Goal: Task Accomplishment & Management: Manage account settings

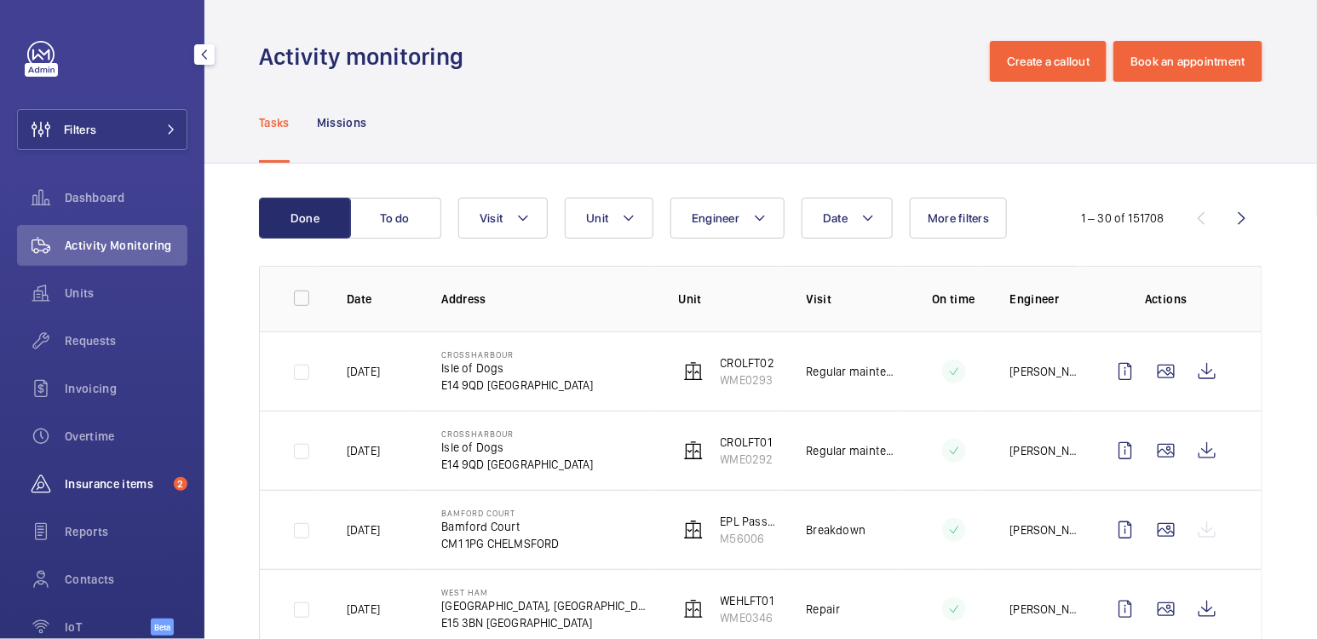
click at [118, 476] on span "Insurance items" at bounding box center [116, 484] width 102 height 17
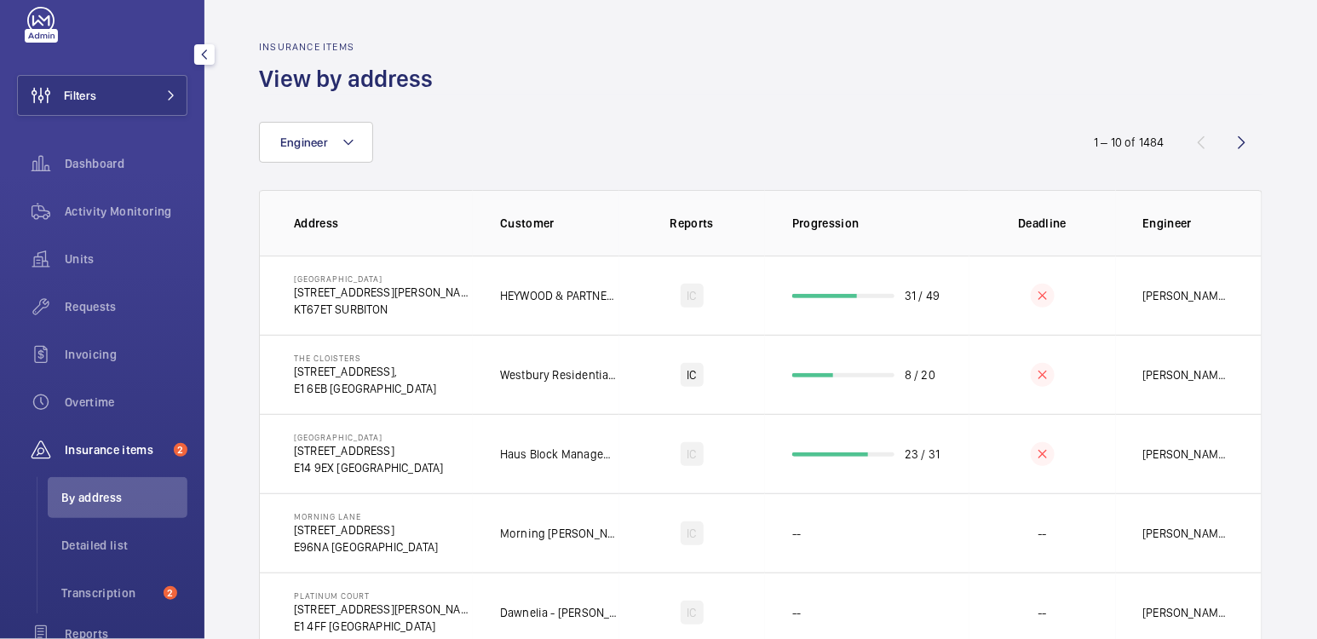
scroll to position [223, 0]
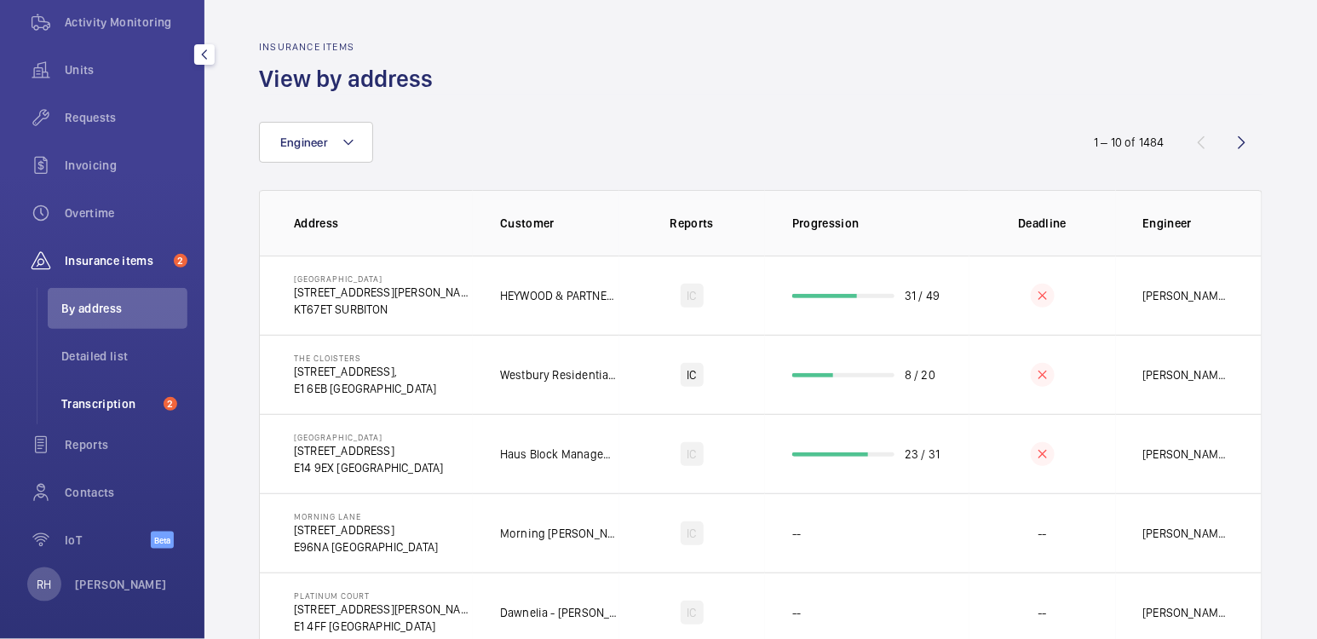
click at [112, 417] on li "Transcription 2" at bounding box center [118, 403] width 140 height 41
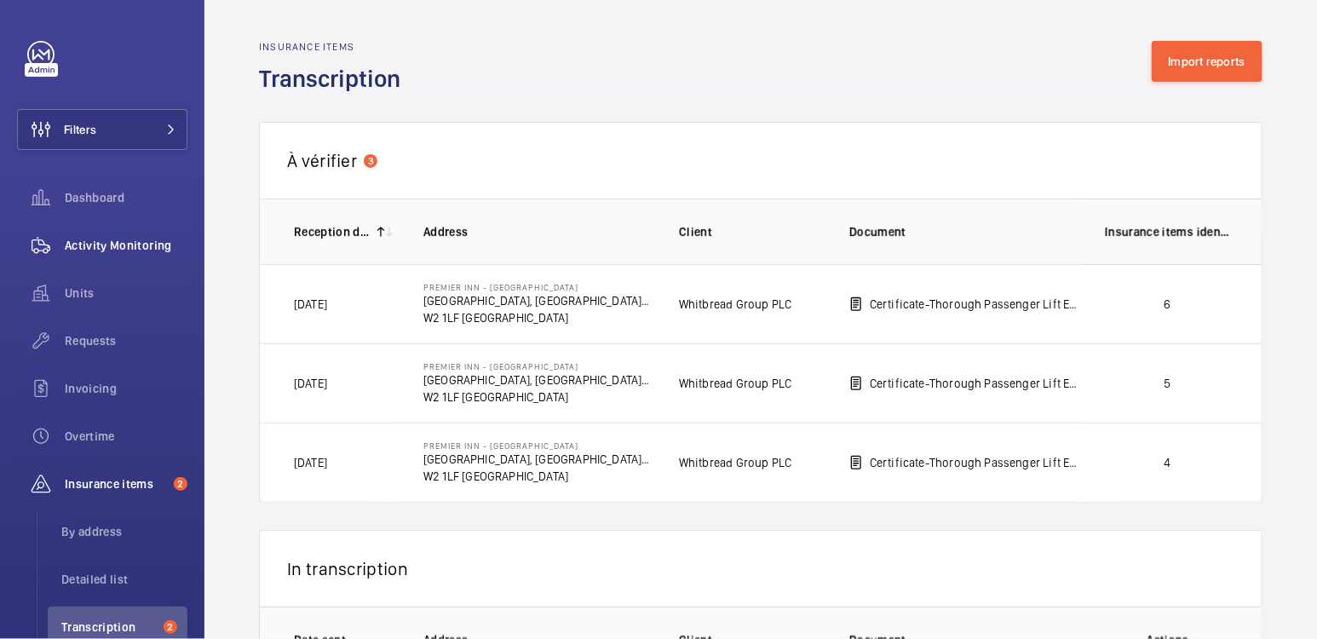
click at [114, 251] on span "Activity Monitoring" at bounding box center [126, 245] width 123 height 17
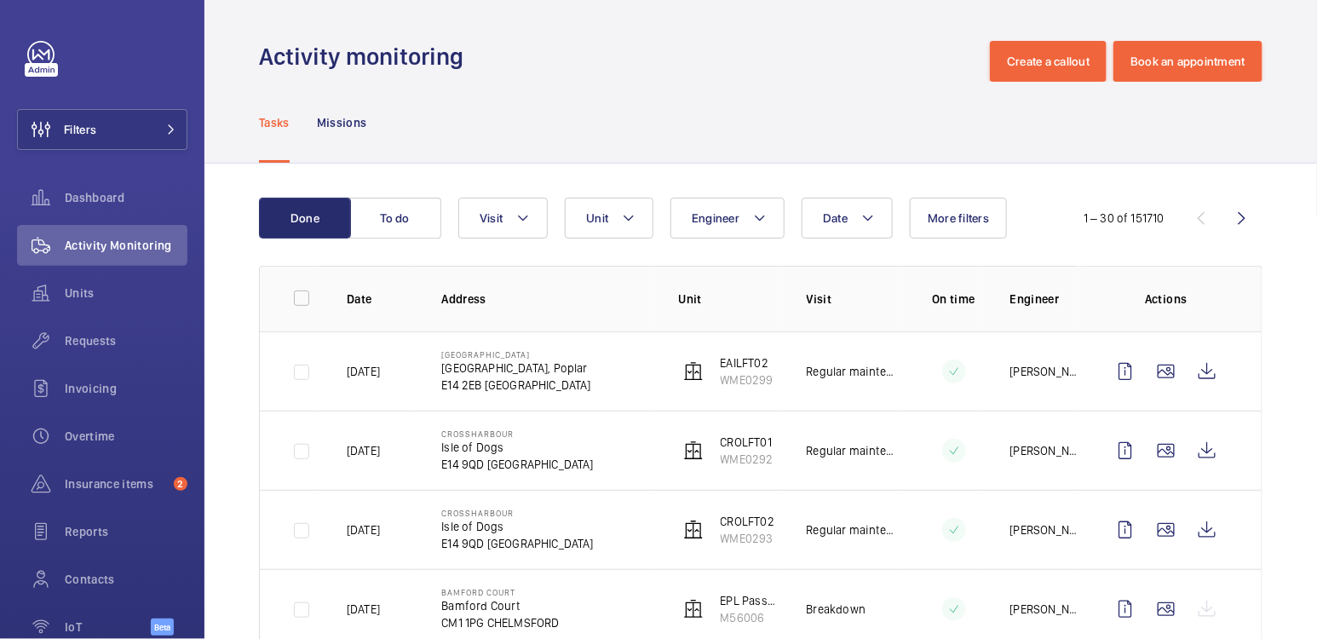
click at [569, 116] on div "Tasks Missions" at bounding box center [761, 122] width 1004 height 81
click at [119, 476] on span "Insurance items" at bounding box center [116, 484] width 102 height 17
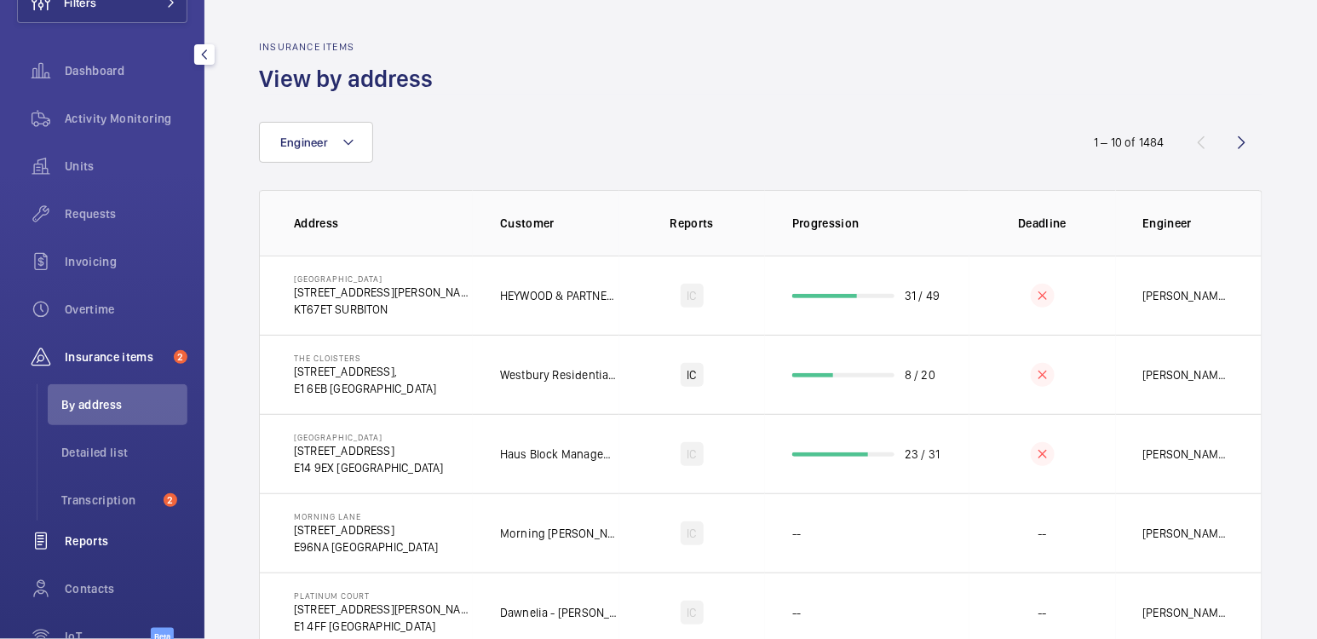
scroll to position [131, 0]
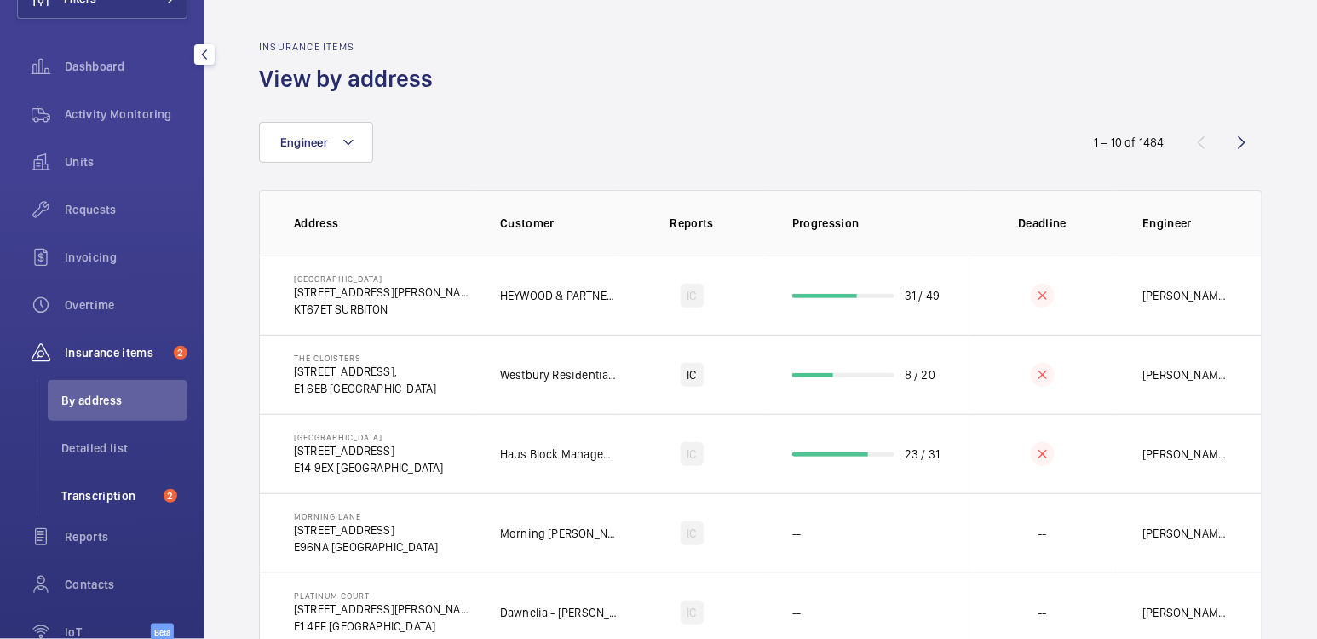
click at [102, 498] on span "Transcription" at bounding box center [108, 495] width 95 height 17
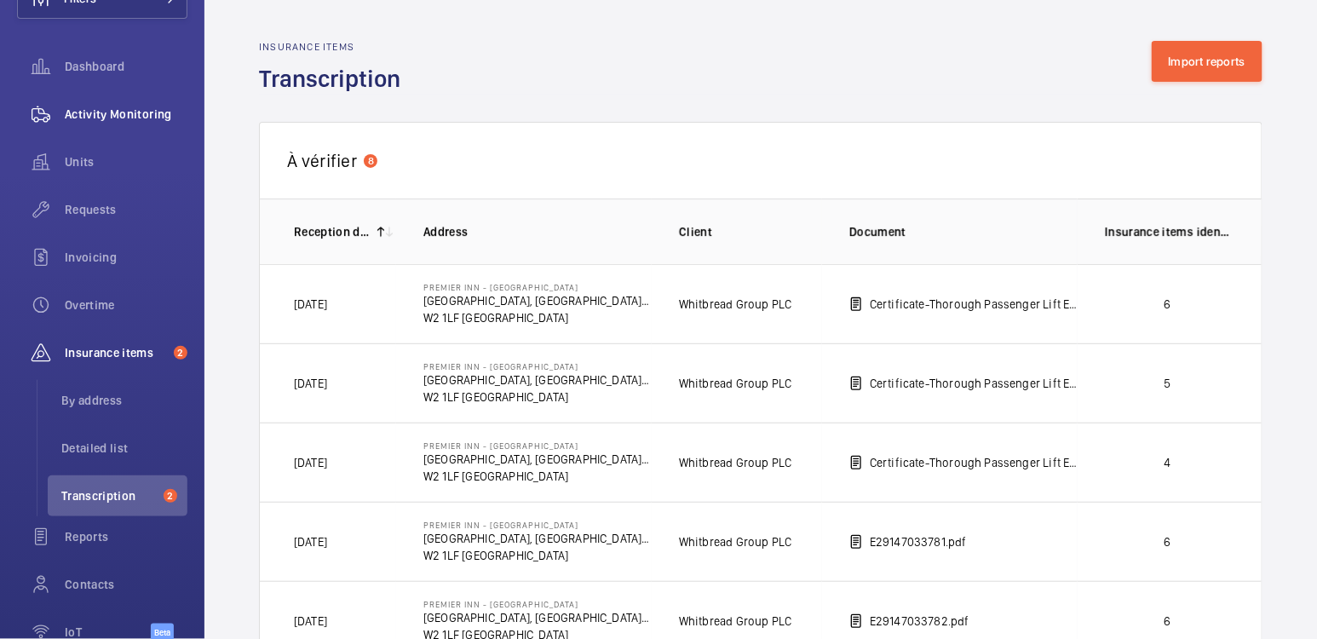
click at [126, 118] on span "Activity Monitoring" at bounding box center [126, 114] width 123 height 17
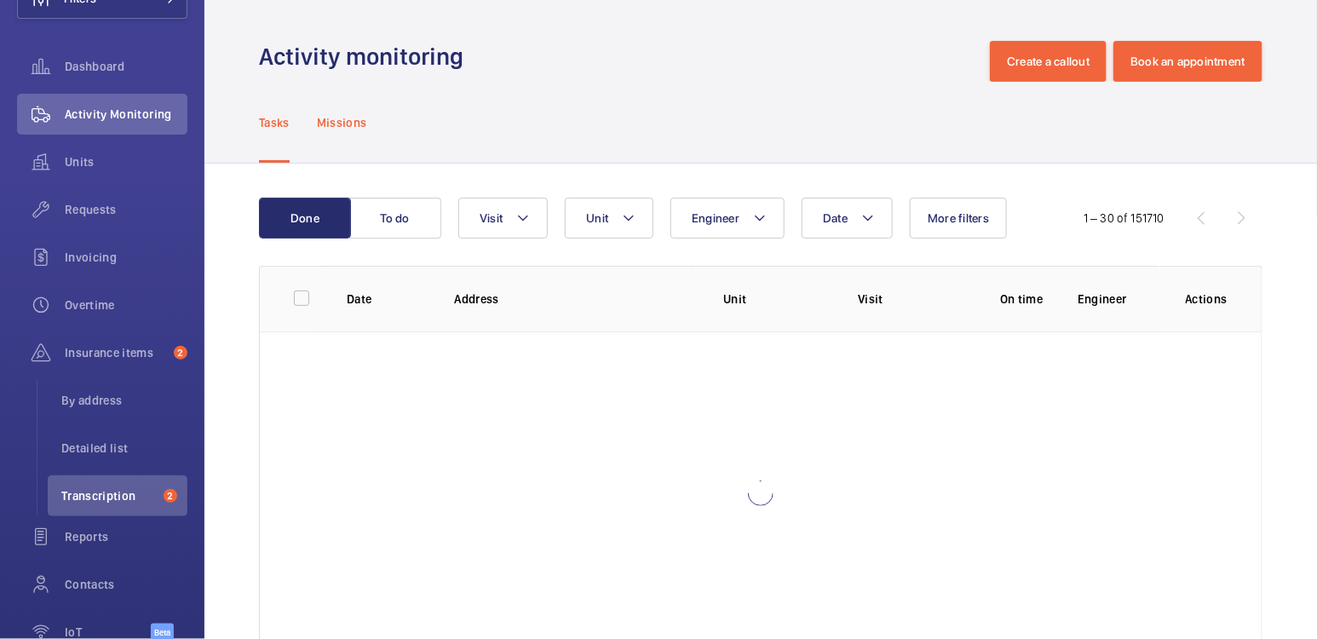
scroll to position [90, 0]
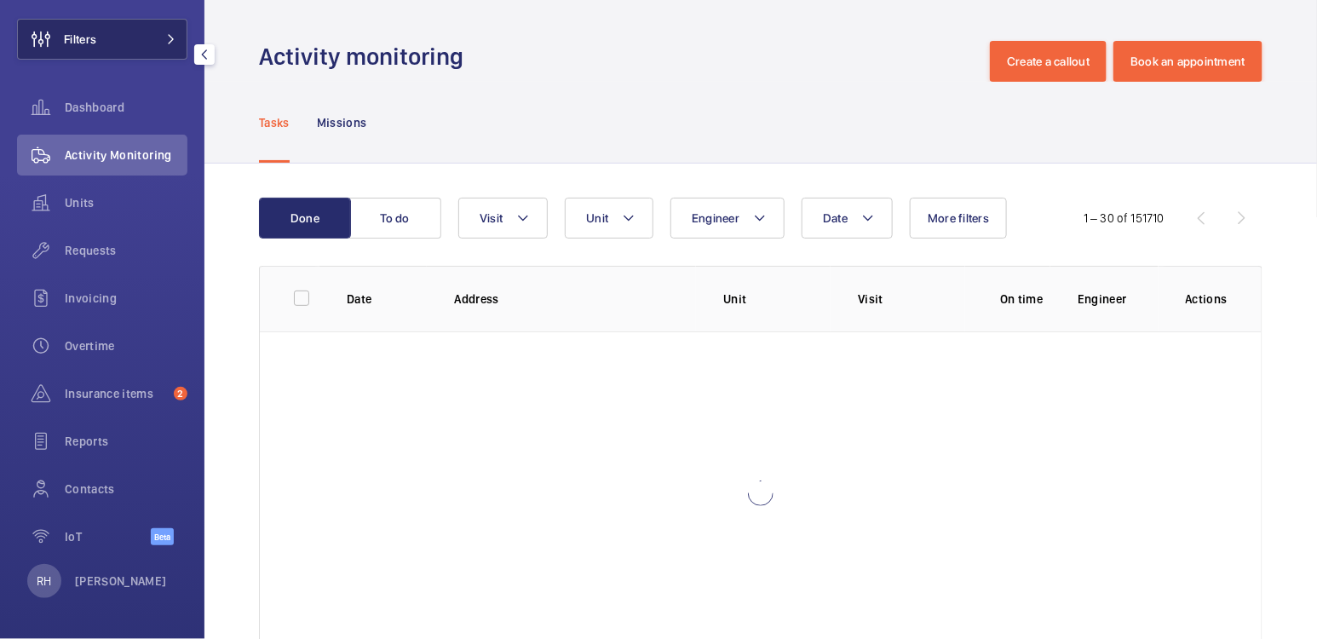
click at [117, 38] on button "Filters" at bounding box center [102, 39] width 170 height 41
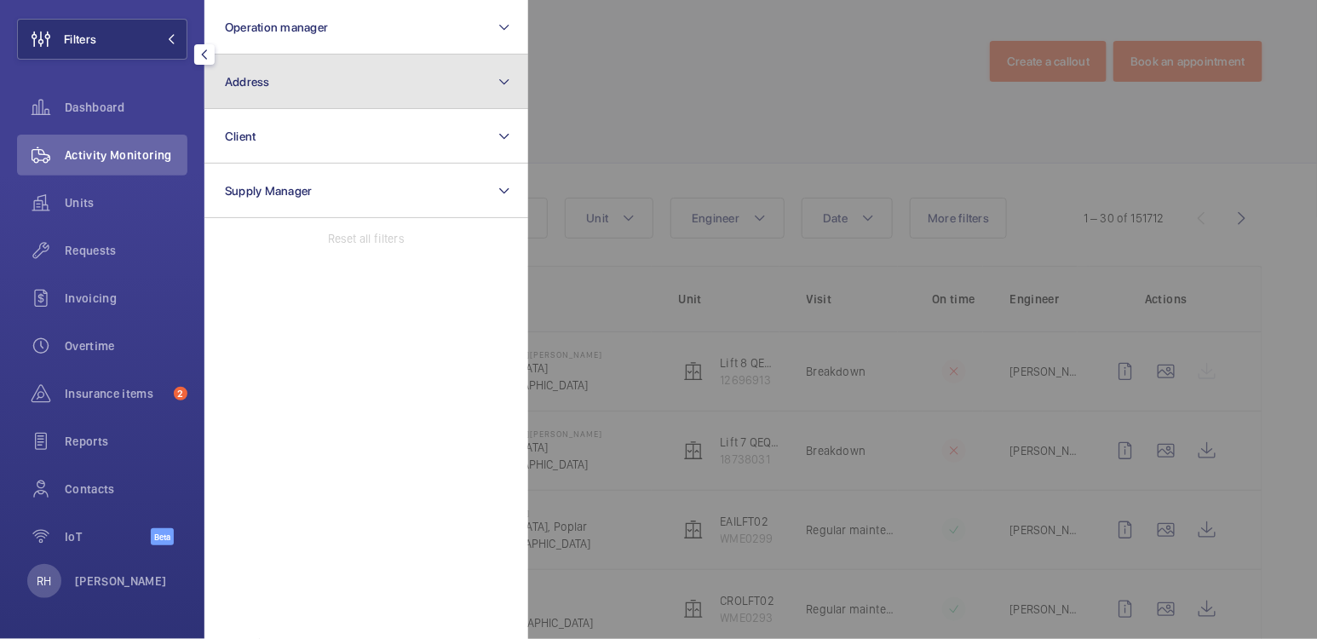
click at [280, 73] on button "Address" at bounding box center [367, 82] width 324 height 55
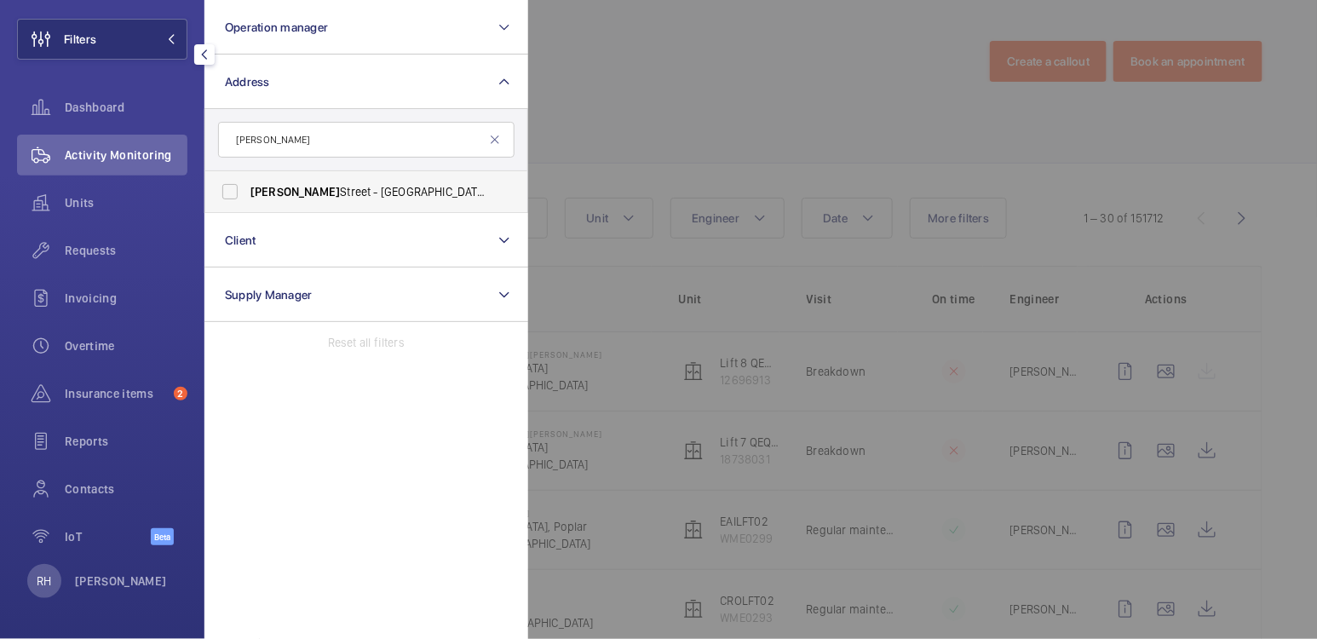
type input "westmoreland"
drag, startPoint x: 355, startPoint y: 196, endPoint x: 367, endPoint y: 194, distance: 12.9
click at [356, 196] on span "Westmoreland Street - UCLH, 16-18 Westmoreland Street,, LONDON W1G 8PH" at bounding box center [368, 191] width 234 height 17
click at [286, 191] on span "Westmoreland" at bounding box center [295, 192] width 89 height 14
click at [247, 191] on input "Westmoreland Street - UCLH, 16-18 Westmoreland Street,, LONDON W1G 8PH" at bounding box center [230, 192] width 34 height 34
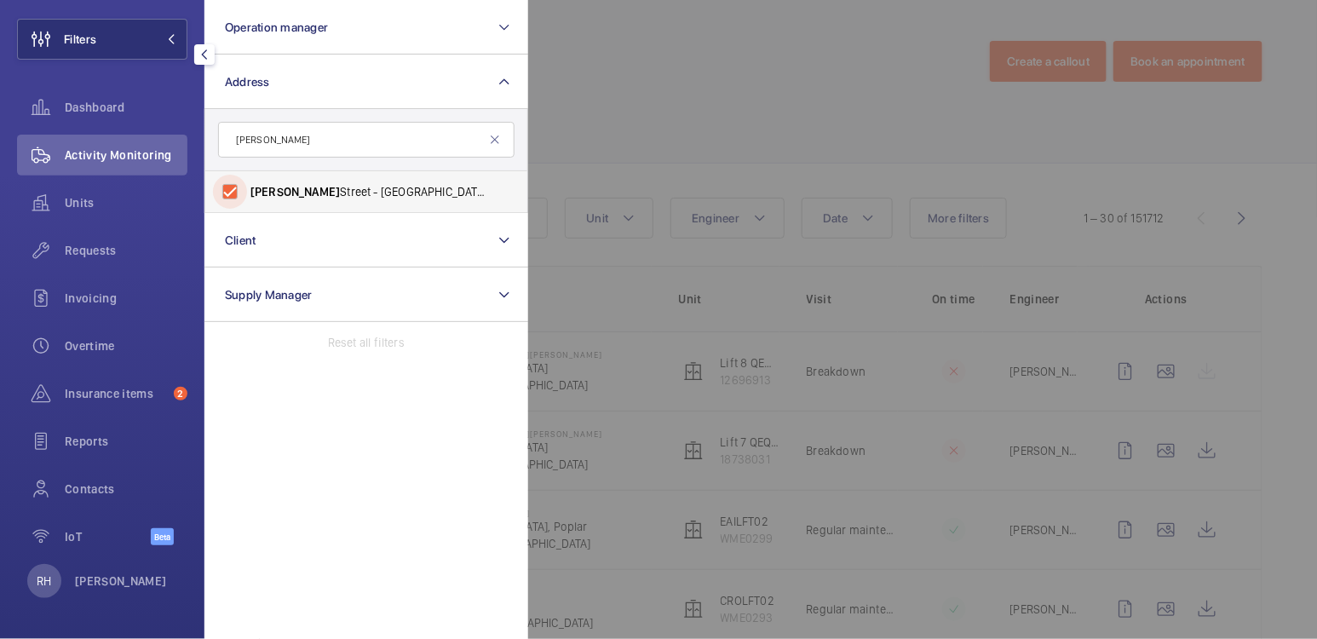
checkbox input "true"
click at [764, 75] on div at bounding box center [1186, 319] width 1317 height 639
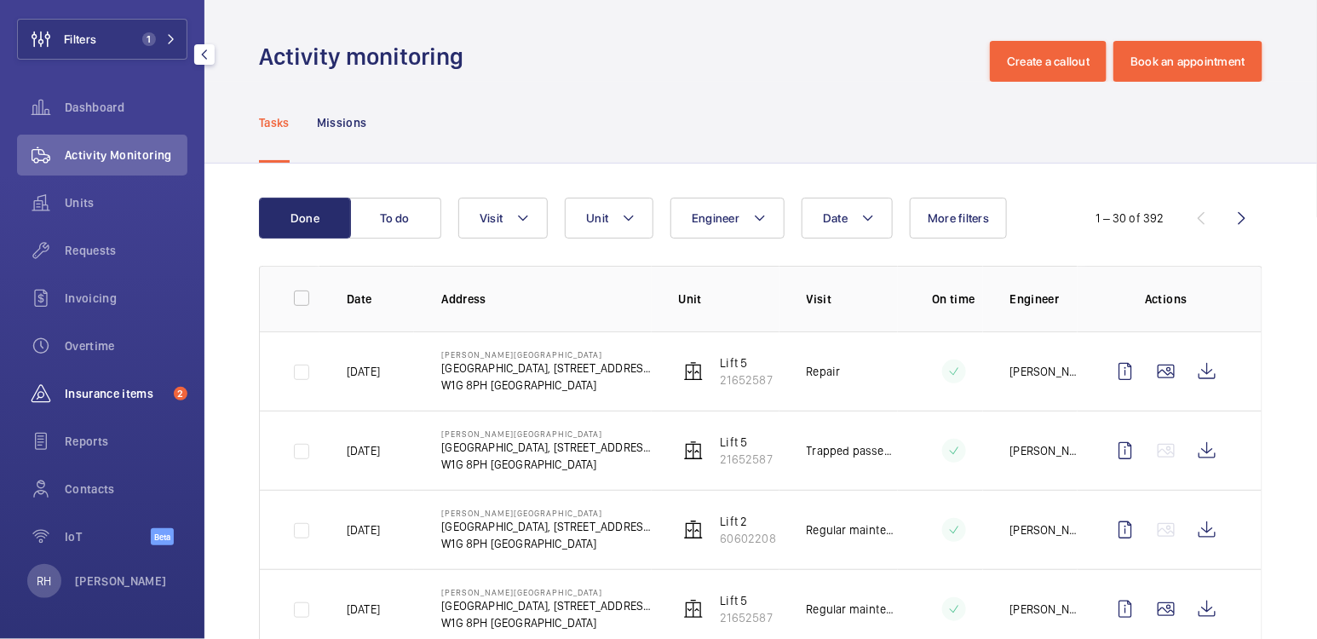
click at [114, 390] on span "Insurance items" at bounding box center [116, 393] width 102 height 17
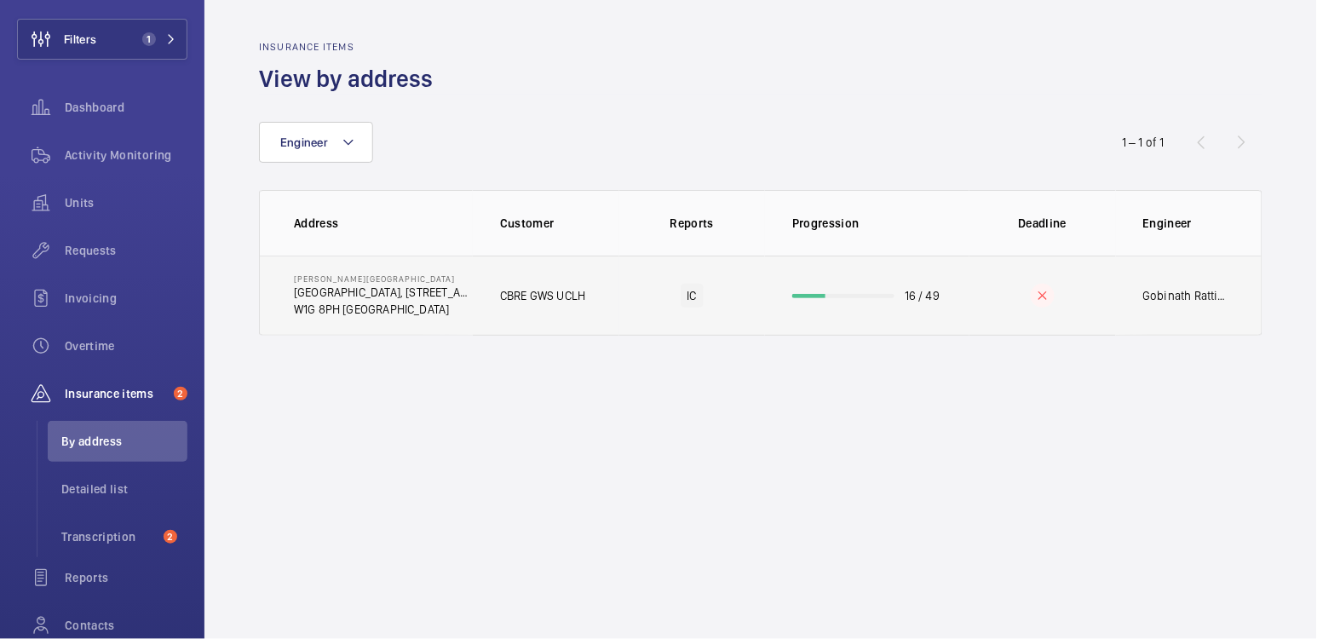
click at [875, 306] on td "16 / 49" at bounding box center [867, 296] width 205 height 80
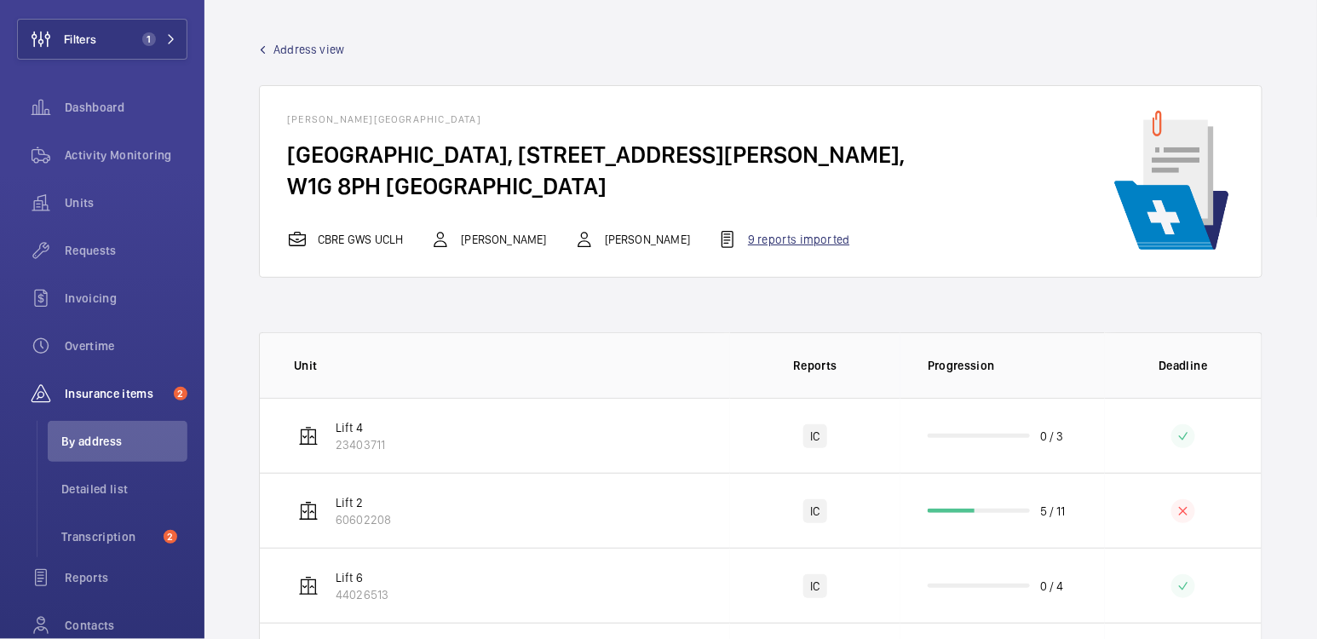
click at [727, 234] on div "9 reports imported" at bounding box center [784, 239] width 132 height 20
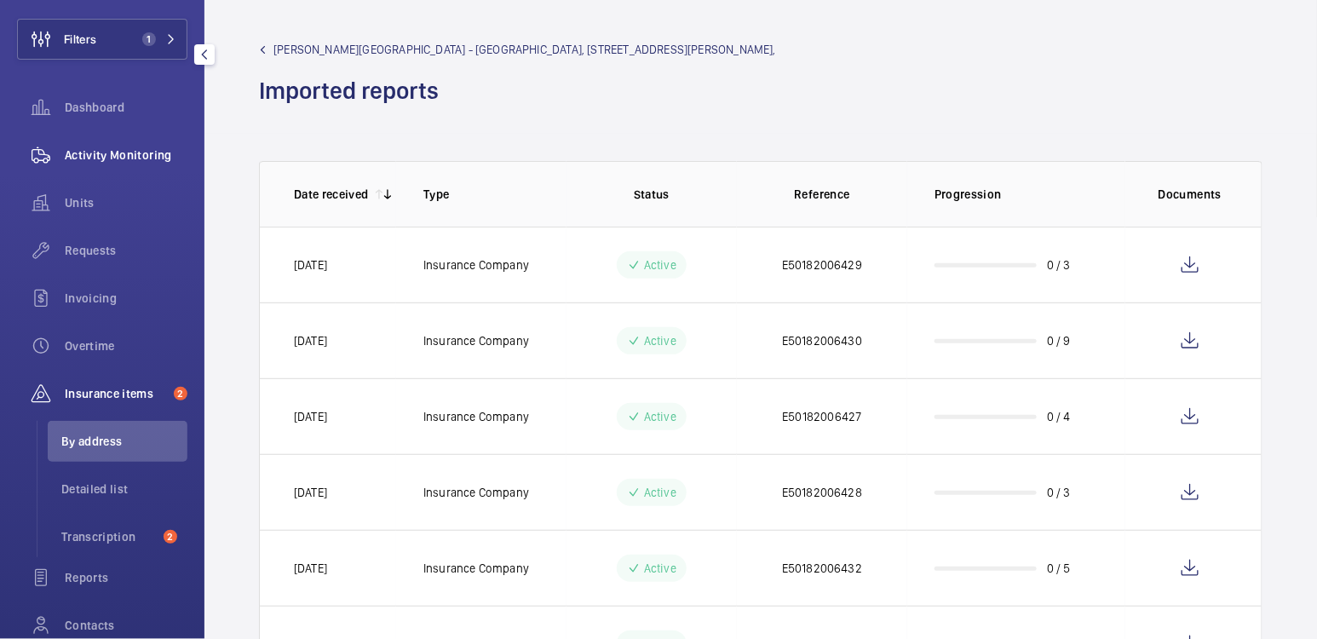
click at [134, 155] on span "Activity Monitoring" at bounding box center [126, 155] width 123 height 17
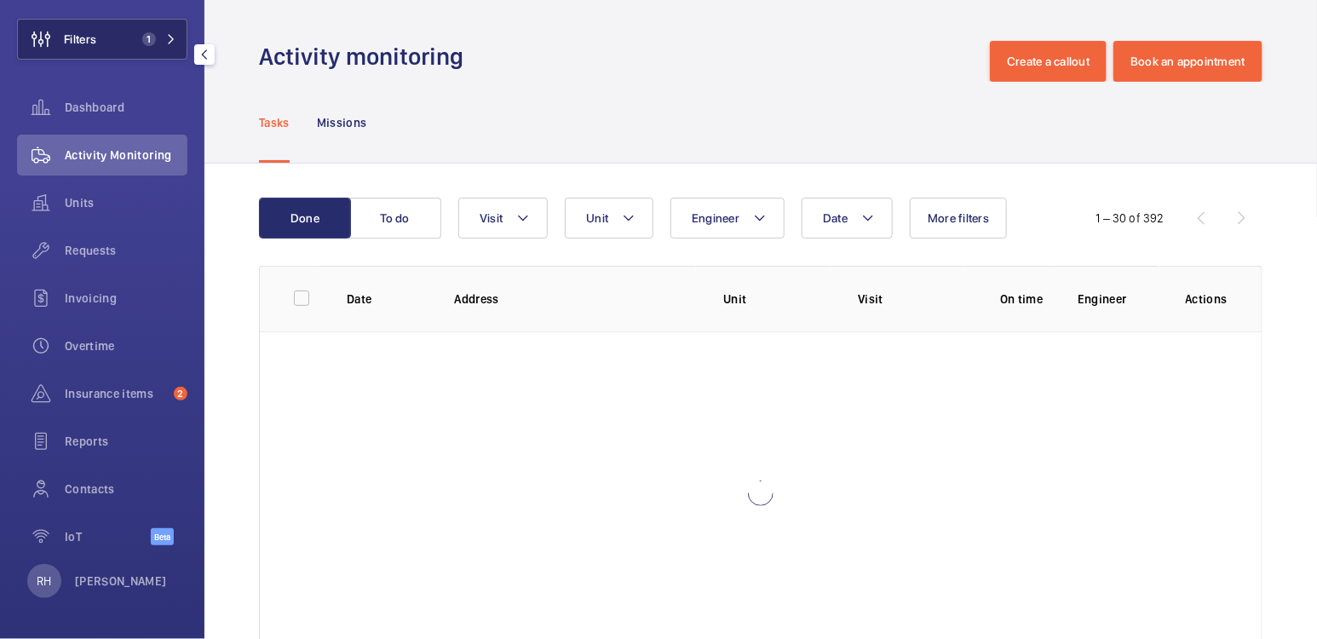
click at [142, 42] on span "1" at bounding box center [149, 39] width 14 height 14
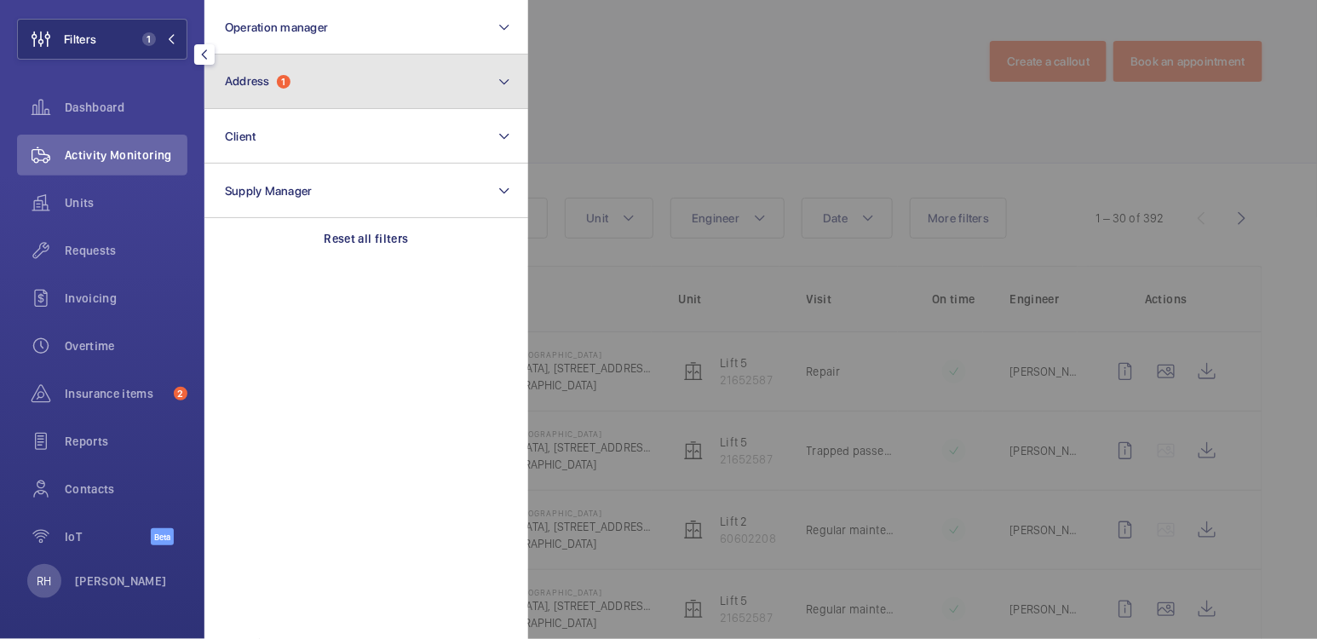
click at [323, 88] on button "Address 1" at bounding box center [367, 82] width 324 height 55
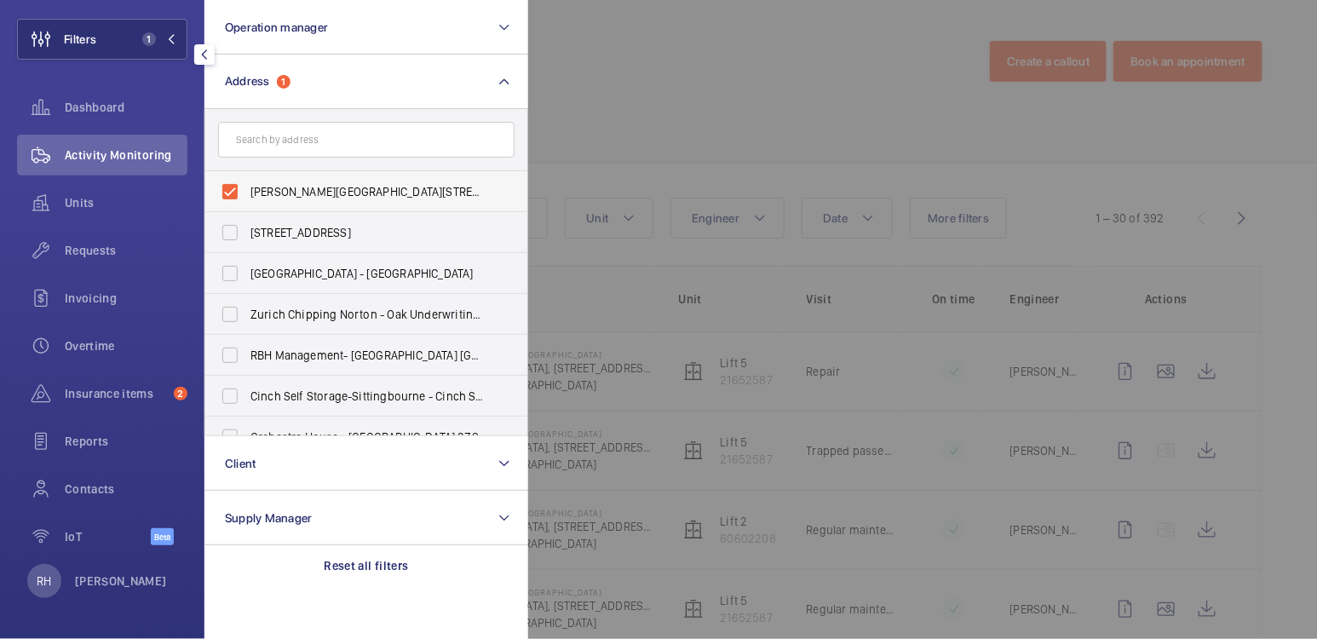
click at [314, 186] on span "Westmoreland Street - UCLH, 16-18 Westmoreland Street,, LONDON W1G 8PH" at bounding box center [368, 191] width 234 height 17
click at [247, 186] on input "Westmoreland Street - UCLH, 16-18 Westmoreland Street,, LONDON W1G 8PH" at bounding box center [230, 192] width 34 height 34
checkbox input "false"
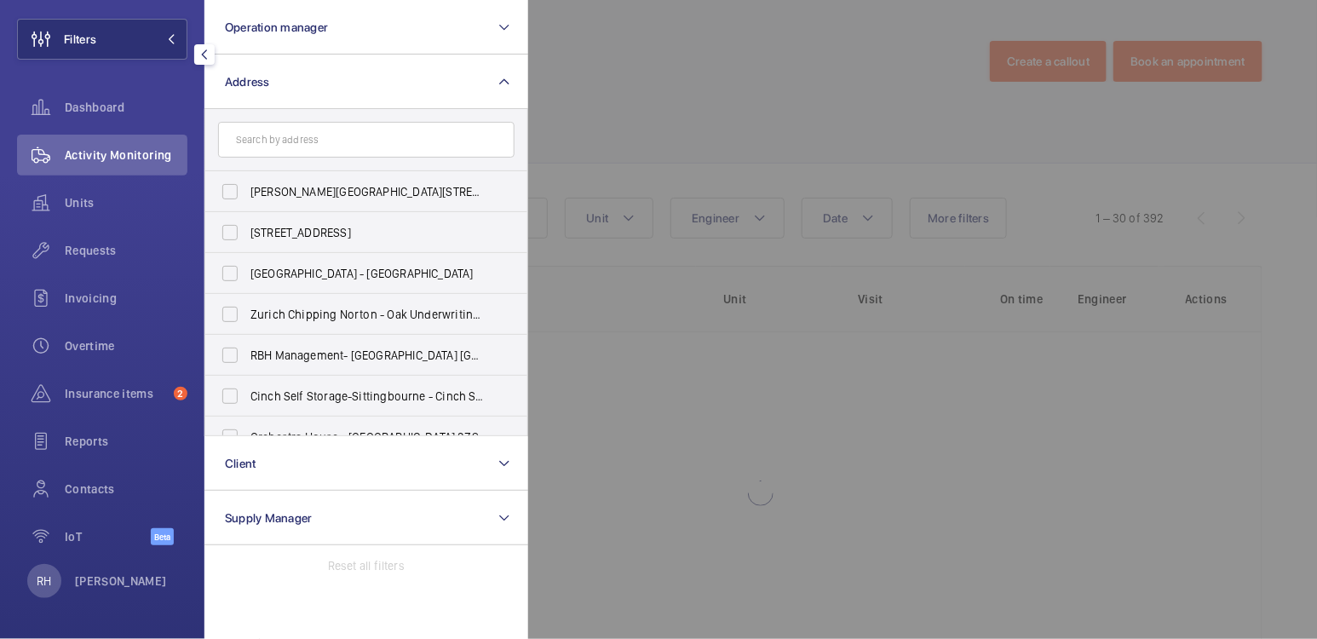
click at [583, 109] on div at bounding box center [1186, 319] width 1317 height 639
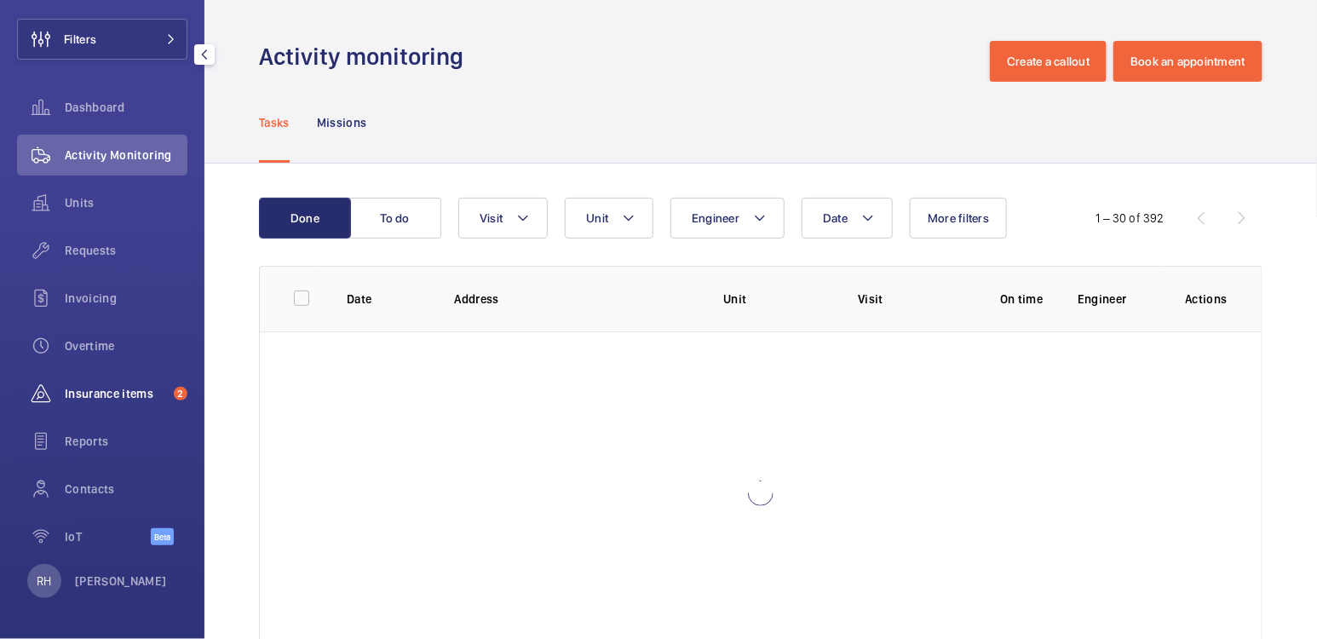
click at [120, 392] on span "Insurance items" at bounding box center [116, 393] width 102 height 17
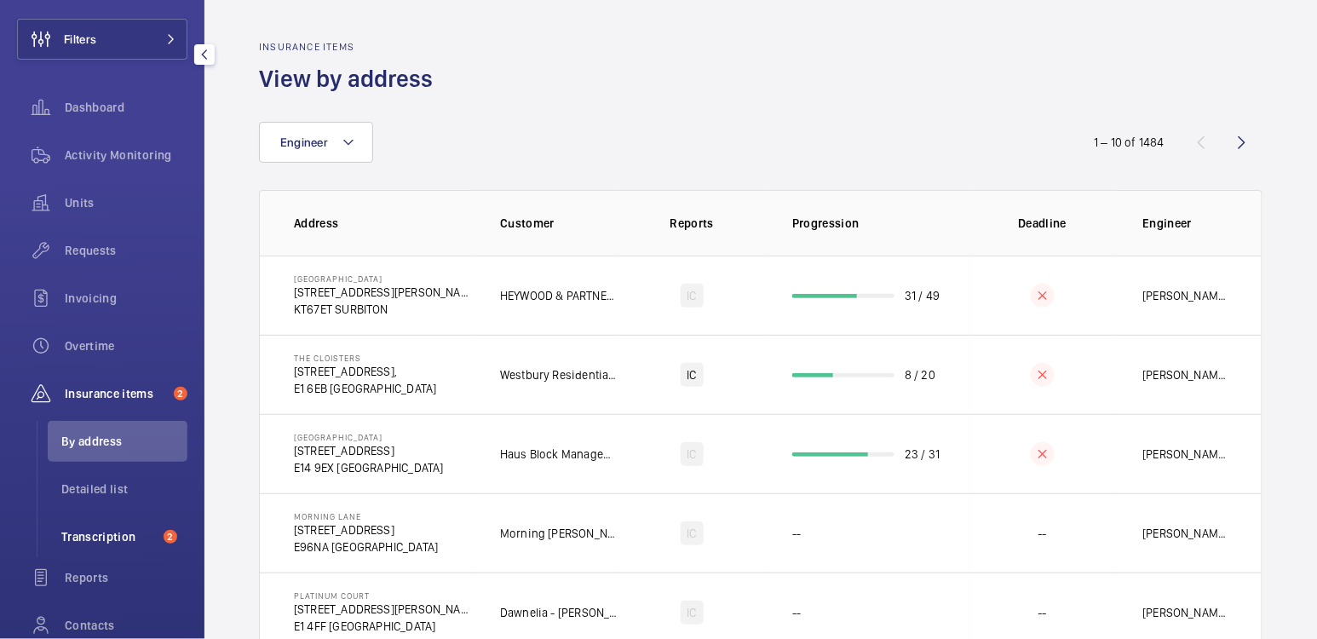
click at [105, 529] on span "Transcription" at bounding box center [108, 536] width 95 height 17
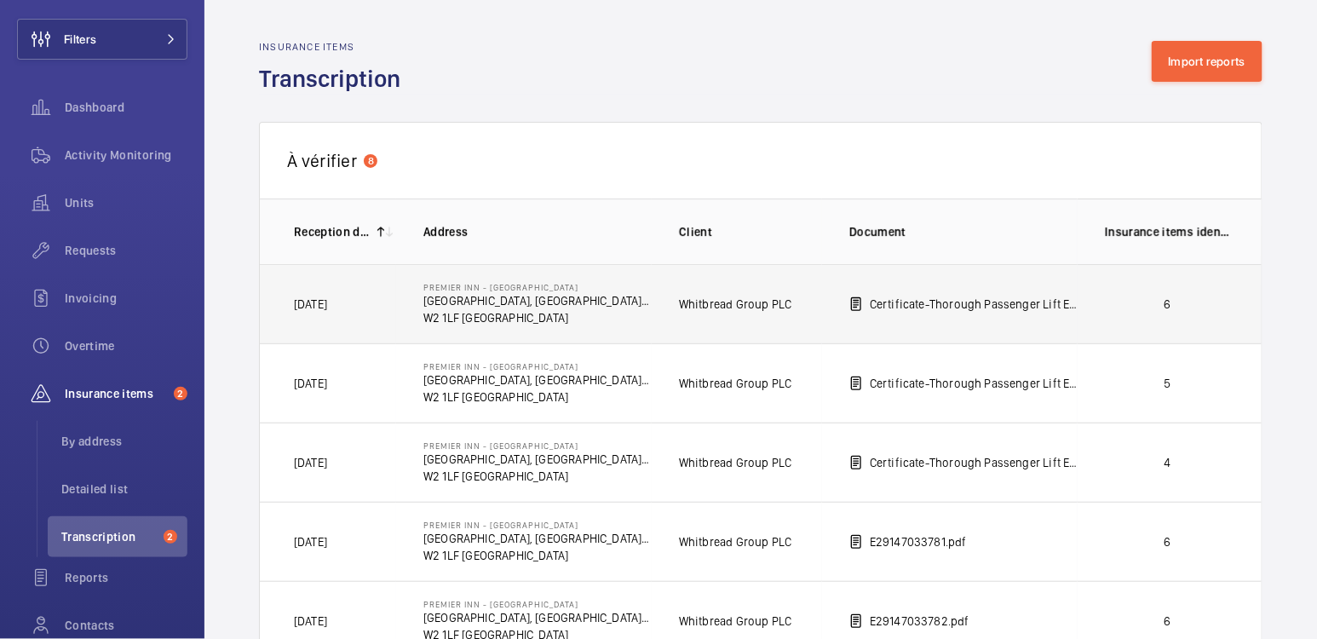
click at [1147, 301] on p "6" at bounding box center [1168, 304] width 126 height 17
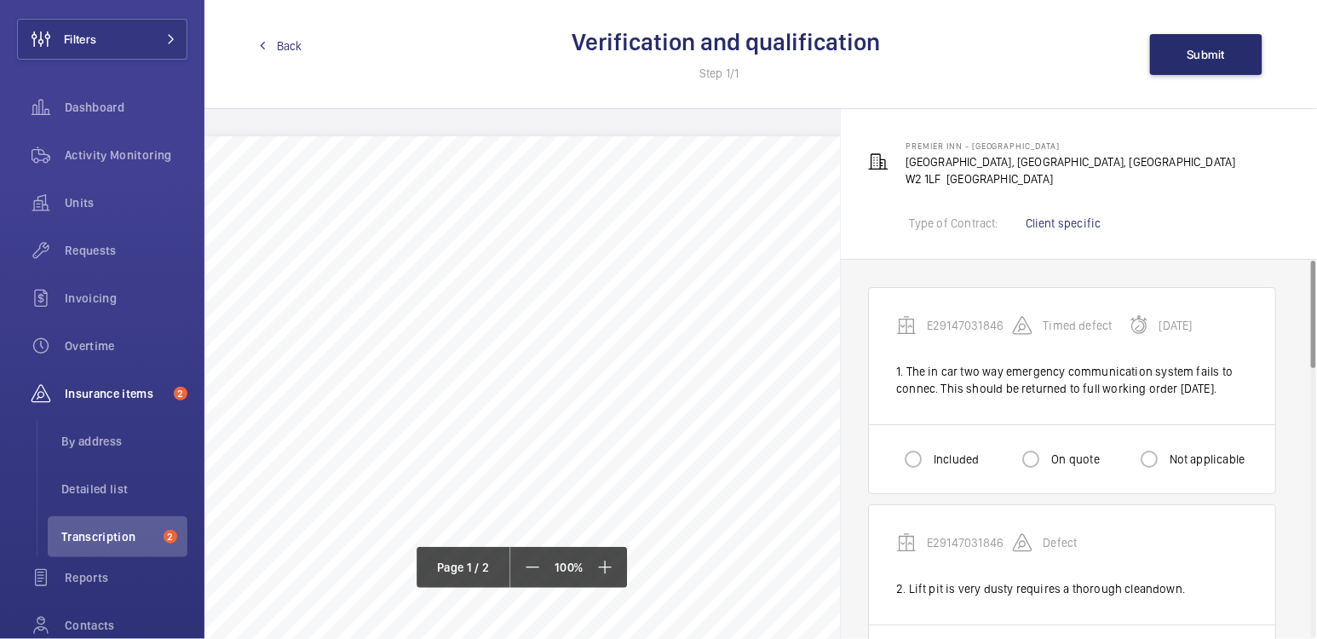
click at [937, 468] on label "Included" at bounding box center [955, 459] width 49 height 17
click at [931, 475] on input "Included" at bounding box center [913, 459] width 34 height 34
radio input "true"
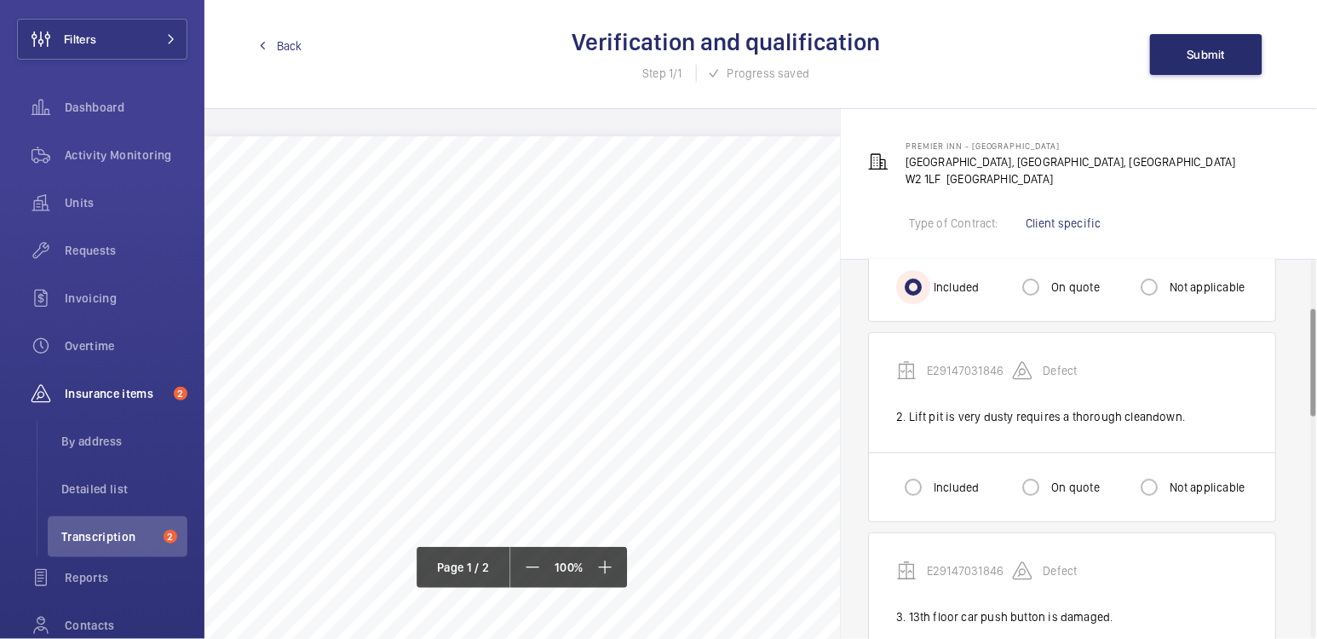
scroll to position [172, 0]
click at [1054, 504] on div "On quote" at bounding box center [1056, 487] width 85 height 34
click at [1056, 496] on label "On quote" at bounding box center [1073, 487] width 51 height 17
click at [1048, 502] on input "On quote" at bounding box center [1031, 487] width 34 height 34
radio input "true"
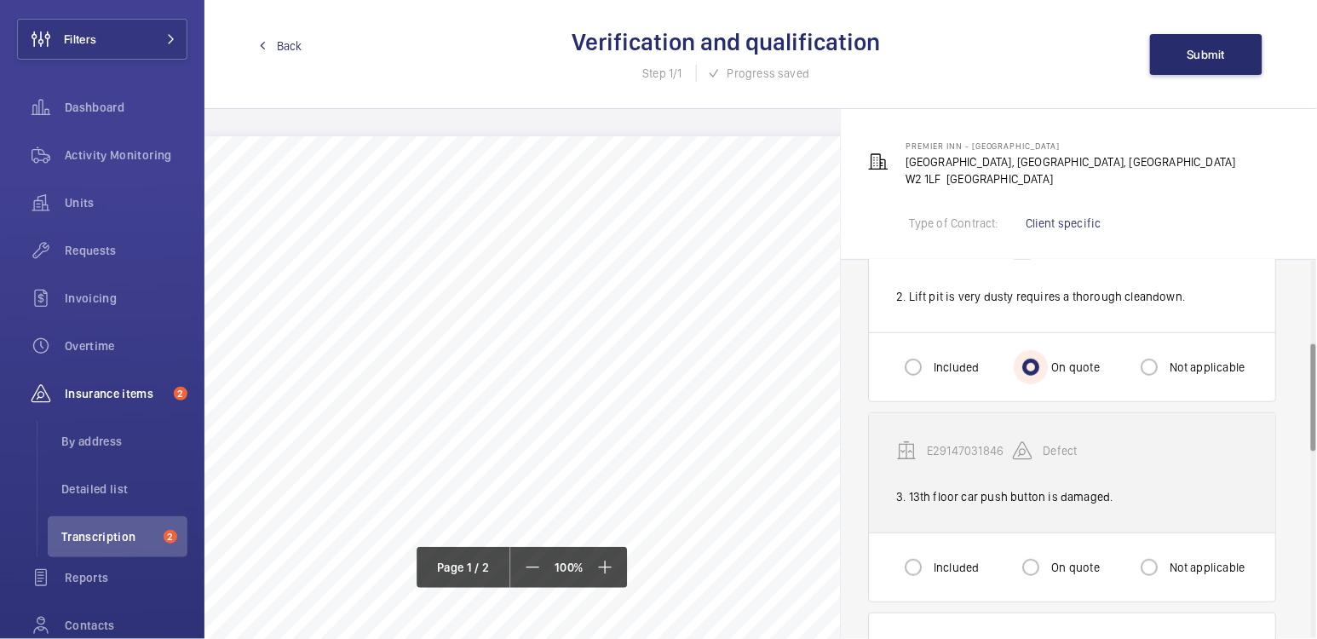
scroll to position [293, 0]
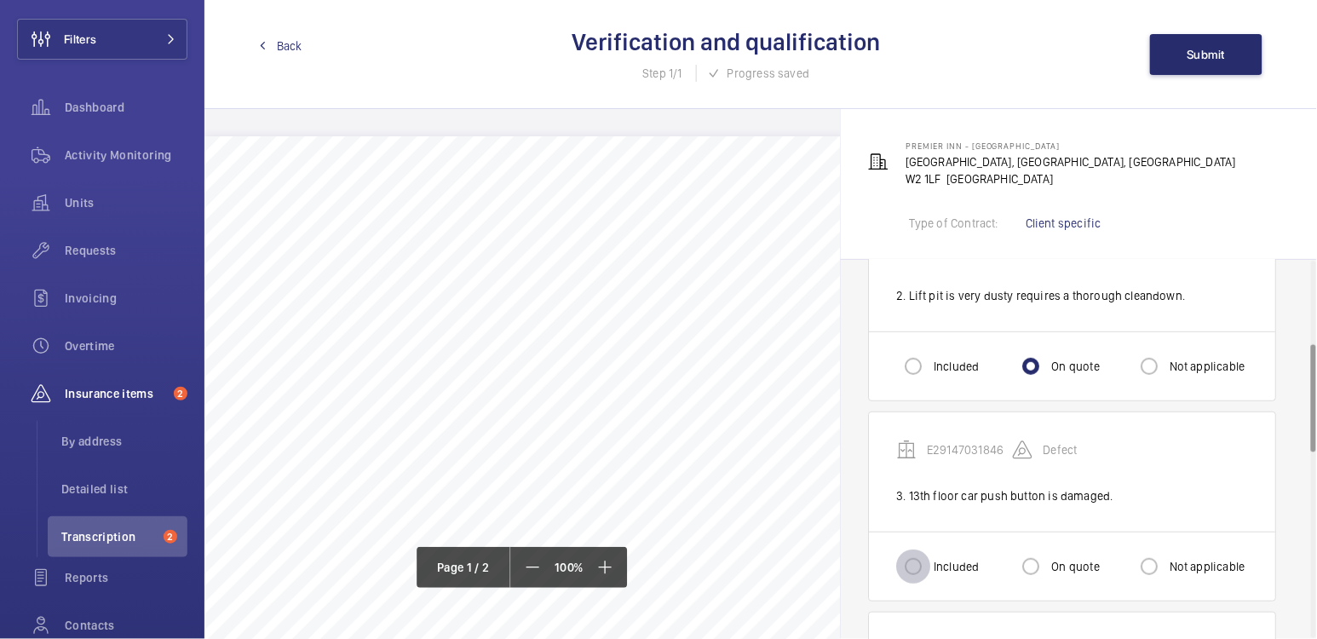
click at [912, 579] on input "Included" at bounding box center [913, 567] width 34 height 34
radio input "true"
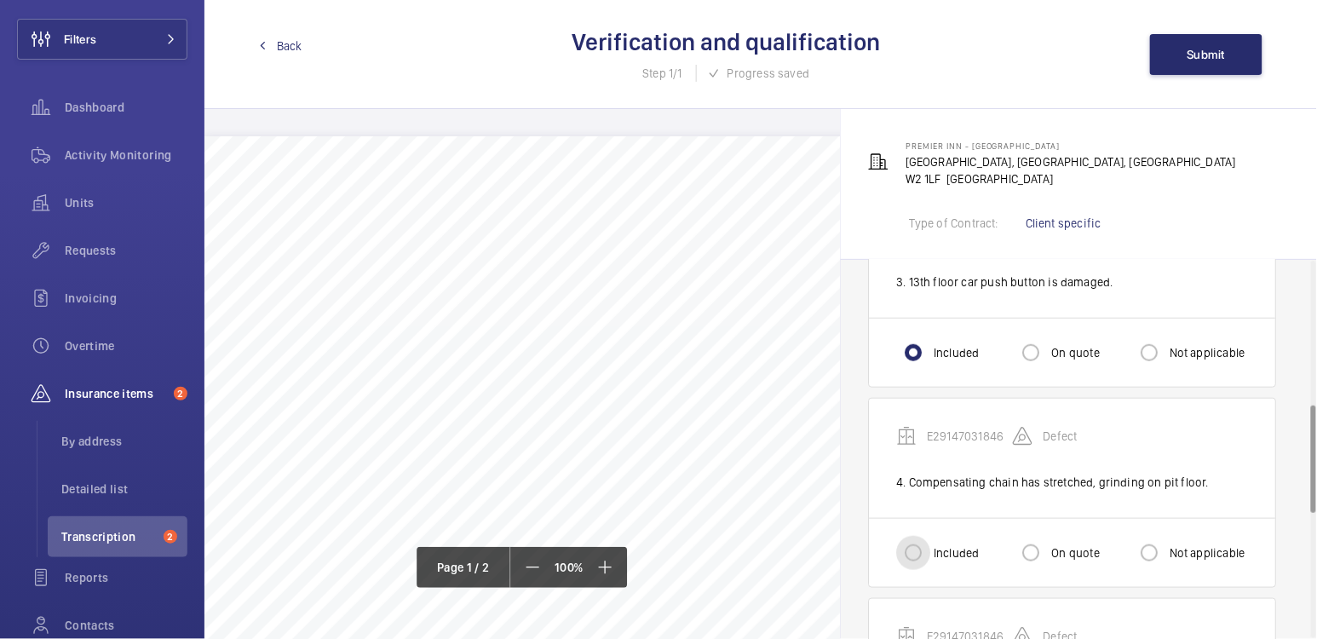
click at [909, 559] on input "Included" at bounding box center [913, 553] width 34 height 34
radio input "true"
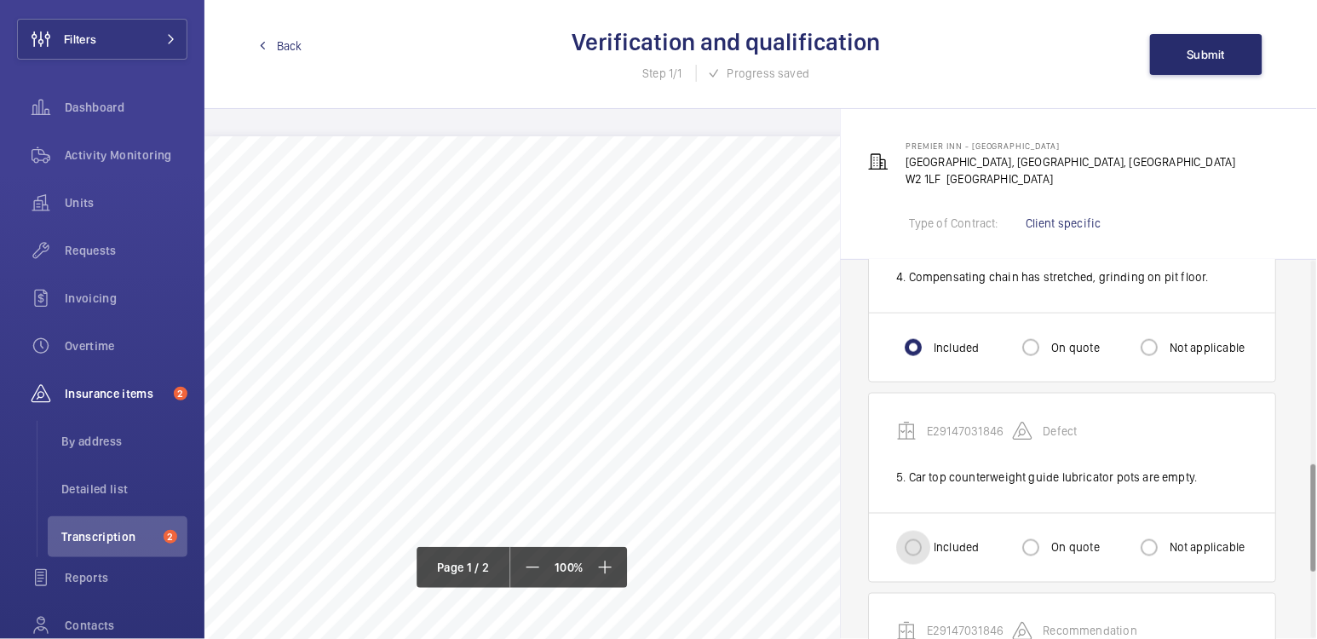
click at [914, 560] on input "Included" at bounding box center [913, 548] width 34 height 34
radio input "true"
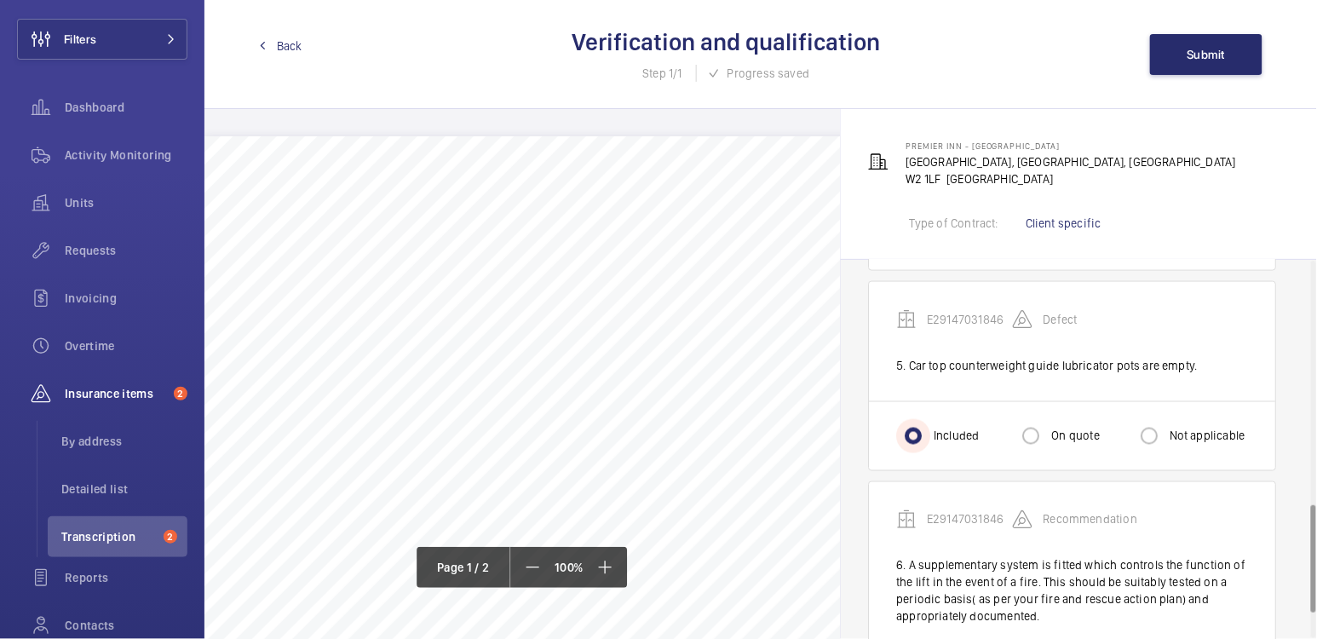
scroll to position [943, 0]
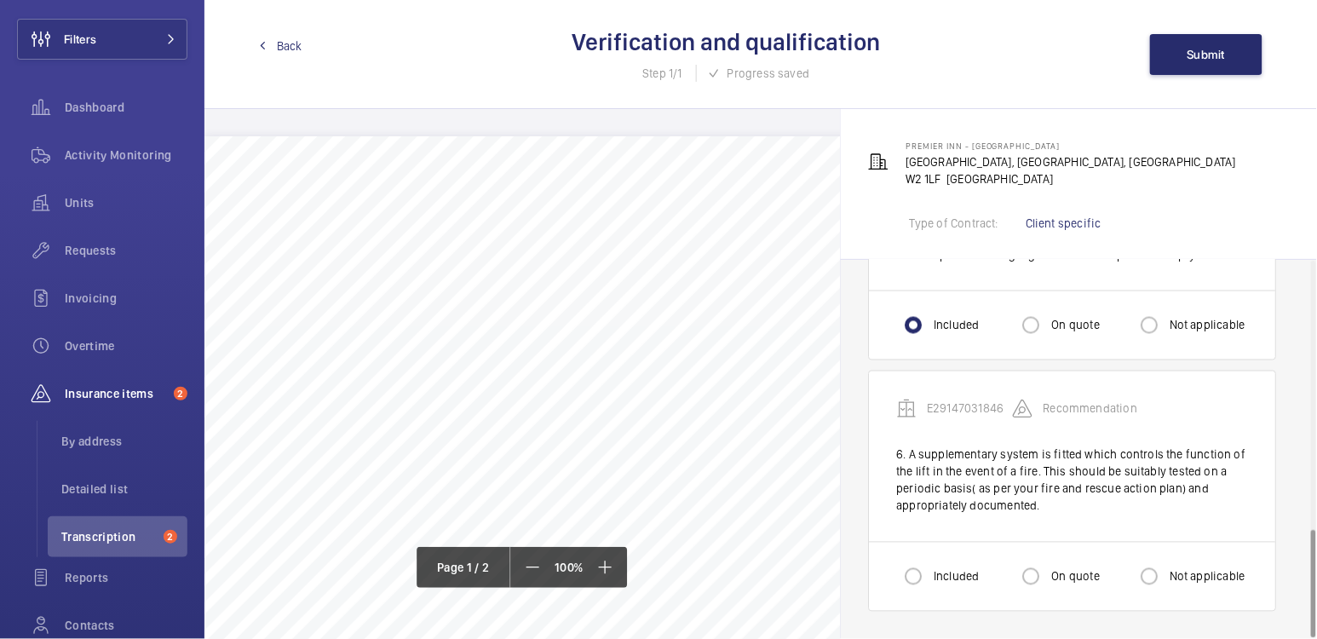
click at [935, 582] on label "Included" at bounding box center [955, 576] width 49 height 17
click at [931, 582] on input "Included" at bounding box center [913, 577] width 34 height 34
radio input "true"
click at [1214, 56] on span "Submit" at bounding box center [1207, 55] width 38 height 14
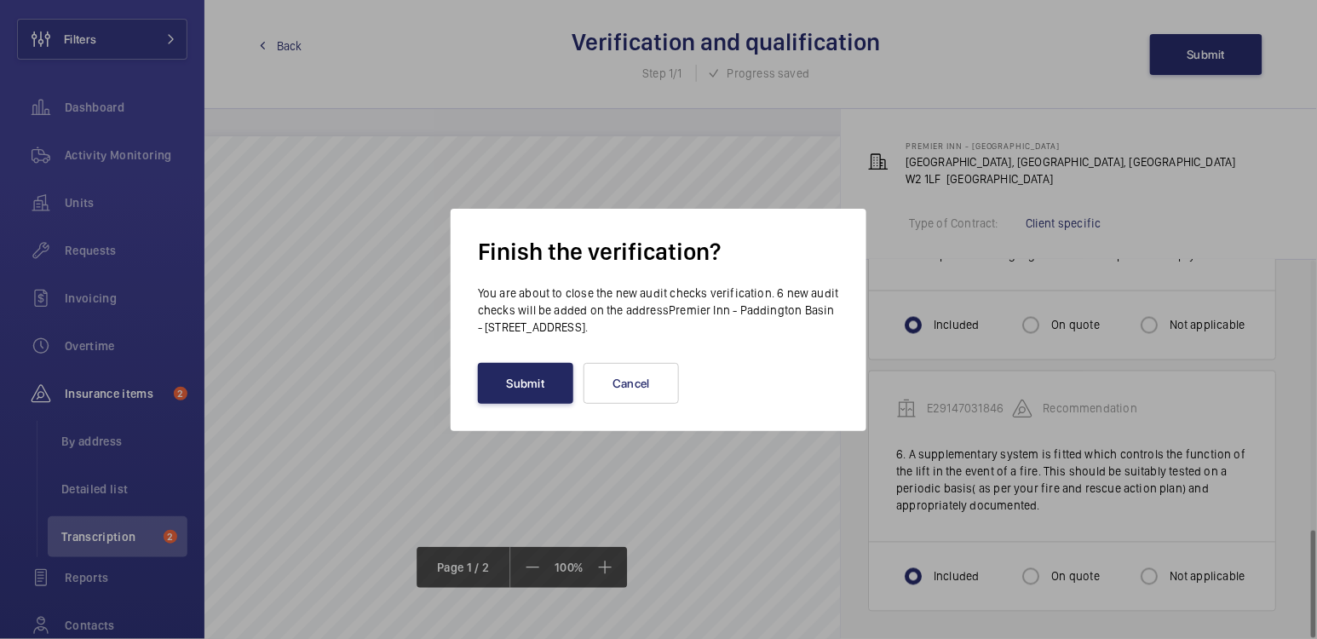
click at [522, 398] on button "Submit" at bounding box center [525, 383] width 95 height 41
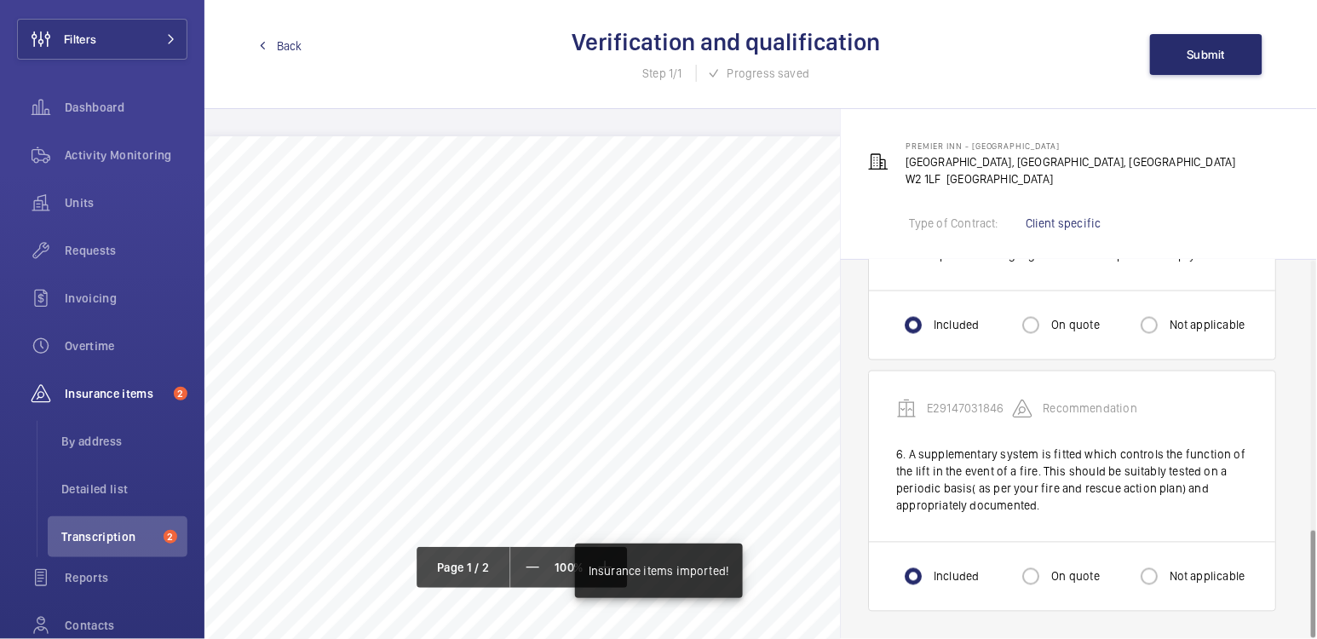
click at [277, 48] on span "Back" at bounding box center [290, 45] width 26 height 17
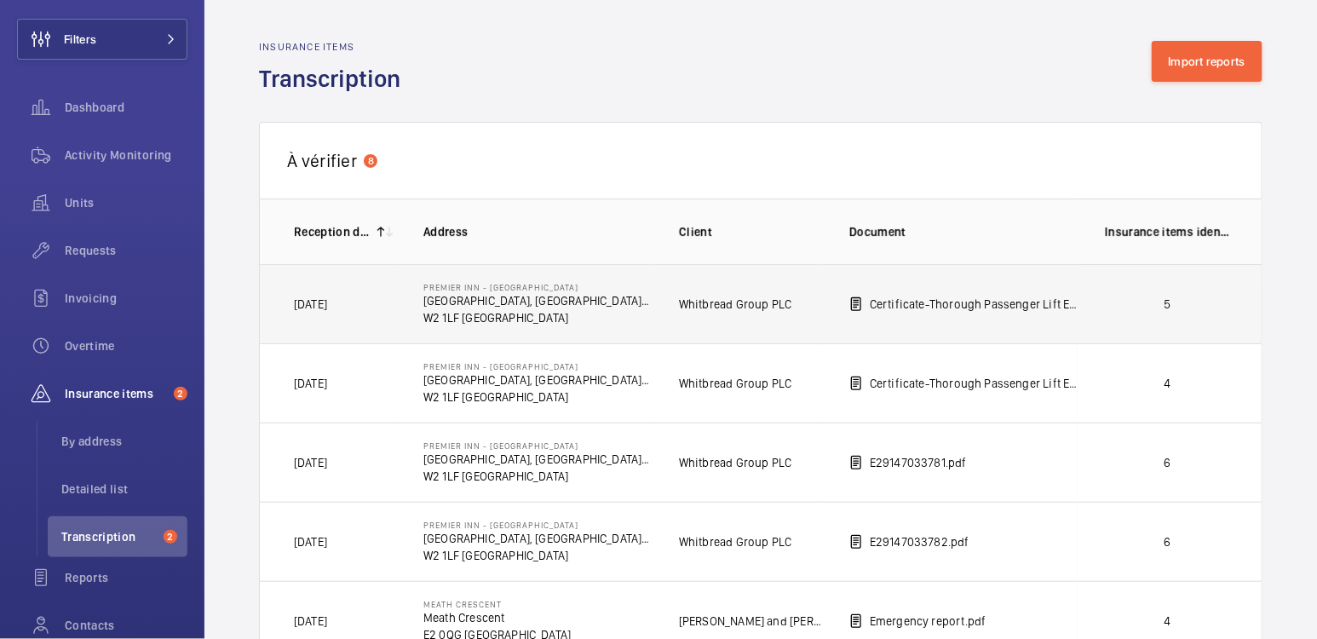
click at [1185, 314] on td "5" at bounding box center [1171, 303] width 187 height 79
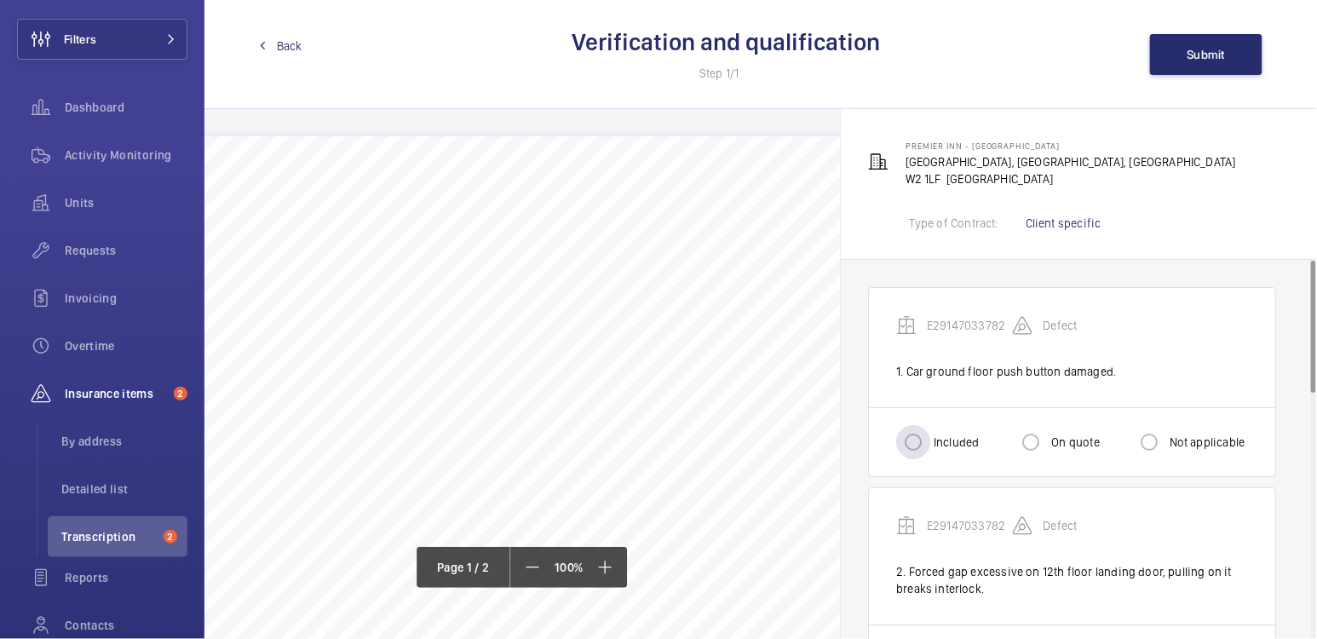
click at [943, 442] on label "Included" at bounding box center [955, 442] width 49 height 17
click at [931, 442] on input "Included" at bounding box center [913, 442] width 34 height 34
radio input "true"
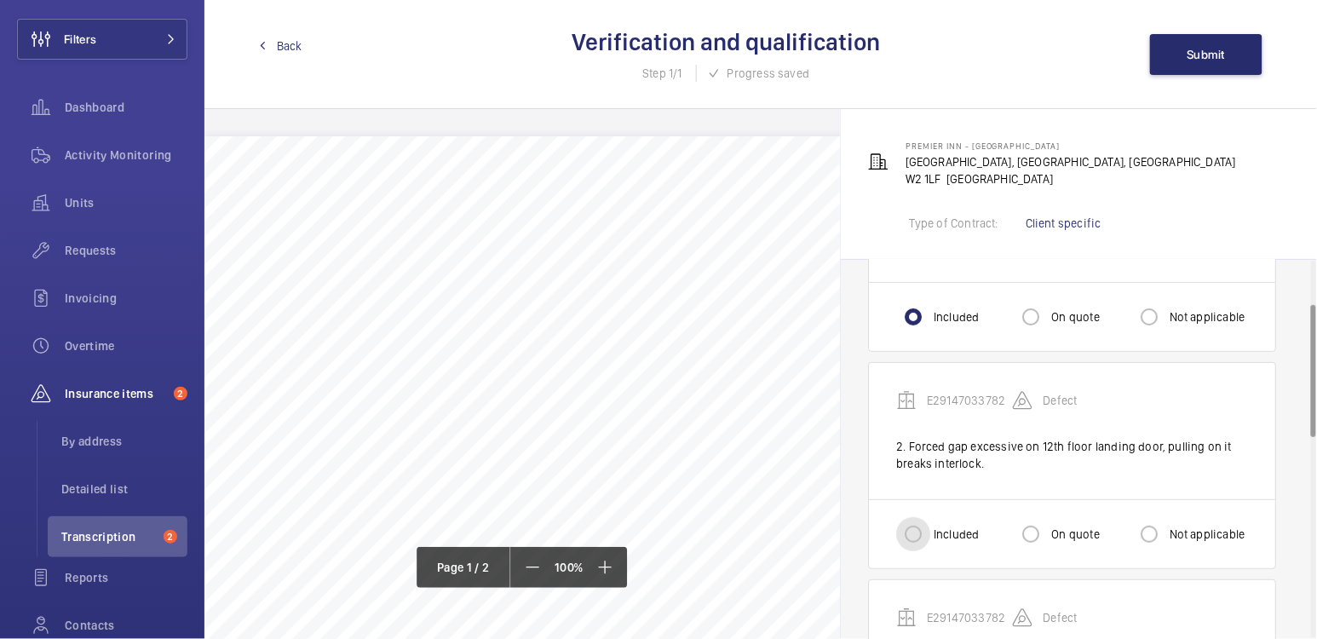
click at [917, 534] on input "Included" at bounding box center [913, 534] width 34 height 34
radio input "true"
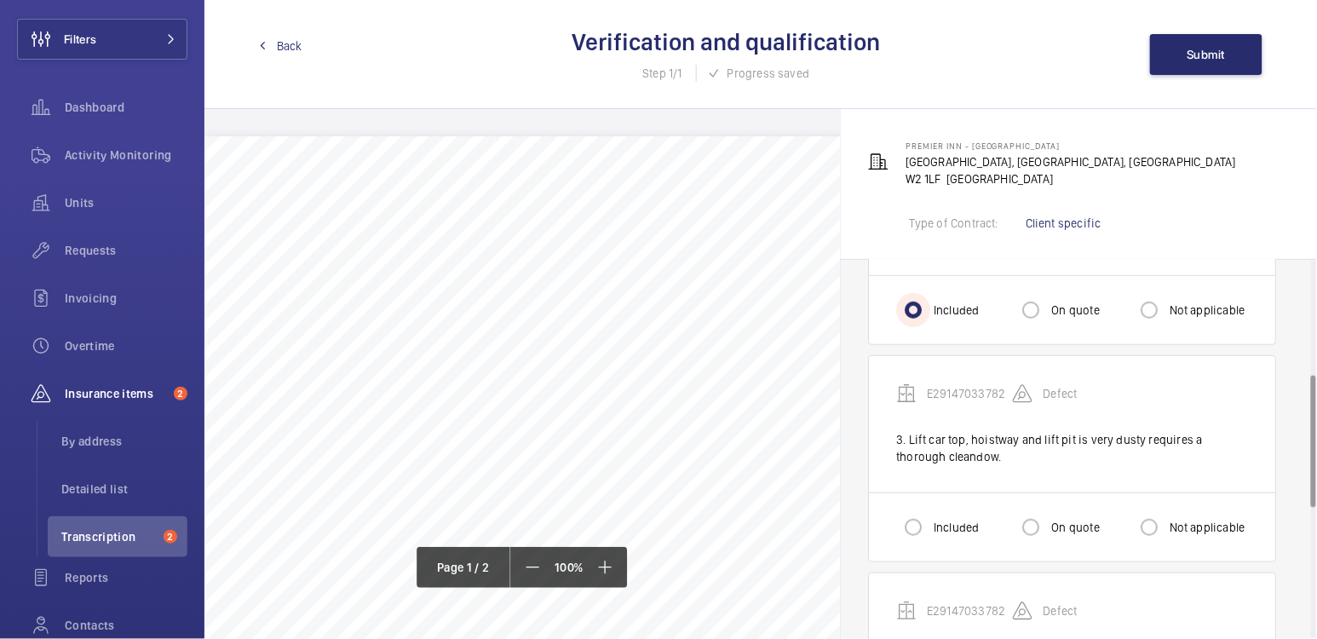
scroll to position [388, 0]
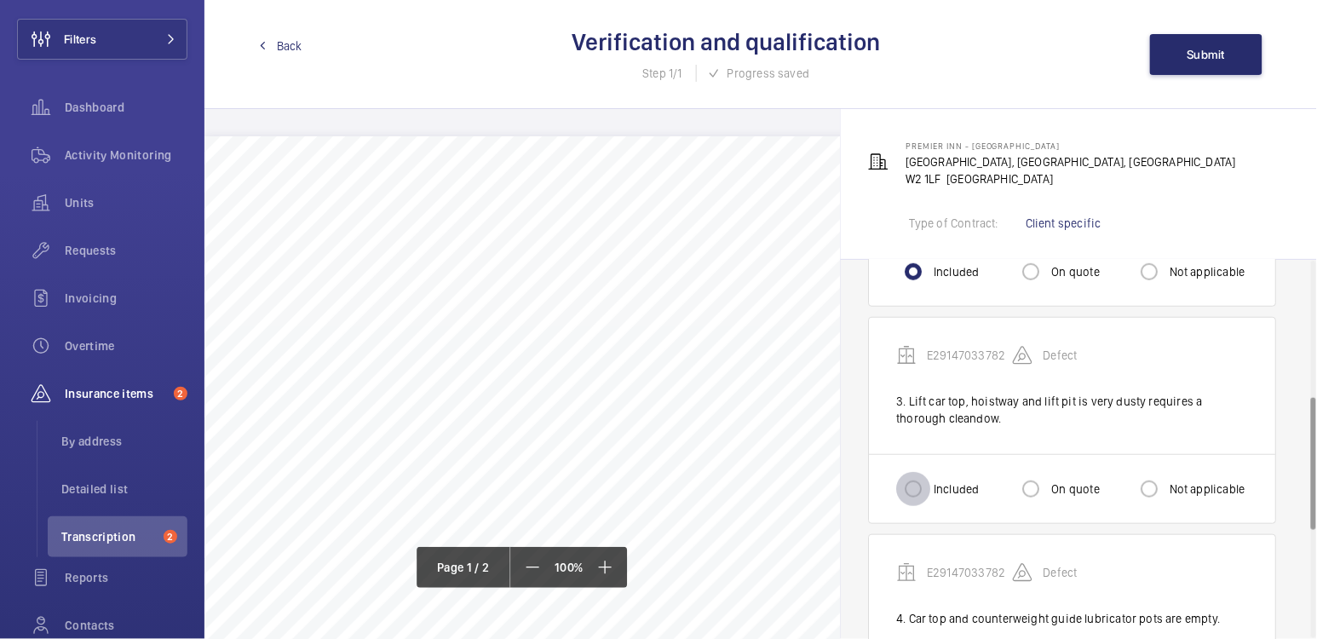
click at [914, 480] on input "Included" at bounding box center [913, 489] width 34 height 34
radio input "true"
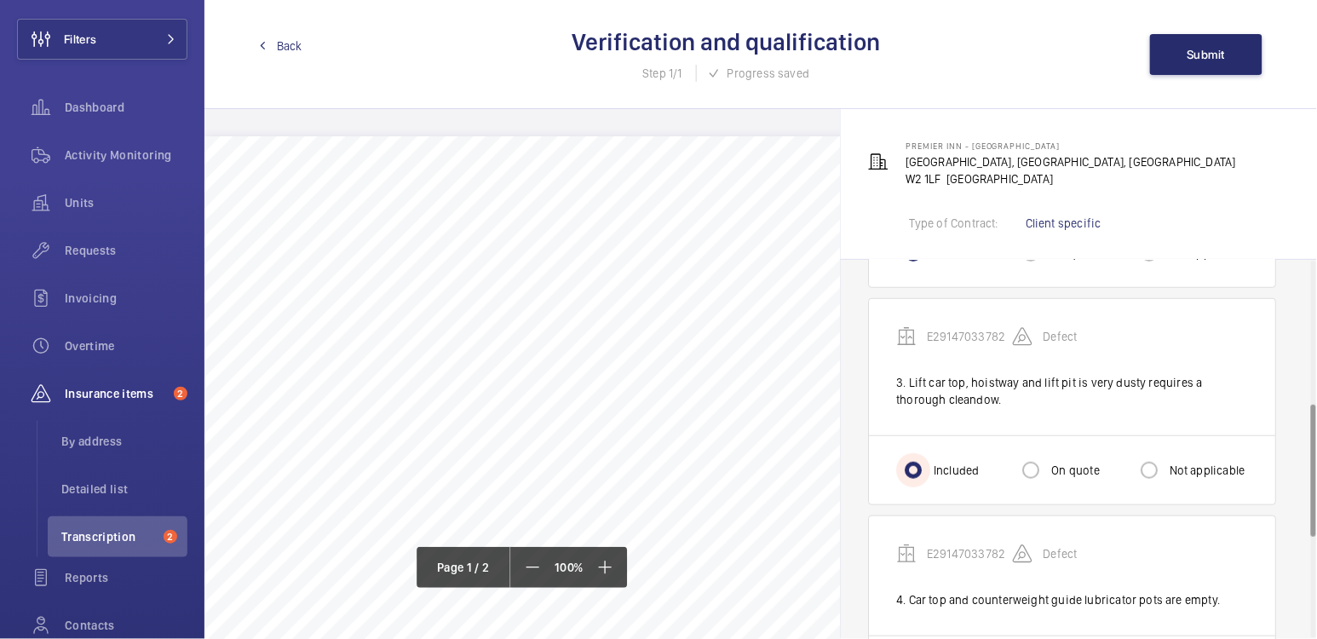
scroll to position [407, 0]
click at [1033, 464] on input "On quote" at bounding box center [1031, 470] width 34 height 34
radio input "true"
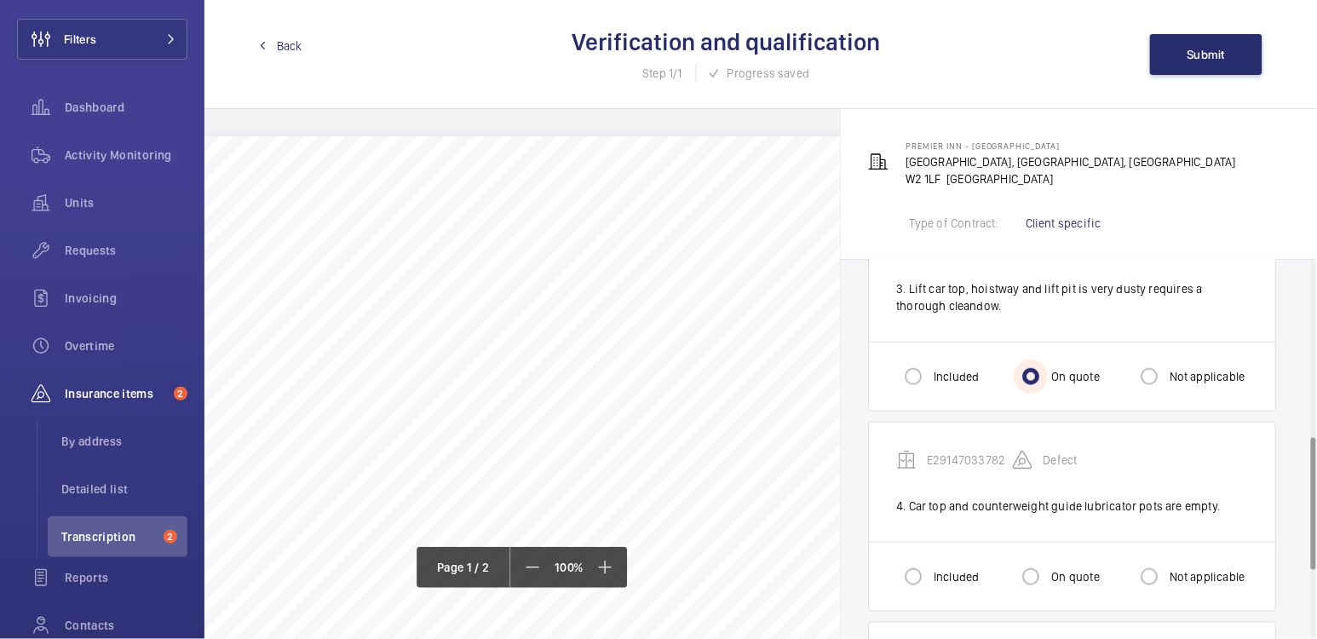
scroll to position [500, 0]
click at [921, 567] on input "Included" at bounding box center [913, 577] width 34 height 34
radio input "true"
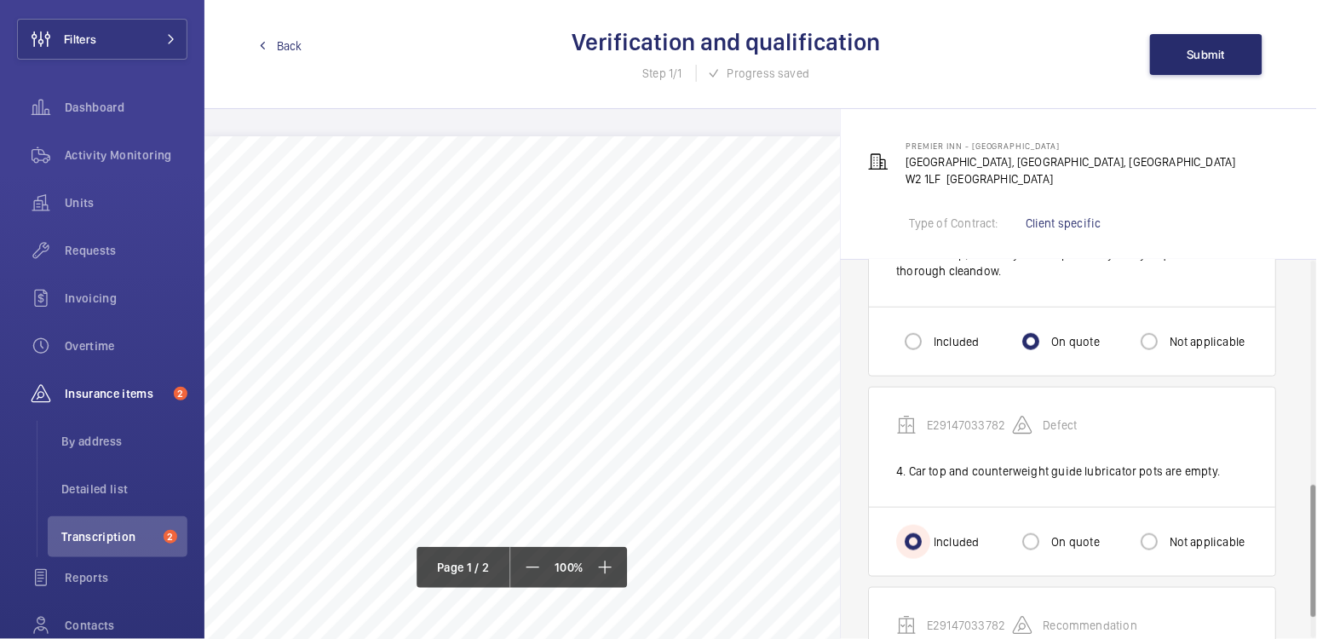
scroll to position [694, 0]
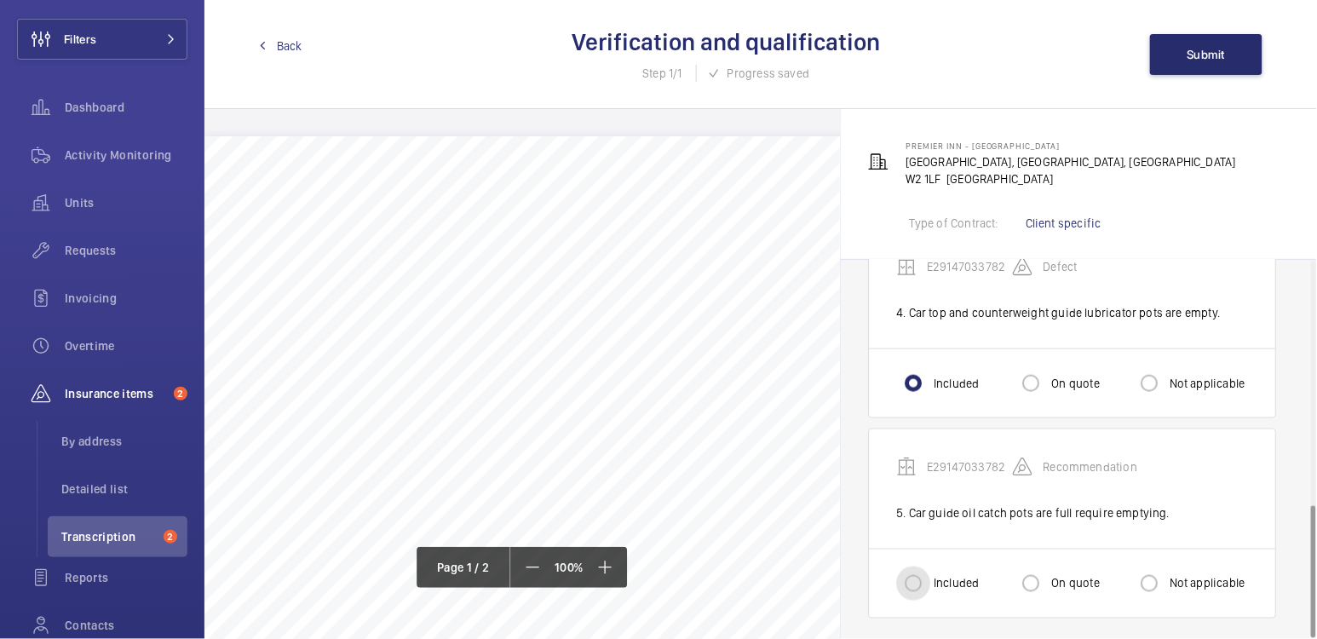
click at [906, 574] on input "Included" at bounding box center [913, 584] width 34 height 34
radio input "true"
click at [1203, 61] on span "Submit" at bounding box center [1207, 55] width 38 height 14
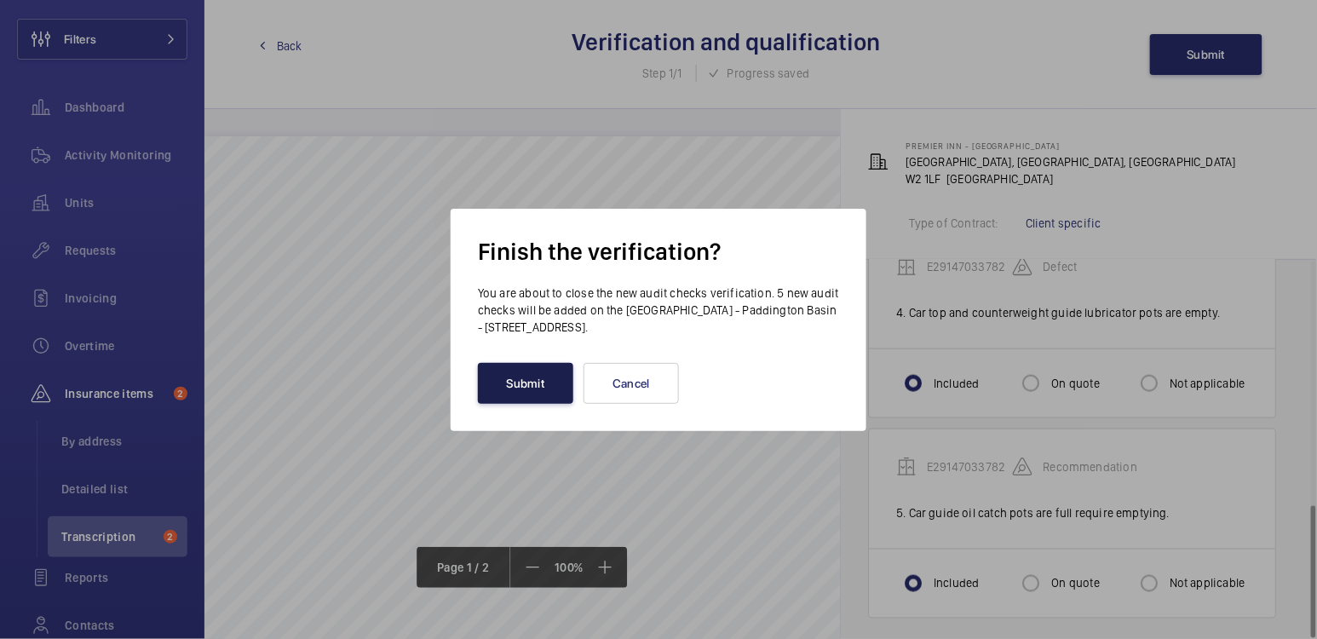
click at [522, 382] on button "Submit" at bounding box center [525, 383] width 95 height 41
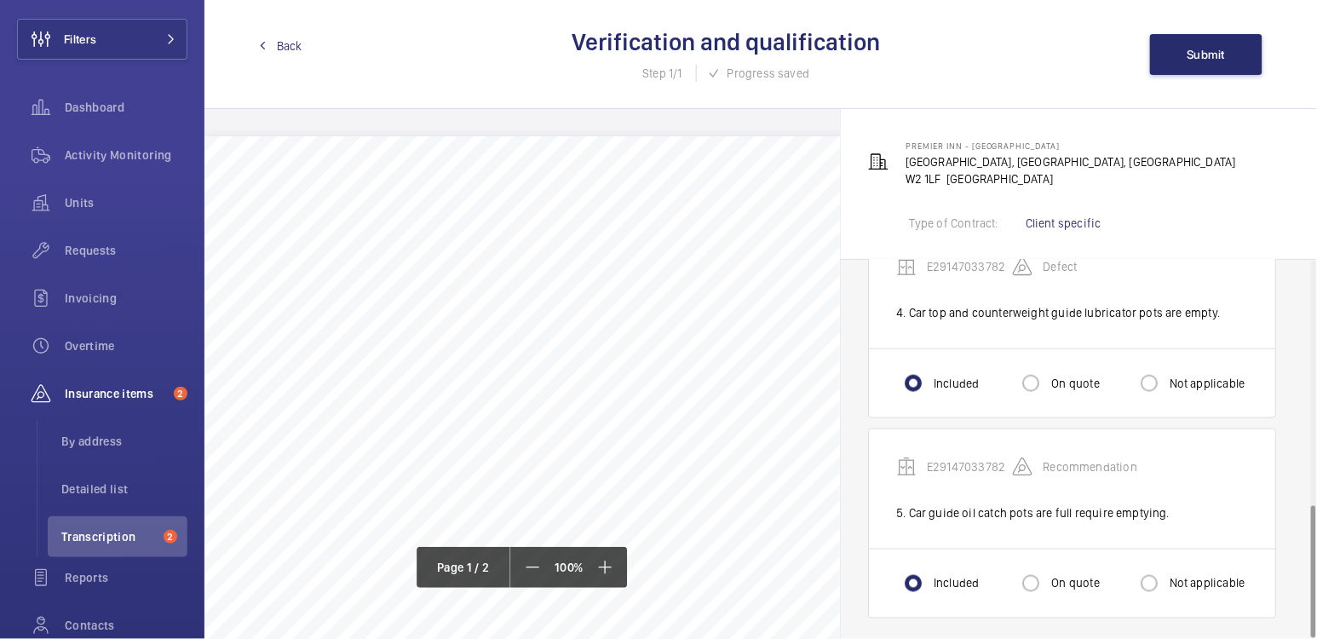
click at [286, 47] on span "Back" at bounding box center [290, 45] width 26 height 17
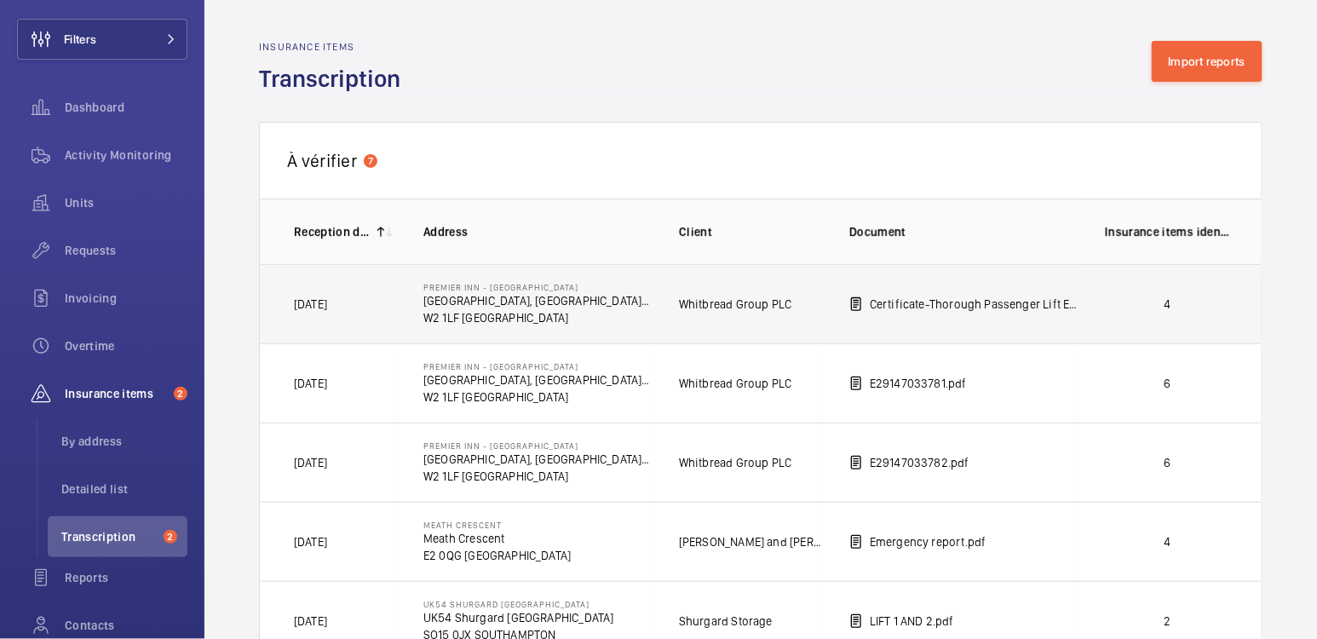
click at [1119, 313] on td "4" at bounding box center [1171, 303] width 187 height 79
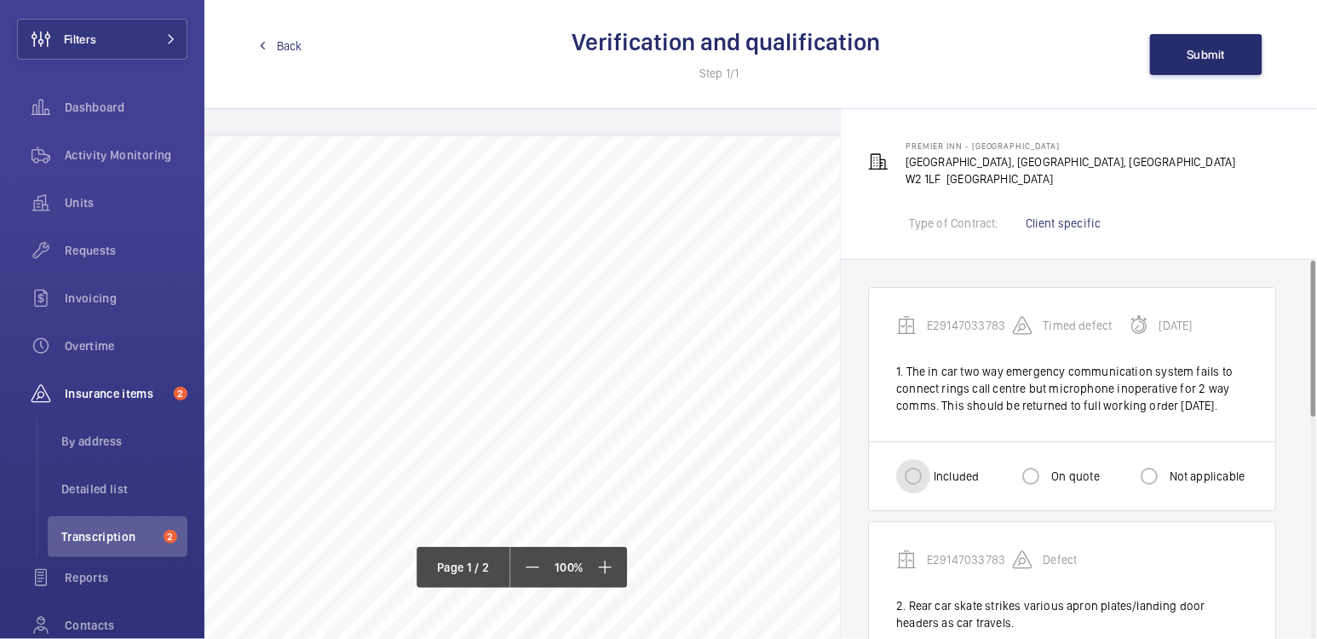
click at [924, 485] on input "Included" at bounding box center [913, 476] width 34 height 34
radio input "true"
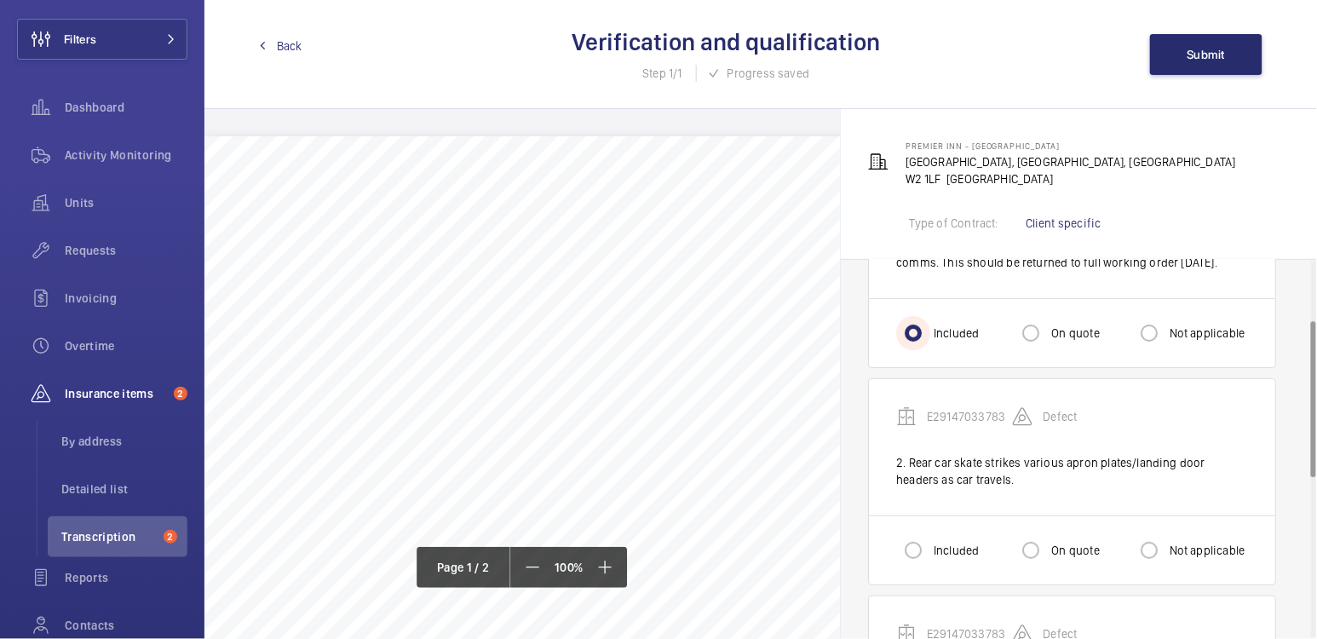
scroll to position [147, 0]
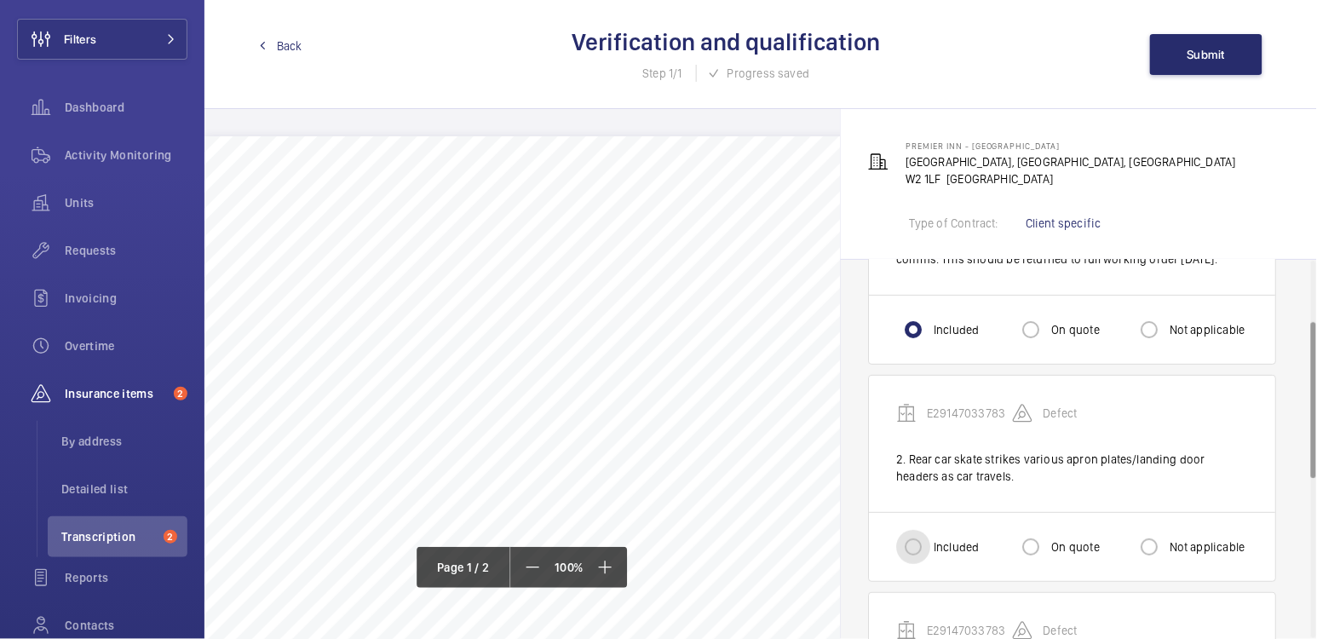
click at [913, 559] on input "Included" at bounding box center [913, 547] width 34 height 34
radio input "true"
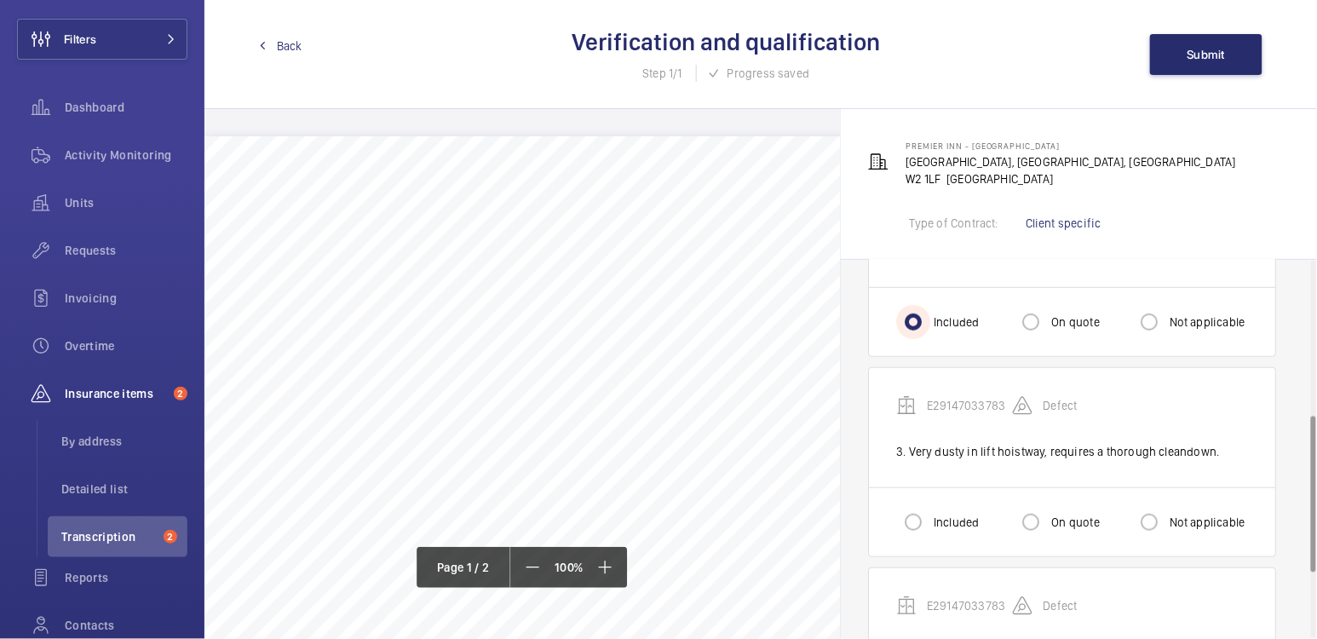
scroll to position [375, 0]
click at [1049, 536] on div at bounding box center [1031, 519] width 41 height 41
radio input "true"
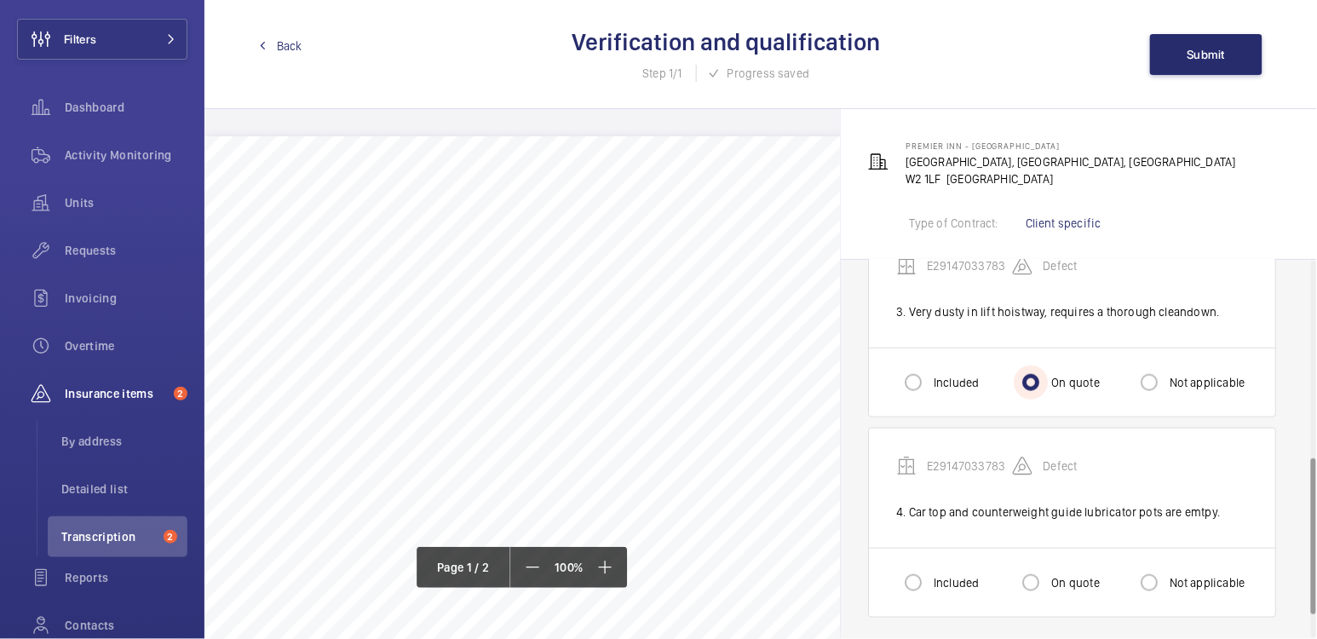
scroll to position [529, 0]
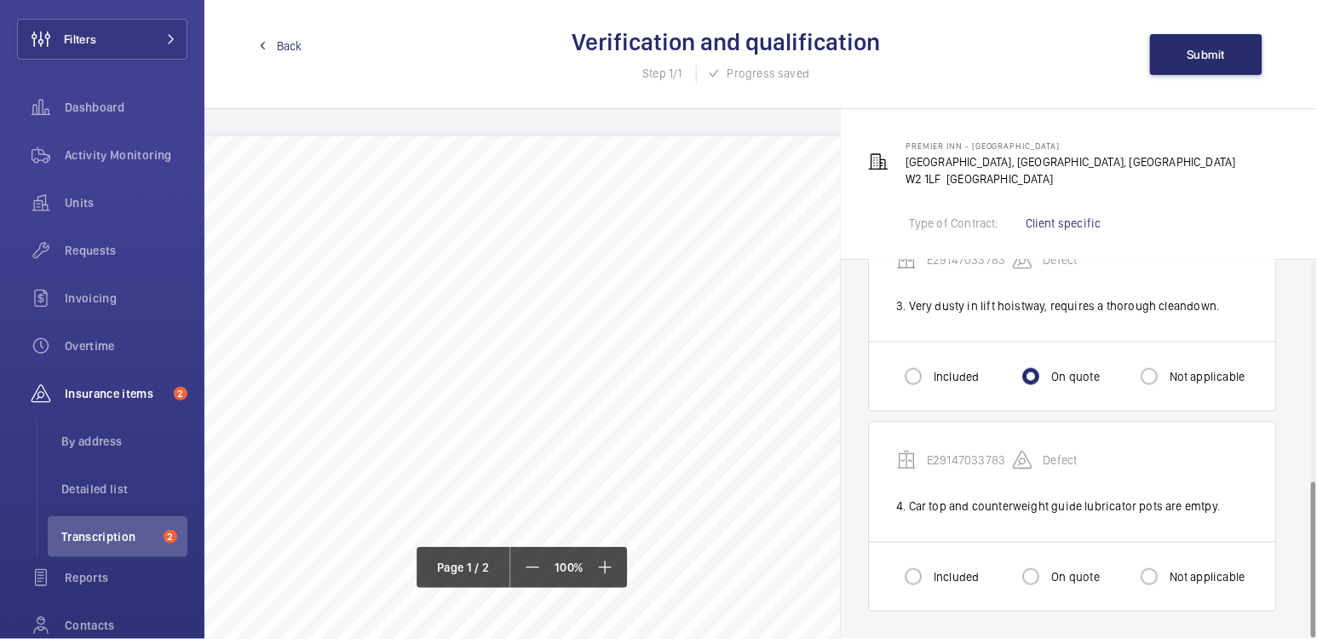
click at [946, 565] on div "Included" at bounding box center [937, 577] width 83 height 34
click at [947, 571] on label "Included" at bounding box center [955, 576] width 49 height 17
click at [931, 571] on input "Included" at bounding box center [913, 577] width 34 height 34
radio input "true"
click at [1208, 53] on span "Submit" at bounding box center [1207, 55] width 38 height 14
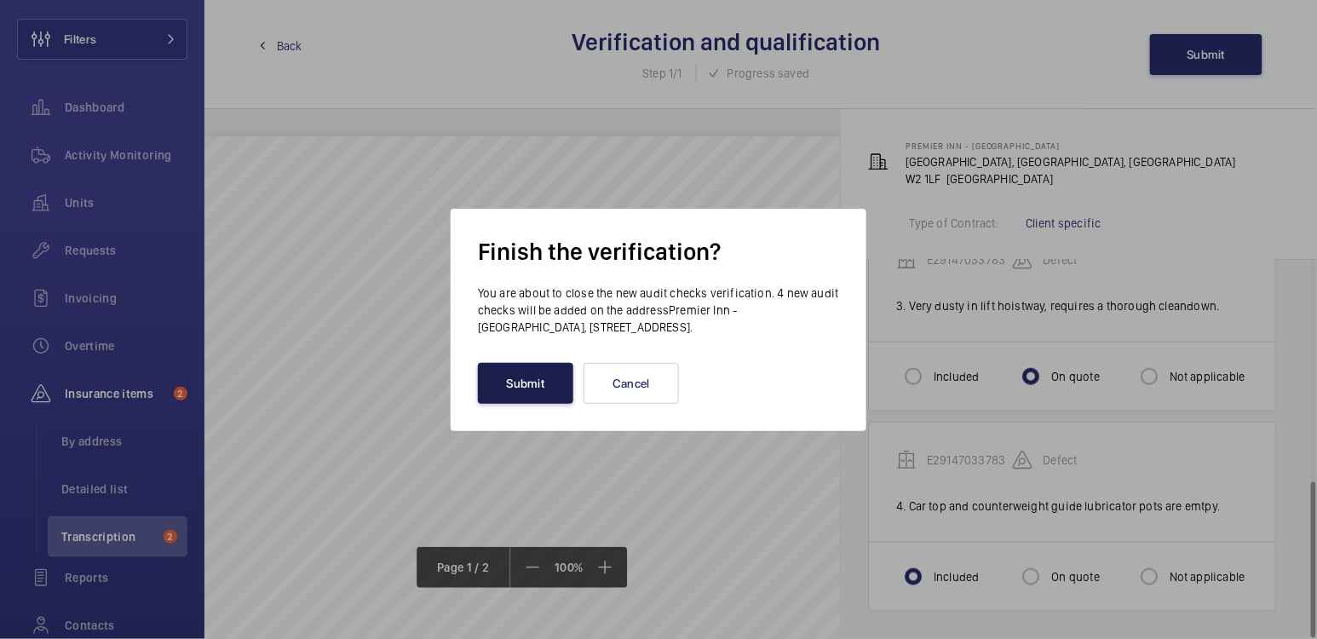
click at [536, 386] on button "Submit" at bounding box center [525, 383] width 95 height 41
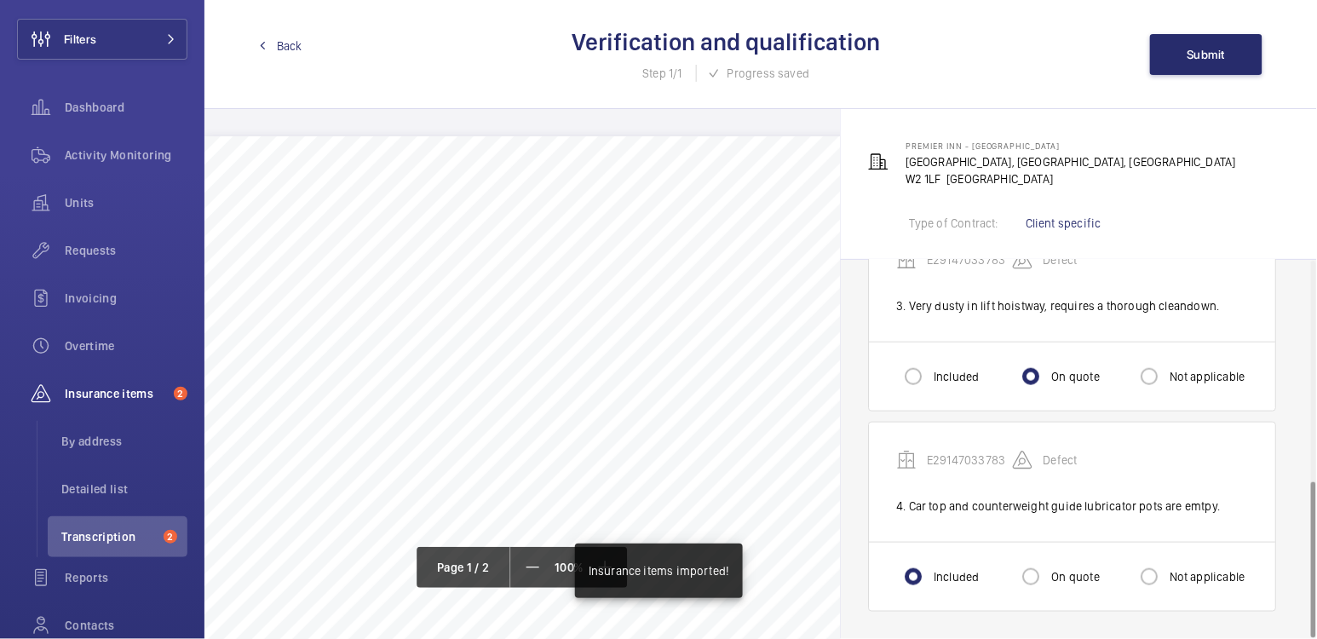
click at [269, 42] on link "Back" at bounding box center [280, 45] width 43 height 17
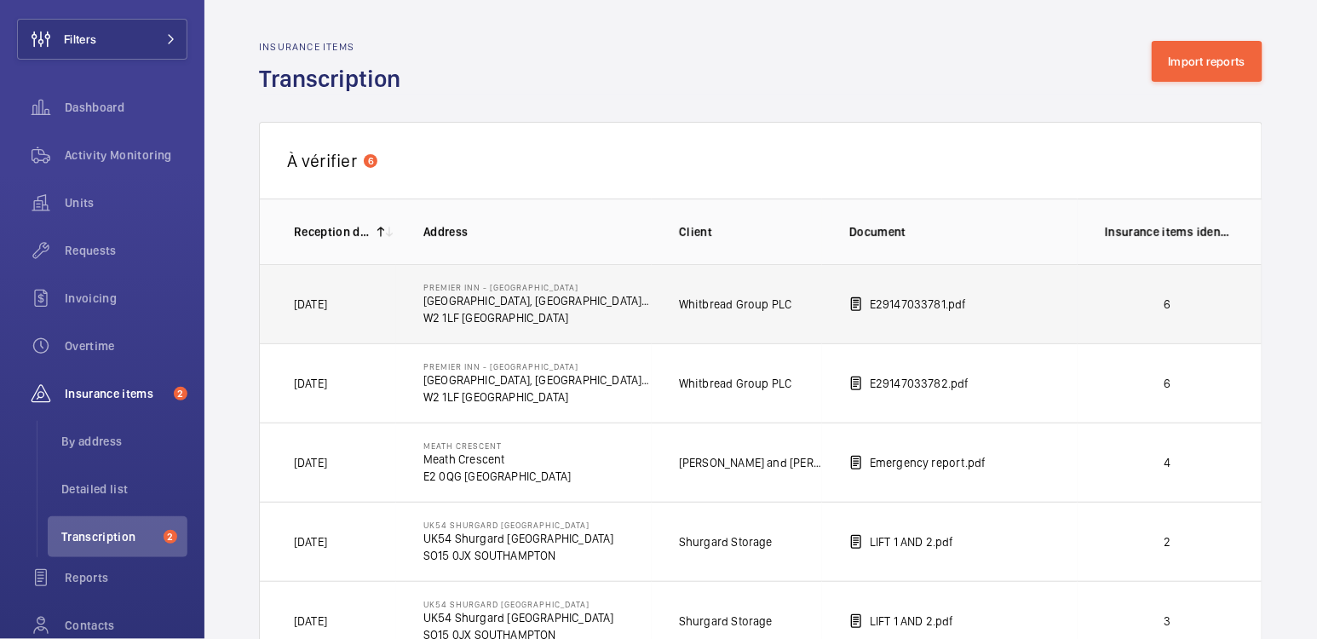
click at [1121, 308] on p "6" at bounding box center [1168, 304] width 126 height 17
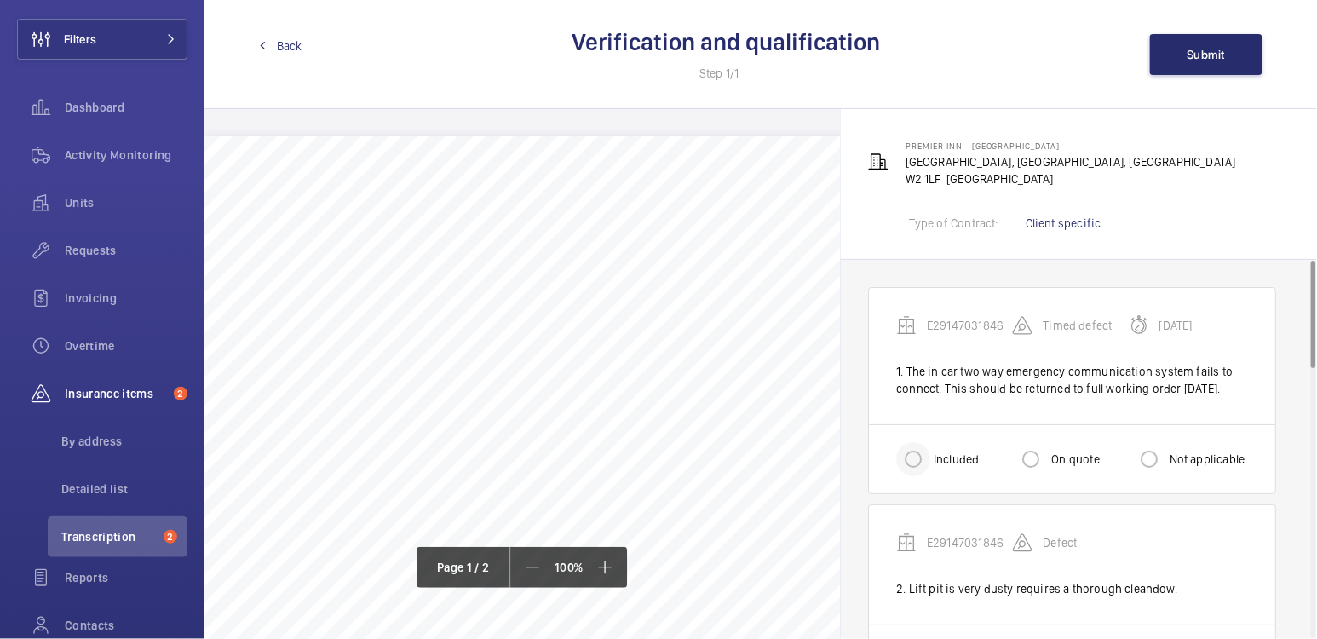
click at [930, 480] on div at bounding box center [913, 459] width 41 height 41
radio input "true"
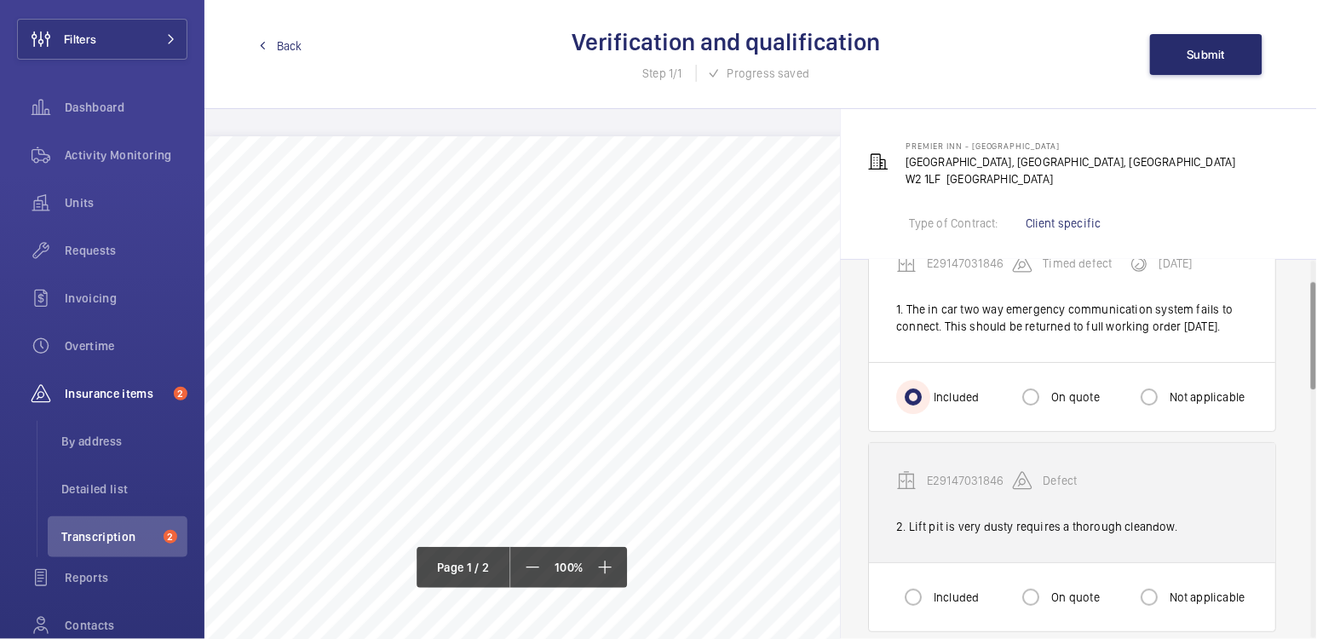
scroll to position [78, 0]
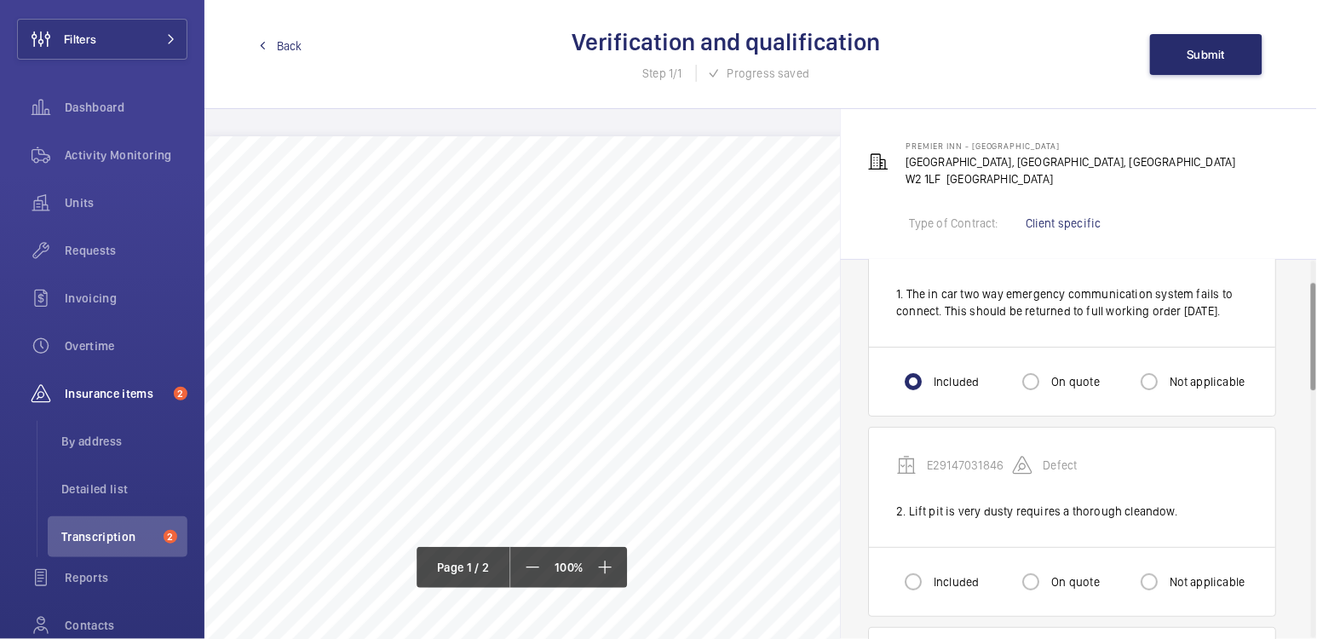
click at [1076, 591] on label "On quote" at bounding box center [1073, 582] width 51 height 17
click at [1048, 591] on input "On quote" at bounding box center [1031, 582] width 34 height 34
radio input "true"
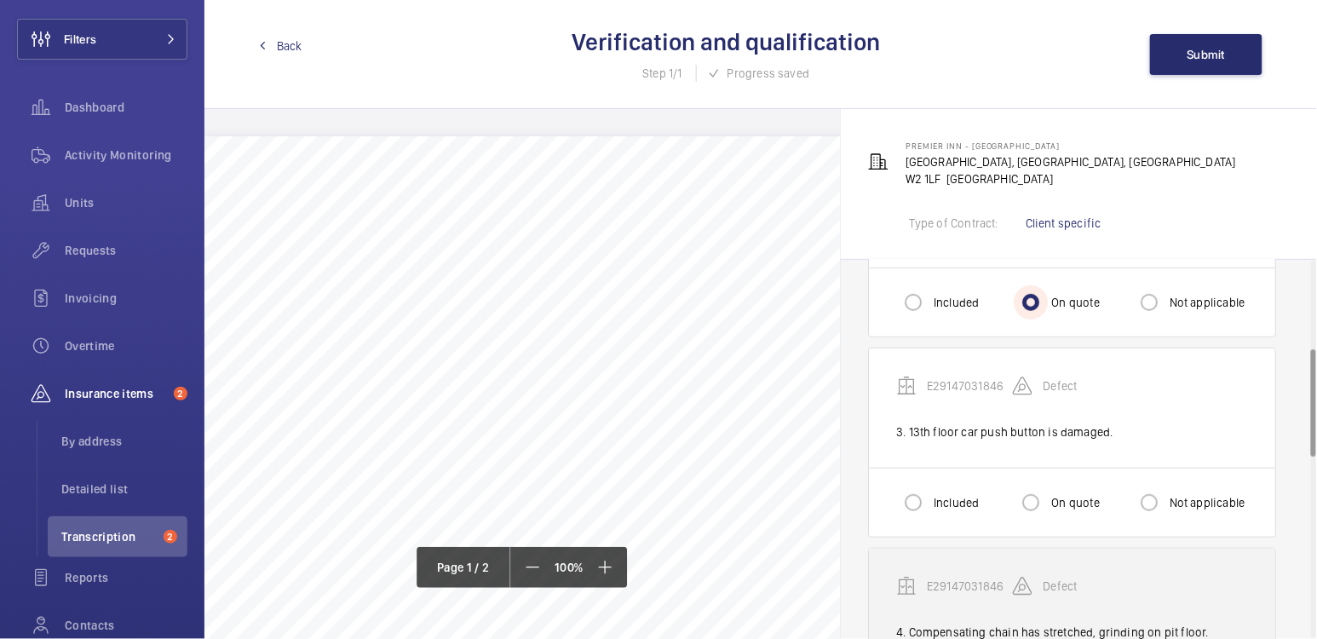
scroll to position [372, 0]
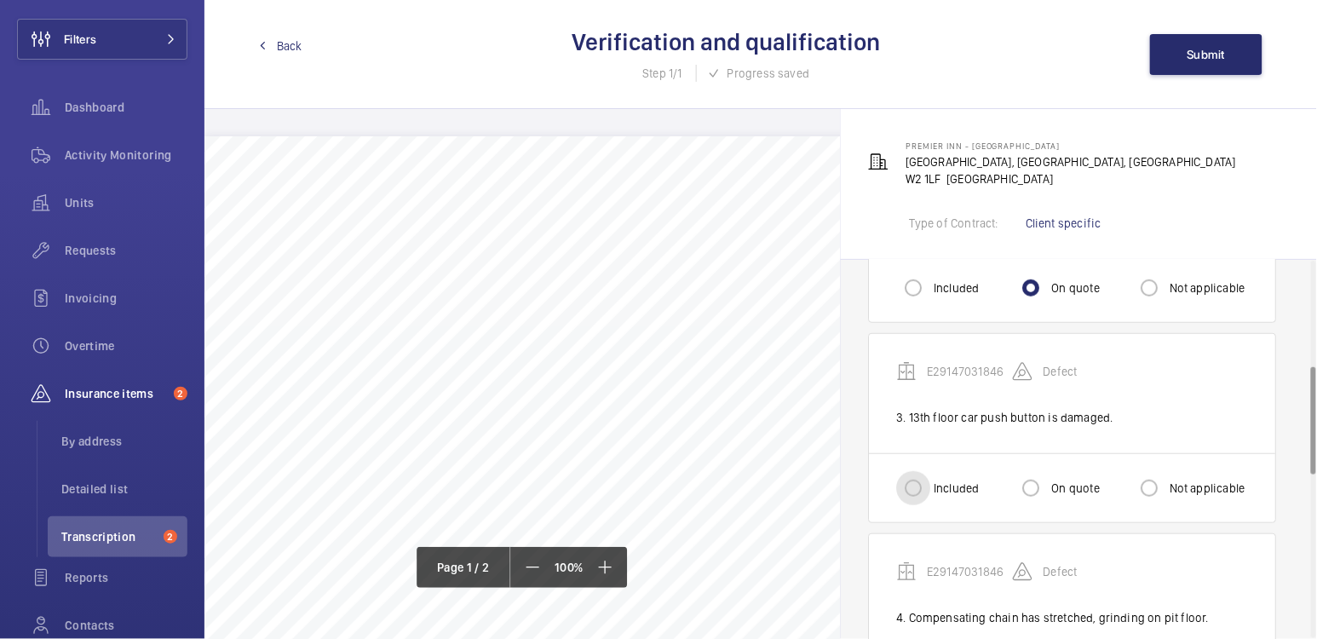
click at [916, 504] on input "Included" at bounding box center [913, 488] width 34 height 34
radio input "true"
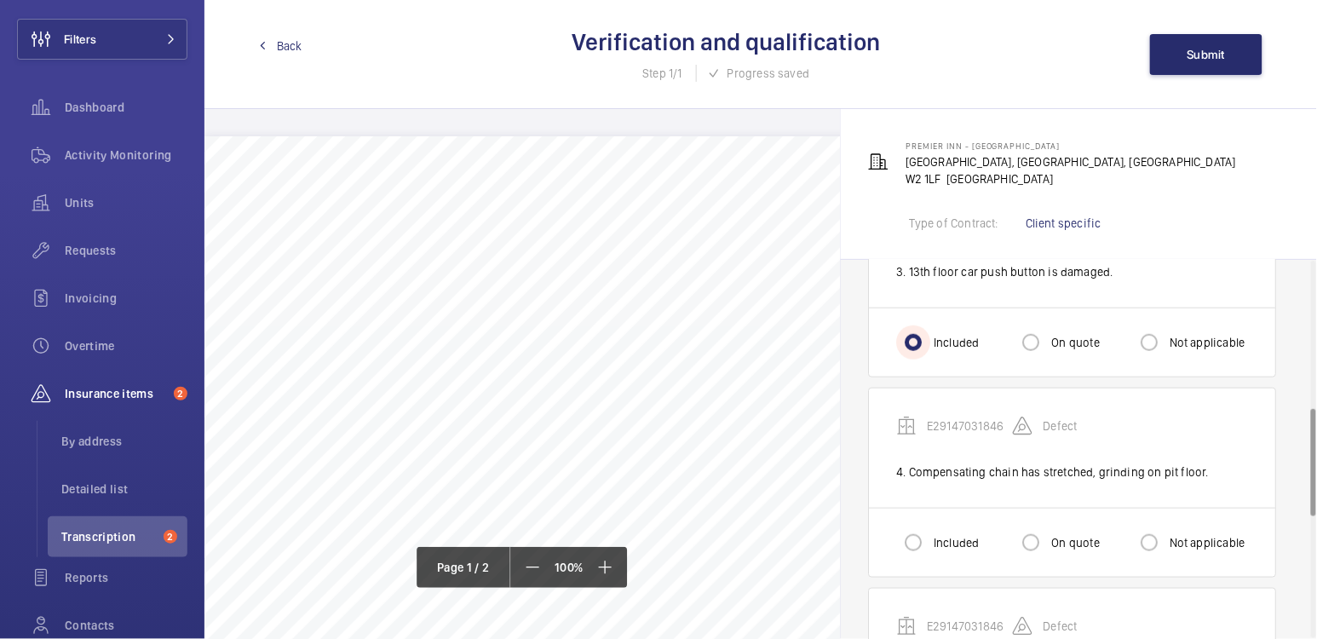
scroll to position [518, 0]
click at [935, 539] on div "Included" at bounding box center [937, 542] width 83 height 34
click at [938, 547] on label "Included" at bounding box center [955, 541] width 49 height 17
click at [931, 547] on input "Included" at bounding box center [913, 542] width 34 height 34
radio input "true"
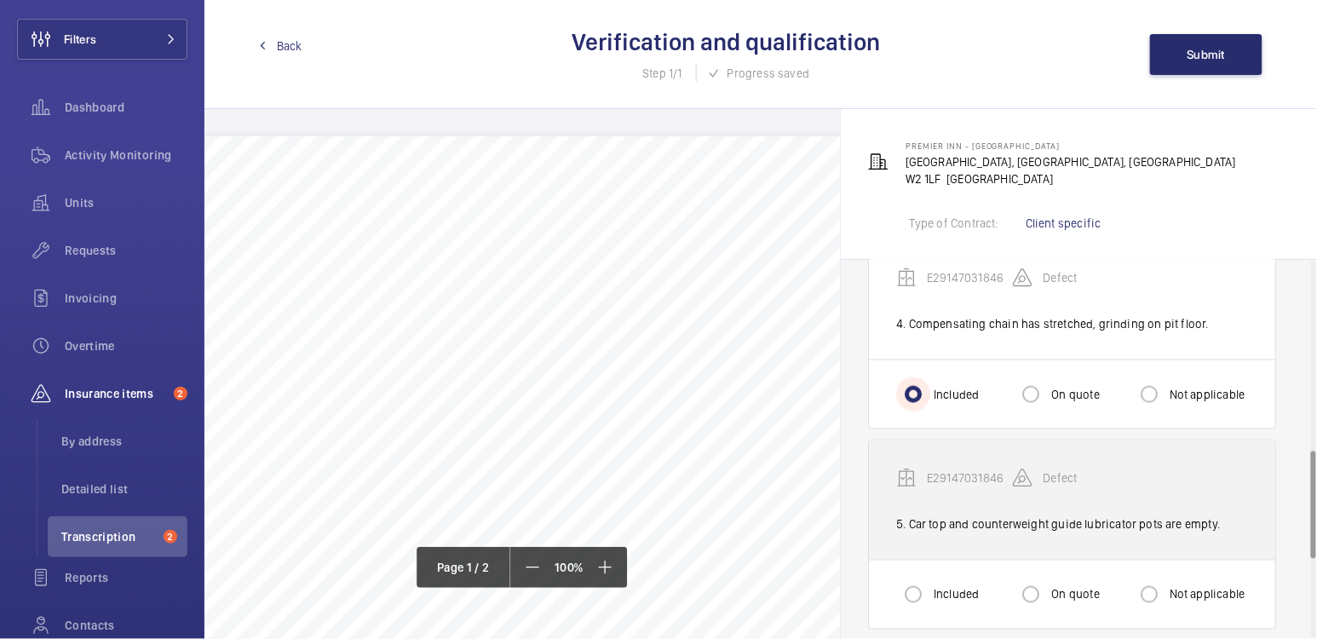
scroll to position [666, 0]
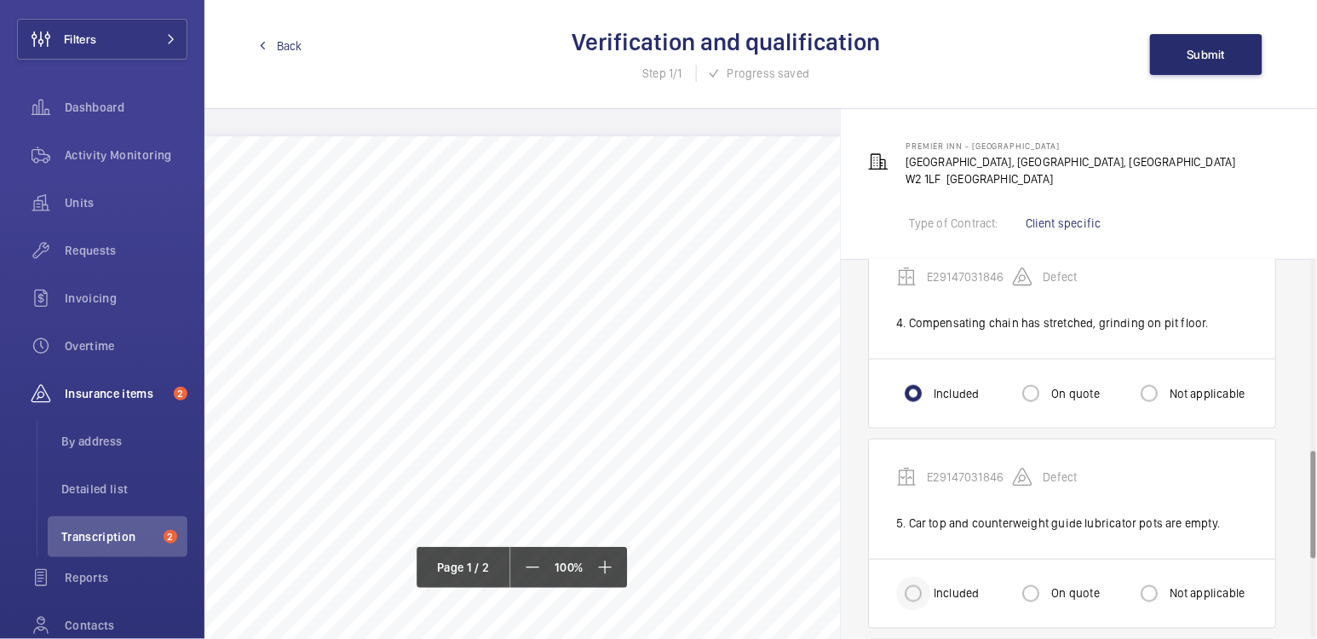
click at [931, 606] on div at bounding box center [913, 594] width 41 height 41
radio input "true"
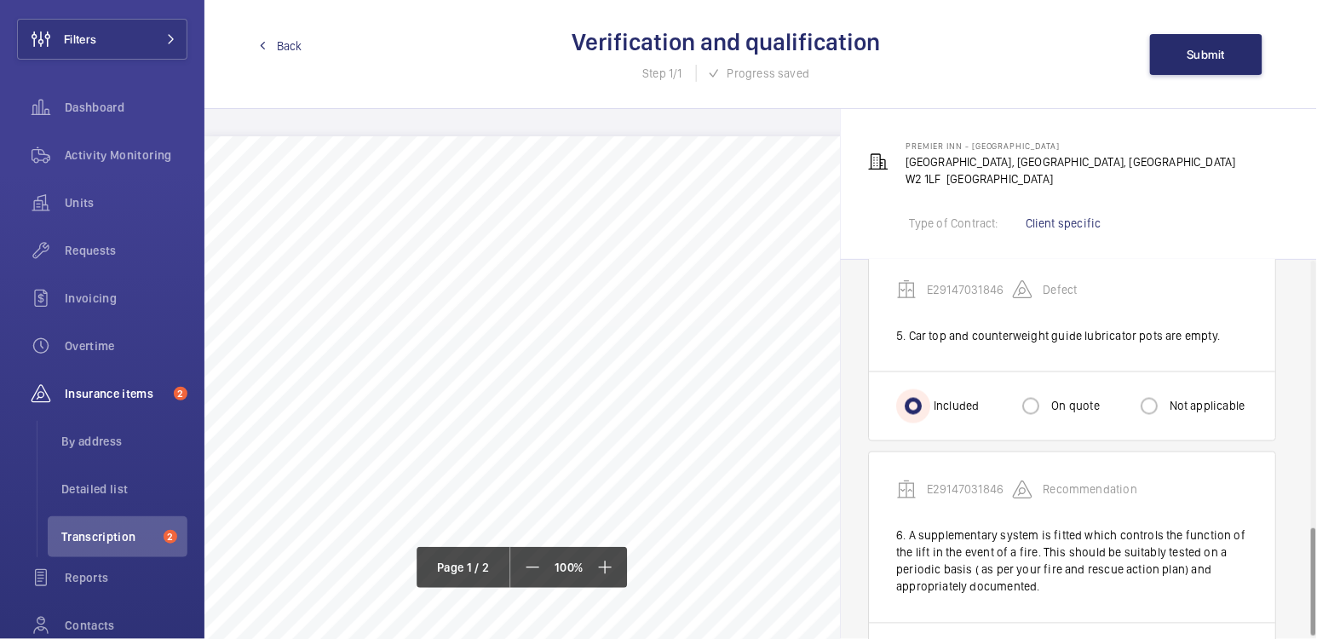
scroll to position [944, 0]
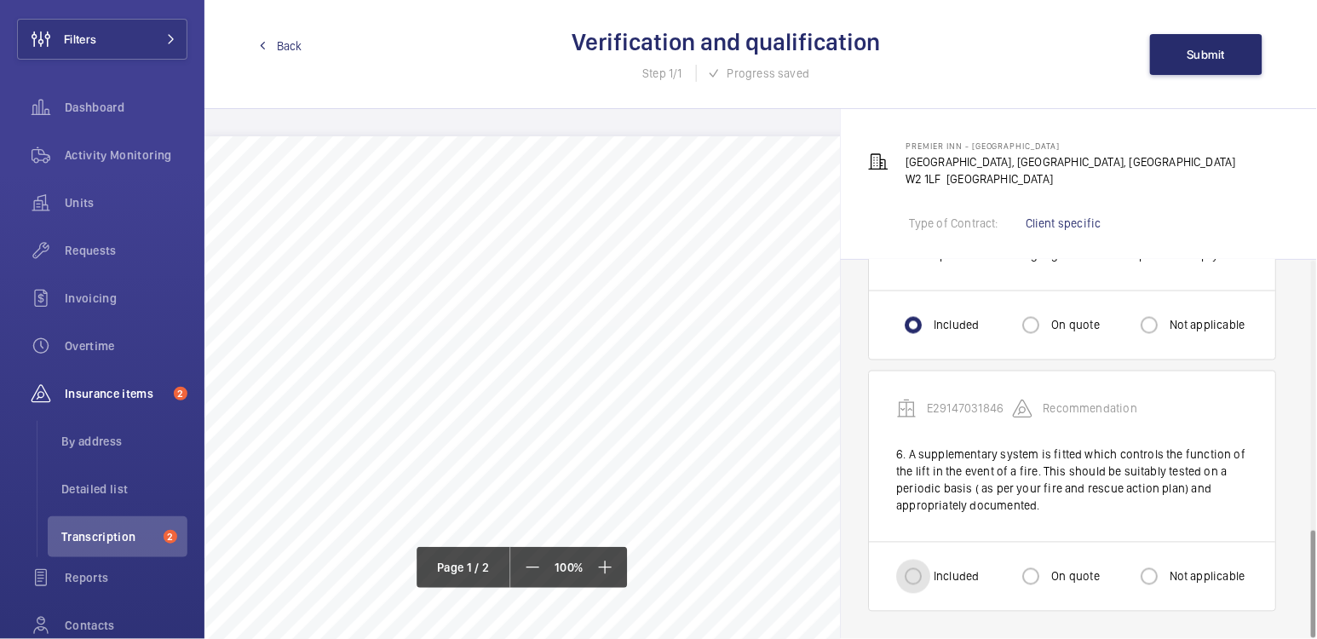
click at [914, 576] on input "Included" at bounding box center [913, 577] width 34 height 34
radio input "true"
click at [1212, 64] on button "Submit" at bounding box center [1206, 54] width 112 height 41
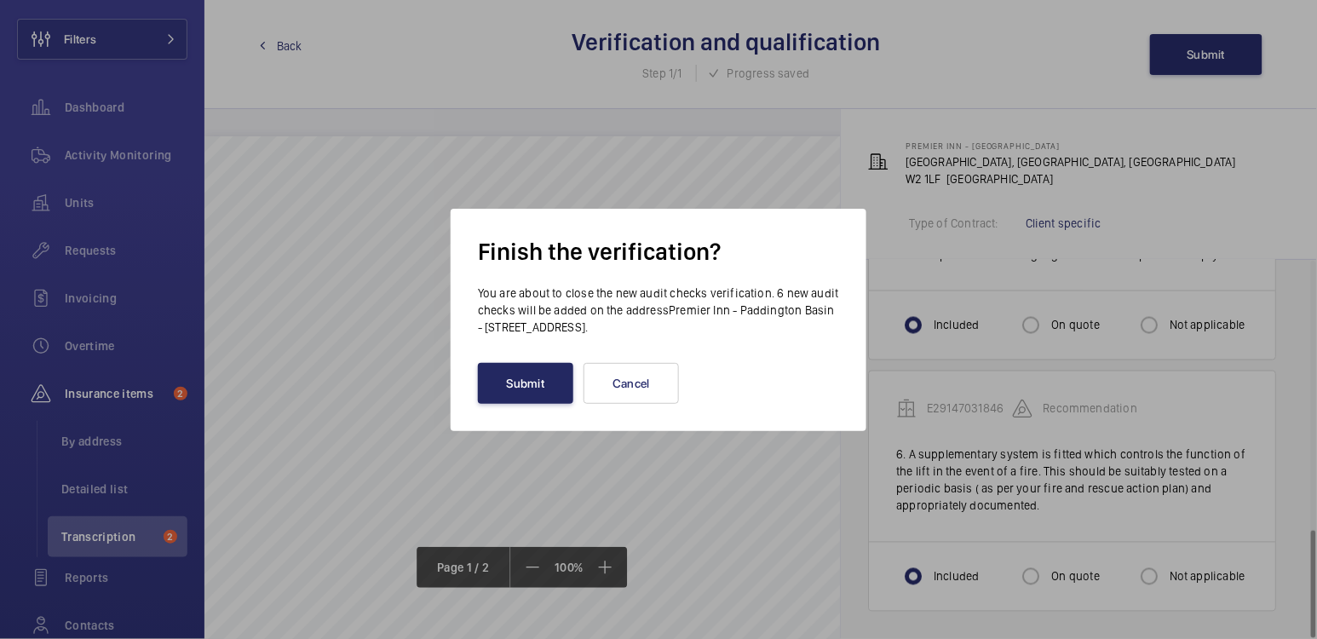
click at [530, 398] on button "Submit" at bounding box center [525, 383] width 95 height 41
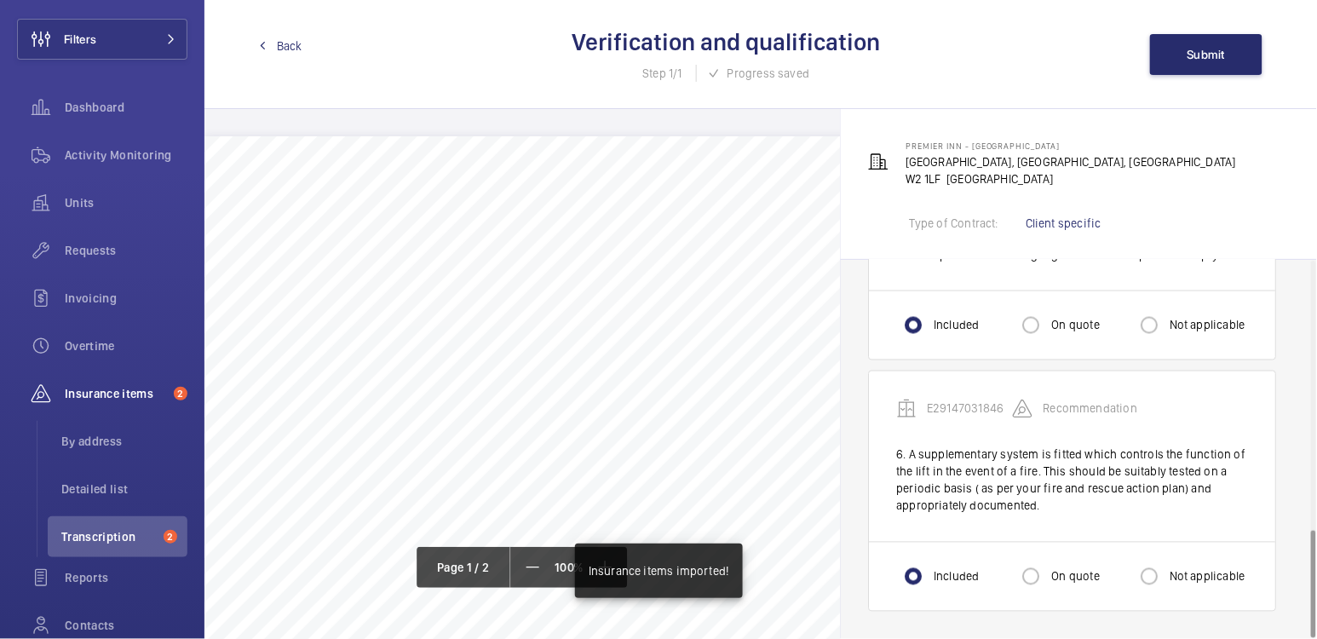
click at [274, 48] on link "Back" at bounding box center [280, 45] width 43 height 17
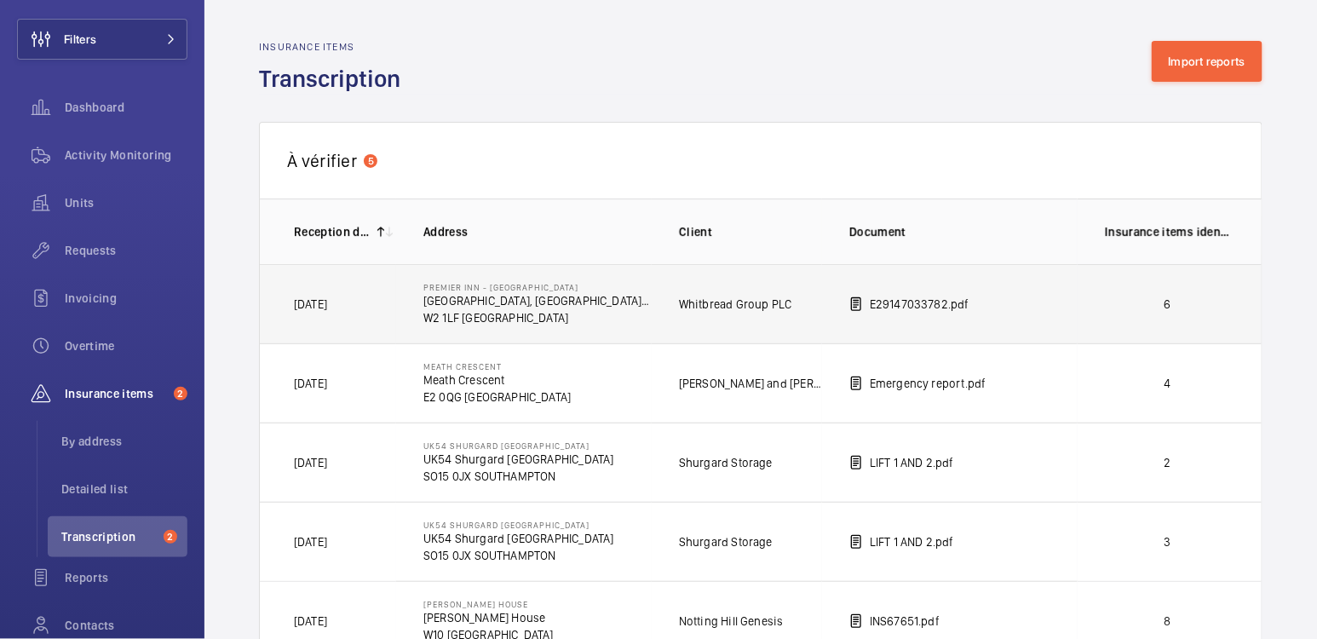
click at [1192, 311] on p "6" at bounding box center [1168, 304] width 126 height 17
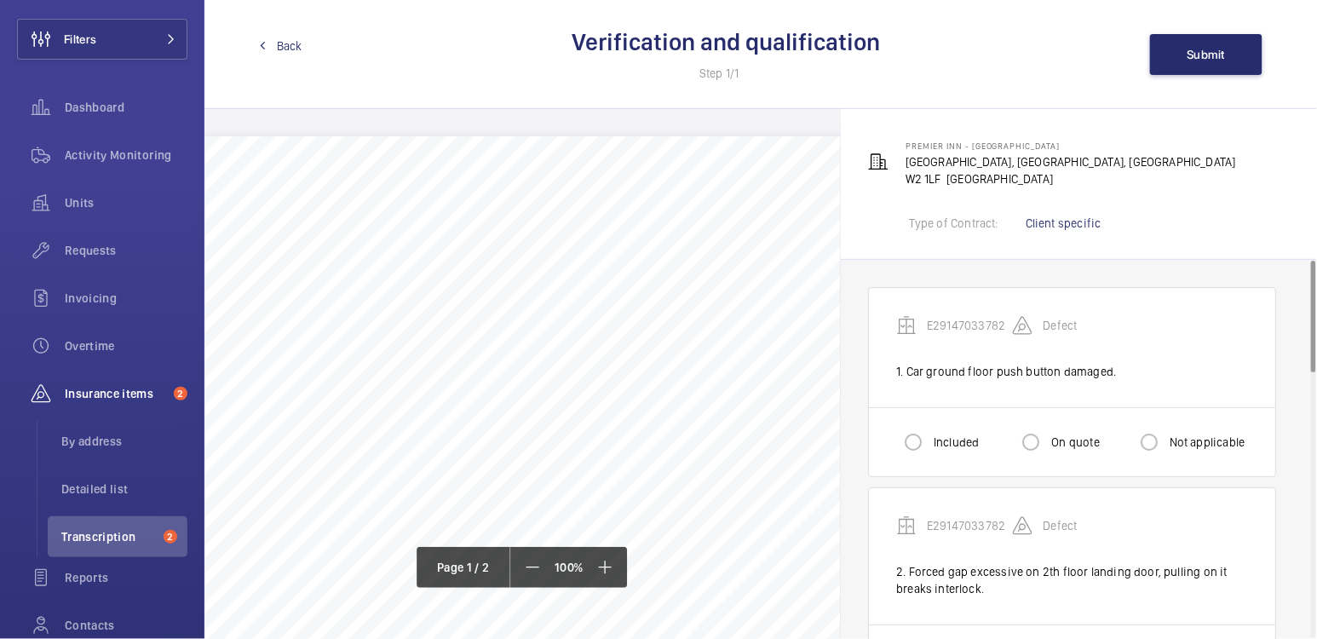
click at [948, 447] on label "Included" at bounding box center [955, 442] width 49 height 17
click at [931, 447] on input "Included" at bounding box center [913, 442] width 34 height 34
radio input "true"
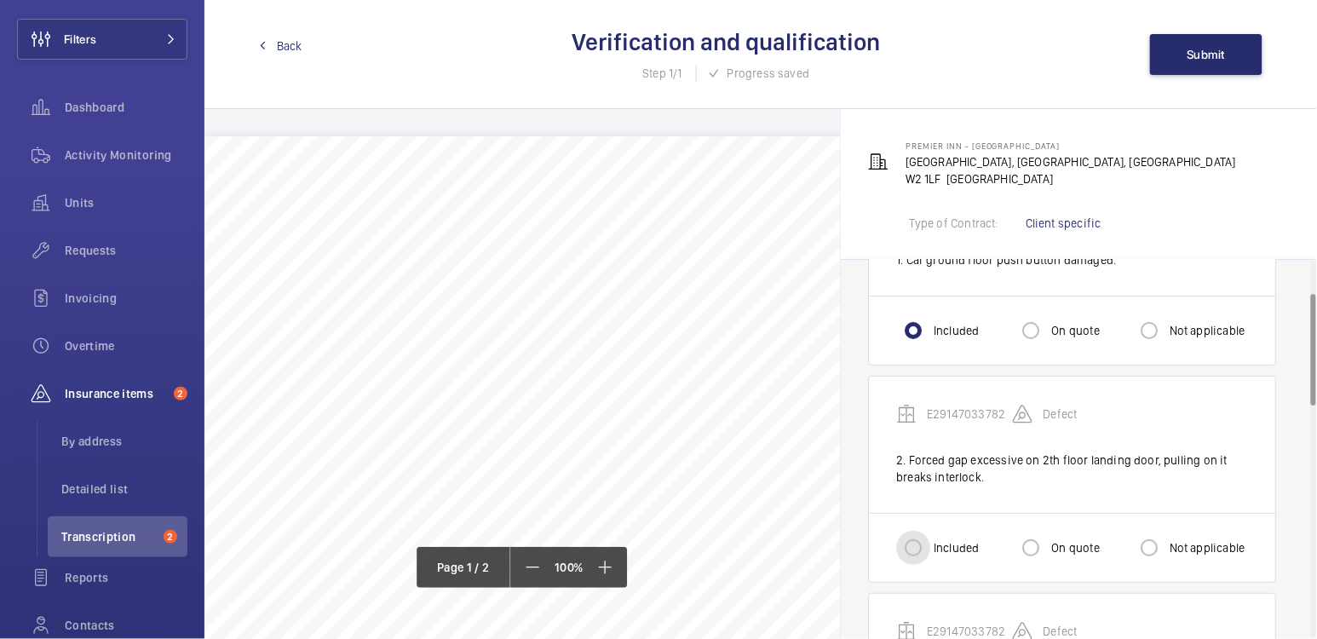
click at [918, 547] on input "Included" at bounding box center [913, 548] width 34 height 34
radio input "true"
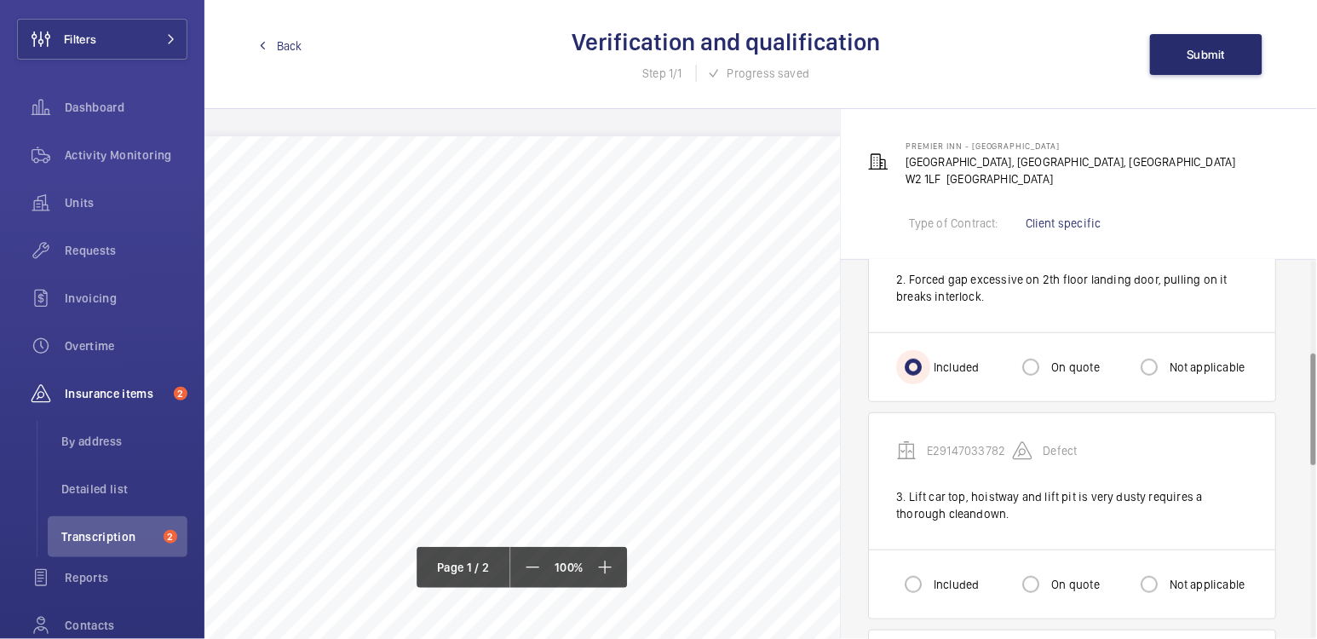
scroll to position [313, 0]
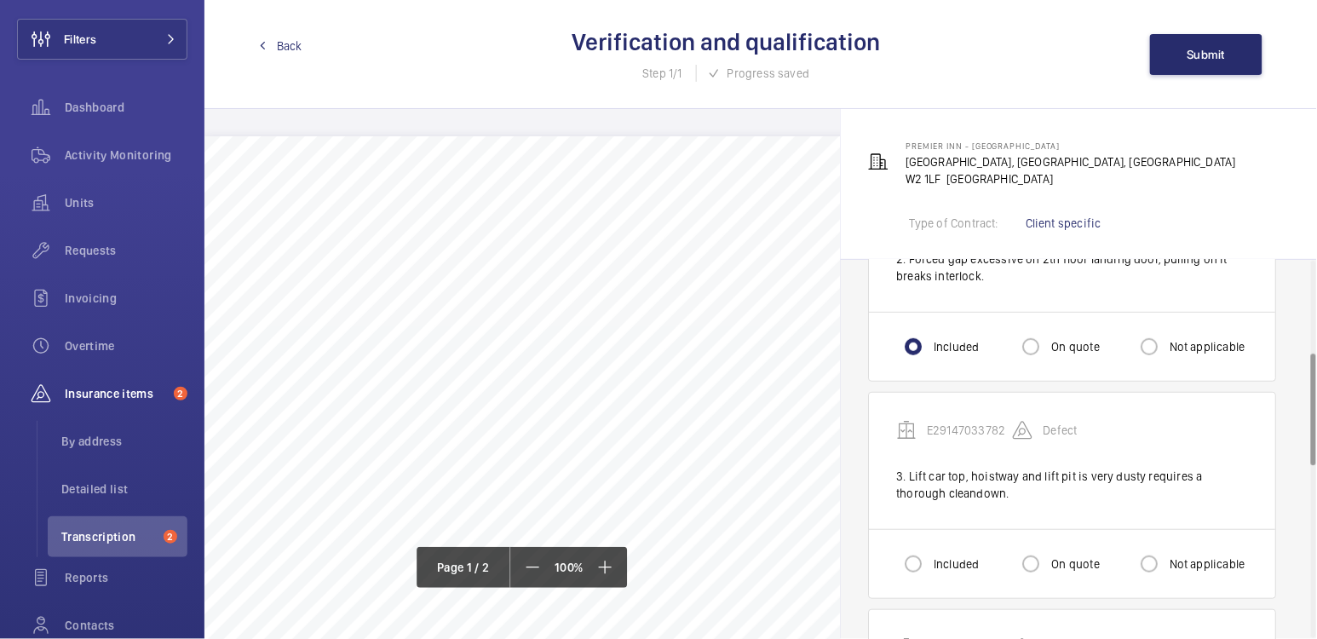
click at [1065, 551] on div "On quote" at bounding box center [1056, 564] width 85 height 34
click at [1064, 556] on label "On quote" at bounding box center [1073, 564] width 51 height 17
click at [1048, 556] on input "On quote" at bounding box center [1031, 564] width 34 height 34
radio input "true"
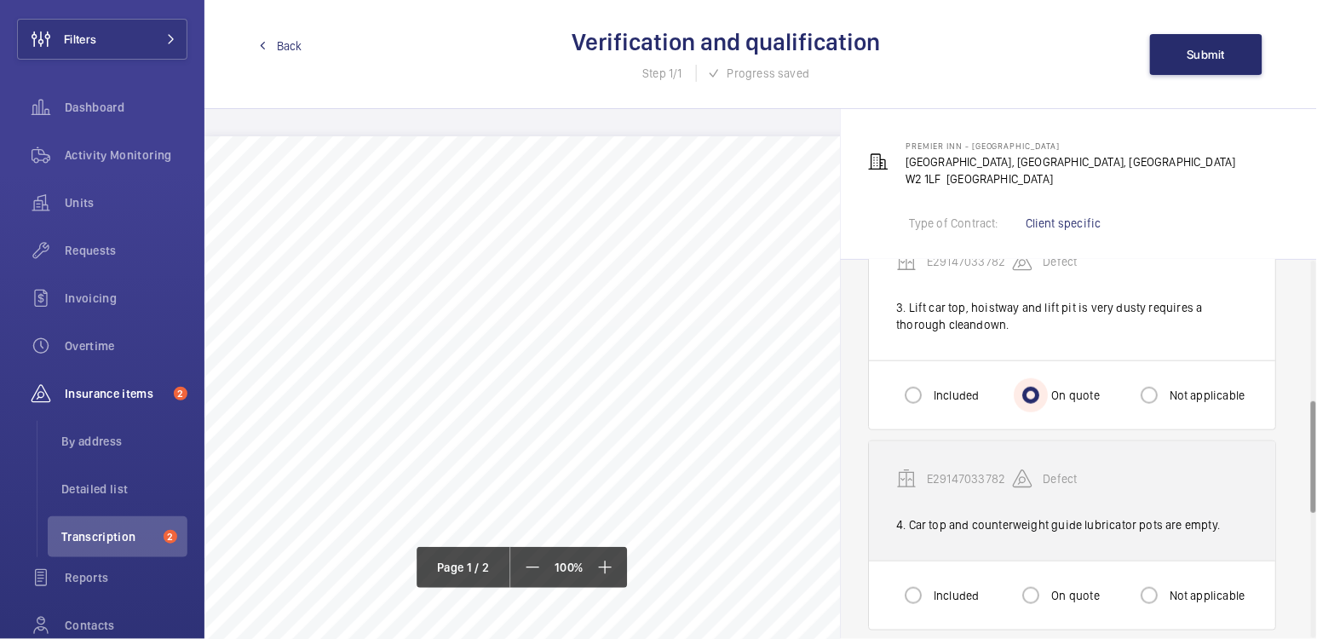
scroll to position [482, 0]
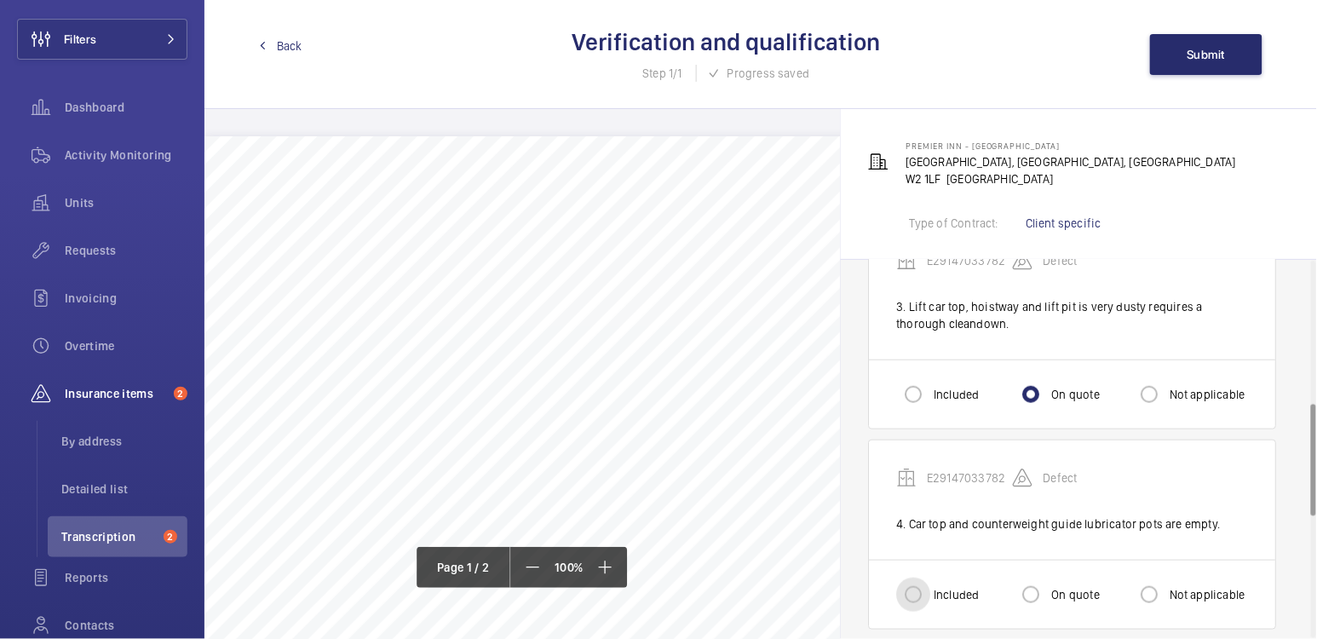
click at [919, 586] on input "Included" at bounding box center [913, 595] width 34 height 34
radio input "true"
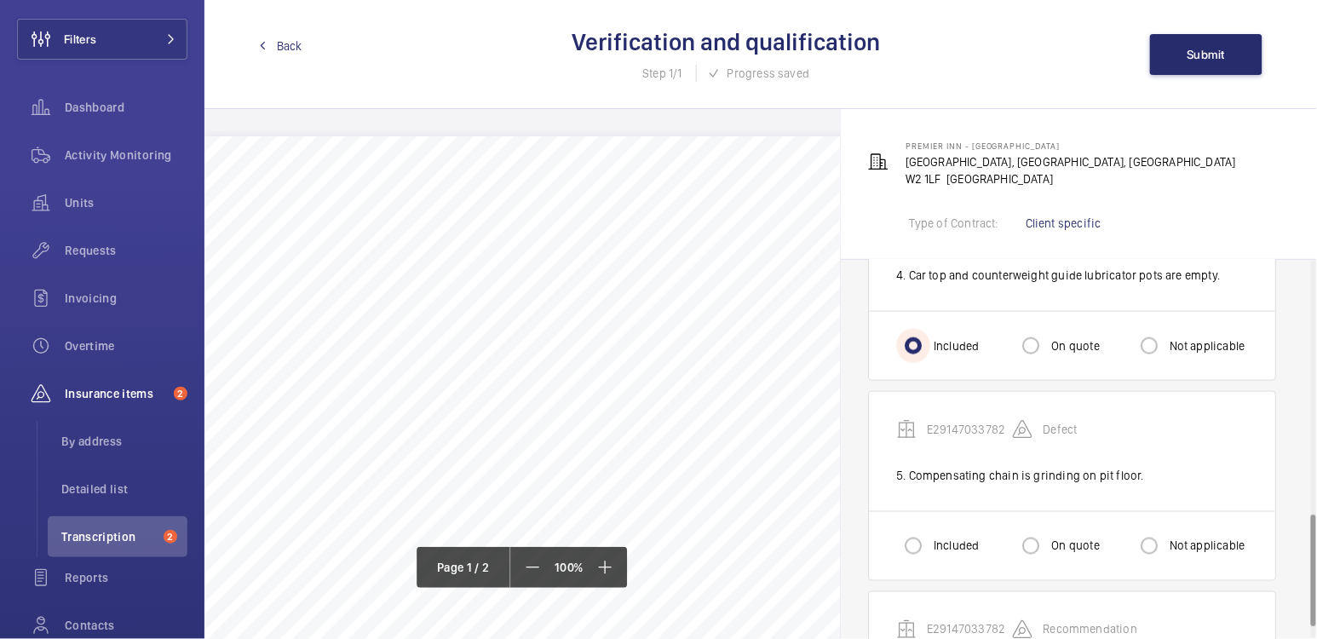
scroll to position [854, 0]
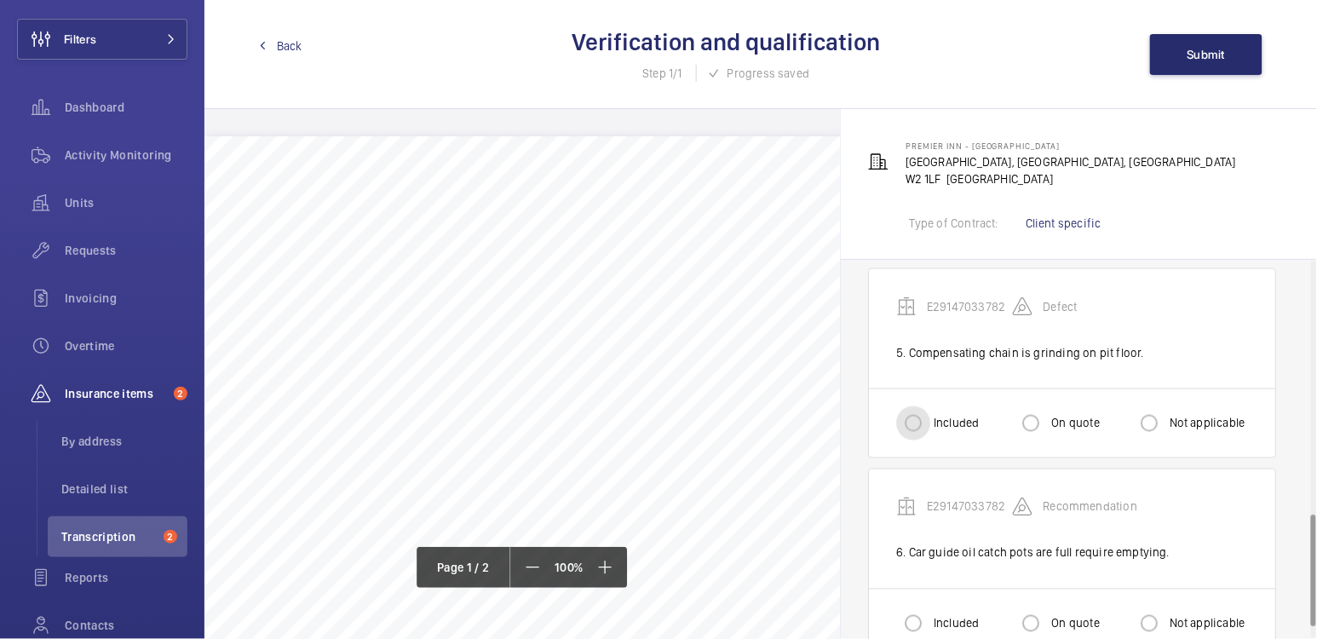
click at [904, 427] on input "Included" at bounding box center [913, 423] width 34 height 34
radio input "true"
click at [919, 619] on input "Included" at bounding box center [913, 624] width 34 height 34
radio input "true"
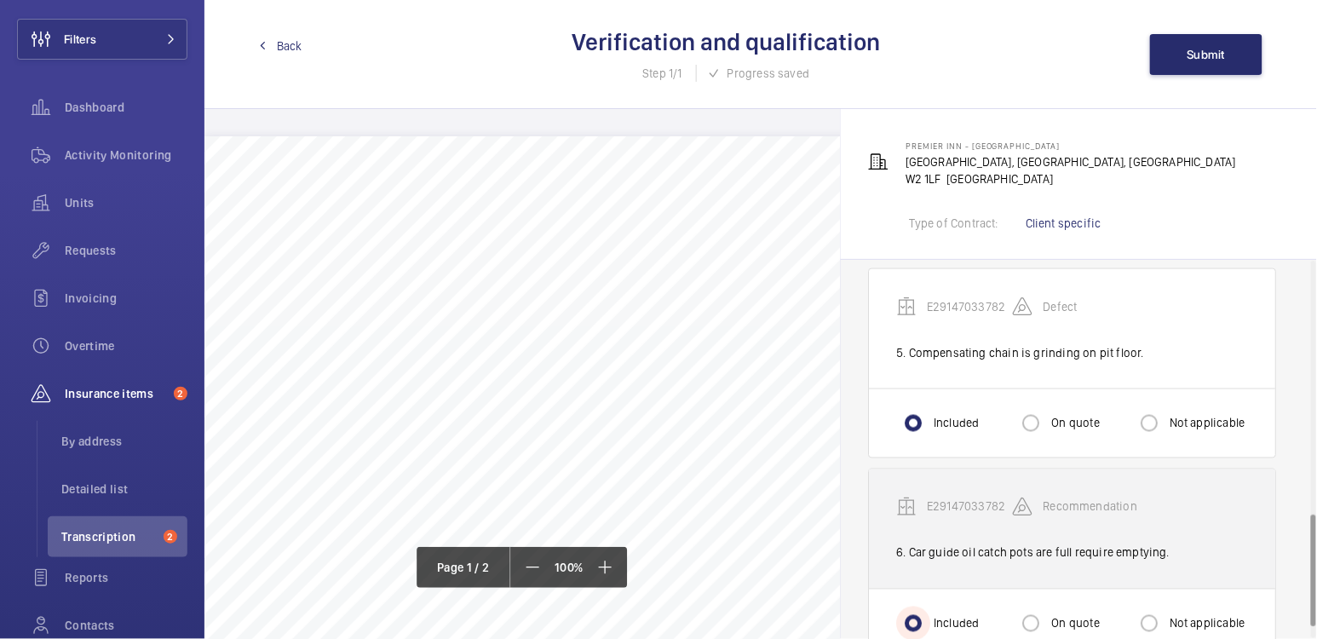
scroll to position [889, 0]
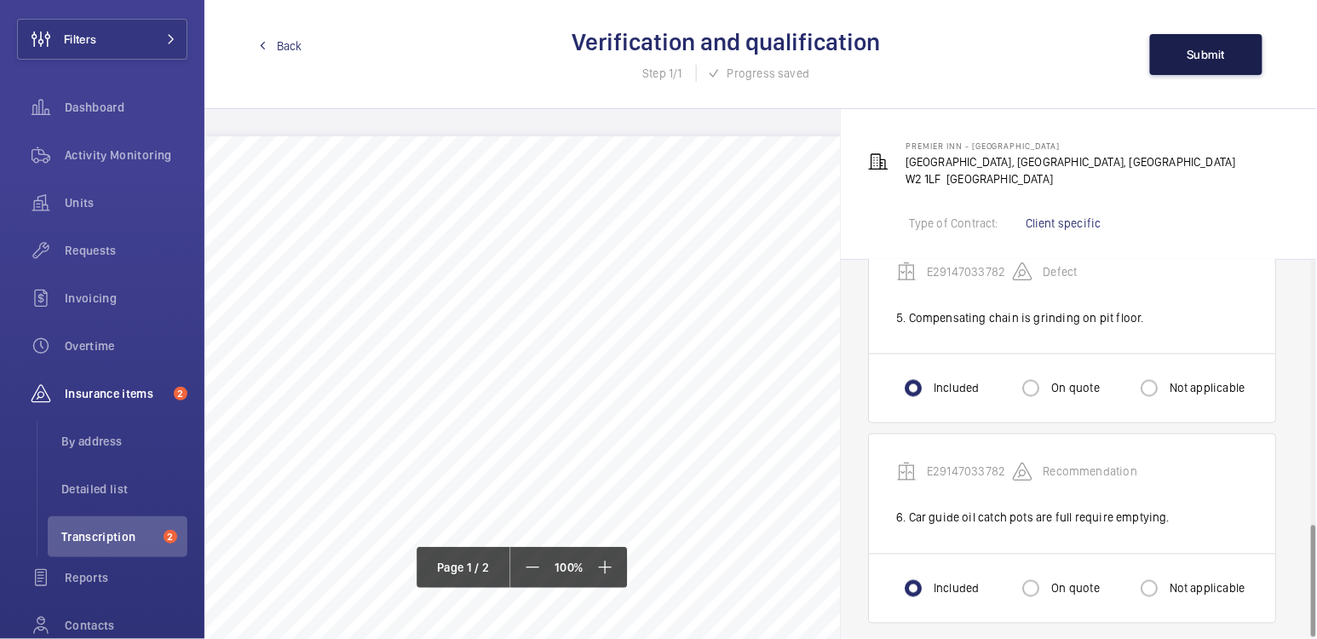
click at [1201, 61] on button "Submit" at bounding box center [1206, 54] width 112 height 41
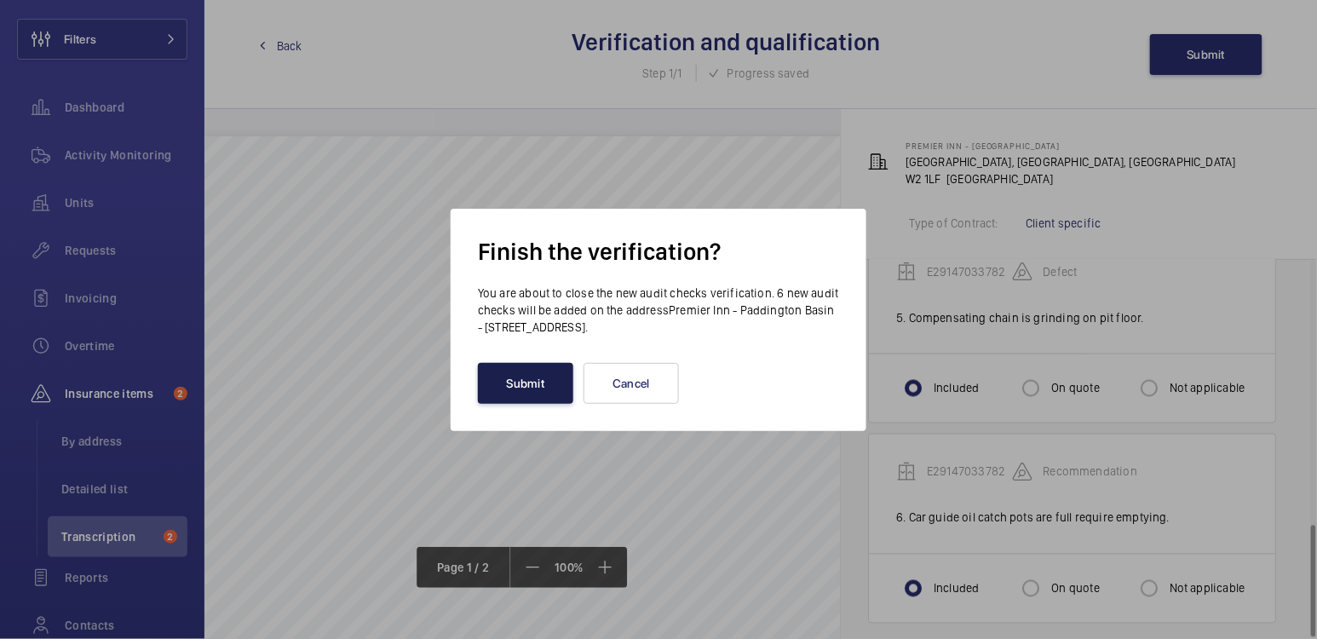
click at [521, 391] on button "Submit" at bounding box center [525, 383] width 95 height 41
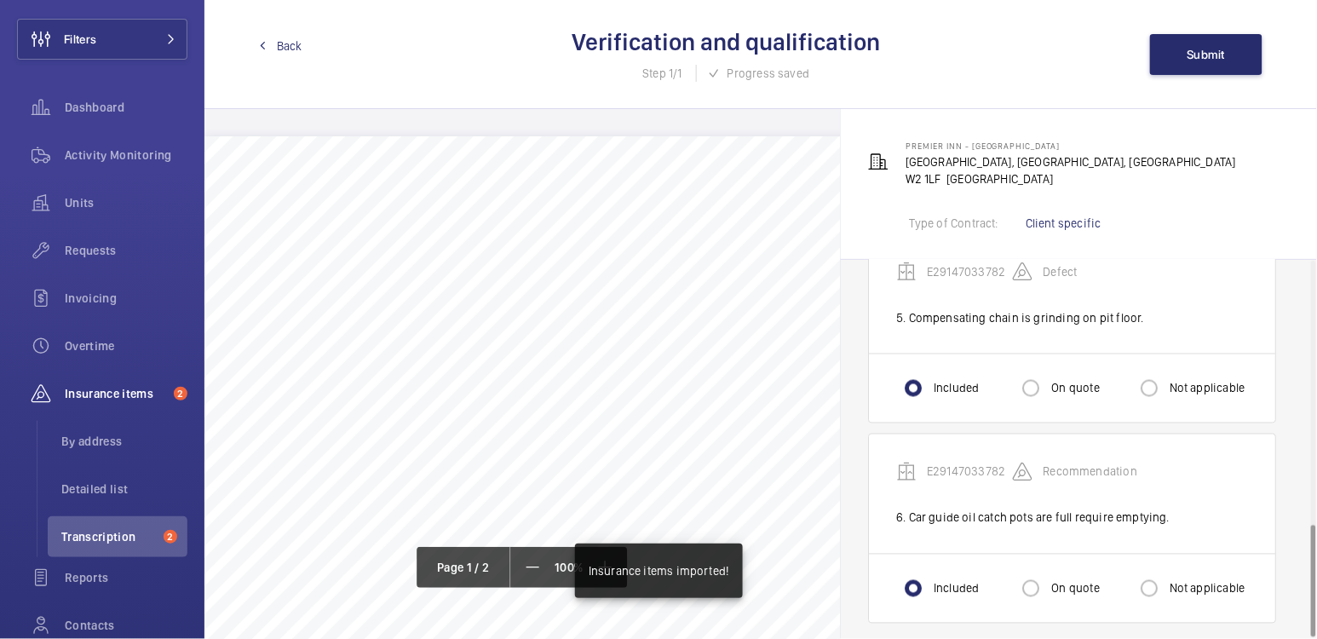
click at [286, 49] on span "Back" at bounding box center [290, 45] width 26 height 17
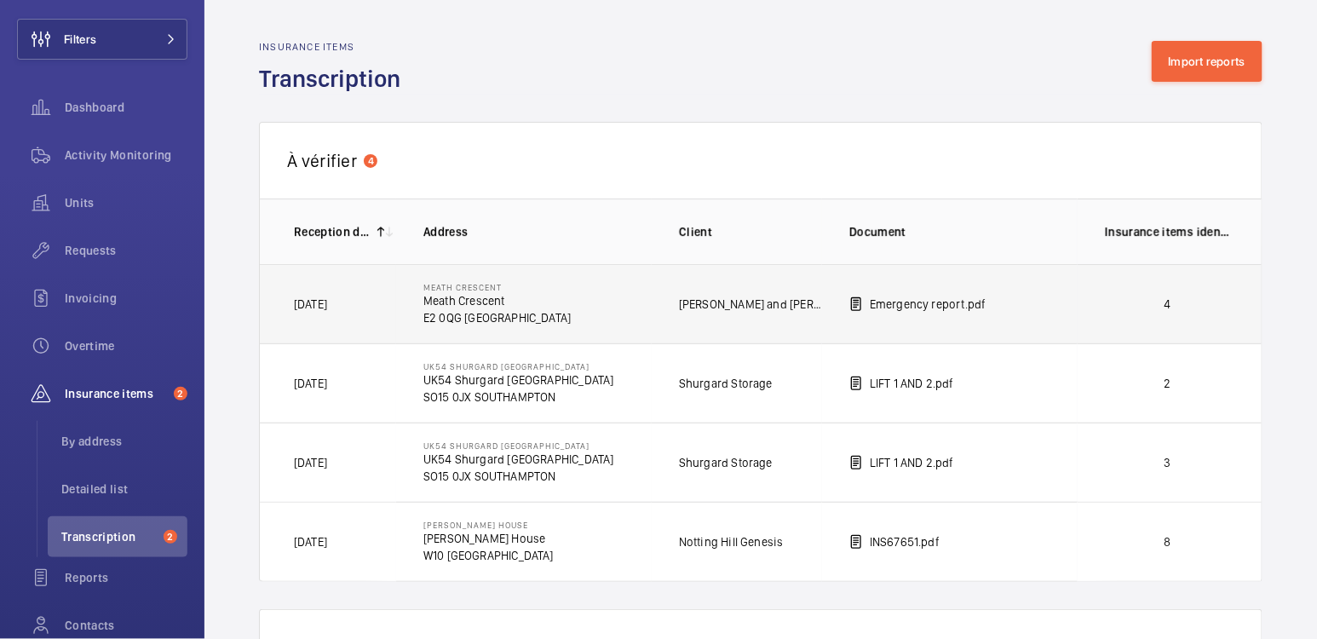
click at [1156, 306] on p "4" at bounding box center [1168, 304] width 126 height 17
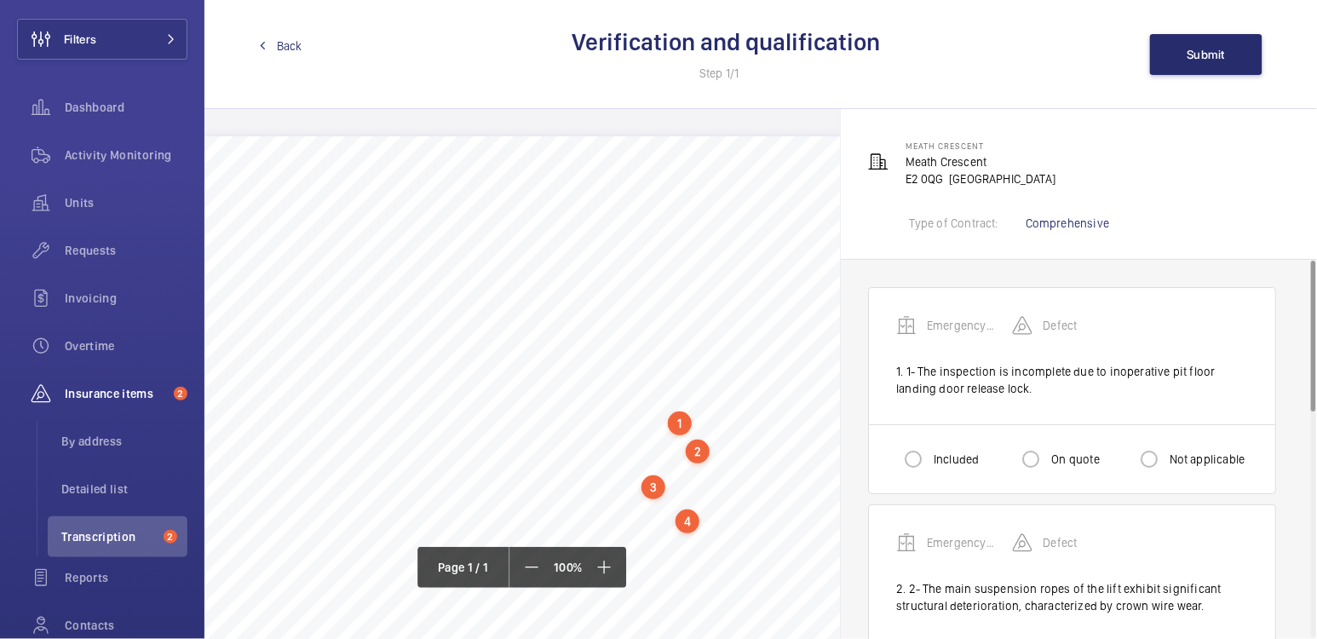
click at [933, 461] on label "Included" at bounding box center [955, 459] width 49 height 17
click at [931, 461] on input "Included" at bounding box center [913, 459] width 34 height 34
radio input "true"
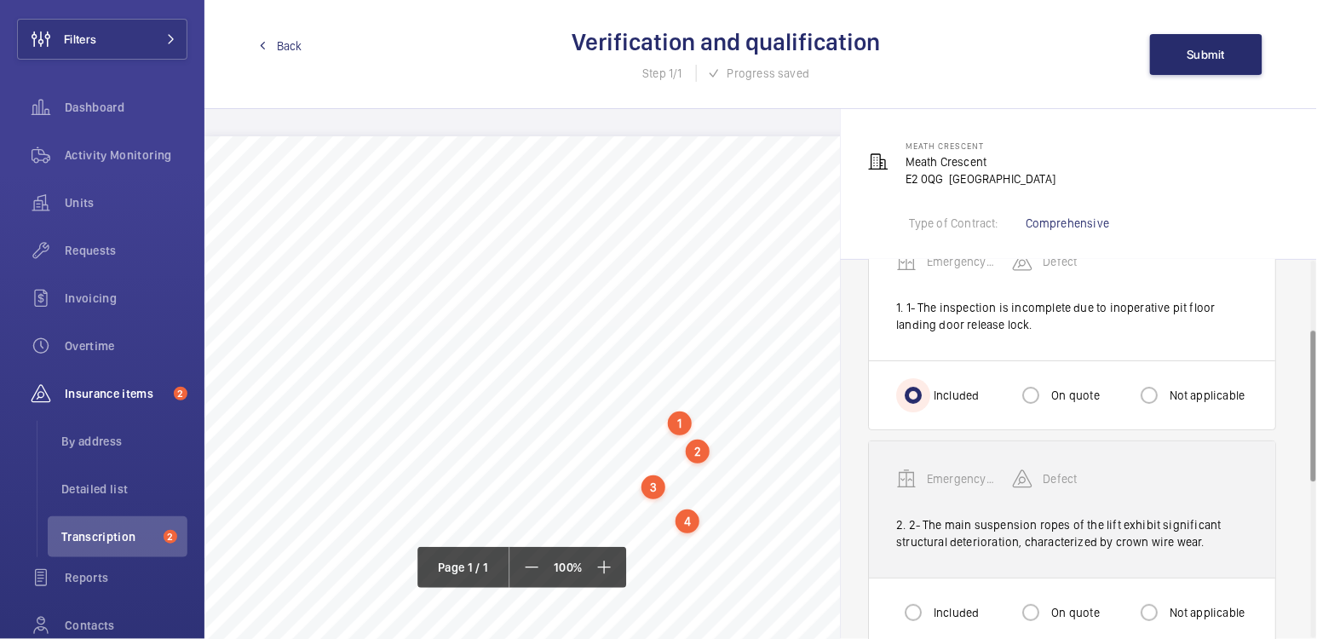
scroll to position [285, 0]
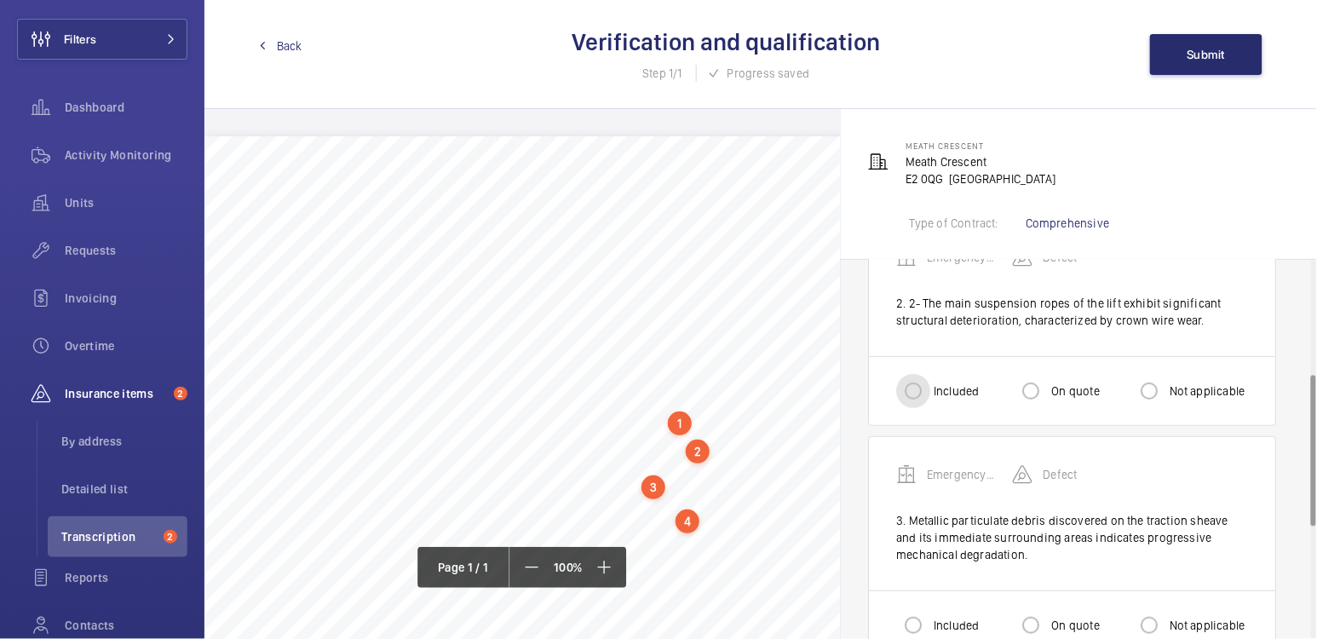
click at [919, 393] on input "Included" at bounding box center [913, 391] width 34 height 34
radio input "true"
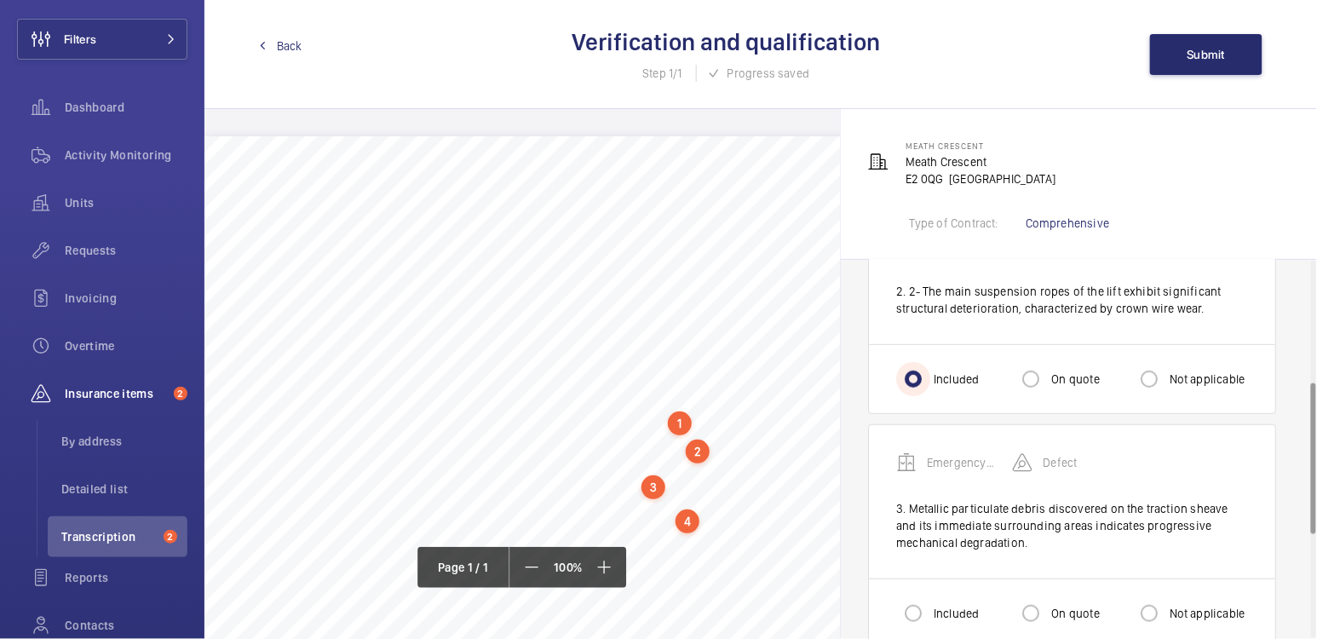
scroll to position [313, 0]
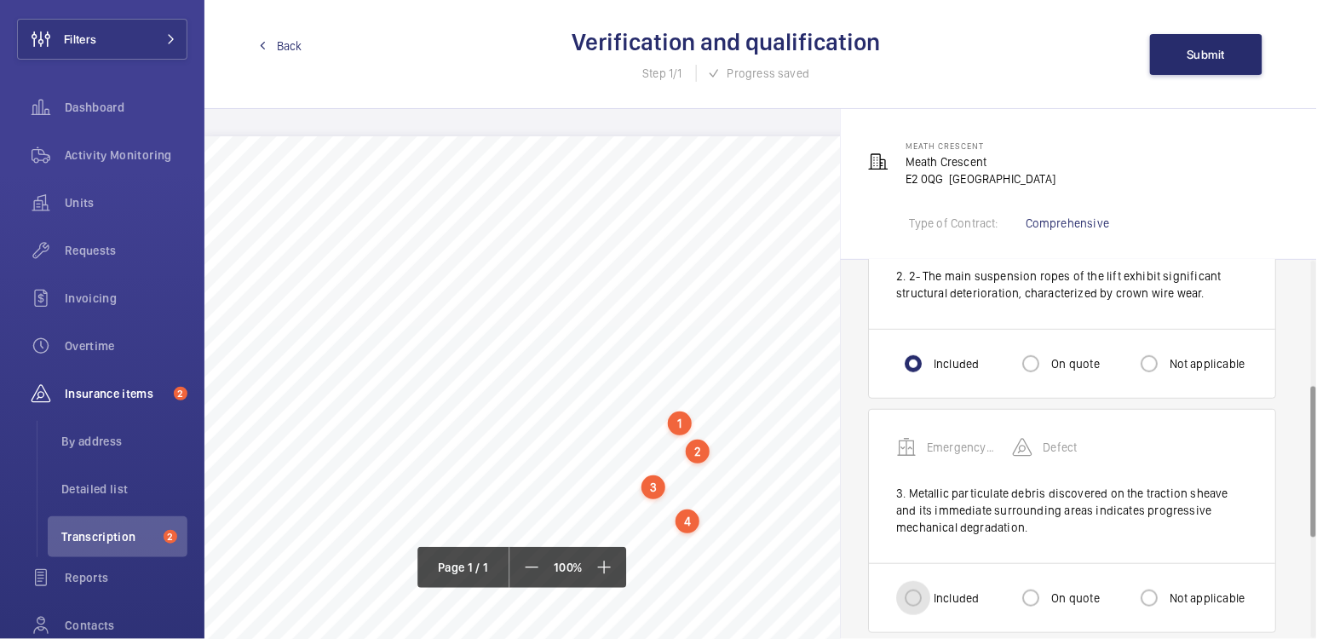
click at [920, 598] on input "Included" at bounding box center [913, 598] width 34 height 34
radio input "true"
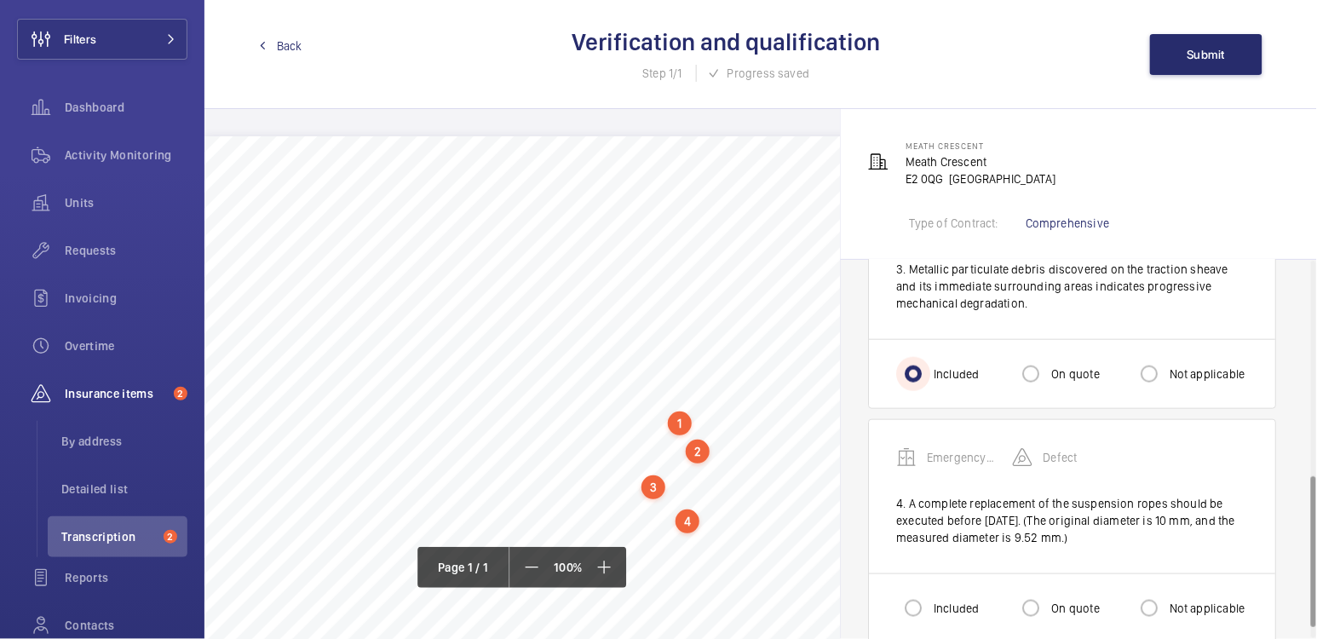
scroll to position [537, 0]
click at [919, 606] on input "Included" at bounding box center [913, 608] width 34 height 34
radio input "true"
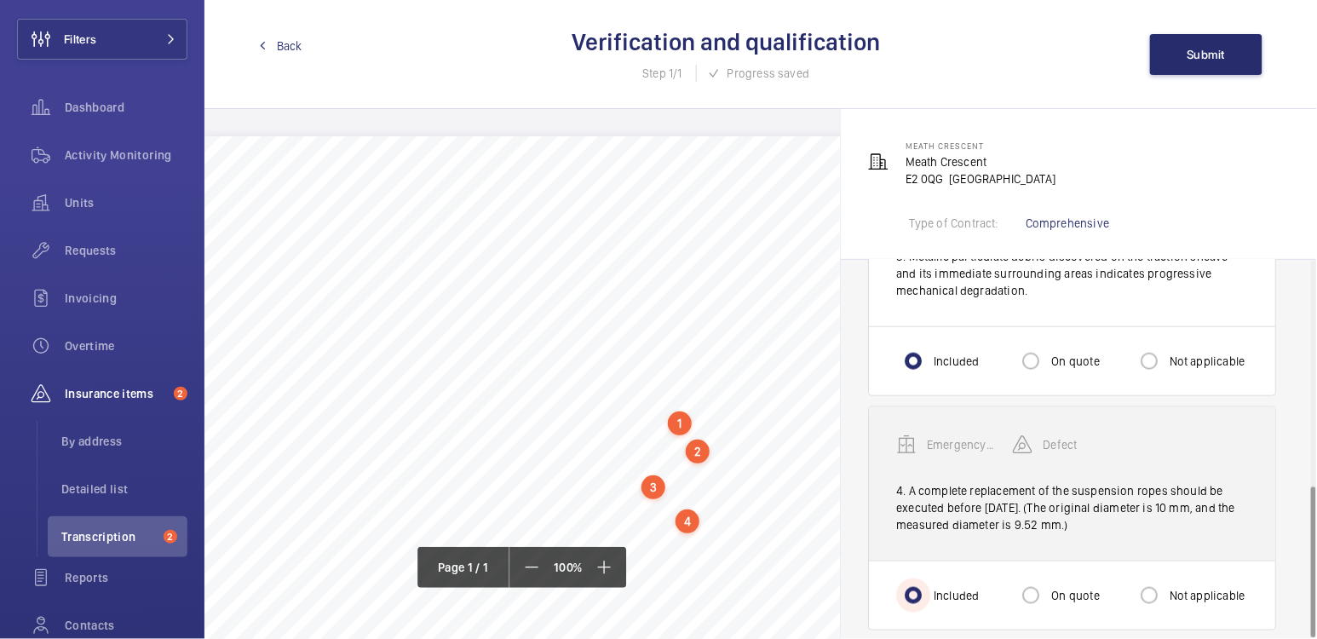
scroll to position [563, 0]
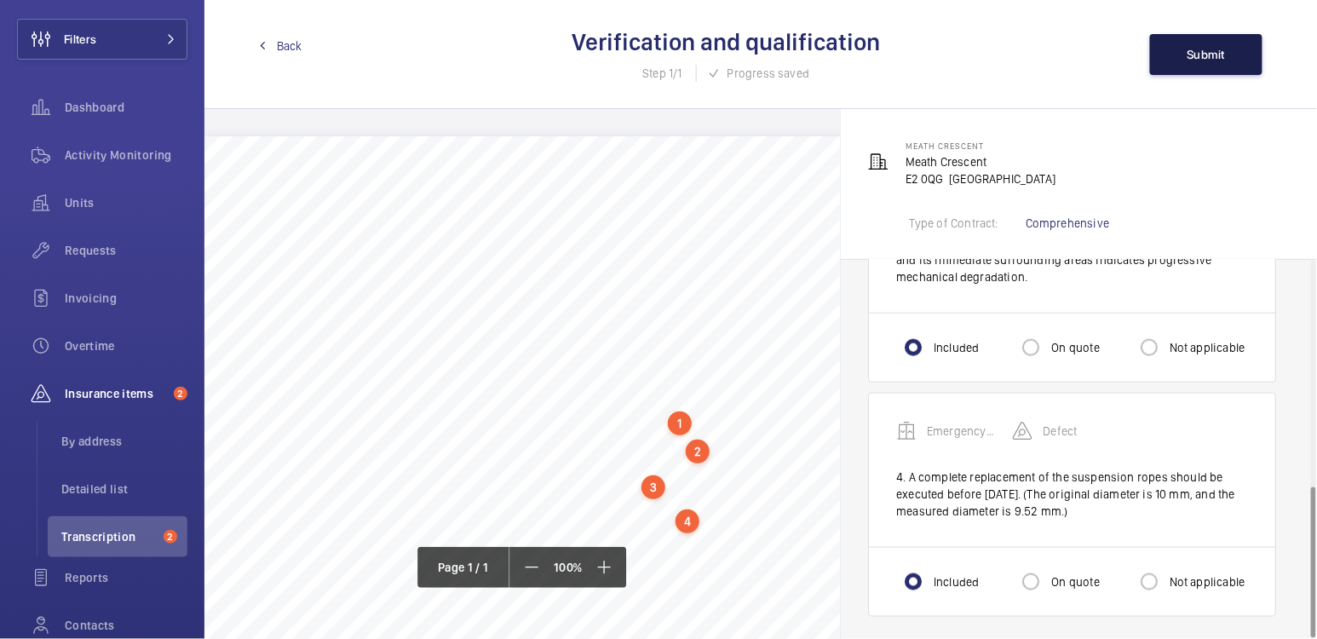
click at [1213, 48] on span "Submit" at bounding box center [1207, 55] width 38 height 14
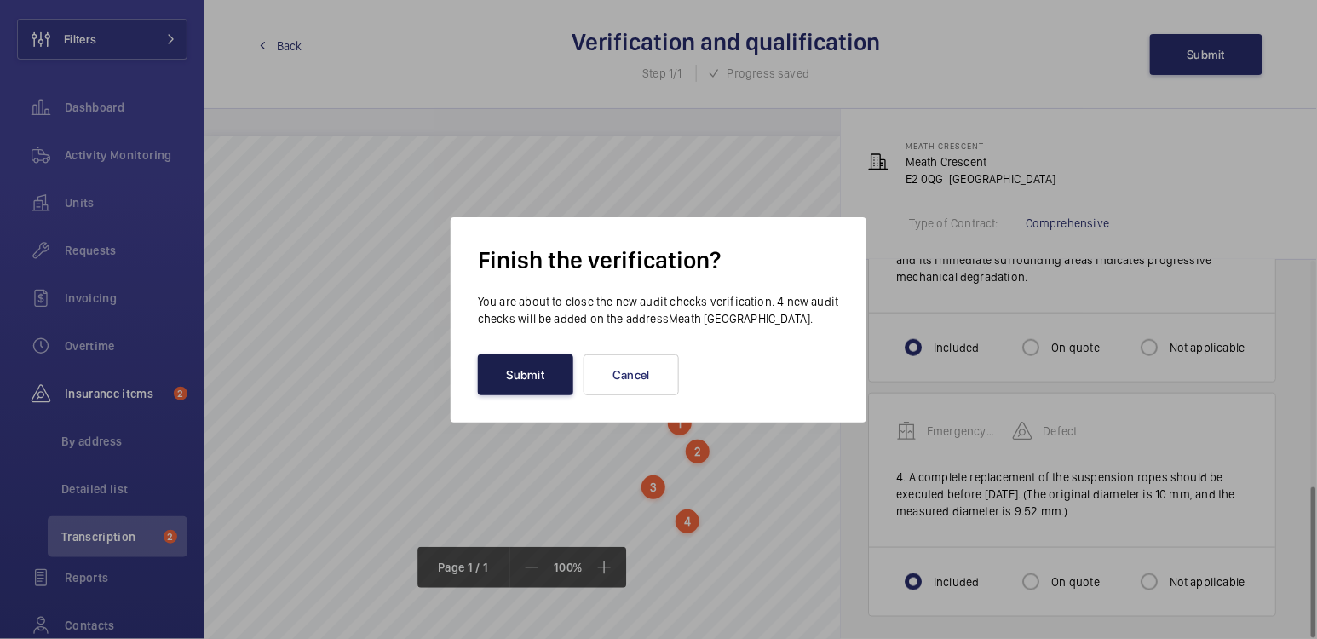
click at [522, 388] on button "Submit" at bounding box center [525, 375] width 95 height 41
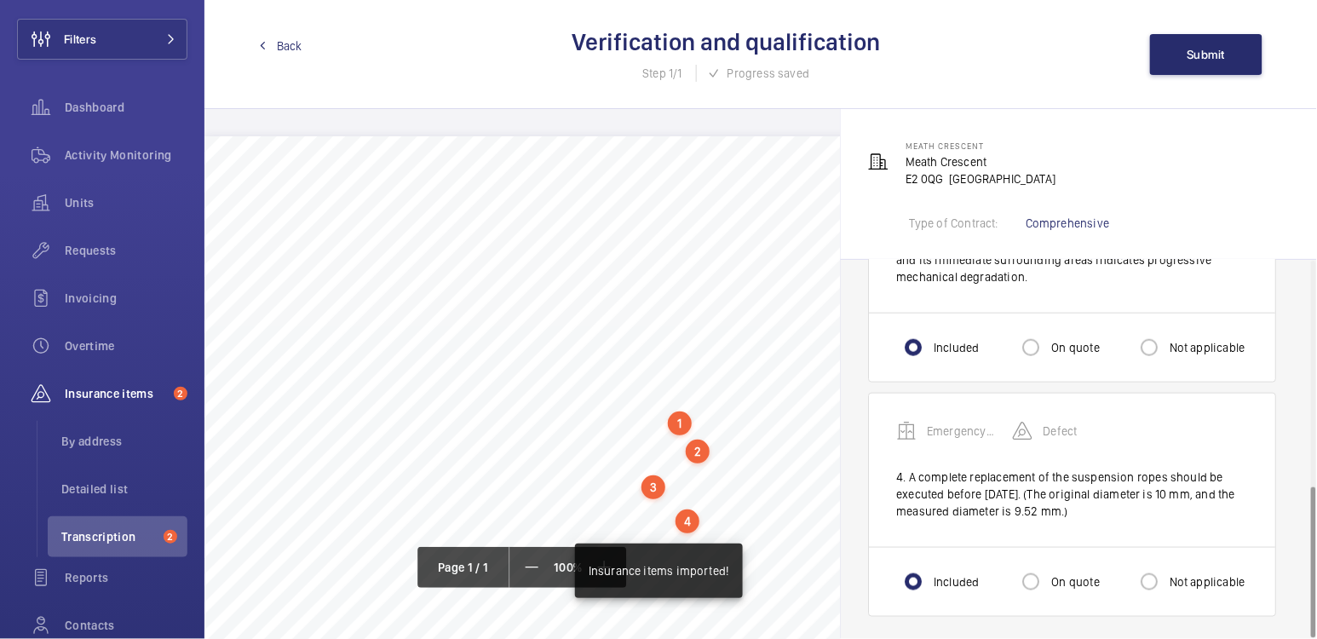
click at [283, 44] on span "Back" at bounding box center [290, 45] width 26 height 17
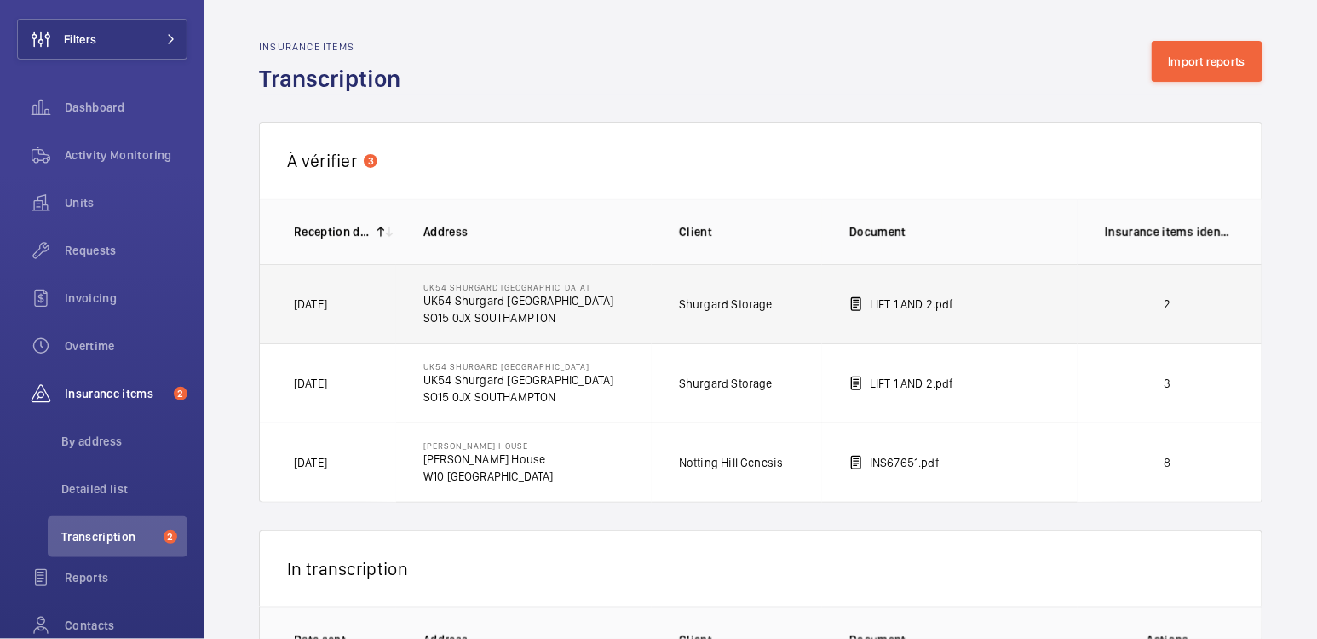
click at [1153, 297] on p "2" at bounding box center [1168, 304] width 126 height 17
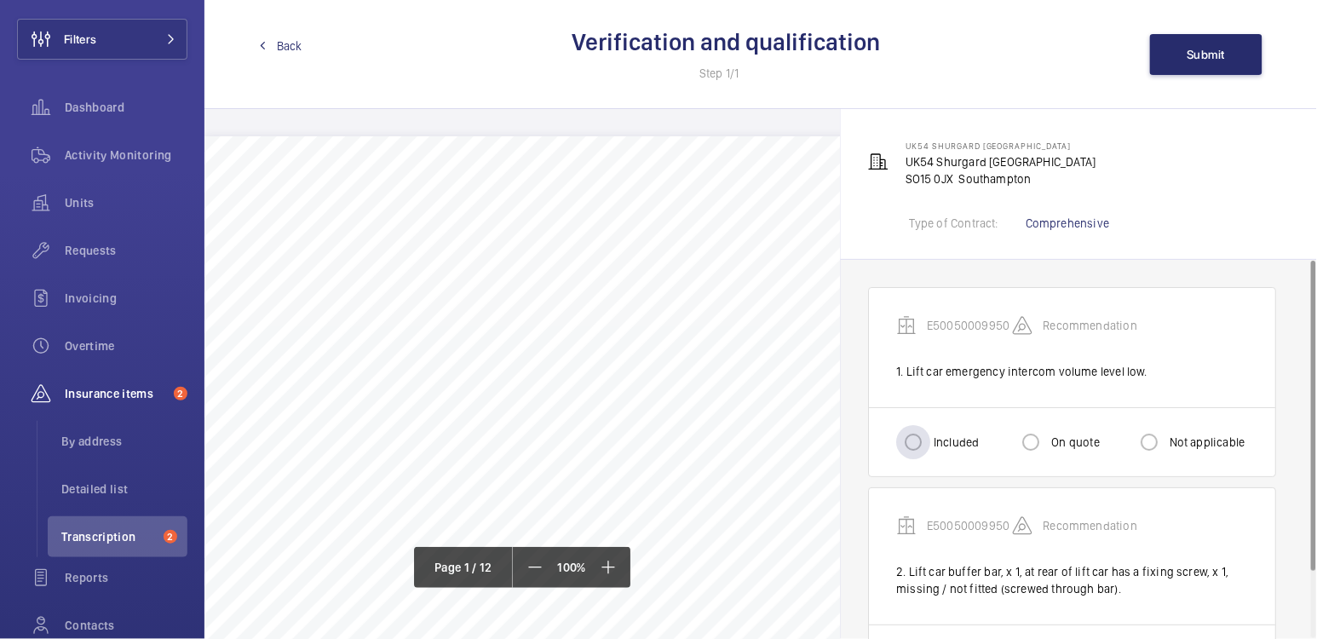
click at [939, 439] on label "Included" at bounding box center [955, 442] width 49 height 17
click at [931, 439] on input "Included" at bounding box center [913, 442] width 34 height 34
radio input "true"
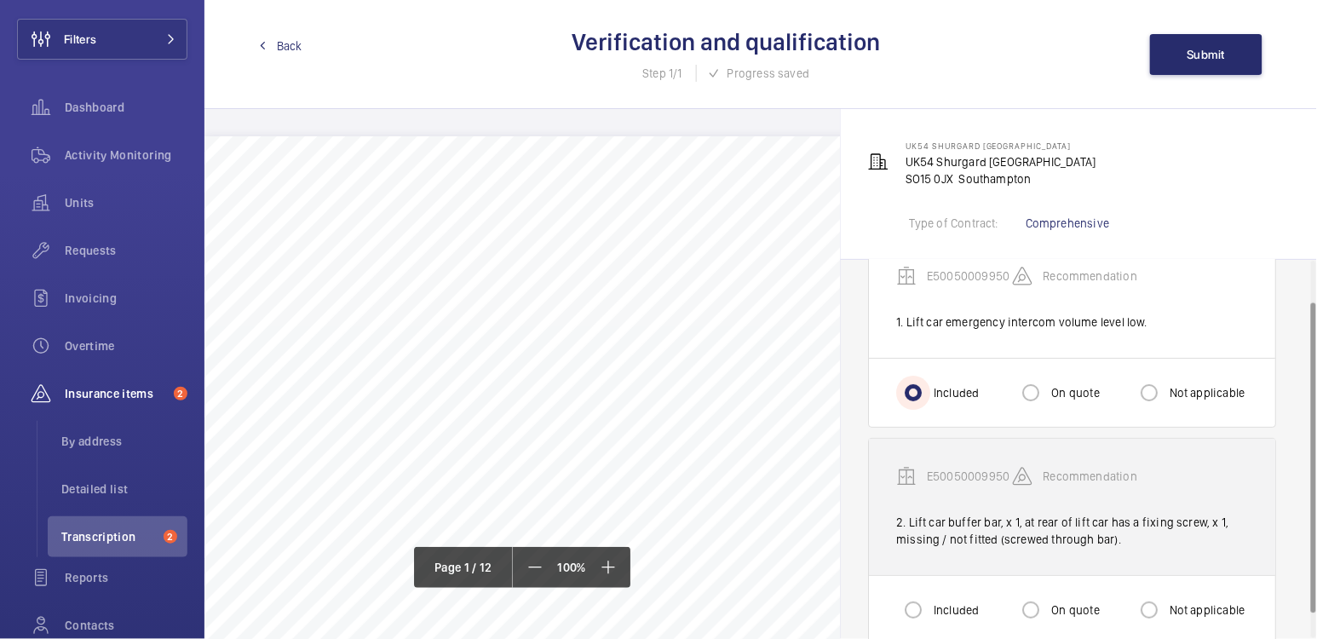
scroll to position [56, 0]
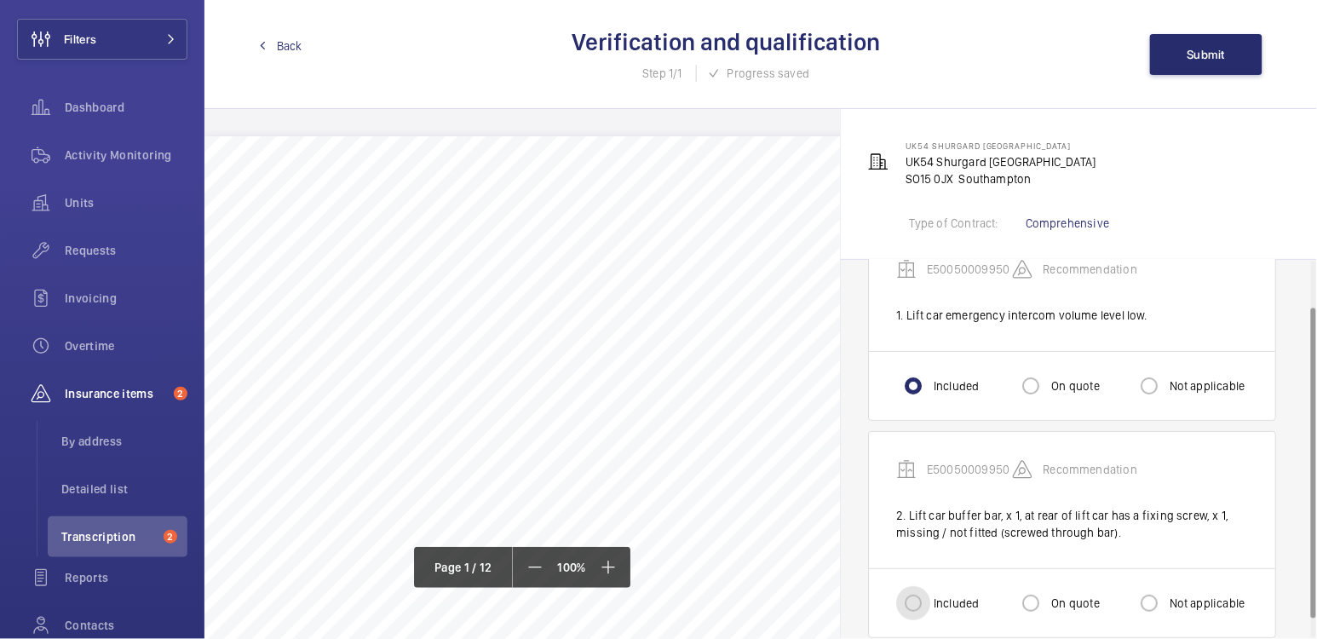
click at [911, 597] on input "Included" at bounding box center [913, 603] width 34 height 34
radio input "true"
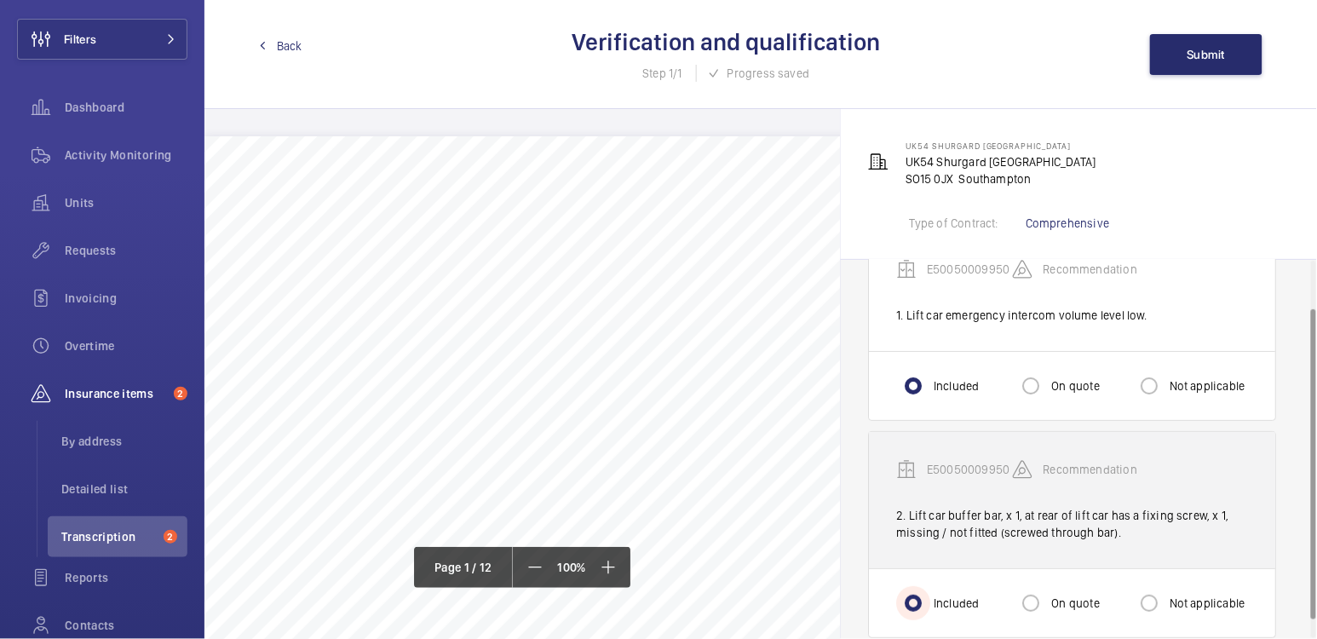
scroll to position [79, 0]
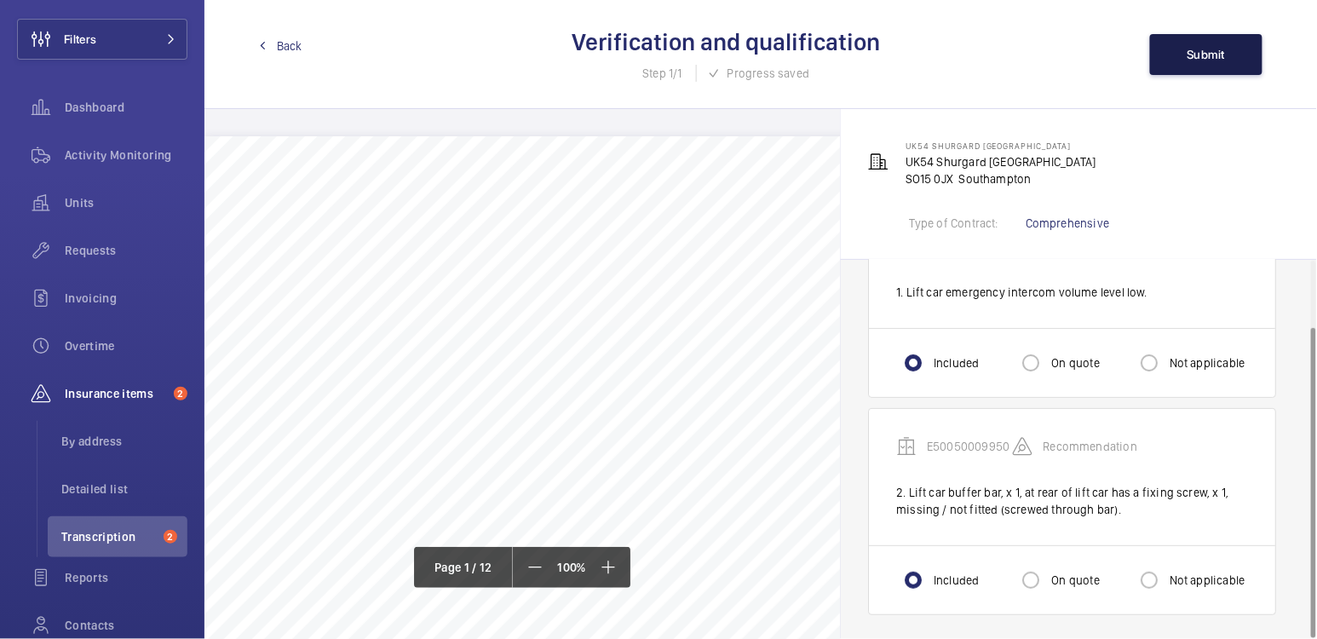
click at [1215, 57] on span "Submit" at bounding box center [1207, 55] width 38 height 14
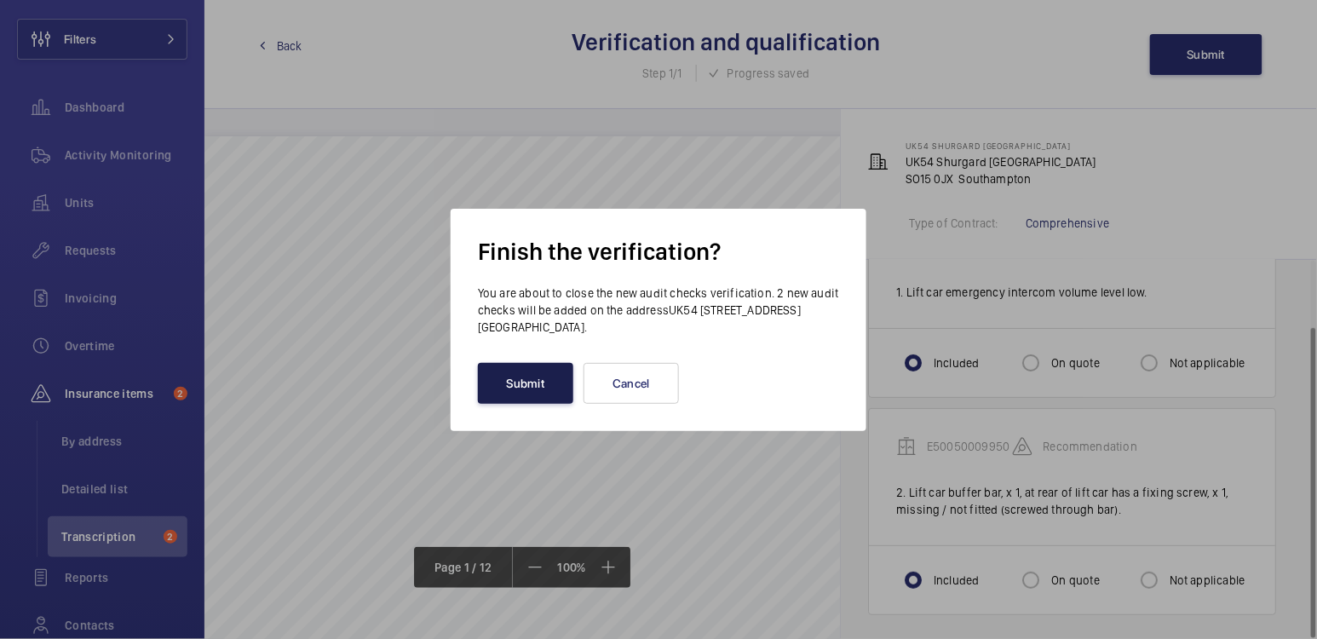
click at [521, 386] on button "Submit" at bounding box center [525, 383] width 95 height 41
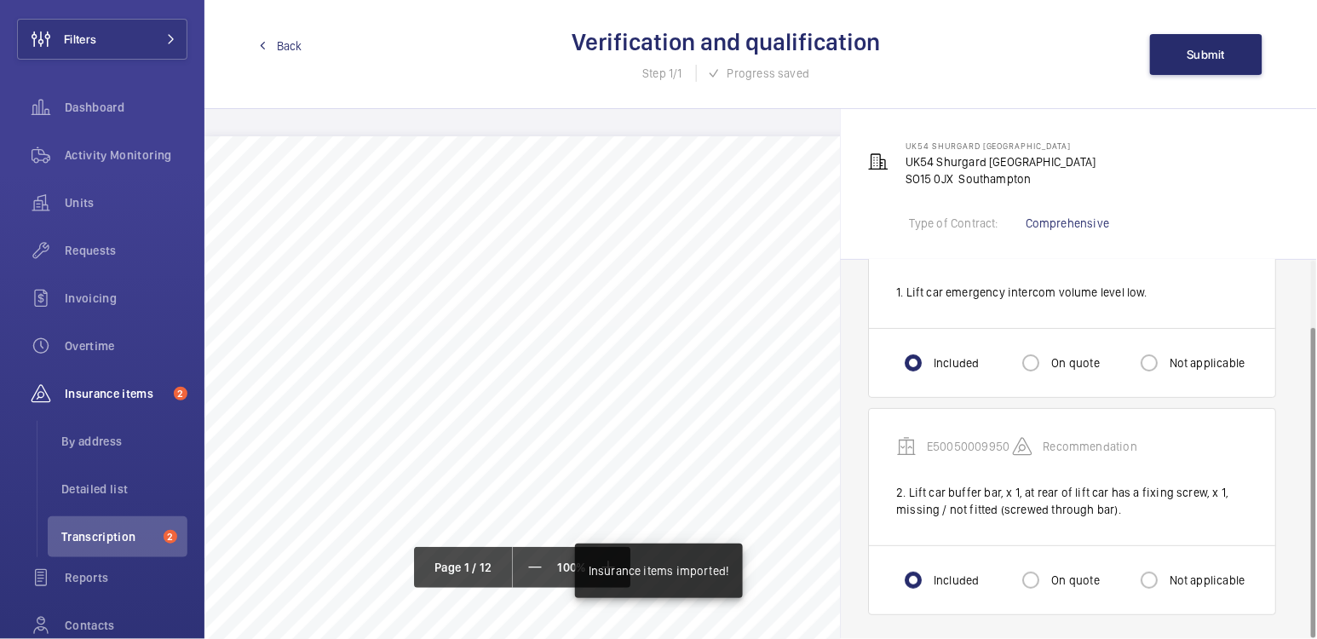
click at [284, 43] on span "Back" at bounding box center [290, 45] width 26 height 17
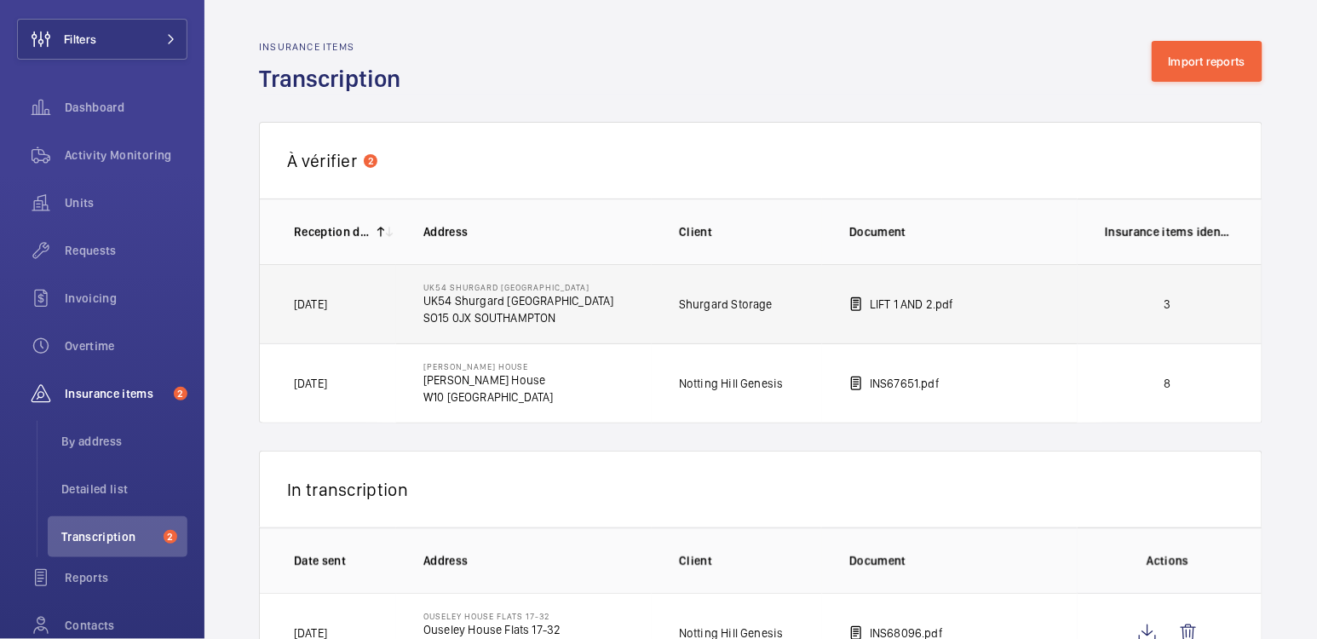
click at [1097, 312] on td "3" at bounding box center [1171, 303] width 187 height 79
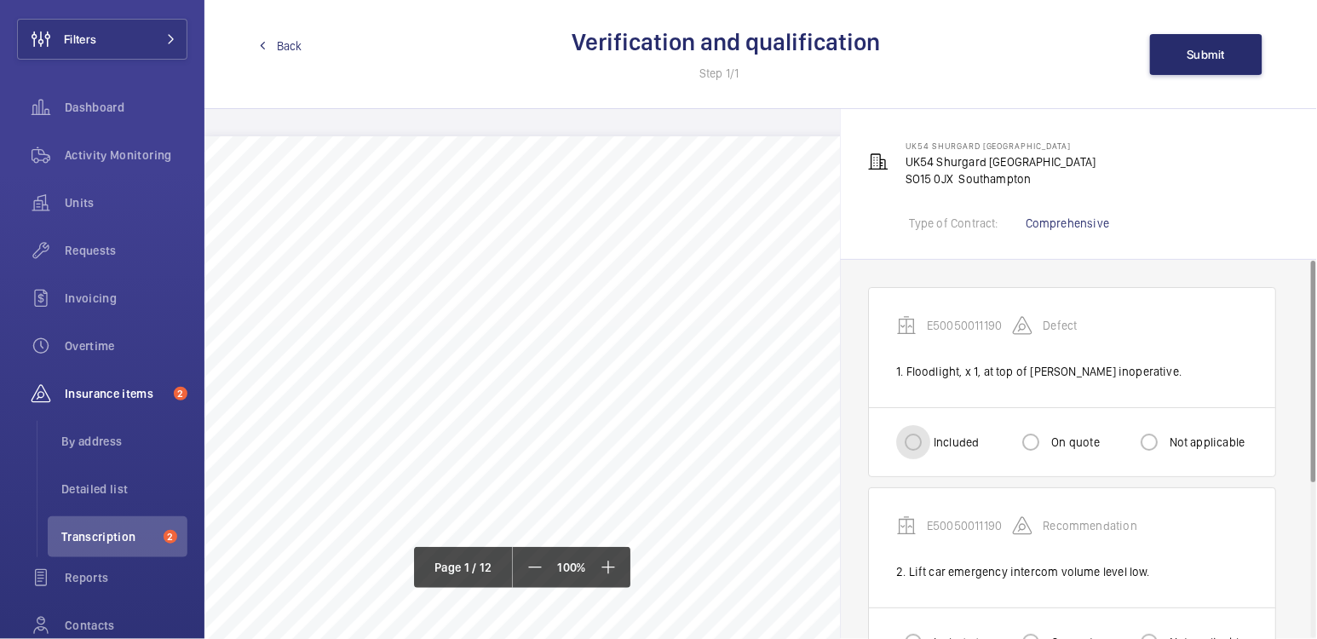
click at [913, 441] on input "Included" at bounding box center [913, 442] width 34 height 34
radio input "true"
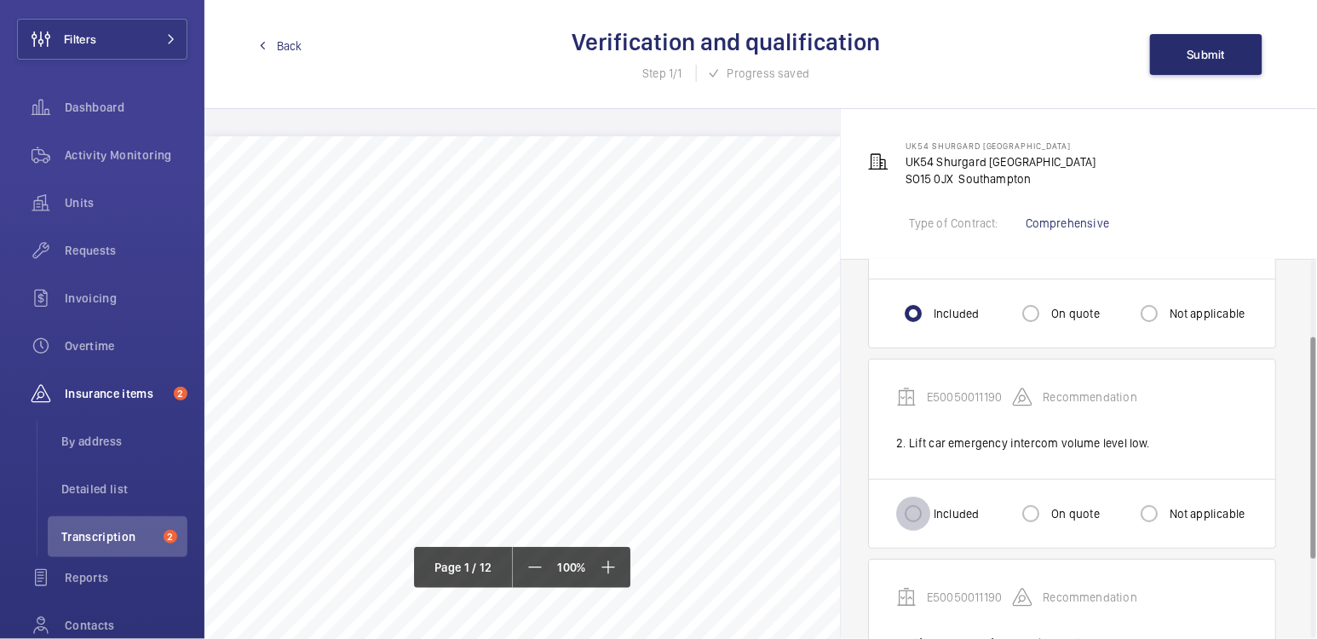
click at [919, 516] on input "Included" at bounding box center [913, 514] width 34 height 34
radio input "true"
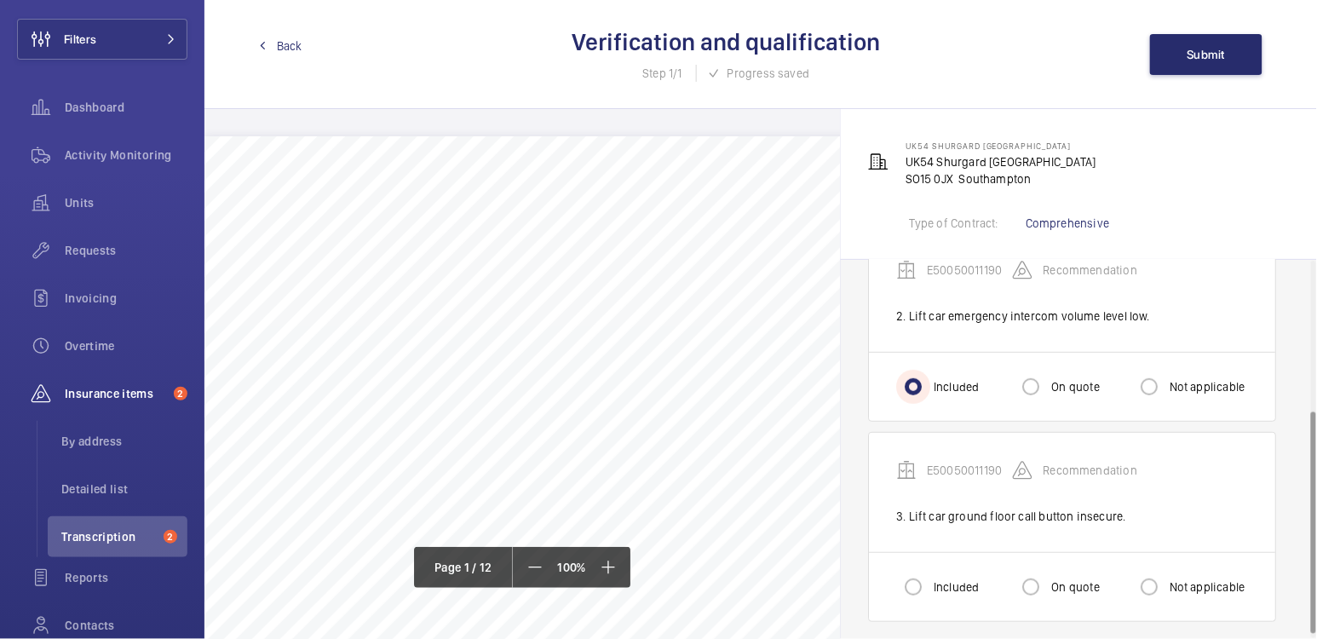
scroll to position [258, 0]
click at [914, 580] on input "Included" at bounding box center [913, 585] width 34 height 34
radio input "true"
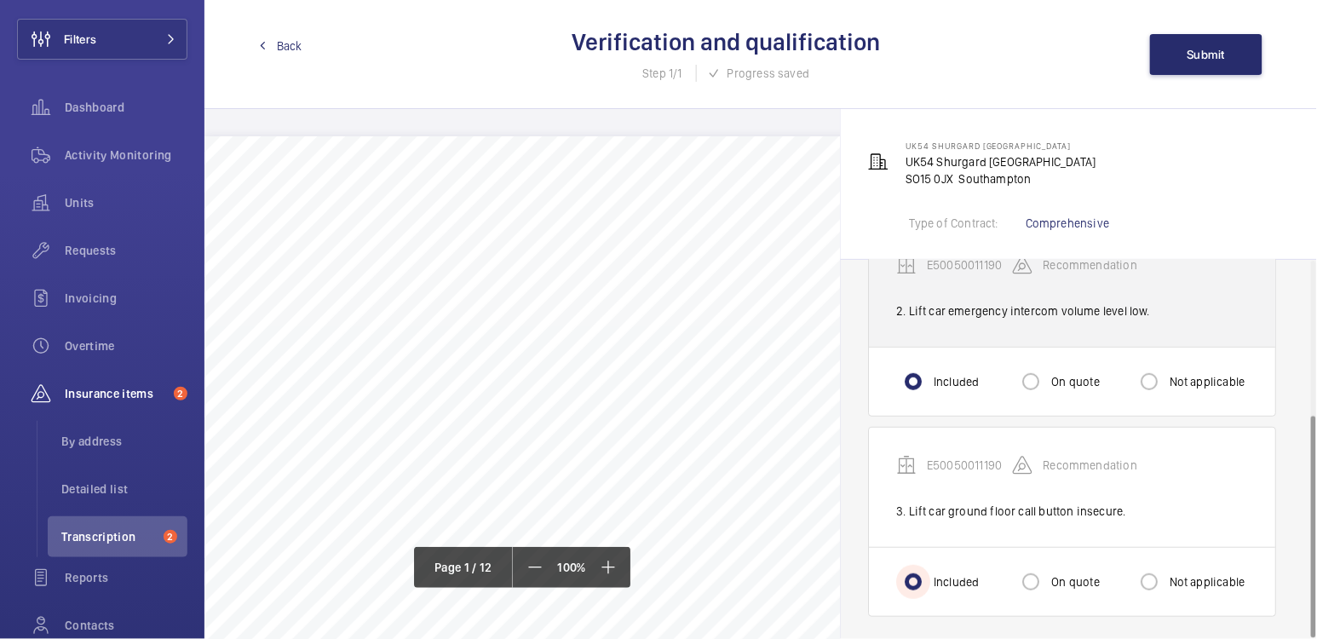
scroll to position [262, 0]
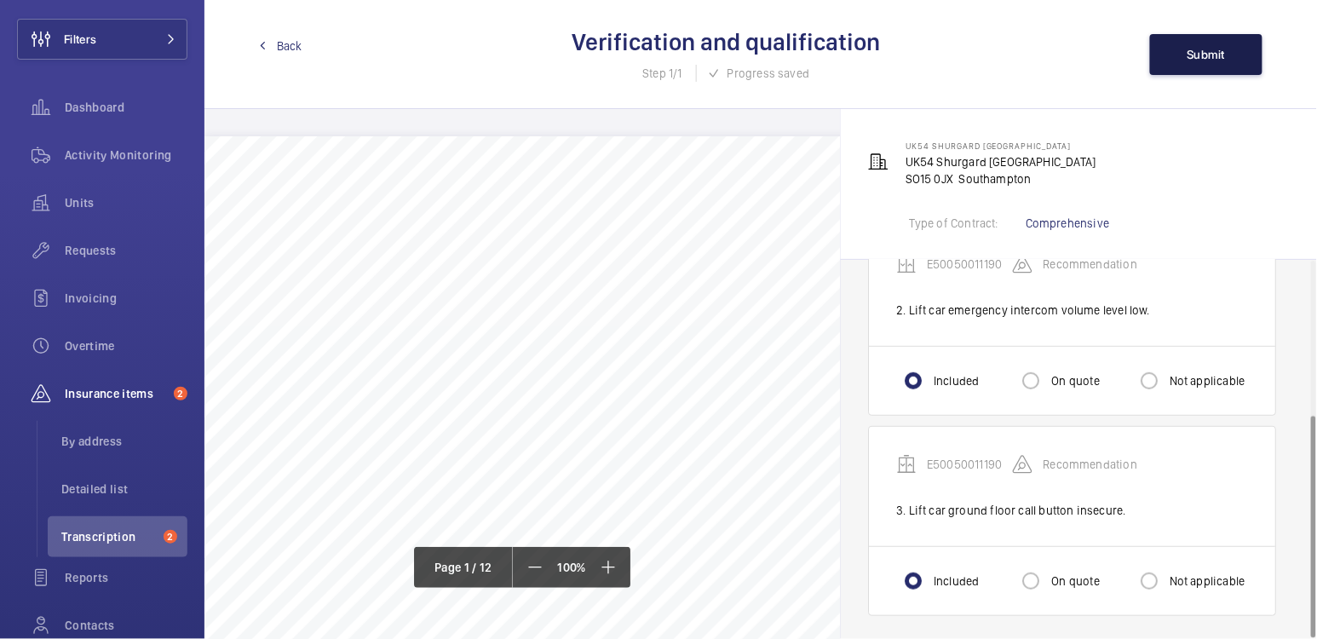
click at [1237, 38] on button "Submit" at bounding box center [1206, 54] width 112 height 41
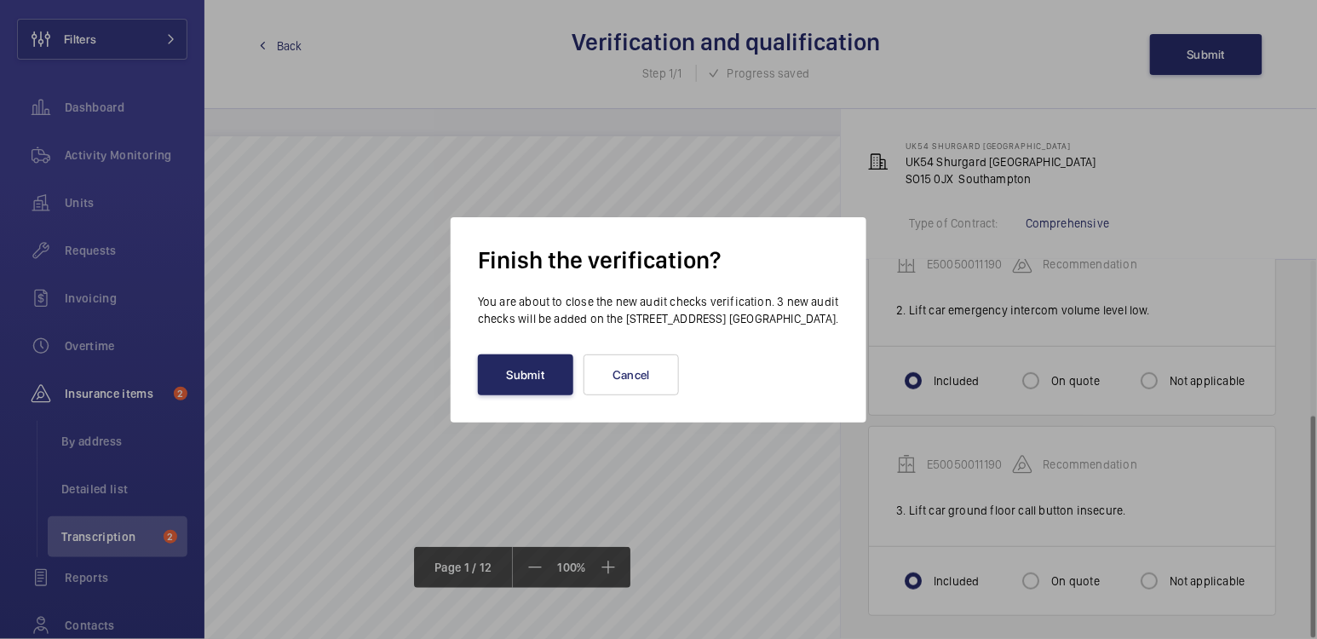
click at [541, 376] on button "Submit" at bounding box center [525, 375] width 95 height 41
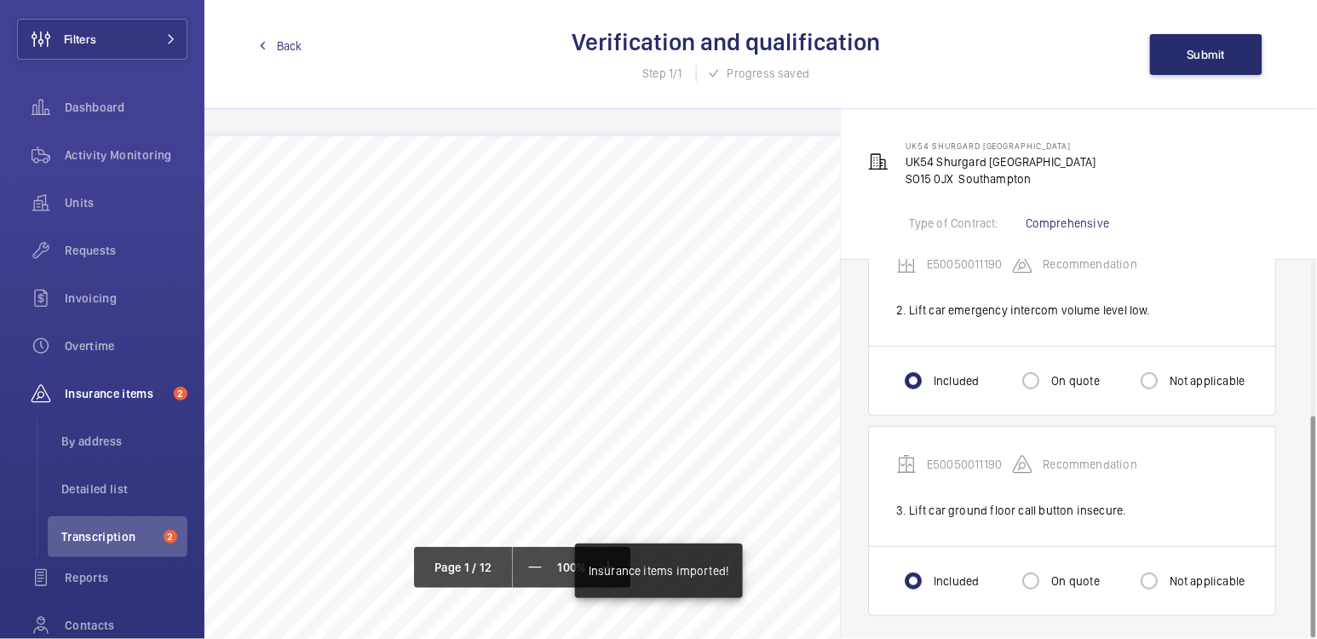
click at [275, 41] on link "Back" at bounding box center [280, 45] width 43 height 17
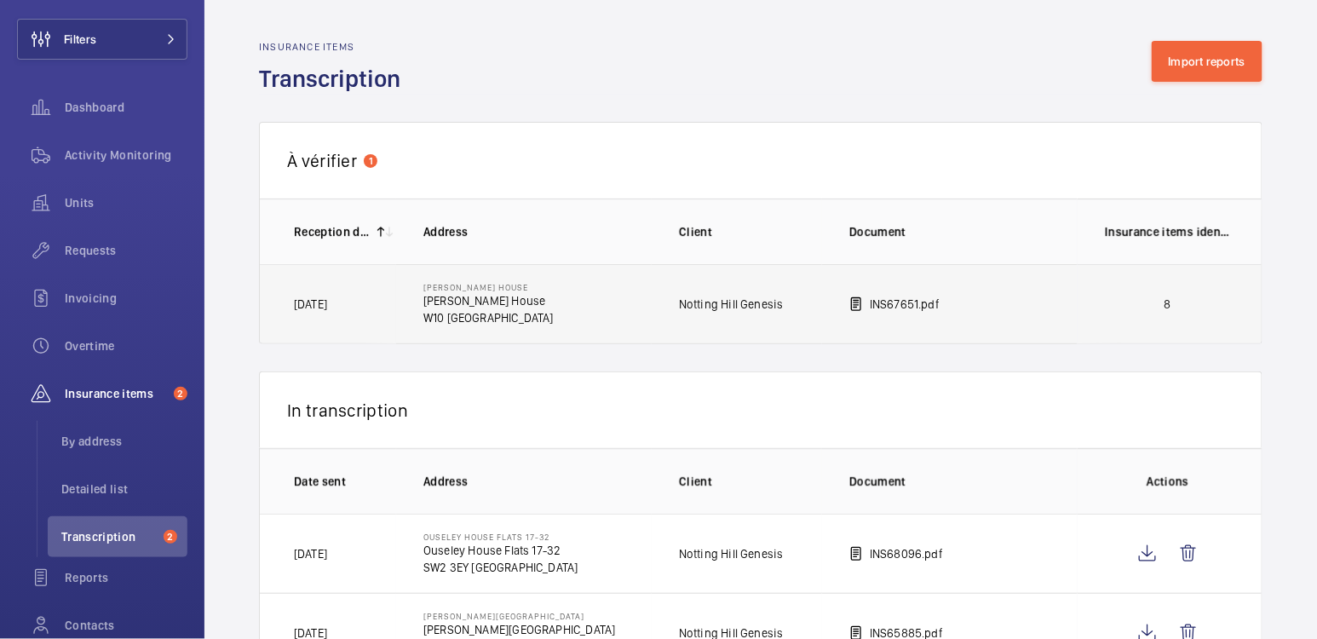
click at [1169, 307] on p "8" at bounding box center [1168, 304] width 126 height 17
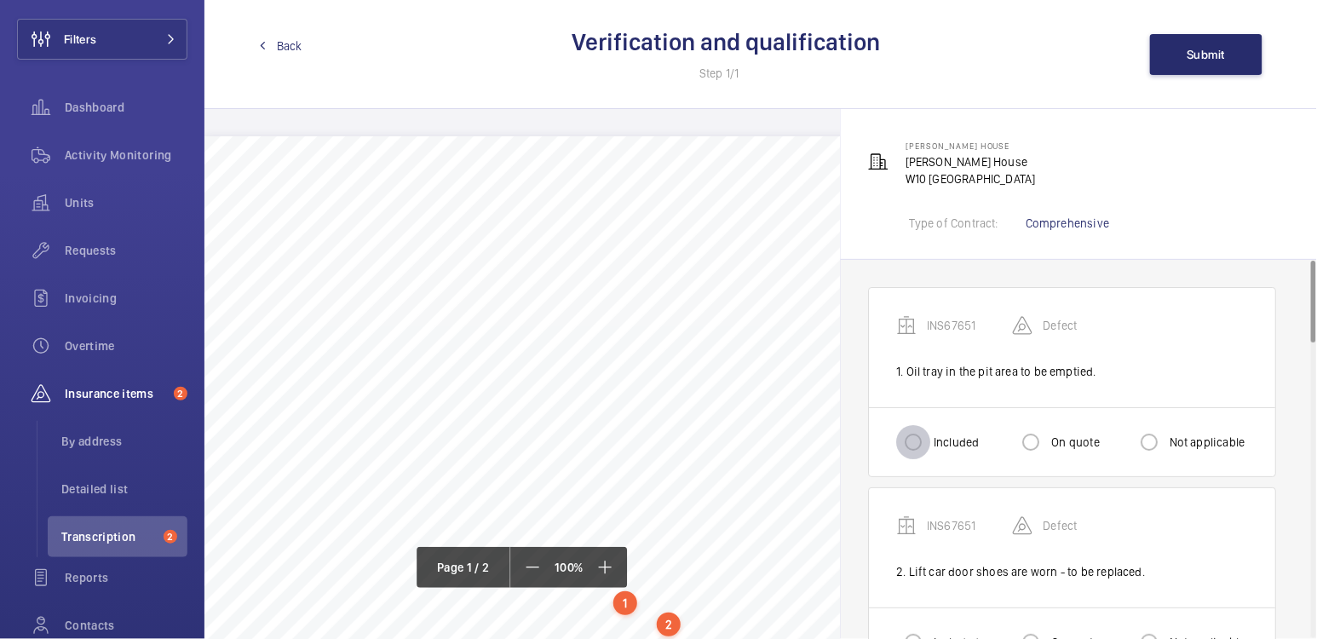
click at [925, 438] on input "Included" at bounding box center [913, 442] width 34 height 34
radio input "true"
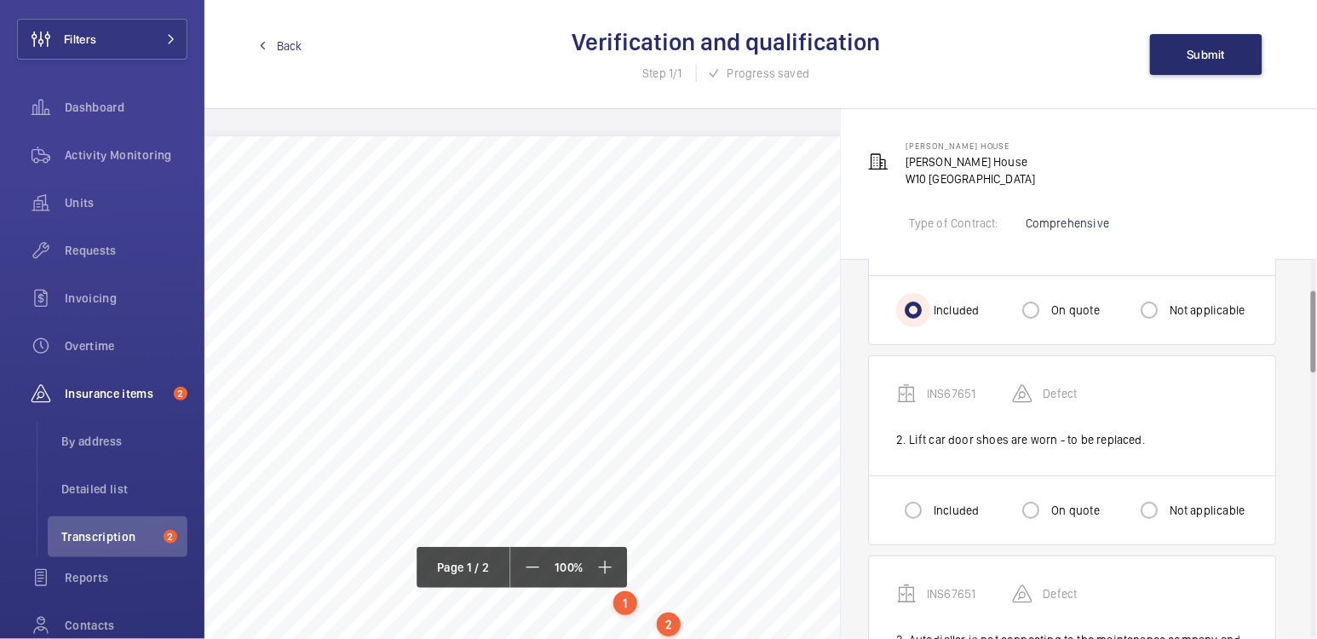
scroll to position [138, 0]
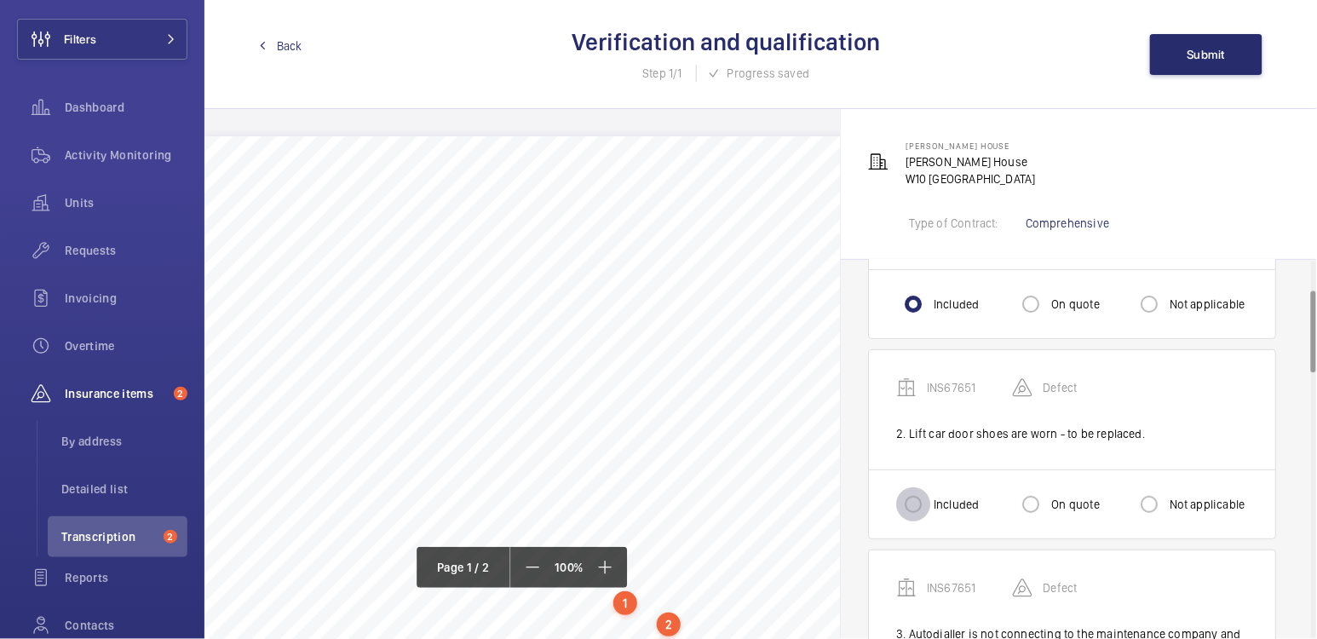
click at [928, 499] on input "Included" at bounding box center [913, 504] width 34 height 34
radio input "true"
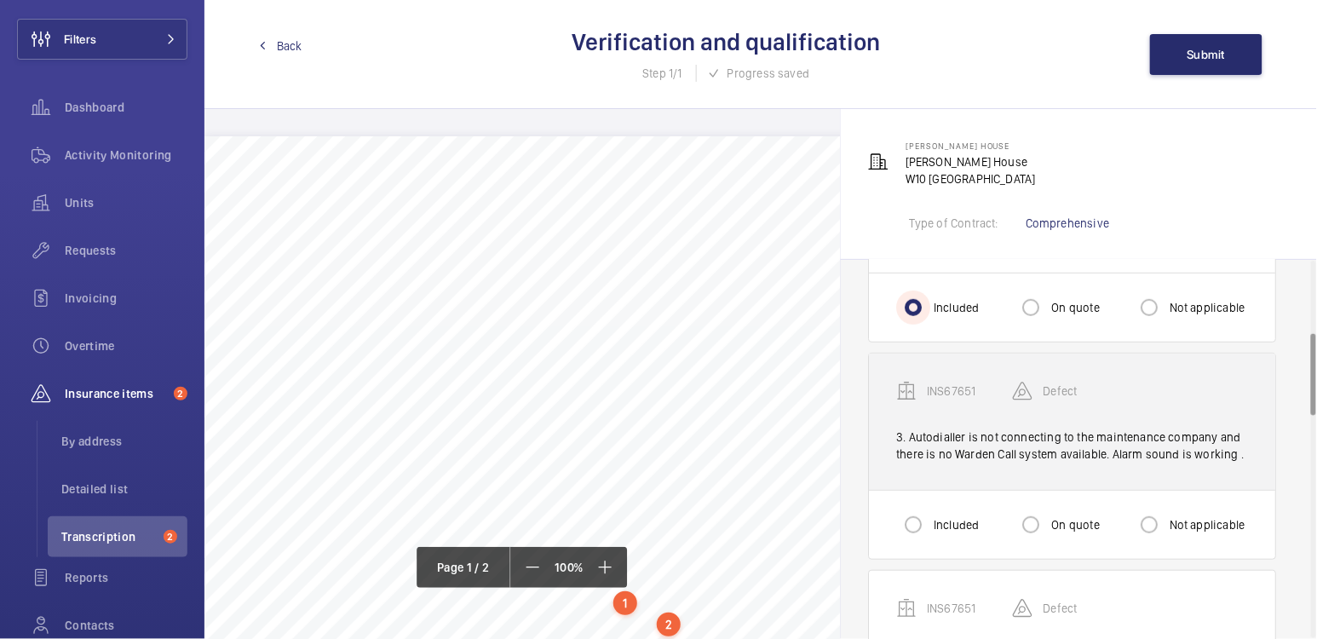
scroll to position [349, 0]
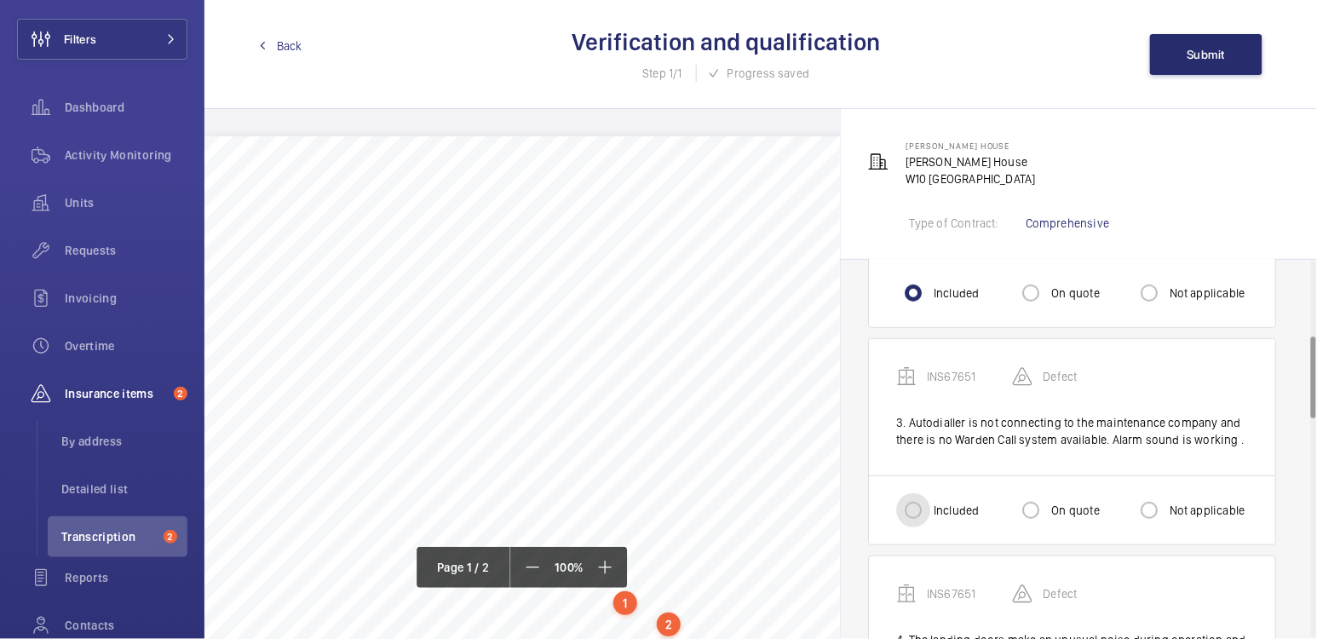
click at [917, 502] on input "Included" at bounding box center [913, 510] width 34 height 34
radio input "true"
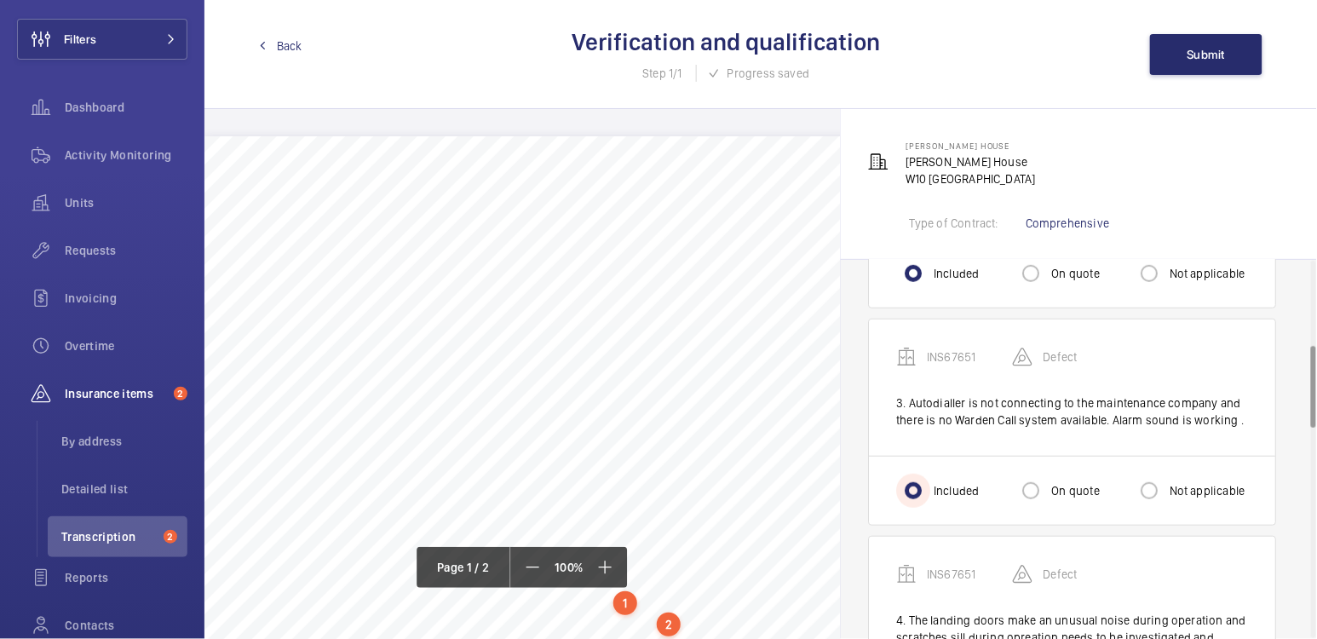
scroll to position [596, 0]
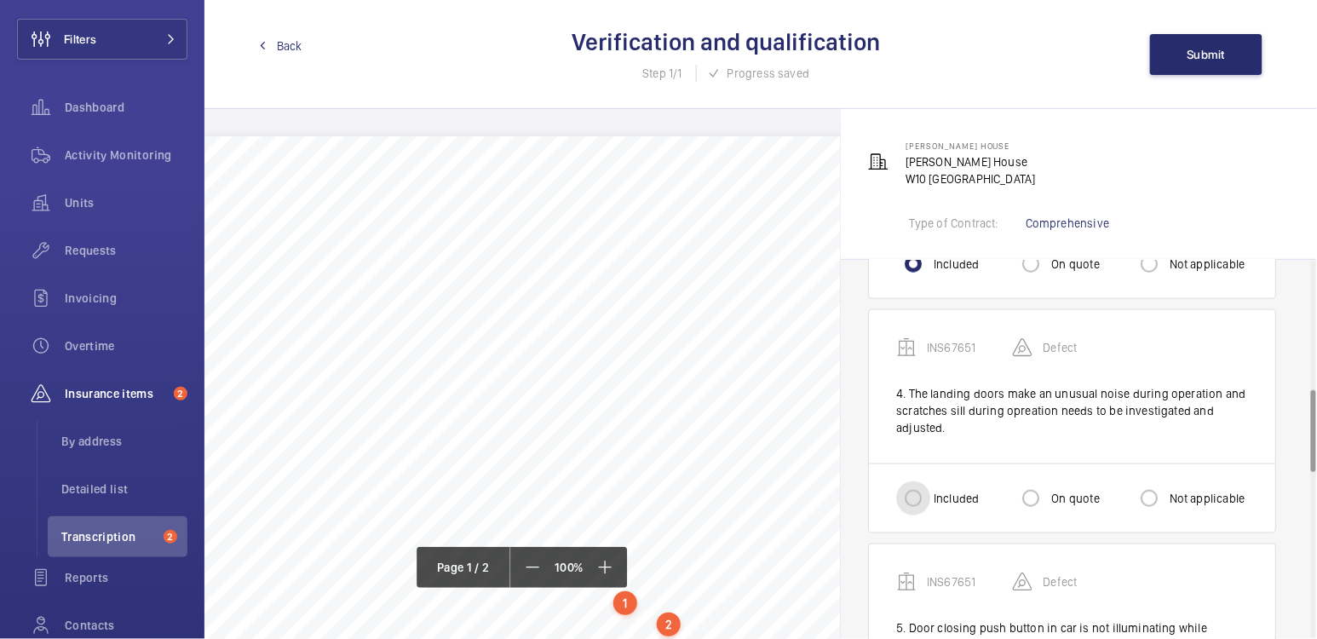
click at [909, 507] on input "Included" at bounding box center [913, 498] width 34 height 34
radio input "true"
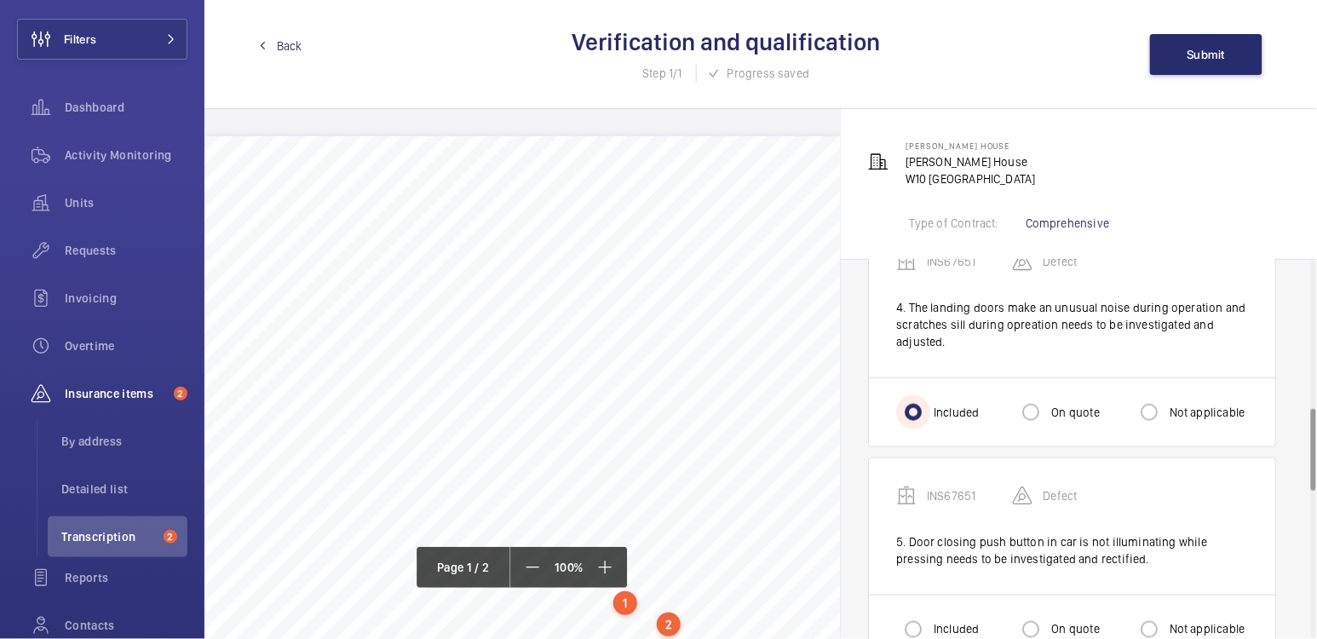
scroll to position [775, 0]
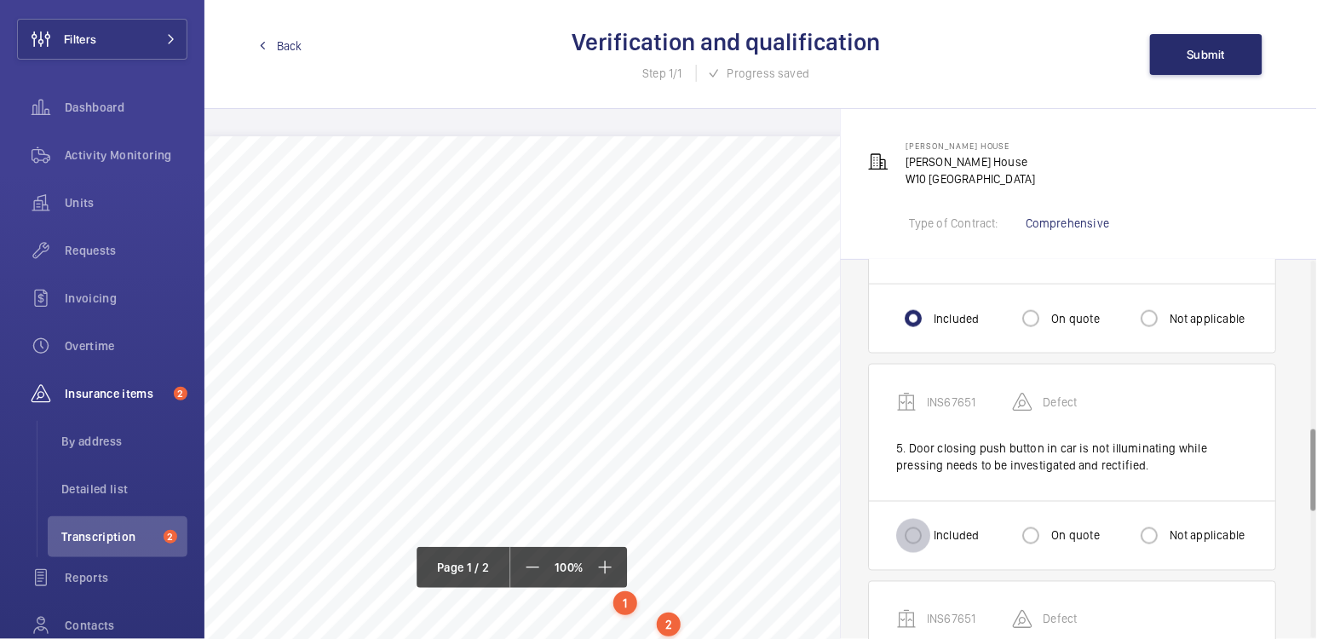
click at [921, 529] on input "Included" at bounding box center [913, 536] width 34 height 34
radio input "true"
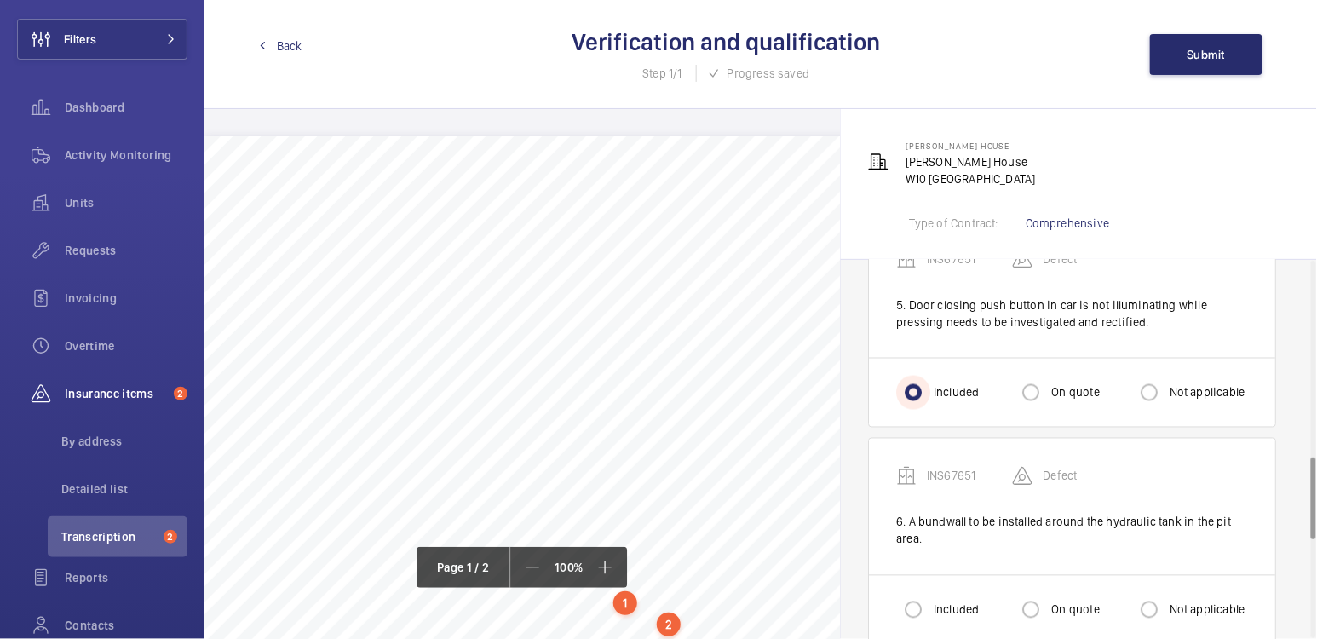
scroll to position [954, 0]
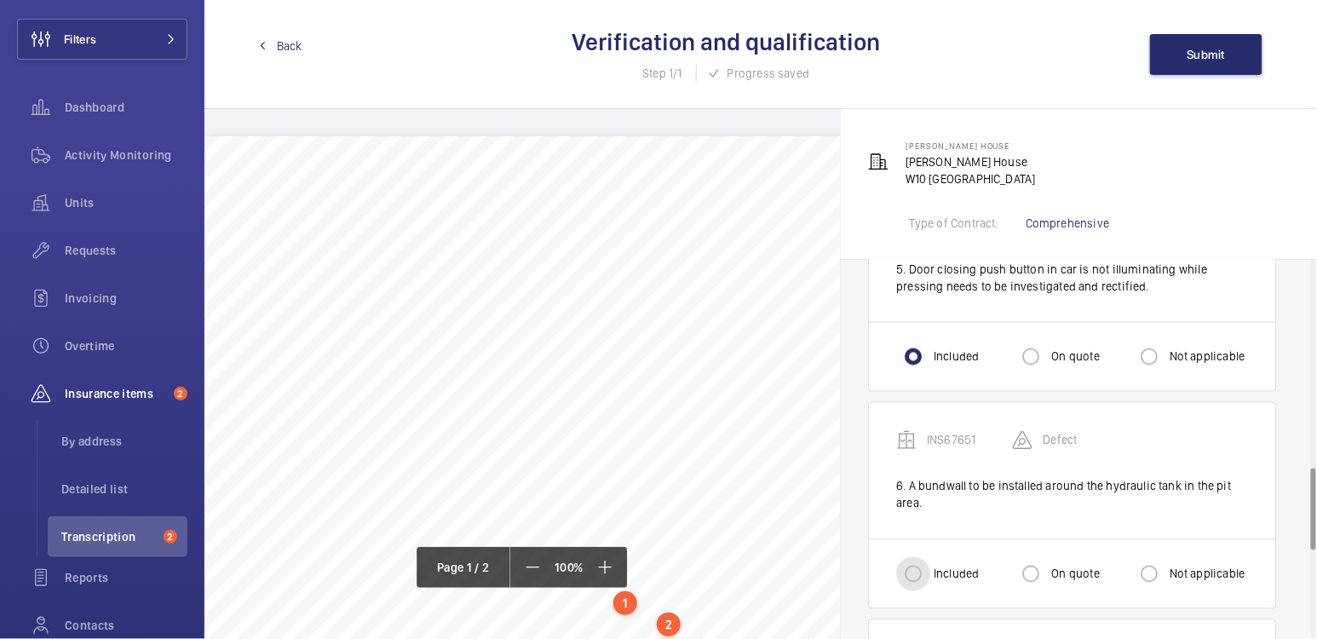
click at [919, 566] on input "Included" at bounding box center [913, 574] width 34 height 34
radio input "true"
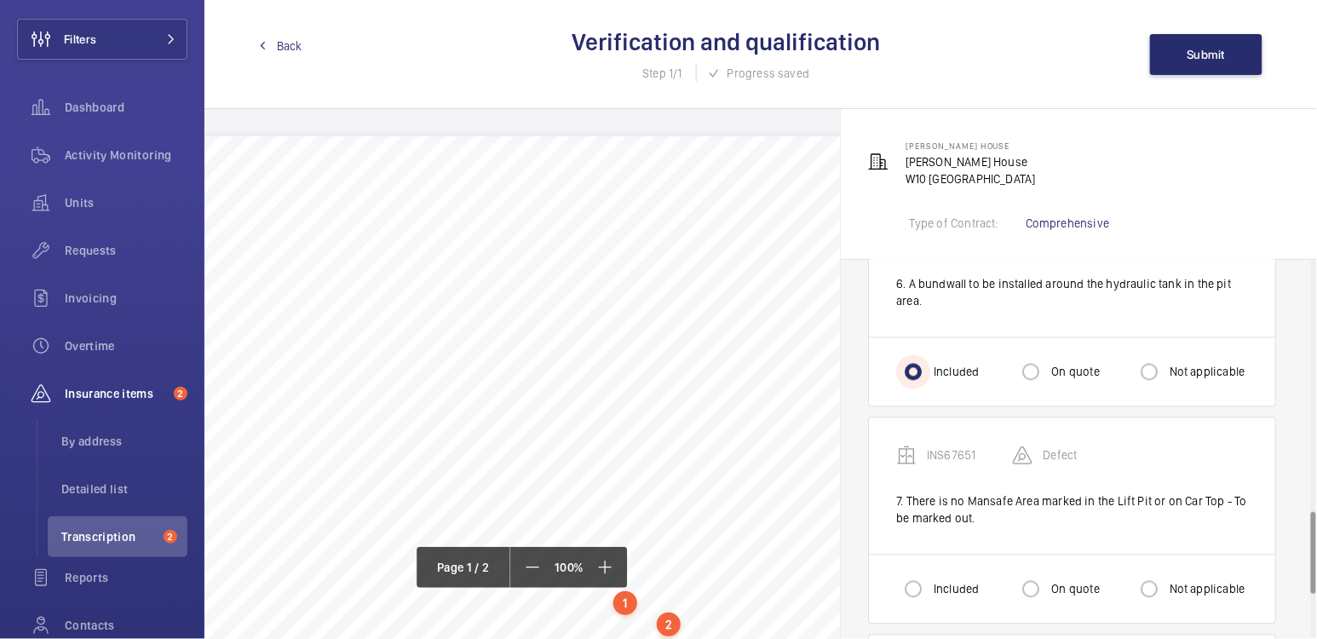
scroll to position [1198, 0]
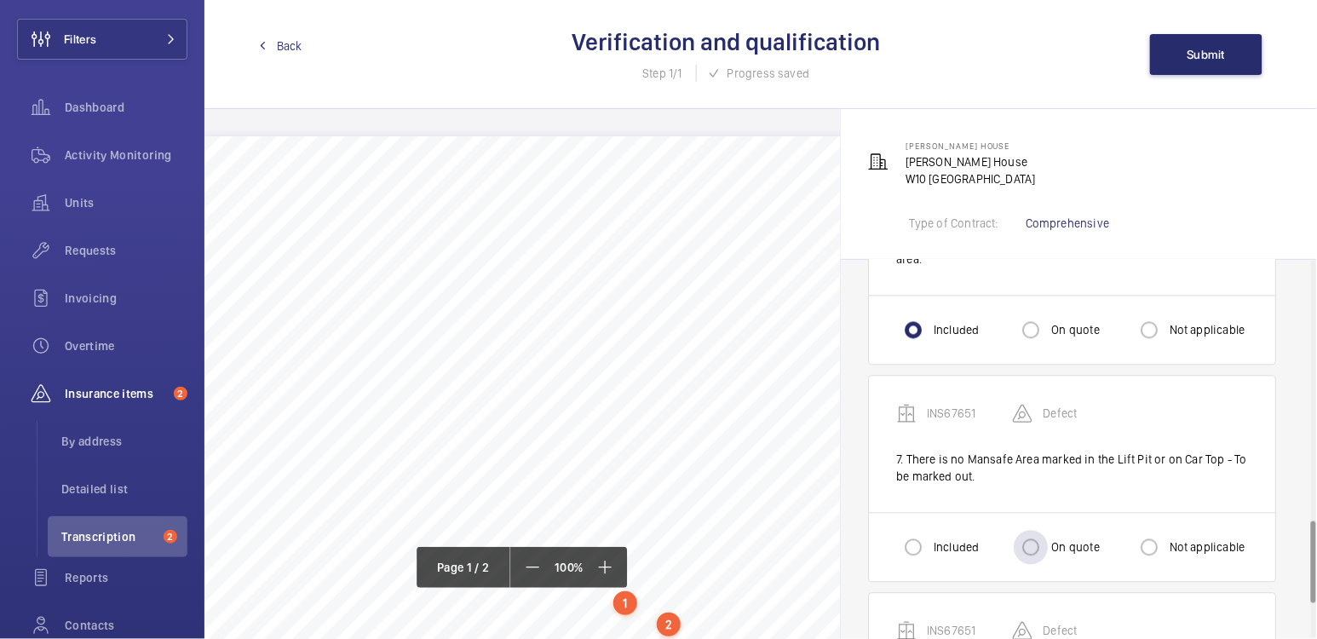
click at [1064, 539] on label "On quote" at bounding box center [1073, 547] width 51 height 17
click at [1048, 539] on input "On quote" at bounding box center [1031, 548] width 34 height 34
radio input "true"
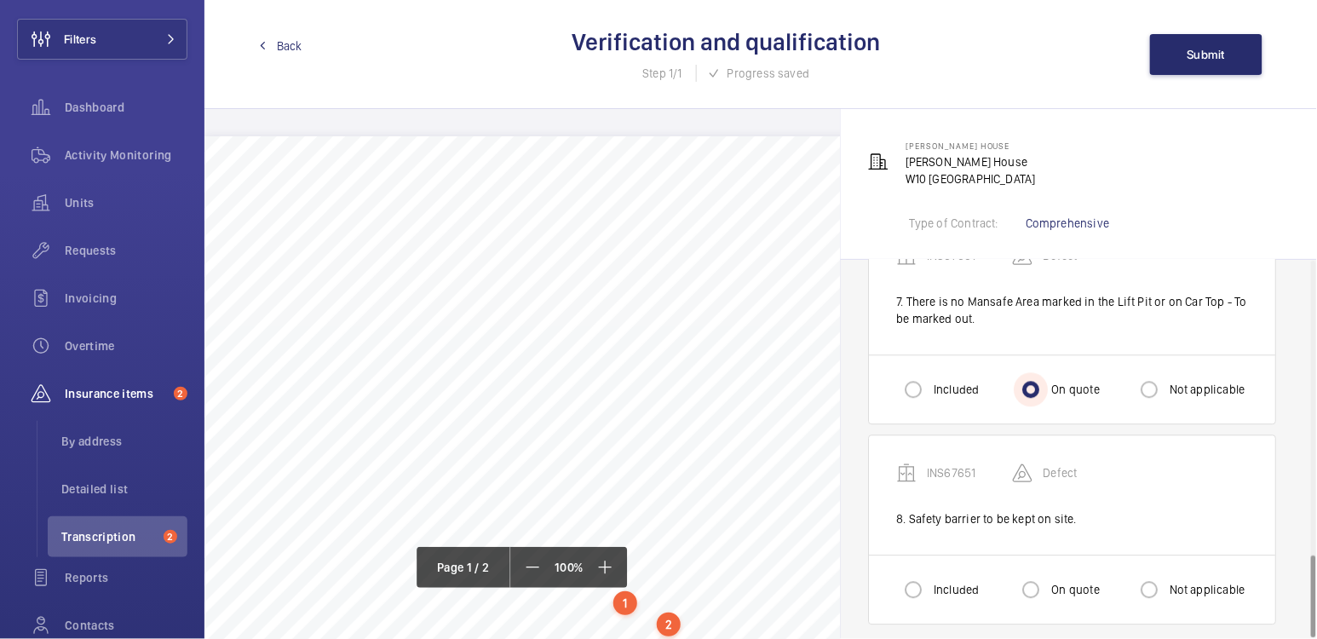
scroll to position [1358, 0]
click at [1054, 580] on label "On quote" at bounding box center [1073, 588] width 51 height 17
click at [1048, 579] on input "On quote" at bounding box center [1031, 589] width 34 height 34
radio input "true"
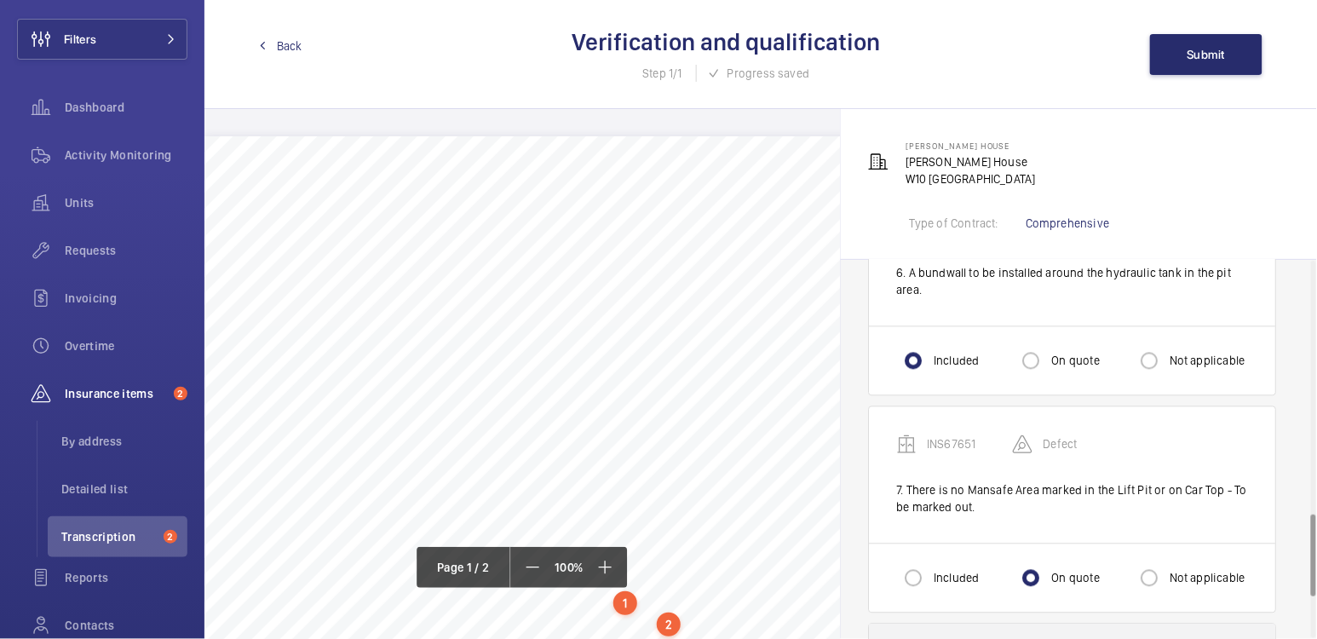
scroll to position [1003, 0]
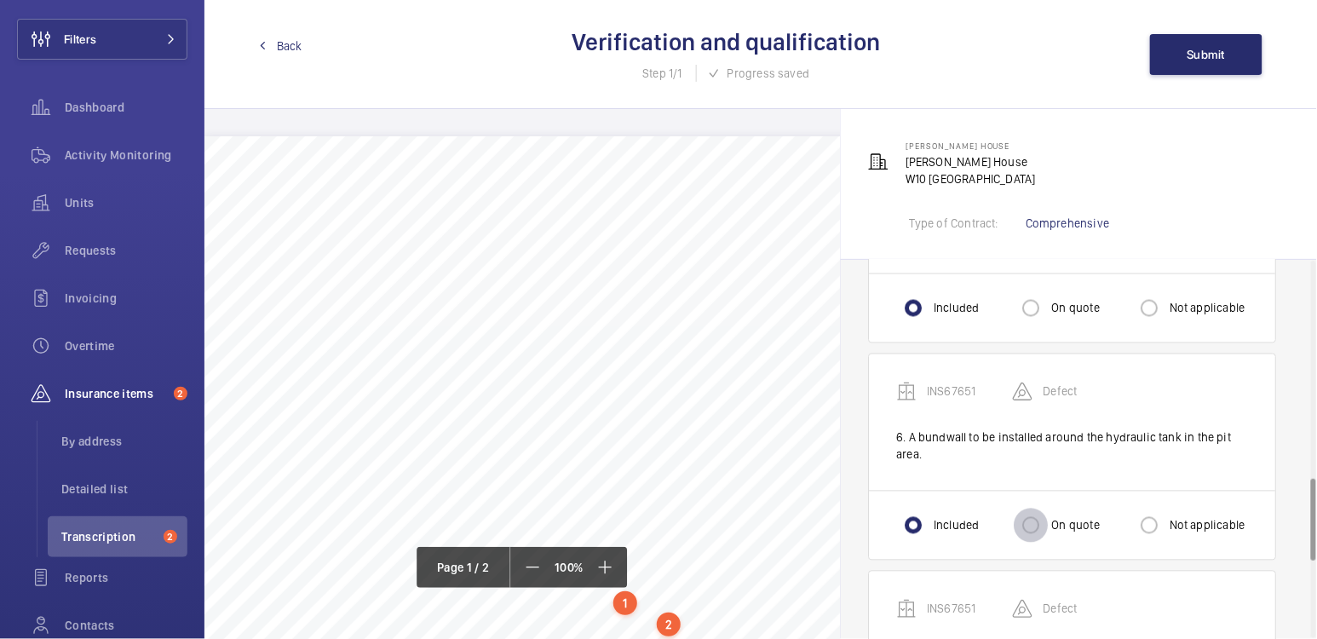
click at [1035, 522] on input "On quote" at bounding box center [1031, 526] width 34 height 34
radio input "true"
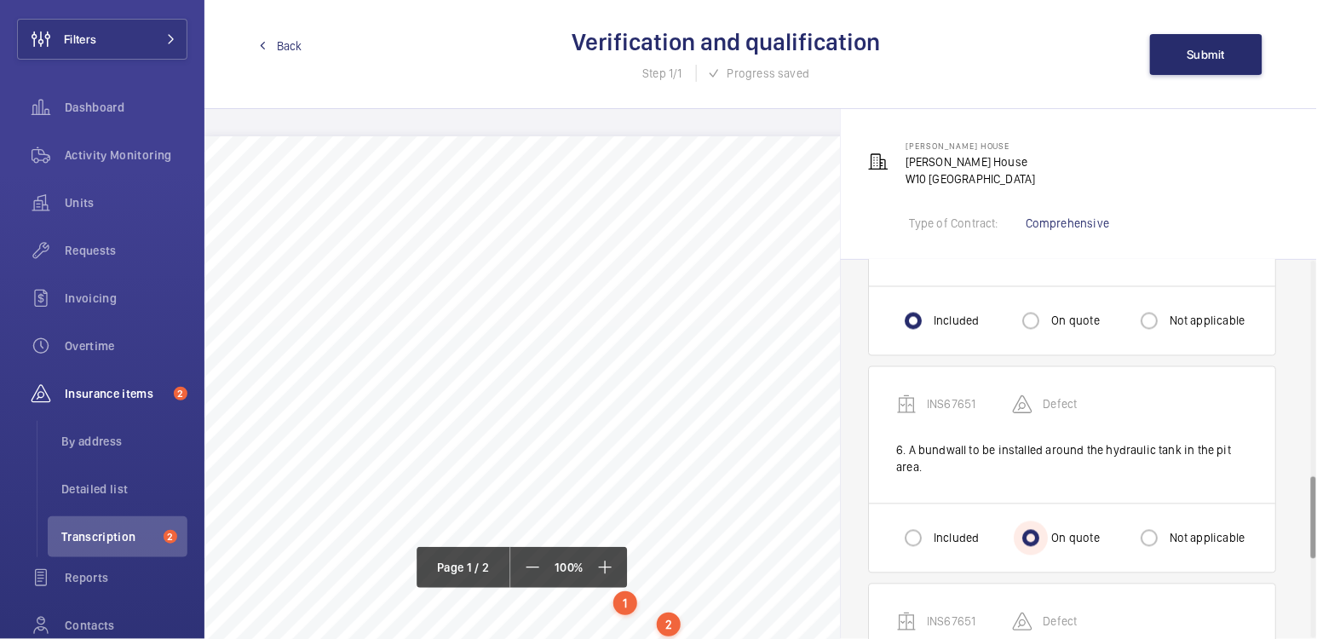
scroll to position [983, 0]
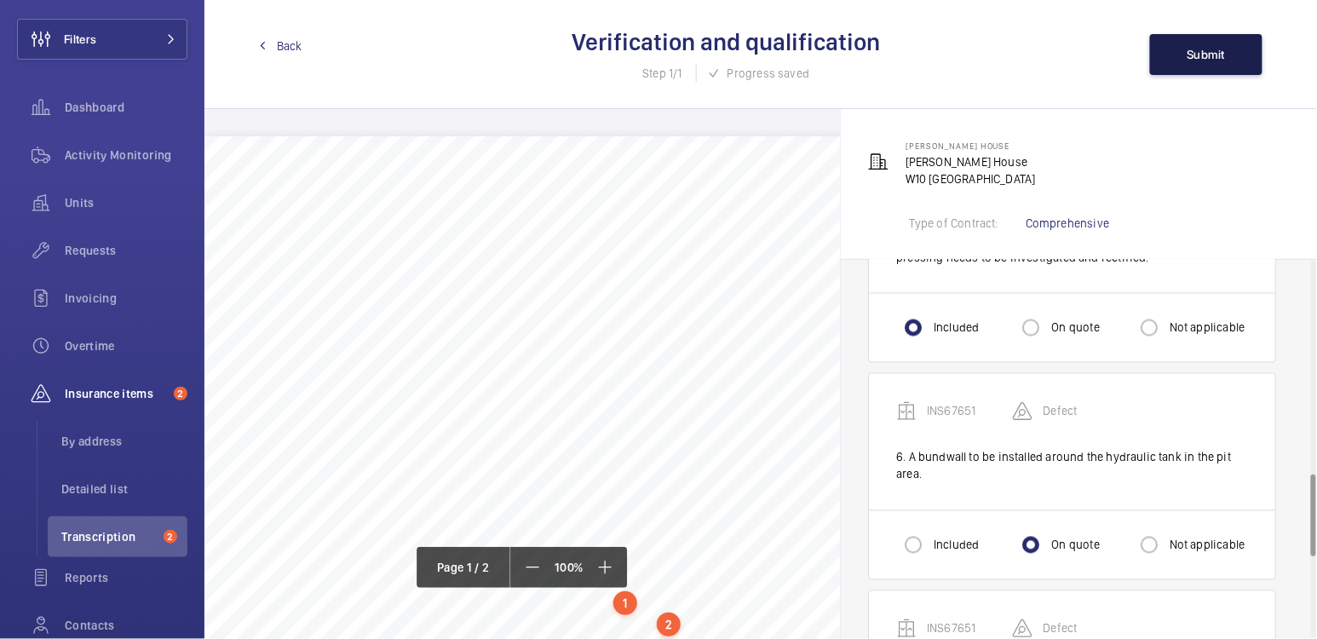
click at [1222, 53] on span "Submit" at bounding box center [1207, 55] width 38 height 14
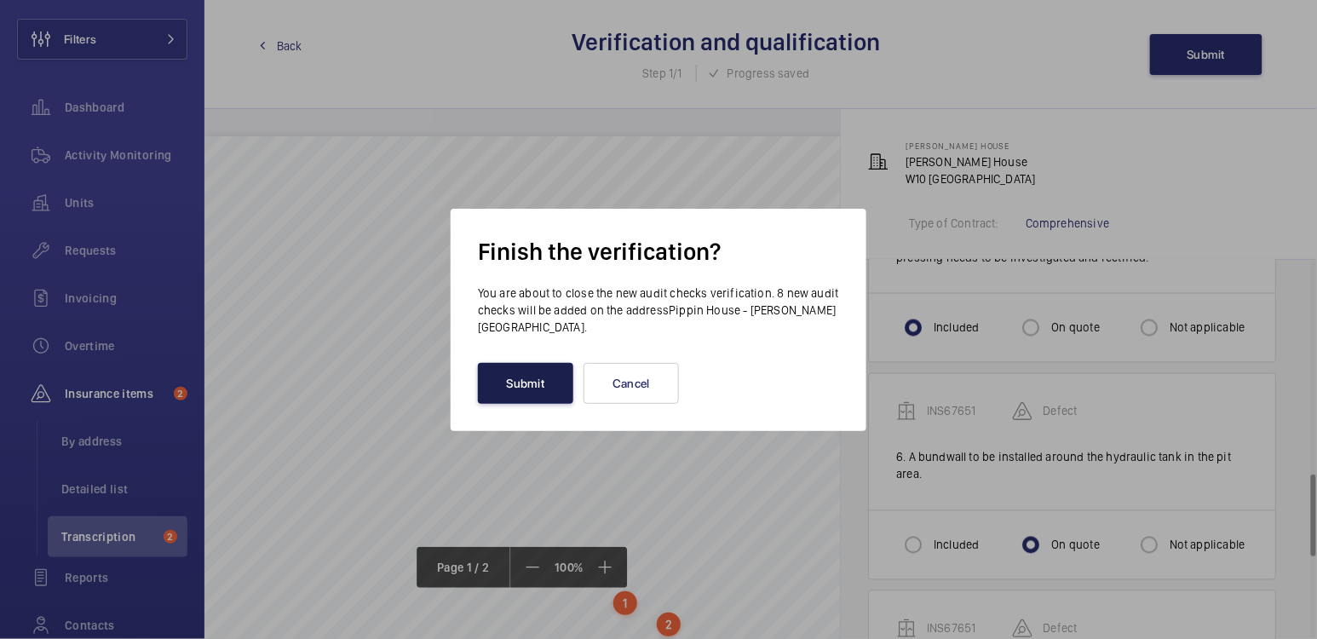
click at [527, 383] on button "Submit" at bounding box center [525, 383] width 95 height 41
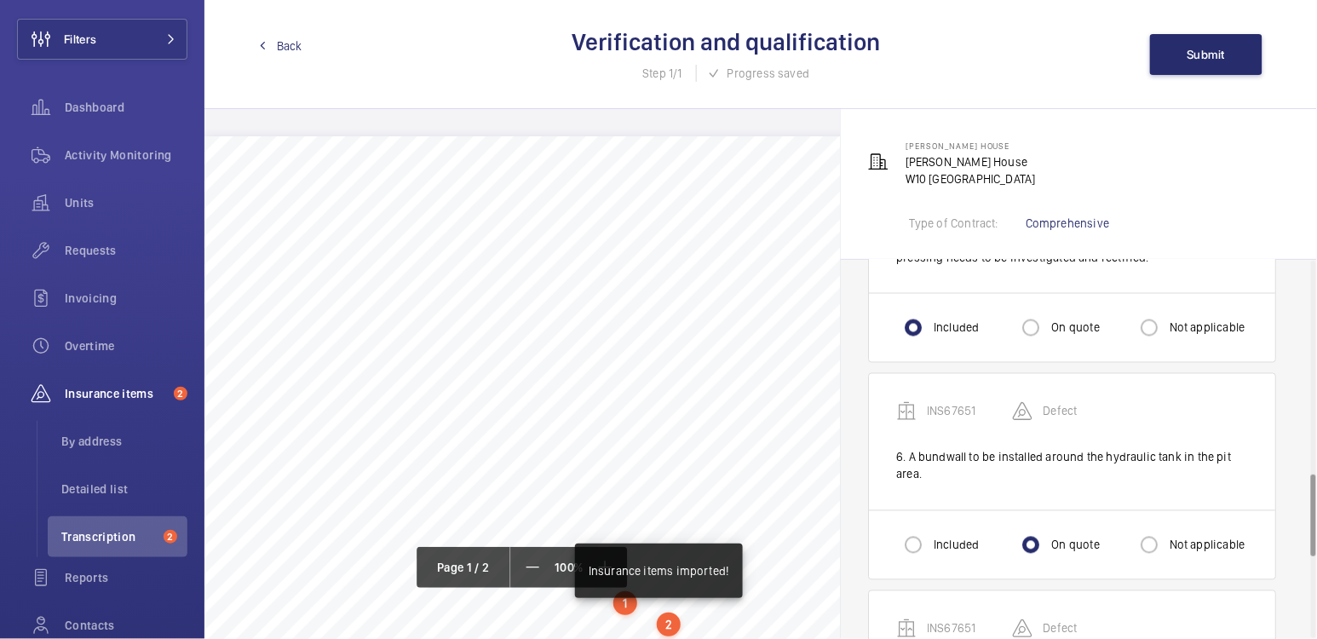
click at [274, 37] on link "Back" at bounding box center [280, 45] width 43 height 17
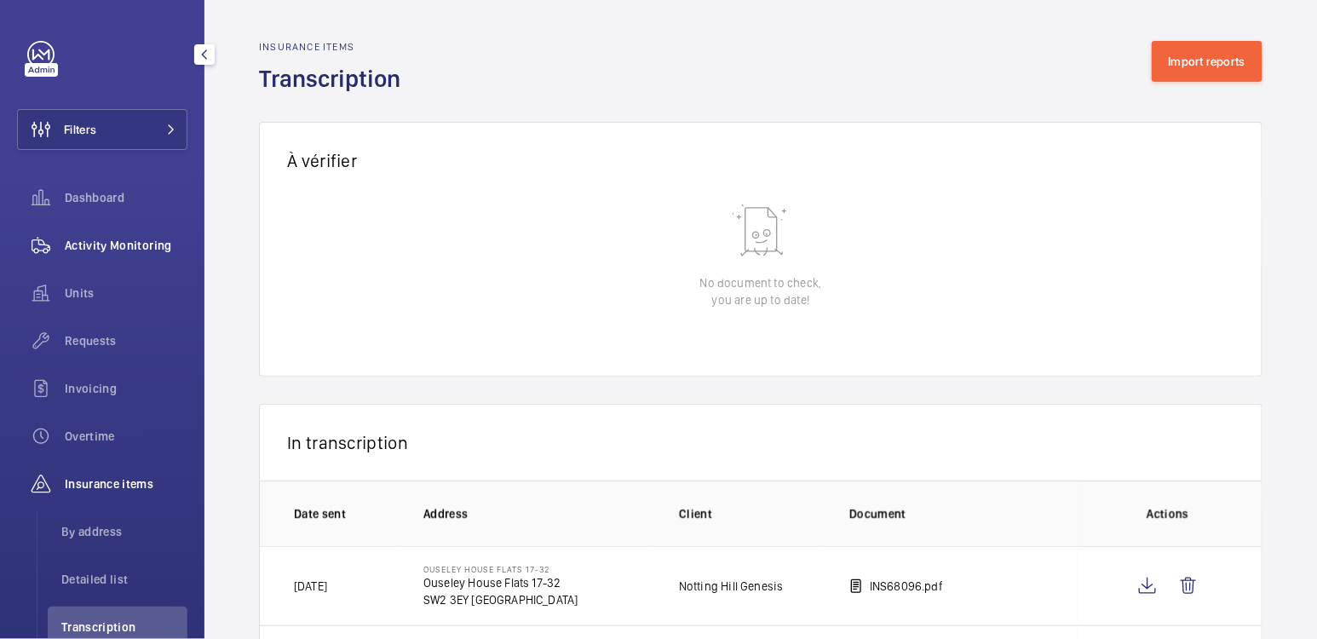
click at [103, 257] on div "Activity Monitoring" at bounding box center [102, 245] width 170 height 41
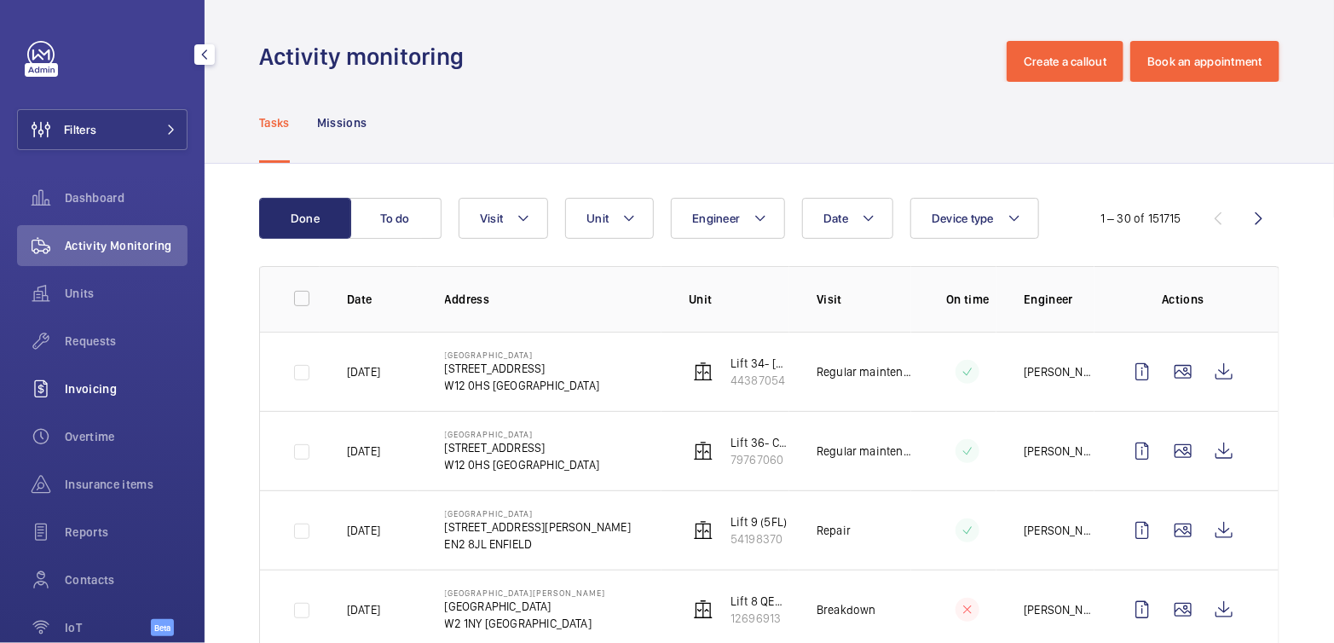
click at [109, 392] on span "Invoicing" at bounding box center [126, 388] width 123 height 17
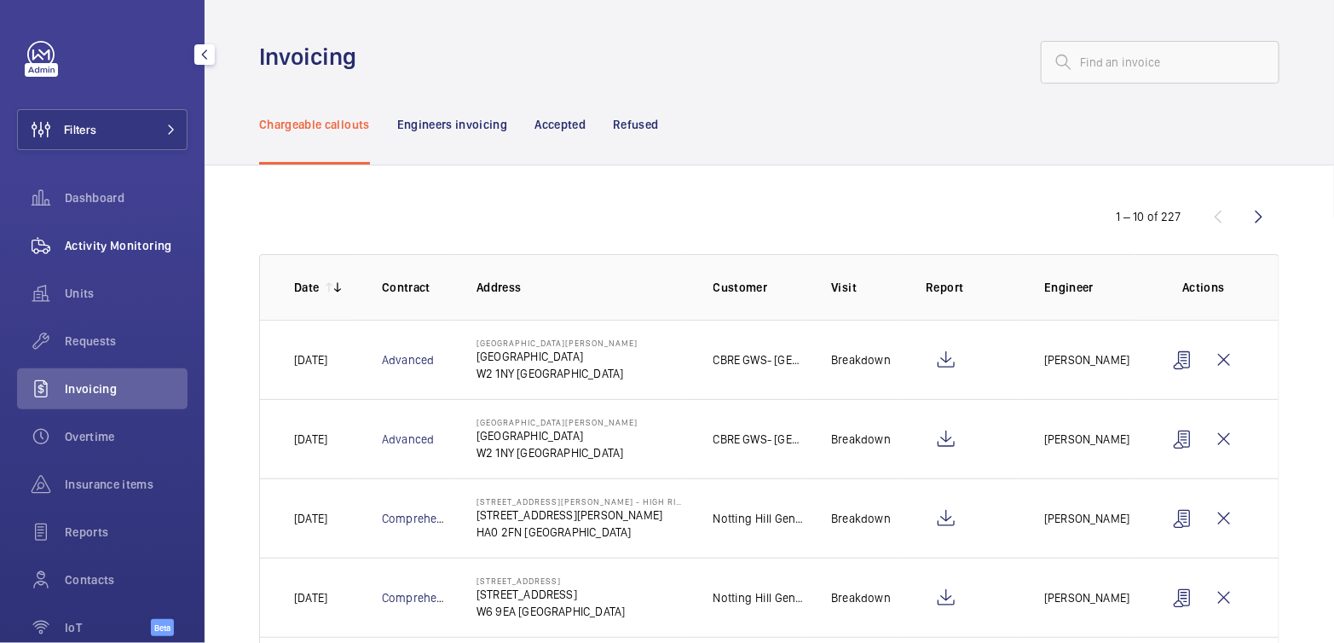
click at [98, 248] on span "Activity Monitoring" at bounding box center [126, 245] width 123 height 17
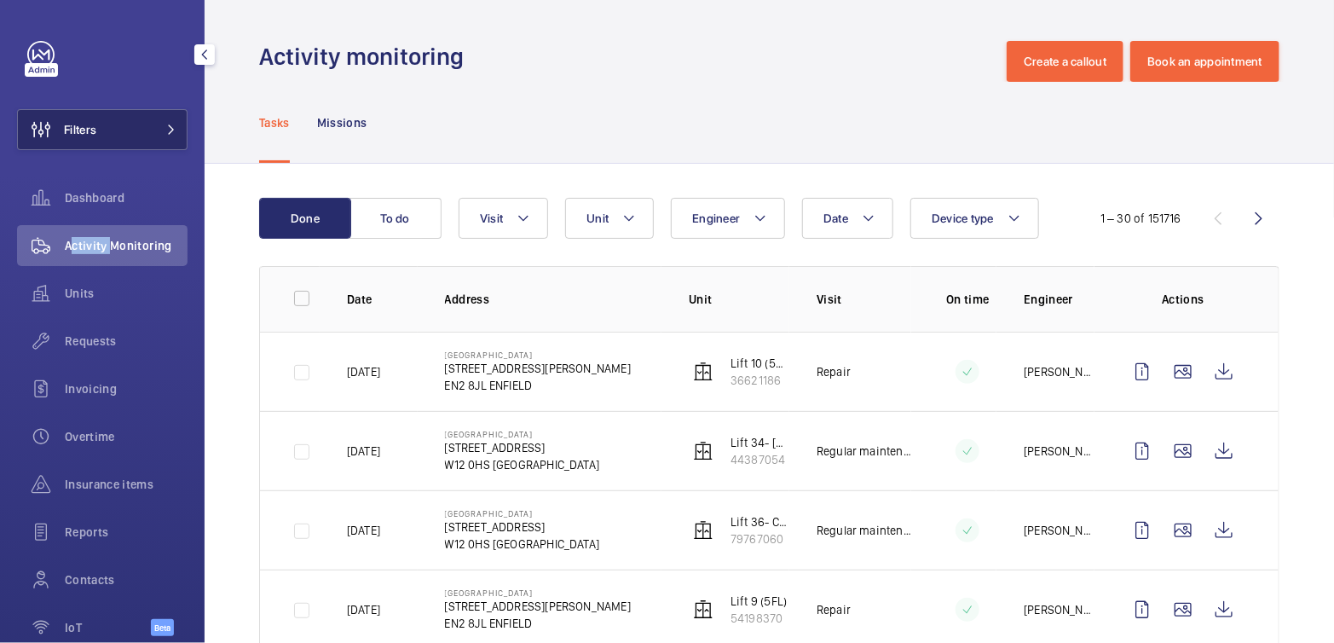
click at [119, 110] on button "Filters" at bounding box center [102, 129] width 170 height 41
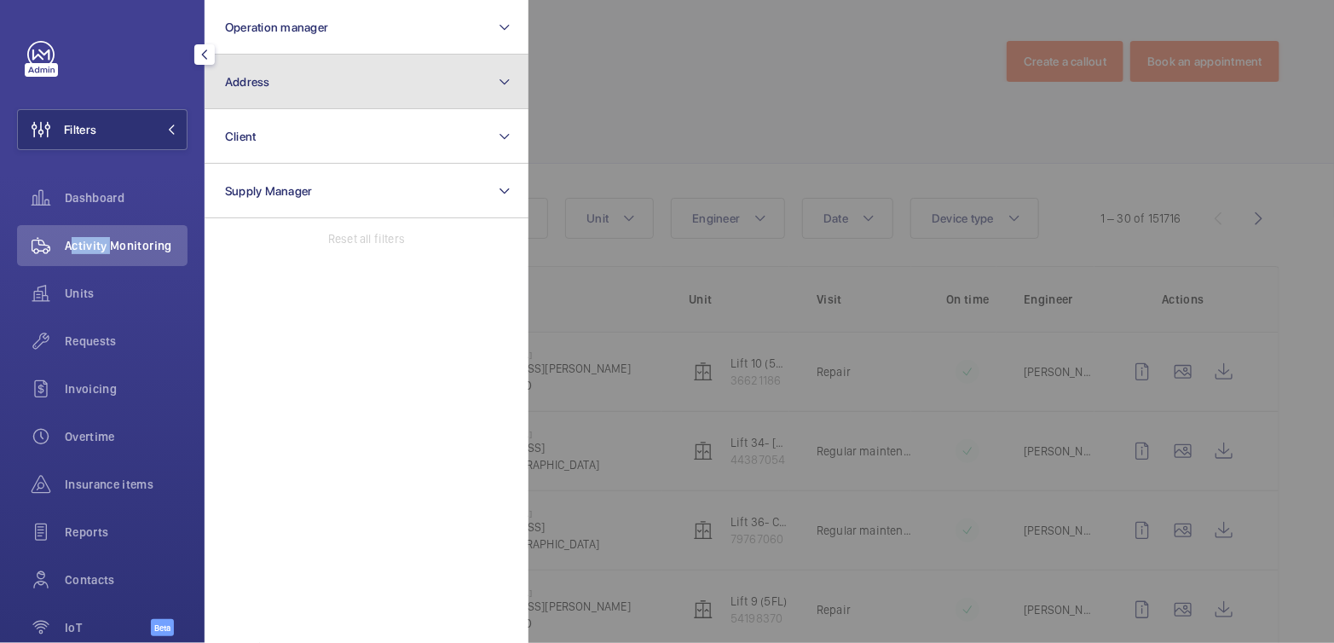
click at [271, 74] on button "Address" at bounding box center [367, 82] width 324 height 55
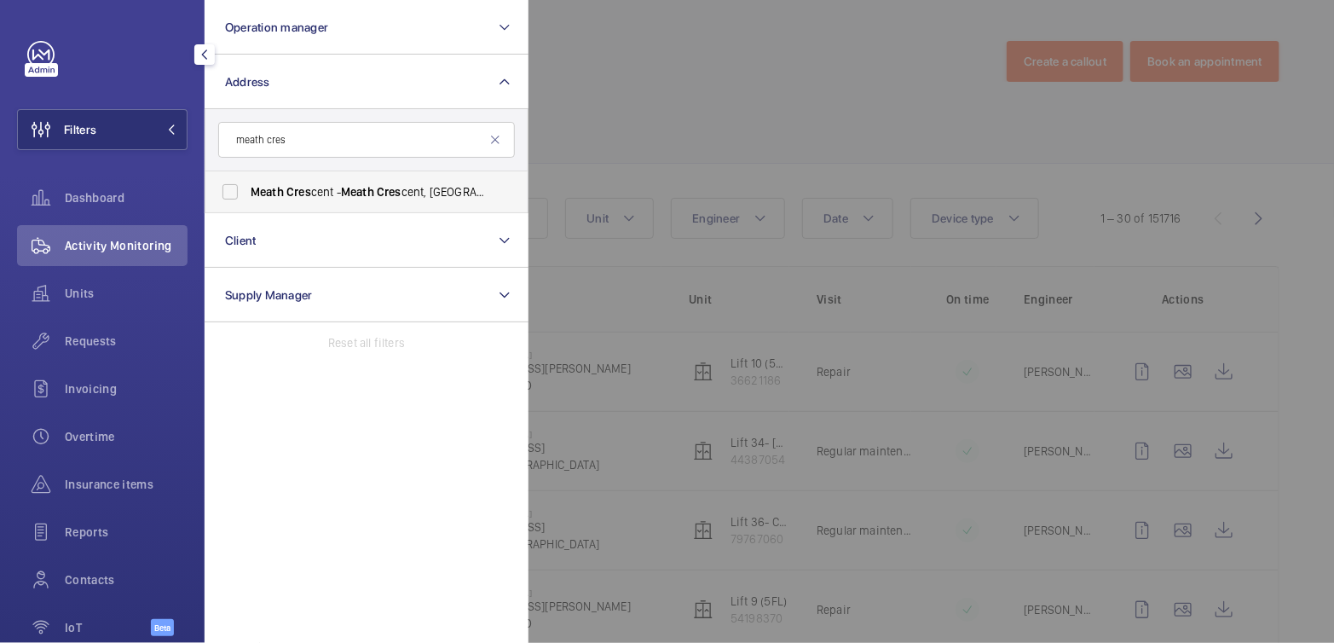
type input "meath cres"
click at [356, 192] on span "Meath" at bounding box center [357, 192] width 33 height 14
click at [247, 192] on input "Meath Cres cent - Meath Cres cent, LONDON E2 0QG" at bounding box center [230, 192] width 34 height 34
checkbox input "true"
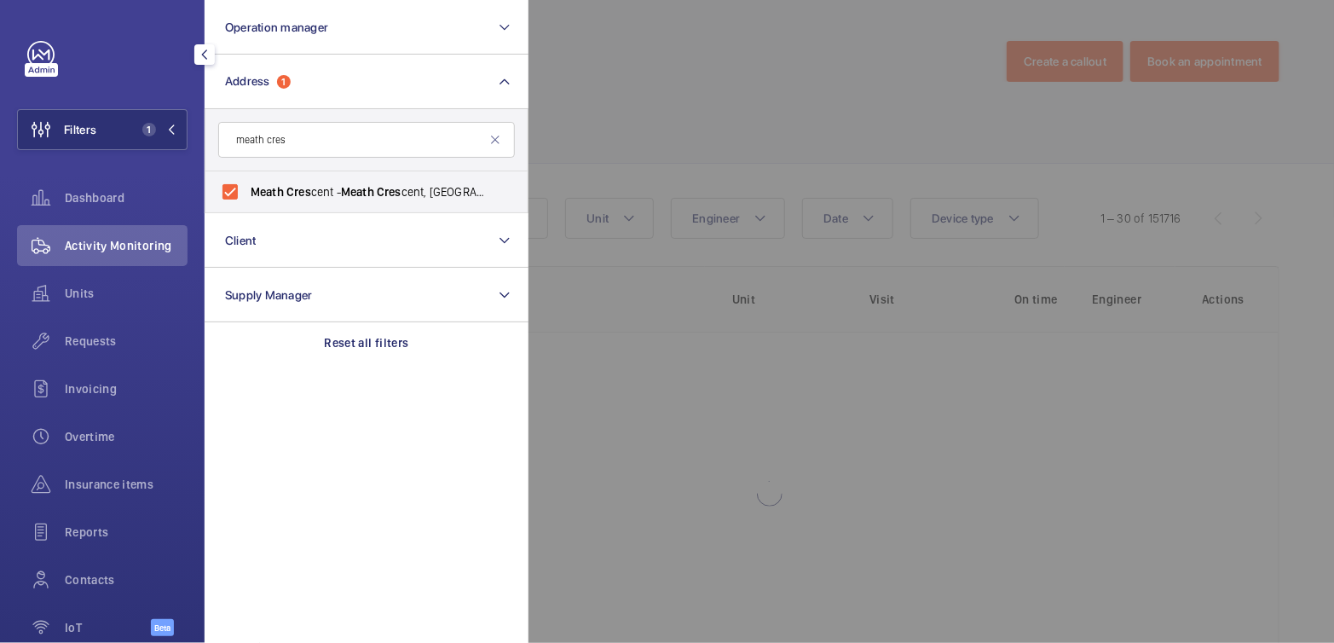
click at [695, 66] on div at bounding box center [1195, 321] width 1334 height 643
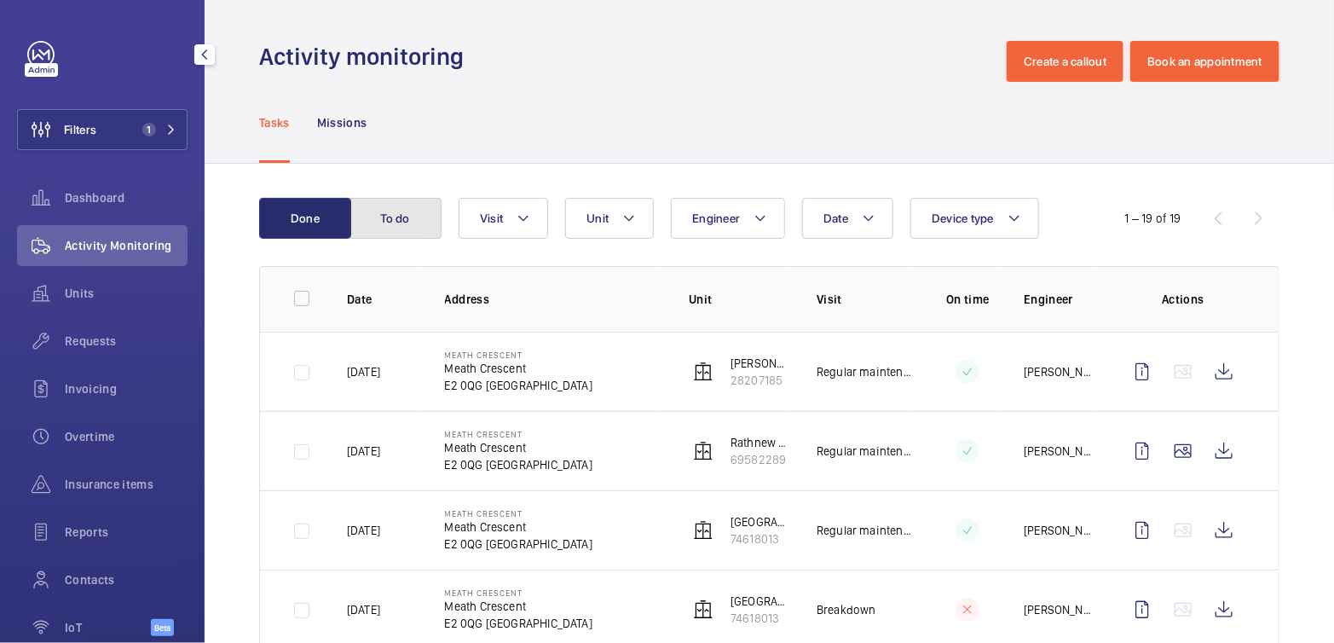
click at [387, 218] on button "To do" at bounding box center [395, 218] width 92 height 41
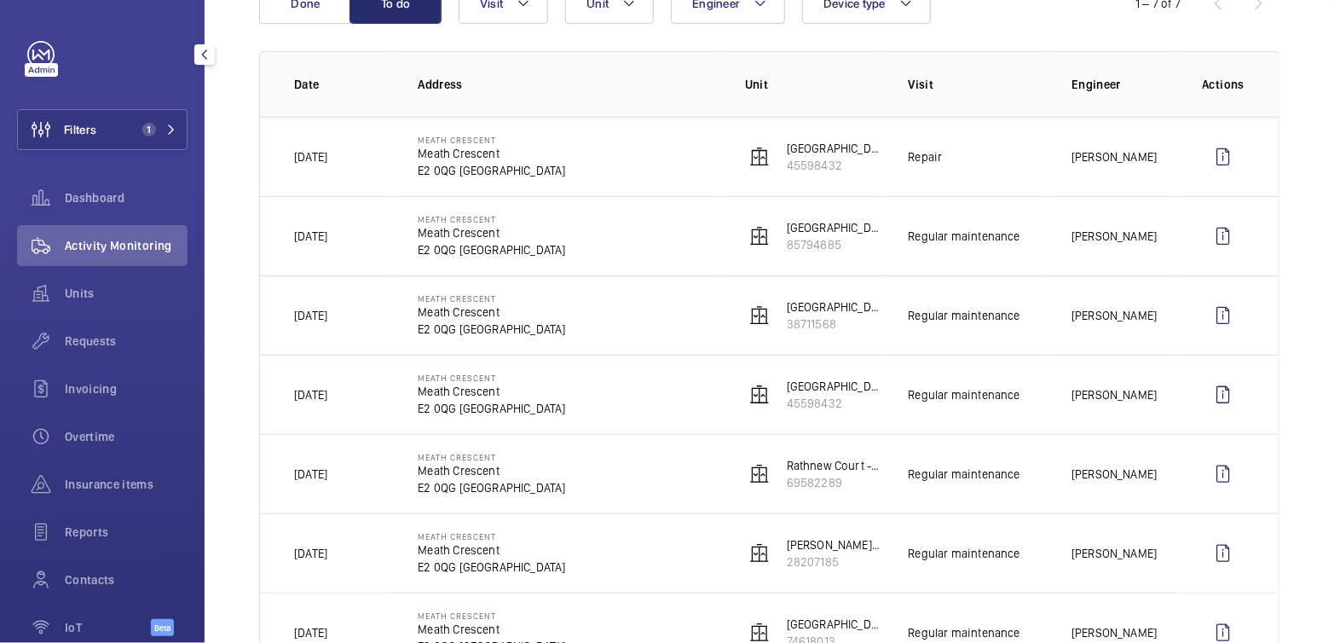
scroll to position [216, 0]
click at [117, 135] on button "Filters 1" at bounding box center [102, 129] width 170 height 41
click at [95, 144] on span "Filters" at bounding box center [57, 129] width 78 height 41
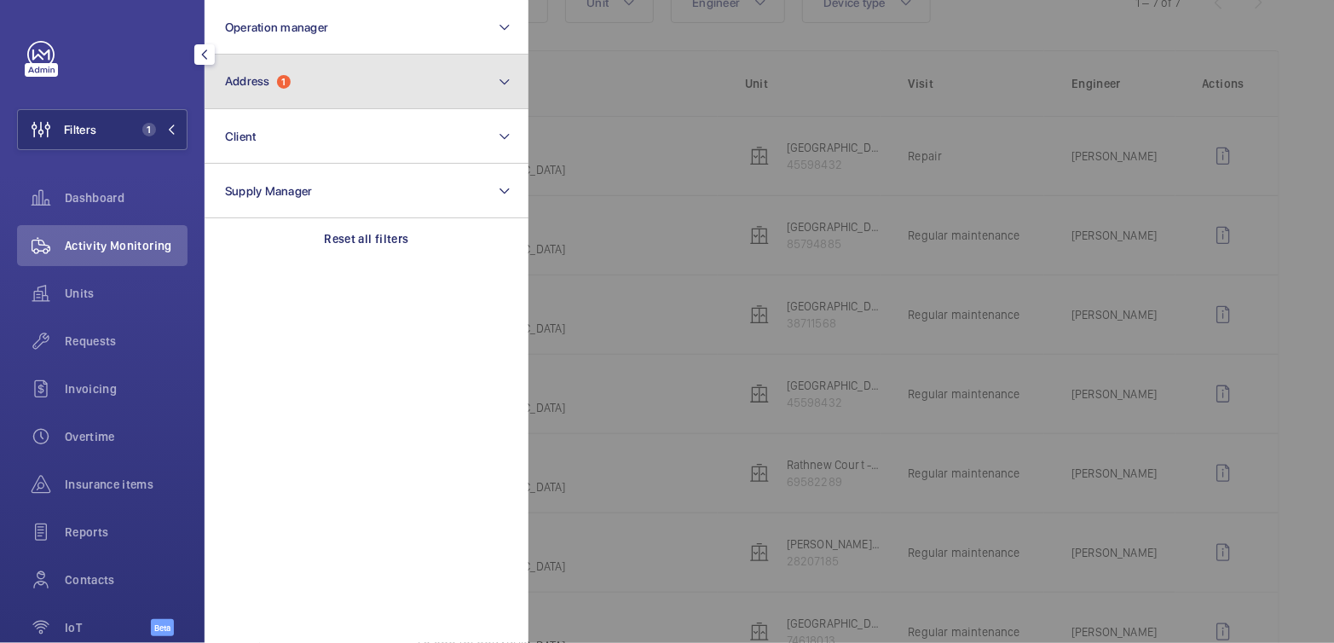
click at [333, 97] on button "Address 1" at bounding box center [367, 82] width 324 height 55
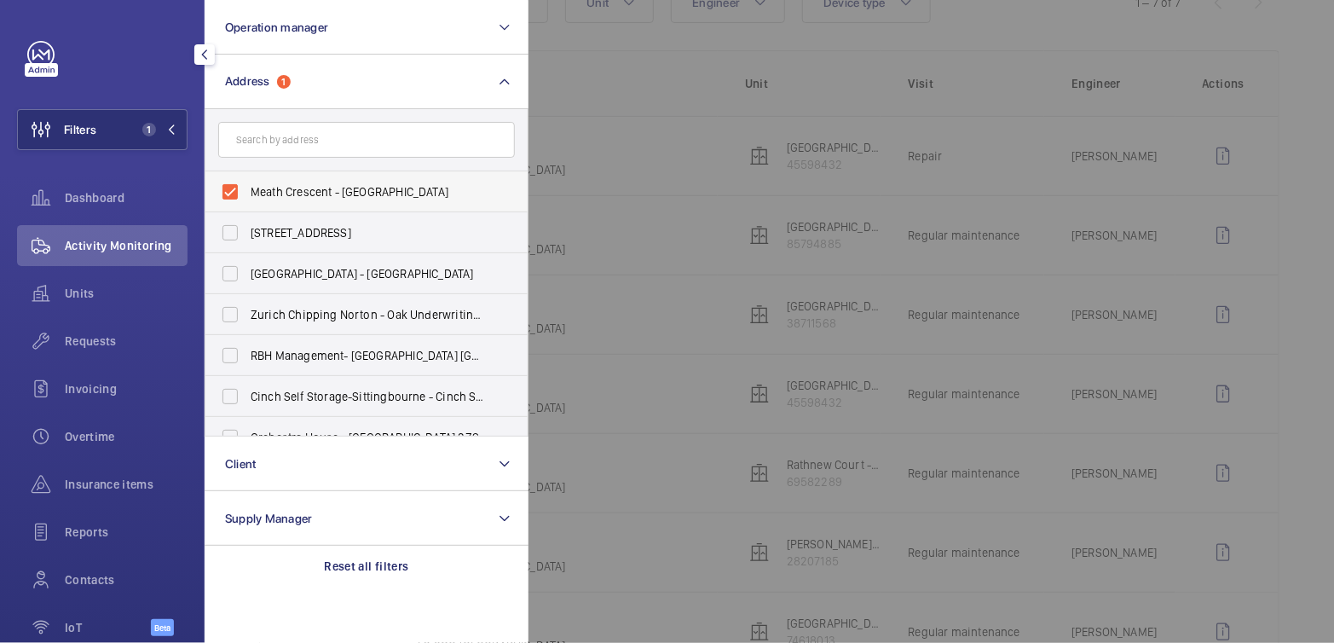
click at [291, 185] on span "Meath Crescent - Meath Crescent, LONDON E2 0QG" at bounding box center [368, 191] width 234 height 17
click at [247, 185] on input "Meath Crescent - Meath Crescent, LONDON E2 0QG" at bounding box center [230, 192] width 34 height 34
checkbox input "false"
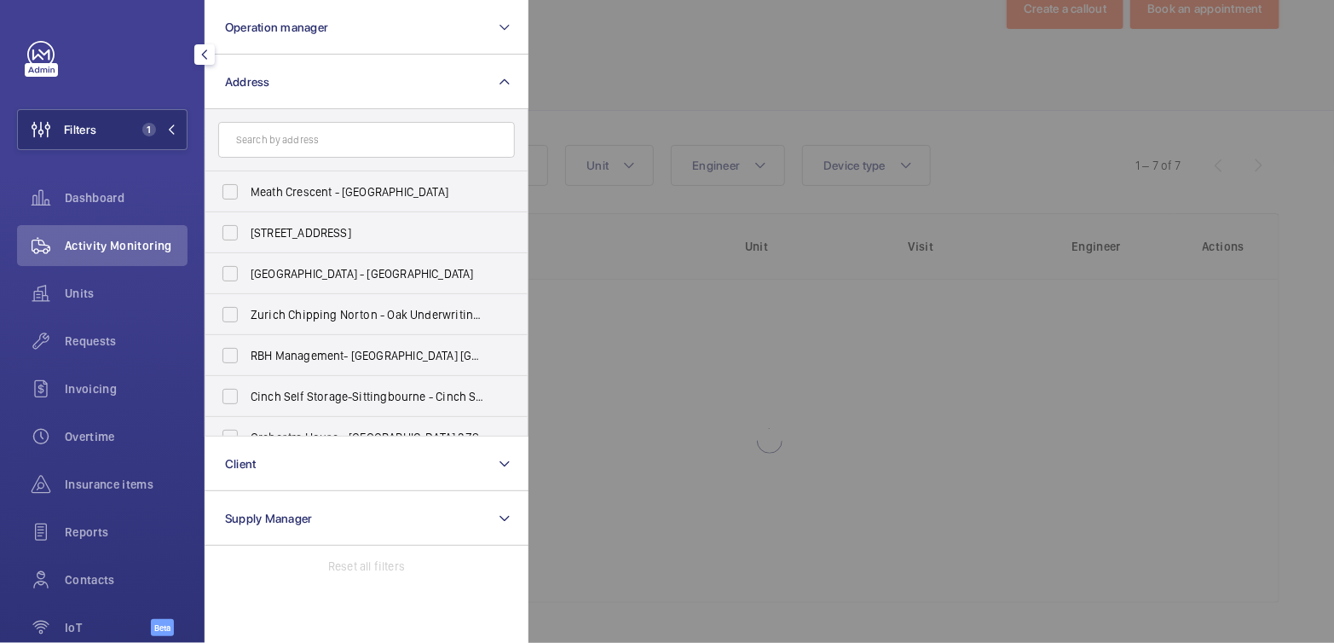
click at [612, 76] on div at bounding box center [1195, 321] width 1334 height 643
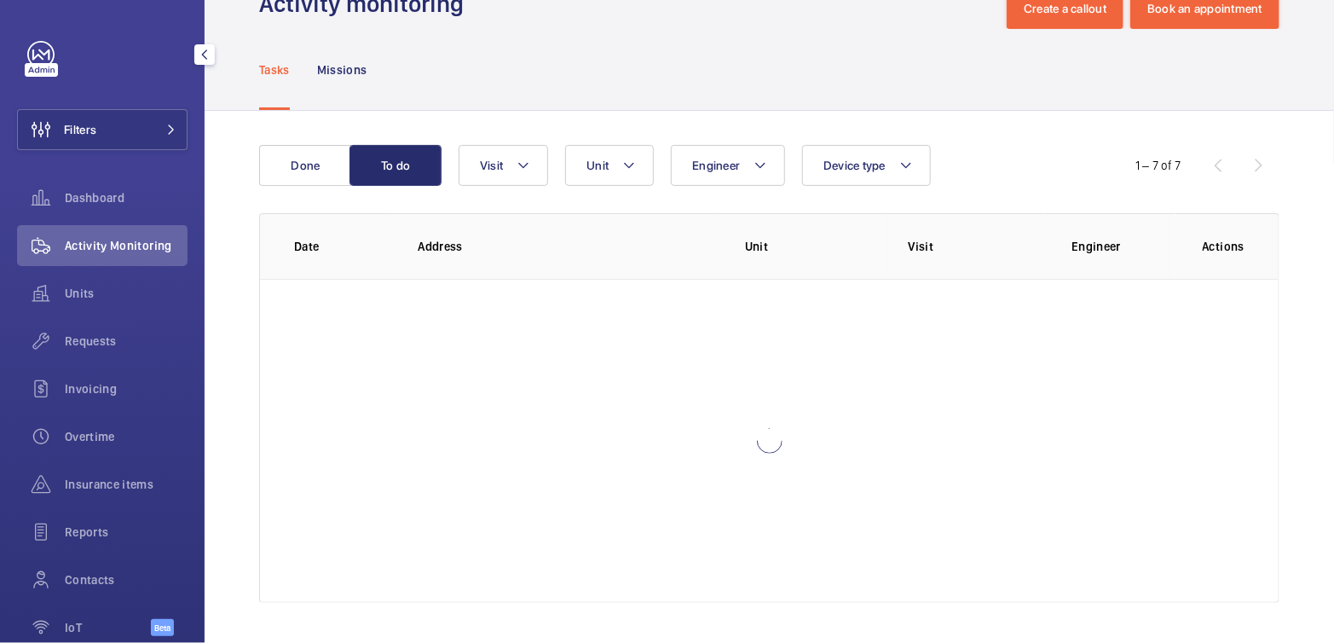
scroll to position [216, 0]
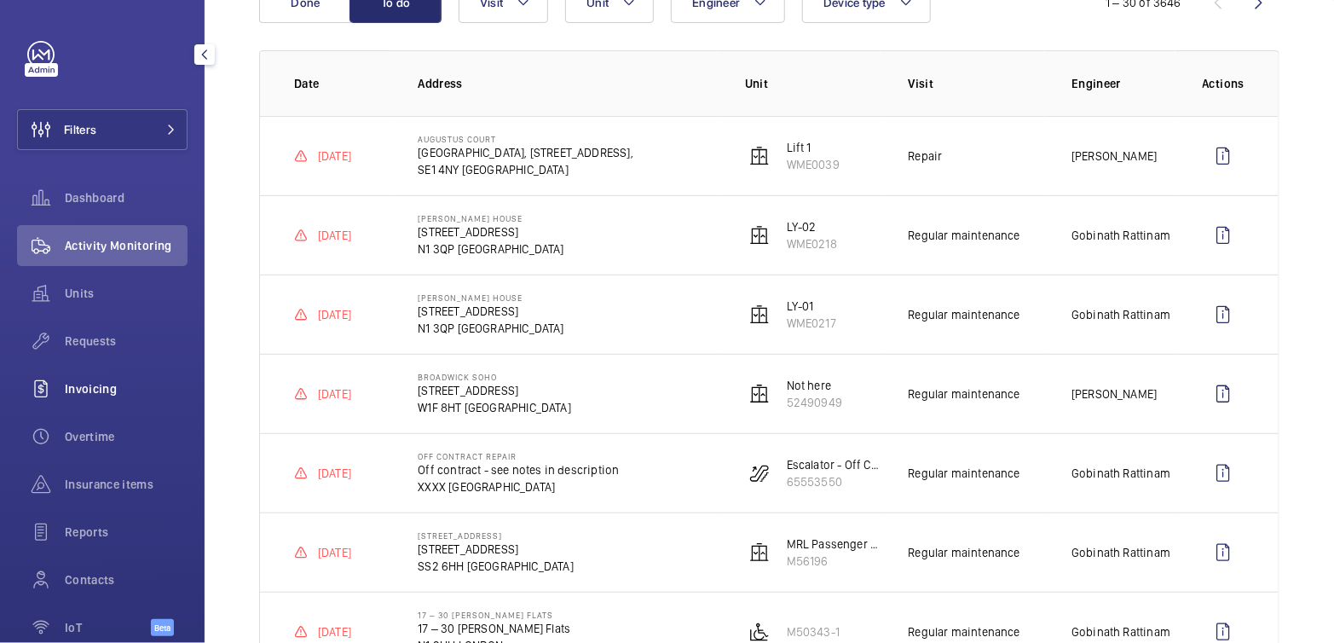
click at [102, 402] on div "Invoicing" at bounding box center [102, 388] width 170 height 41
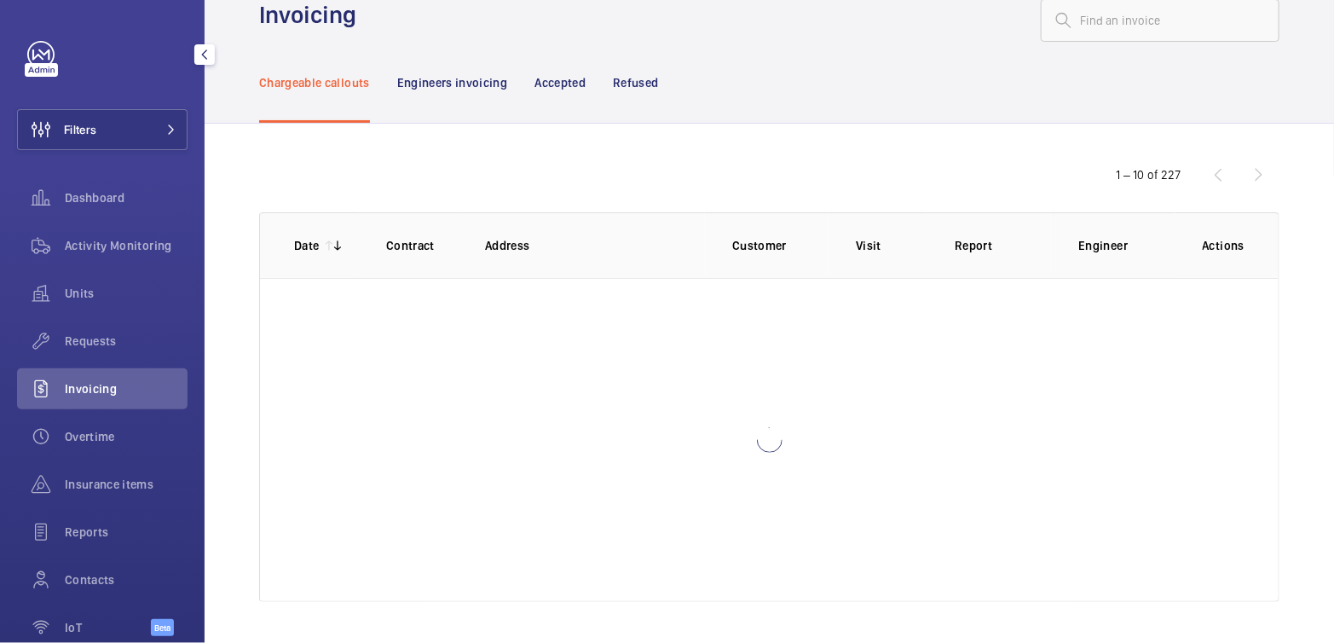
scroll to position [30, 0]
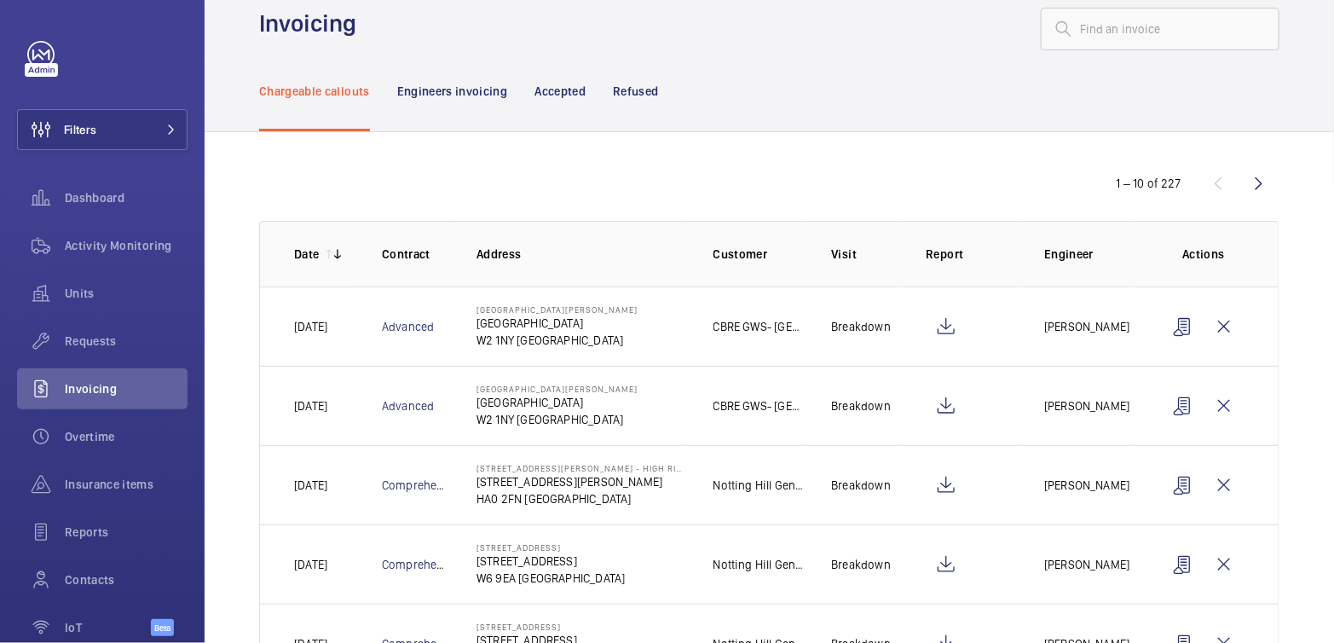
scroll to position [61, 0]
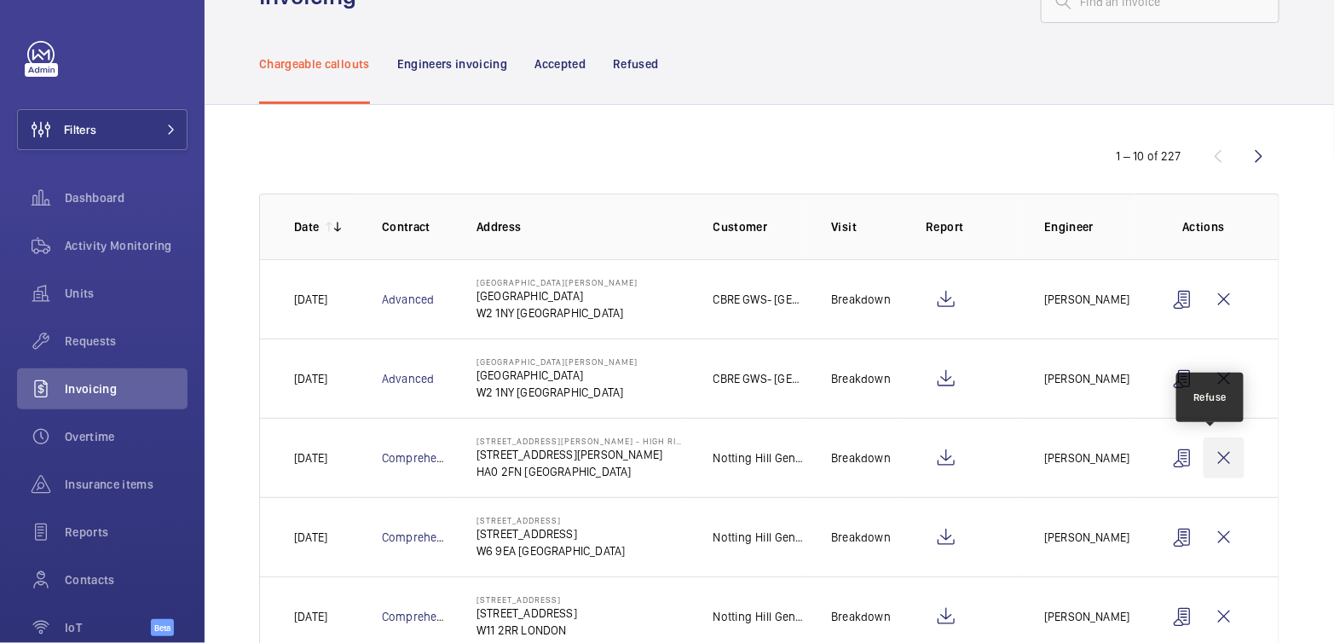
click at [1204, 461] on wm-front-icon-button at bounding box center [1223, 457] width 41 height 41
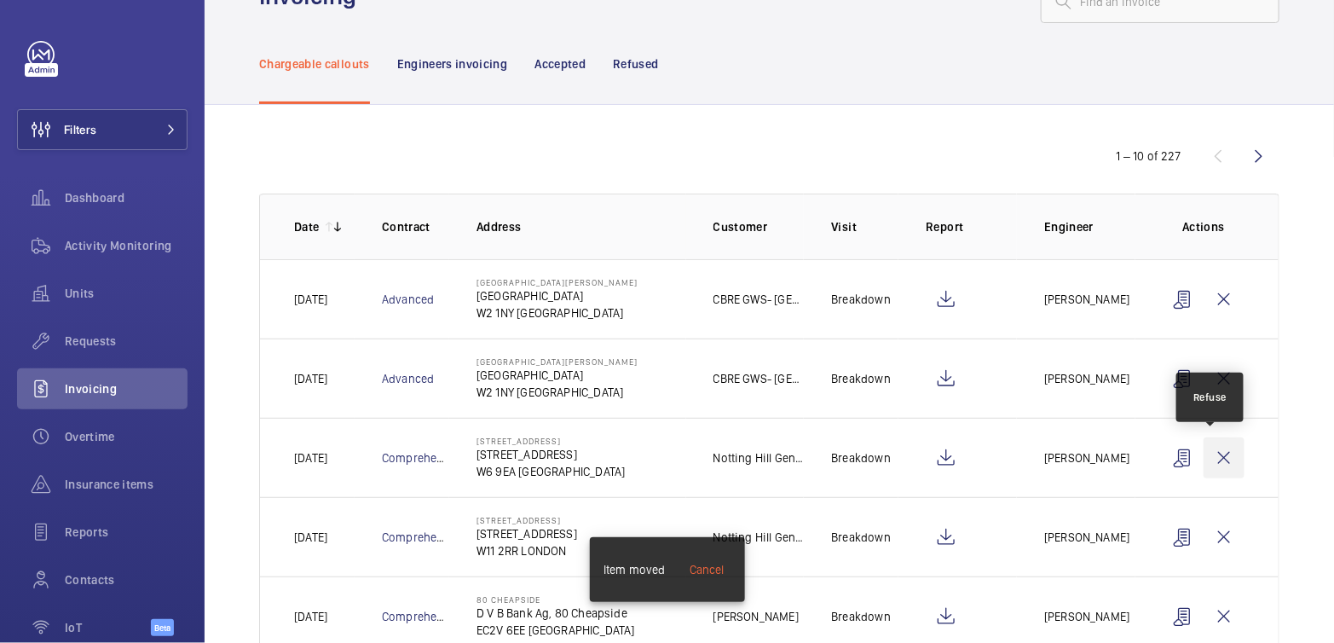
click at [1207, 462] on wm-front-icon-button at bounding box center [1223, 457] width 41 height 41
click at [1212, 458] on wm-front-icon-button at bounding box center [1223, 457] width 41 height 41
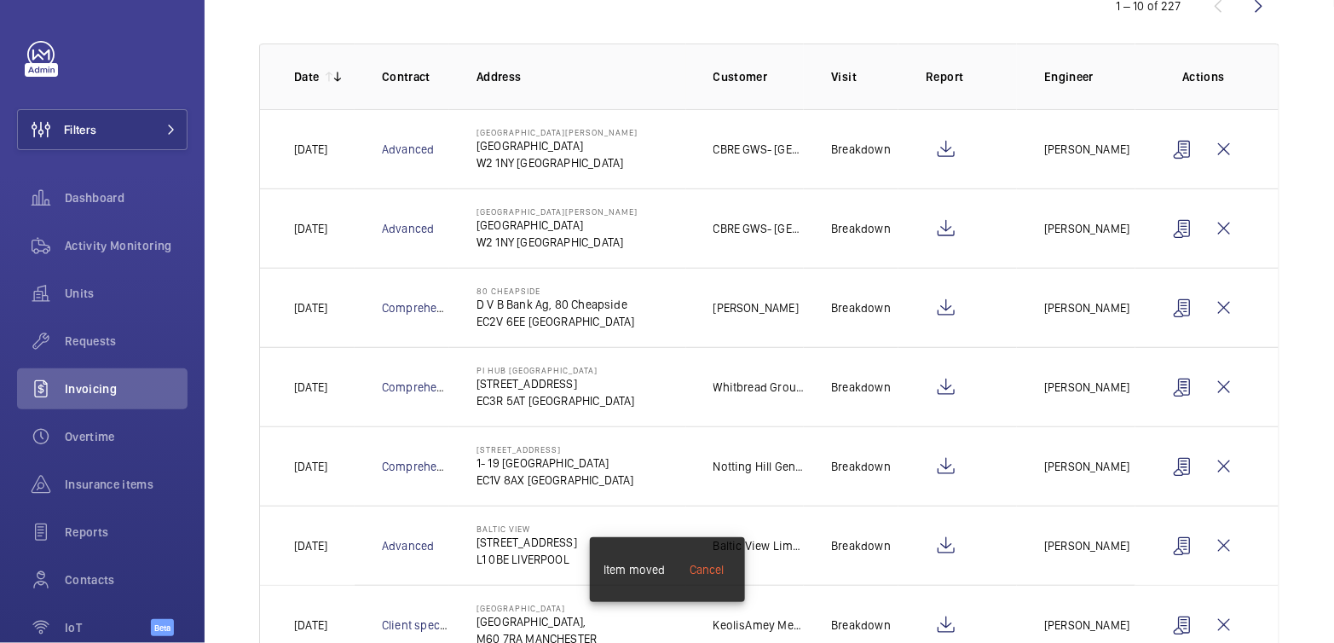
scroll to position [268, 0]
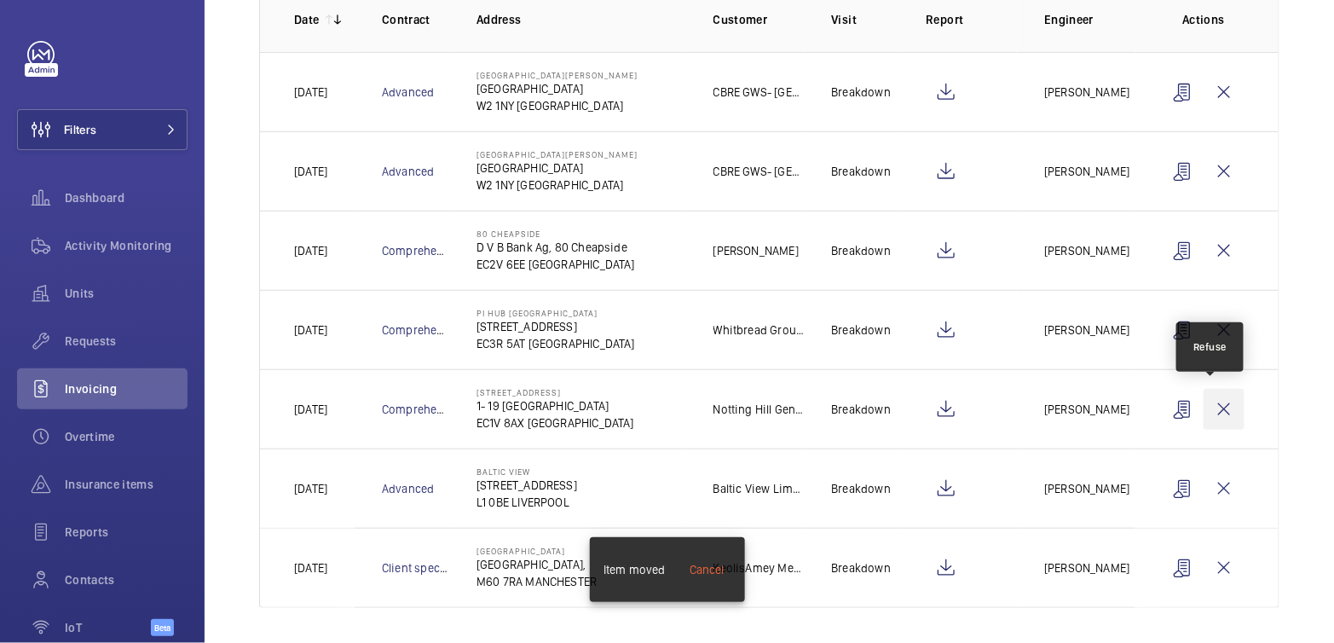
click at [1210, 415] on wm-front-icon-button at bounding box center [1223, 409] width 41 height 41
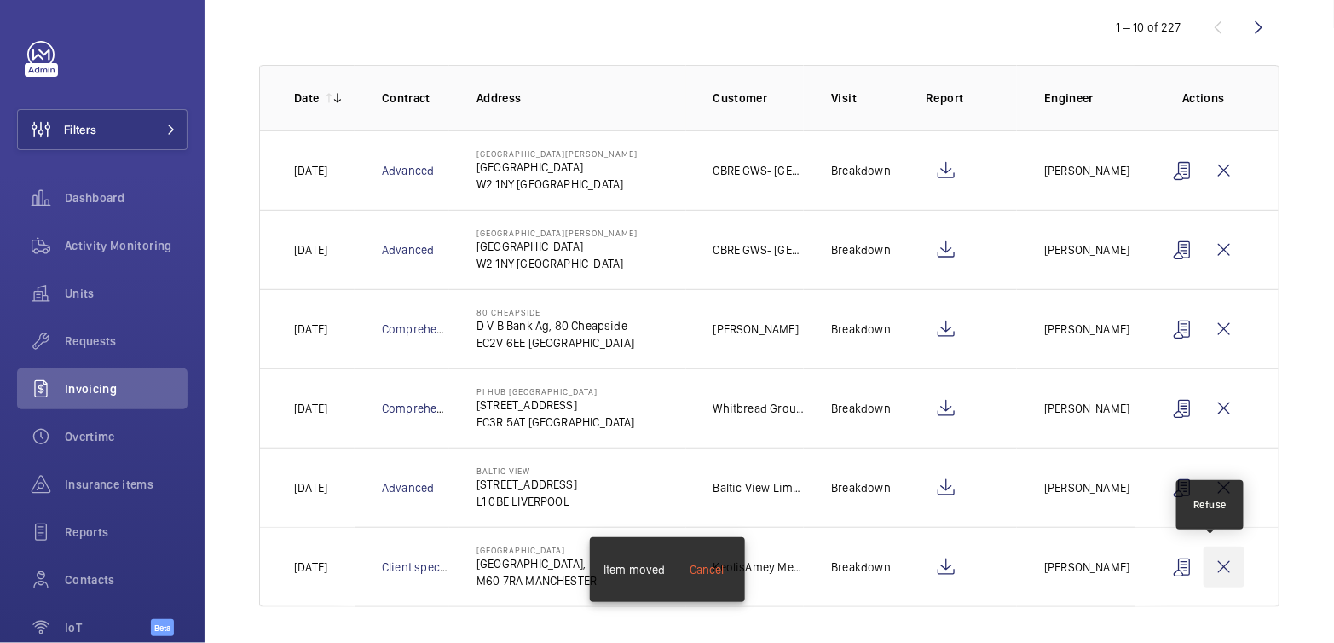
click at [1219, 568] on wm-front-icon-button at bounding box center [1223, 566] width 41 height 41
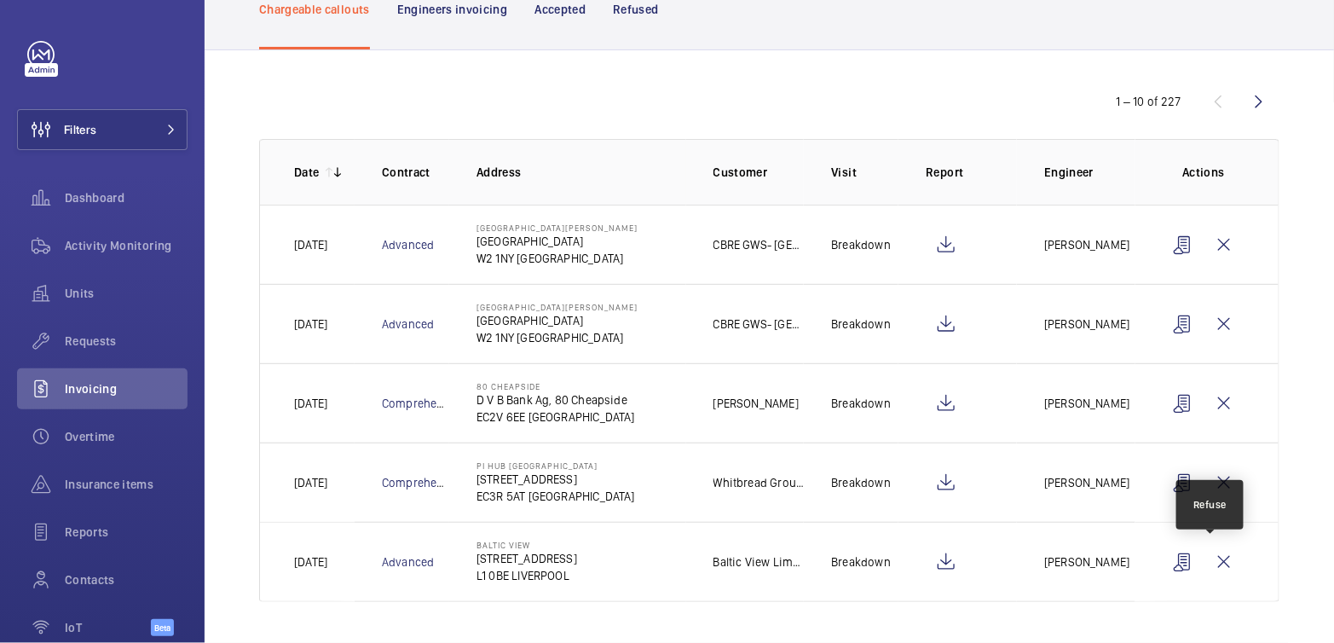
scroll to position [111, 0]
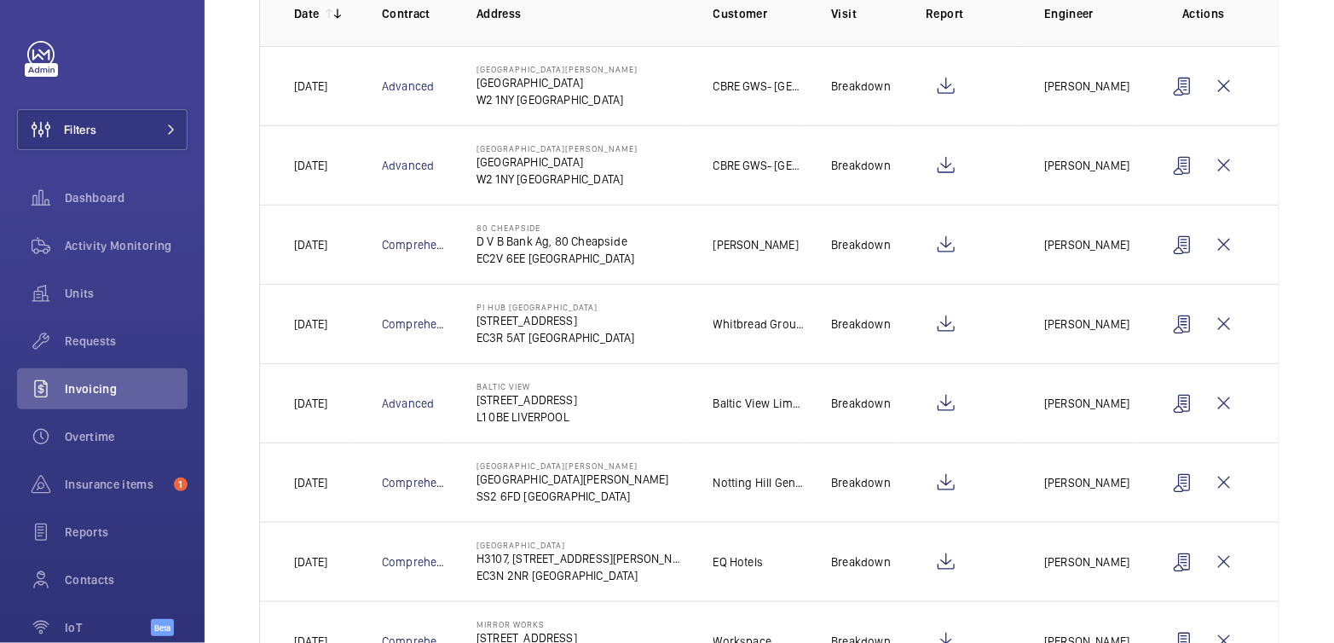
scroll to position [275, 0]
click at [1221, 476] on wm-front-icon-button at bounding box center [1223, 480] width 41 height 41
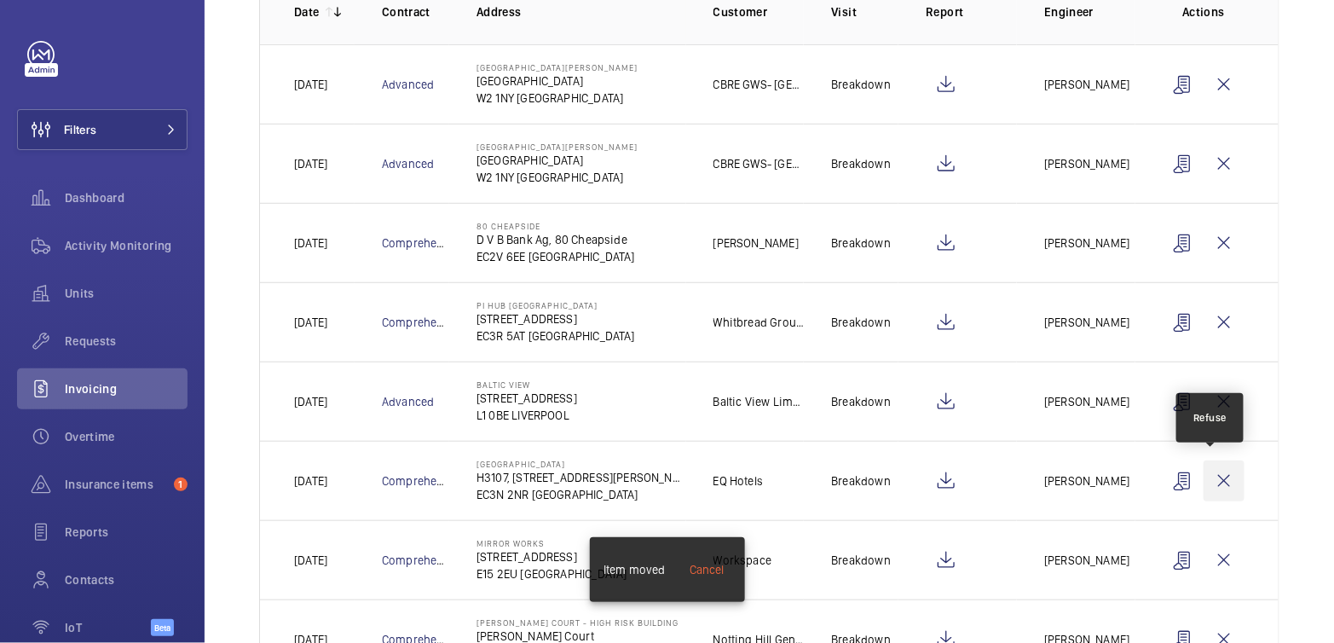
click at [1216, 479] on wm-front-icon-button at bounding box center [1223, 480] width 41 height 41
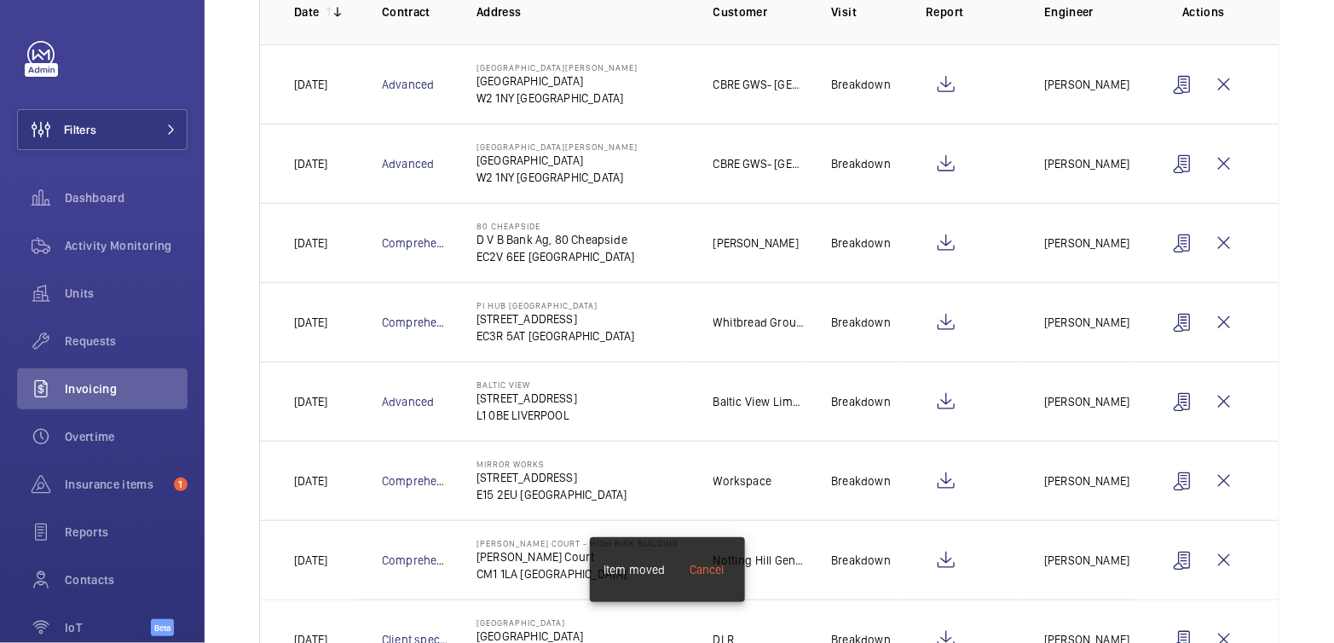
scroll to position [268, 0]
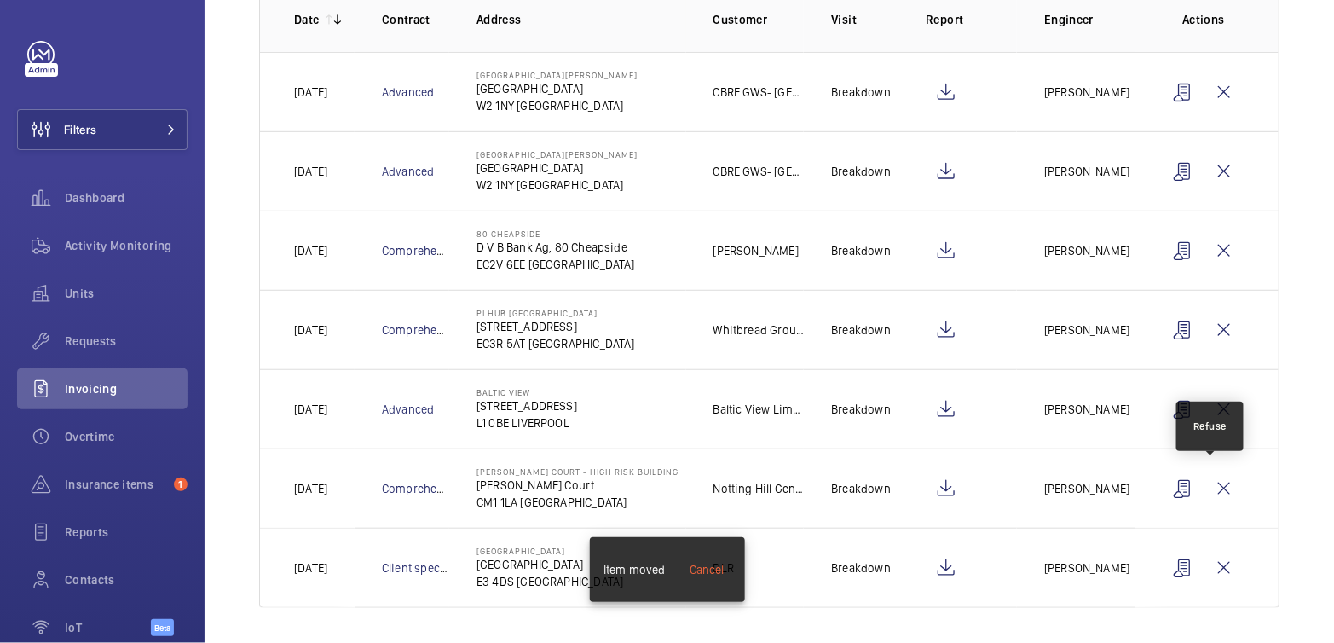
click at [1216, 479] on wm-front-icon-button at bounding box center [1223, 488] width 41 height 41
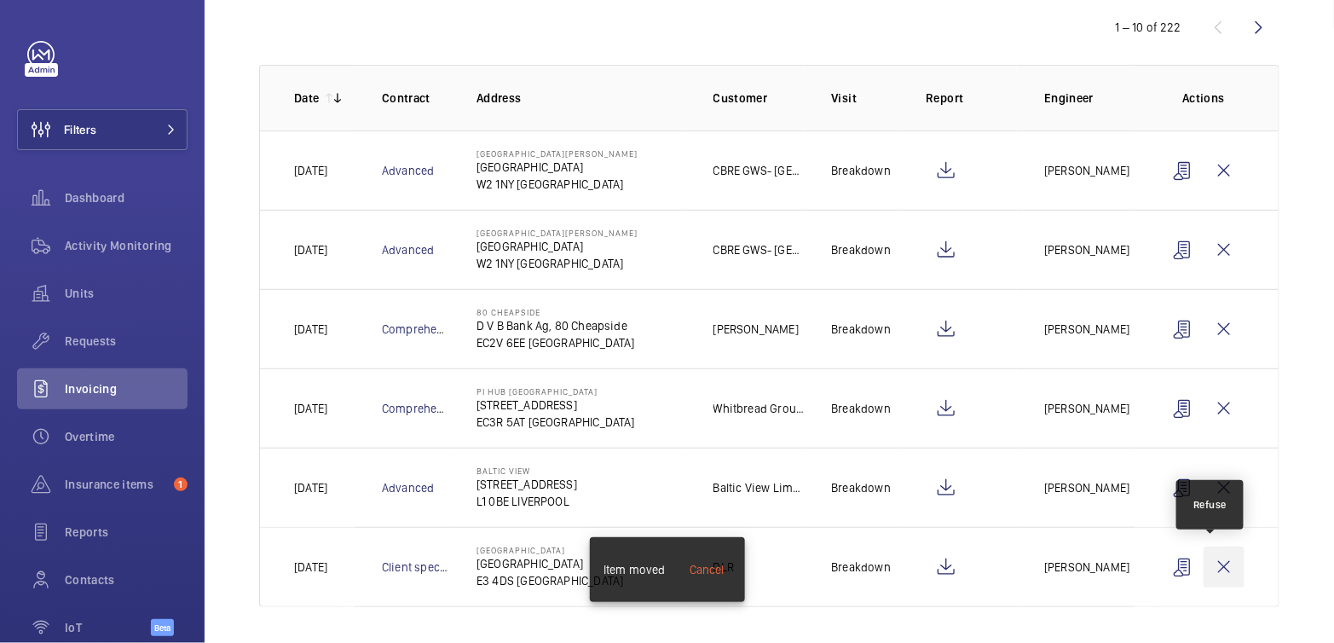
click at [1208, 572] on wm-front-icon-button at bounding box center [1223, 566] width 41 height 41
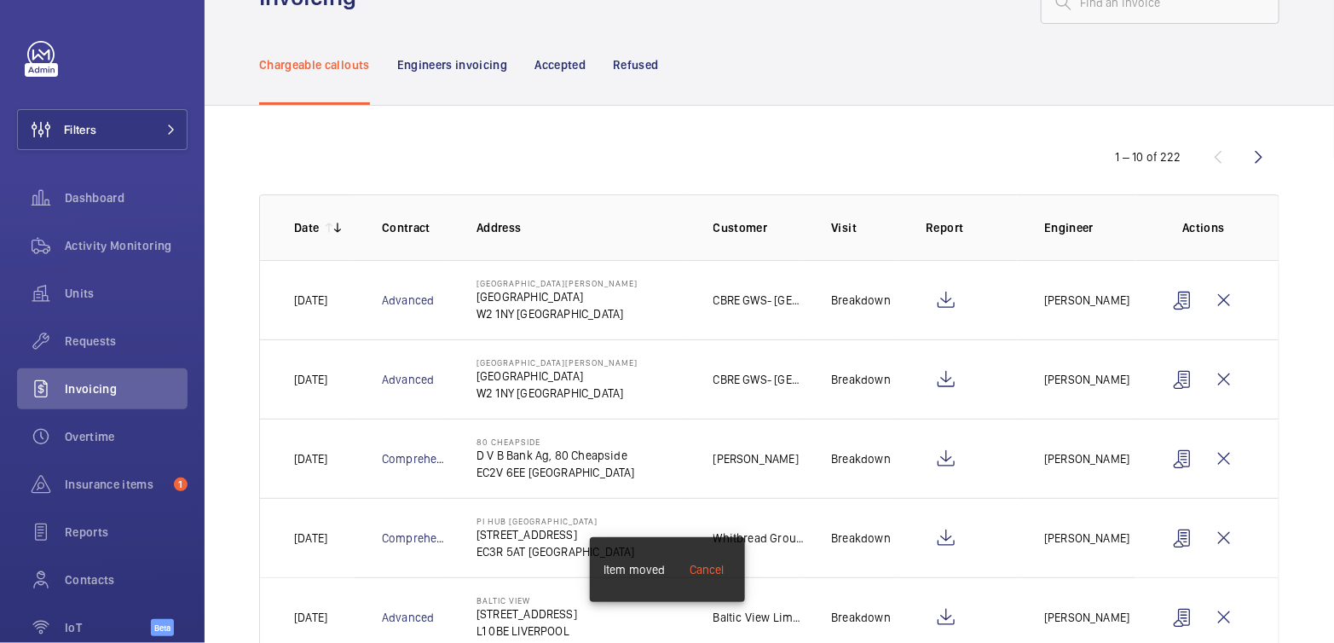
scroll to position [0, 0]
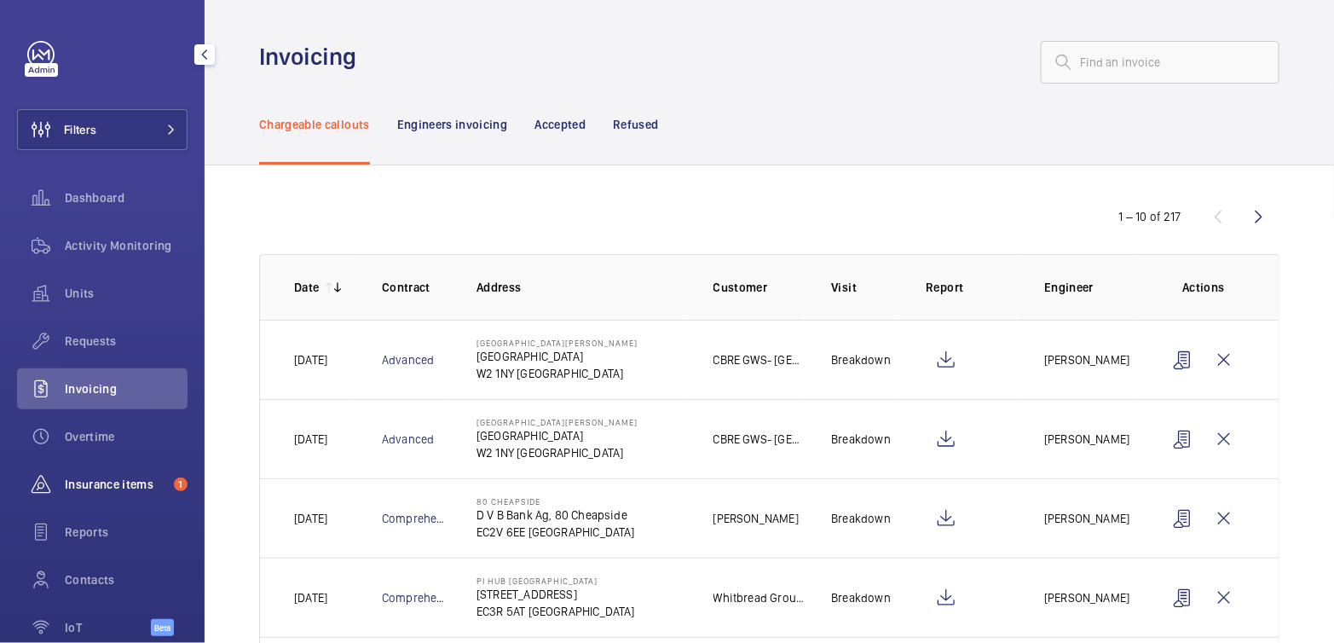
click at [120, 490] on span "Insurance items" at bounding box center [116, 484] width 102 height 17
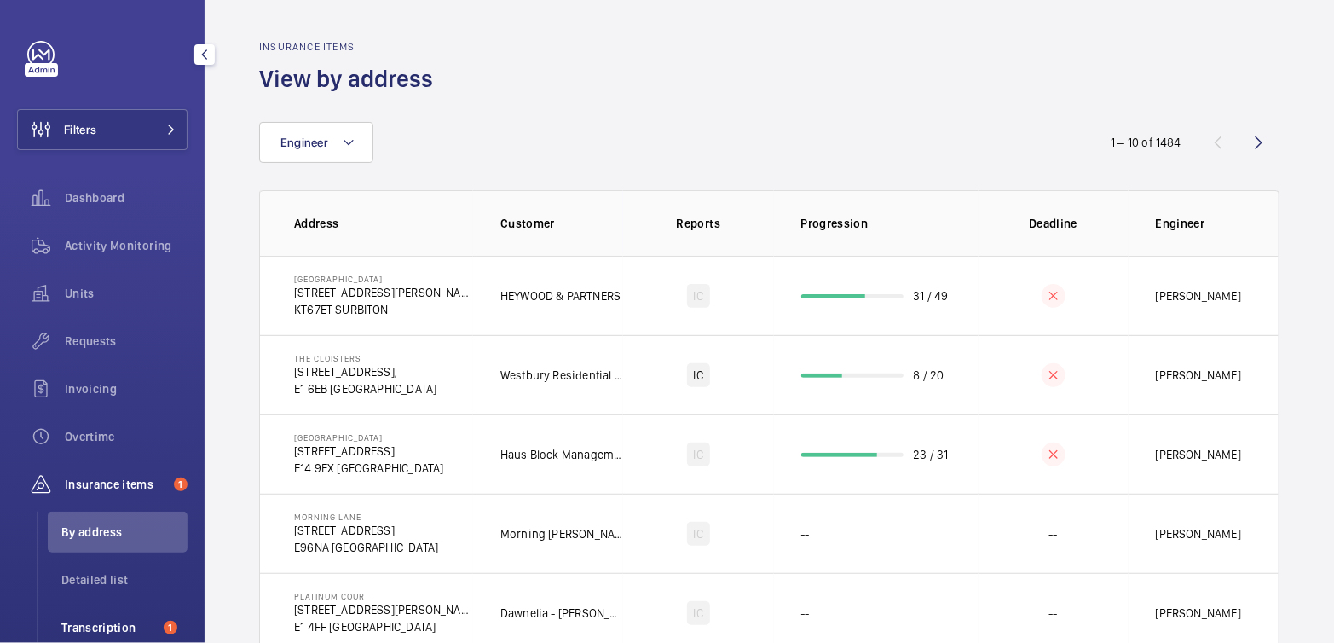
click at [109, 617] on li "Transcription 1" at bounding box center [118, 627] width 140 height 41
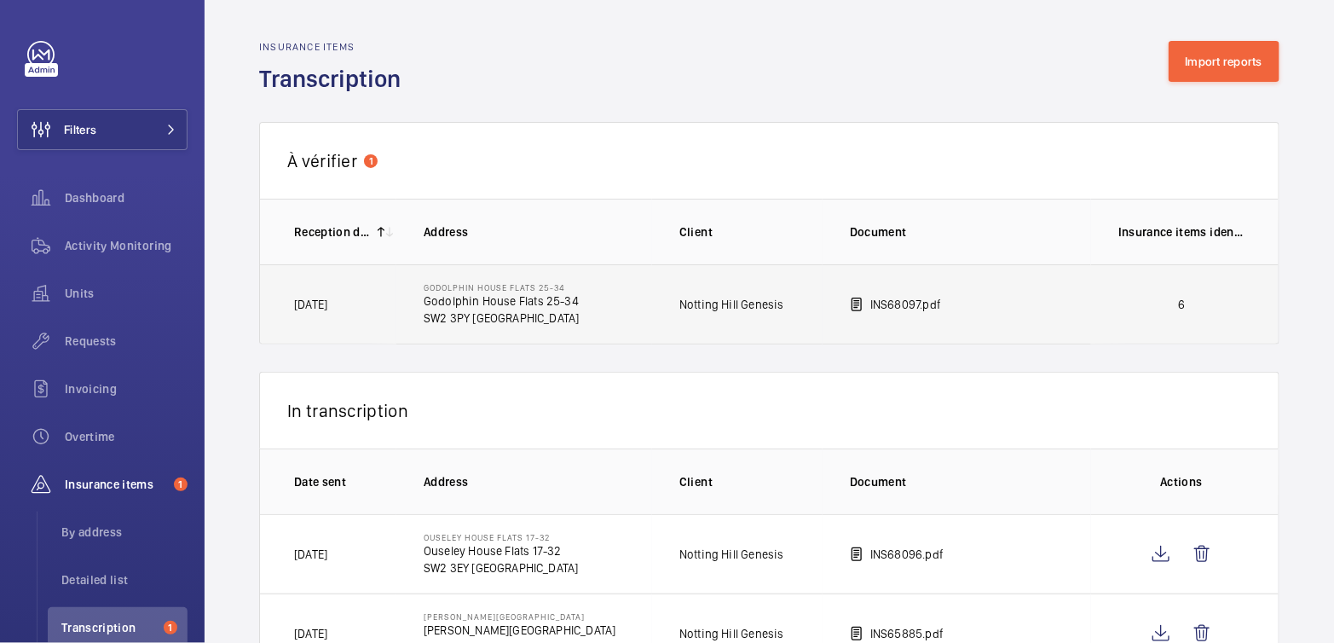
click at [1199, 316] on td "6" at bounding box center [1184, 304] width 187 height 80
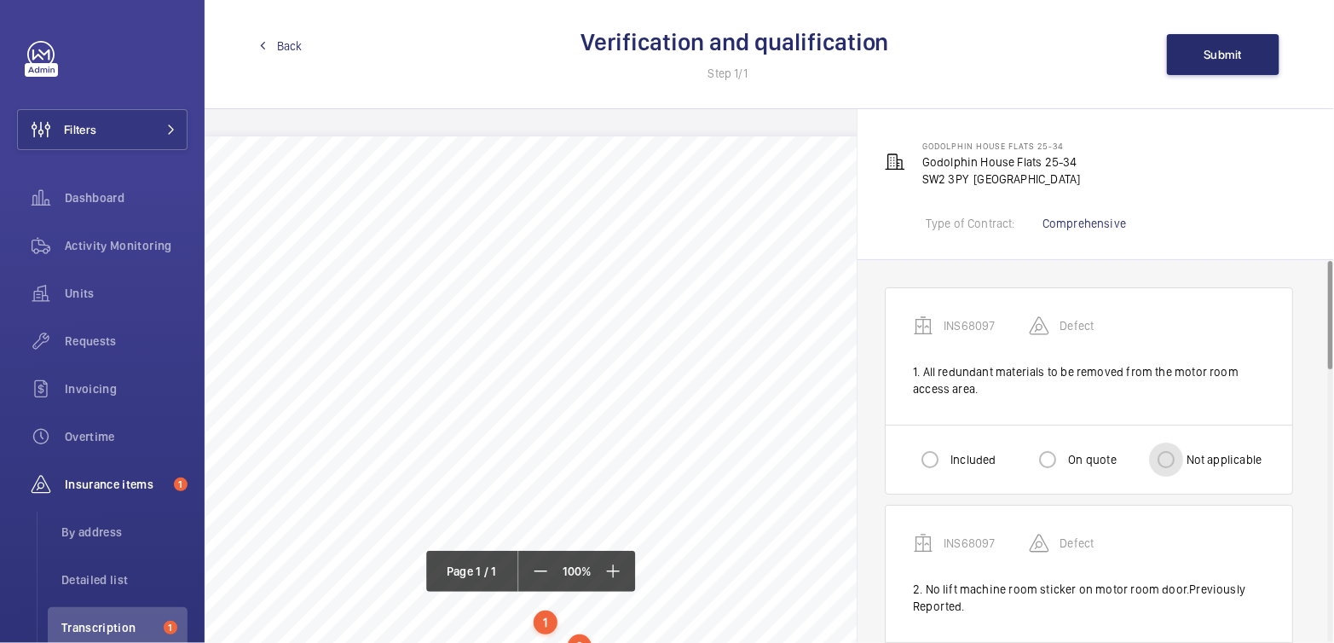
click at [1161, 460] on input "Not applicable" at bounding box center [1166, 459] width 34 height 34
radio input "true"
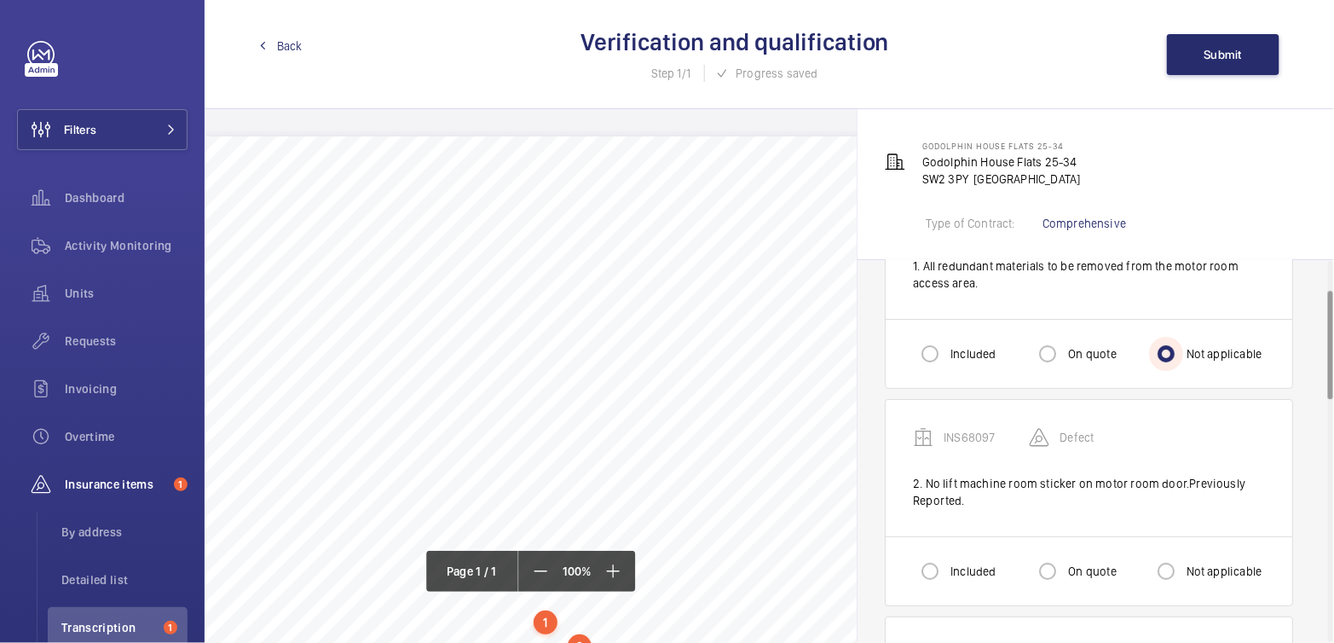
scroll to position [108, 0]
click at [1182, 567] on input "Not applicable" at bounding box center [1166, 568] width 34 height 34
radio input "true"
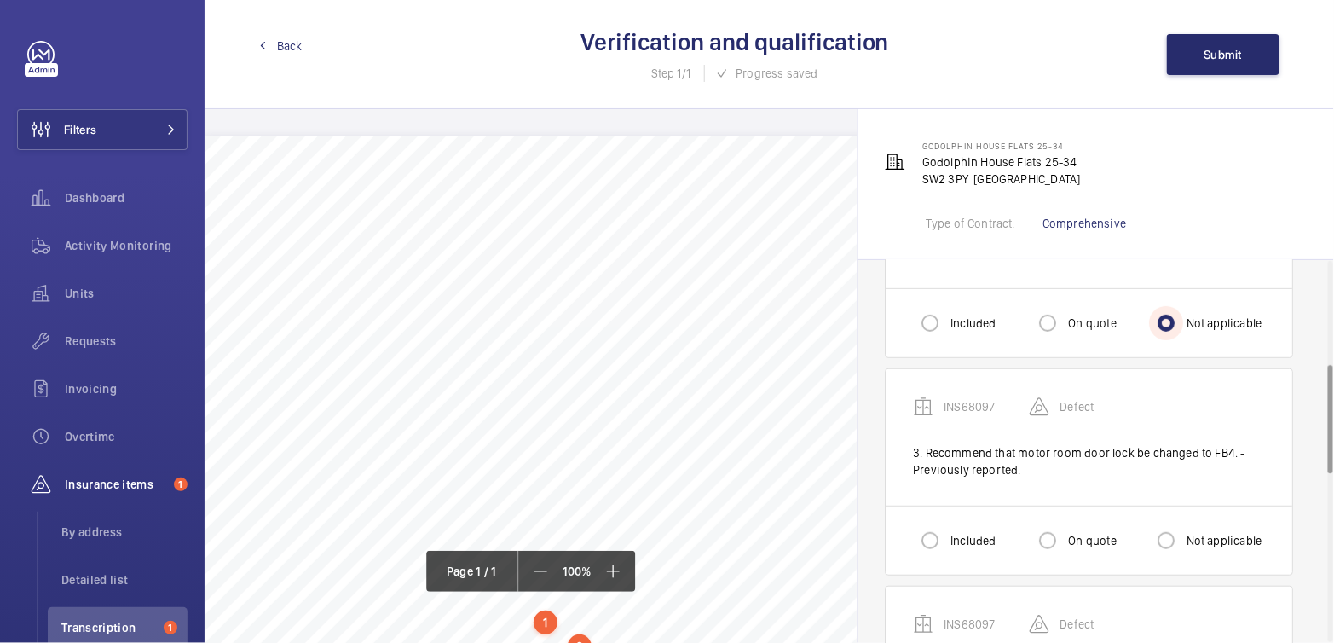
scroll to position [365, 0]
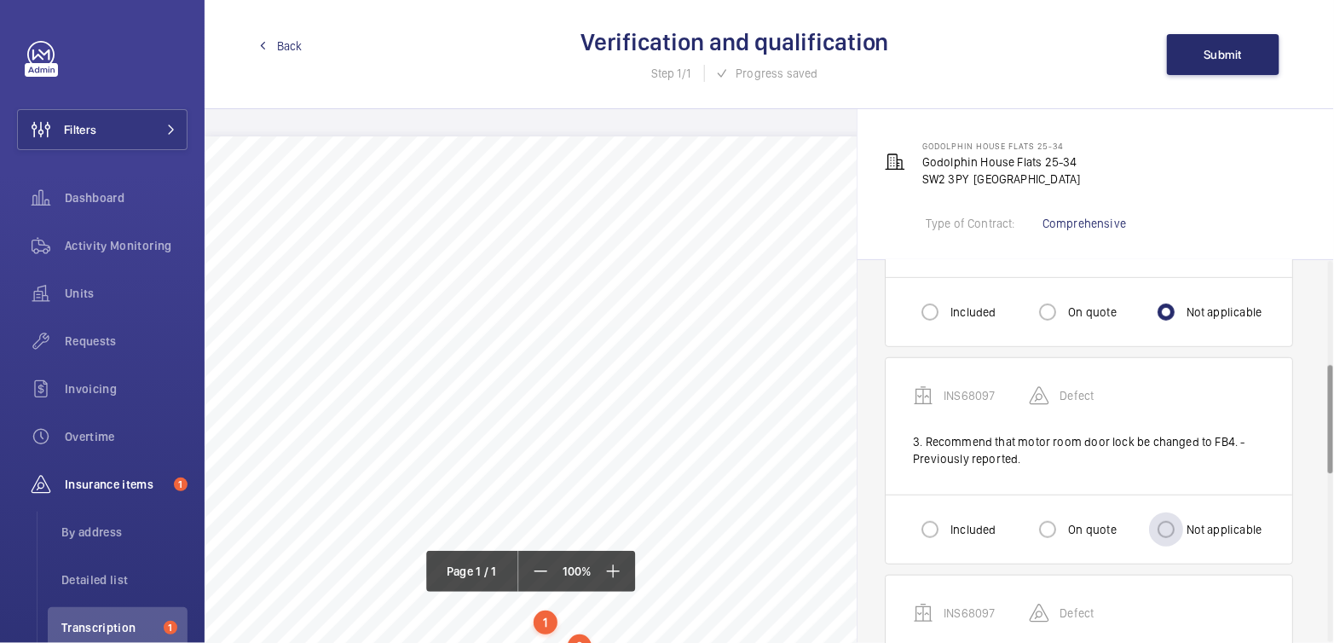
click at [1186, 523] on label "Not applicable" at bounding box center [1222, 529] width 79 height 17
click at [1183, 523] on input "Not applicable" at bounding box center [1166, 529] width 34 height 34
radio input "true"
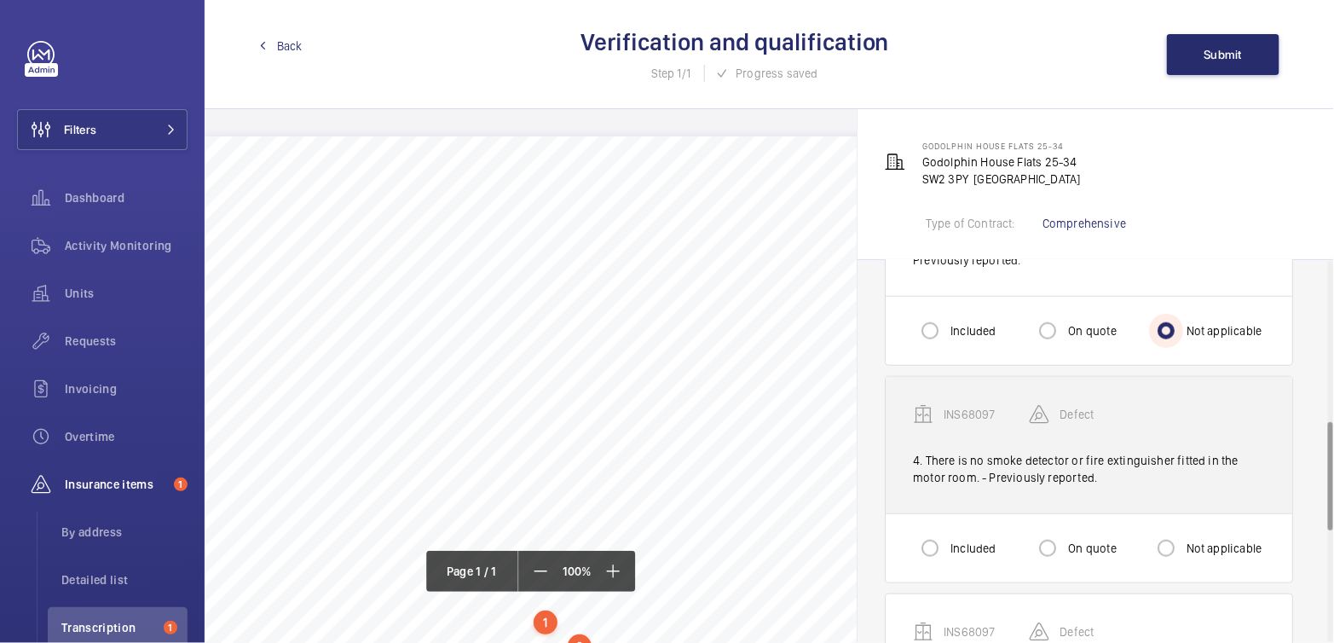
scroll to position [563, 0]
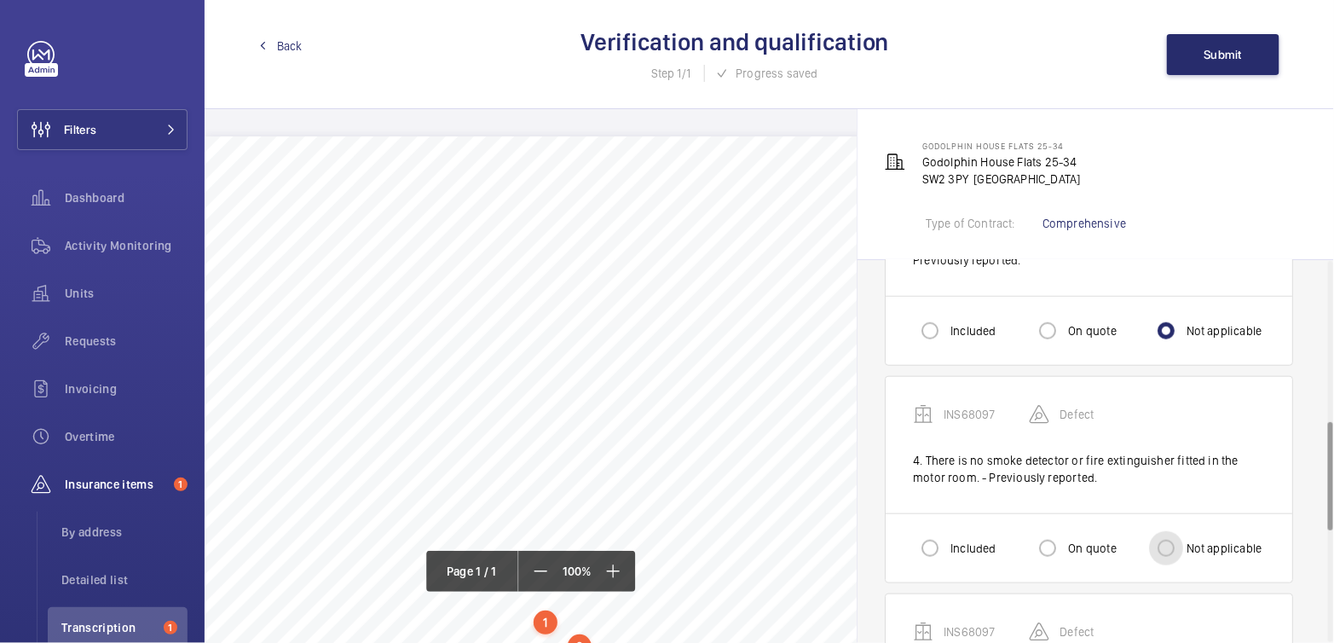
click at [1168, 540] on input "Not applicable" at bounding box center [1166, 548] width 34 height 34
radio input "true"
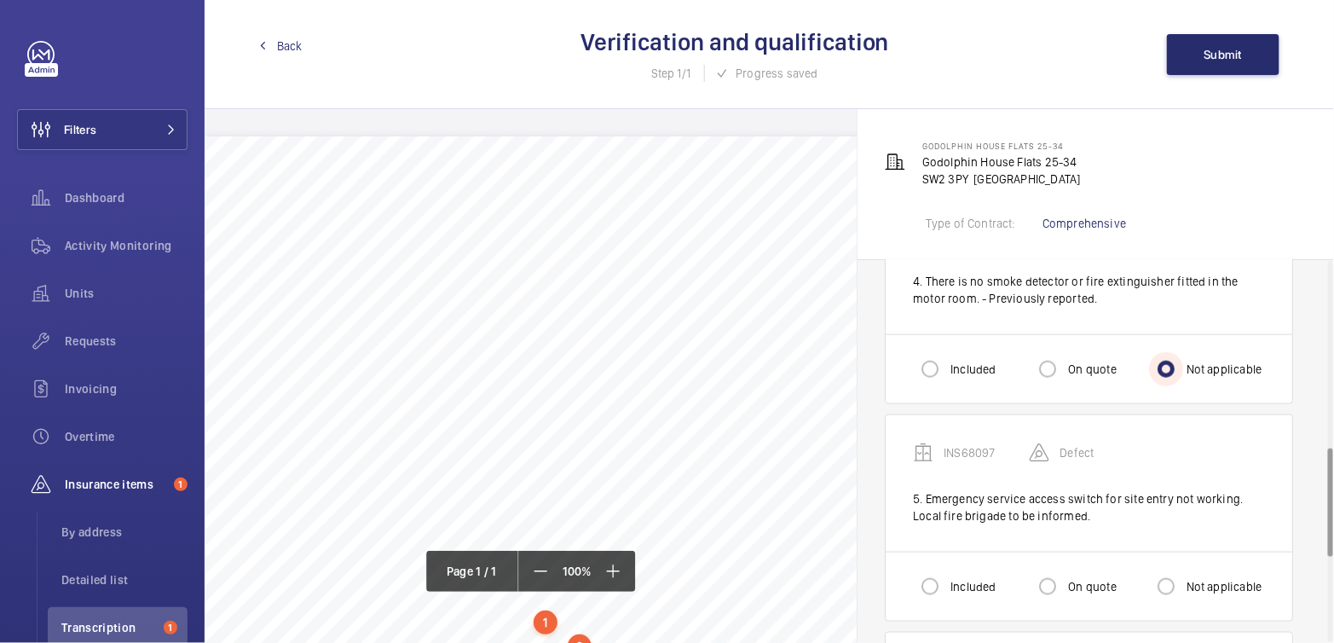
scroll to position [794, 0]
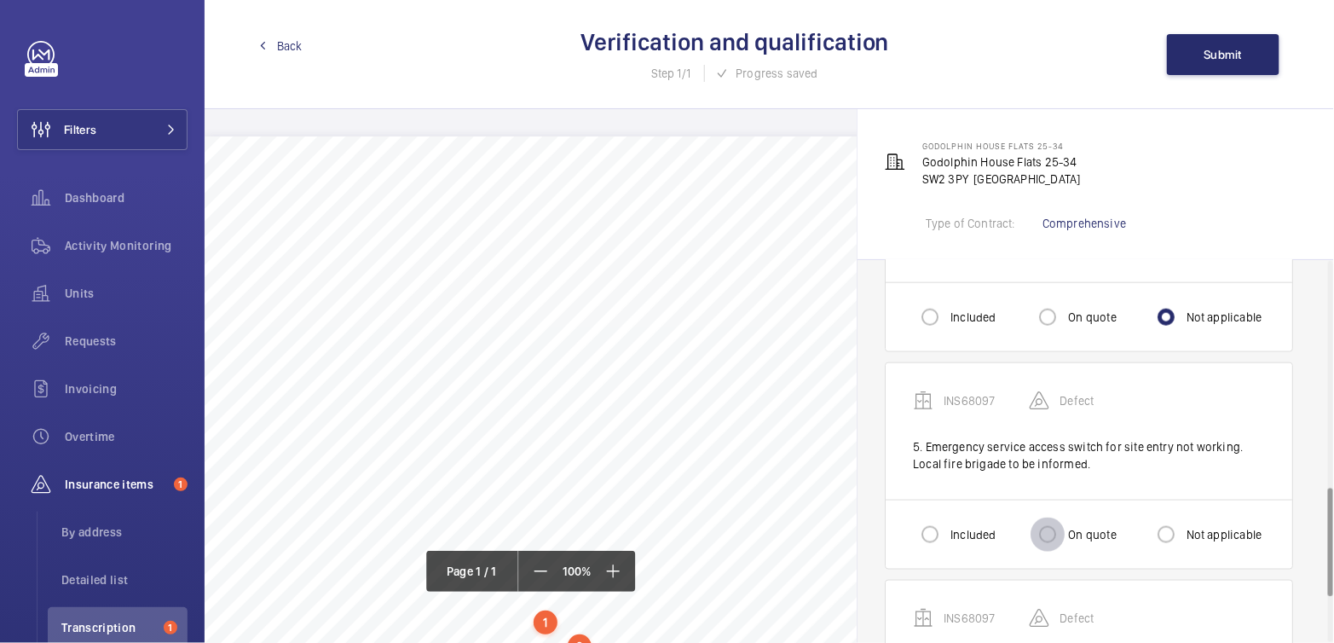
click at [1061, 528] on input "On quote" at bounding box center [1047, 534] width 34 height 34
radio input "true"
click at [939, 525] on input "Included" at bounding box center [930, 534] width 34 height 34
radio input "true"
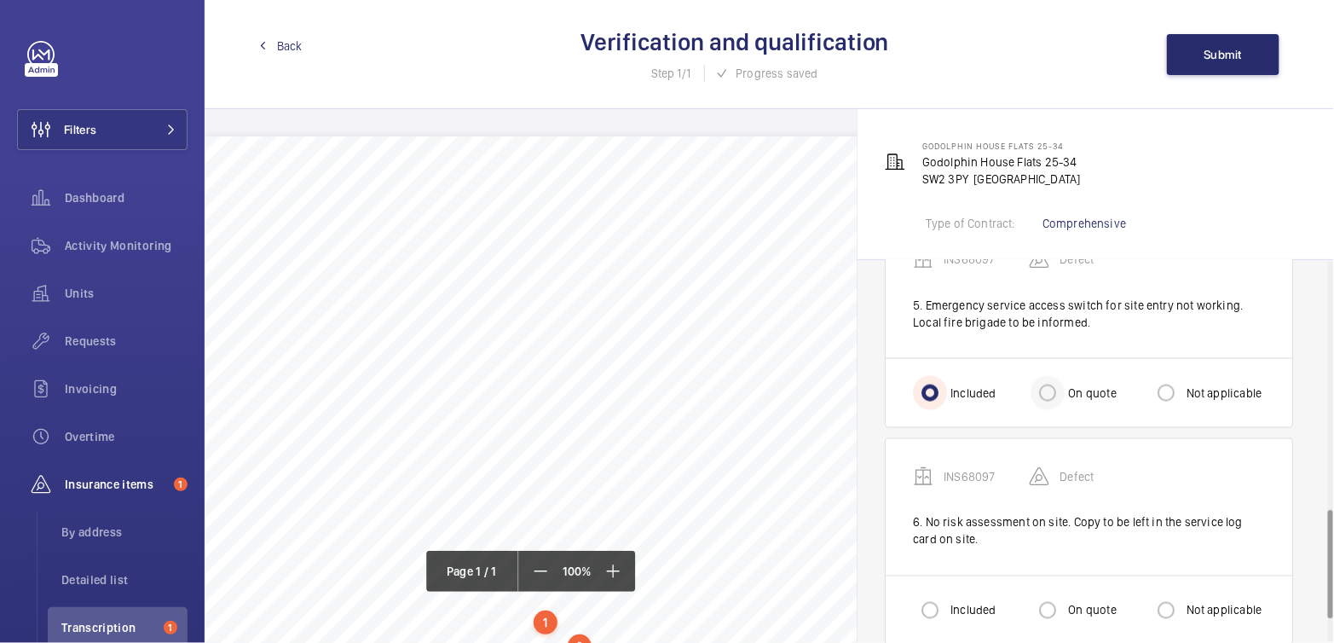
scroll to position [957, 0]
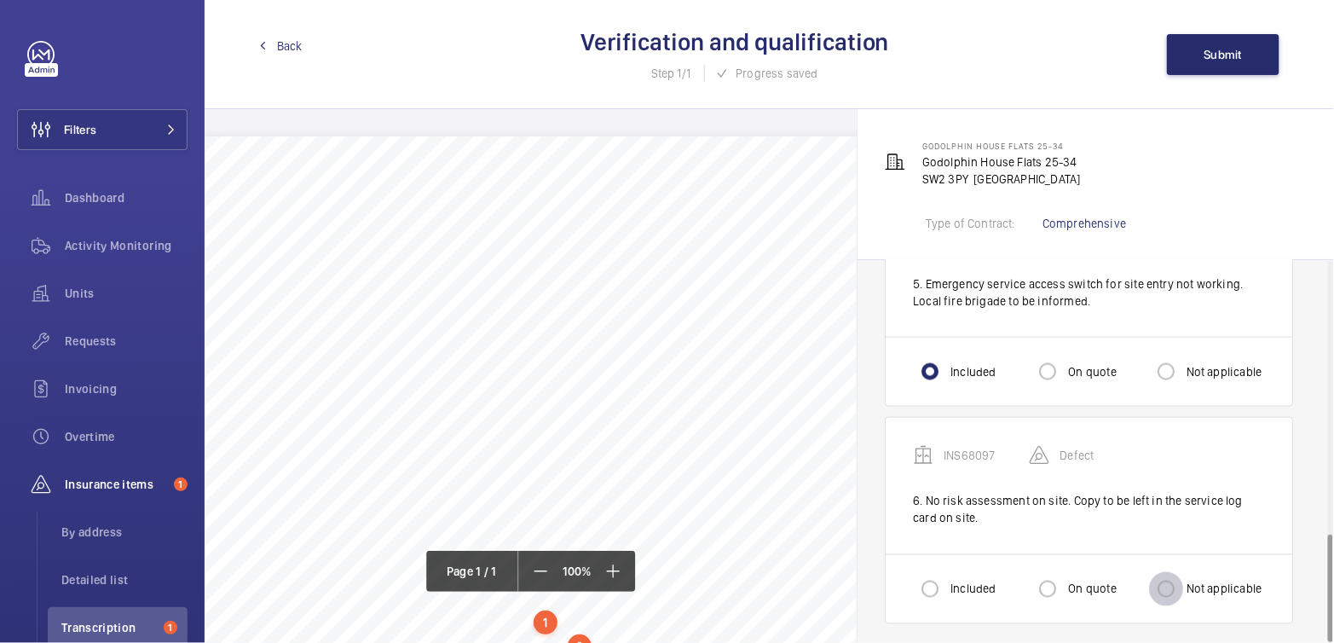
click at [1170, 587] on input "Not applicable" at bounding box center [1166, 589] width 34 height 34
radio input "true"
click at [1248, 64] on button "Submit" at bounding box center [1223, 54] width 112 height 41
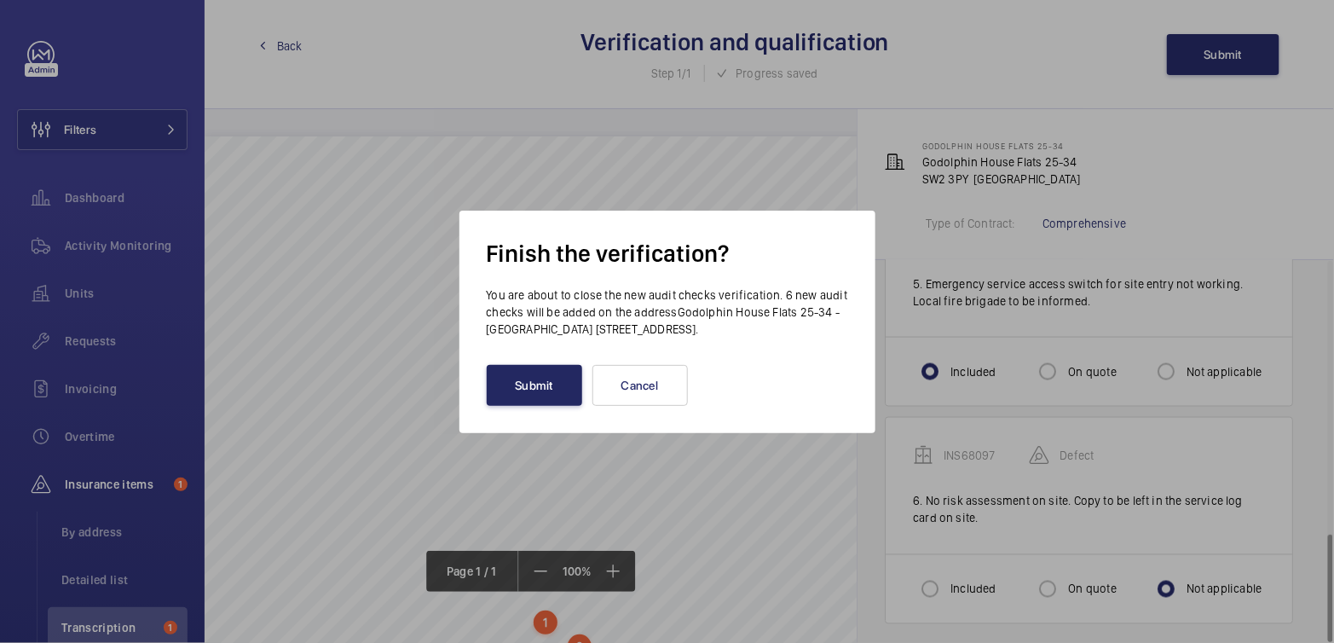
click at [556, 390] on button "Submit" at bounding box center [534, 385] width 95 height 41
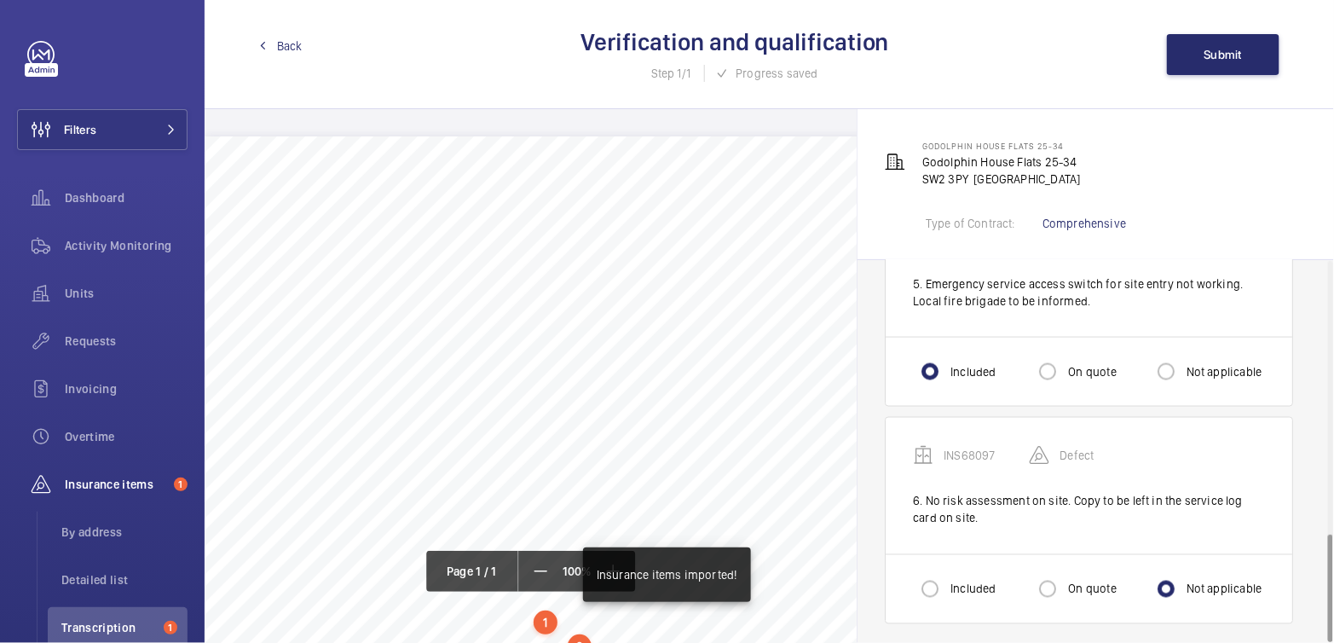
click at [285, 49] on span "Back" at bounding box center [290, 45] width 26 height 17
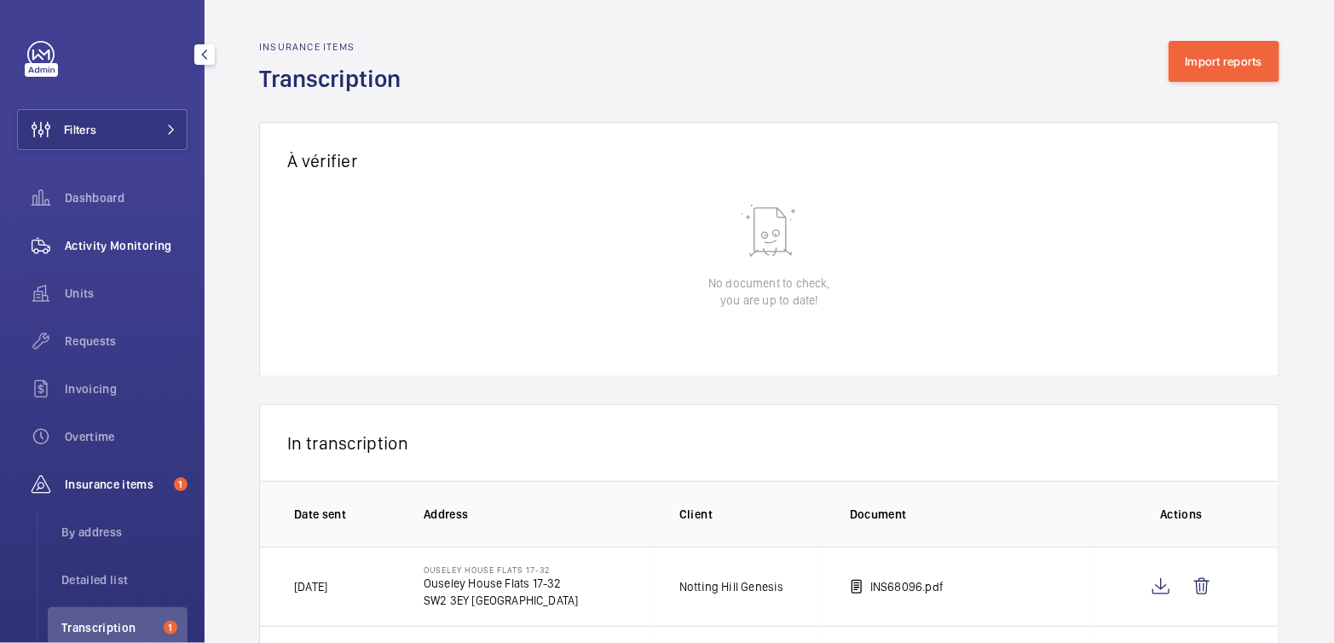
click at [135, 263] on div "Activity Monitoring" at bounding box center [102, 245] width 170 height 41
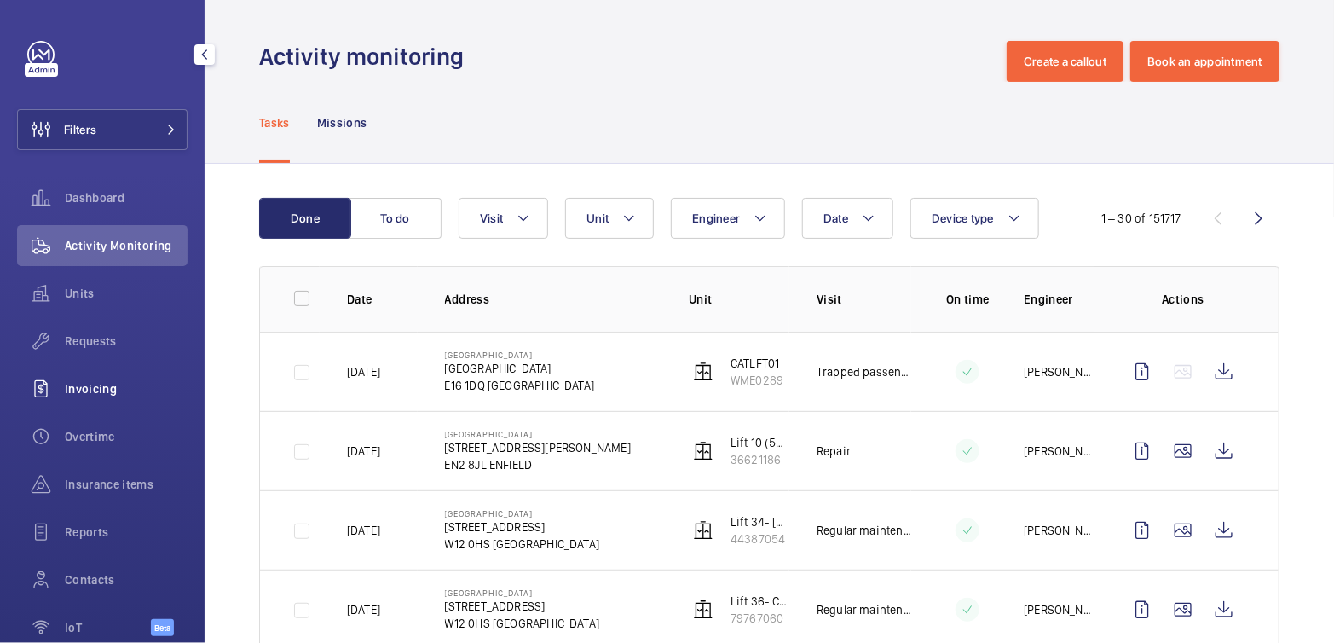
click at [95, 397] on div "Invoicing" at bounding box center [102, 388] width 170 height 41
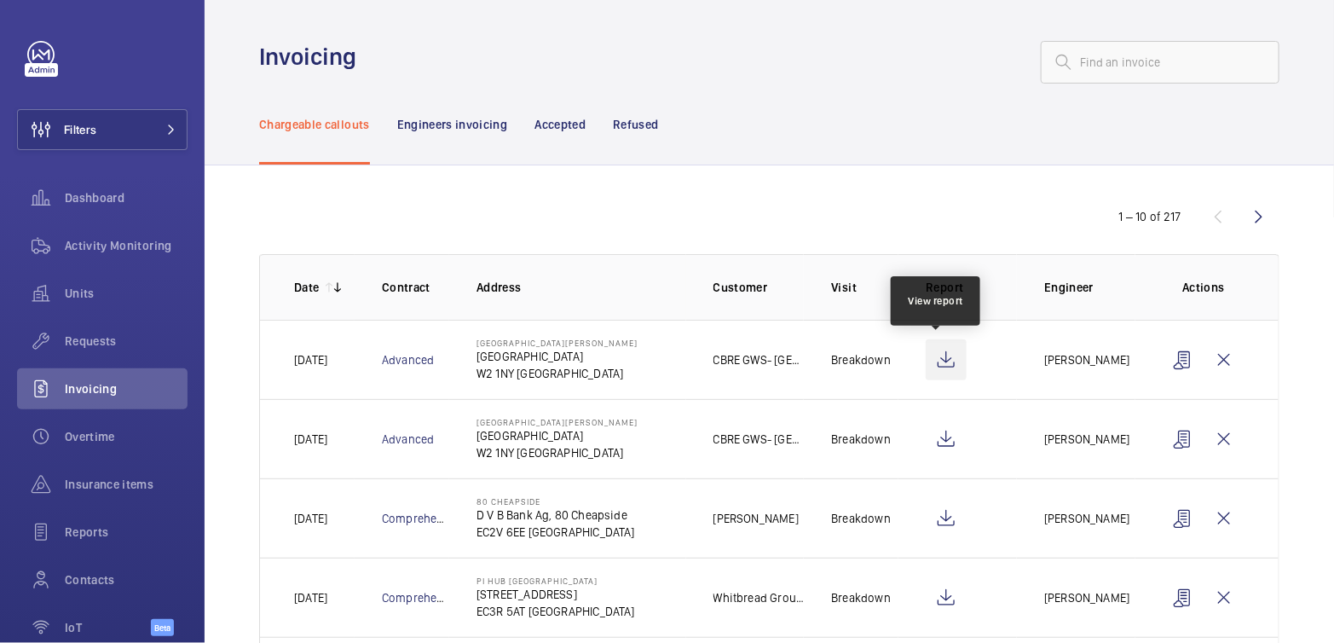
click at [939, 360] on wm-front-icon-button at bounding box center [945, 359] width 41 height 41
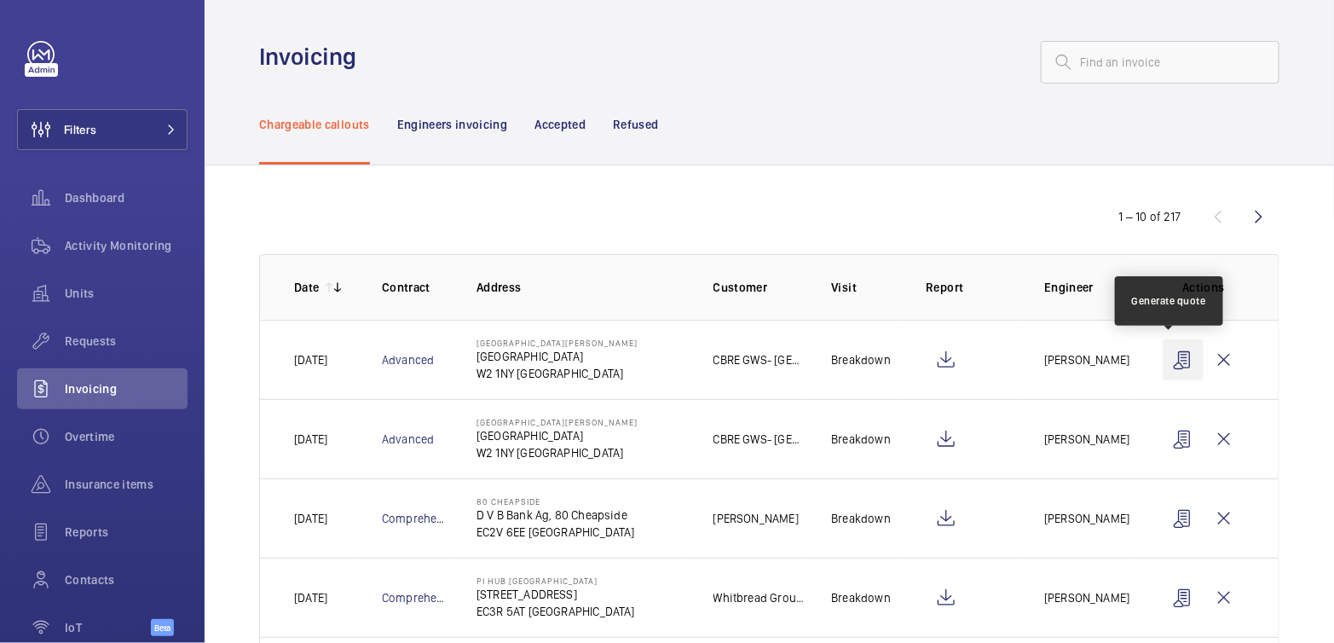
click at [1173, 362] on wm-front-icon-button at bounding box center [1182, 359] width 41 height 41
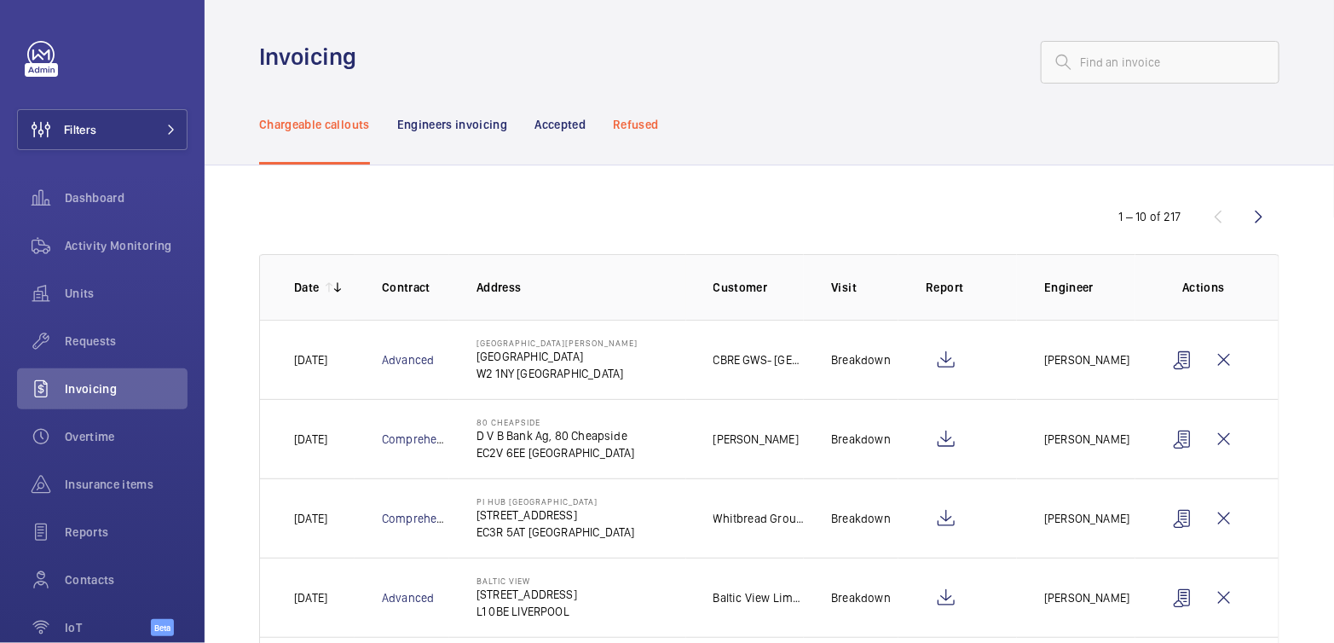
click at [642, 132] on p "Refused" at bounding box center [635, 124] width 45 height 17
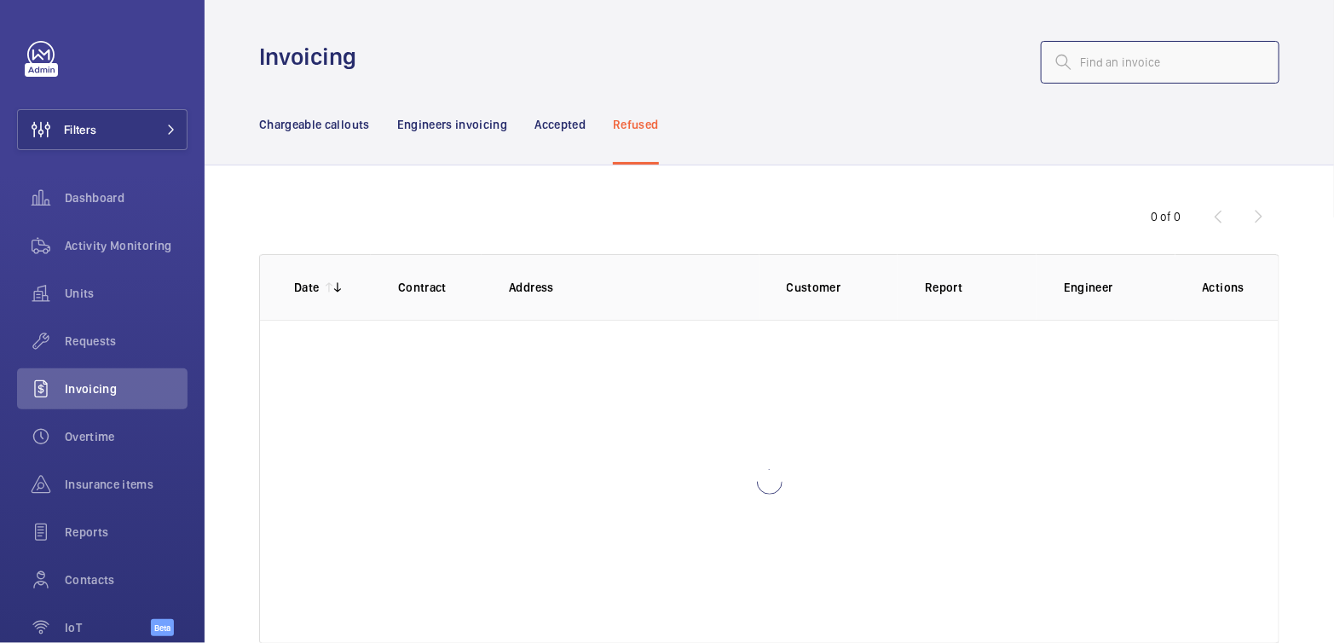
click at [1165, 69] on input "text" at bounding box center [1160, 62] width 239 height 43
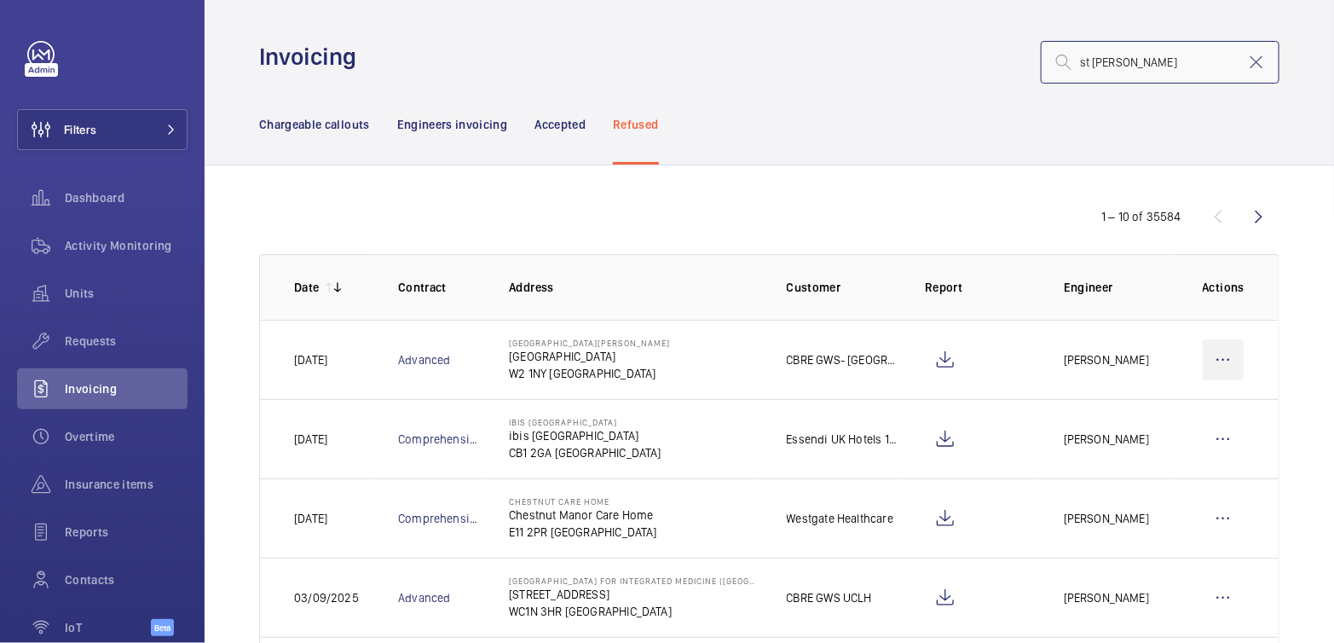
type input "st [PERSON_NAME]"
click at [1213, 367] on wm-front-icon-button at bounding box center [1222, 359] width 41 height 41
click at [1190, 412] on p "Move to Engineers invoicing" at bounding box center [1150, 411] width 152 height 17
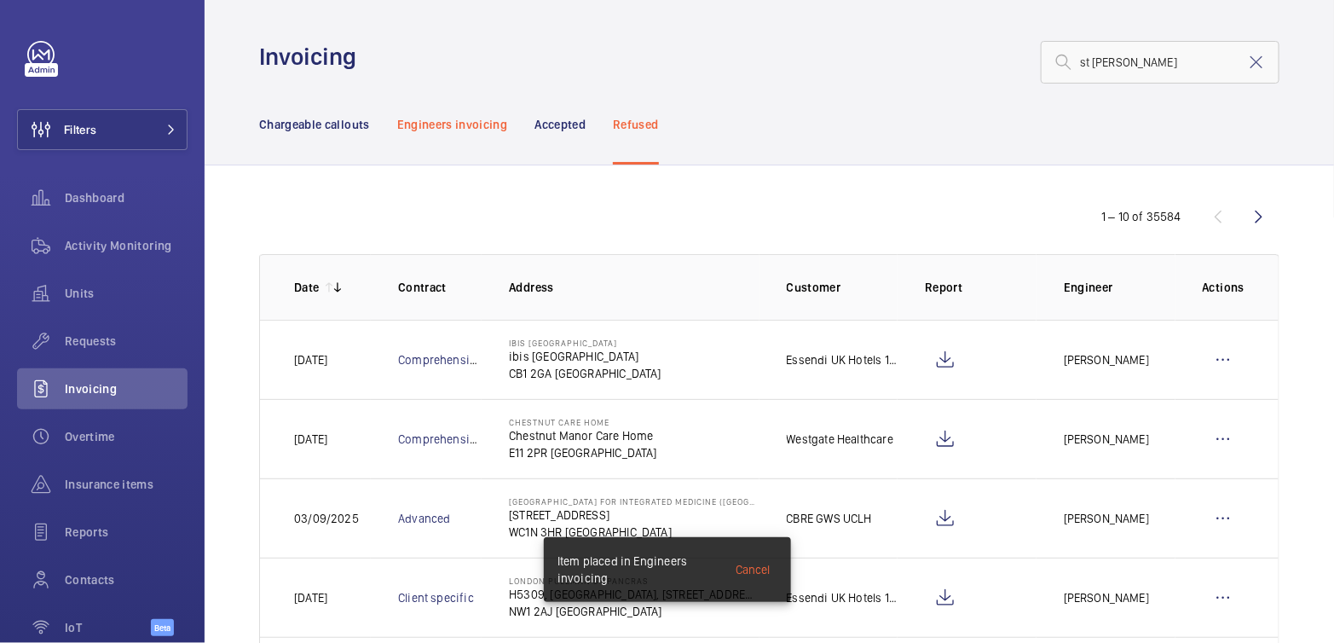
click at [460, 132] on p "Engineers invoicing" at bounding box center [452, 124] width 111 height 17
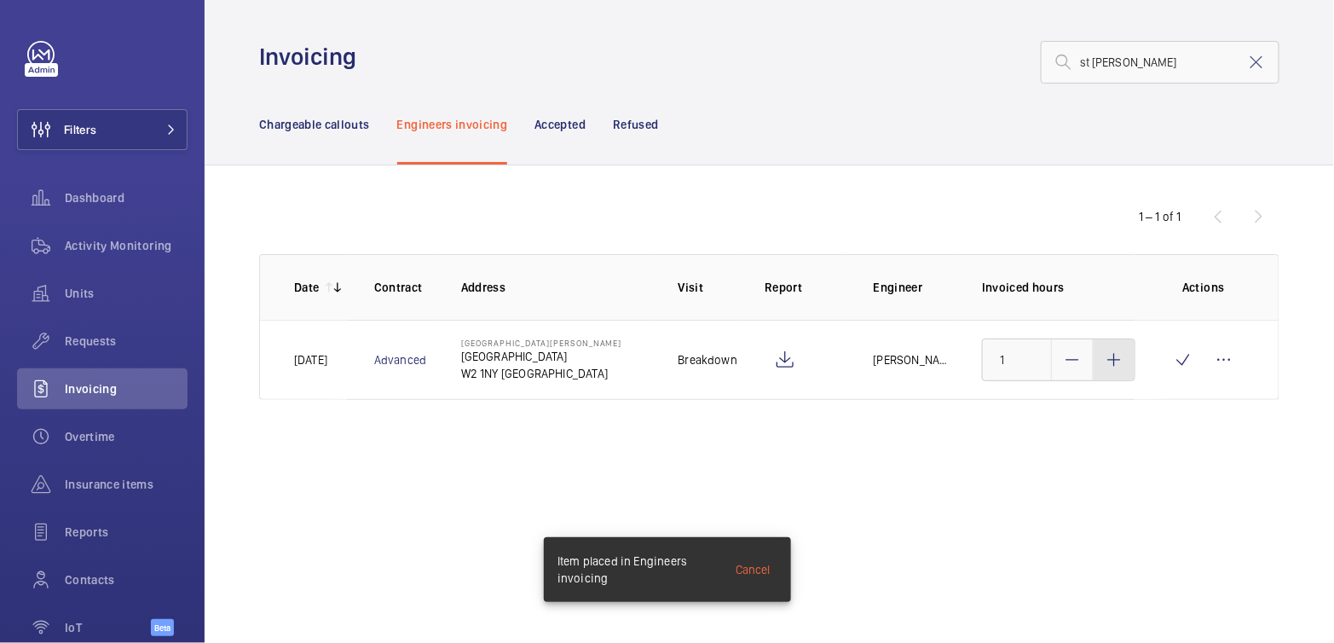
click at [1120, 363] on mat-icon at bounding box center [1114, 359] width 20 height 20
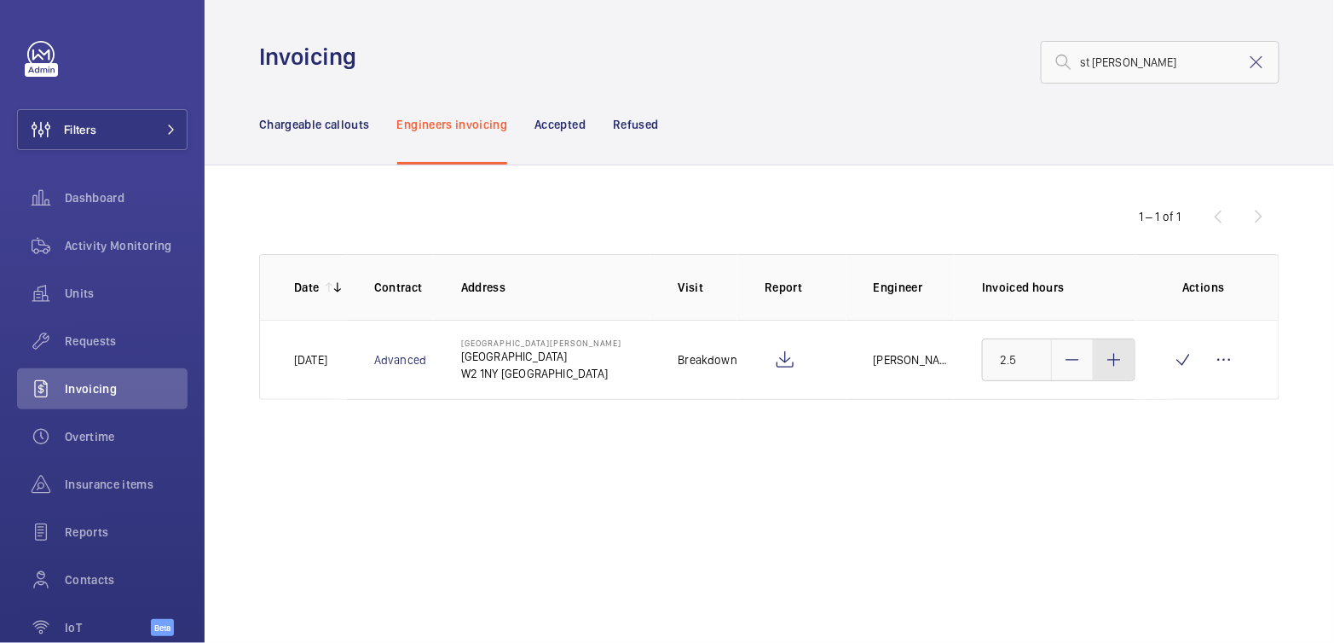
click at [1120, 363] on mat-icon at bounding box center [1114, 359] width 20 height 20
type input "3"
click at [1177, 359] on wm-front-icon-button at bounding box center [1182, 359] width 41 height 41
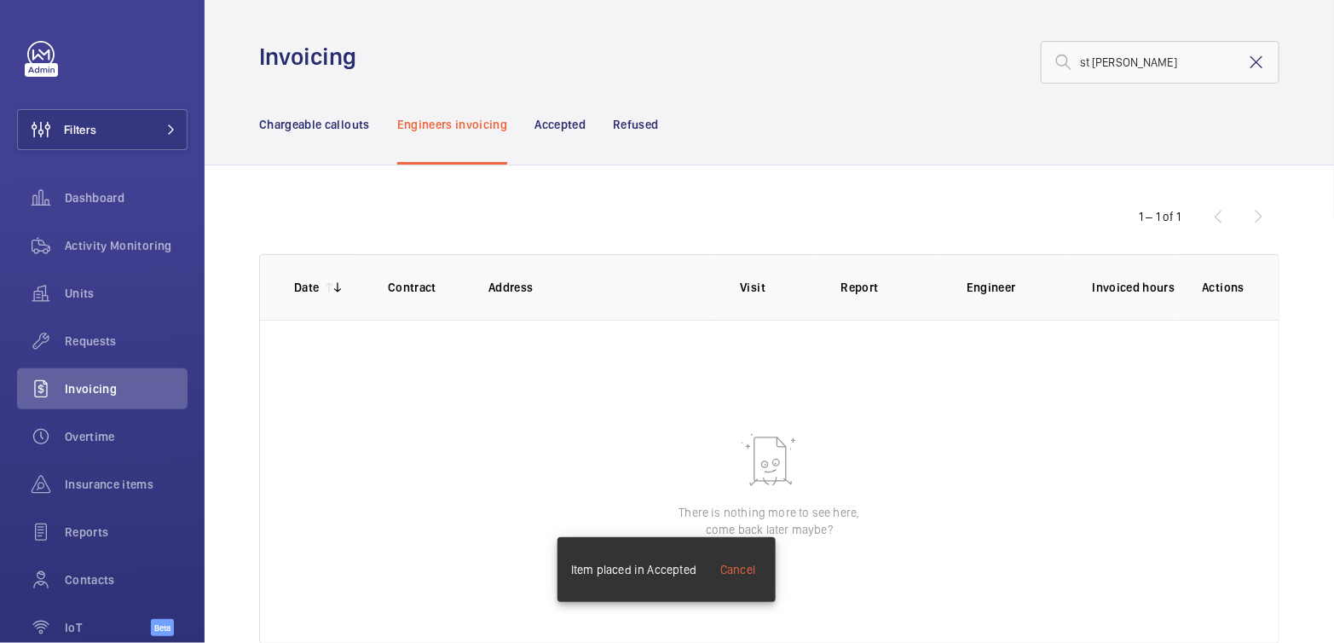
click at [1246, 58] on mat-icon at bounding box center [1256, 62] width 20 height 20
click at [297, 124] on p "Chargeable callouts" at bounding box center [314, 124] width 111 height 17
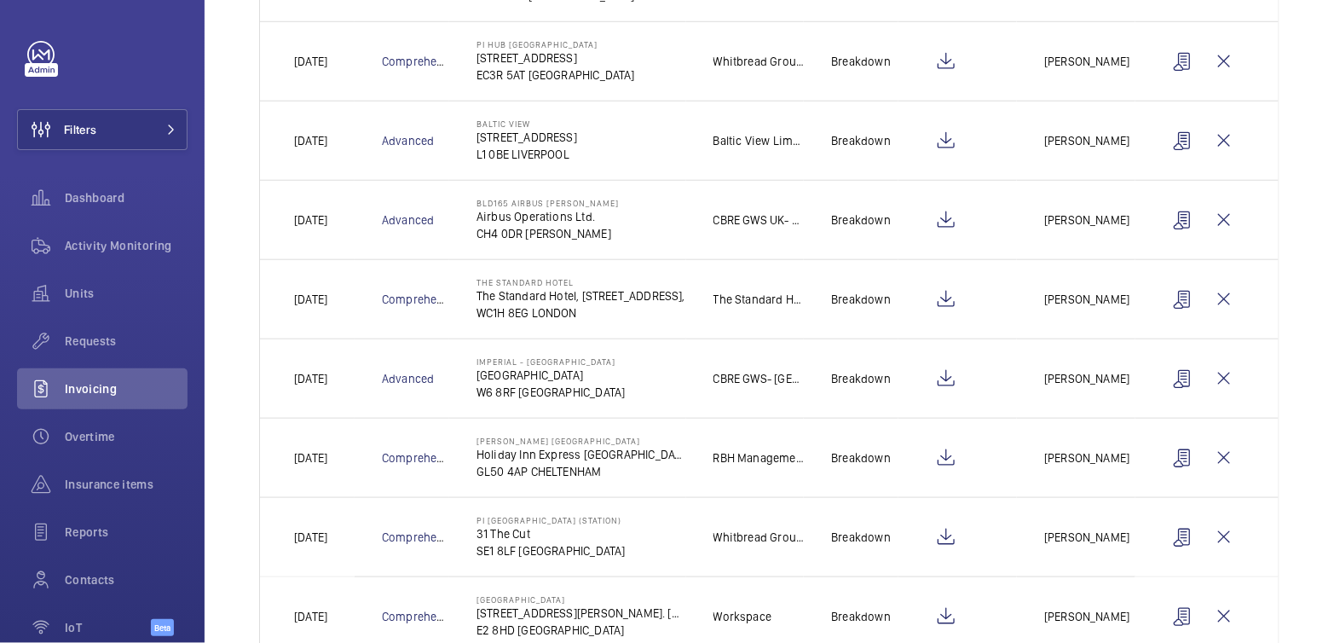
scroll to position [504, 0]
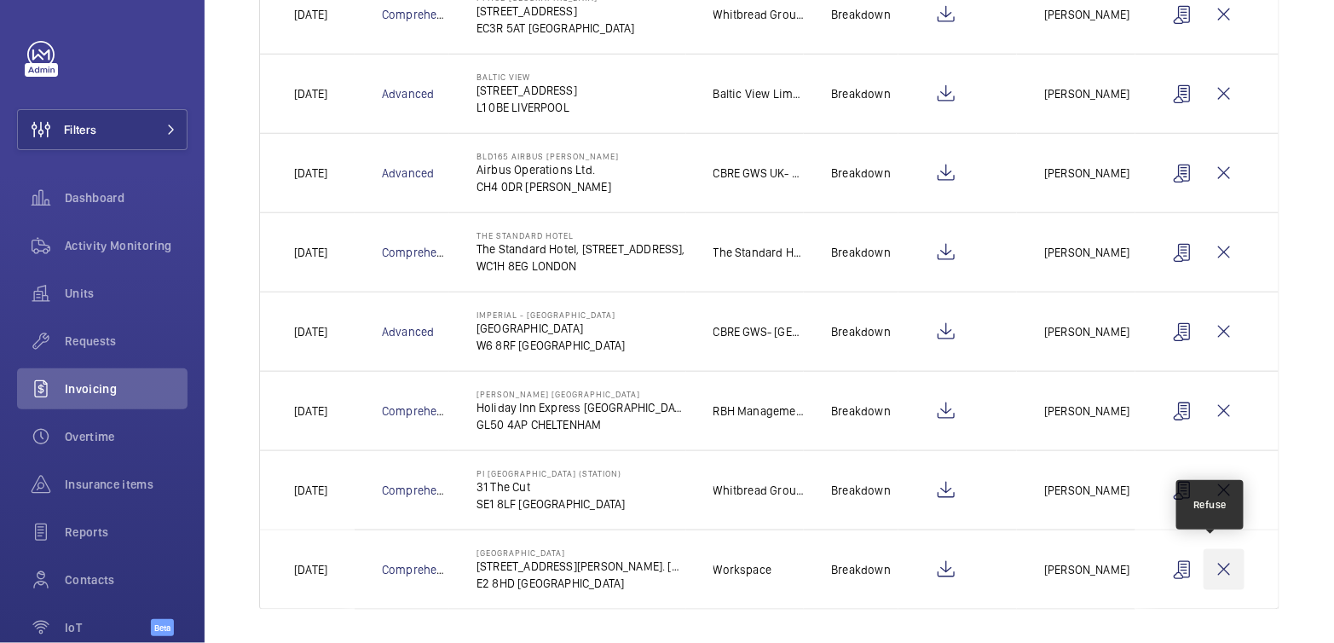
click at [1203, 562] on wm-front-icon-button at bounding box center [1223, 569] width 41 height 41
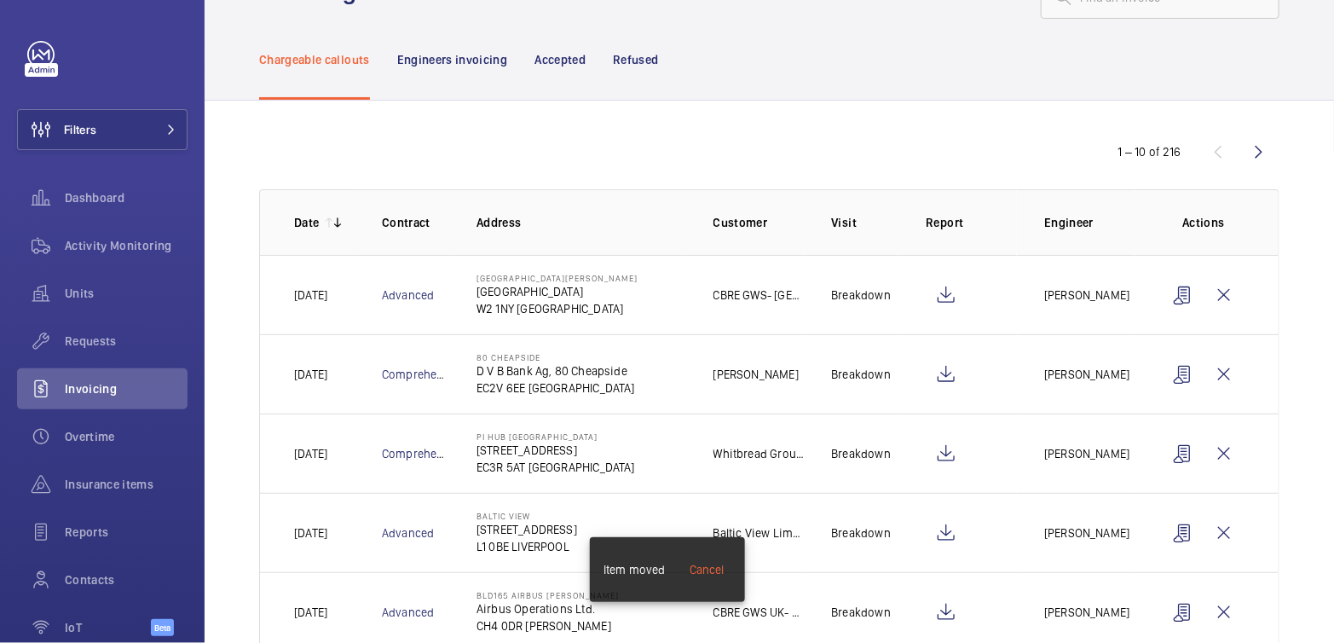
scroll to position [0, 0]
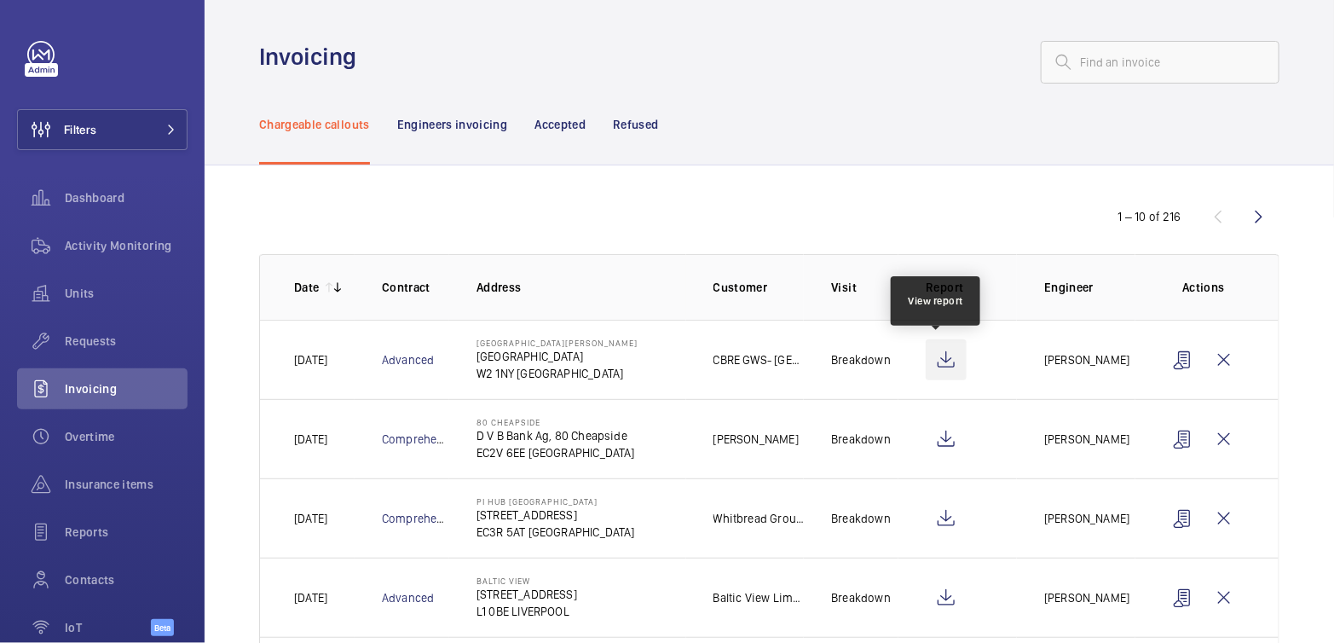
click at [937, 360] on wm-front-icon-button at bounding box center [945, 359] width 41 height 41
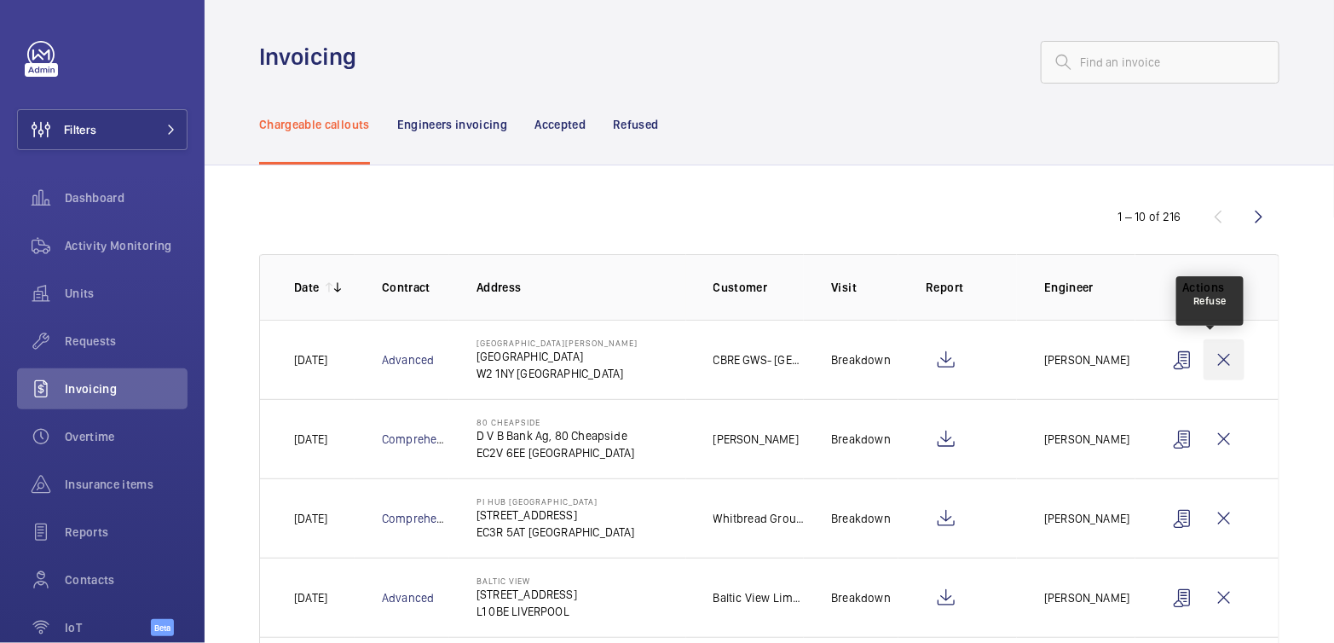
click at [1215, 360] on wm-front-icon-button at bounding box center [1223, 359] width 41 height 41
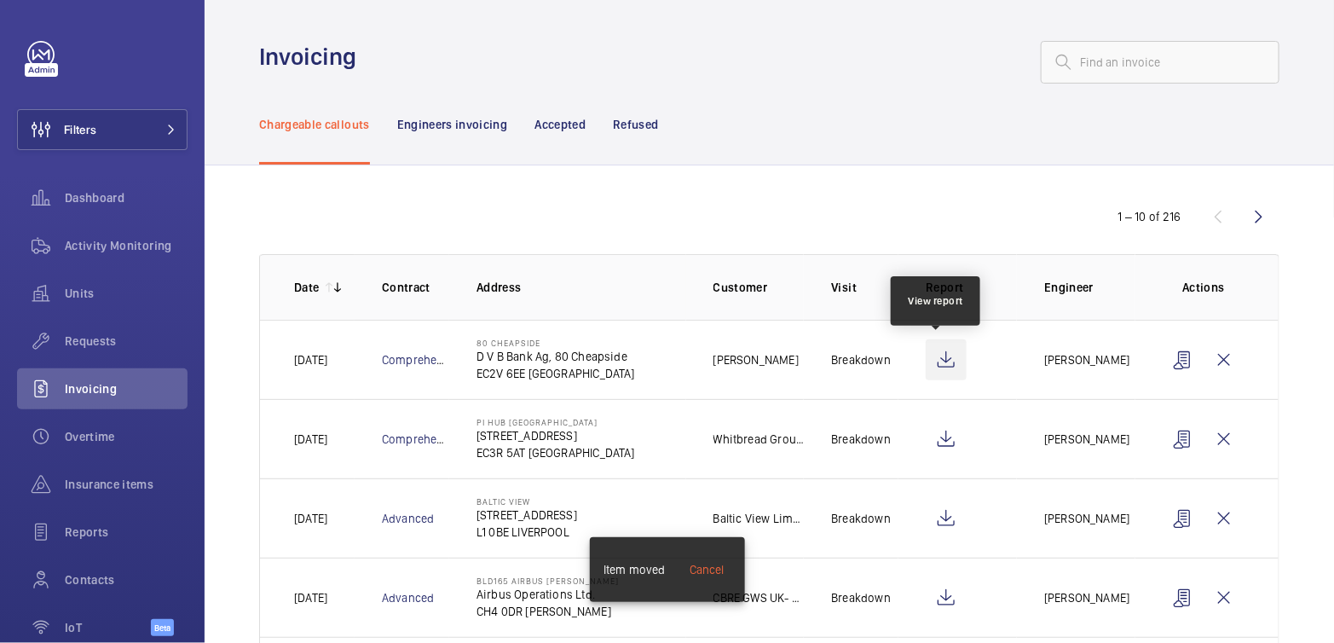
click at [931, 351] on wm-front-icon-button at bounding box center [945, 359] width 41 height 41
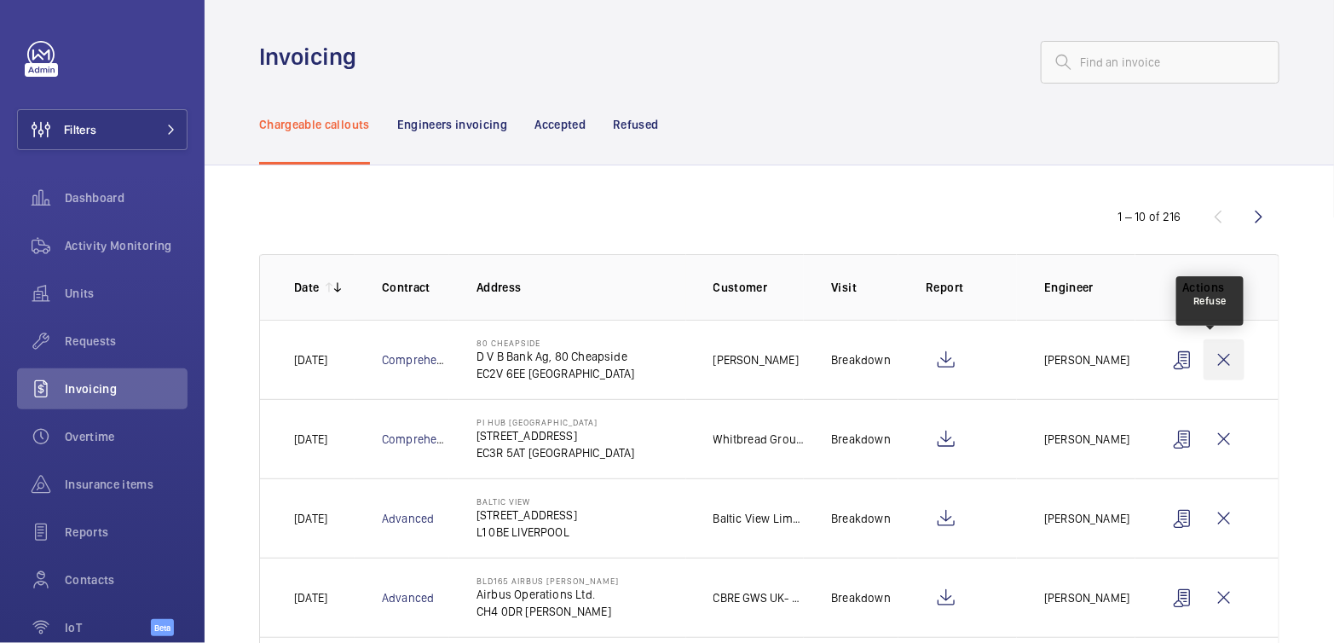
click at [1203, 361] on wm-front-icon-button at bounding box center [1223, 359] width 41 height 41
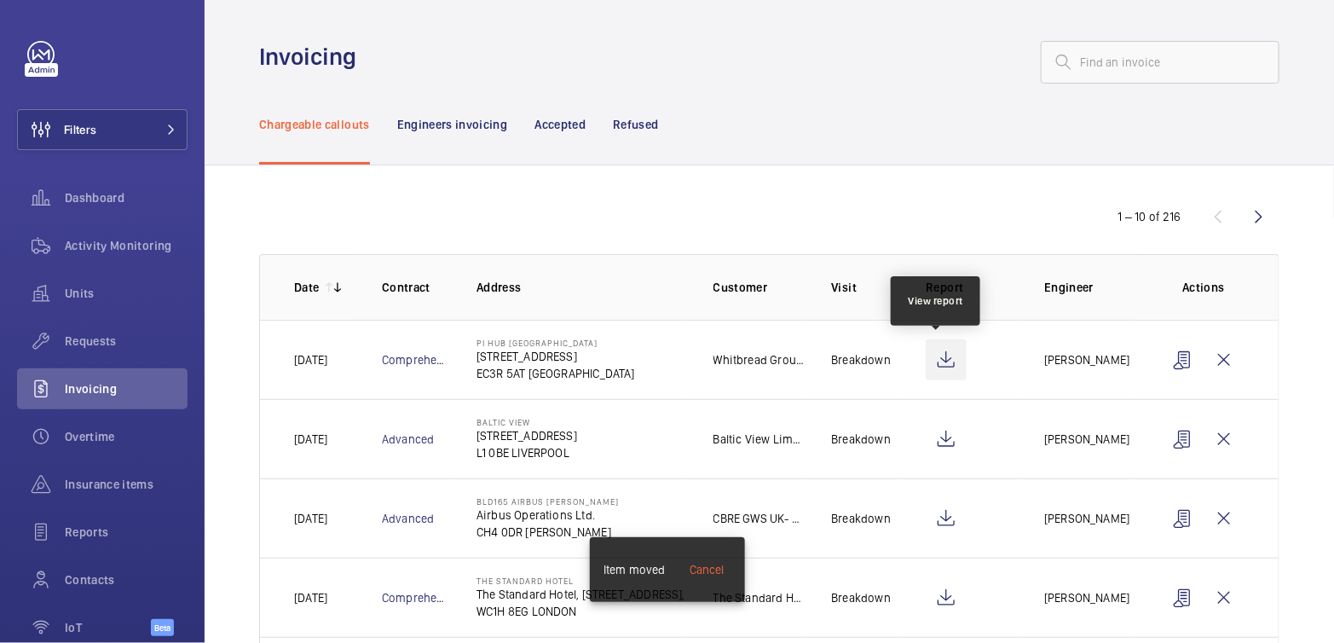
click at [951, 358] on wm-front-icon-button at bounding box center [945, 359] width 41 height 41
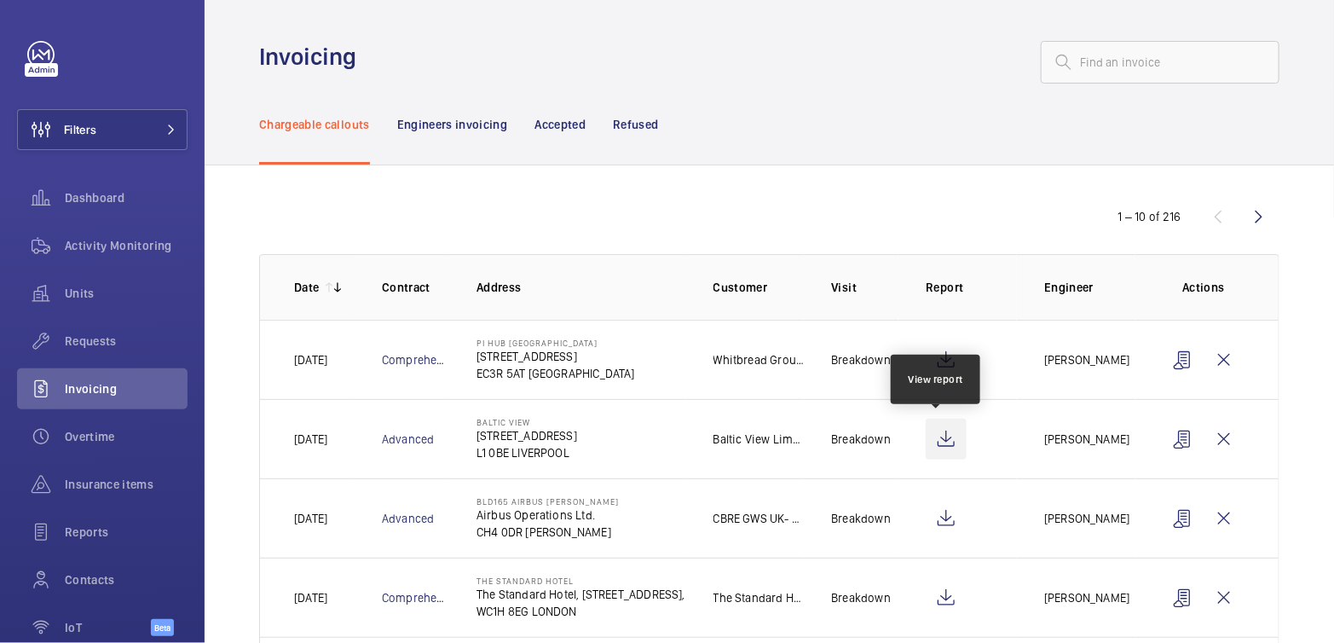
click at [943, 441] on wm-front-icon-button at bounding box center [945, 438] width 41 height 41
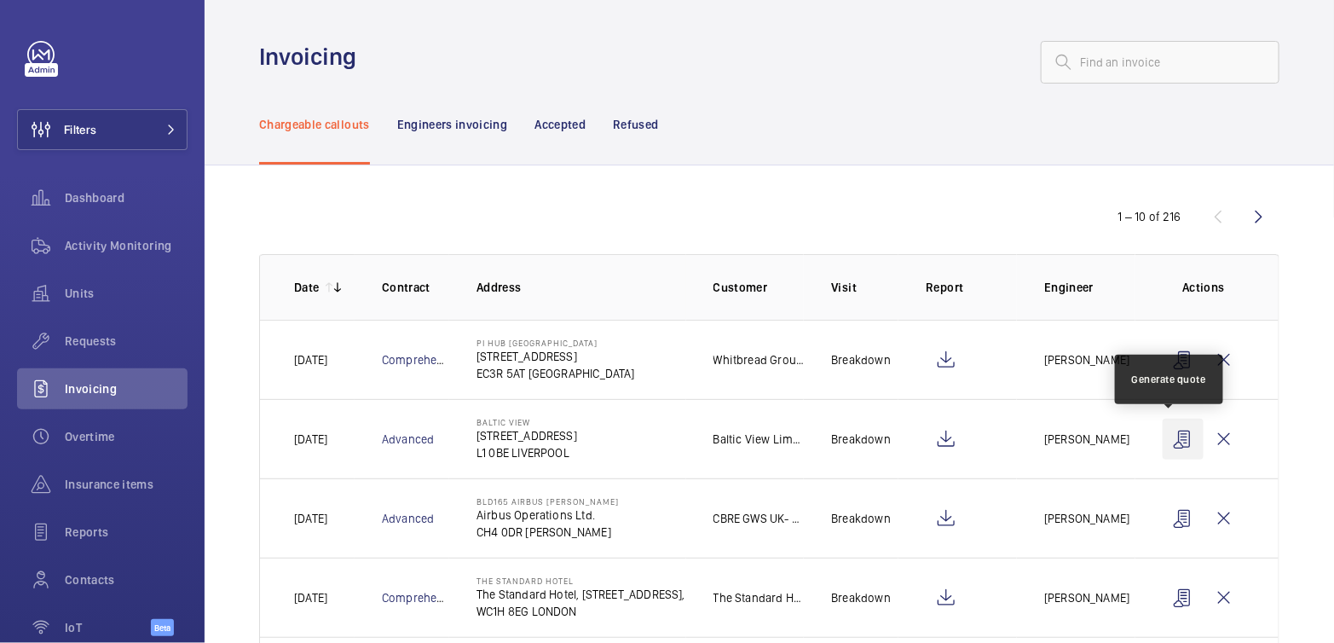
click at [1172, 441] on wm-front-icon-button at bounding box center [1182, 438] width 41 height 41
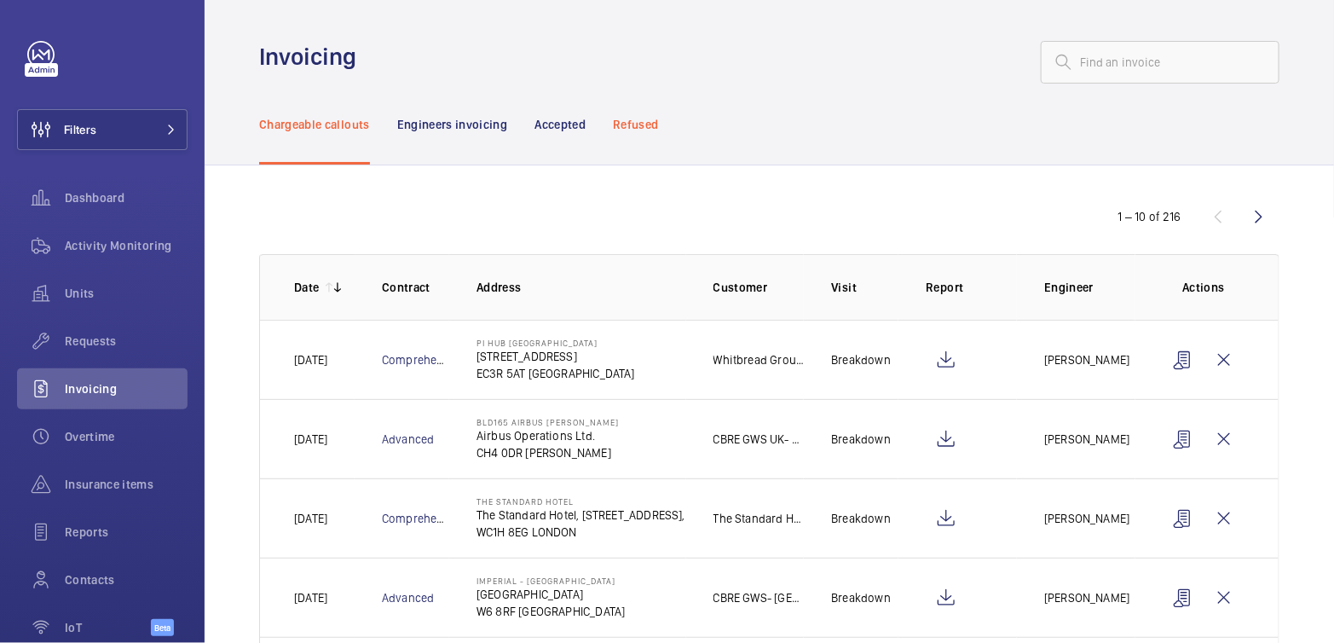
click at [648, 132] on p "Refused" at bounding box center [635, 124] width 45 height 17
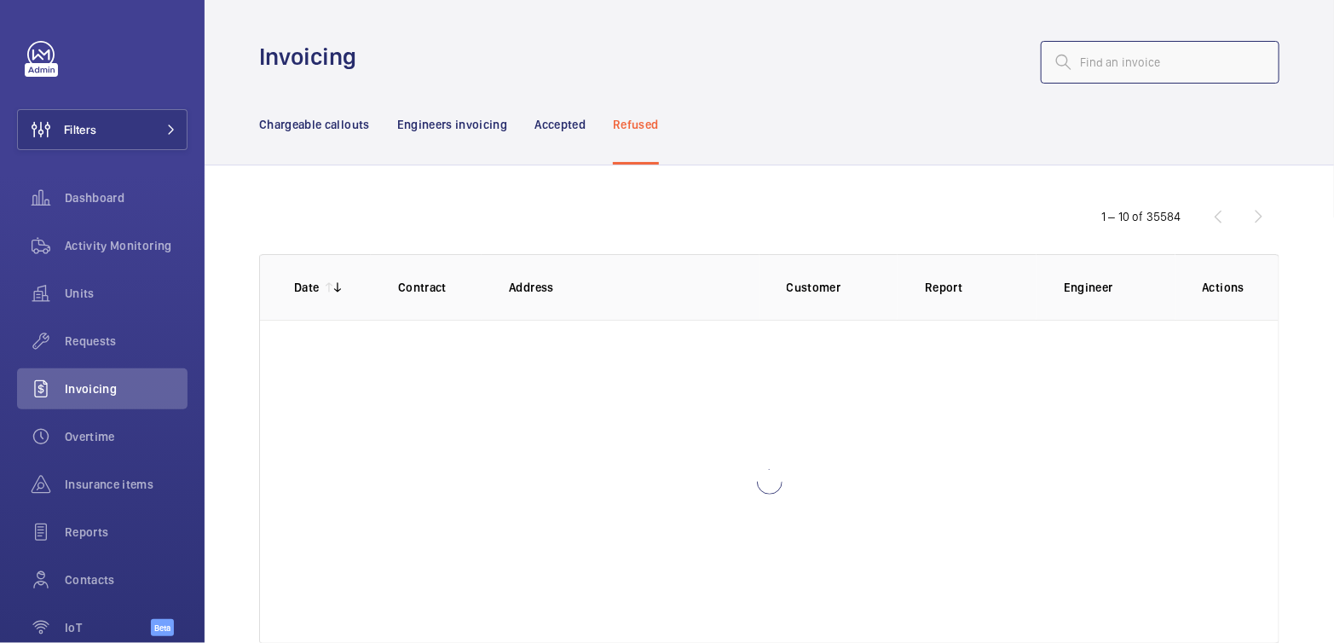
click at [1173, 59] on input "text" at bounding box center [1160, 62] width 239 height 43
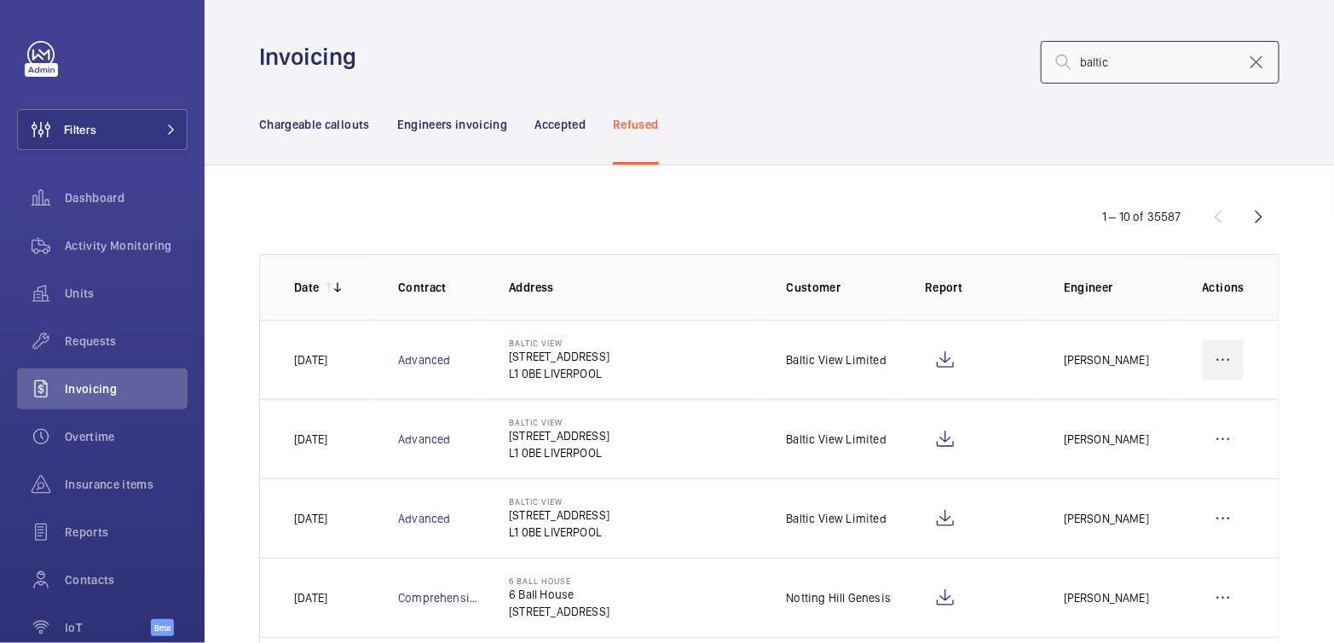
type input "baltic"
click at [1220, 348] on wm-front-icon-button at bounding box center [1222, 359] width 41 height 41
click at [1174, 403] on p "Move to Engineers invoicing" at bounding box center [1150, 411] width 152 height 17
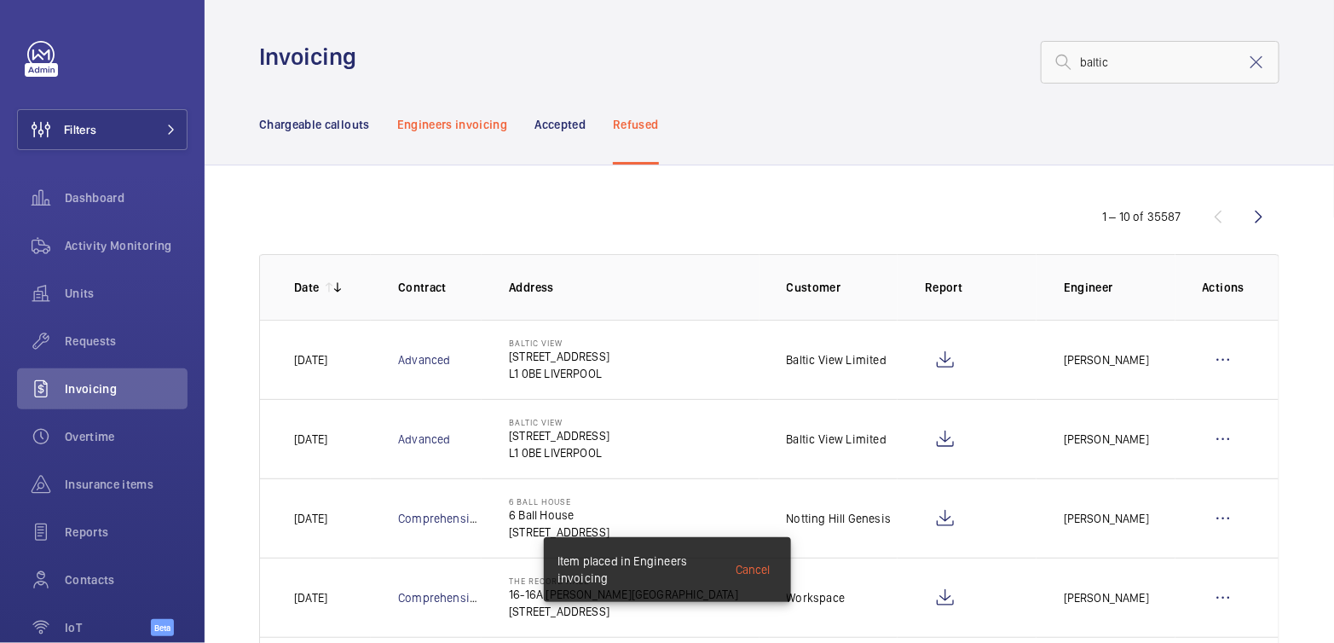
click at [474, 116] on p "Engineers invoicing" at bounding box center [452, 124] width 111 height 17
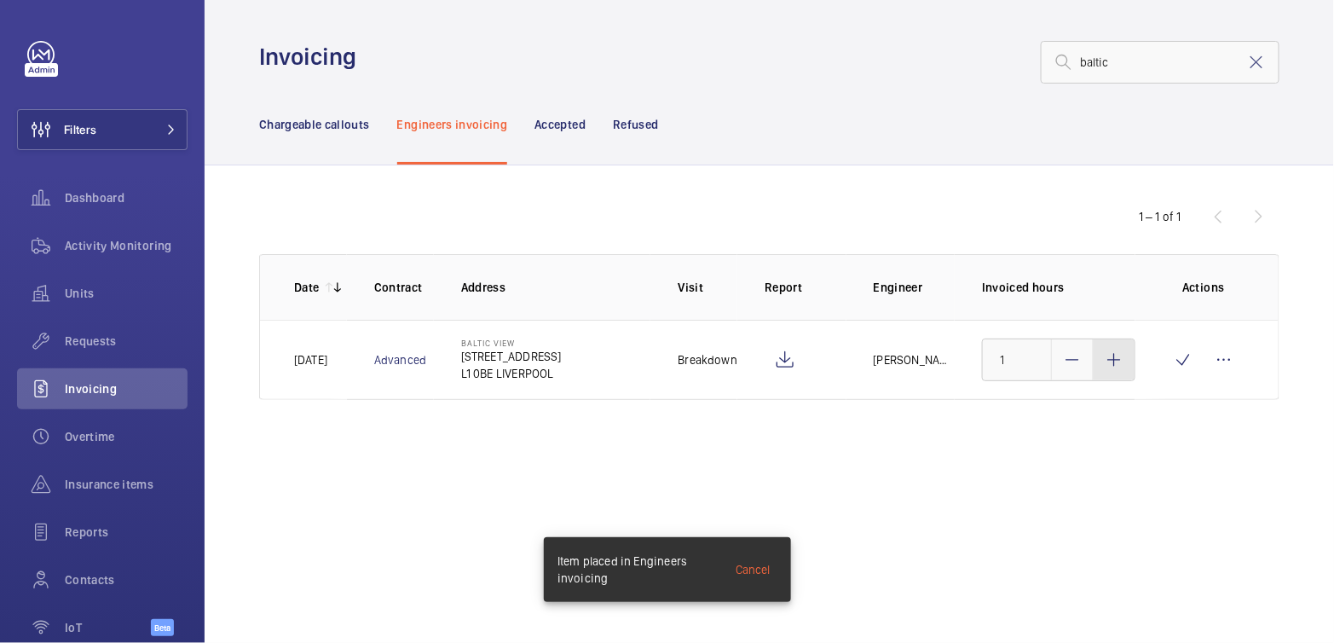
click at [1118, 370] on div at bounding box center [1113, 359] width 41 height 41
click at [1117, 369] on div at bounding box center [1113, 359] width 41 height 41
type input "3"
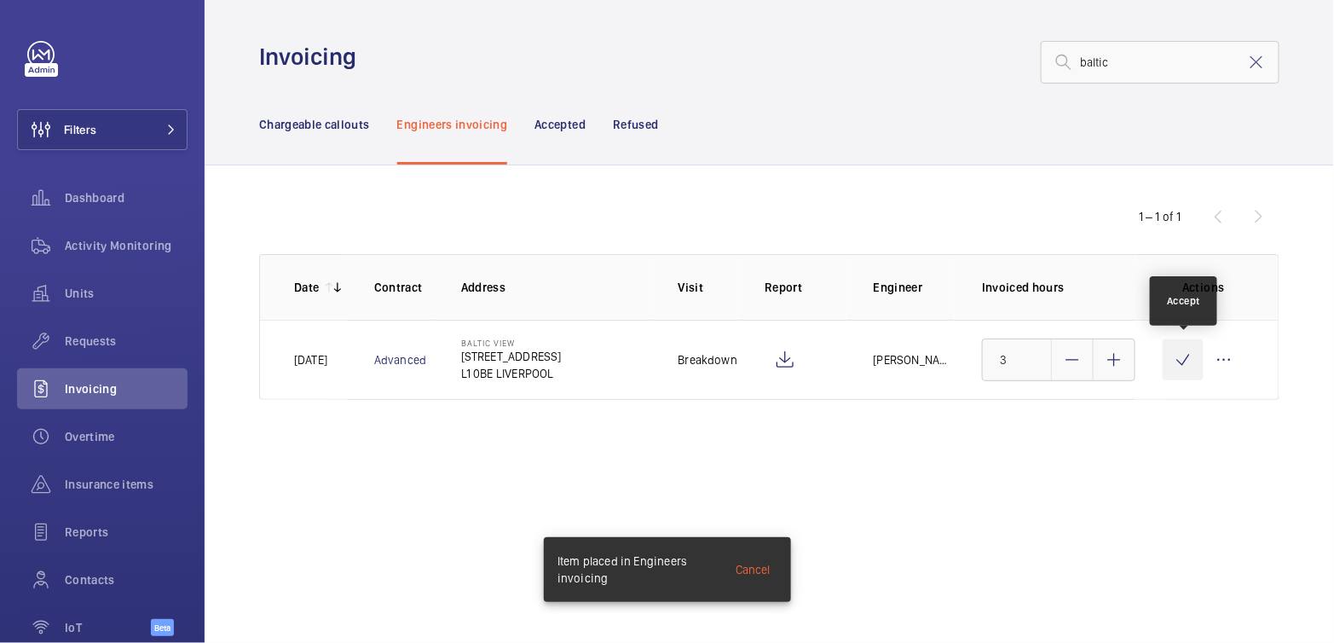
click at [1186, 362] on wm-front-icon-button at bounding box center [1182, 359] width 41 height 41
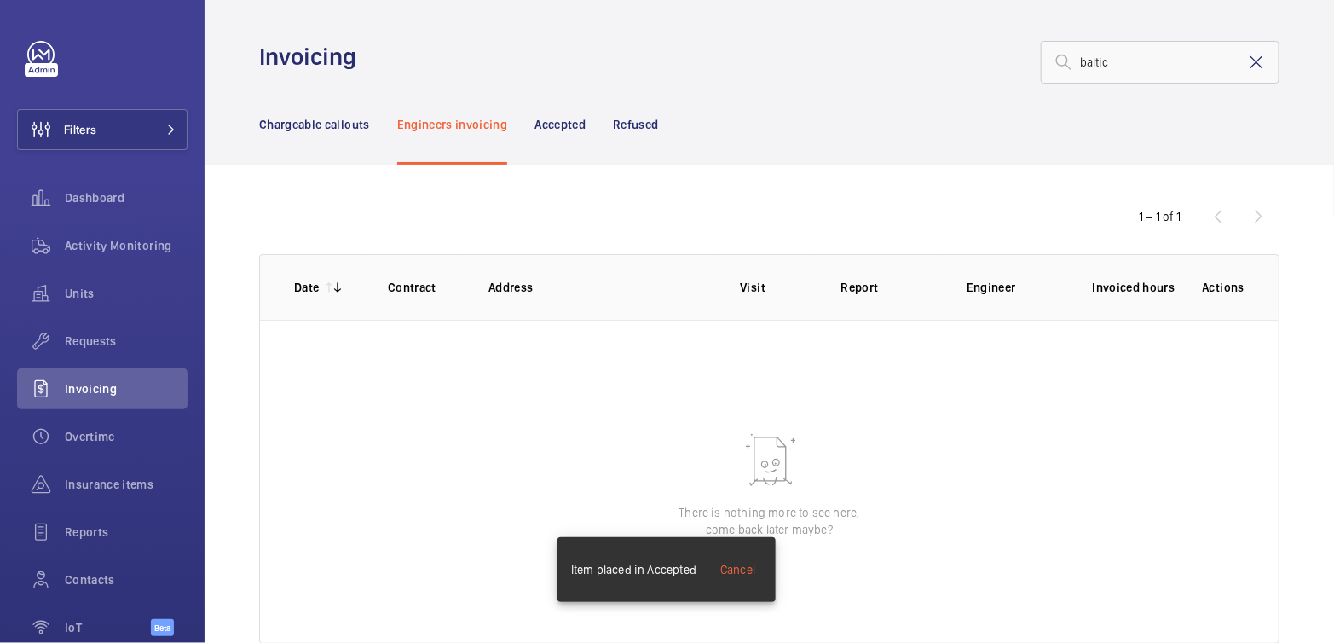
click at [1246, 66] on mat-icon at bounding box center [1256, 62] width 20 height 20
click at [296, 113] on div "Chargeable callouts" at bounding box center [314, 124] width 111 height 81
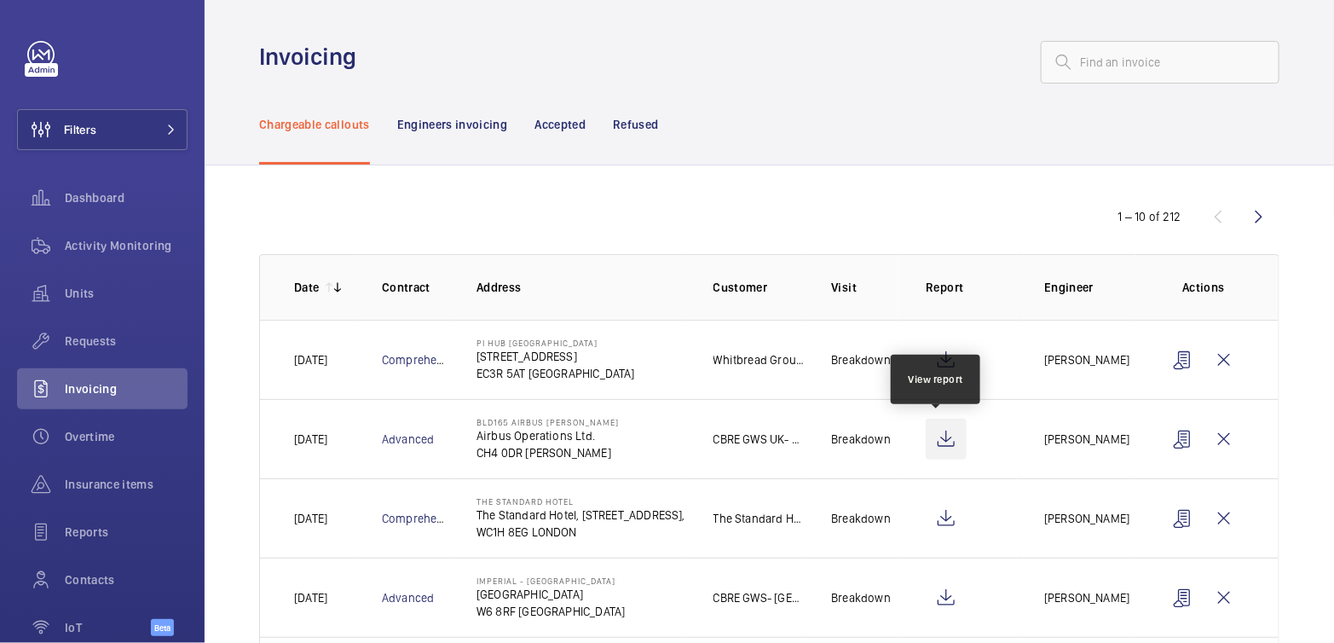
click at [928, 435] on wm-front-icon-button at bounding box center [945, 438] width 41 height 41
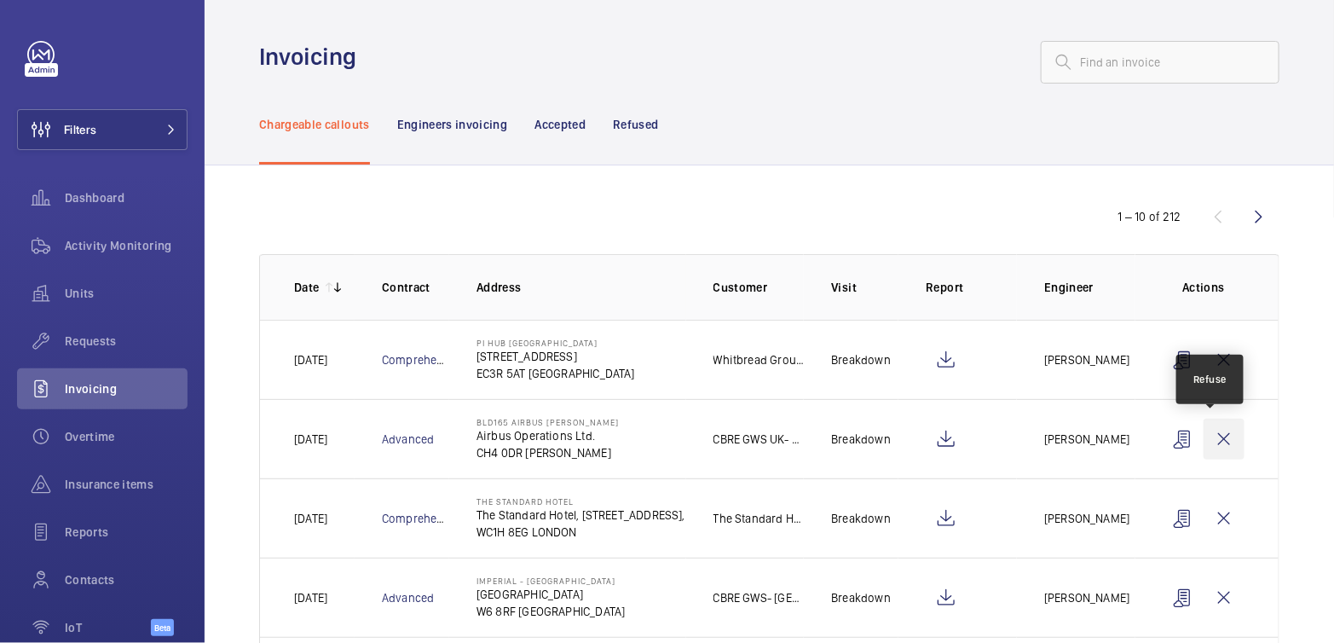
click at [1203, 441] on wm-front-icon-button at bounding box center [1223, 438] width 41 height 41
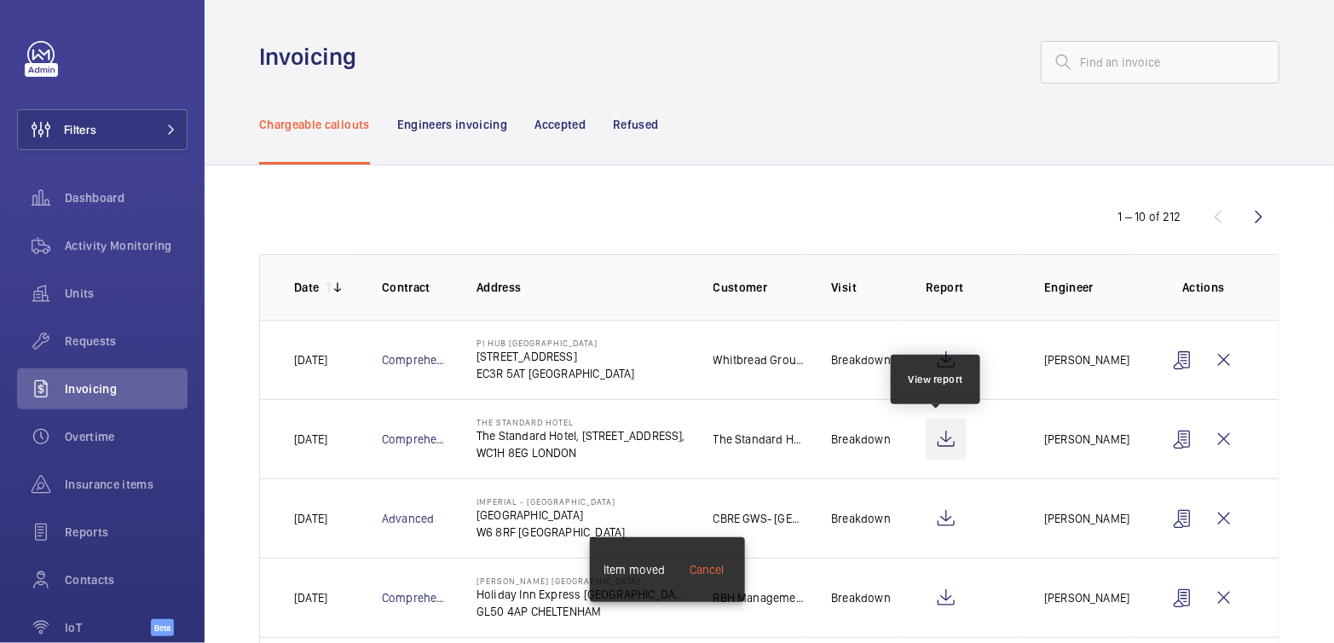
click at [931, 443] on wm-front-icon-button at bounding box center [945, 438] width 41 height 41
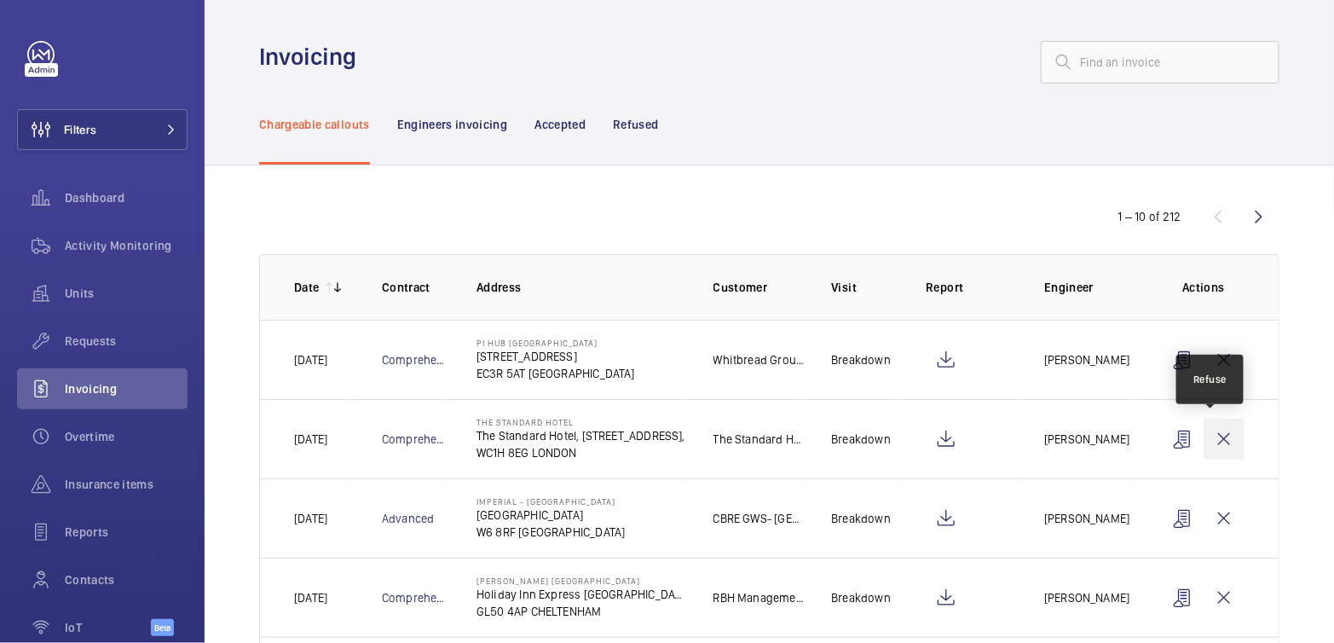
click at [1219, 438] on wm-front-icon-button at bounding box center [1223, 438] width 41 height 41
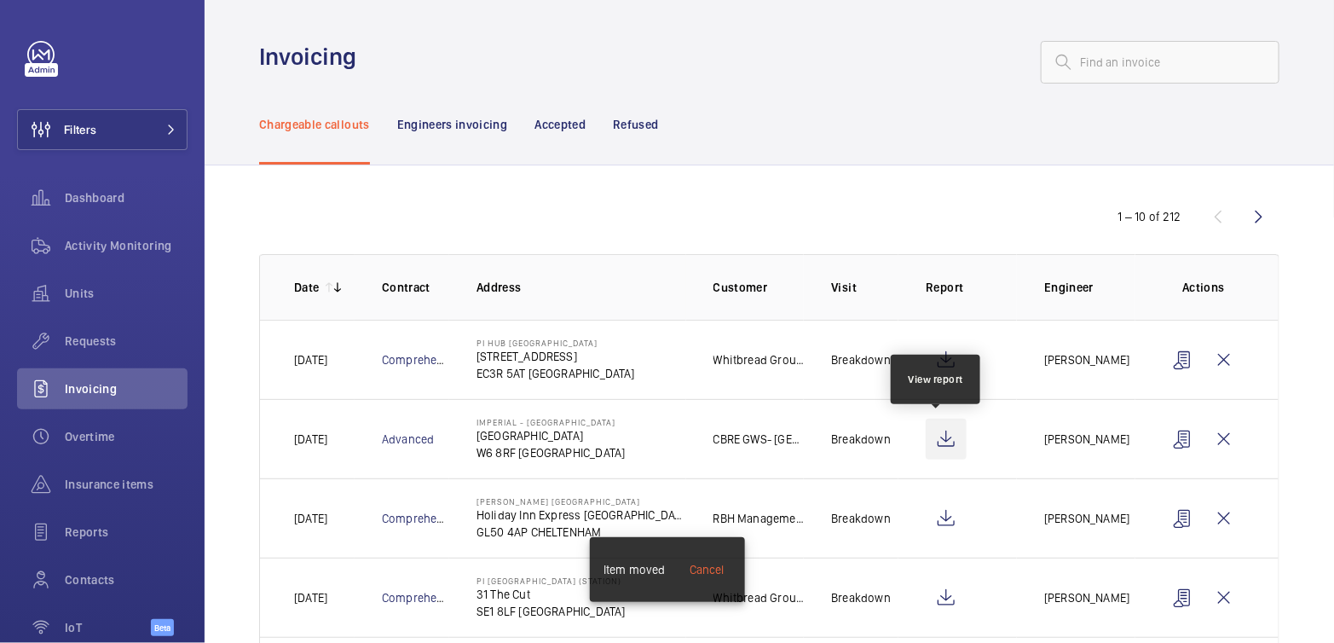
click at [943, 436] on wm-front-icon-button at bounding box center [945, 438] width 41 height 41
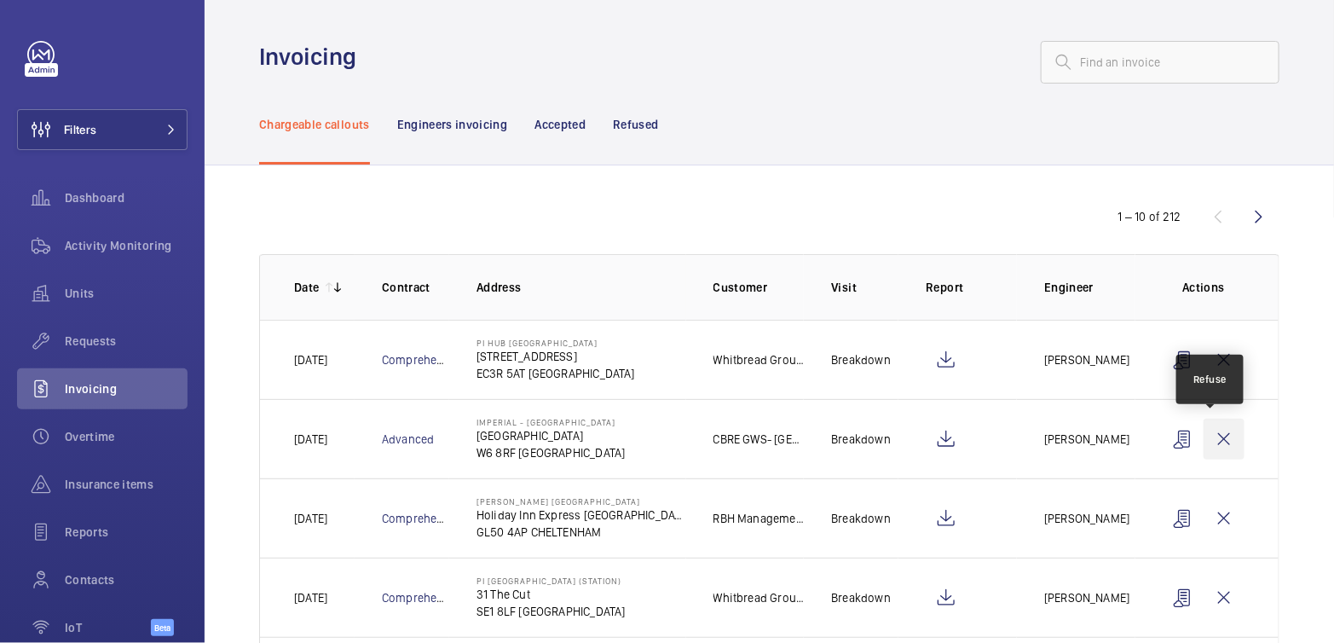
click at [1218, 438] on wm-front-icon-button at bounding box center [1223, 438] width 41 height 41
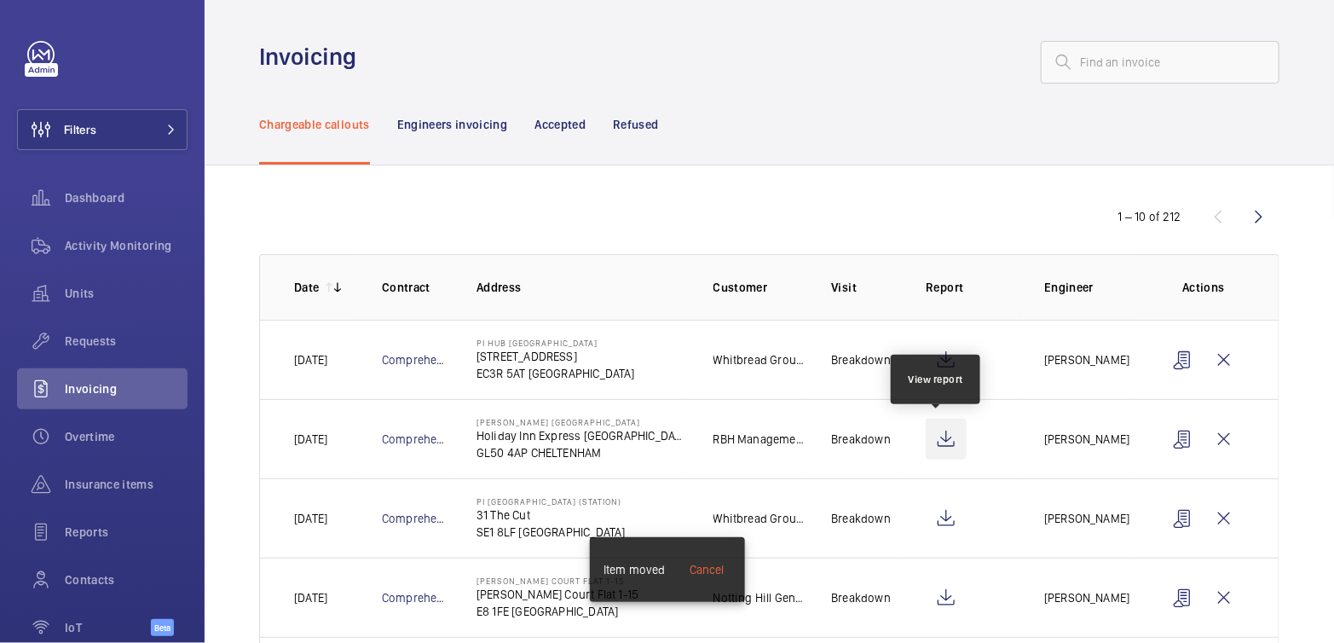
click at [933, 441] on wm-front-icon-button at bounding box center [945, 438] width 41 height 41
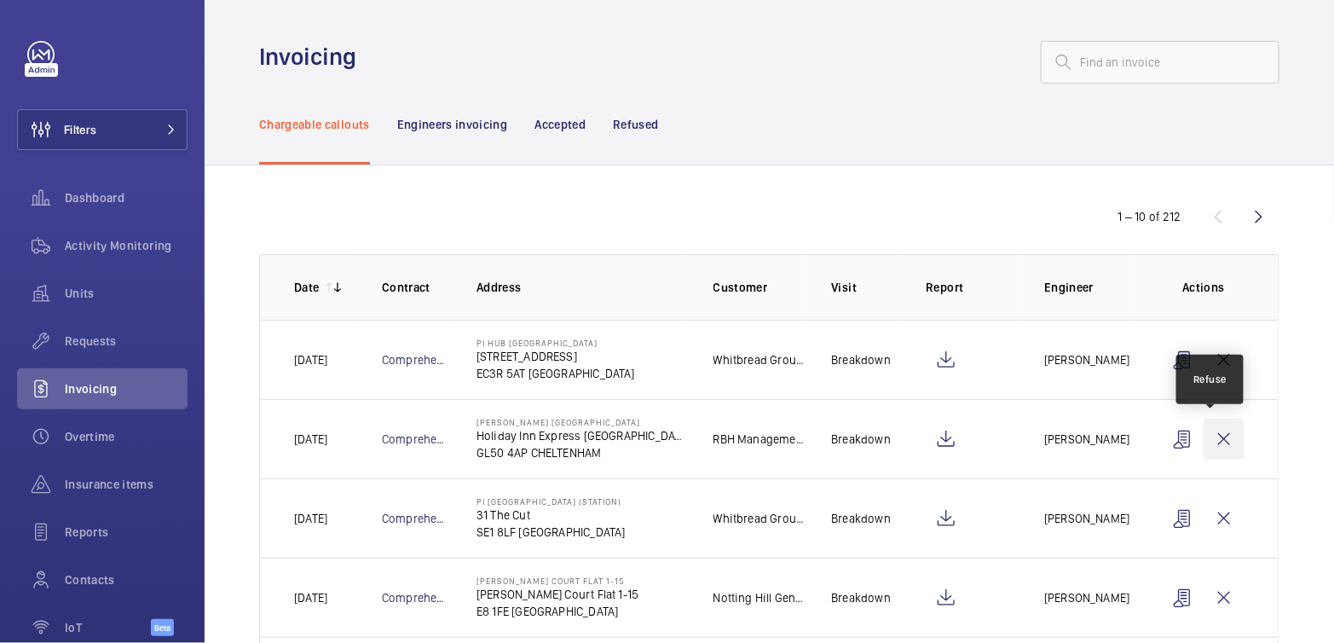
click at [1219, 446] on wm-front-icon-button at bounding box center [1223, 438] width 41 height 41
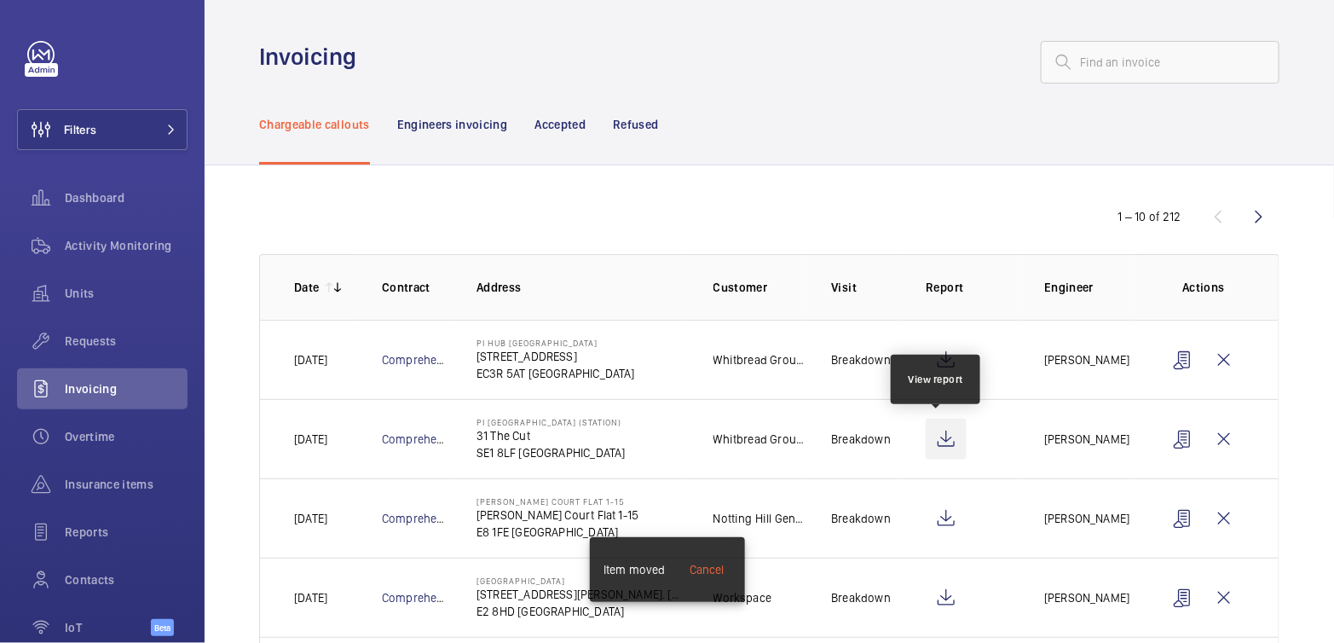
click at [945, 440] on wm-front-icon-button at bounding box center [945, 438] width 41 height 41
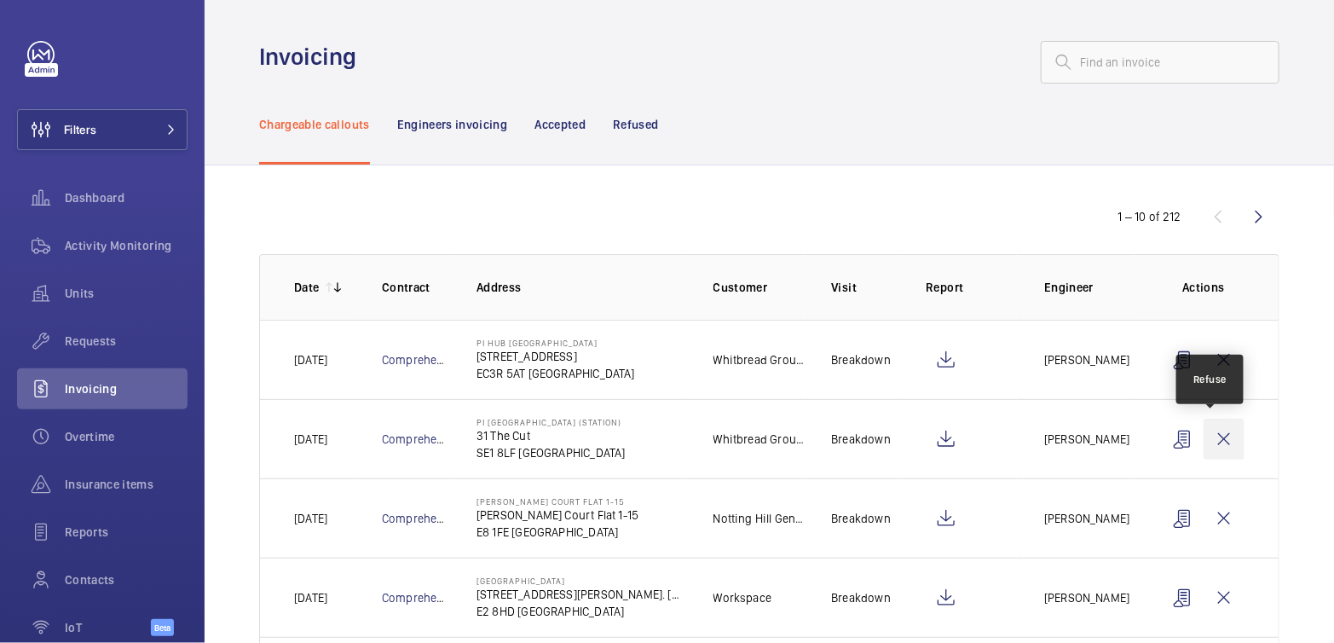
click at [1206, 439] on wm-front-icon-button at bounding box center [1223, 438] width 41 height 41
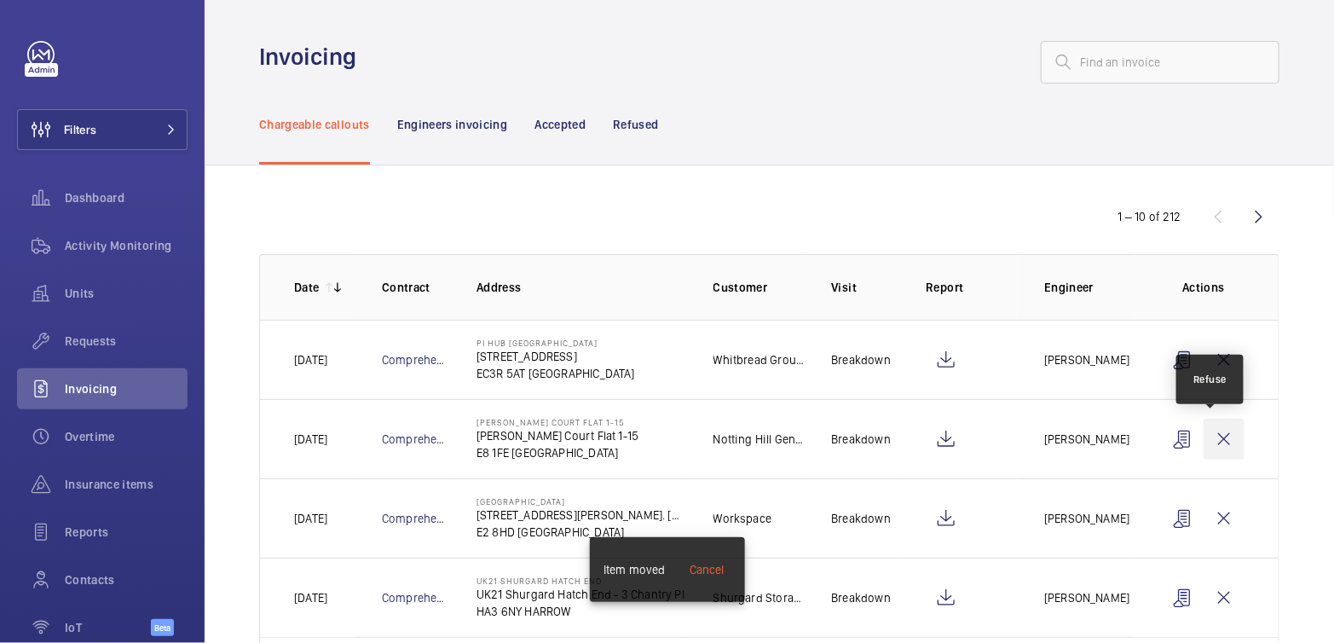
click at [1203, 441] on wm-front-icon-button at bounding box center [1223, 438] width 41 height 41
click at [1207, 439] on wm-front-icon-button at bounding box center [1223, 438] width 41 height 41
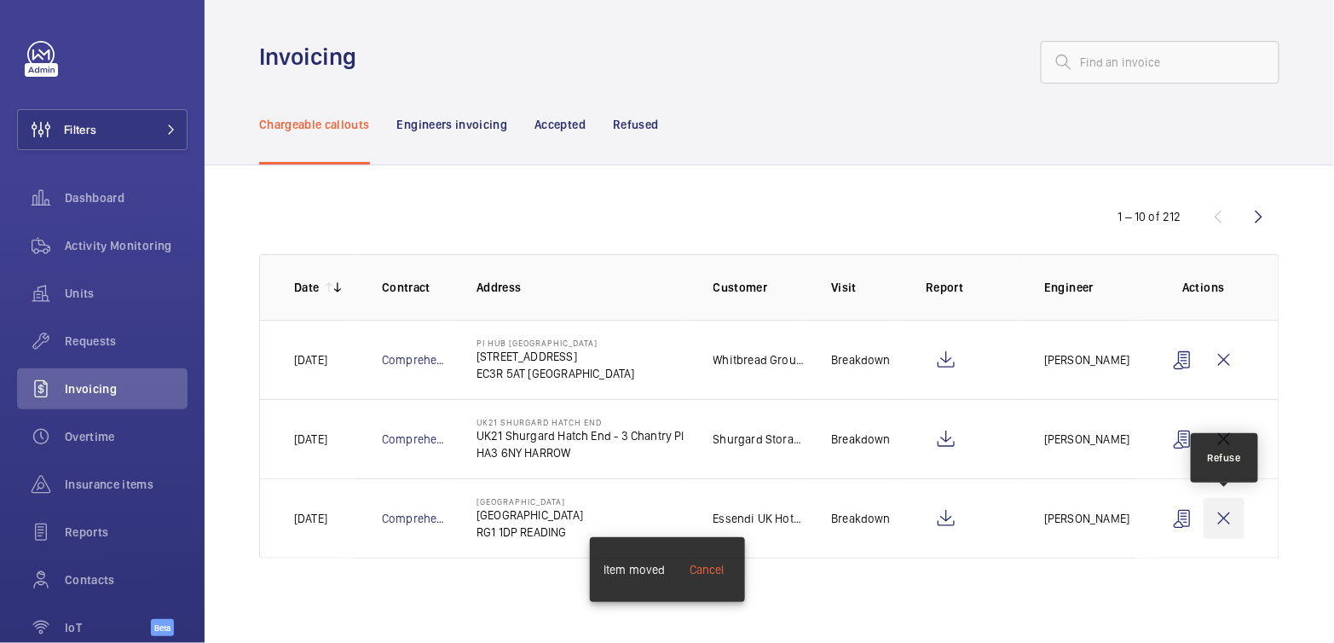
click at [1231, 515] on wm-front-icon-button at bounding box center [1223, 518] width 41 height 41
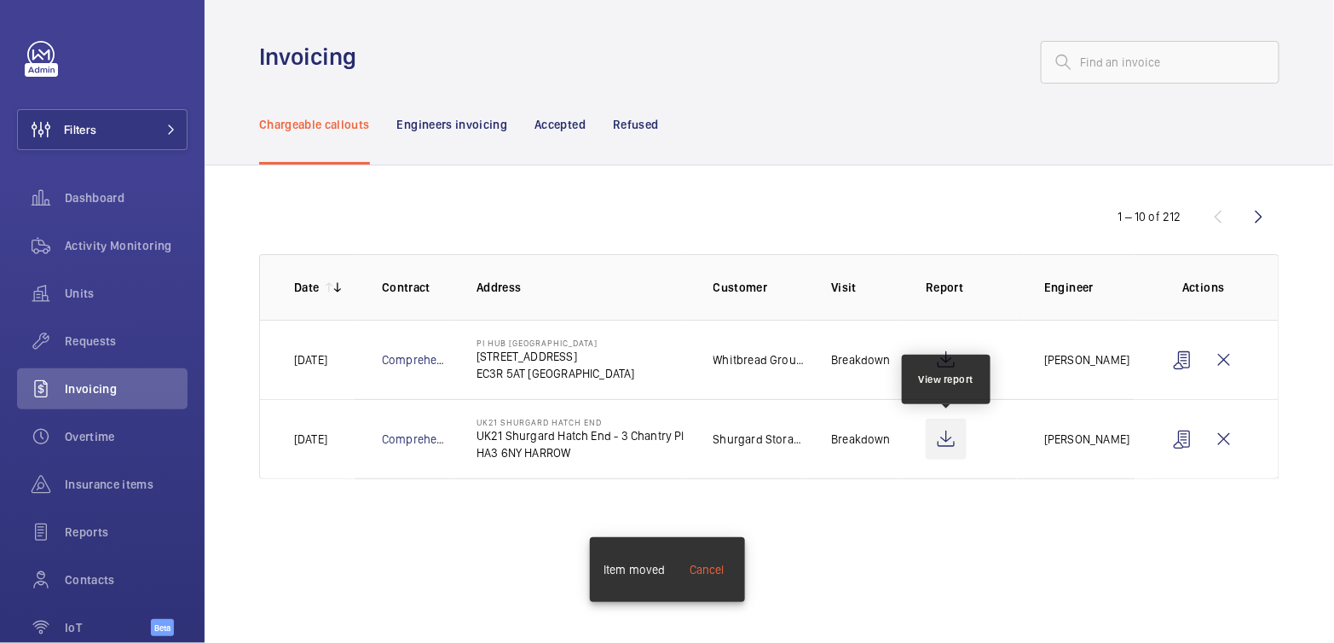
click at [954, 444] on wm-front-icon-button at bounding box center [945, 438] width 41 height 41
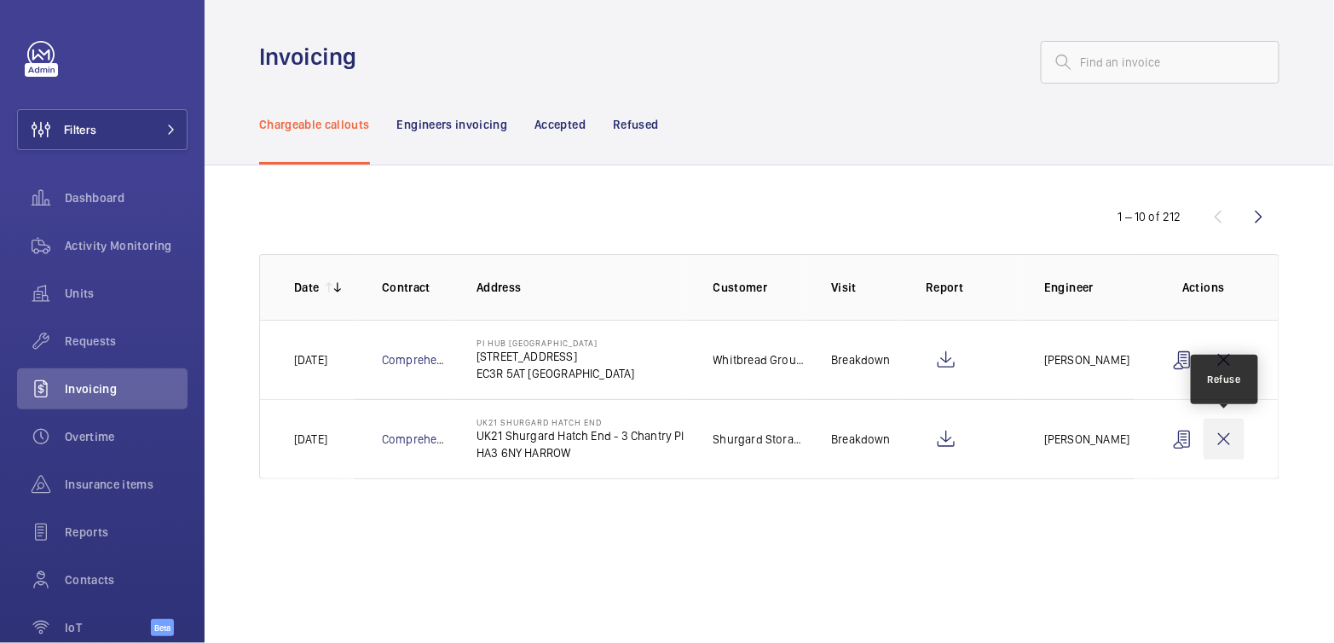
click at [1234, 439] on wm-front-icon-button at bounding box center [1223, 438] width 41 height 41
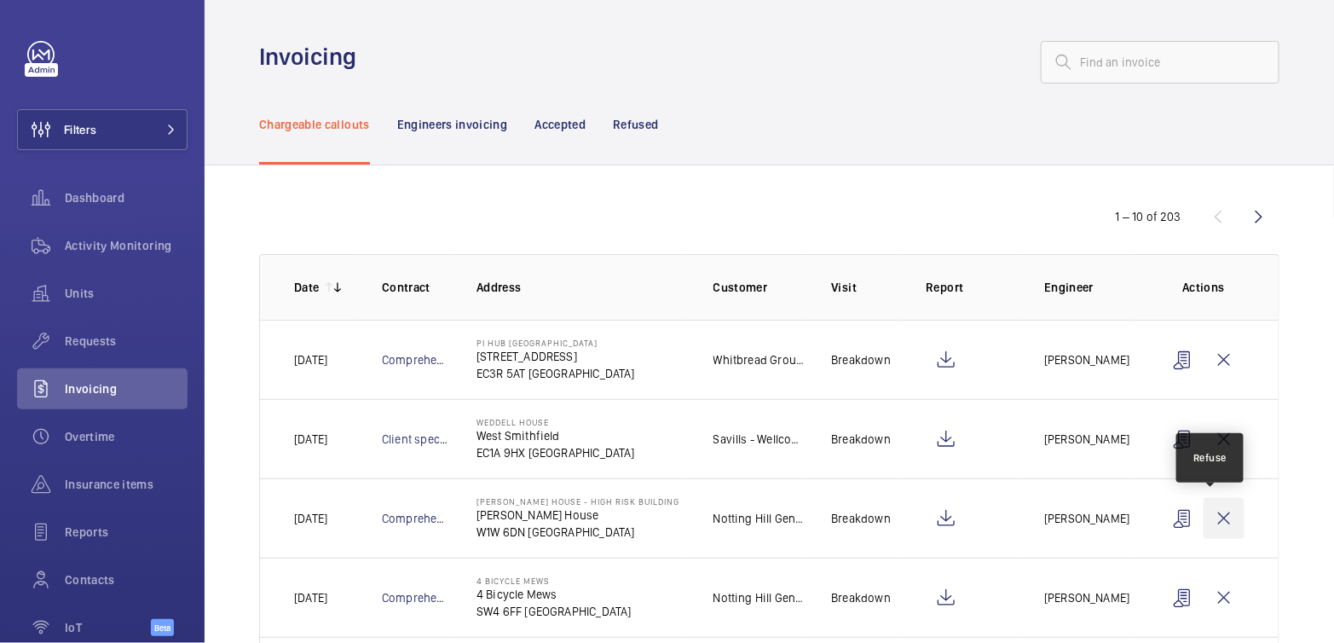
click at [1208, 524] on wm-front-icon-button at bounding box center [1223, 518] width 41 height 41
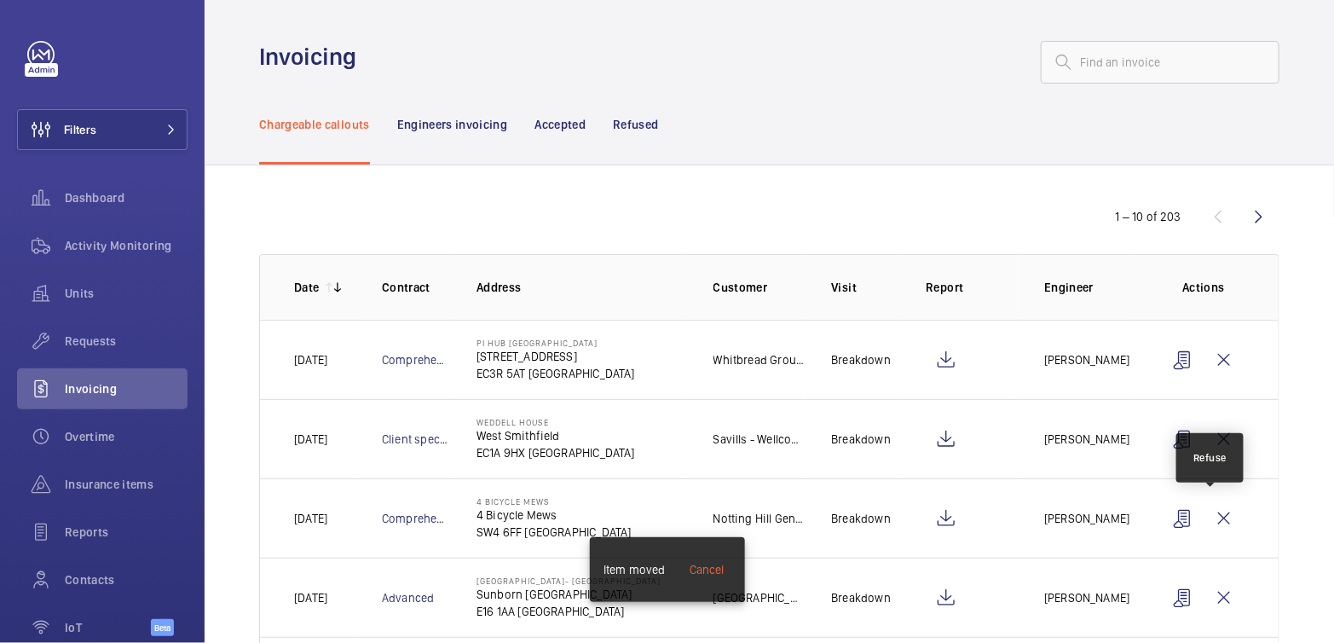
click at [1208, 524] on wm-front-icon-button at bounding box center [1223, 518] width 41 height 41
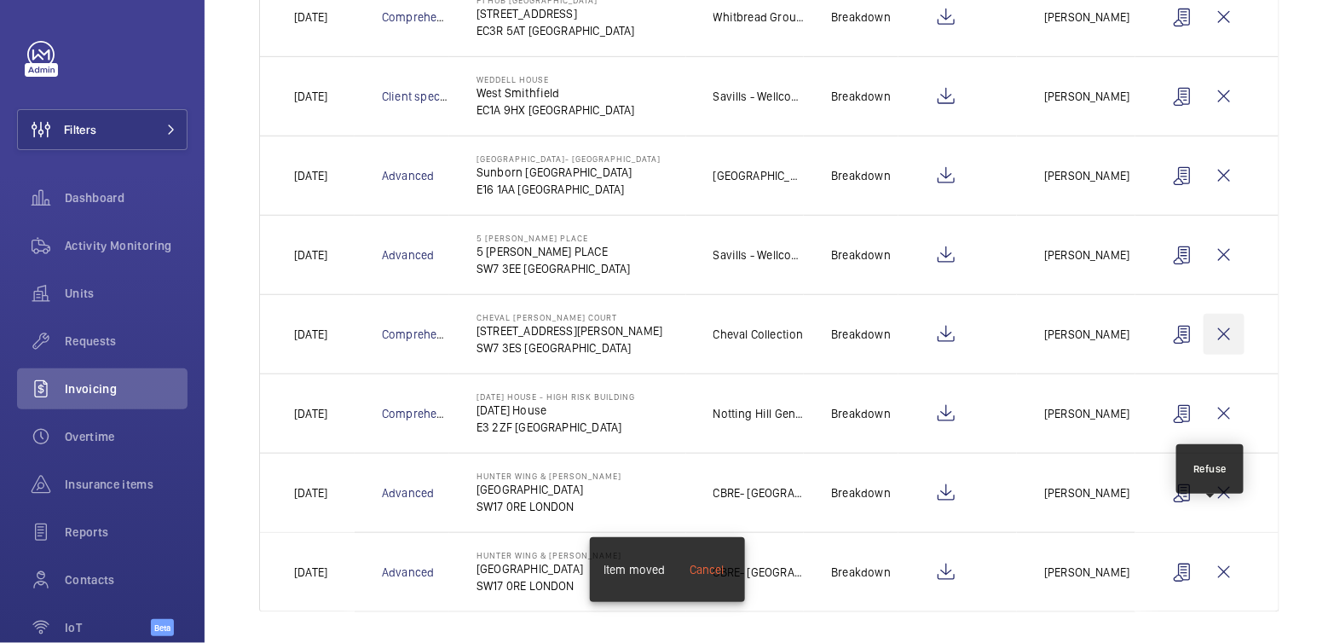
scroll to position [346, 0]
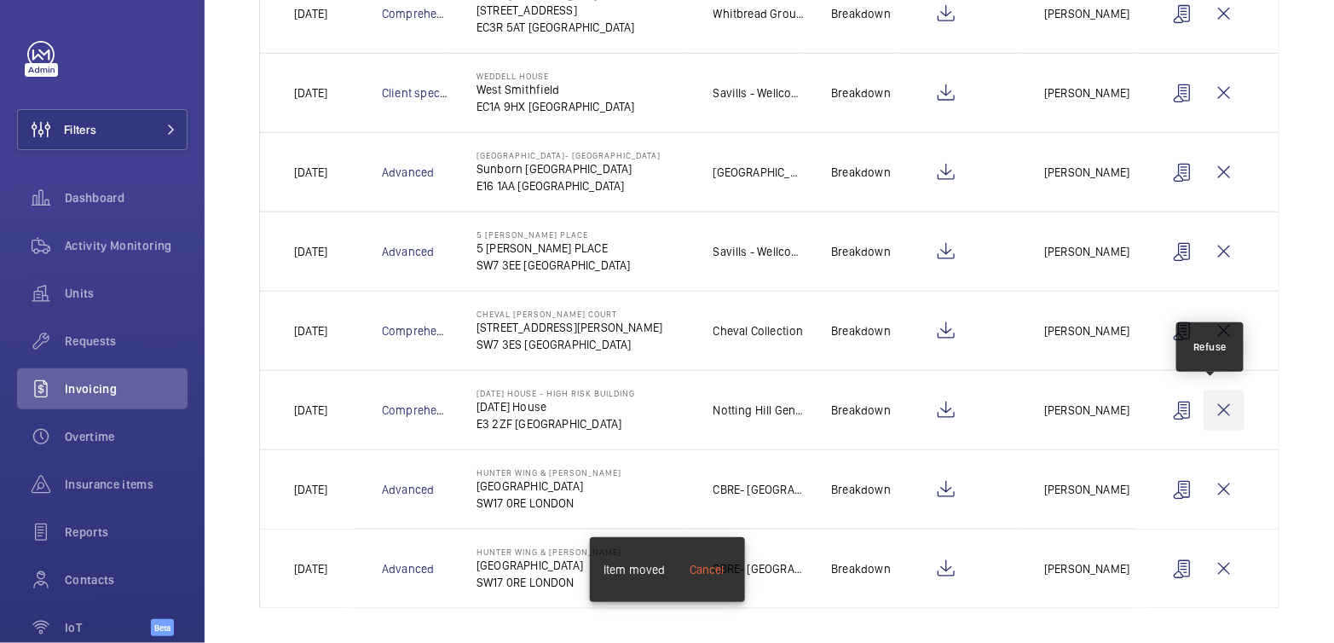
click at [1212, 417] on wm-front-icon-button at bounding box center [1223, 409] width 41 height 41
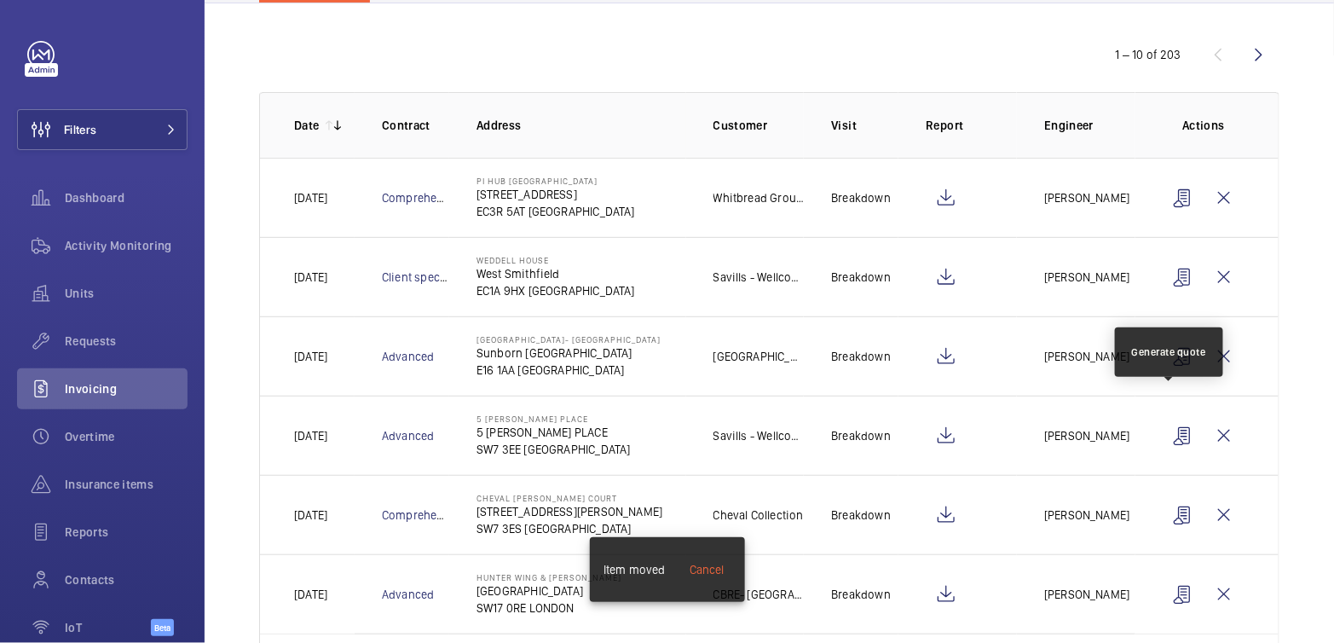
scroll to position [102, 0]
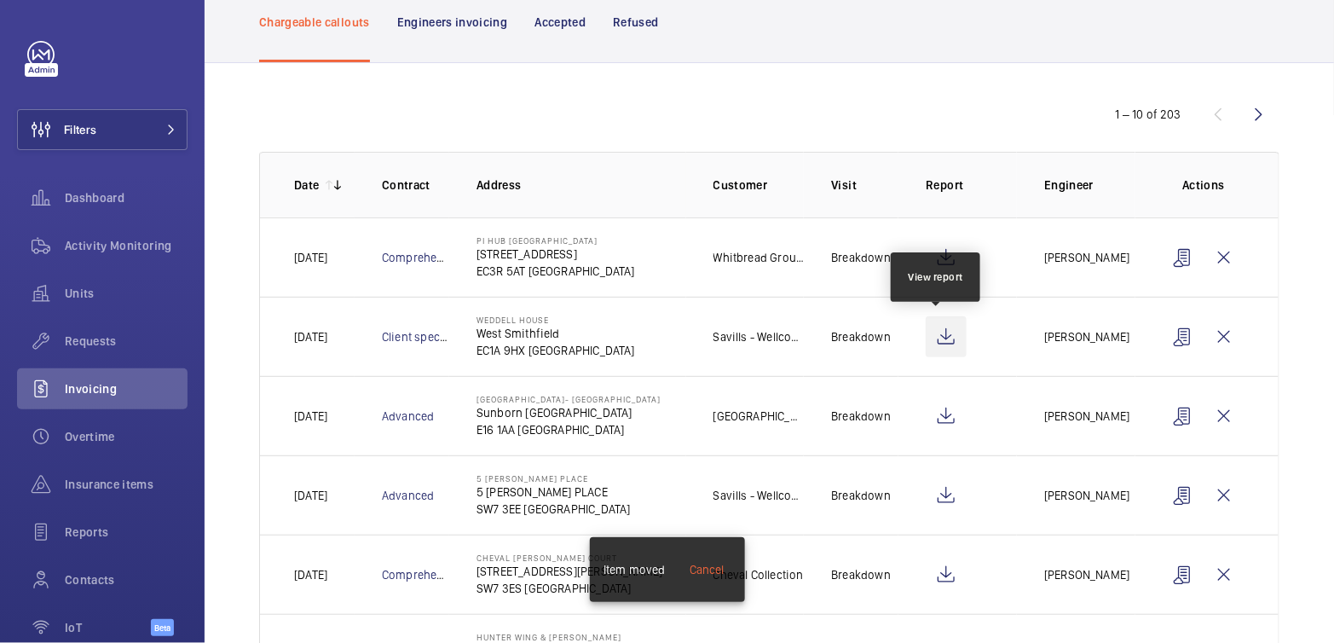
click at [944, 336] on wm-front-icon-button at bounding box center [945, 336] width 41 height 41
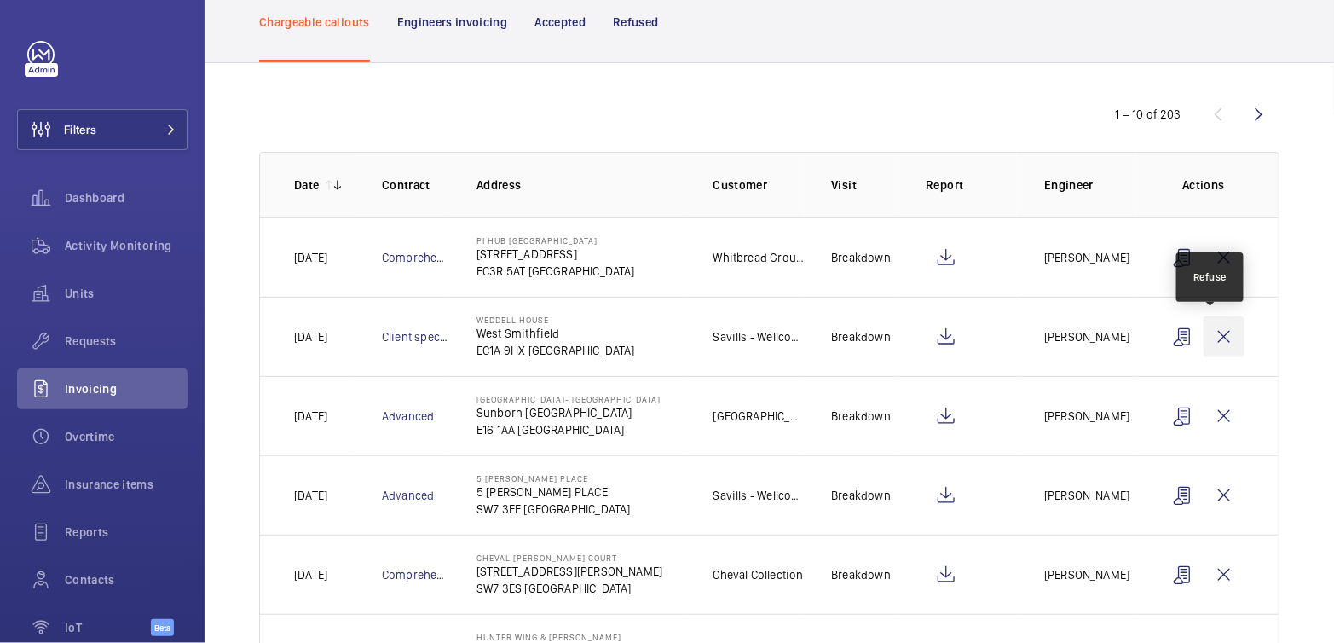
click at [1211, 334] on wm-front-icon-button at bounding box center [1223, 336] width 41 height 41
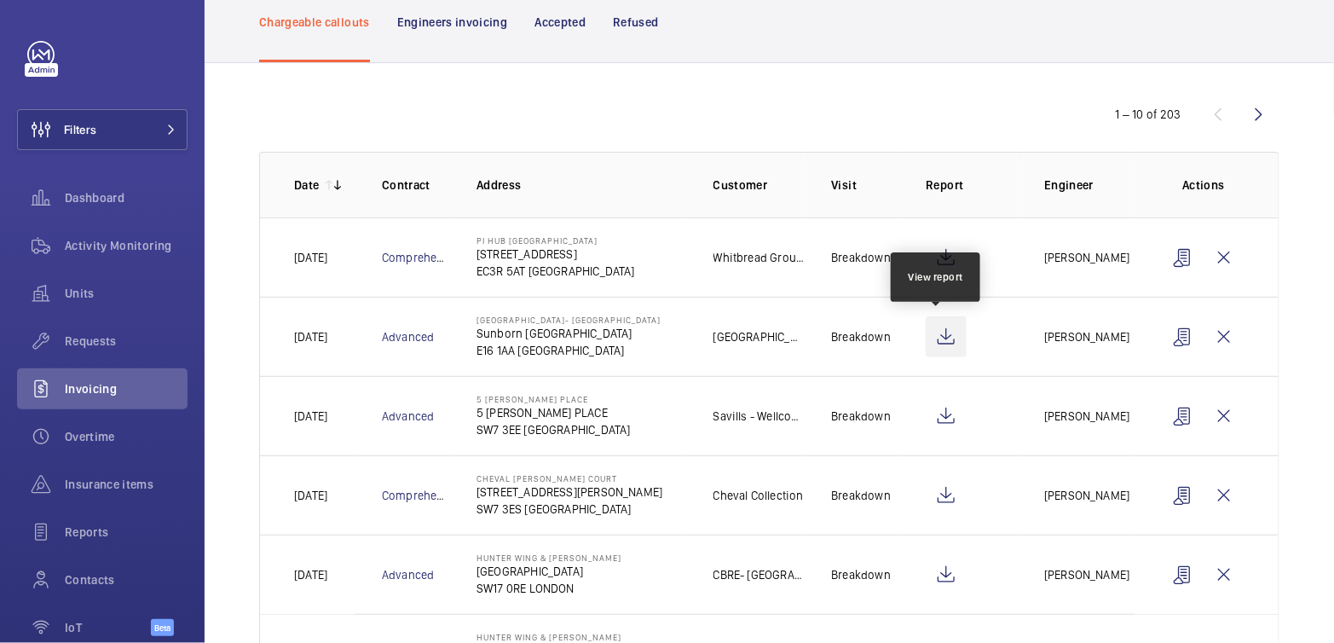
click at [936, 335] on wm-front-icon-button at bounding box center [945, 336] width 41 height 41
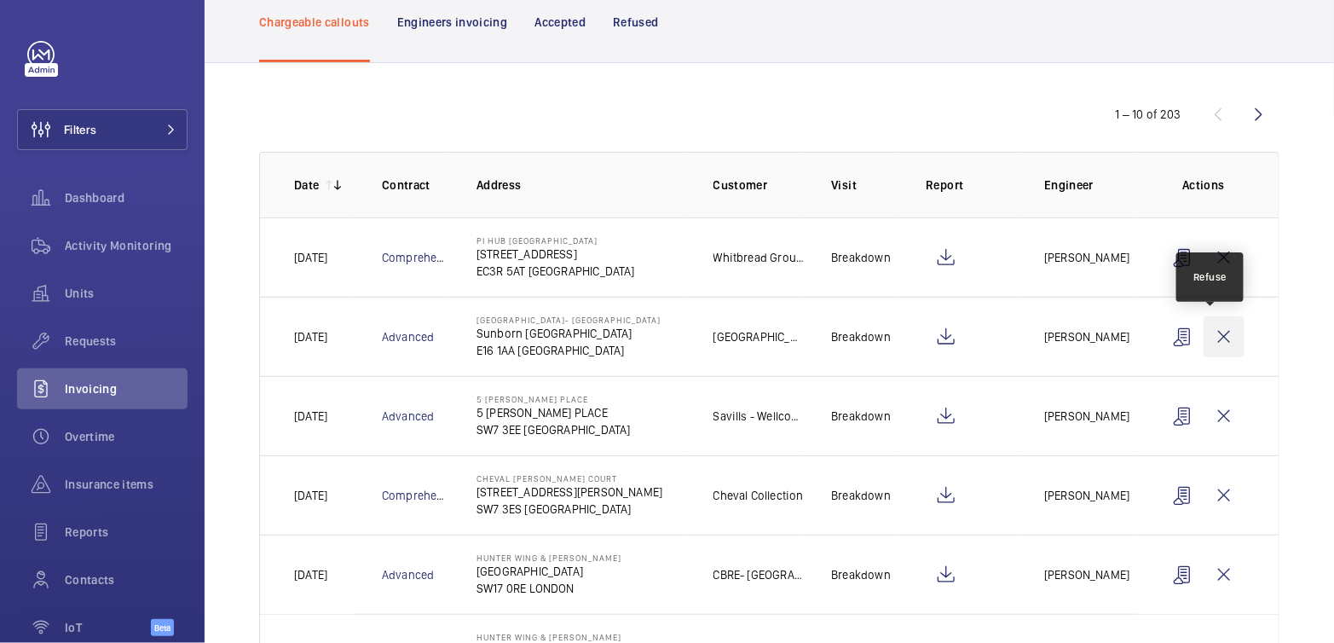
click at [1215, 337] on wm-front-icon-button at bounding box center [1223, 336] width 41 height 41
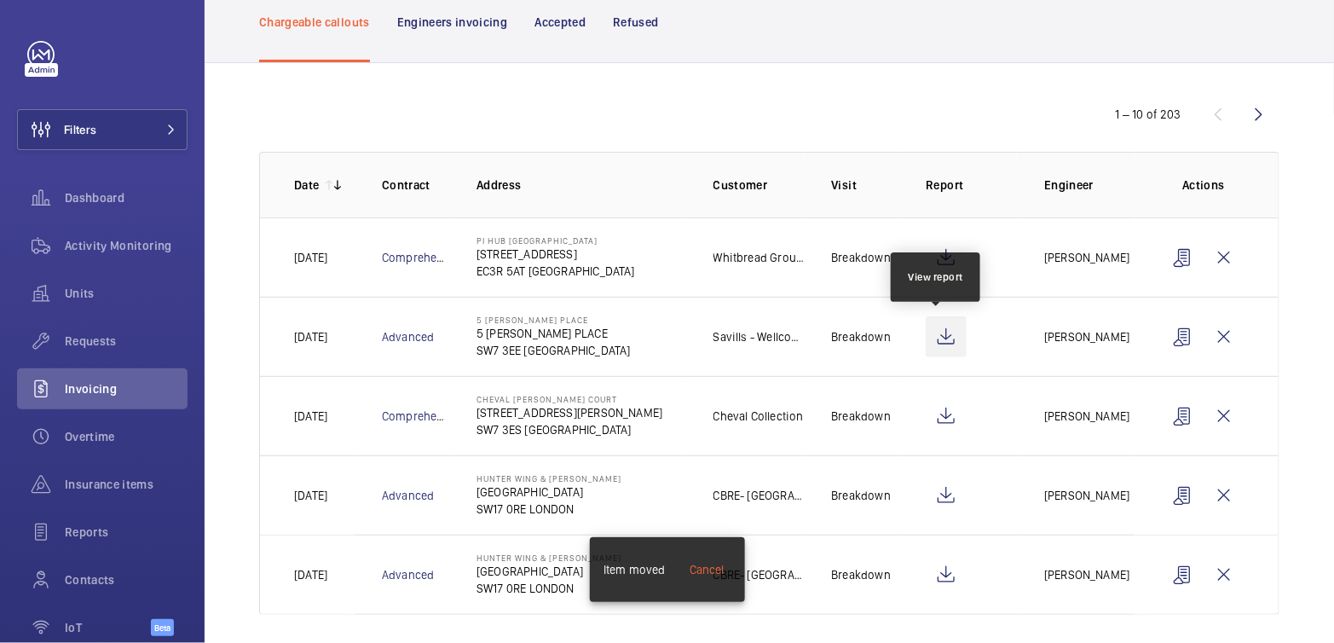
click at [933, 341] on wm-front-icon-button at bounding box center [945, 336] width 41 height 41
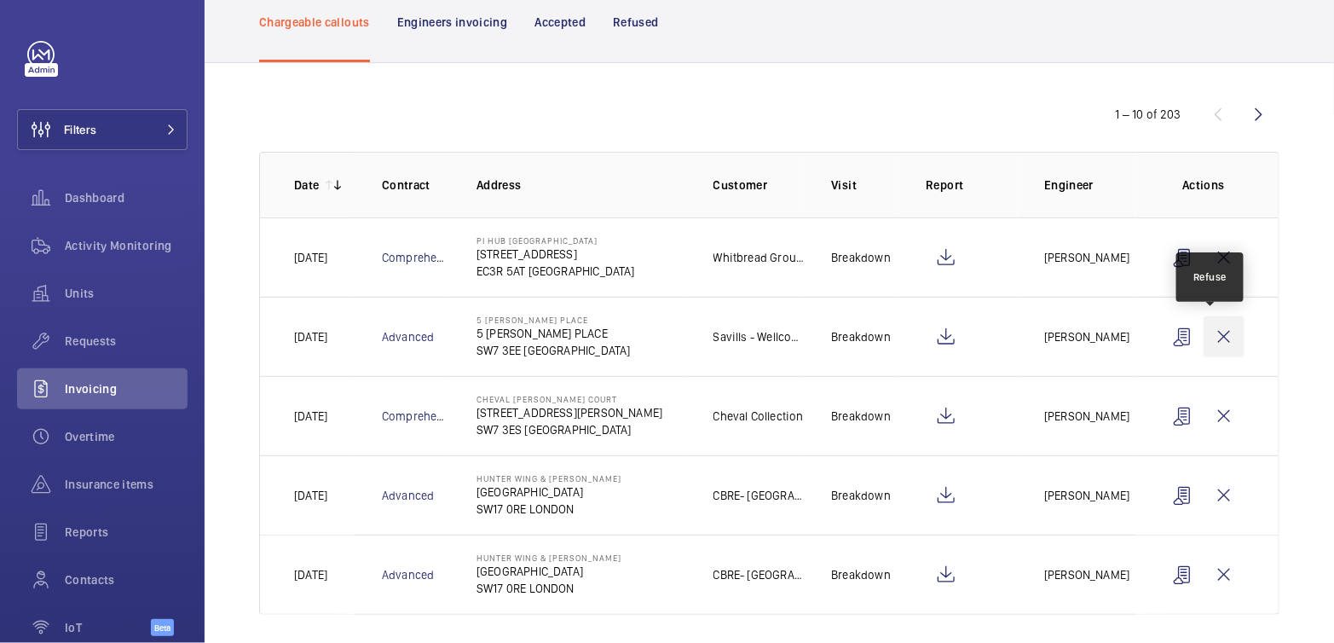
click at [1215, 340] on wm-front-icon-button at bounding box center [1223, 336] width 41 height 41
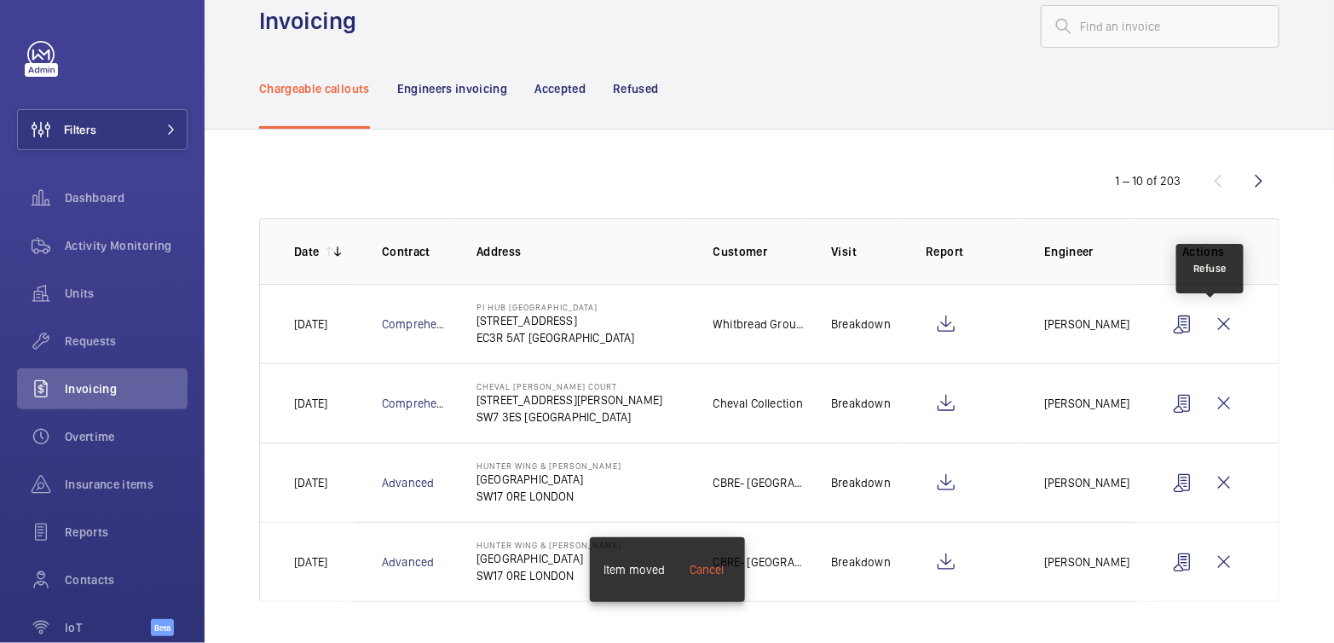
scroll to position [32, 0]
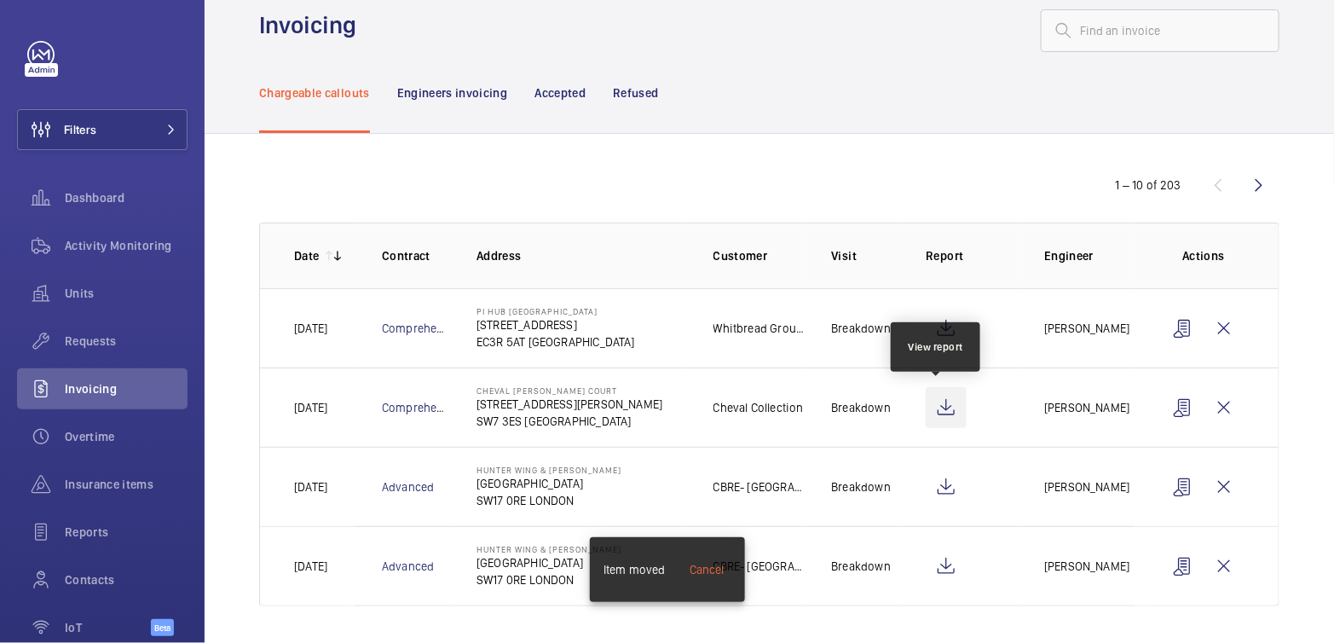
click at [938, 401] on wm-front-icon-button at bounding box center [945, 407] width 41 height 41
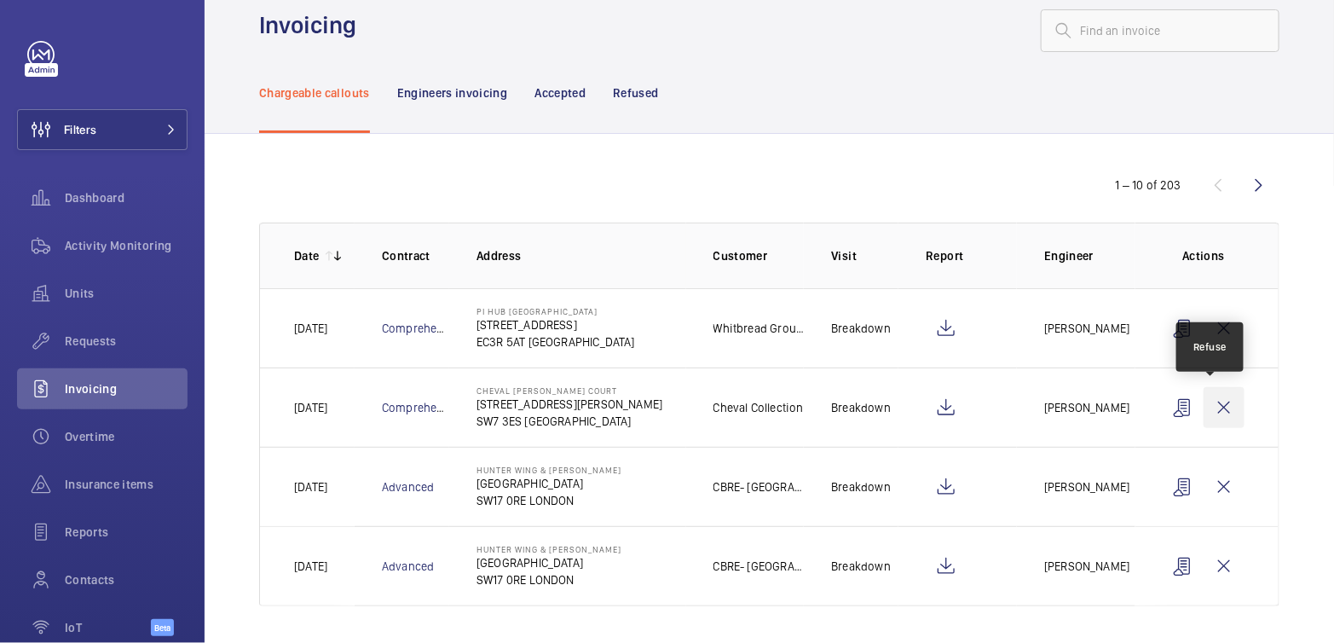
click at [1216, 403] on wm-front-icon-button at bounding box center [1223, 407] width 41 height 41
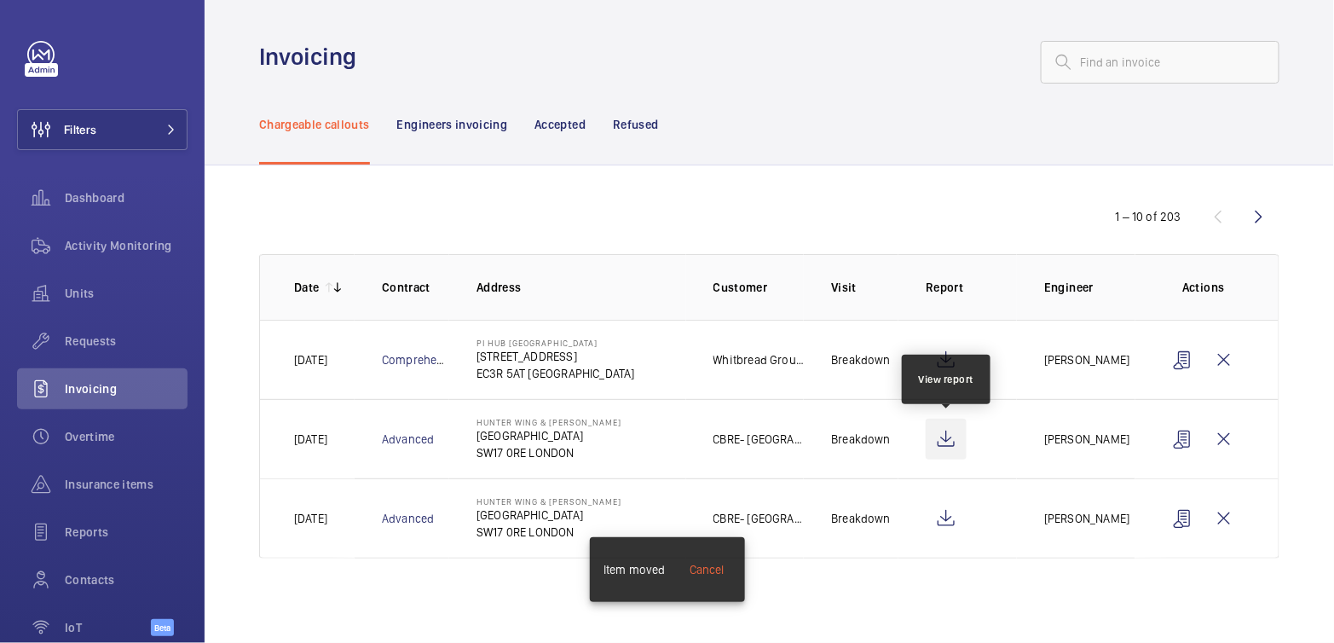
click at [943, 435] on wm-front-icon-button at bounding box center [945, 438] width 41 height 41
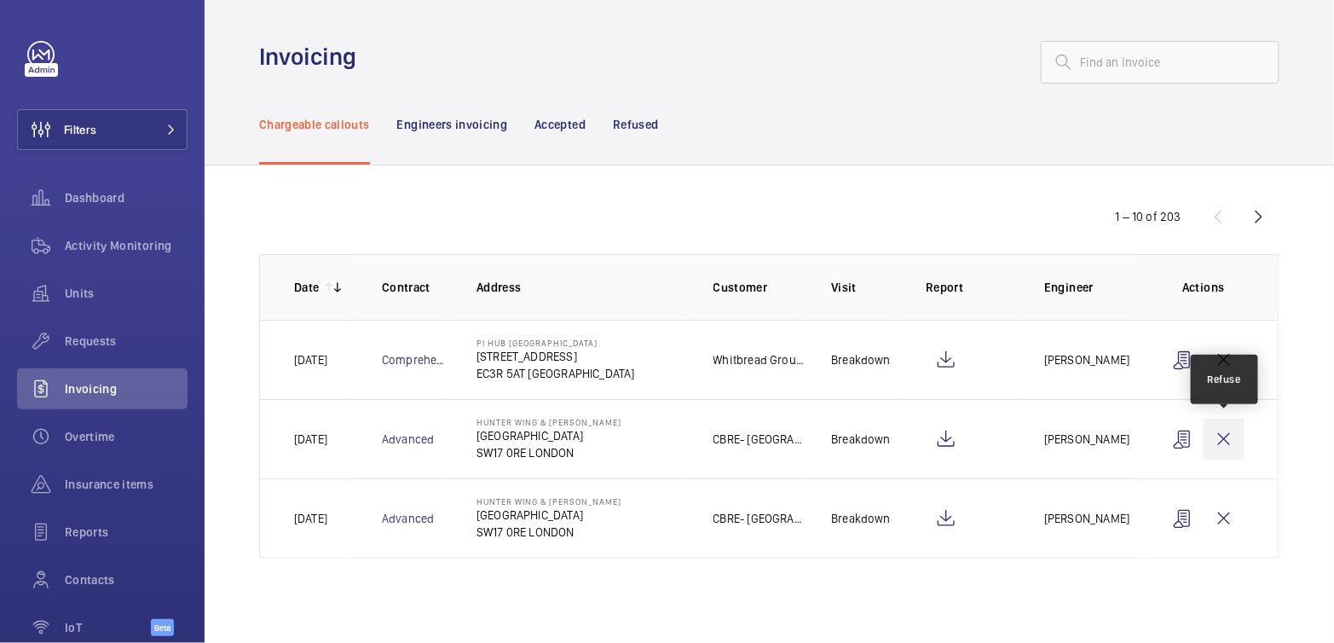
click at [1223, 441] on wm-front-icon-button at bounding box center [1223, 438] width 41 height 41
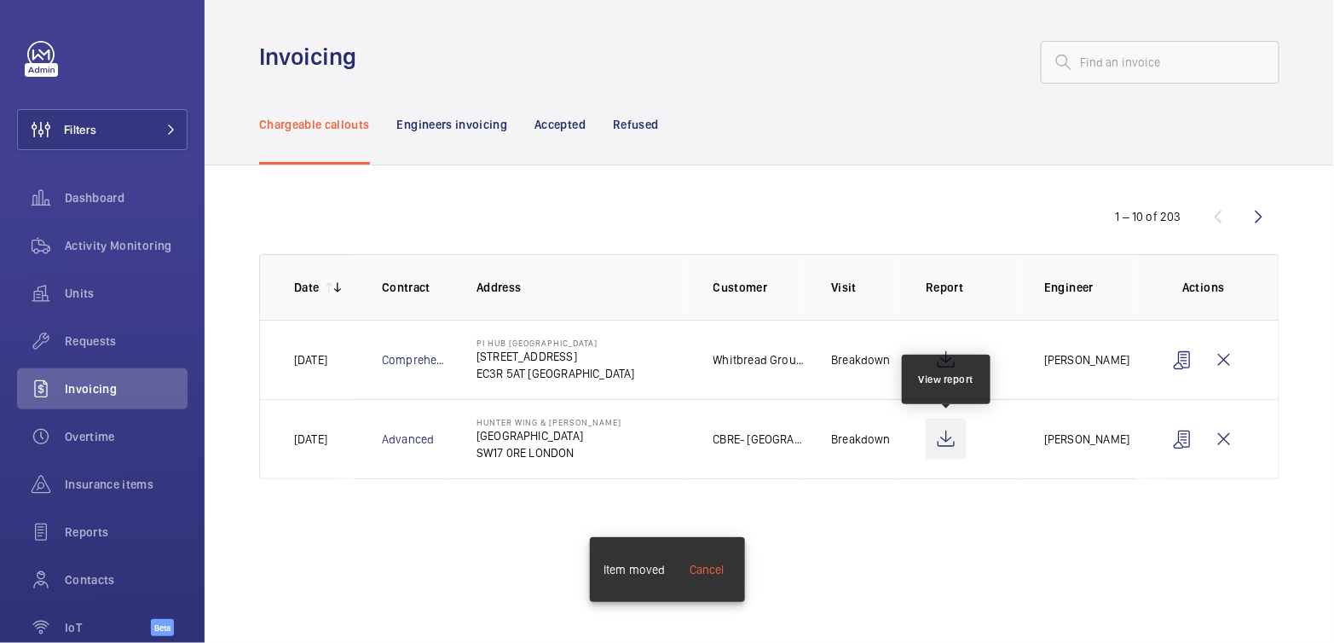
click at [949, 443] on wm-front-icon-button at bounding box center [945, 438] width 41 height 41
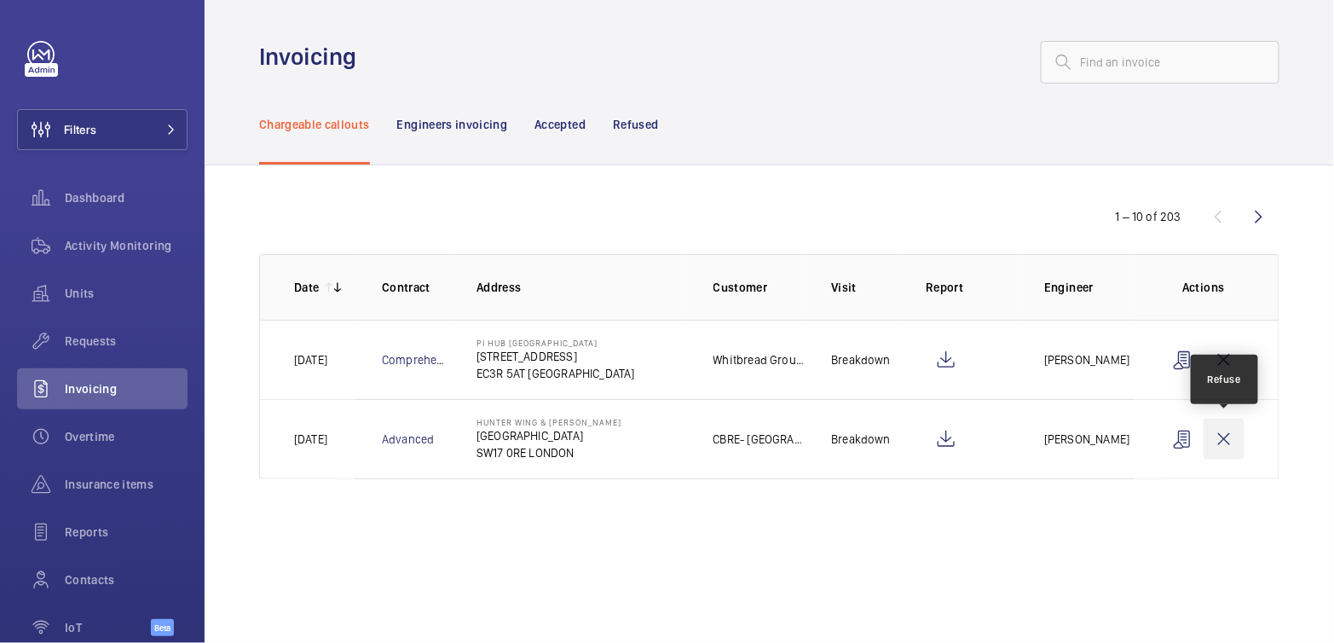
click at [1225, 435] on wm-front-icon-button at bounding box center [1223, 438] width 41 height 41
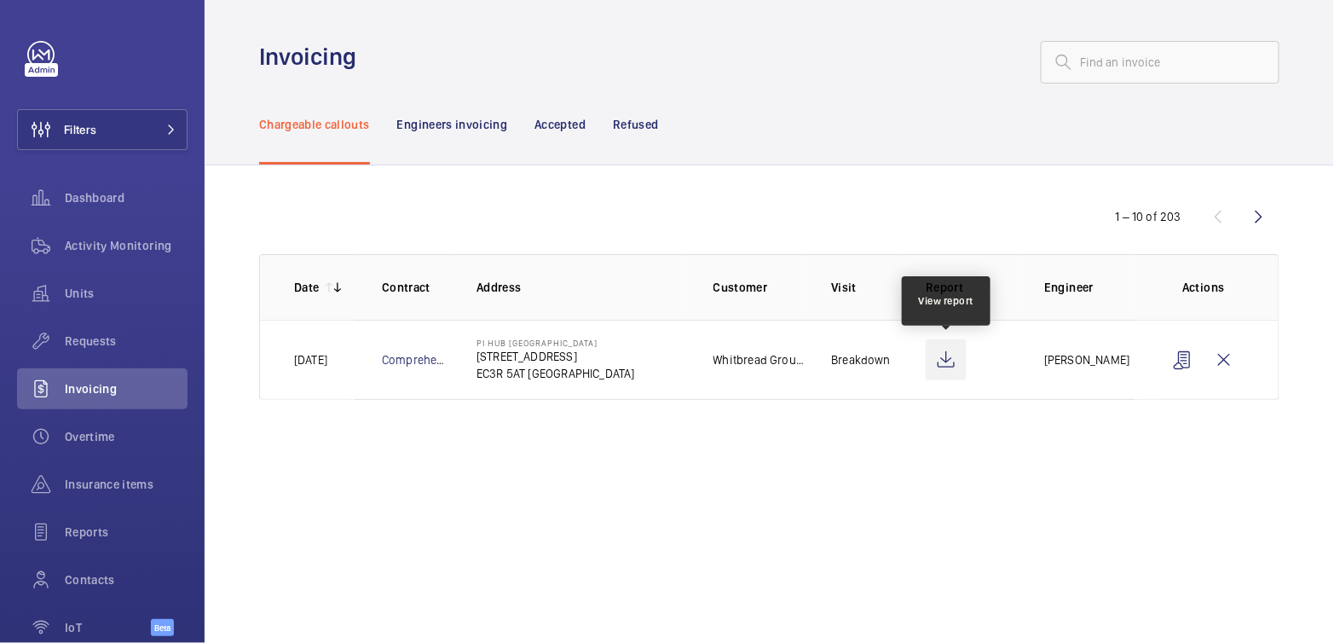
click at [941, 357] on wm-front-icon-button at bounding box center [945, 359] width 41 height 41
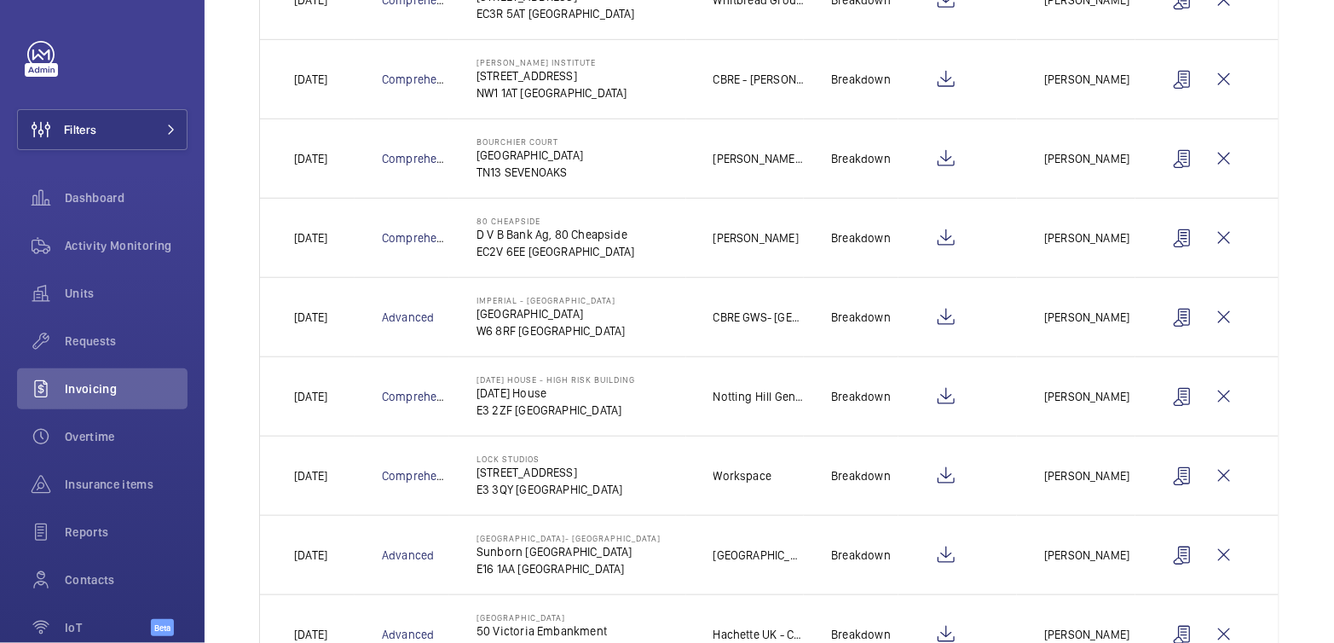
scroll to position [382, 0]
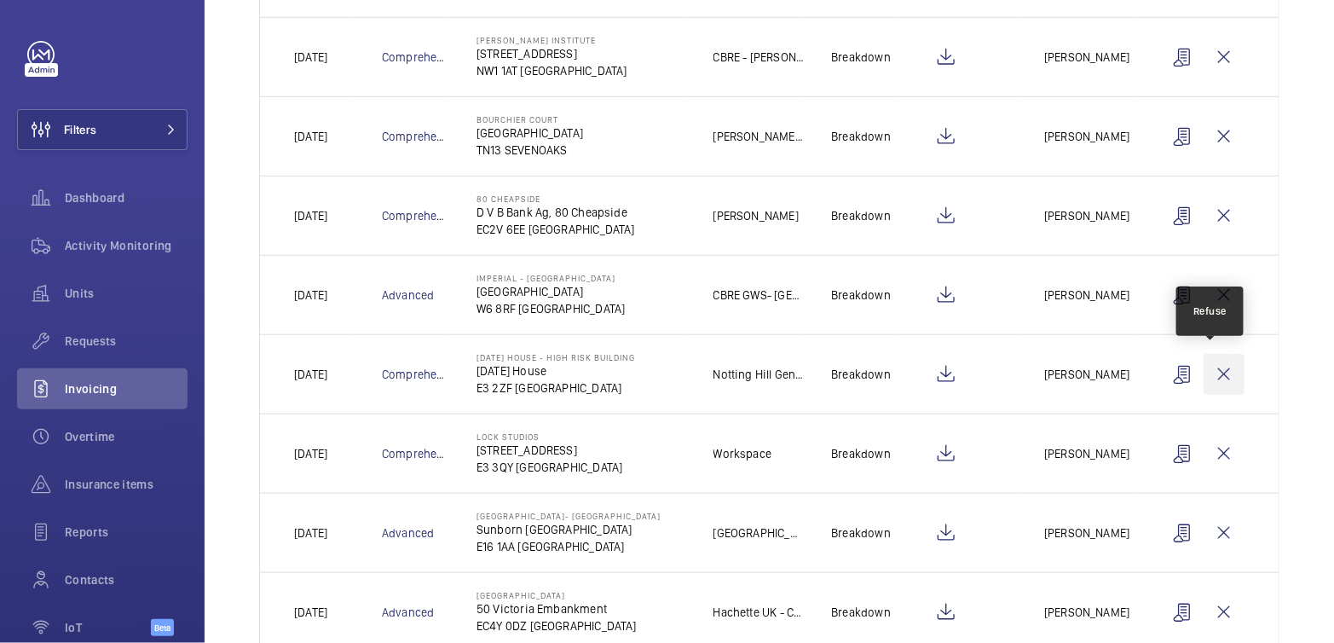
click at [1208, 377] on wm-front-icon-button at bounding box center [1223, 374] width 41 height 41
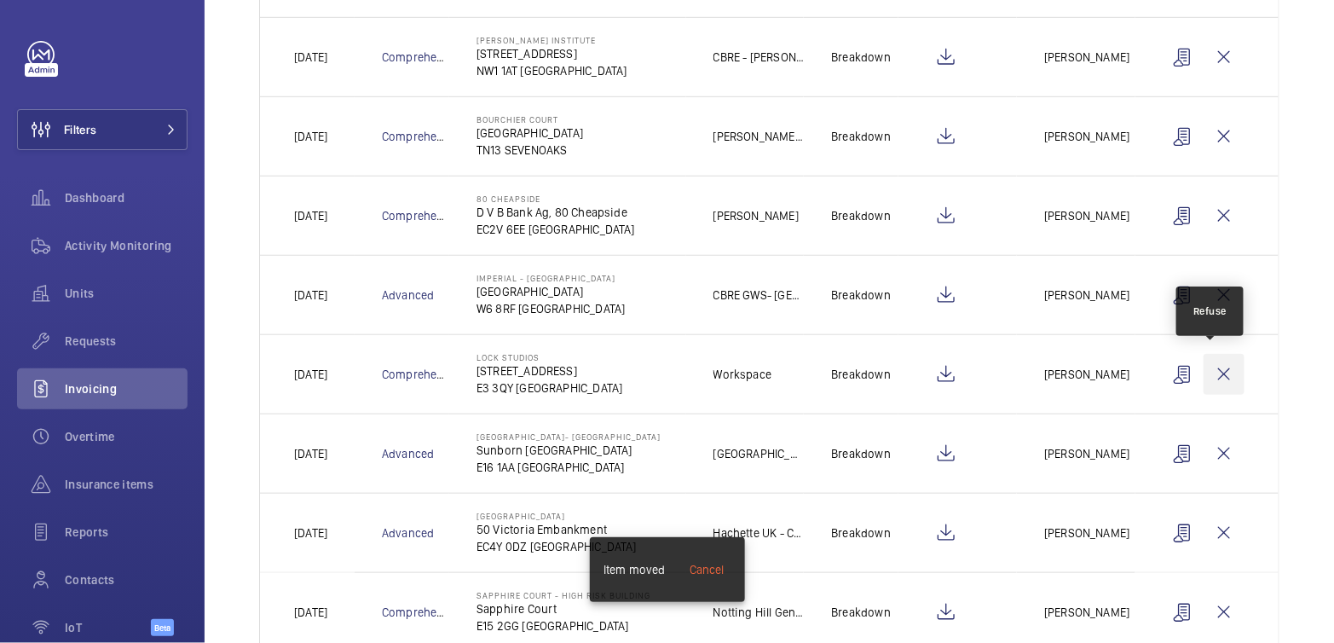
click at [1212, 369] on wm-front-icon-button at bounding box center [1223, 374] width 41 height 41
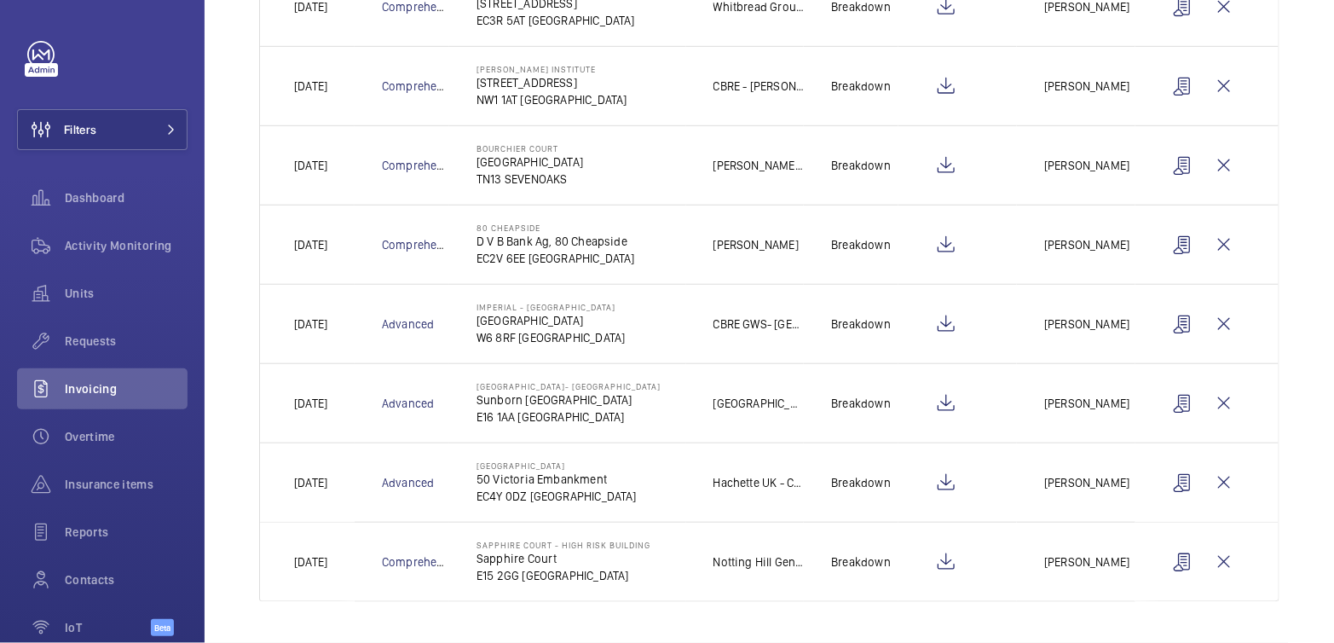
scroll to position [346, 0]
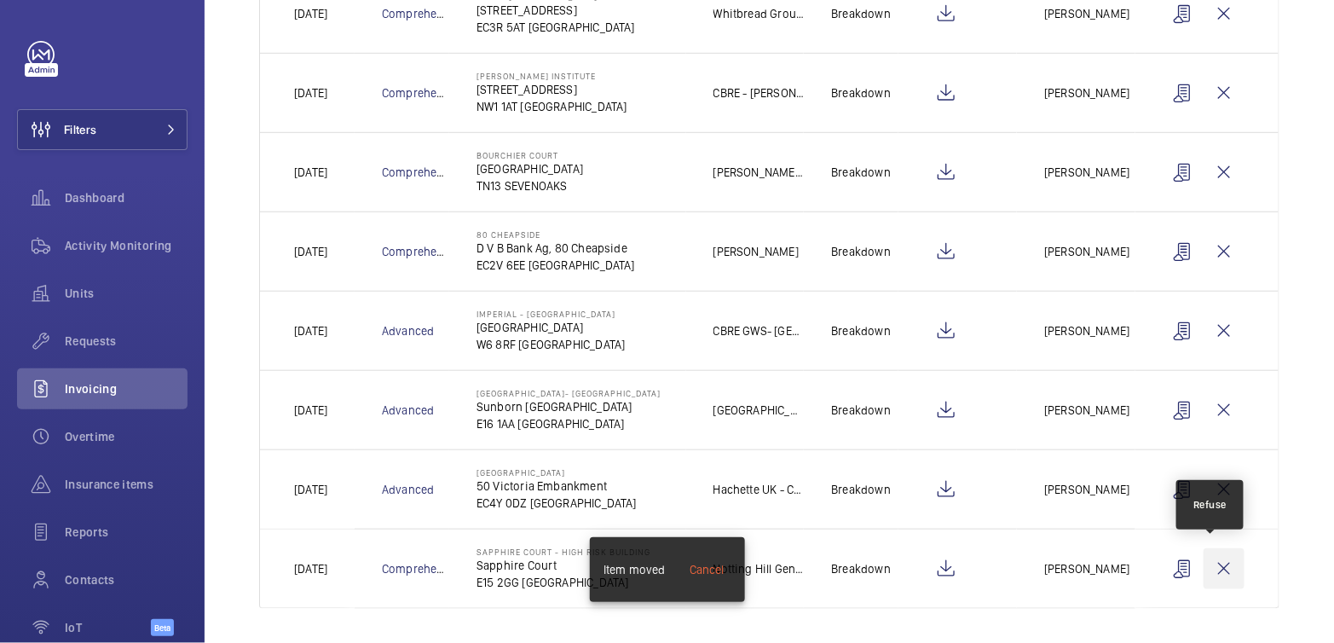
click at [1213, 562] on wm-front-icon-button at bounding box center [1223, 568] width 41 height 41
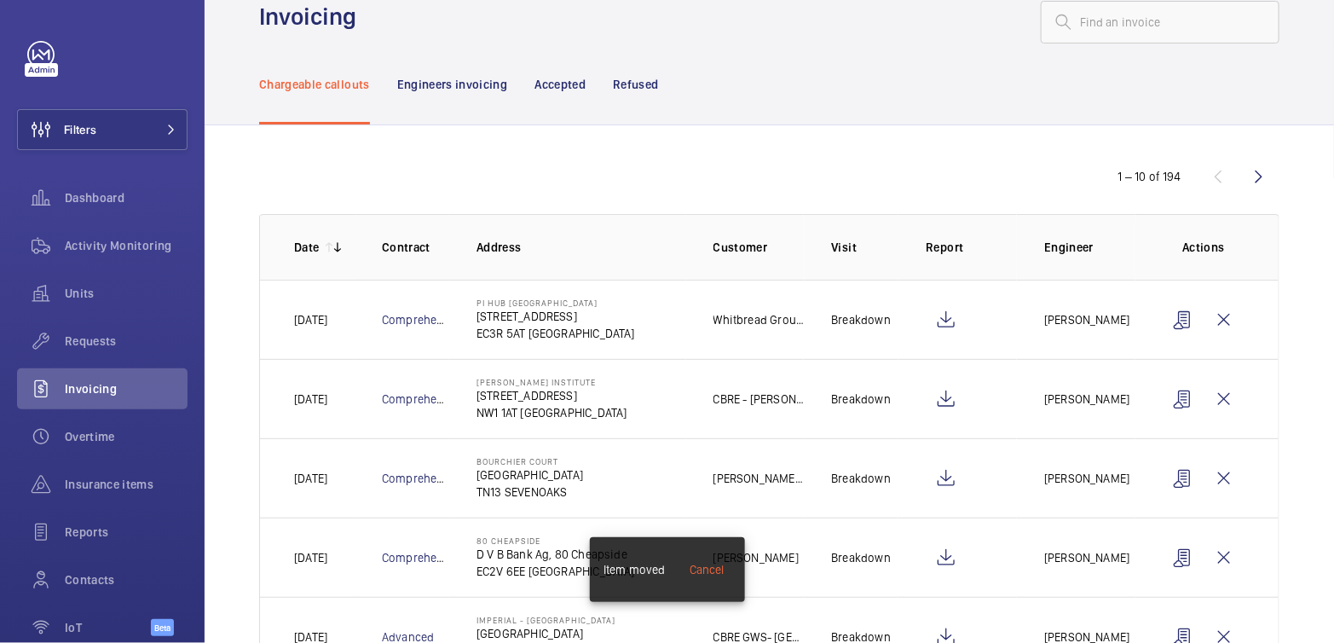
scroll to position [36, 0]
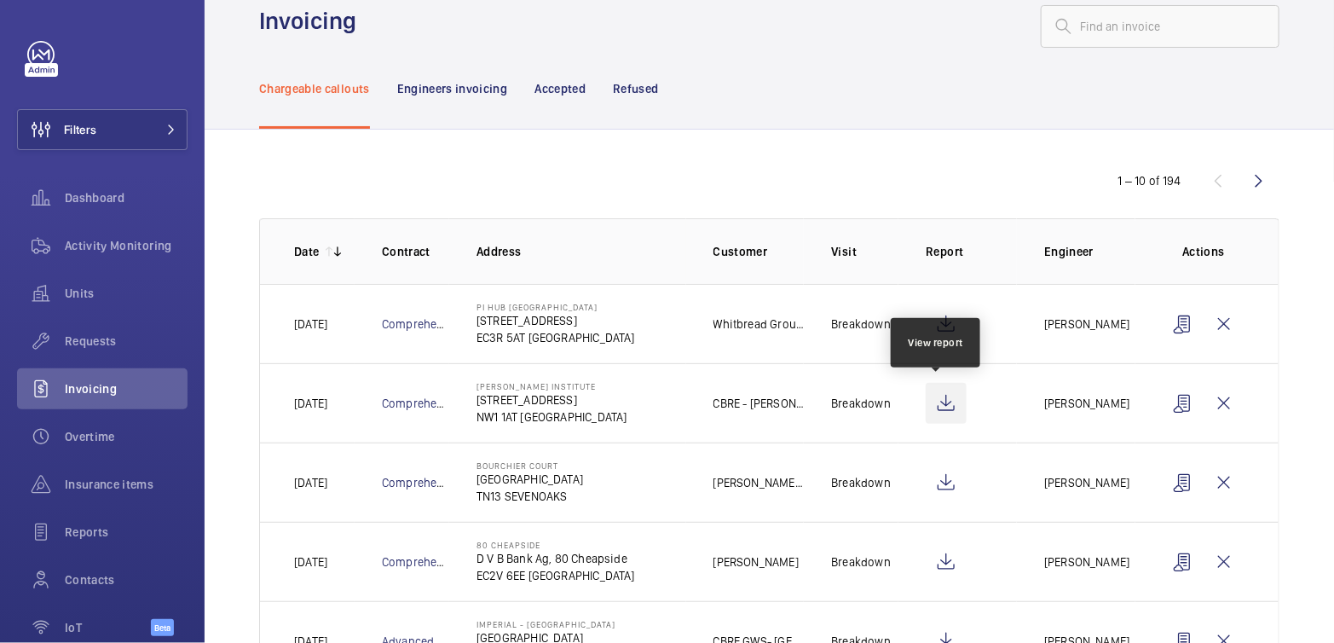
click at [932, 406] on wm-front-icon-button at bounding box center [945, 403] width 41 height 41
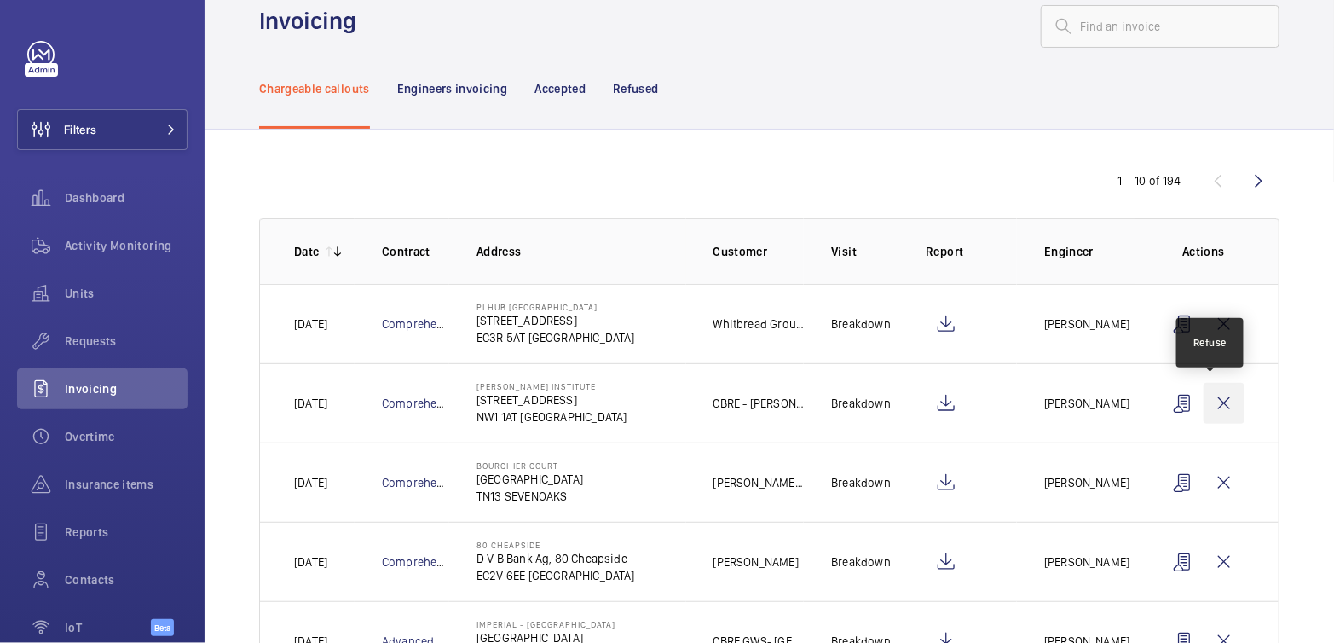
click at [1222, 407] on wm-front-icon-button at bounding box center [1223, 403] width 41 height 41
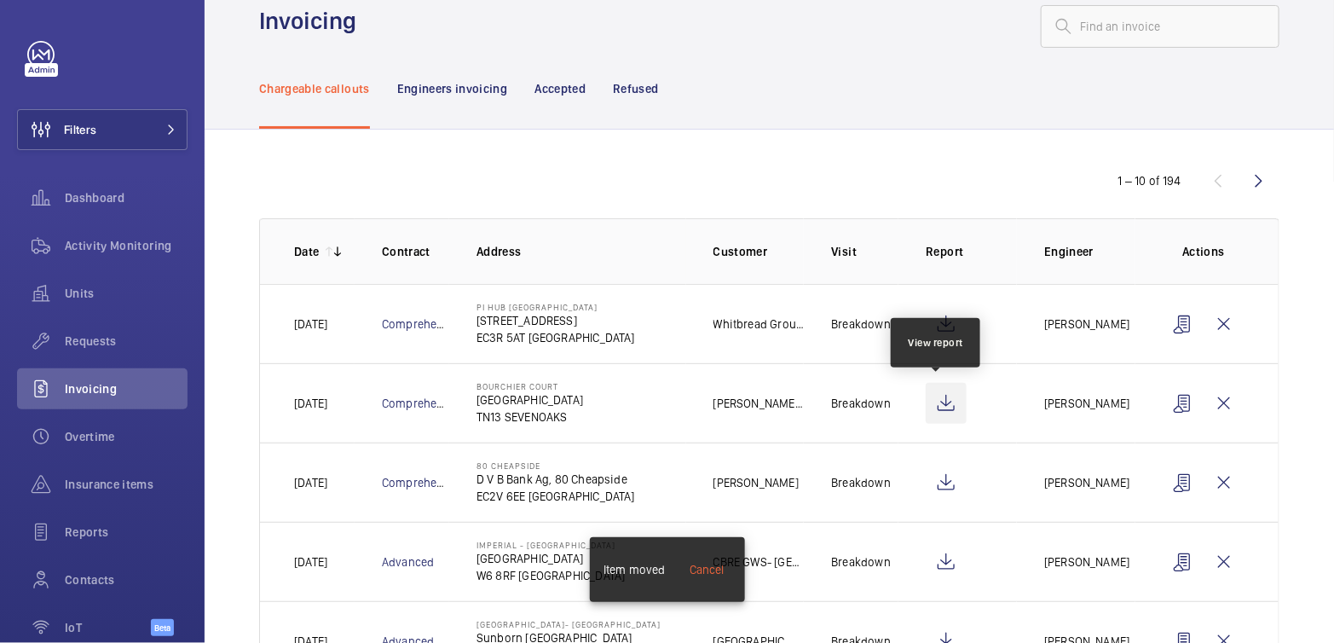
click at [939, 401] on wm-front-icon-button at bounding box center [945, 403] width 41 height 41
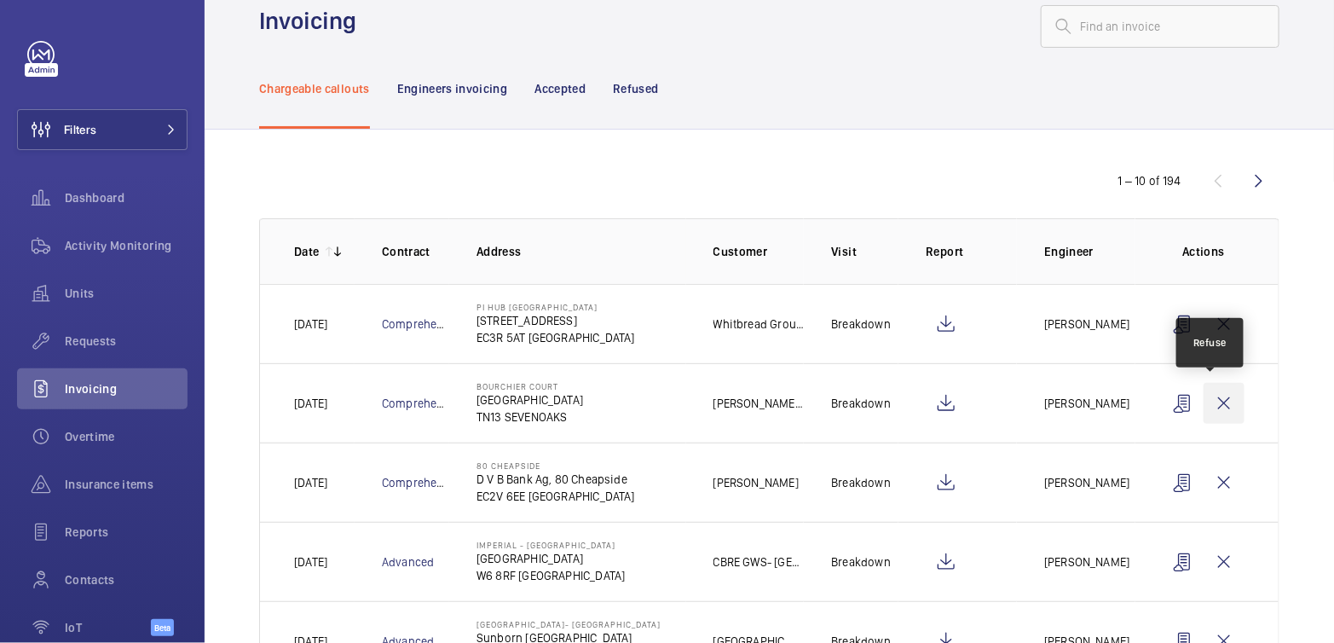
click at [1205, 402] on wm-front-icon-button at bounding box center [1223, 403] width 41 height 41
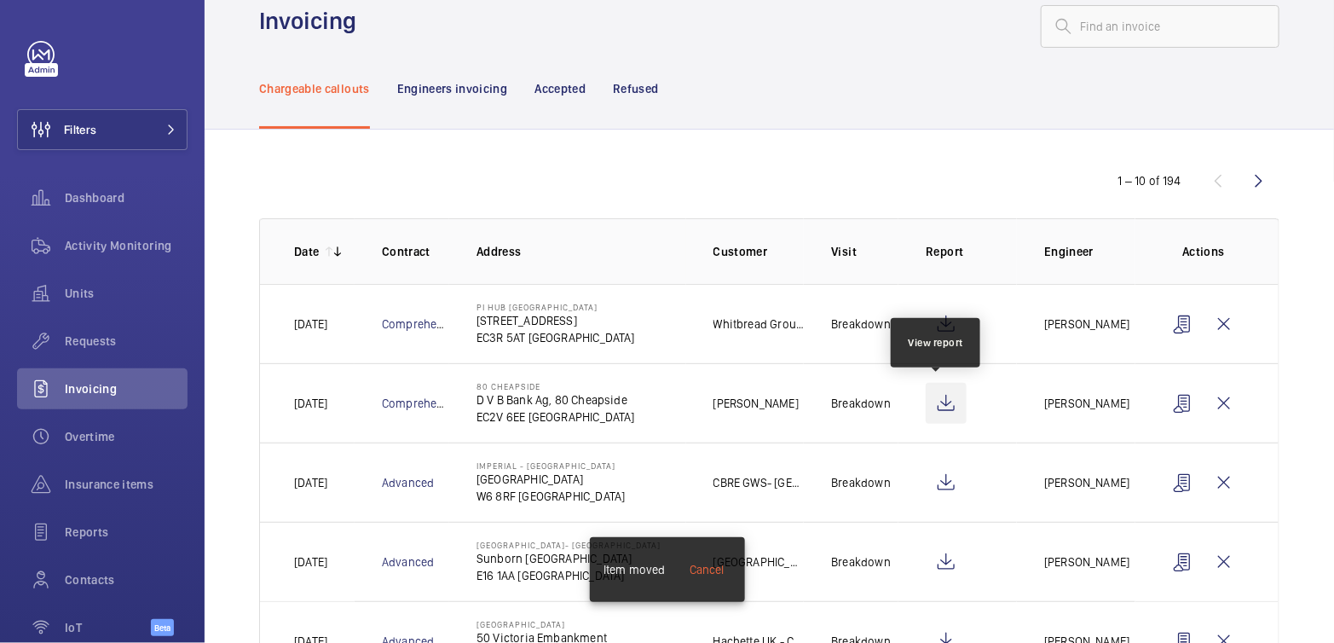
click at [939, 401] on wm-front-icon-button at bounding box center [945, 403] width 41 height 41
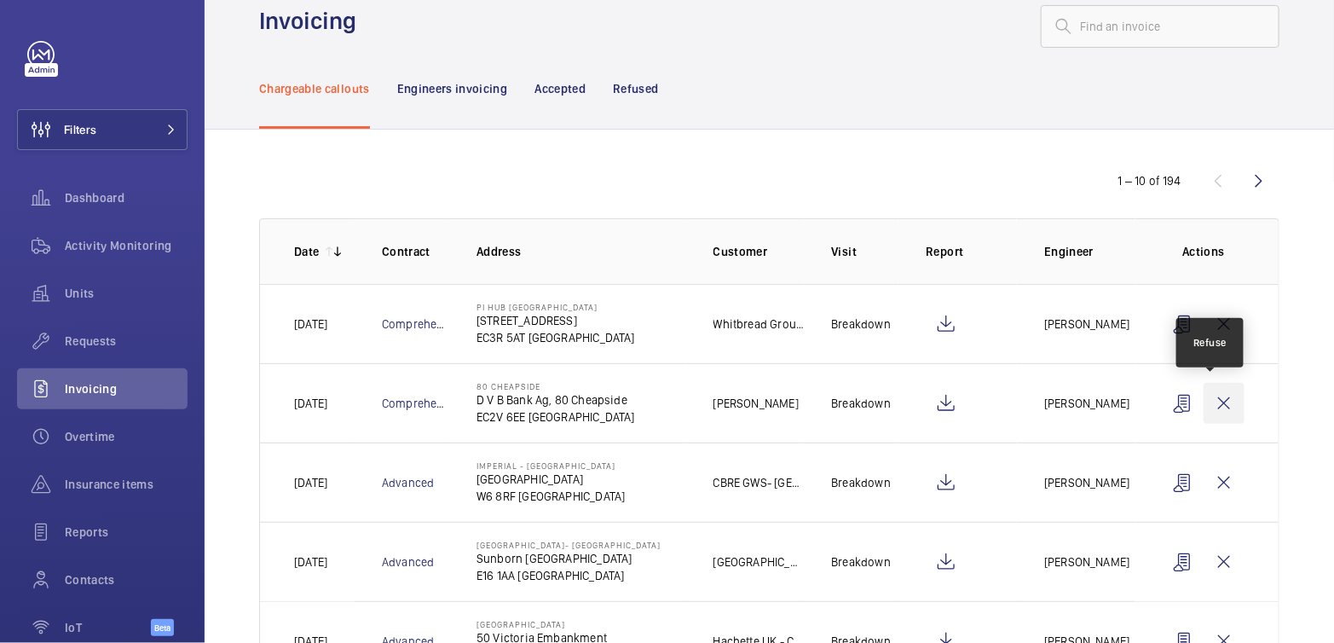
click at [1211, 397] on wm-front-icon-button at bounding box center [1223, 403] width 41 height 41
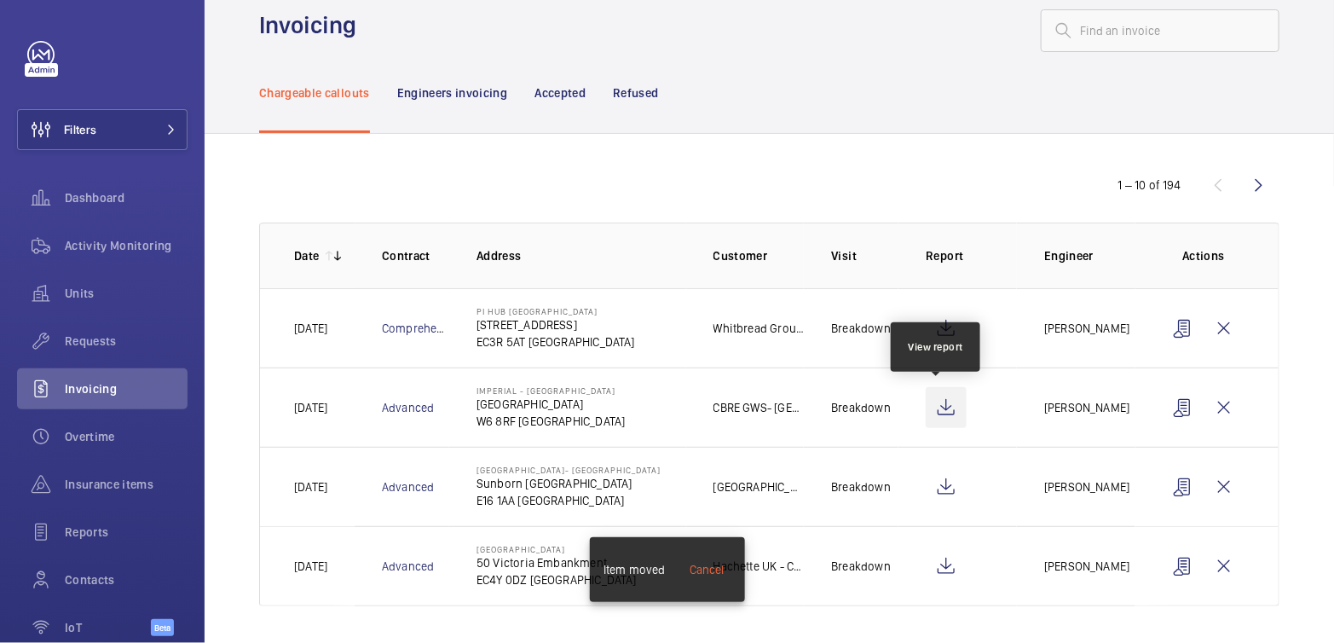
click at [938, 404] on wm-front-icon-button at bounding box center [945, 407] width 41 height 41
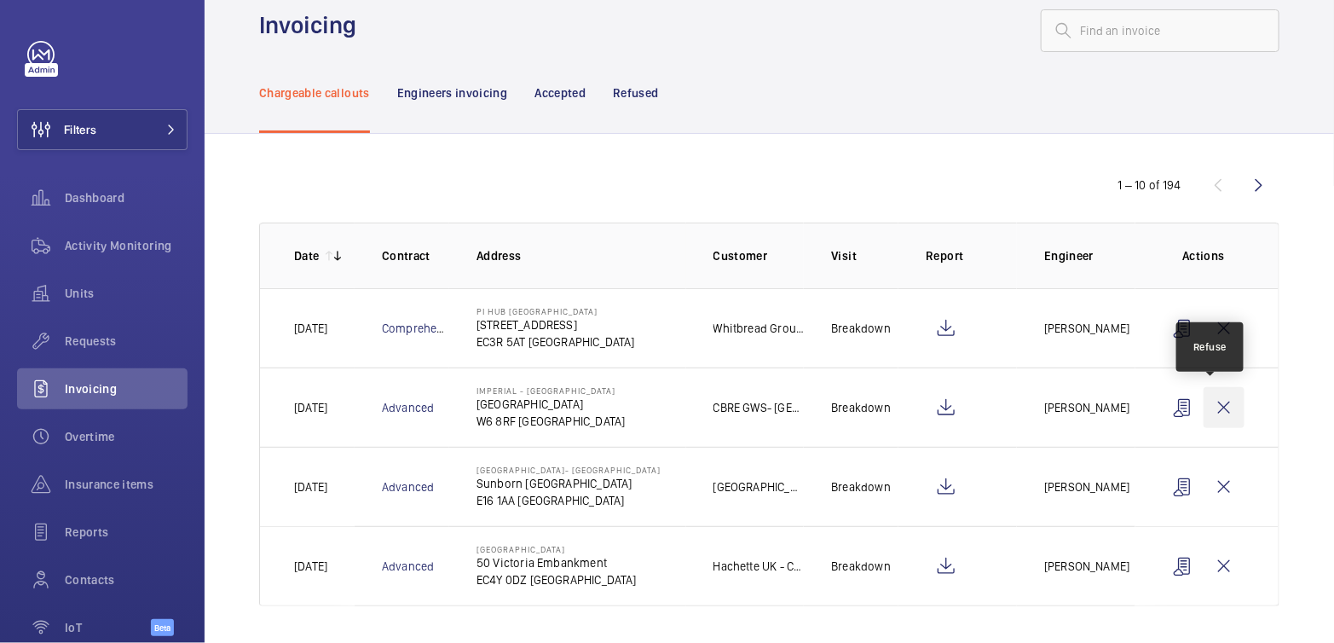
click at [1208, 398] on wm-front-icon-button at bounding box center [1223, 407] width 41 height 41
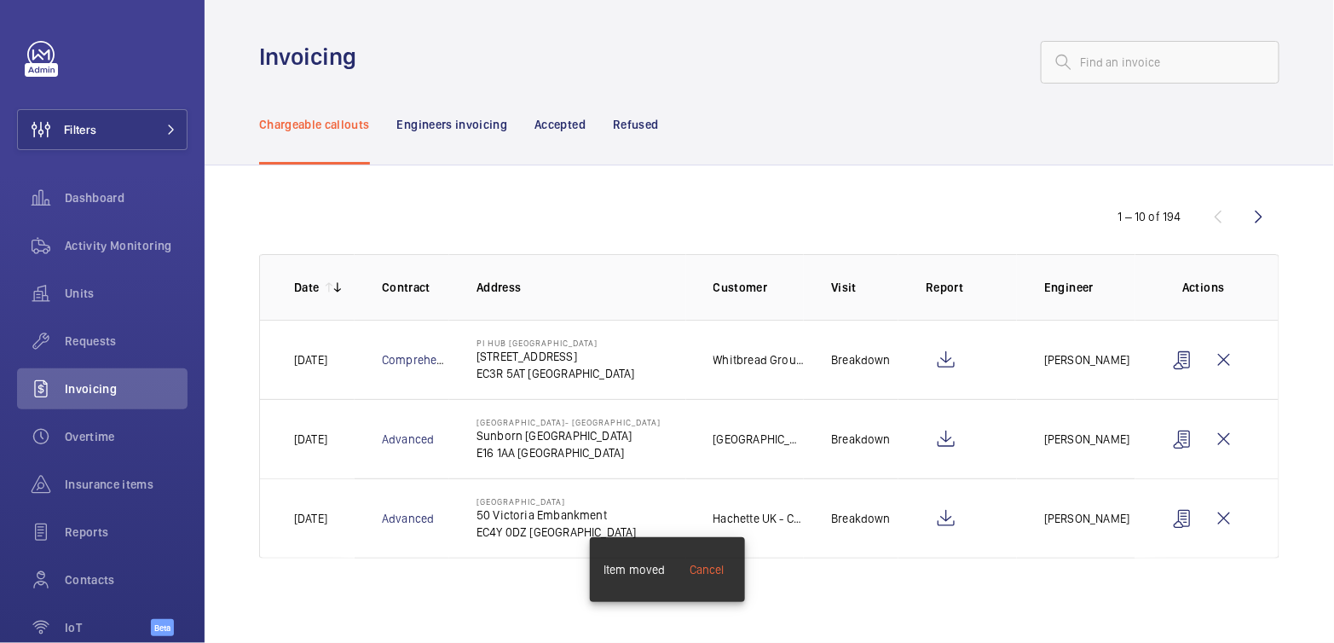
scroll to position [0, 0]
click at [957, 442] on wm-front-icon-button at bounding box center [945, 438] width 41 height 41
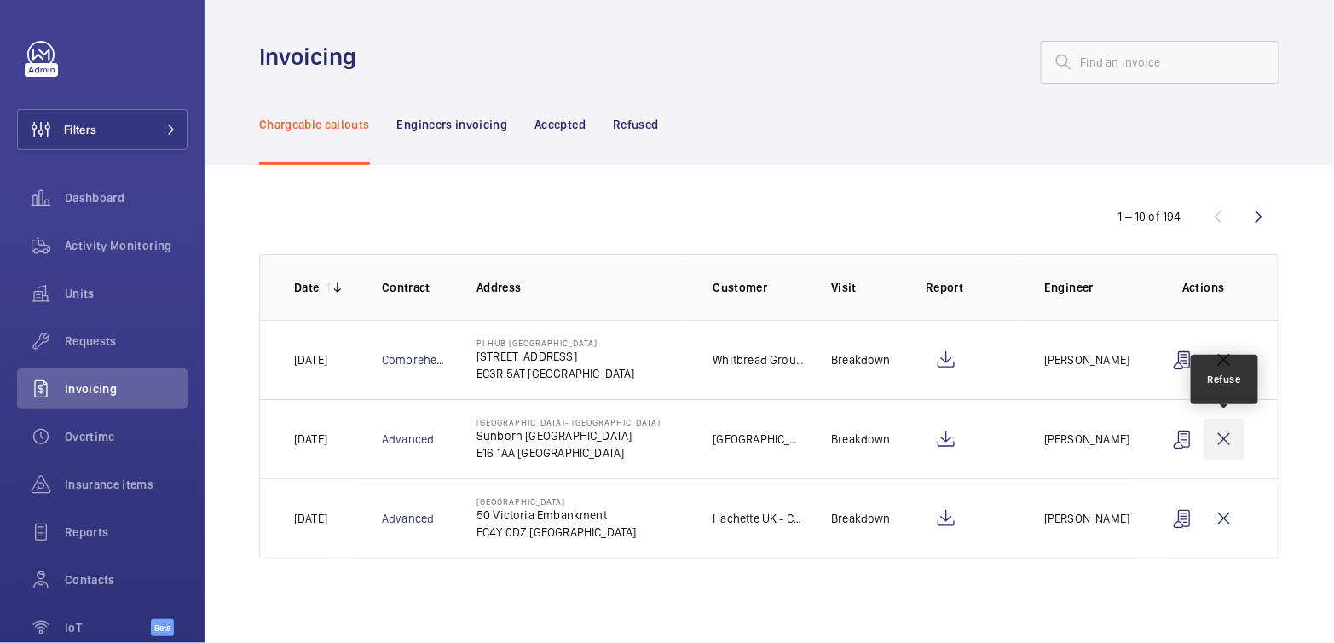
click at [1230, 445] on wm-front-icon-button at bounding box center [1223, 438] width 41 height 41
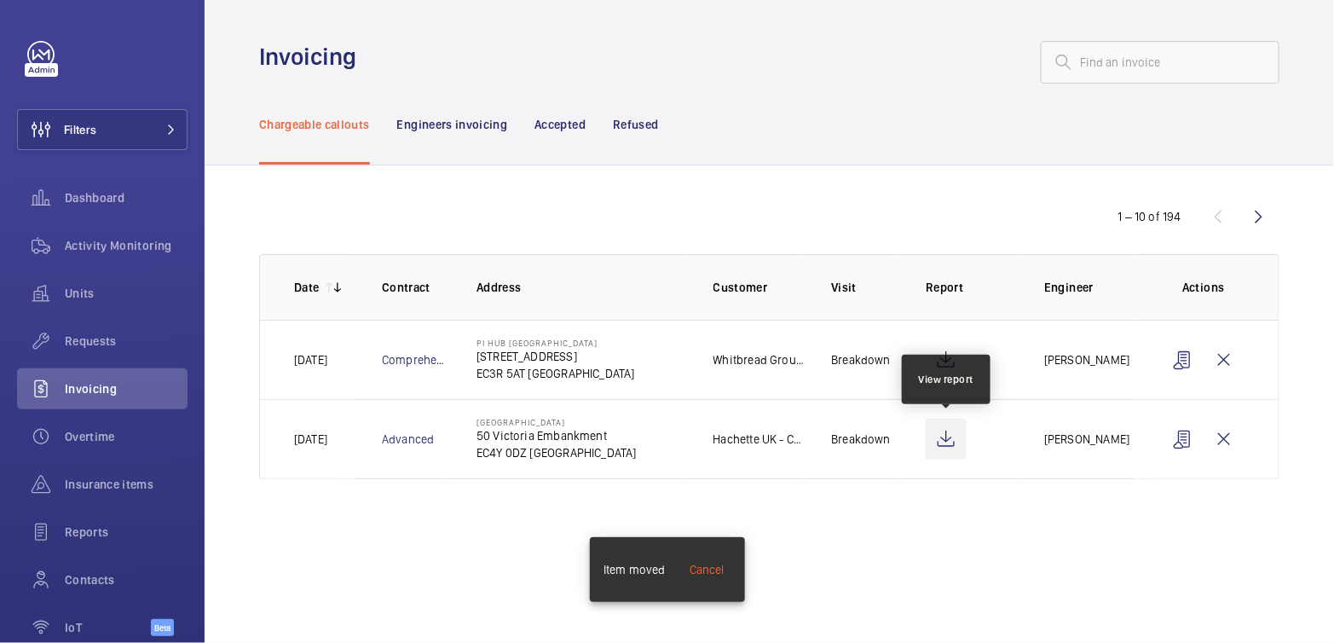
click at [954, 447] on wm-front-icon-button at bounding box center [945, 438] width 41 height 41
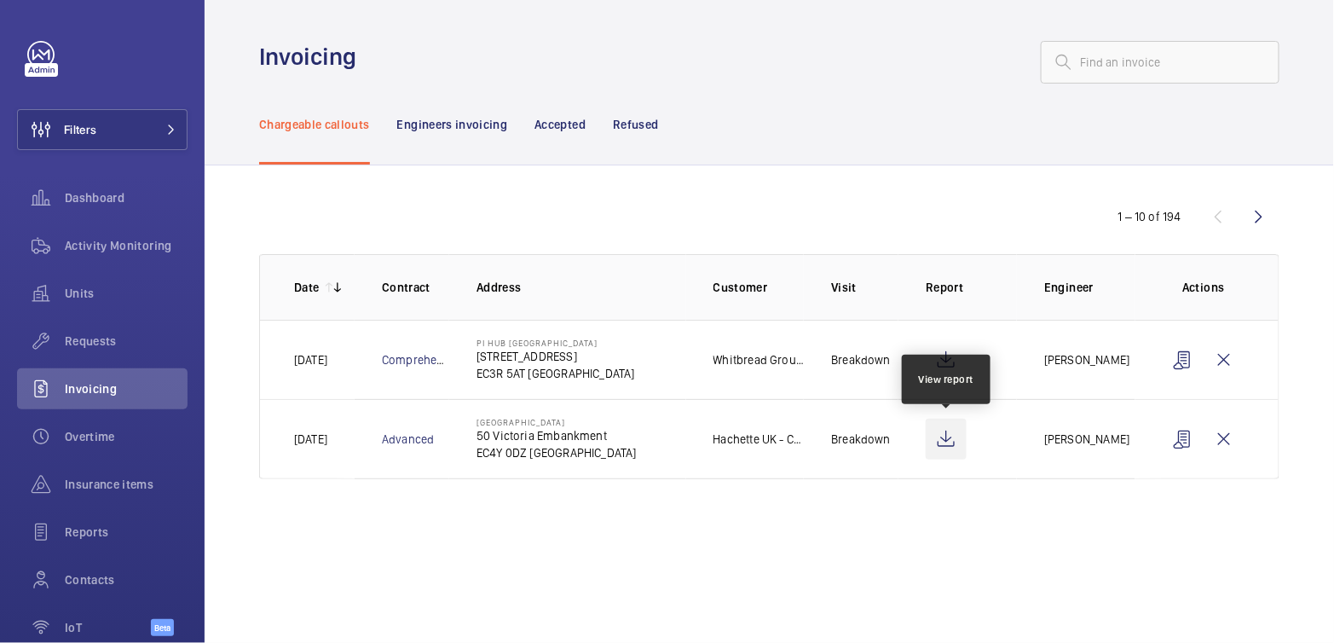
click at [939, 446] on wm-front-icon-button at bounding box center [945, 438] width 41 height 41
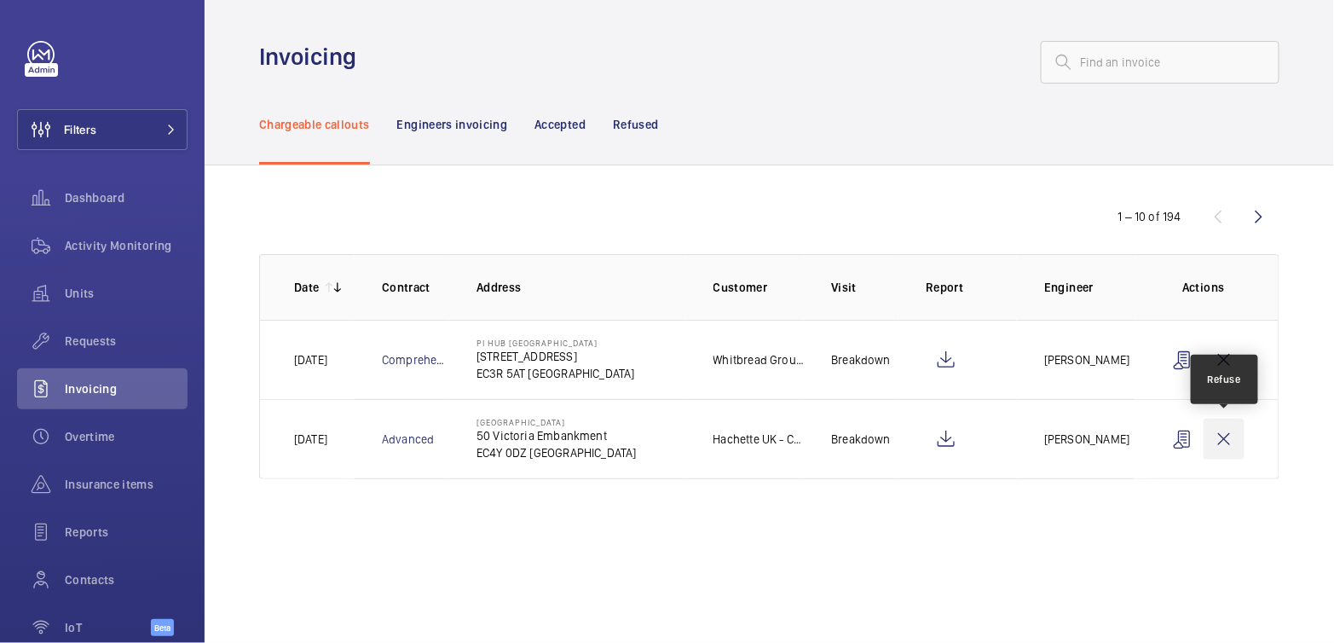
click at [1223, 440] on wm-front-icon-button at bounding box center [1223, 438] width 41 height 41
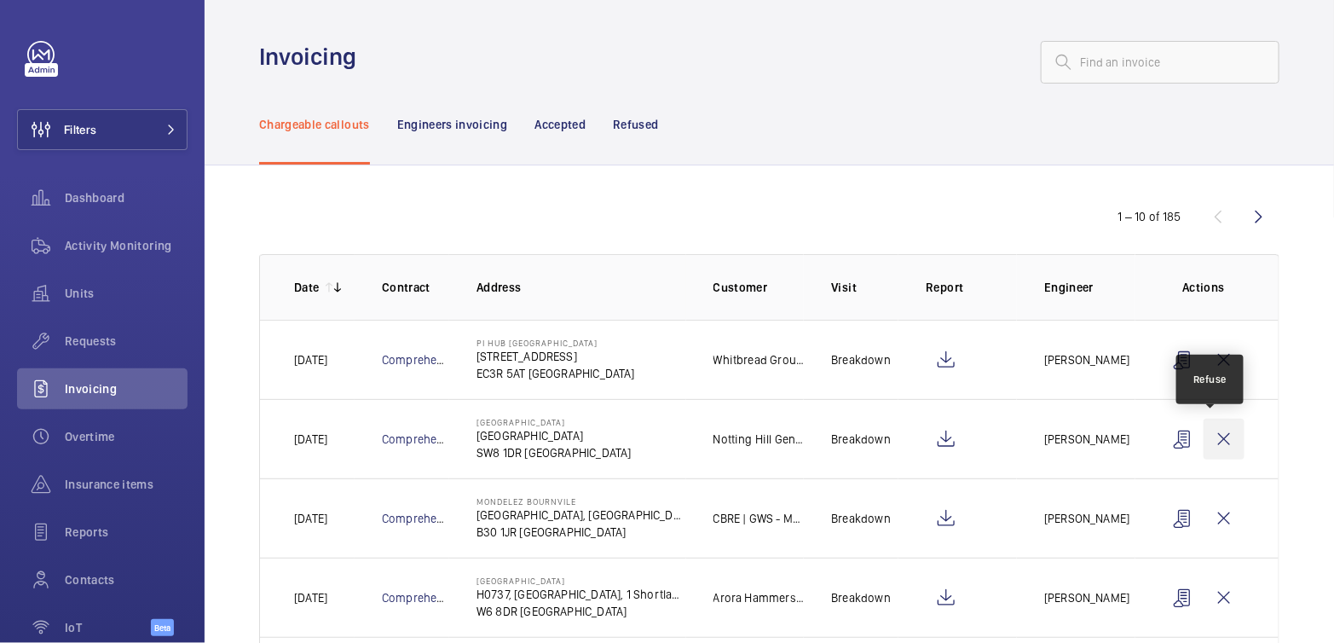
click at [1221, 438] on wm-front-icon-button at bounding box center [1223, 438] width 41 height 41
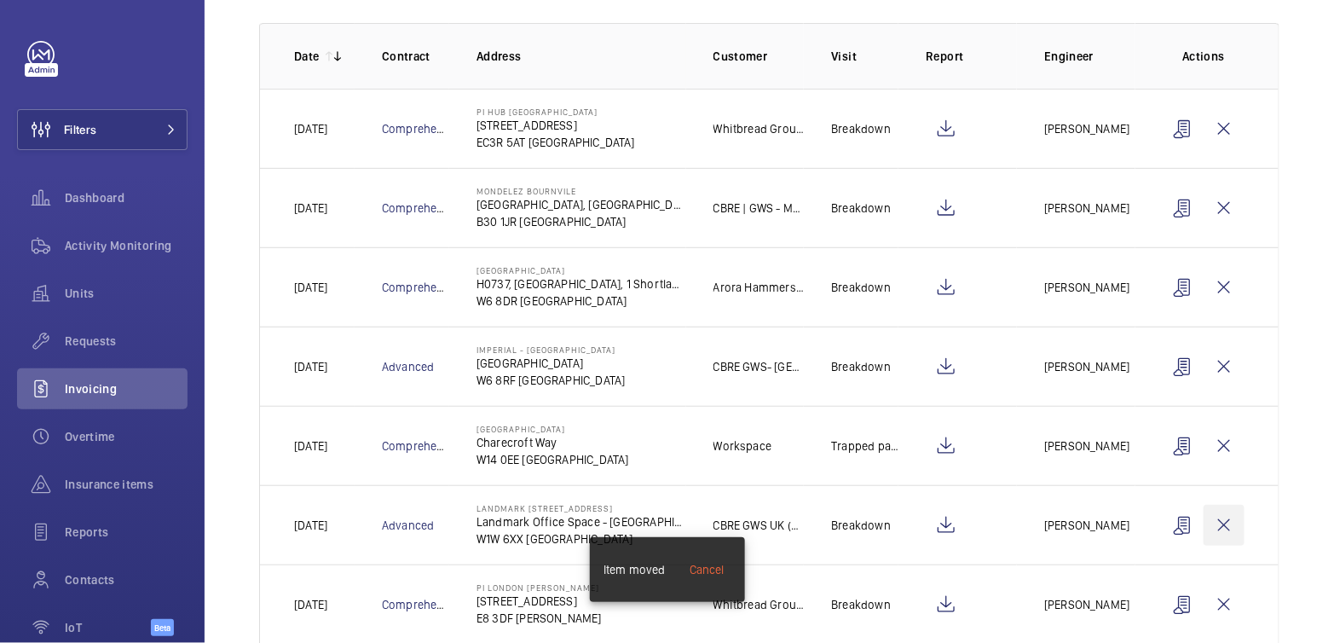
scroll to position [244, 0]
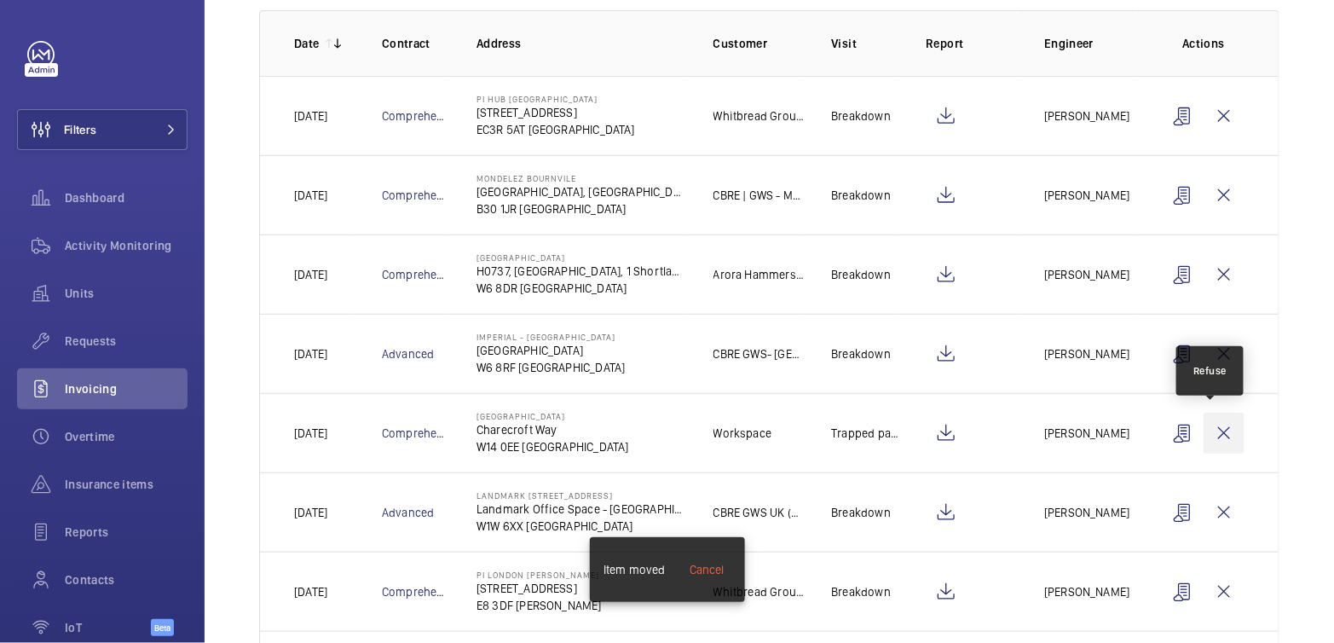
click at [1213, 437] on wm-front-icon-button at bounding box center [1223, 432] width 41 height 41
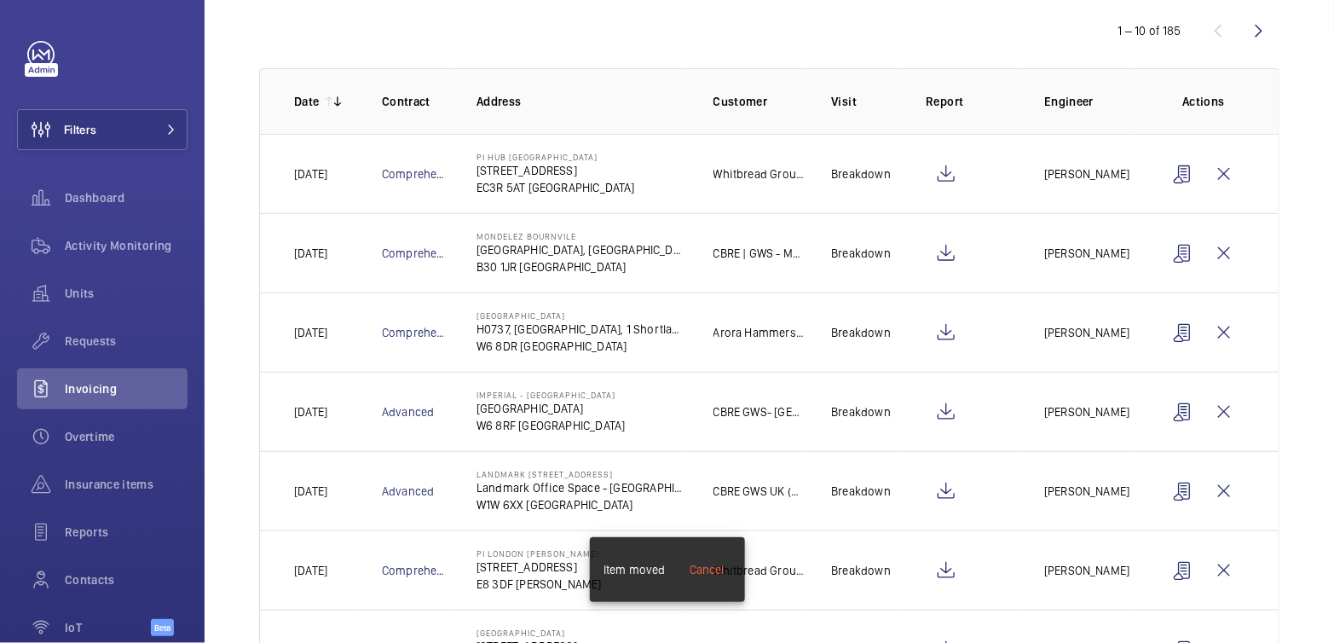
scroll to position [185, 0]
click at [939, 257] on wm-front-icon-button at bounding box center [945, 253] width 41 height 41
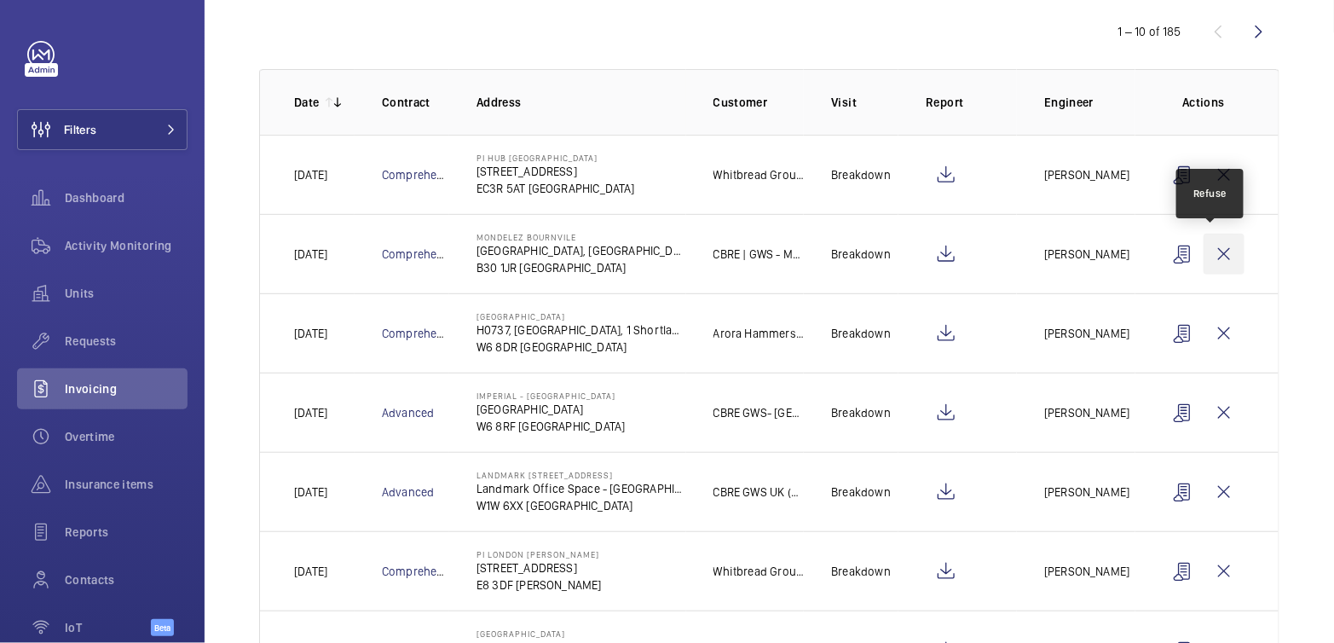
click at [1213, 253] on wm-front-icon-button at bounding box center [1223, 253] width 41 height 41
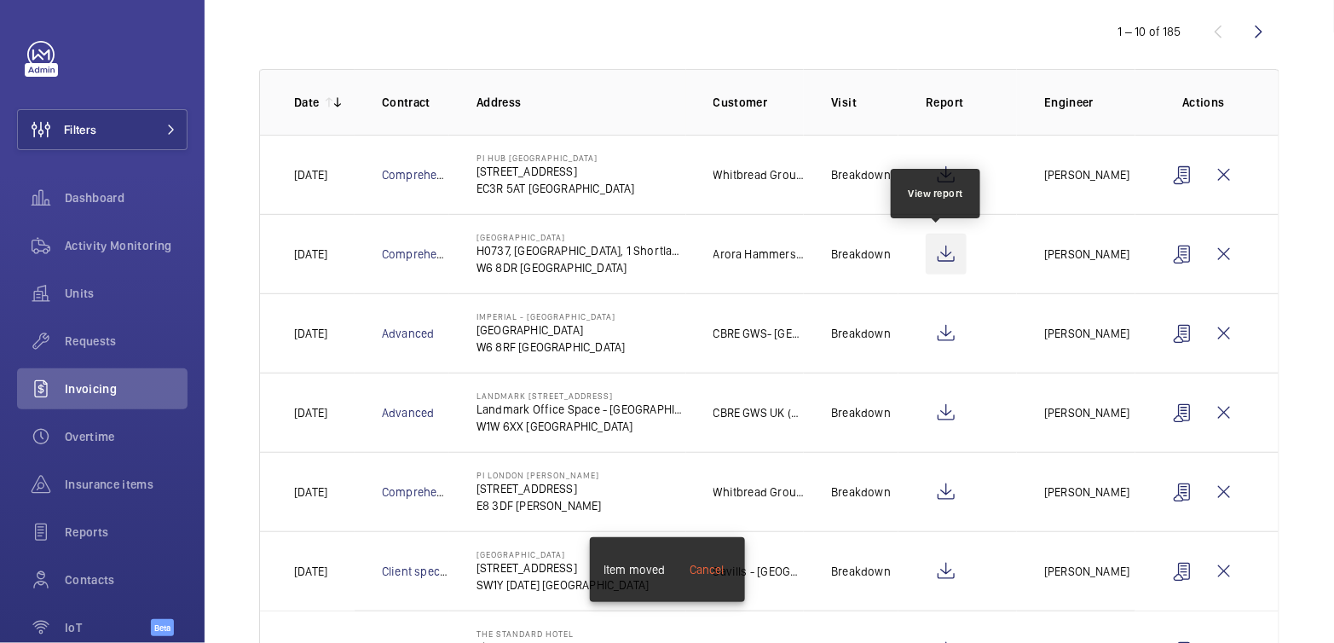
click at [937, 262] on wm-front-icon-button at bounding box center [945, 253] width 41 height 41
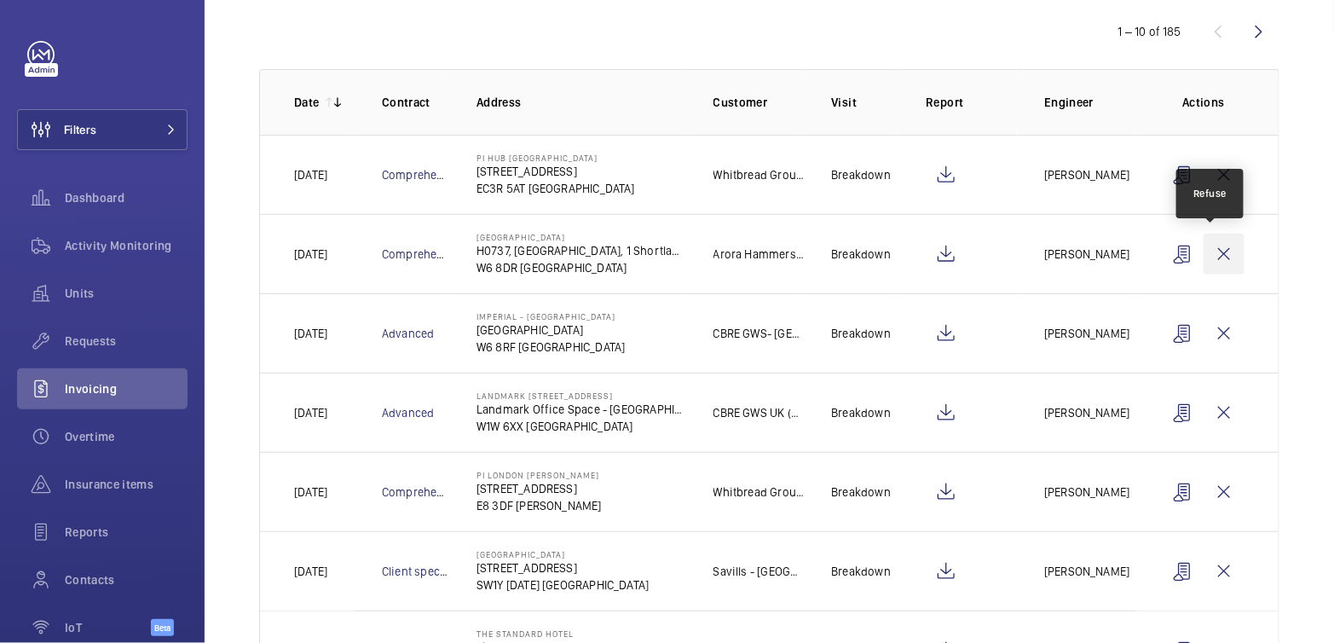
click at [1210, 255] on wm-front-icon-button at bounding box center [1223, 253] width 41 height 41
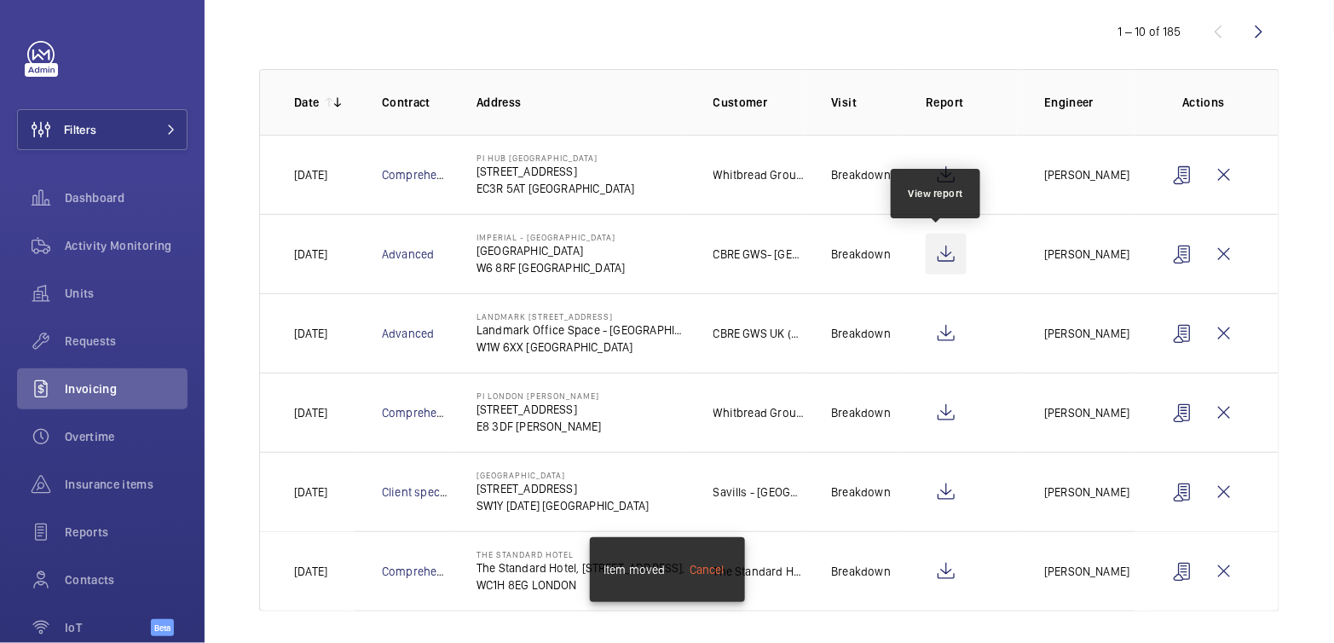
click at [943, 255] on wm-front-icon-button at bounding box center [945, 253] width 41 height 41
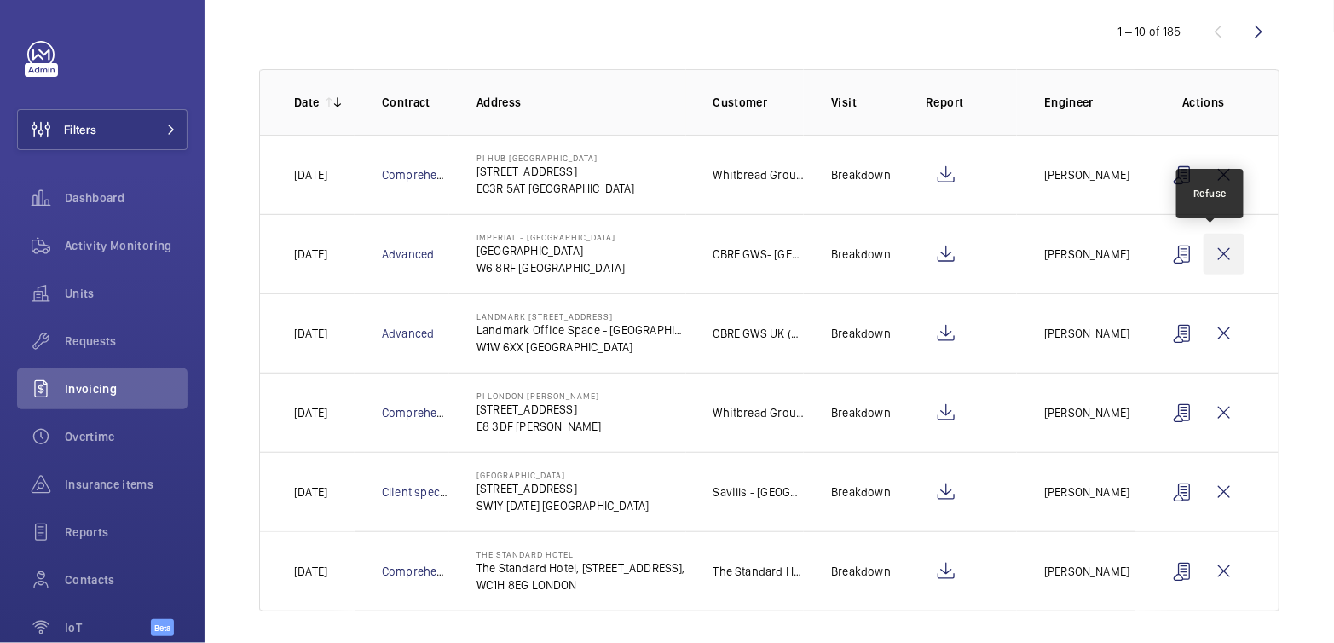
click at [1219, 257] on wm-front-icon-button at bounding box center [1223, 253] width 41 height 41
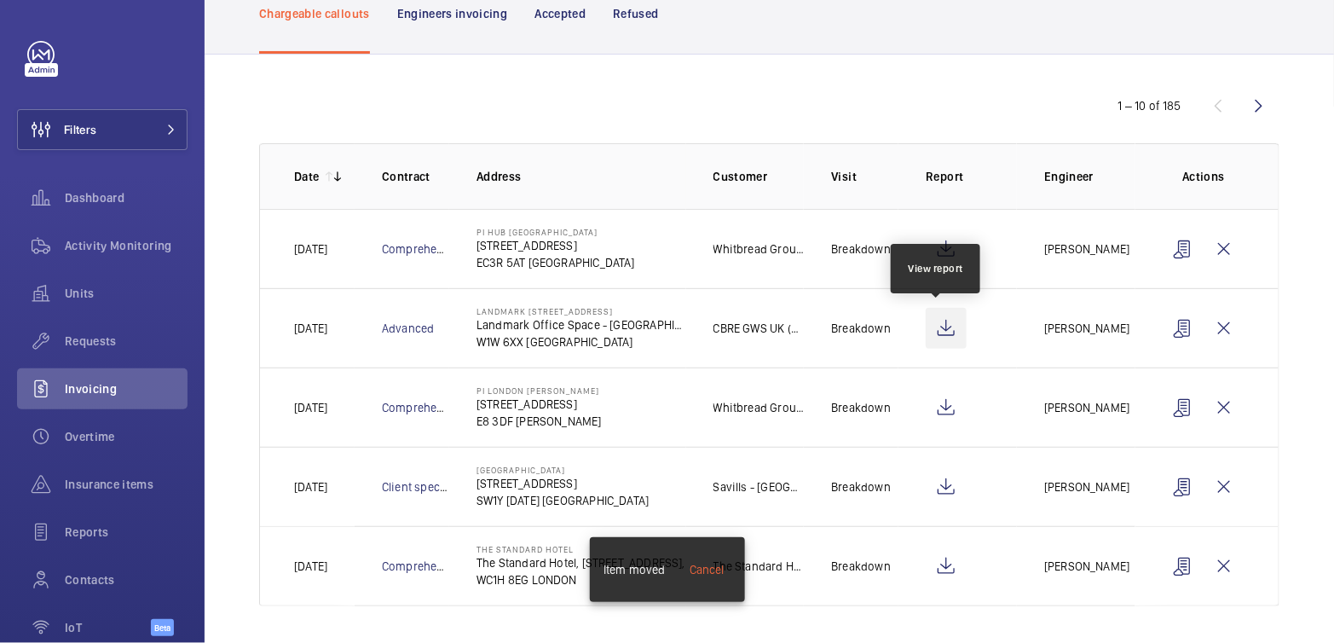
click at [946, 322] on wm-front-icon-button at bounding box center [945, 328] width 41 height 41
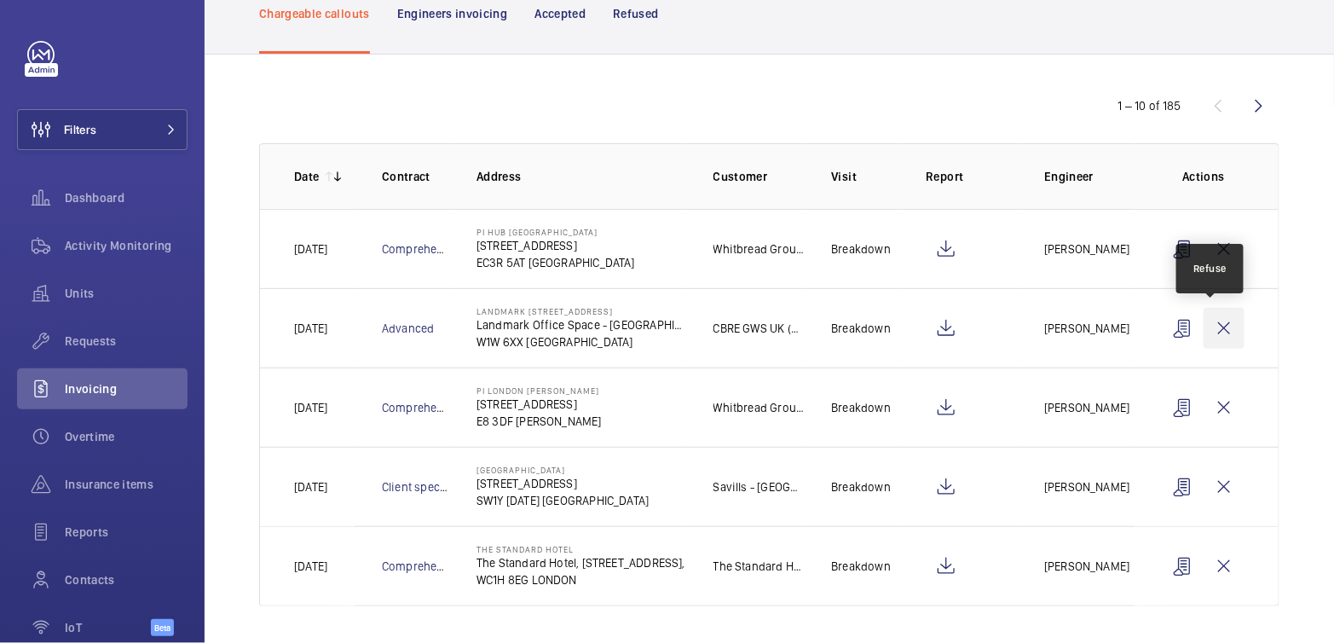
click at [1213, 333] on wm-front-icon-button at bounding box center [1223, 328] width 41 height 41
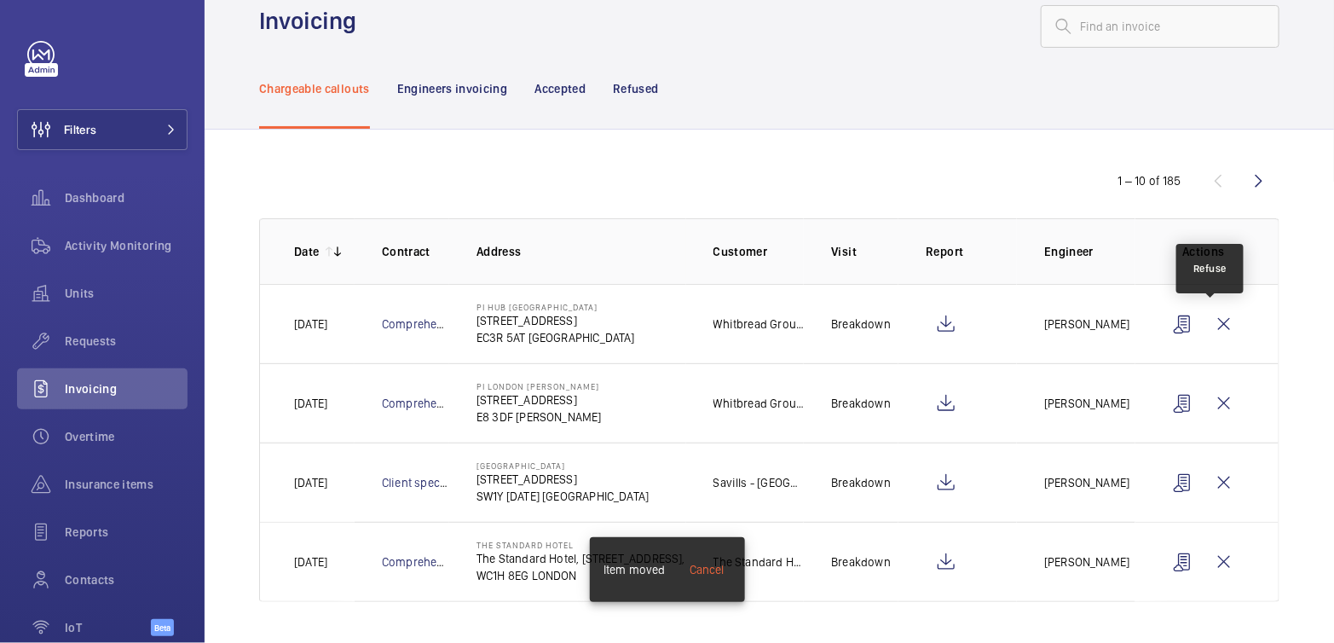
scroll to position [32, 0]
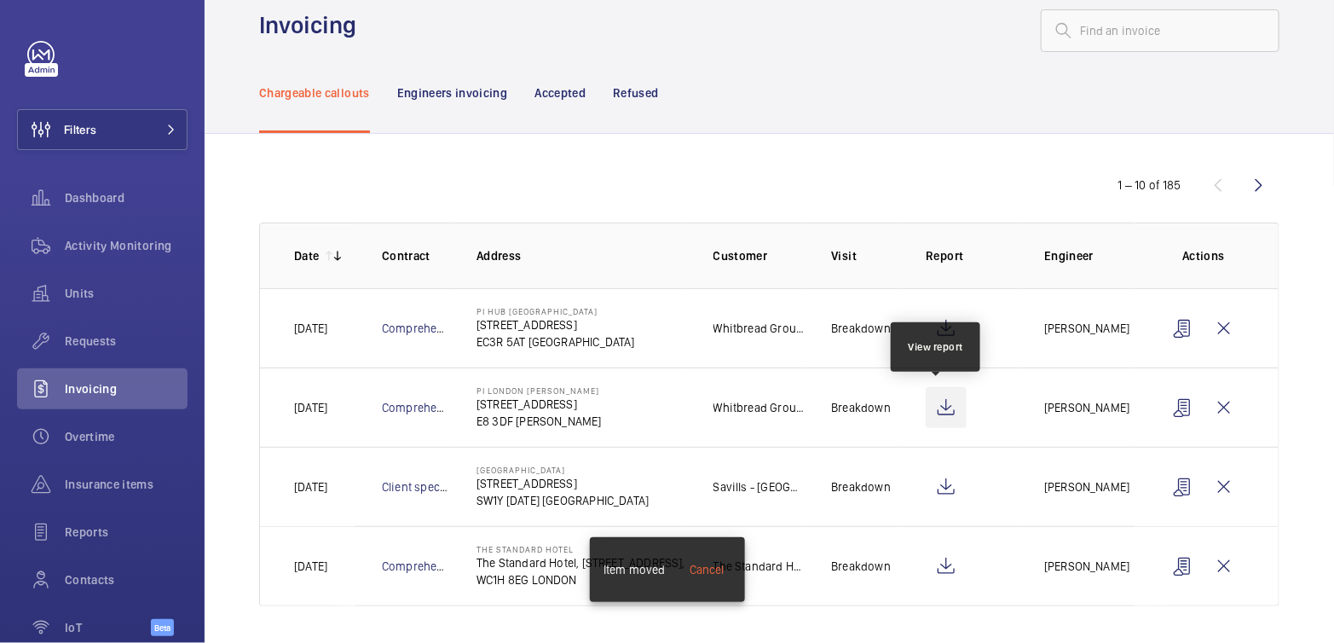
click at [933, 406] on wm-front-icon-button at bounding box center [945, 407] width 41 height 41
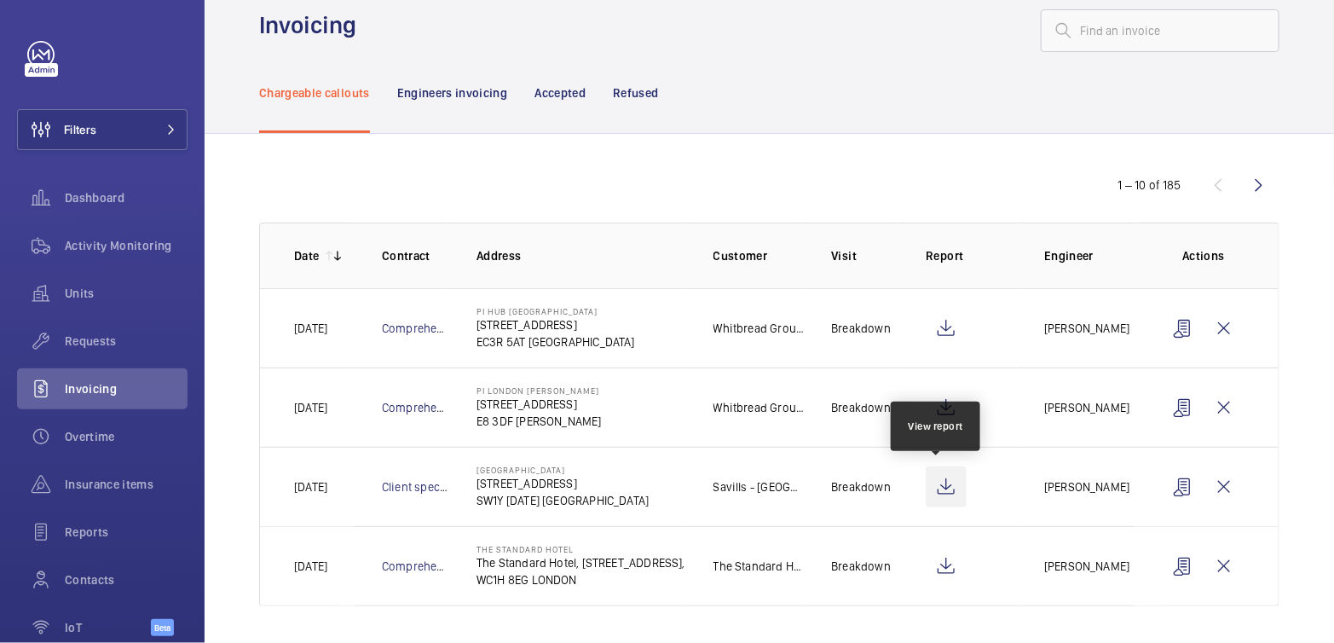
click at [940, 492] on wm-front-icon-button at bounding box center [945, 486] width 41 height 41
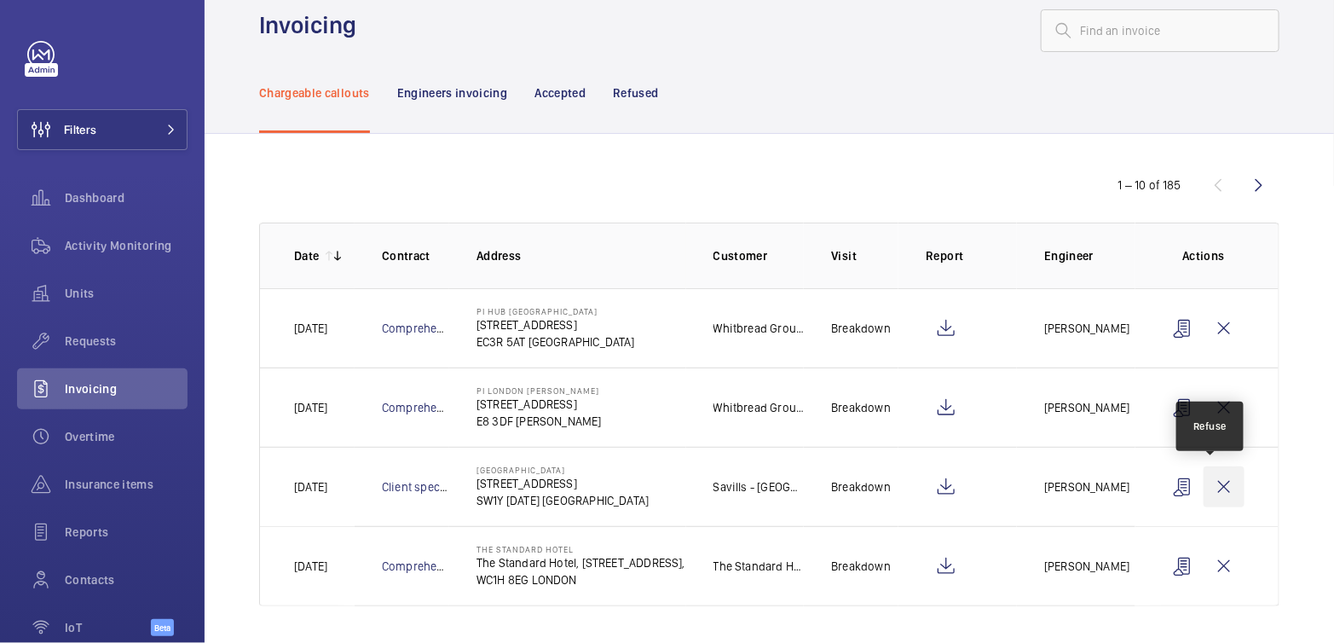
click at [1212, 482] on wm-front-icon-button at bounding box center [1223, 486] width 41 height 41
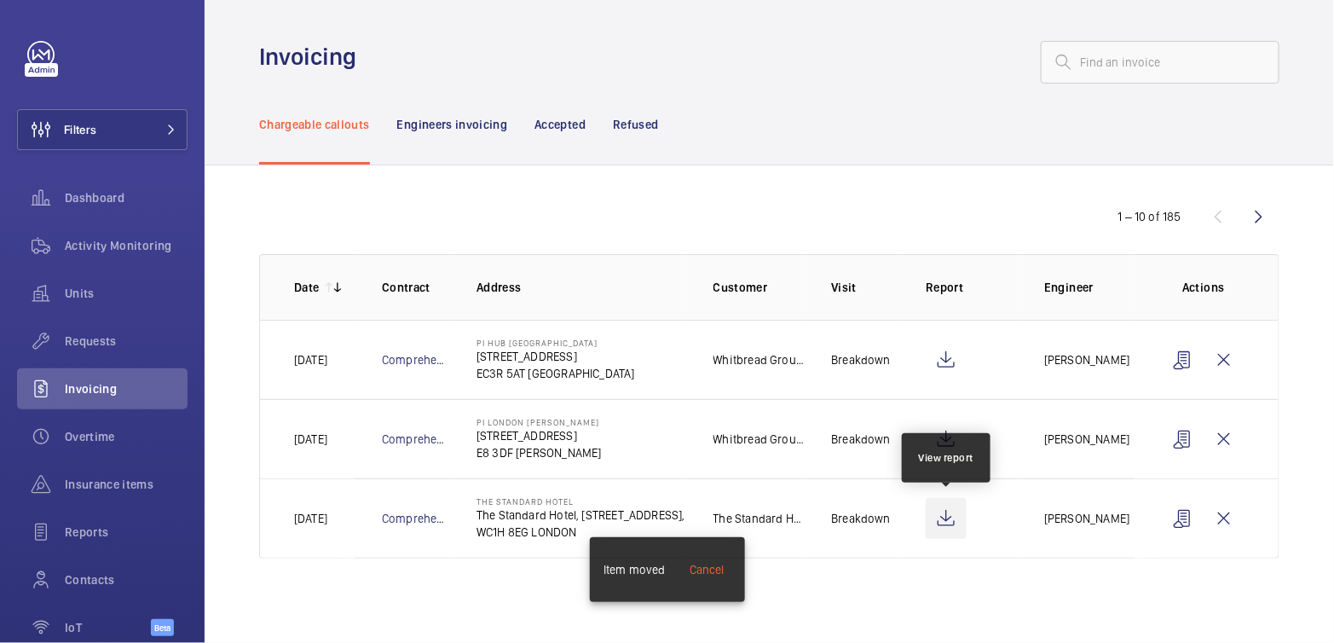
click at [950, 515] on wm-front-icon-button at bounding box center [945, 518] width 41 height 41
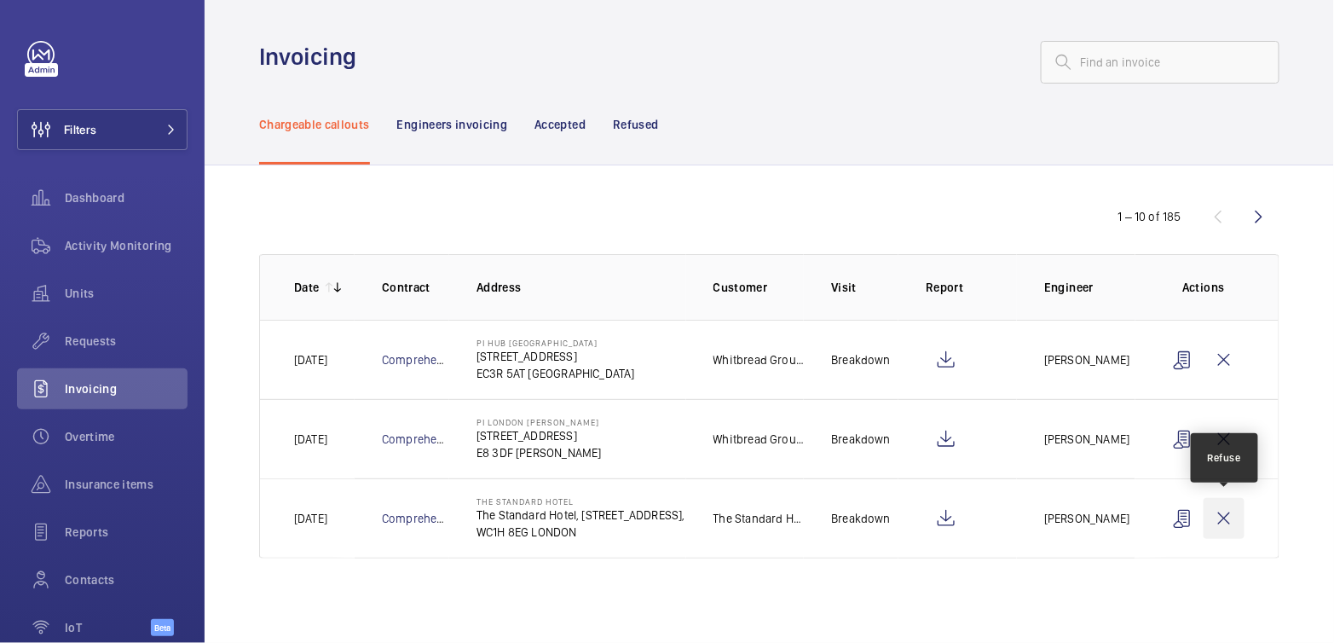
click at [1221, 521] on wm-front-icon-button at bounding box center [1223, 518] width 41 height 41
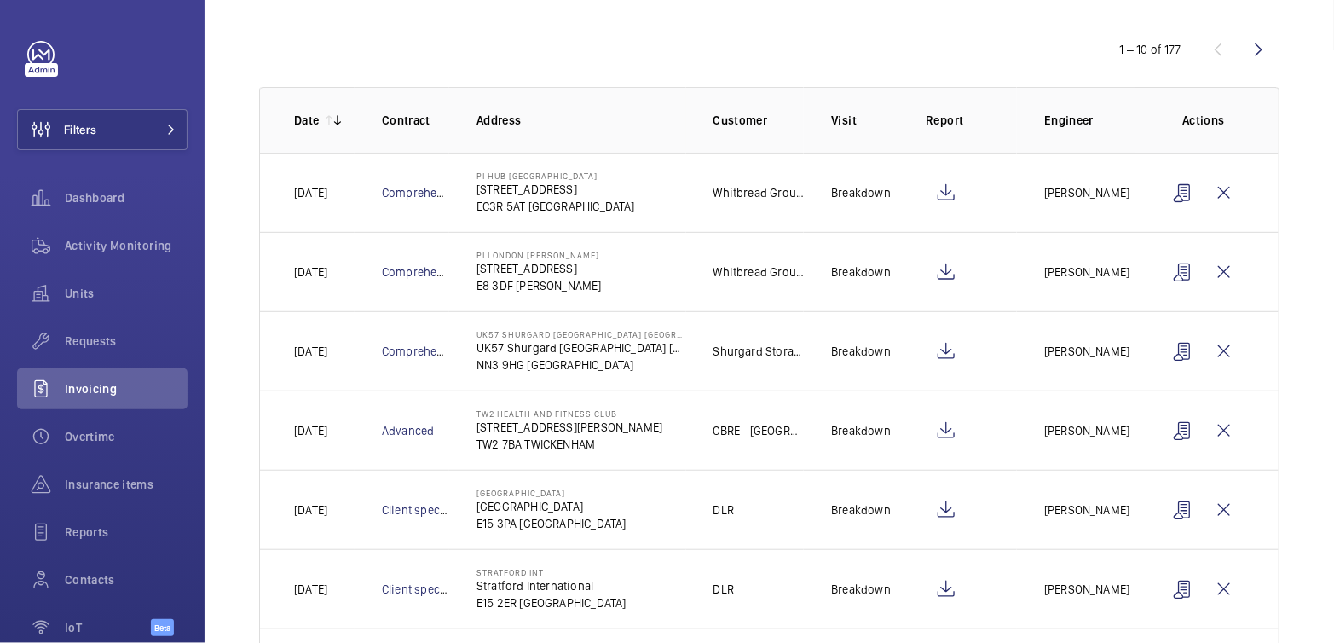
scroll to position [207, 0]
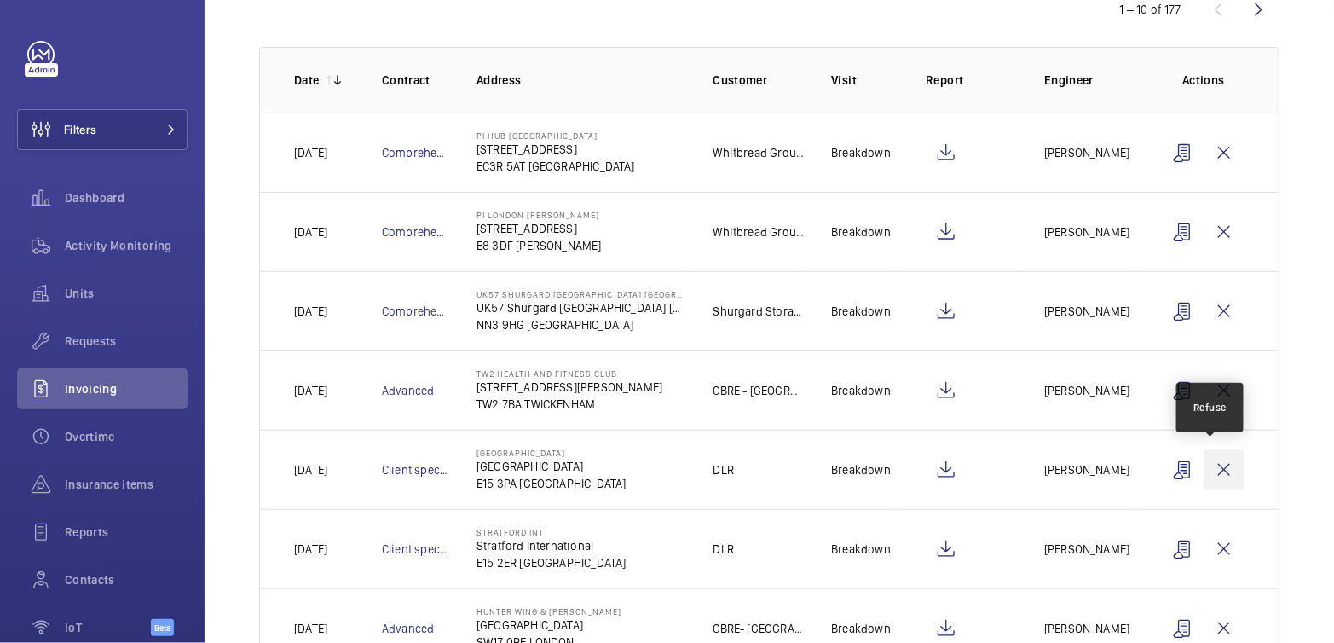
click at [1220, 467] on wm-front-icon-button at bounding box center [1223, 469] width 41 height 41
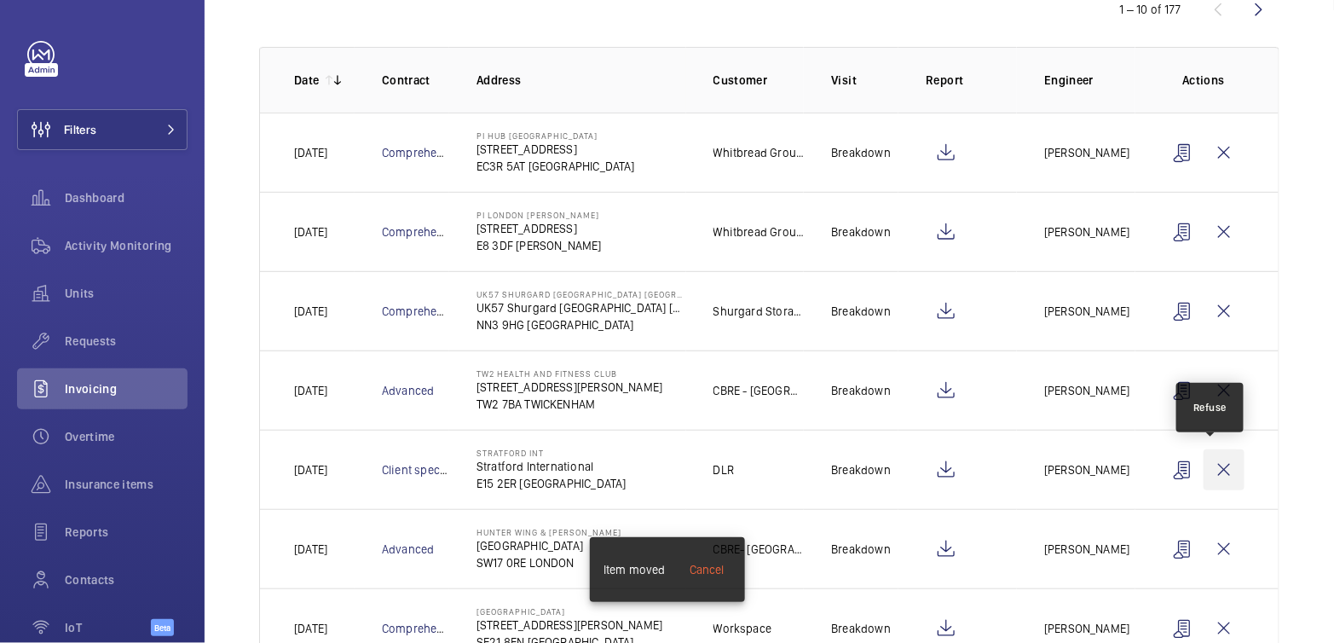
click at [1213, 464] on wm-front-icon-button at bounding box center [1223, 469] width 41 height 41
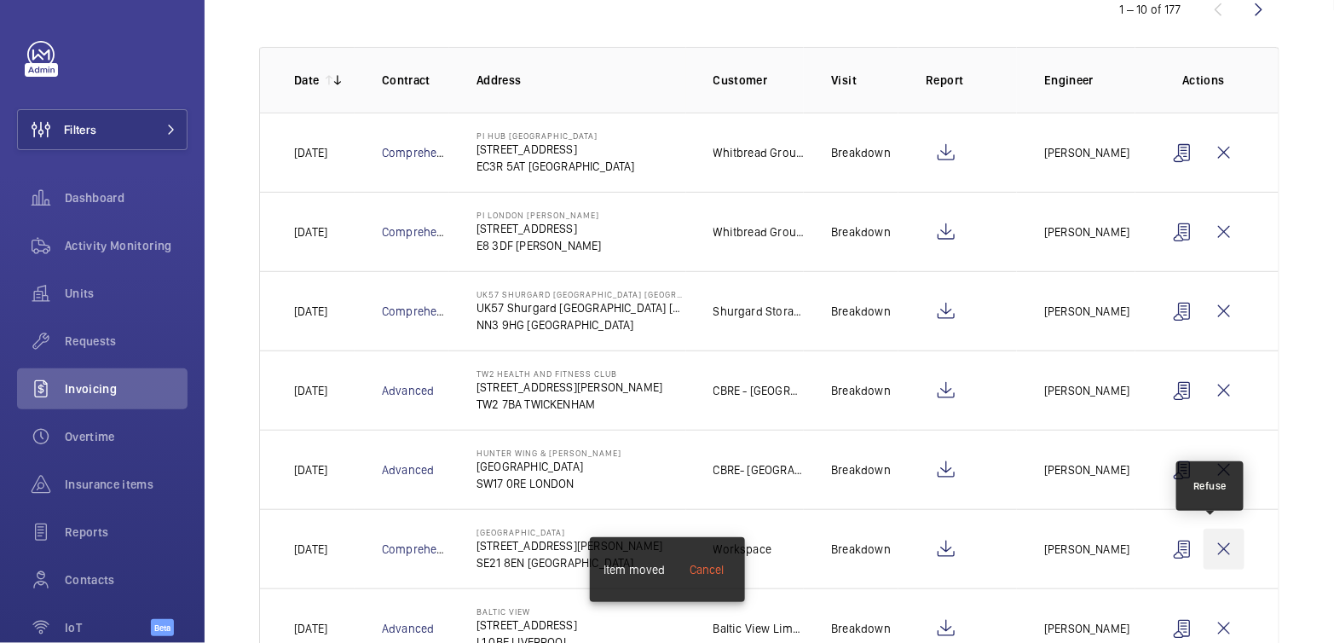
click at [1211, 542] on wm-front-icon-button at bounding box center [1223, 548] width 41 height 41
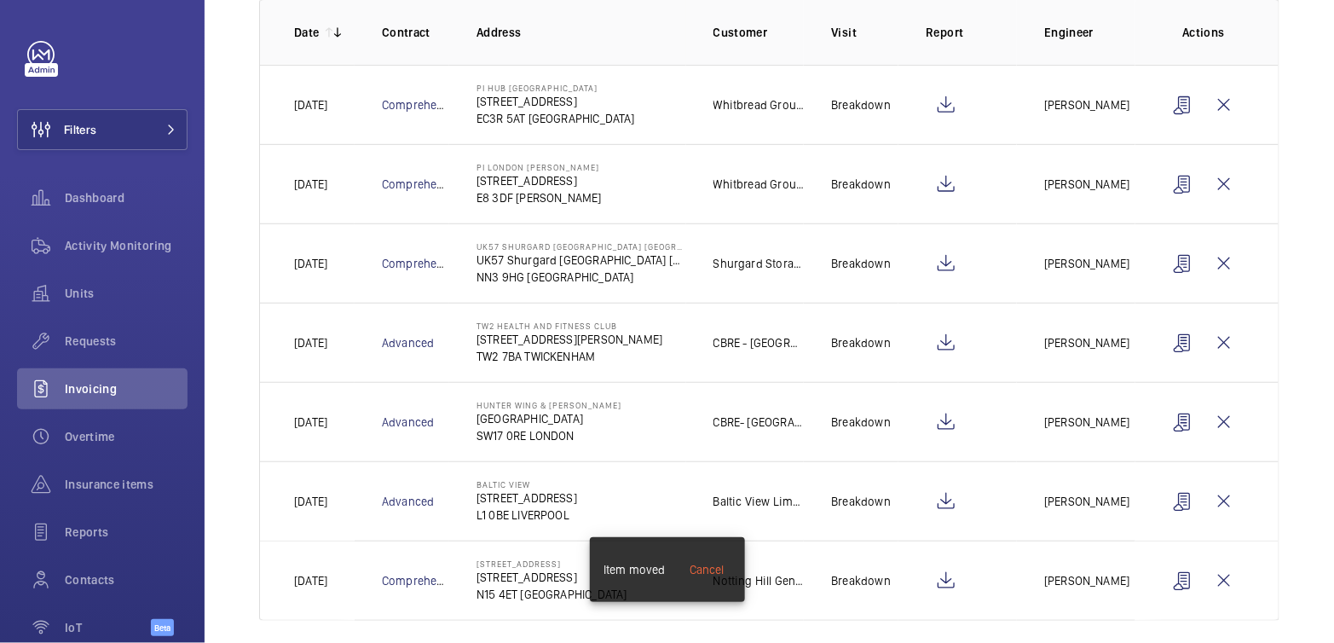
scroll to position [268, 0]
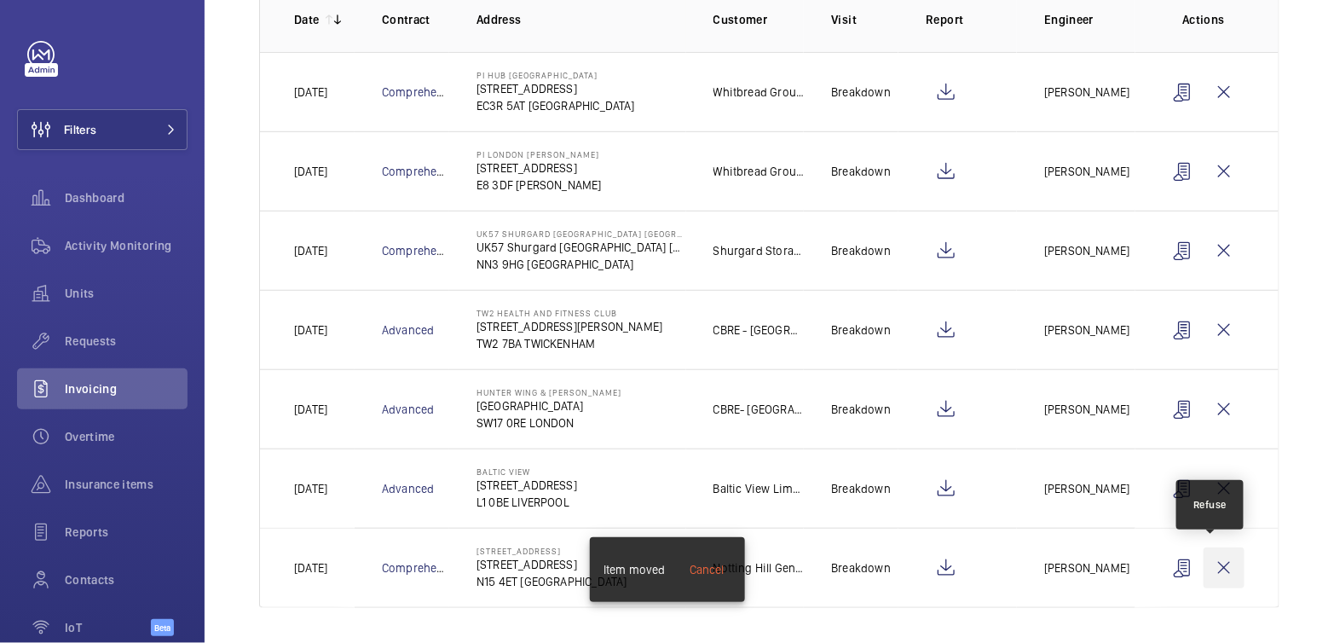
click at [1216, 557] on wm-front-icon-button at bounding box center [1223, 567] width 41 height 41
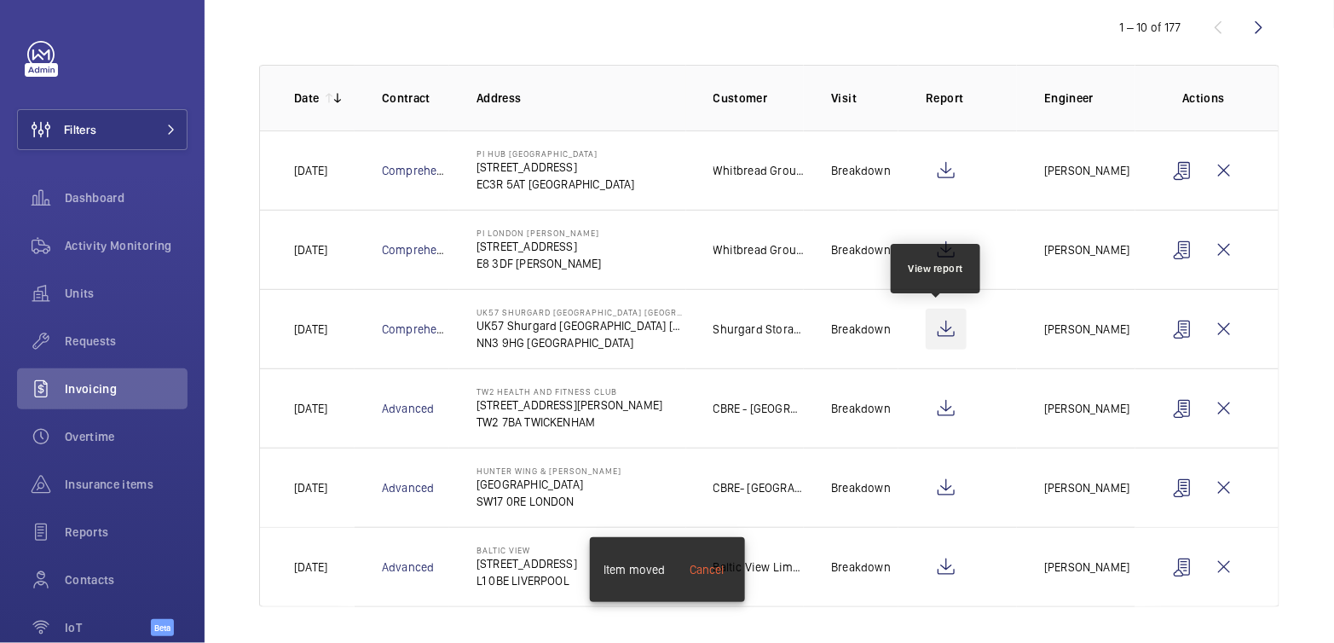
click at [939, 337] on wm-front-icon-button at bounding box center [945, 328] width 41 height 41
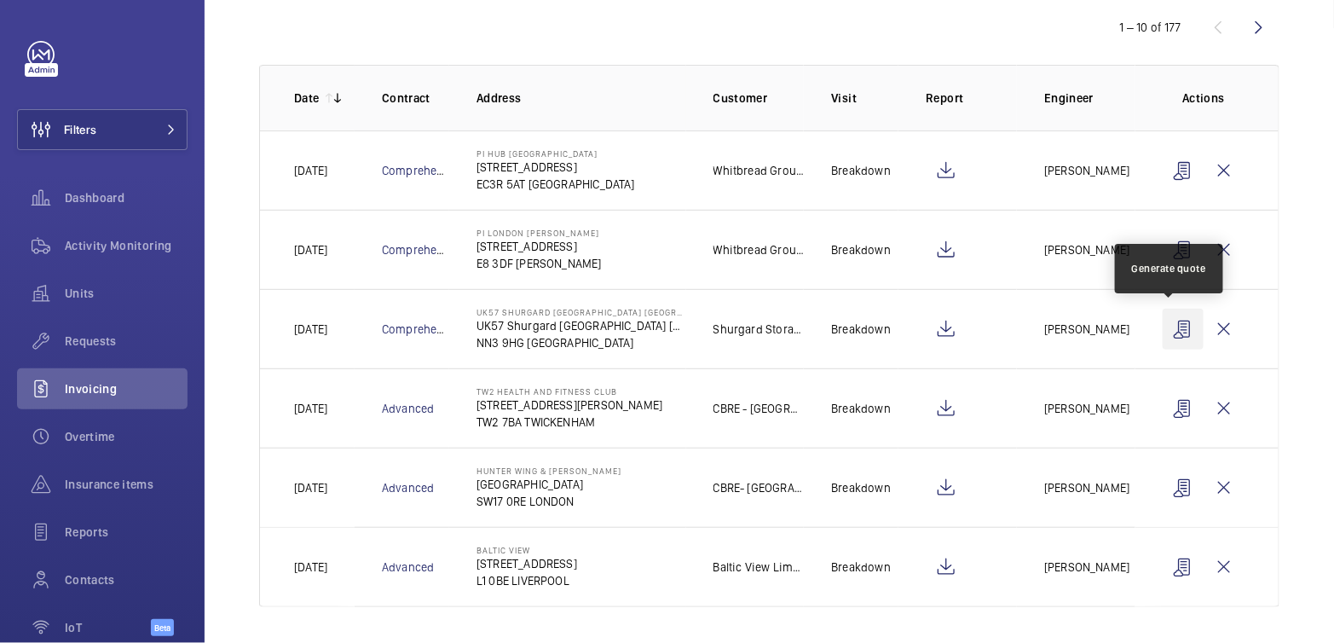
click at [1167, 332] on wm-front-icon-button at bounding box center [1182, 328] width 41 height 41
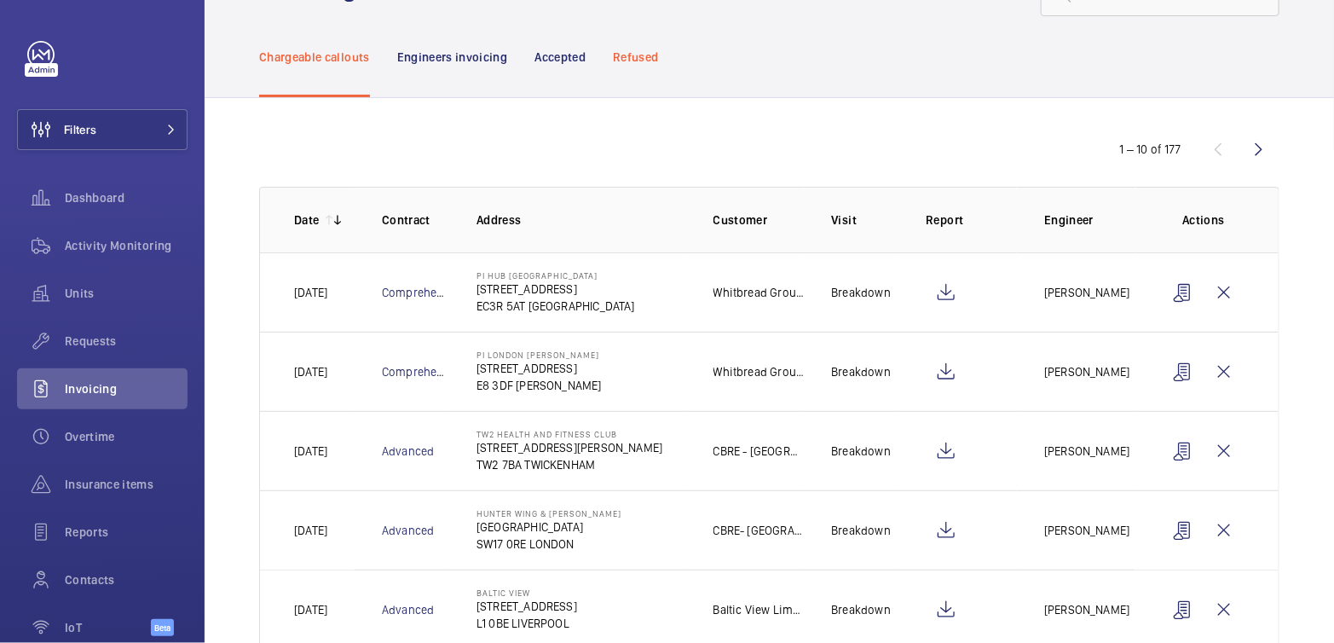
click at [654, 60] on p "Refused" at bounding box center [635, 57] width 45 height 17
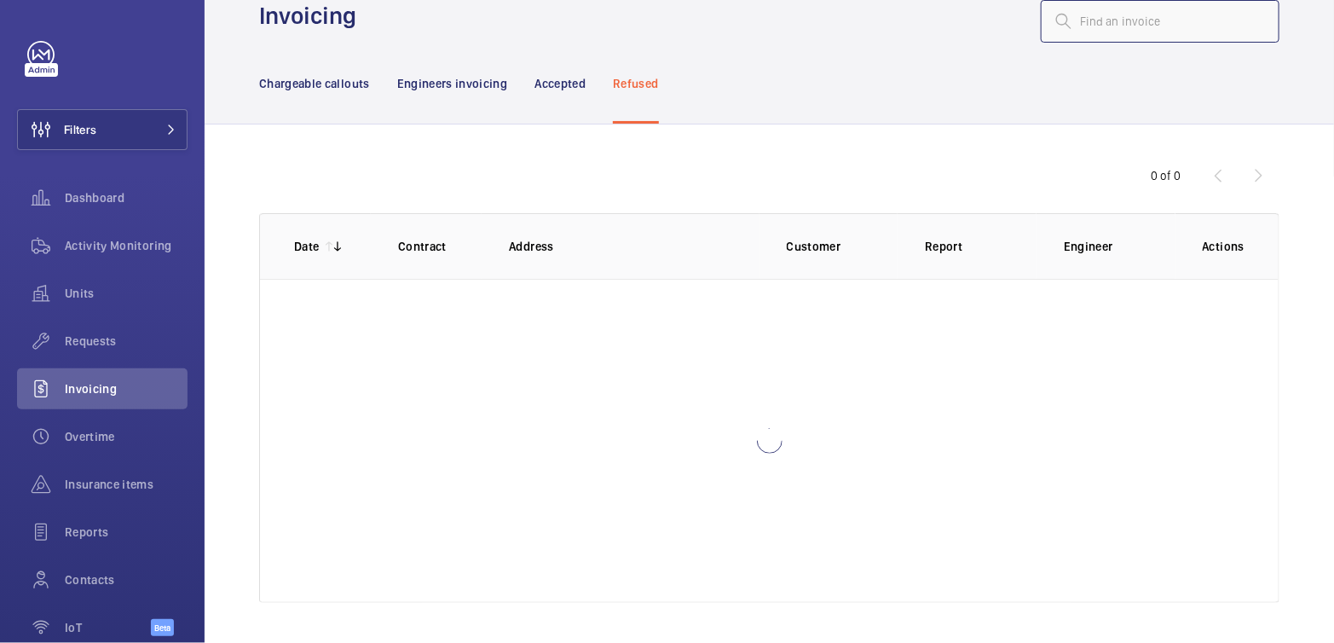
click at [1114, 24] on input "text" at bounding box center [1160, 21] width 239 height 43
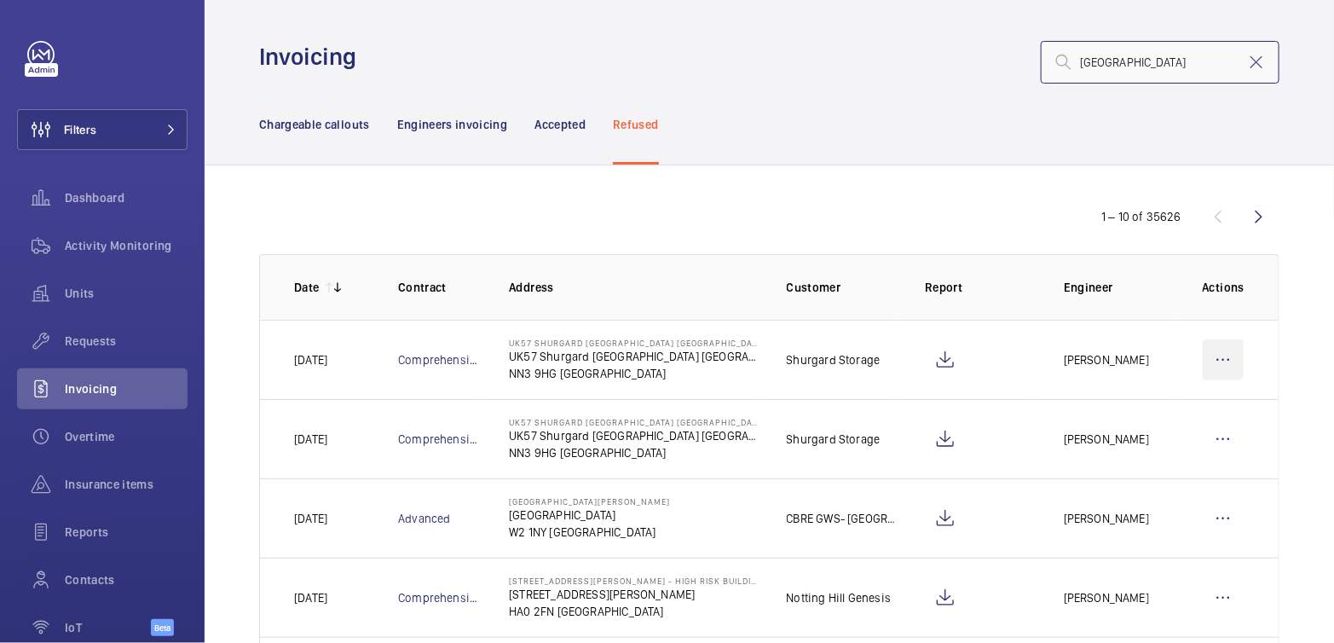
type input "[GEOGRAPHIC_DATA]"
click at [1220, 356] on wm-front-icon-button at bounding box center [1222, 359] width 41 height 41
click at [1198, 406] on p "Move to Engineers invoicing" at bounding box center [1150, 411] width 152 height 17
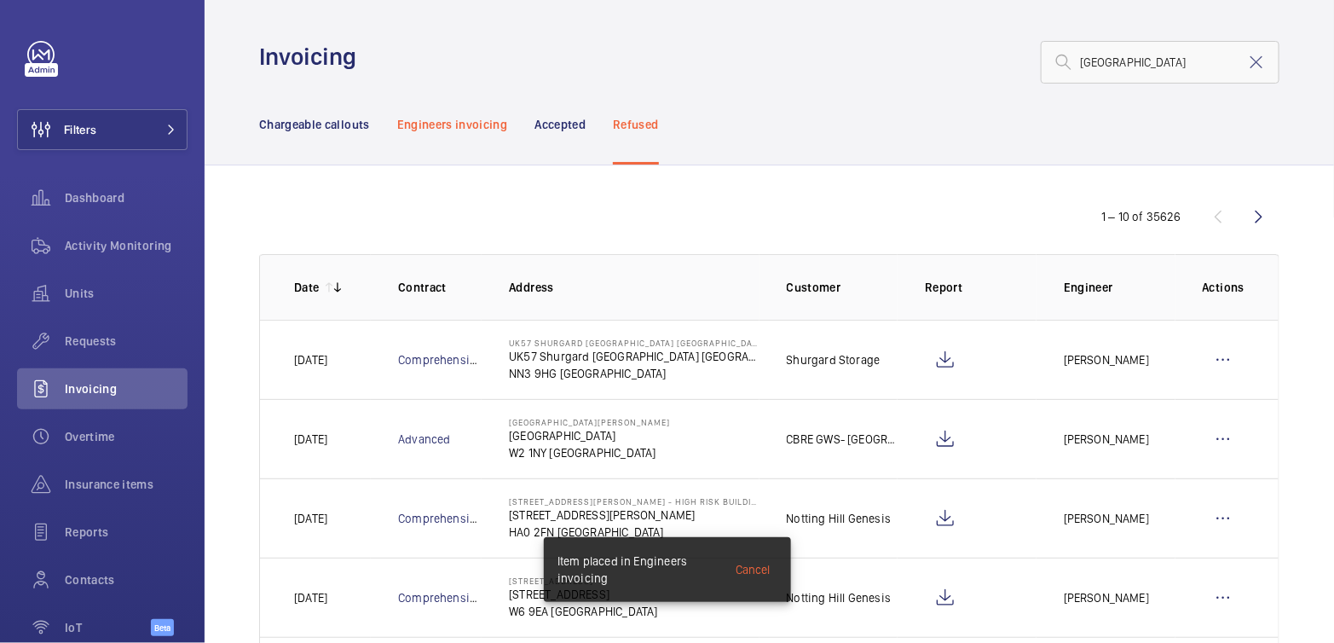
click at [468, 132] on p "Engineers invoicing" at bounding box center [452, 124] width 111 height 17
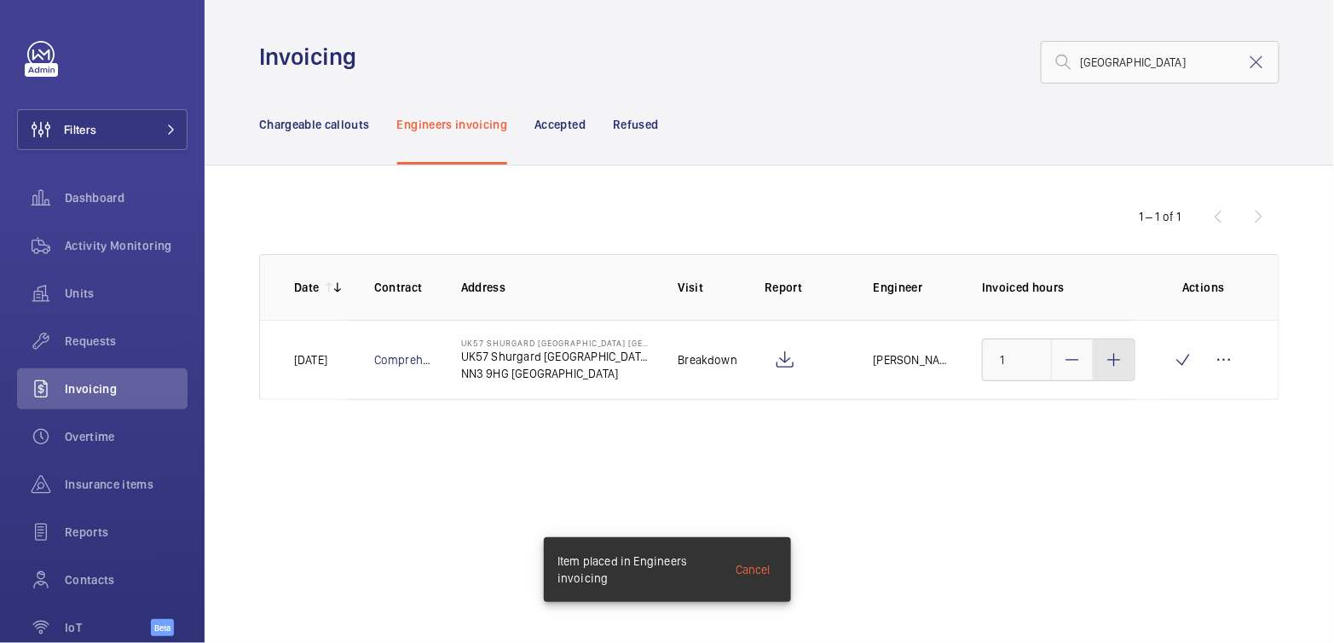
click at [1106, 368] on div at bounding box center [1113, 359] width 41 height 41
click at [1106, 368] on mat-icon at bounding box center [1114, 359] width 20 height 20
click at [1108, 368] on mat-icon at bounding box center [1114, 359] width 20 height 20
click at [1115, 370] on div at bounding box center [1113, 359] width 41 height 41
type input "3"
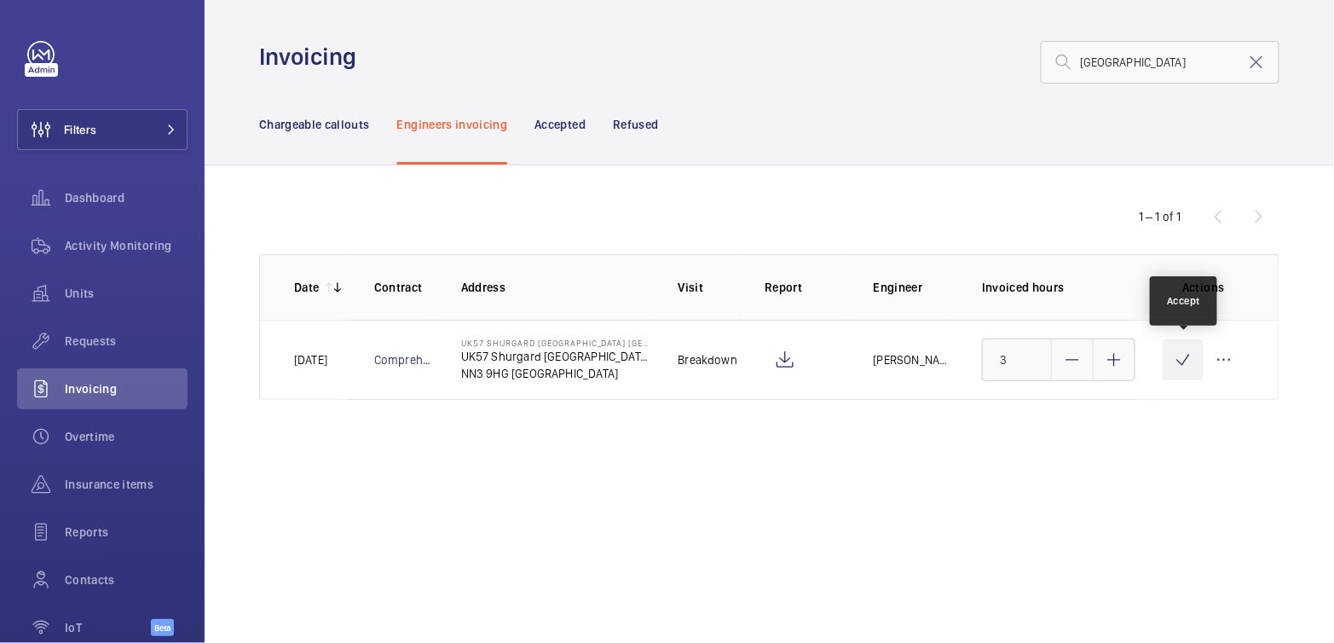
click at [1167, 362] on wm-front-icon-button at bounding box center [1182, 359] width 41 height 41
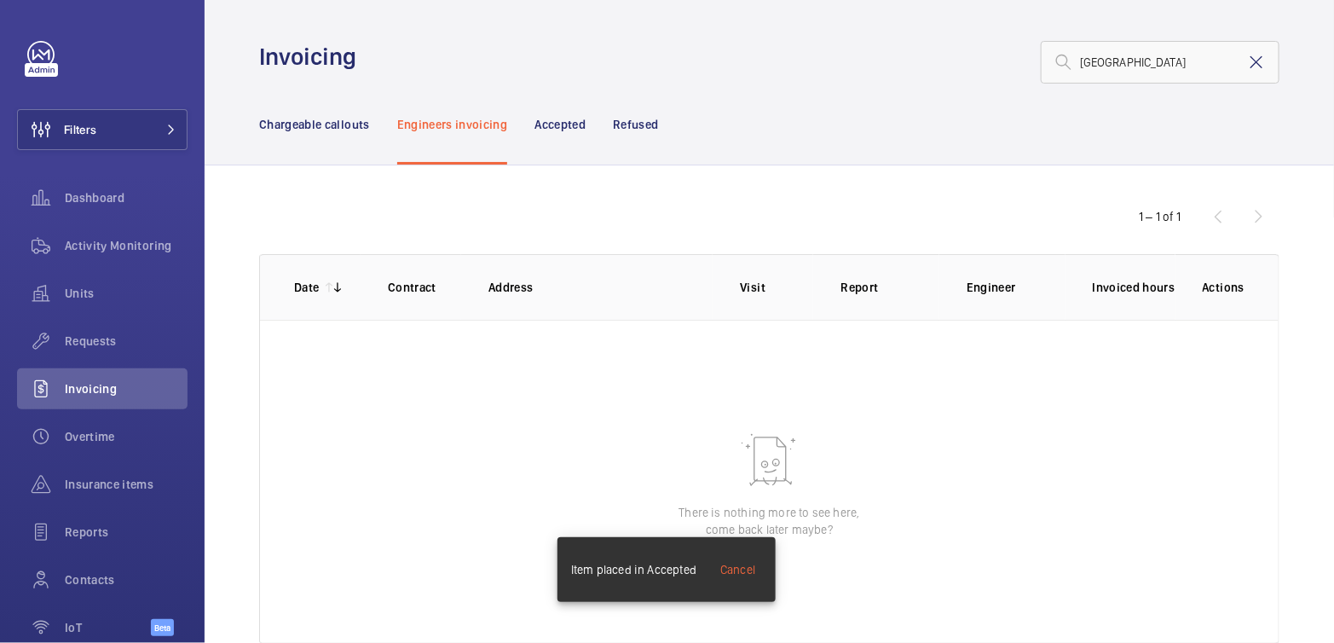
click at [1248, 68] on mat-icon at bounding box center [1256, 62] width 20 height 20
click at [326, 124] on p "Chargeable callouts" at bounding box center [314, 124] width 111 height 17
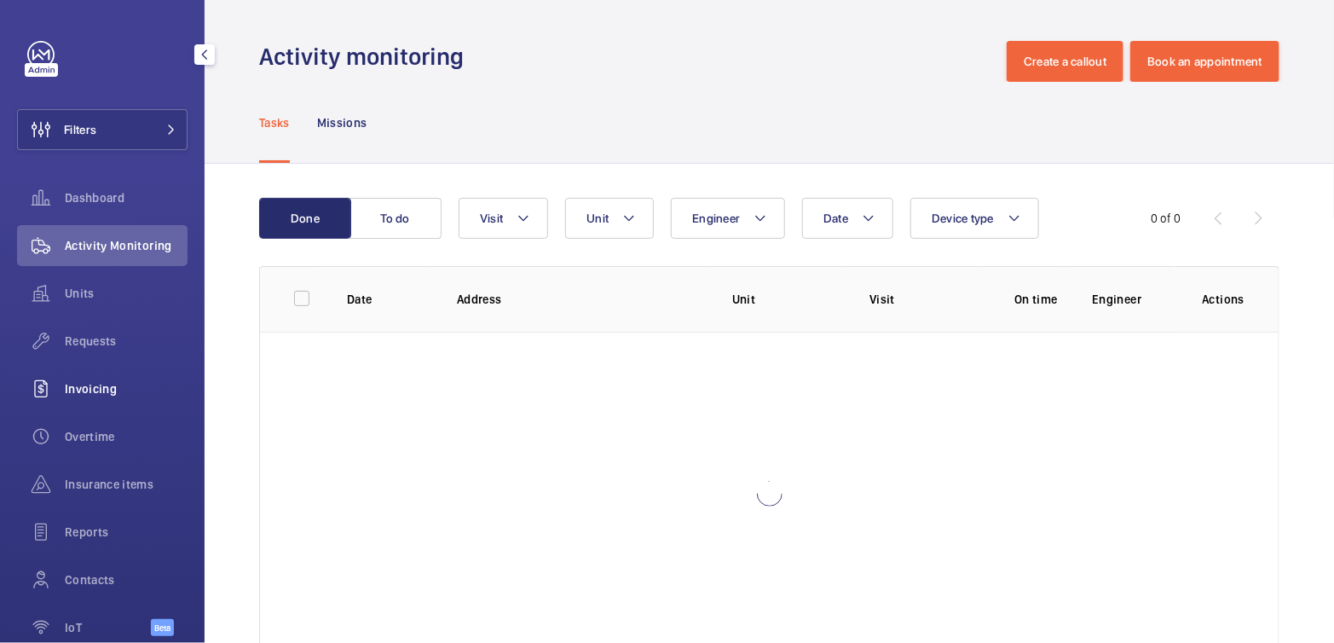
click at [104, 389] on span "Invoicing" at bounding box center [126, 388] width 123 height 17
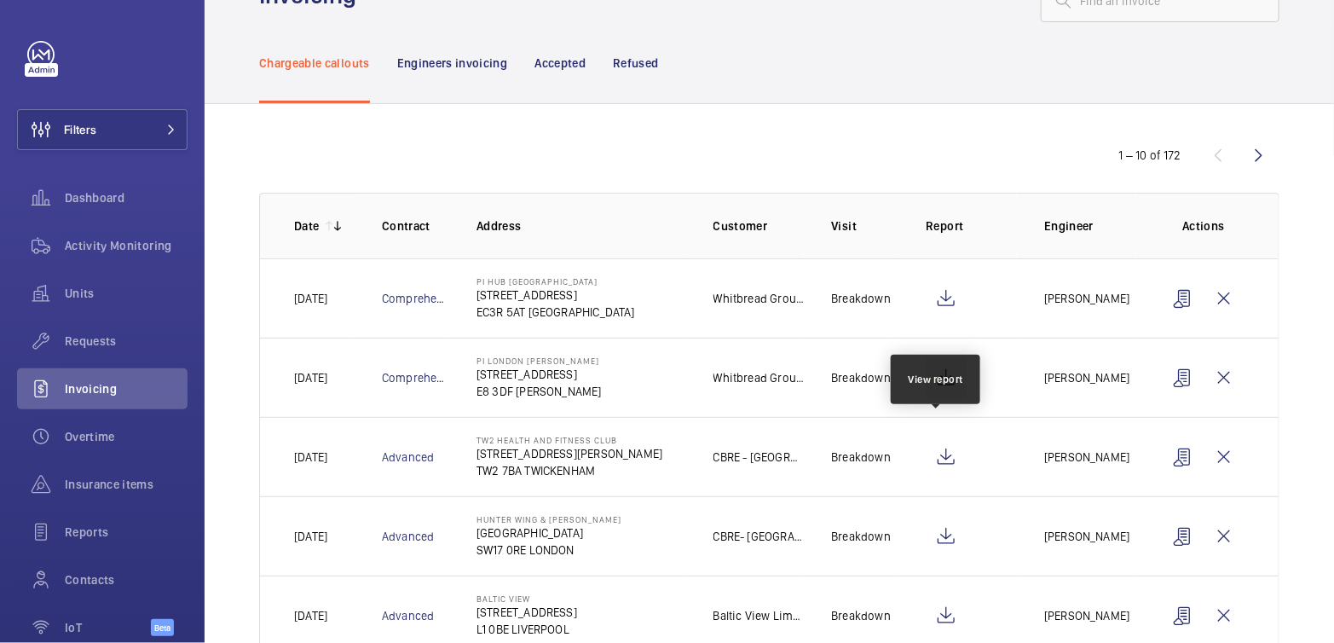
scroll to position [180, 0]
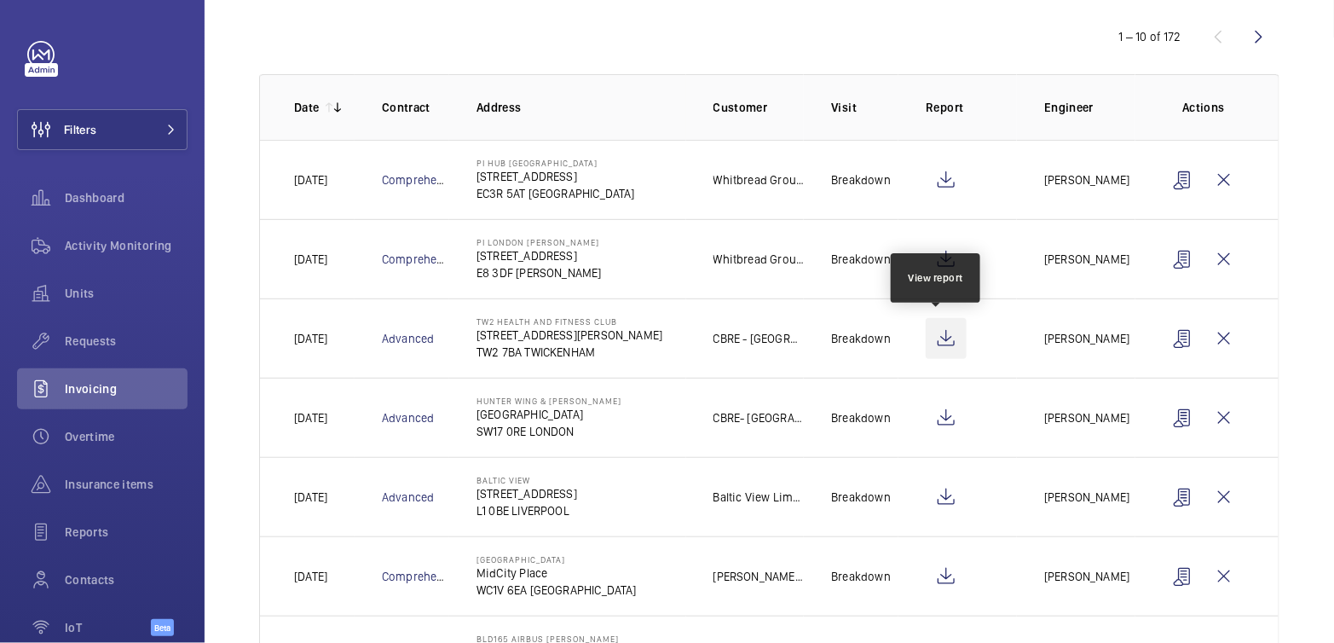
click at [937, 345] on wm-front-icon-button at bounding box center [945, 338] width 41 height 41
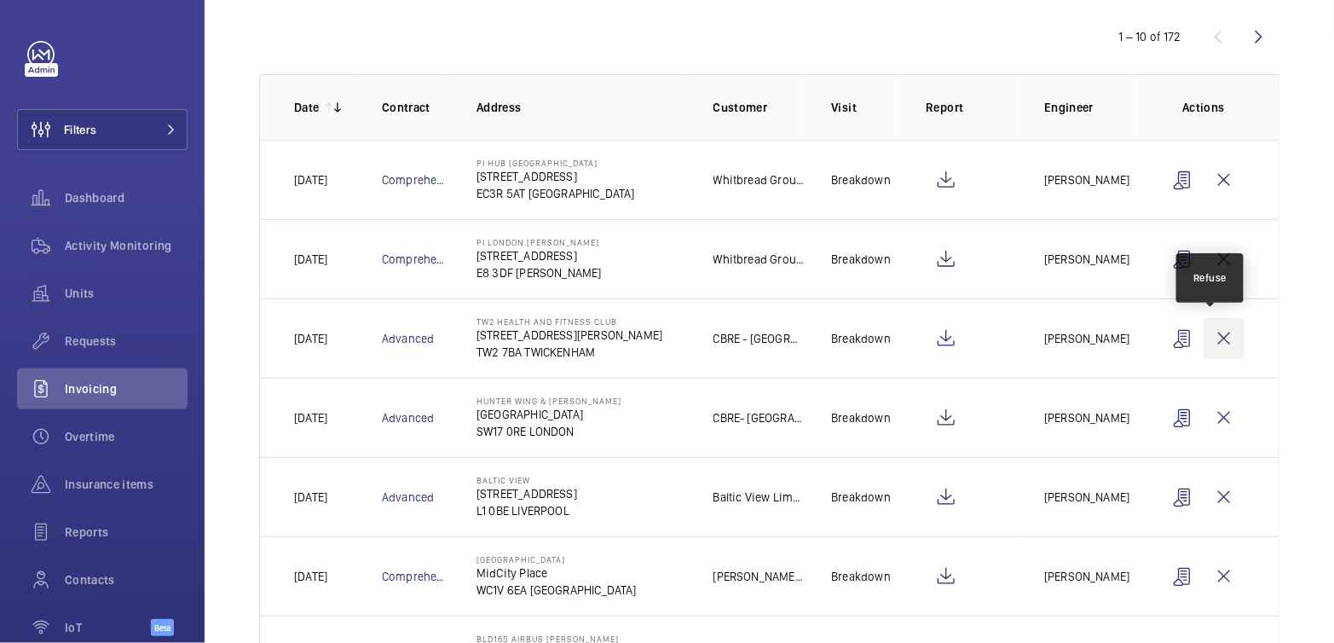
click at [1213, 342] on wm-front-icon-button at bounding box center [1223, 338] width 41 height 41
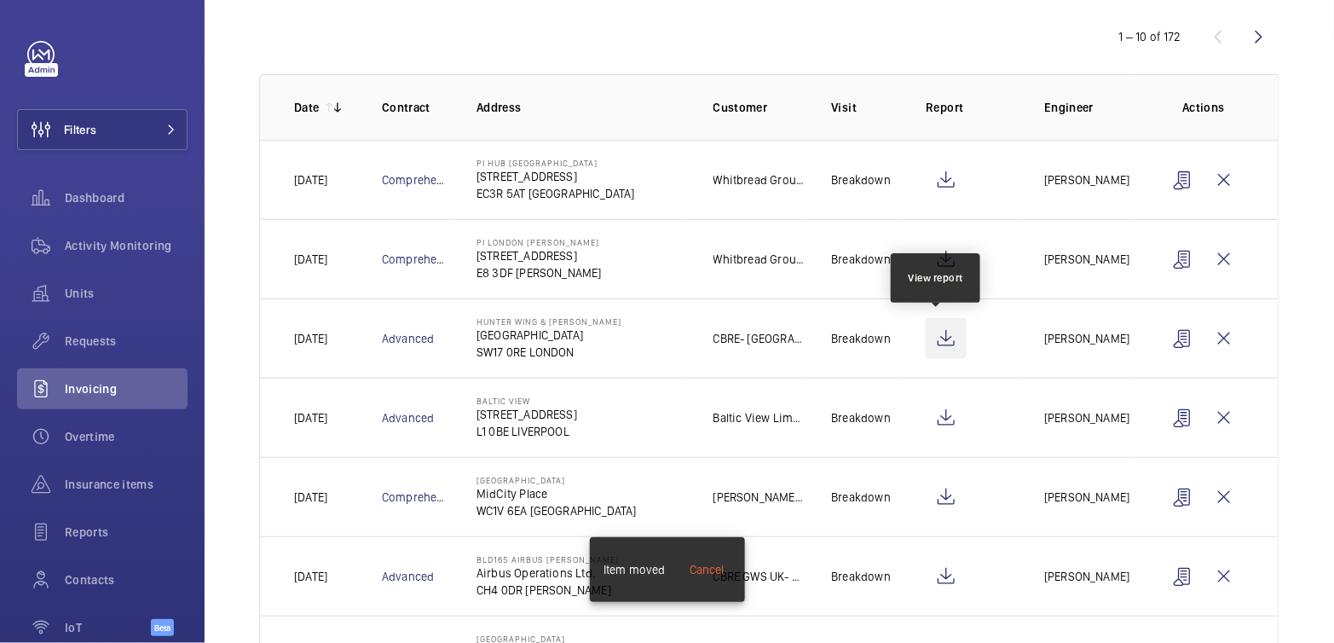
click at [944, 343] on wm-front-icon-button at bounding box center [945, 338] width 41 height 41
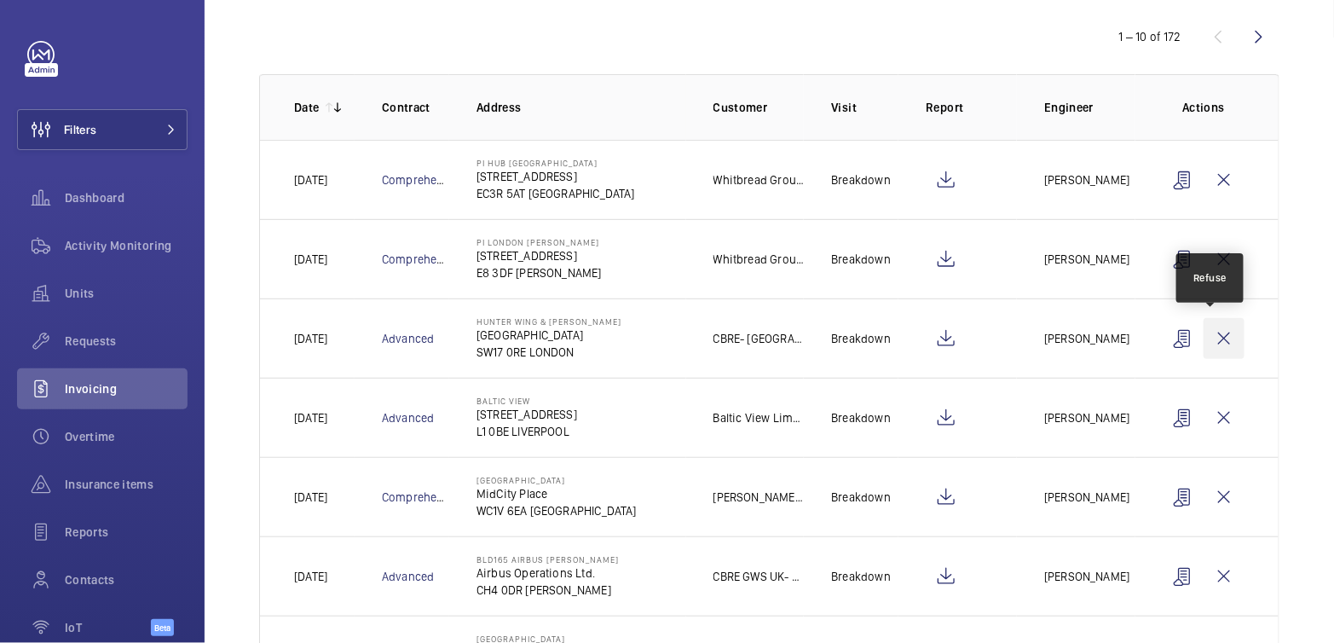
click at [1223, 339] on wm-front-icon-button at bounding box center [1223, 338] width 41 height 41
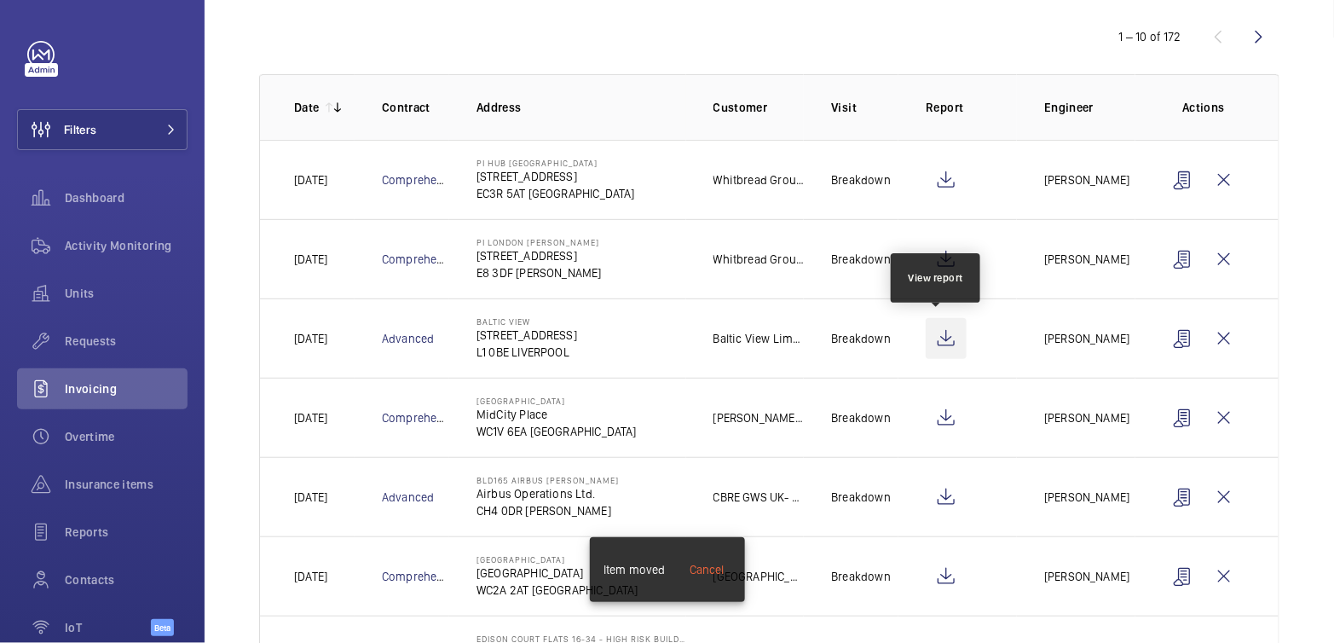
click at [946, 340] on wm-front-icon-button at bounding box center [945, 338] width 41 height 41
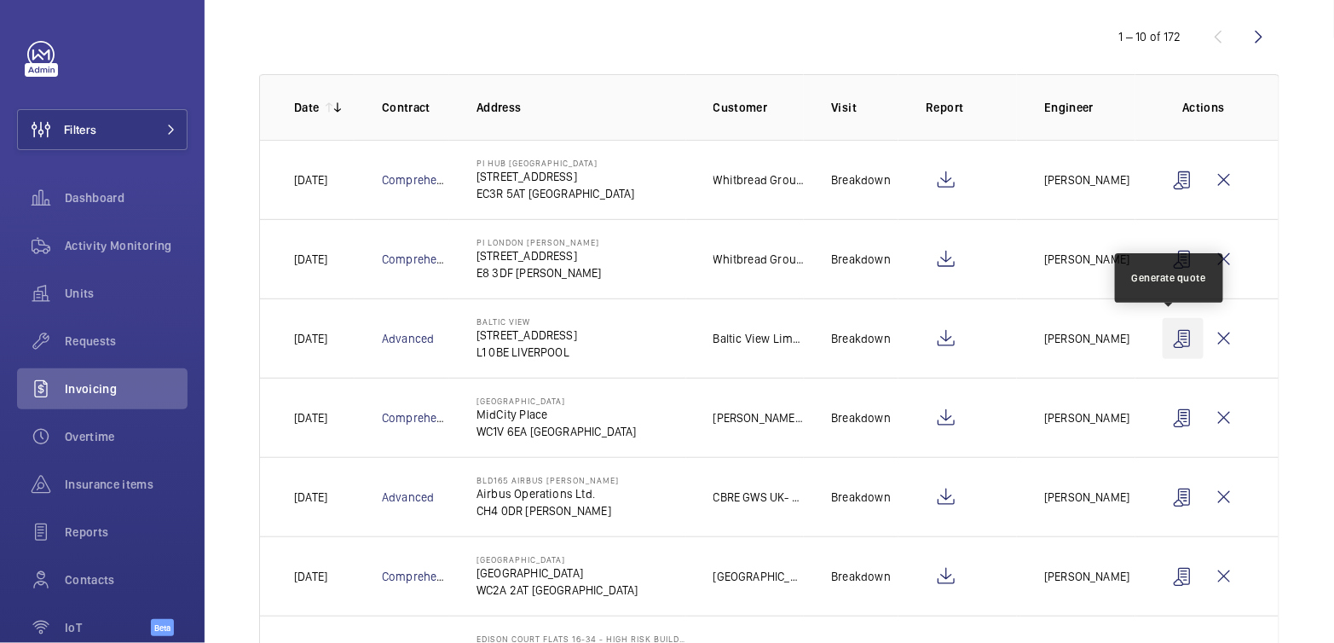
click at [1173, 342] on wm-front-icon-button at bounding box center [1182, 338] width 41 height 41
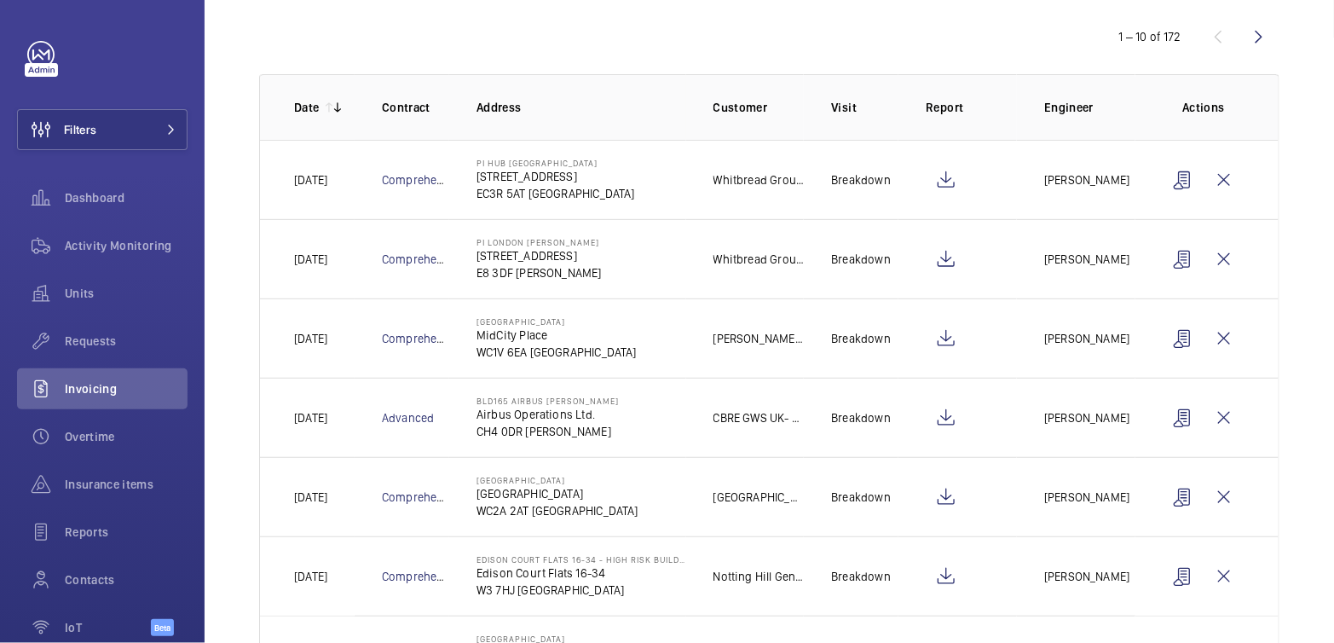
scroll to position [0, 0]
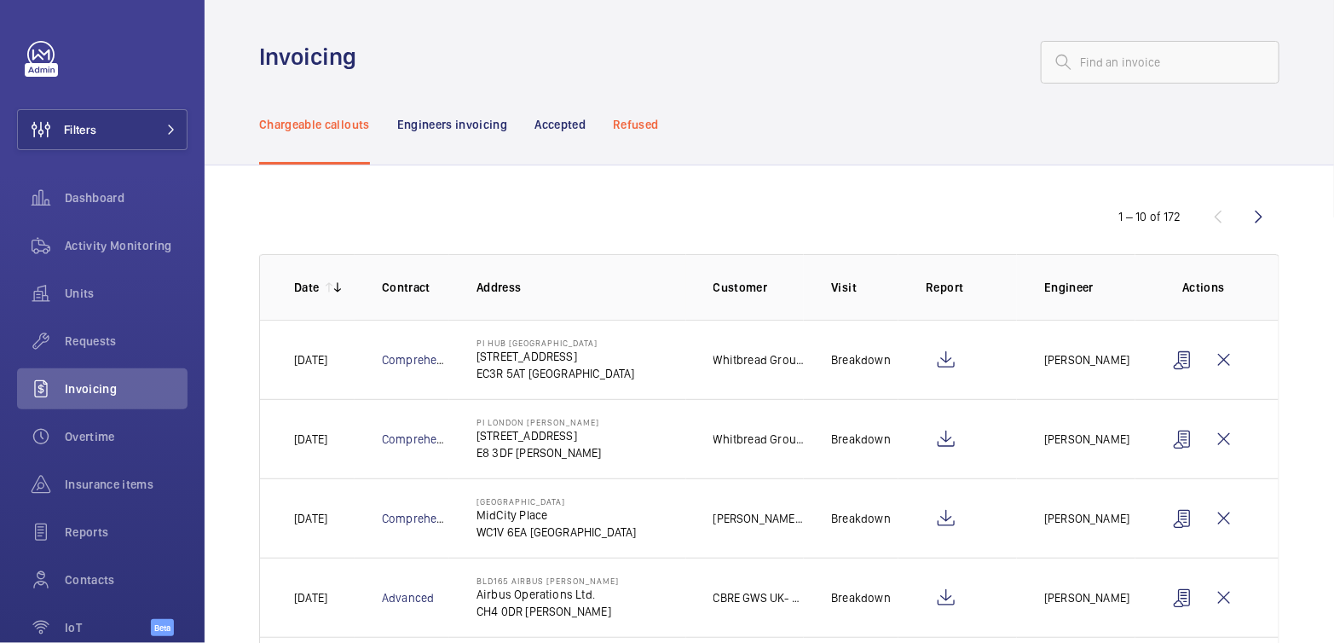
click at [649, 123] on p "Refused" at bounding box center [635, 124] width 45 height 17
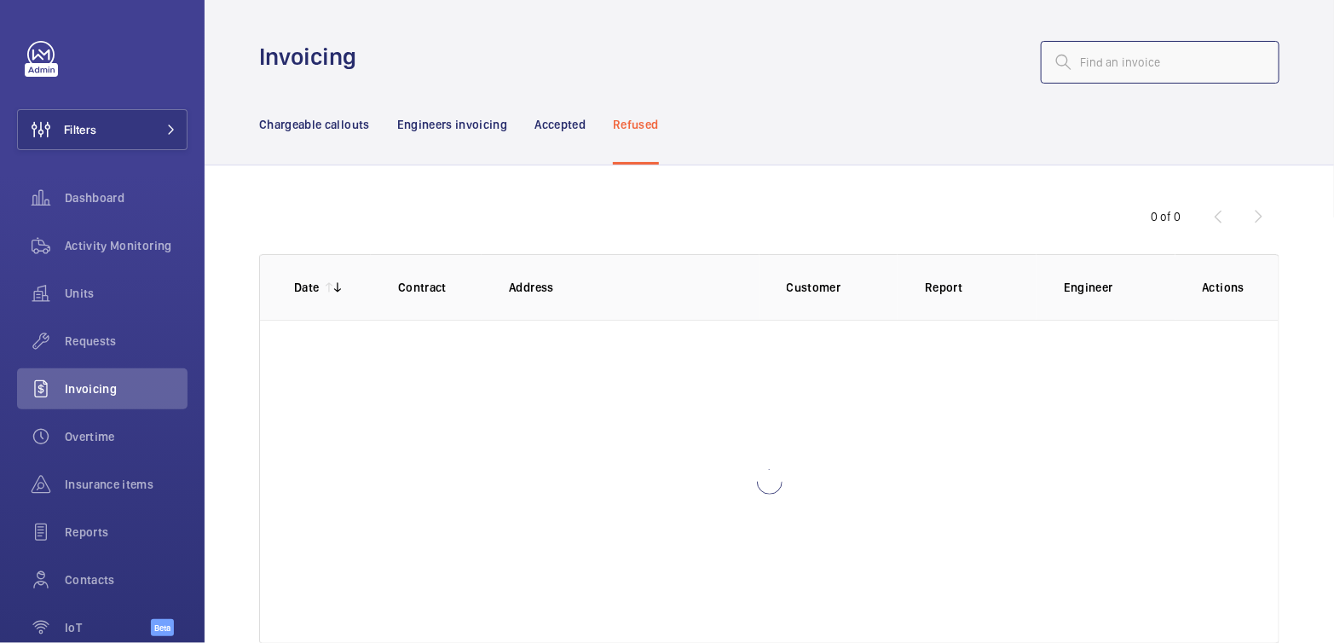
click at [1174, 72] on input "text" at bounding box center [1160, 62] width 239 height 43
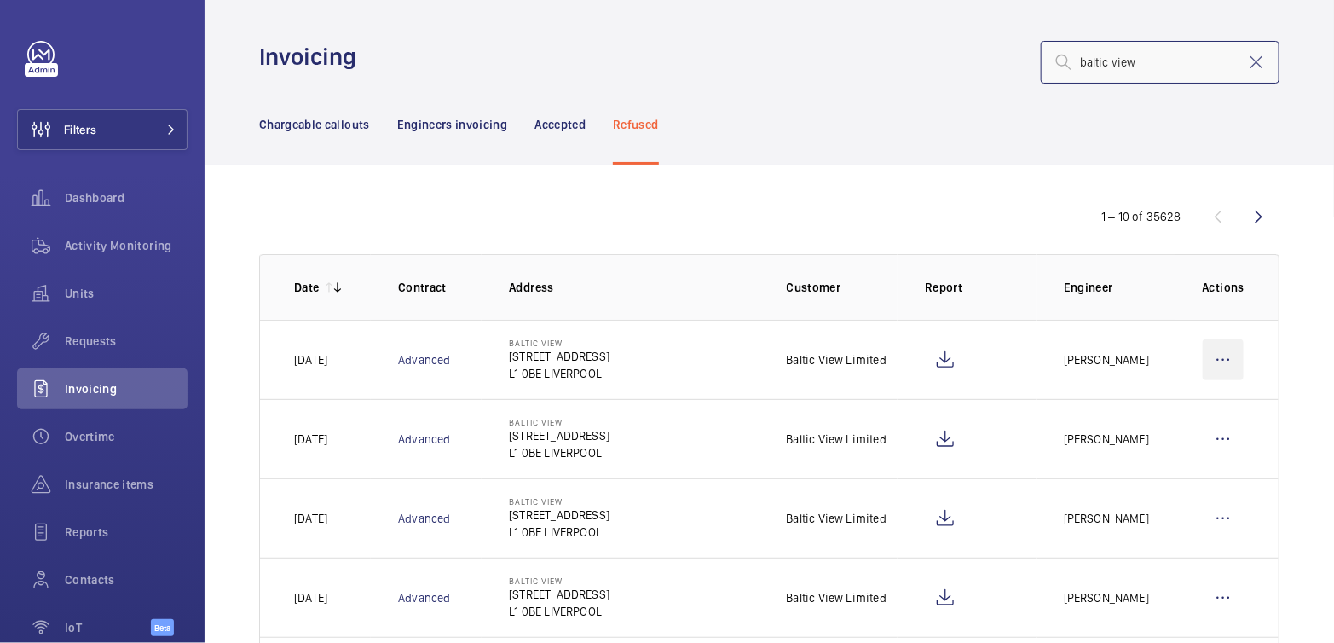
type input "baltic view"
click at [1213, 349] on wm-front-icon-button at bounding box center [1222, 359] width 41 height 41
click at [1163, 406] on p "Move to Engineers invoicing" at bounding box center [1150, 411] width 152 height 17
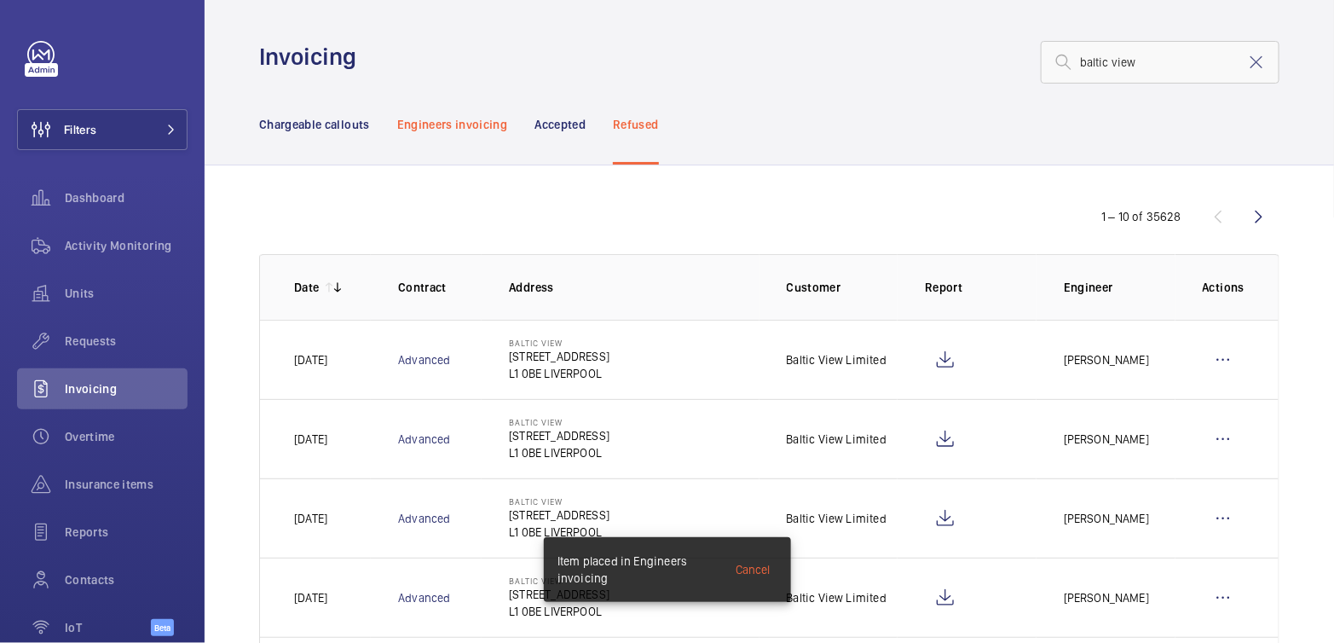
click at [479, 126] on p "Engineers invoicing" at bounding box center [452, 124] width 111 height 17
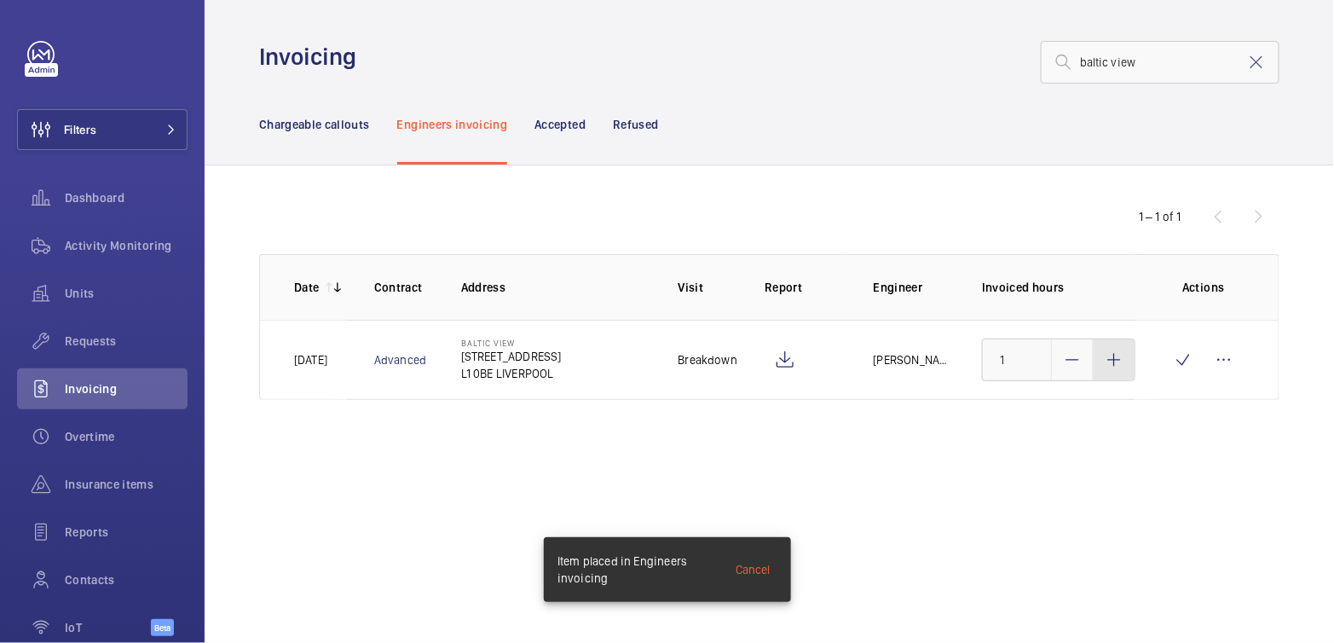
click at [1114, 371] on div at bounding box center [1113, 359] width 41 height 41
click at [1113, 371] on div at bounding box center [1113, 359] width 41 height 41
click at [1124, 369] on div at bounding box center [1113, 359] width 41 height 41
type input "3"
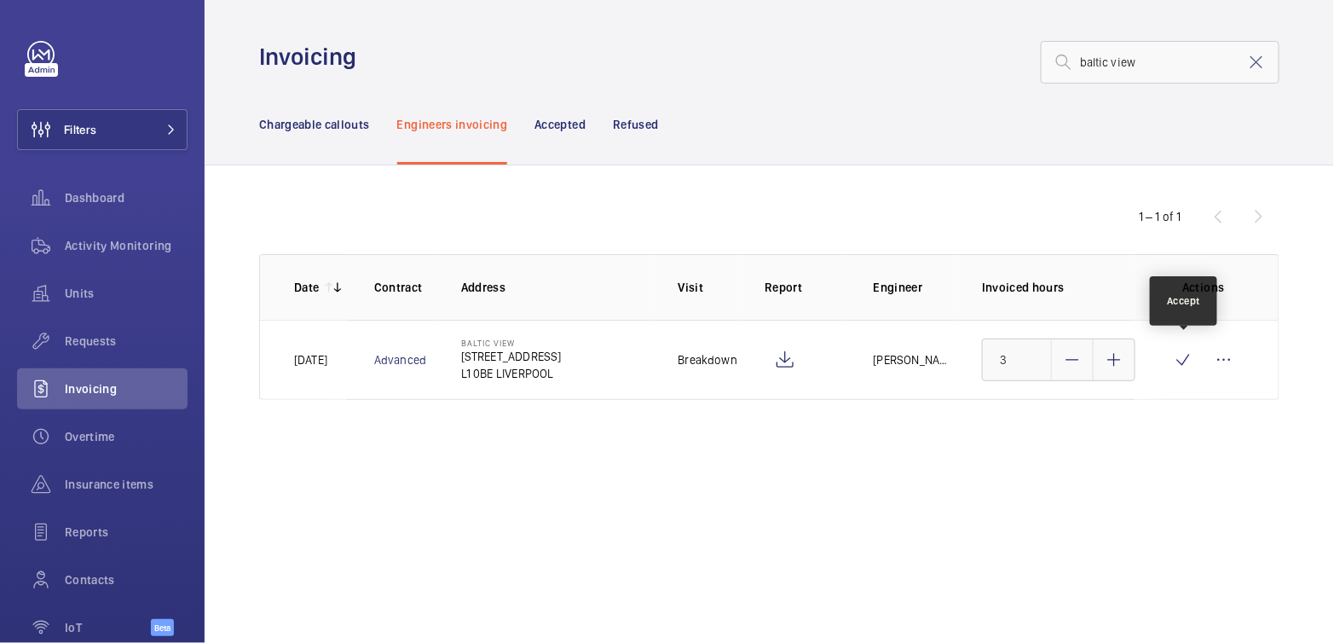
drag, startPoint x: 1181, startPoint y: 367, endPoint x: 1212, endPoint y: 250, distance: 121.5
click at [1181, 367] on wm-front-icon-button at bounding box center [1182, 359] width 41 height 41
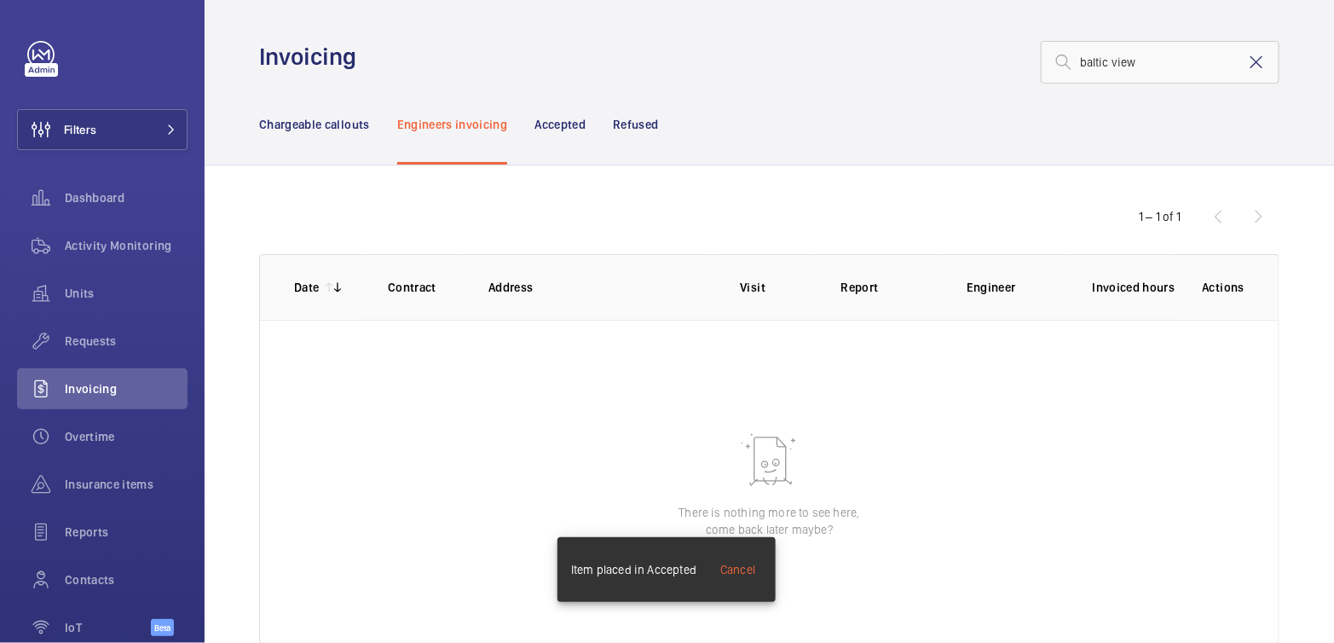
click at [1246, 68] on mat-icon at bounding box center [1256, 62] width 20 height 20
click at [308, 119] on p "Chargeable callouts" at bounding box center [314, 124] width 111 height 17
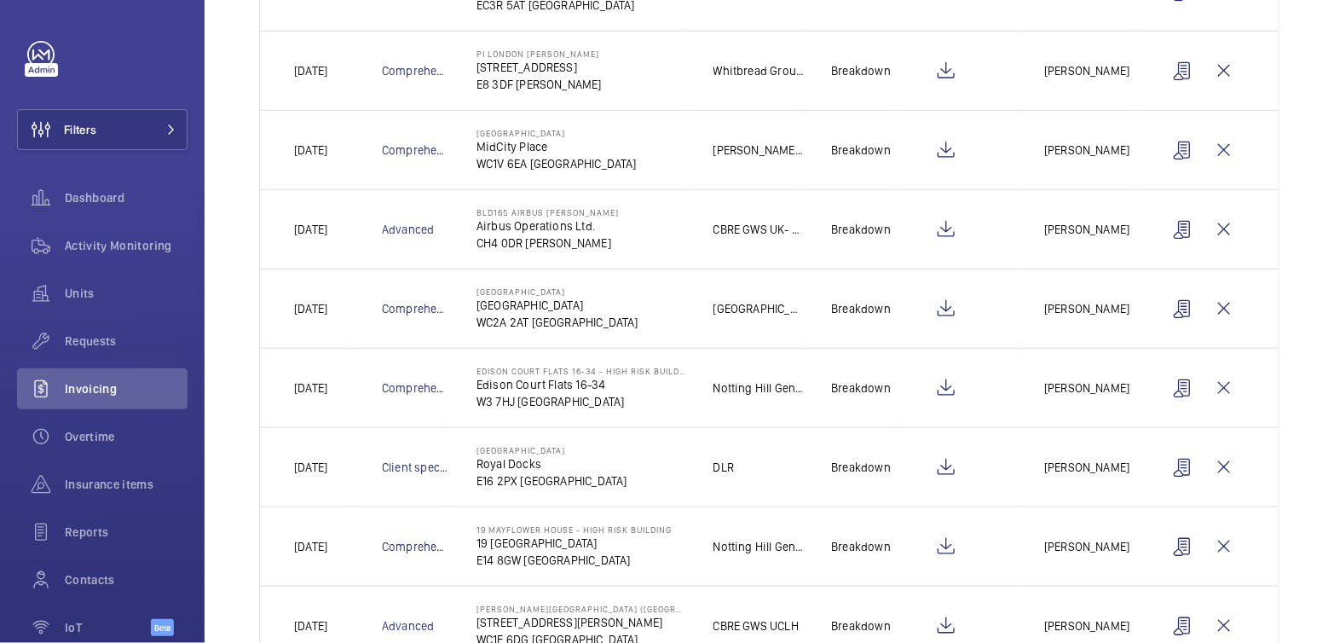
scroll to position [389, 0]
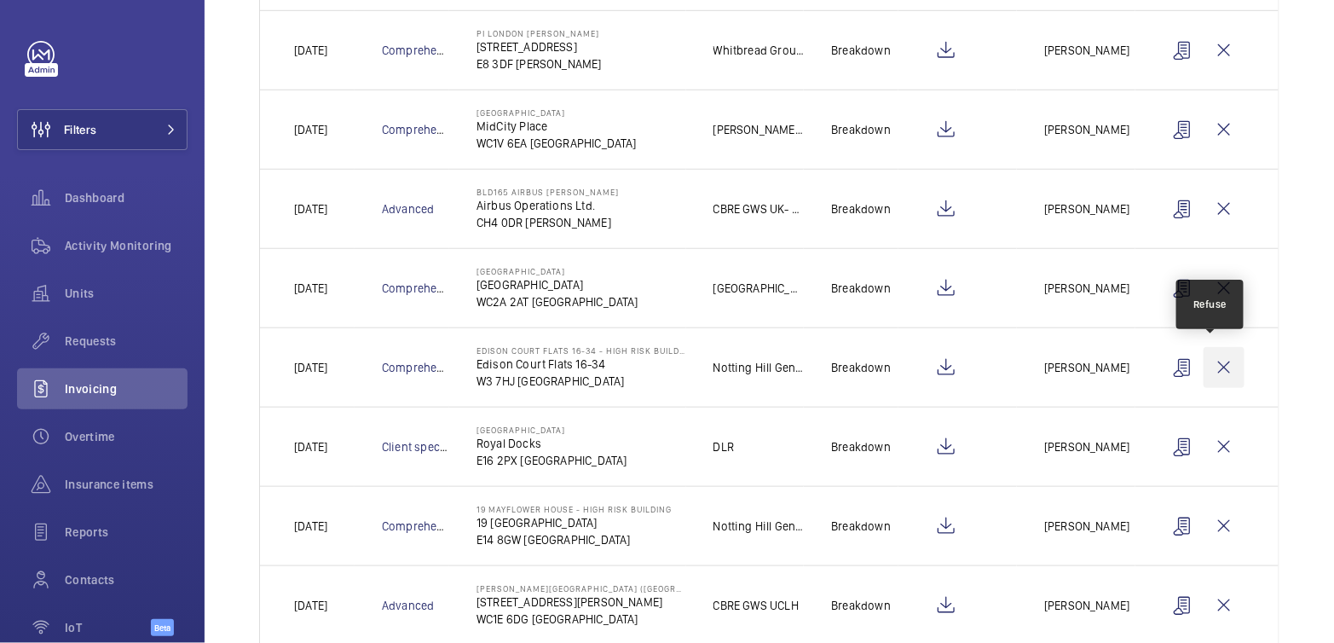
click at [1219, 372] on wm-front-icon-button at bounding box center [1223, 367] width 41 height 41
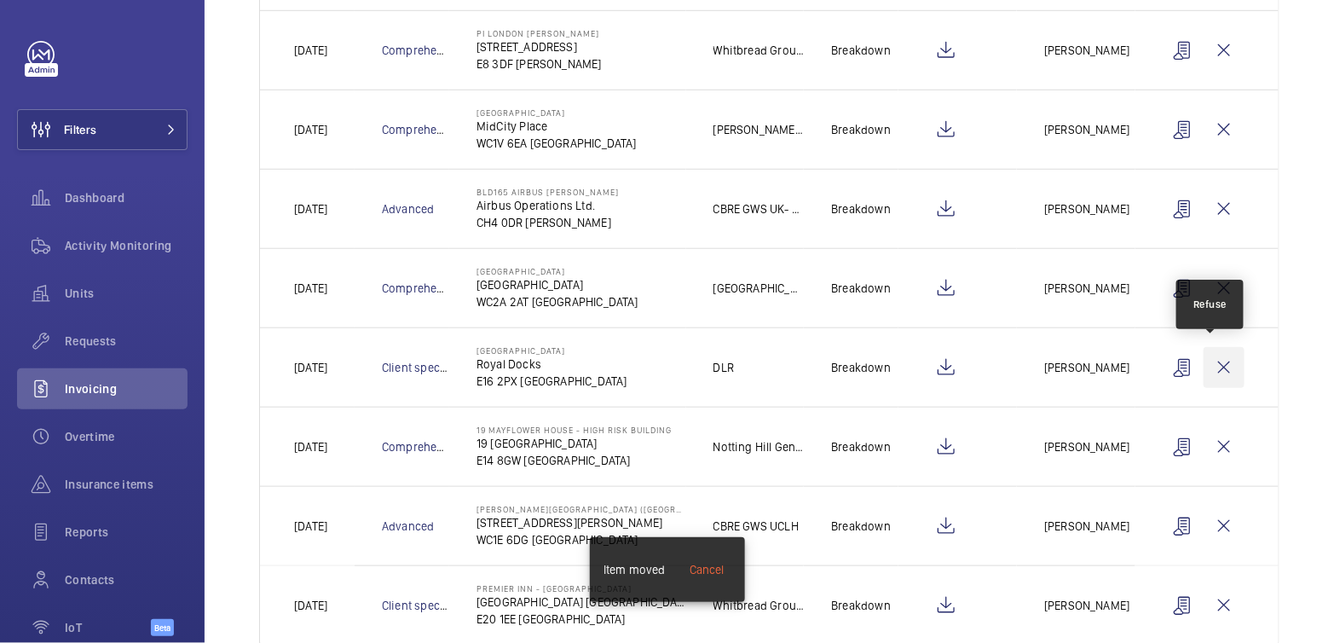
click at [1216, 372] on wm-front-icon-button at bounding box center [1223, 367] width 41 height 41
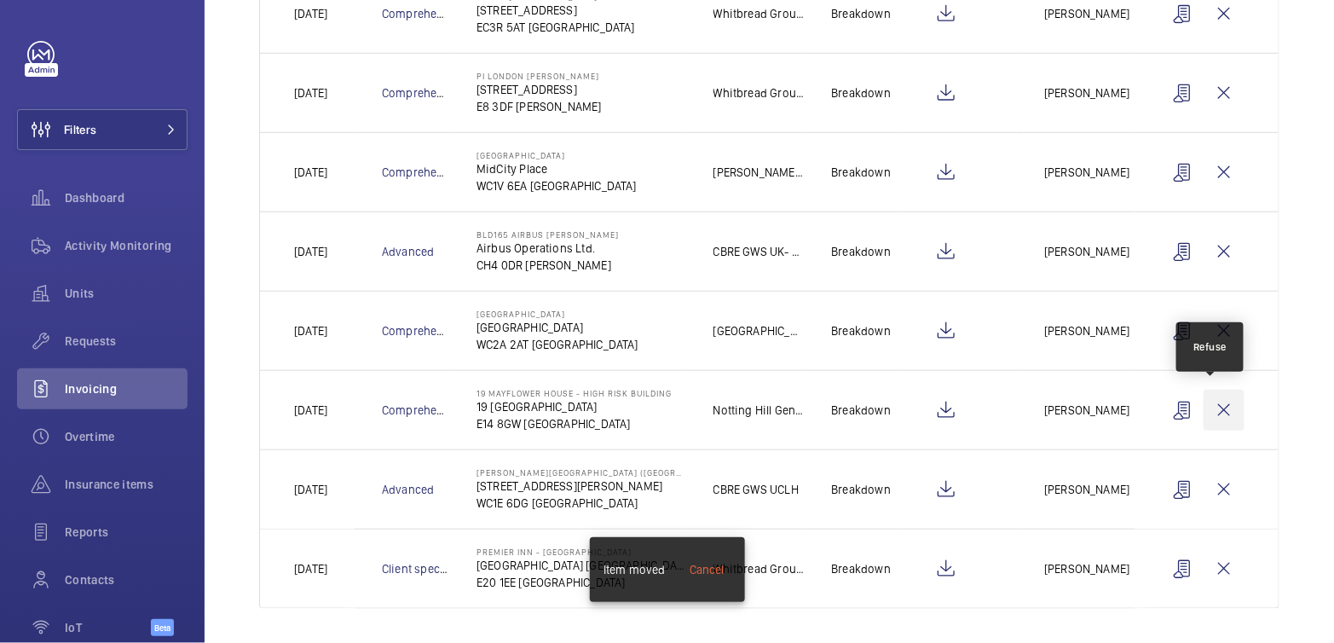
click at [1218, 412] on wm-front-icon-button at bounding box center [1223, 409] width 41 height 41
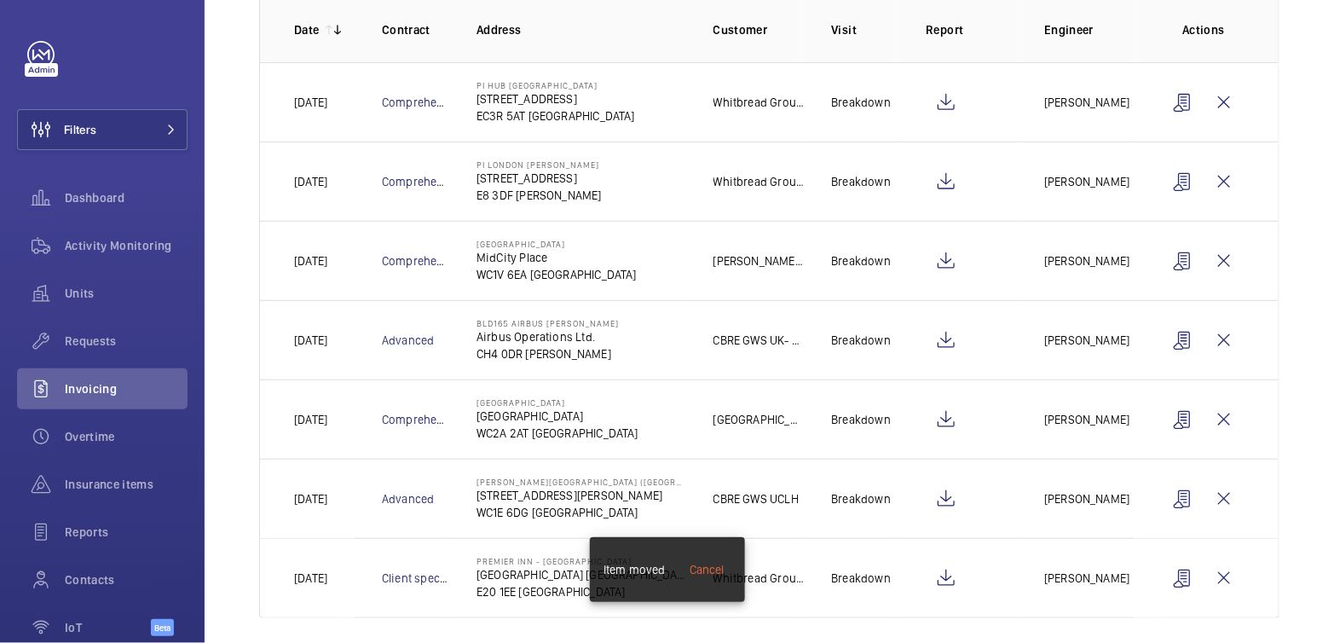
scroll to position [240, 0]
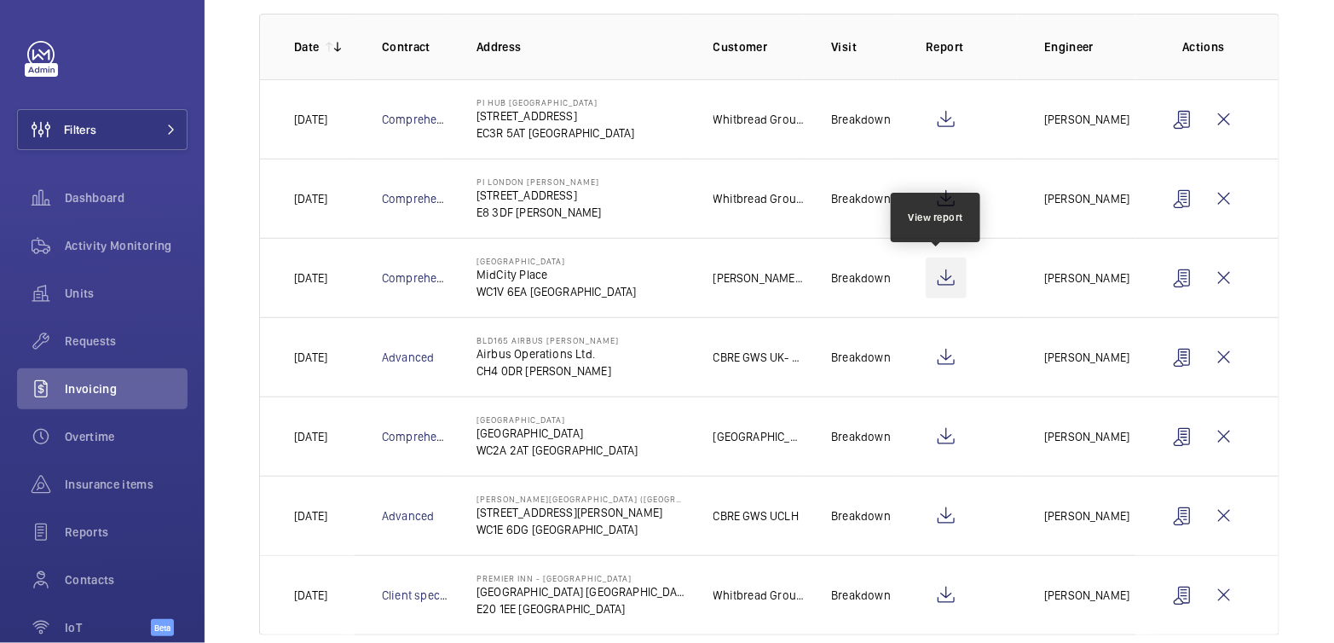
click at [936, 275] on wm-front-icon-button at bounding box center [945, 277] width 41 height 41
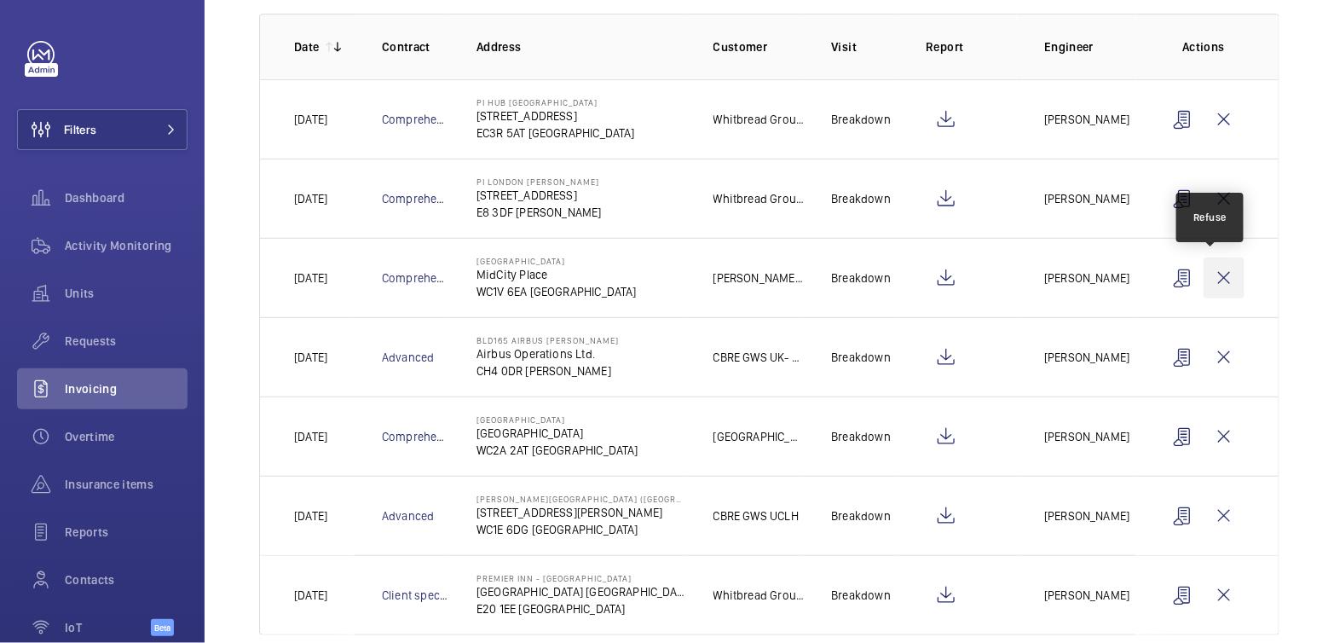
click at [1210, 274] on wm-front-icon-button at bounding box center [1223, 277] width 41 height 41
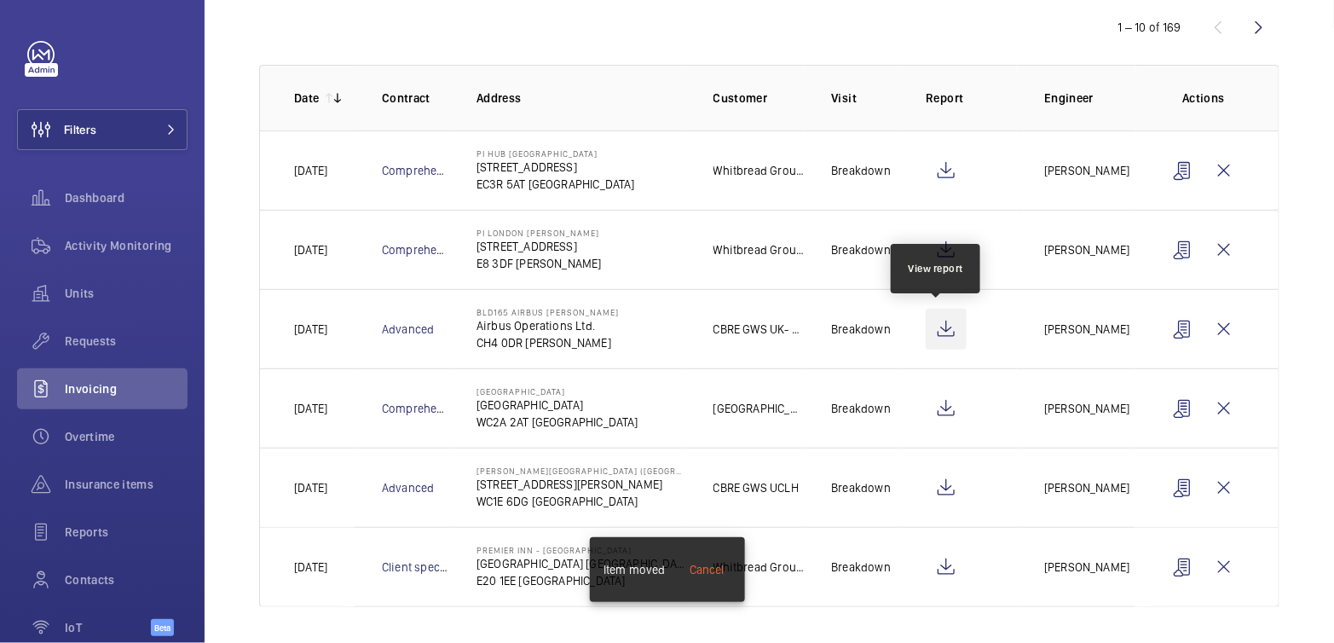
click at [941, 330] on wm-front-icon-button at bounding box center [945, 328] width 41 height 41
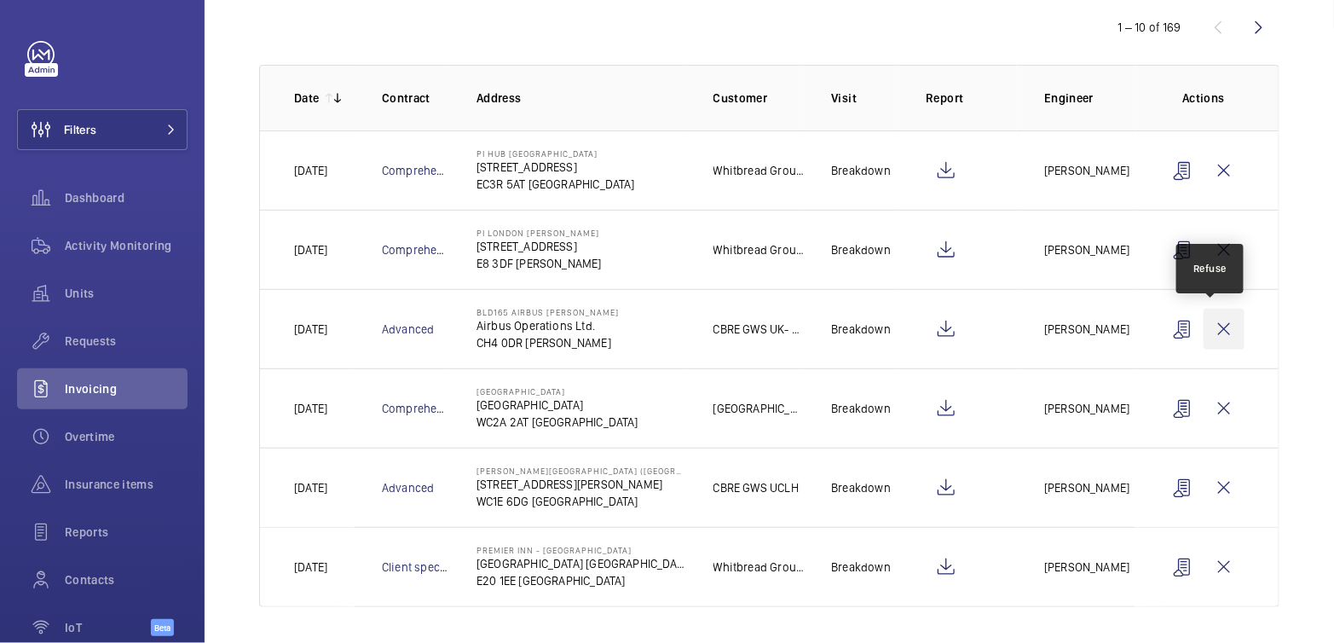
click at [1208, 330] on wm-front-icon-button at bounding box center [1223, 328] width 41 height 41
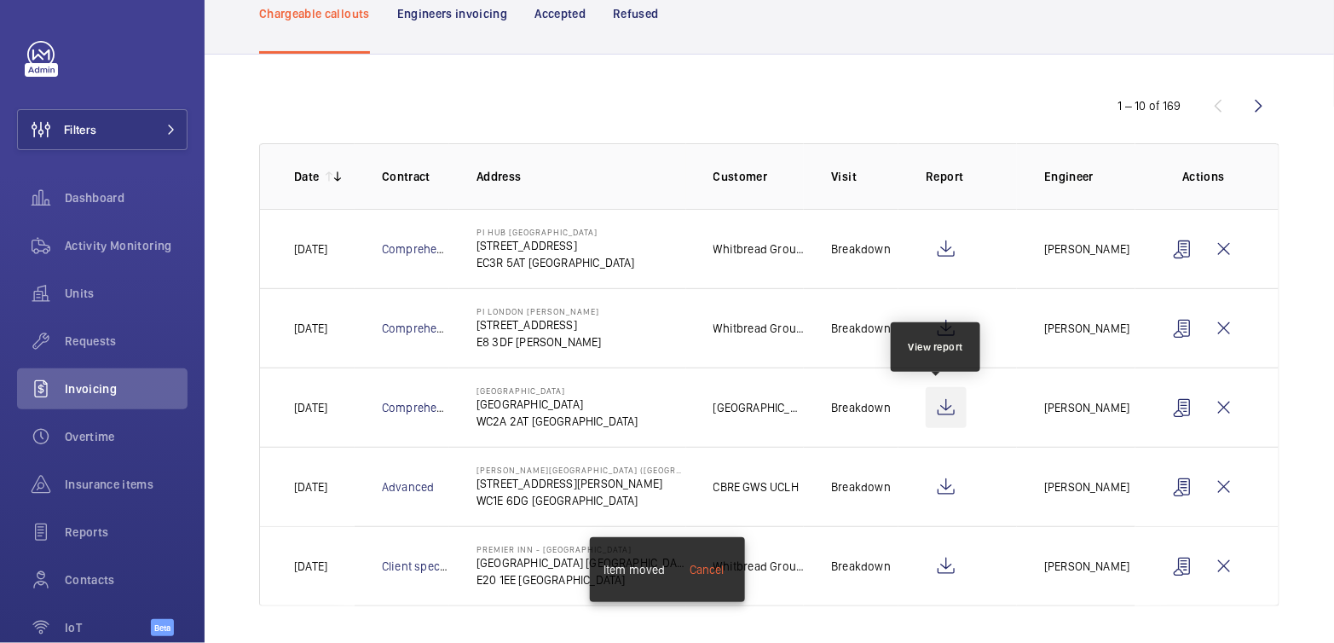
click at [943, 410] on wm-front-icon-button at bounding box center [945, 407] width 41 height 41
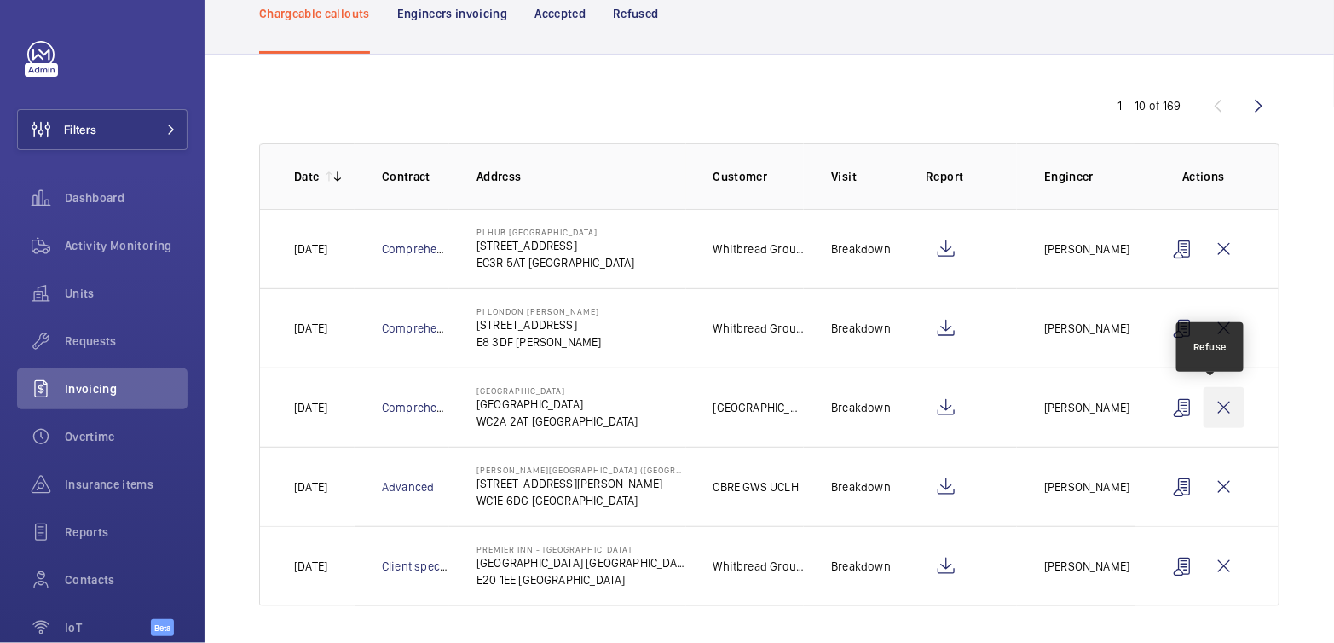
click at [1204, 401] on wm-front-icon-button at bounding box center [1223, 407] width 41 height 41
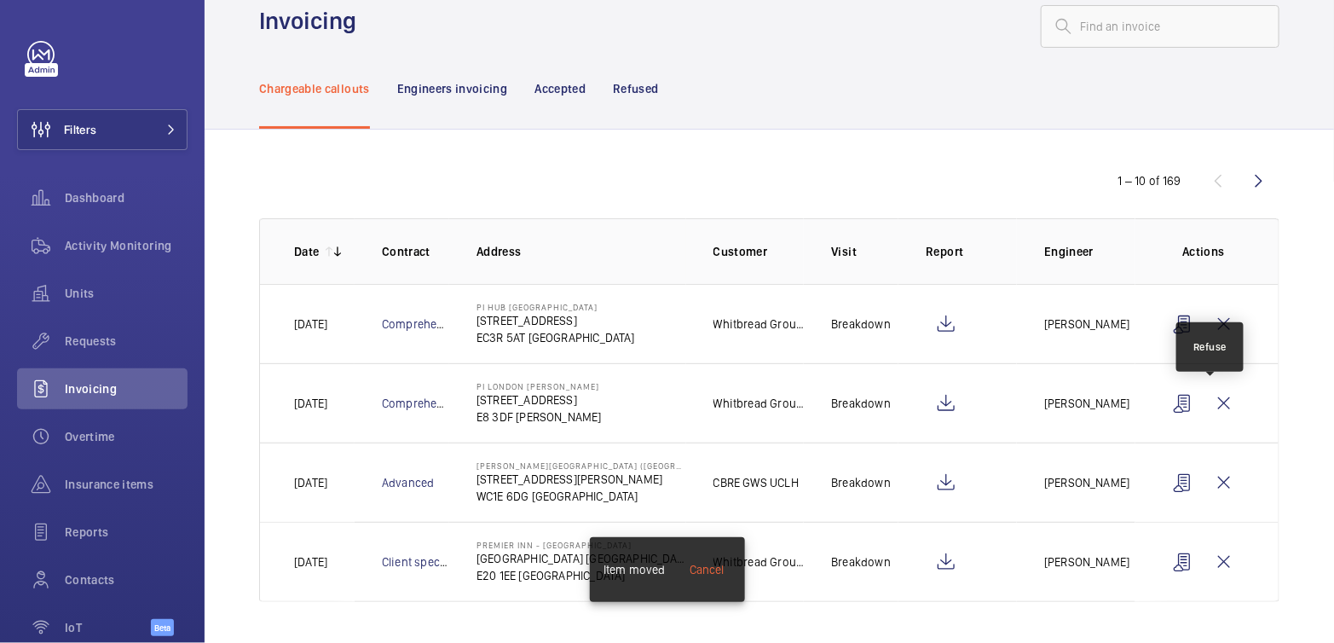
scroll to position [32, 0]
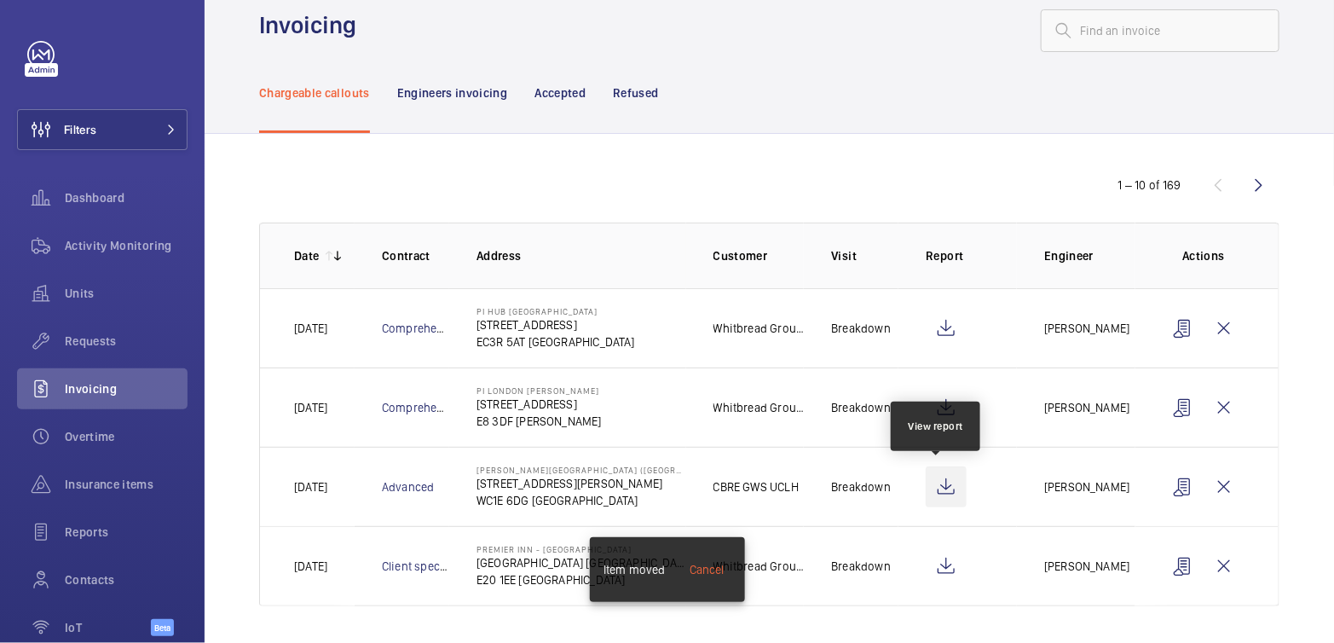
click at [951, 489] on wm-front-icon-button at bounding box center [945, 486] width 41 height 41
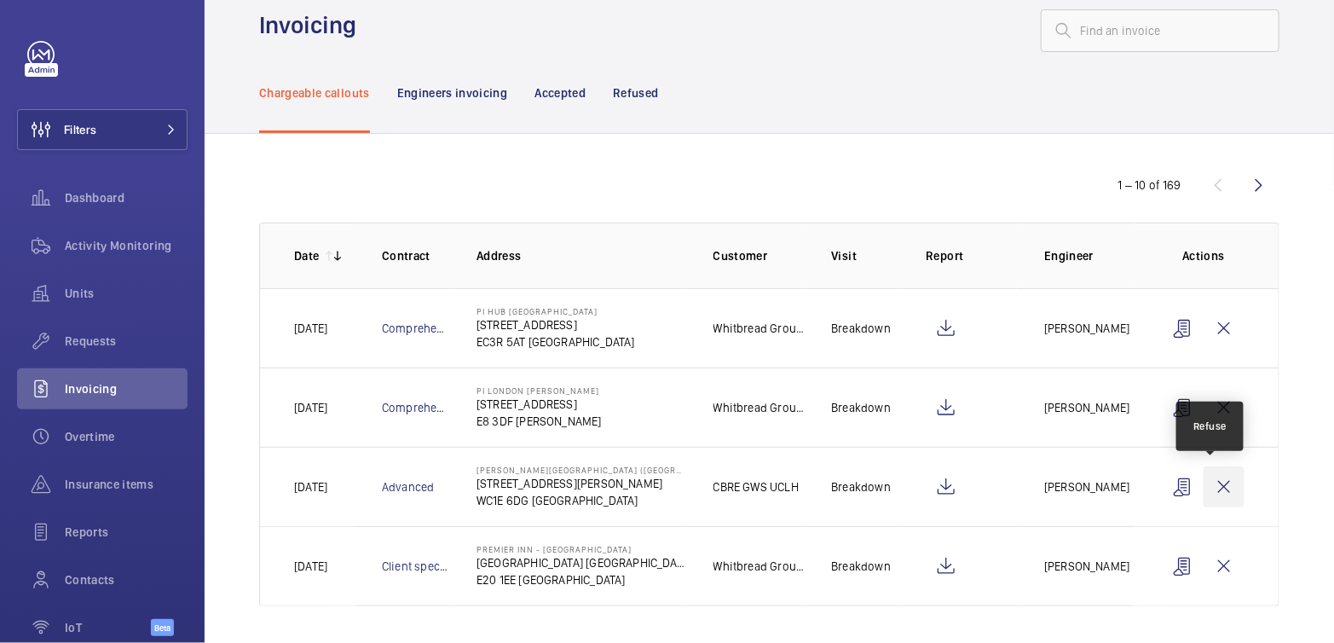
click at [1206, 487] on wm-front-icon-button at bounding box center [1223, 486] width 41 height 41
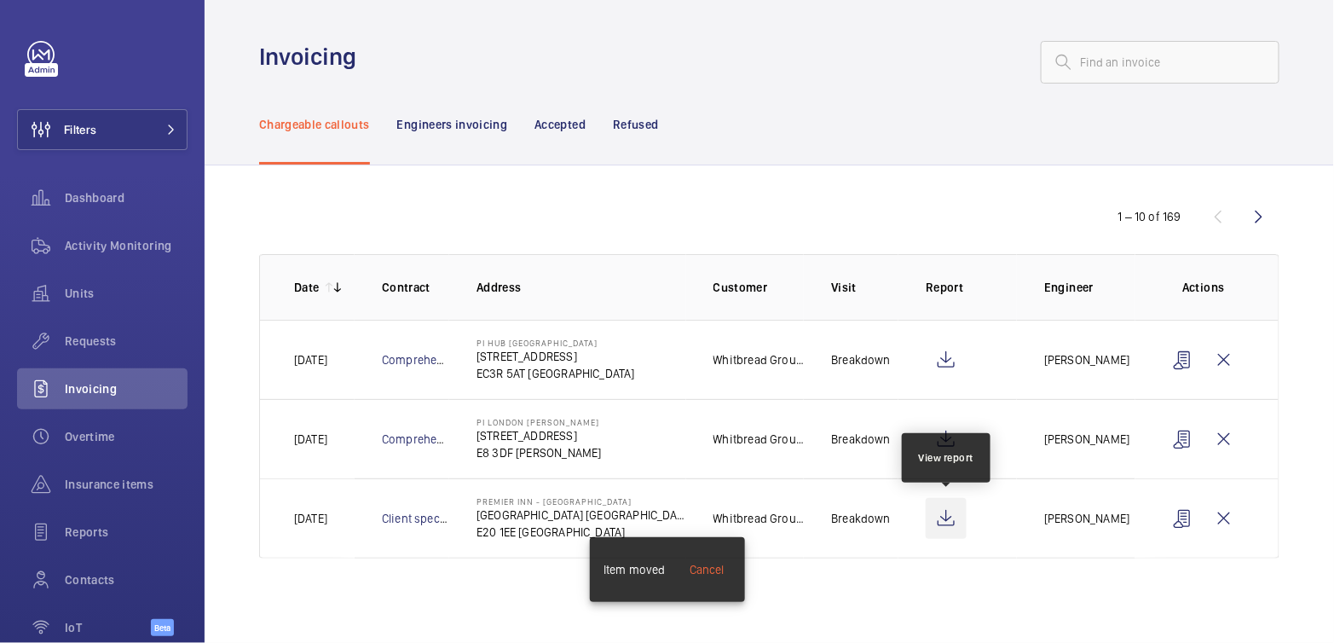
click at [956, 521] on wm-front-icon-button at bounding box center [945, 518] width 41 height 41
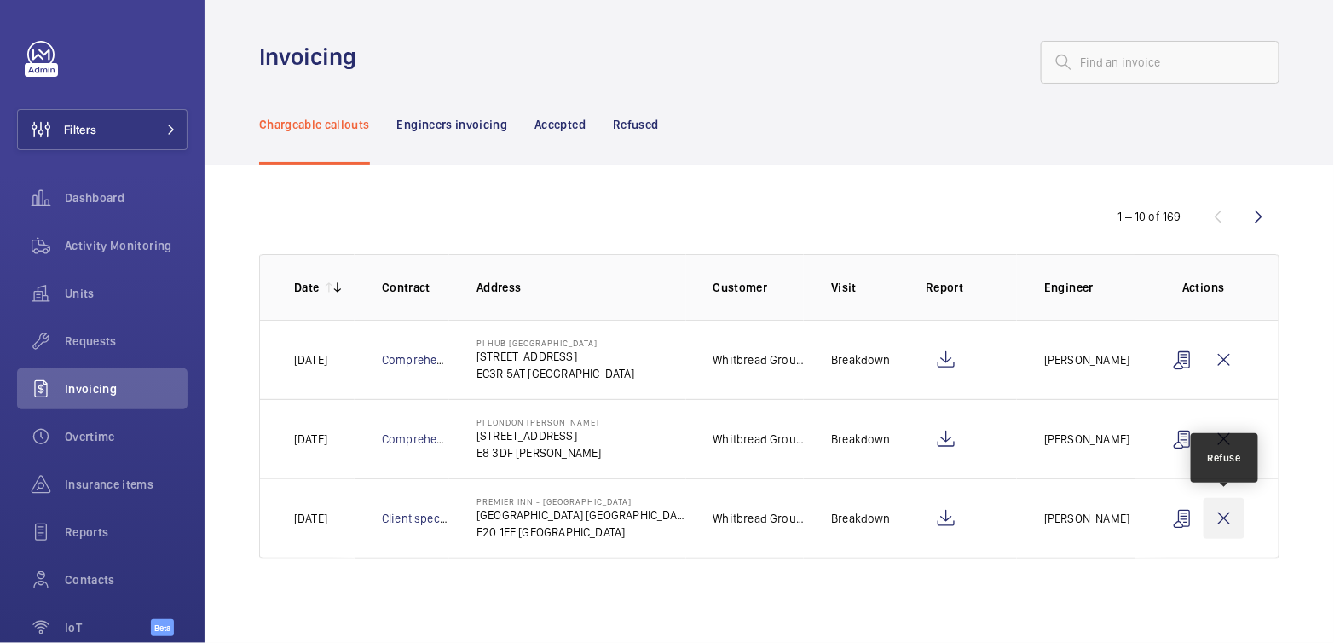
click at [1227, 524] on wm-front-icon-button at bounding box center [1223, 518] width 41 height 41
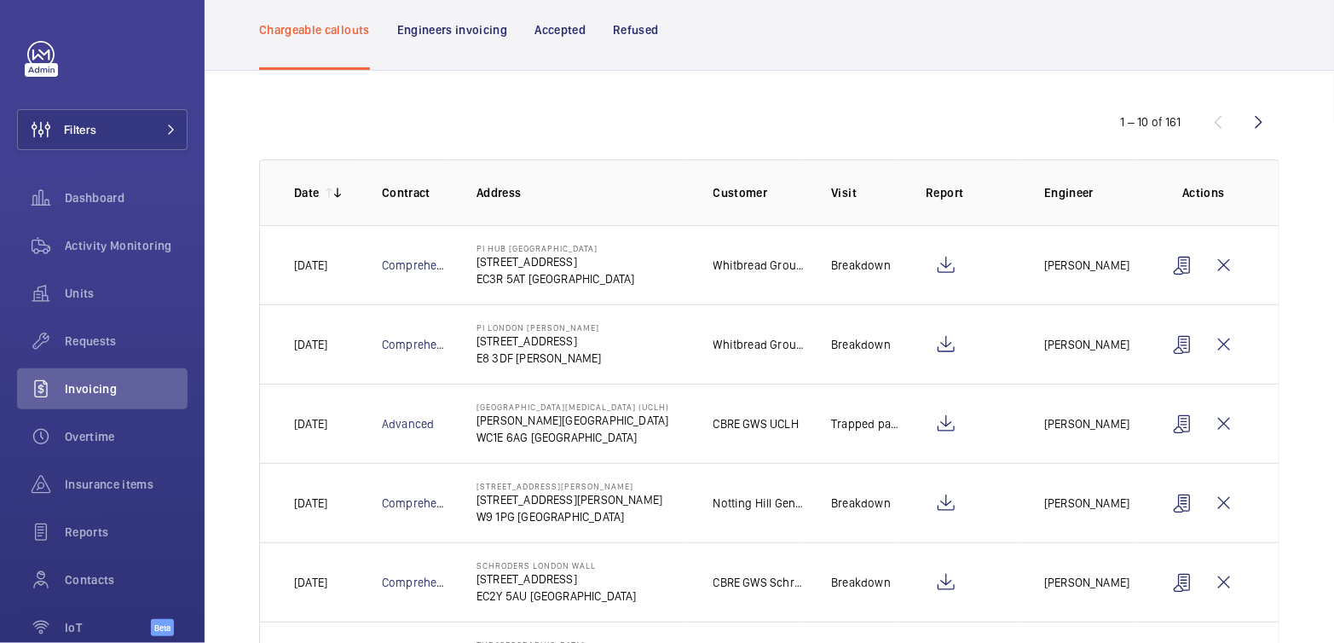
scroll to position [129, 0]
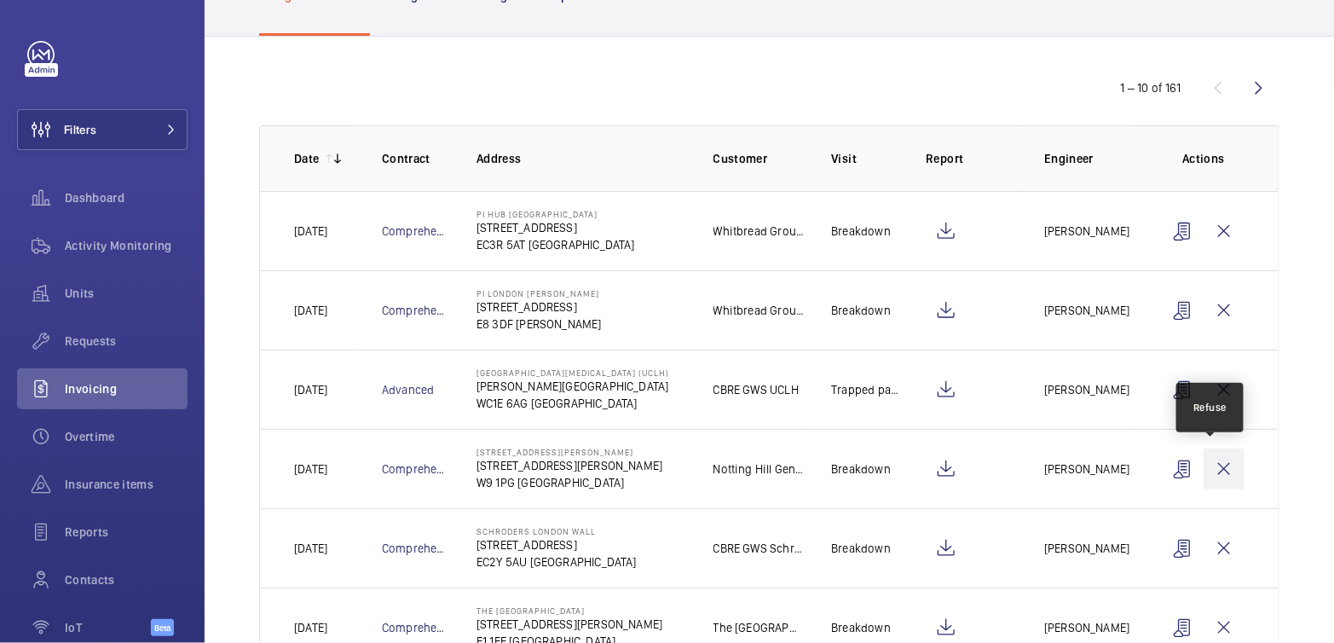
click at [1214, 462] on wm-front-icon-button at bounding box center [1223, 468] width 41 height 41
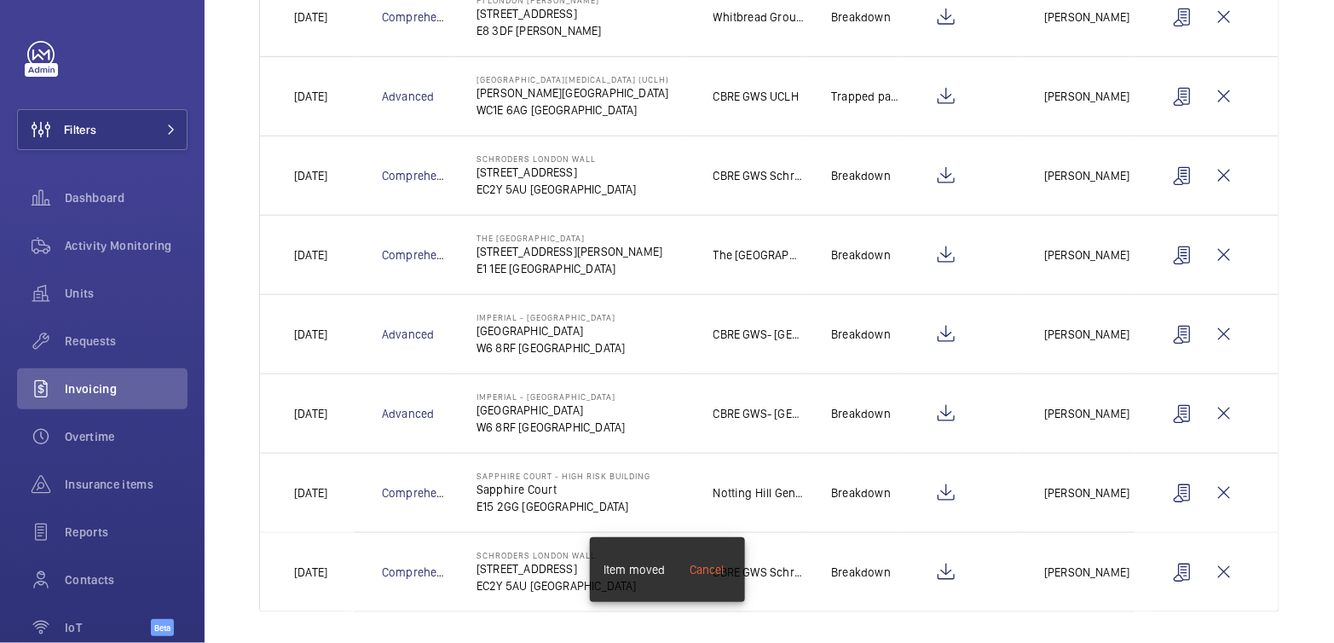
scroll to position [423, 0]
click at [1208, 479] on wm-front-icon-button at bounding box center [1223, 491] width 41 height 41
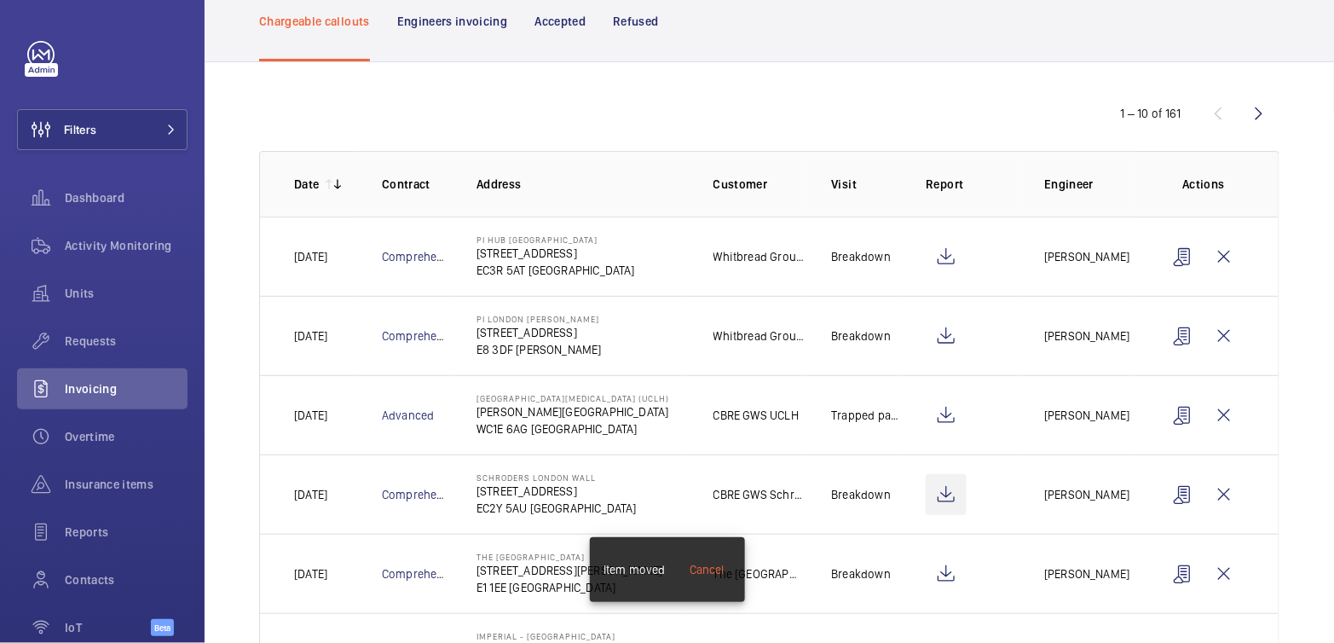
scroll to position [119, 0]
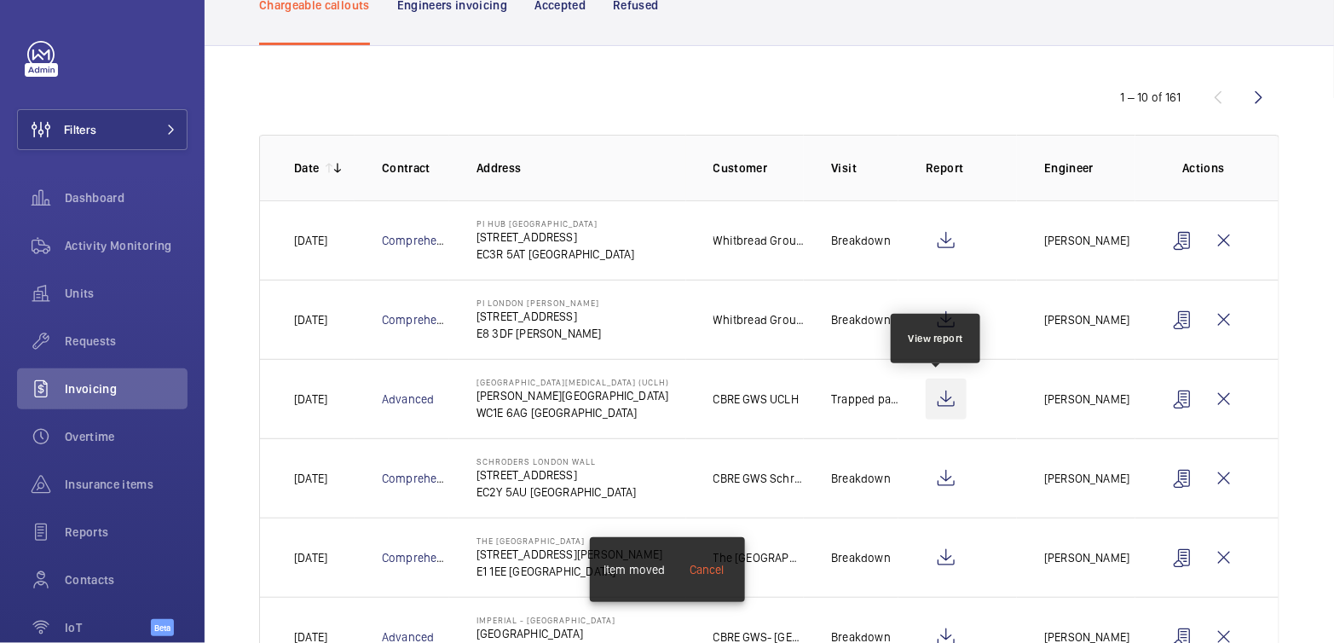
click at [940, 400] on wm-front-icon-button at bounding box center [945, 398] width 41 height 41
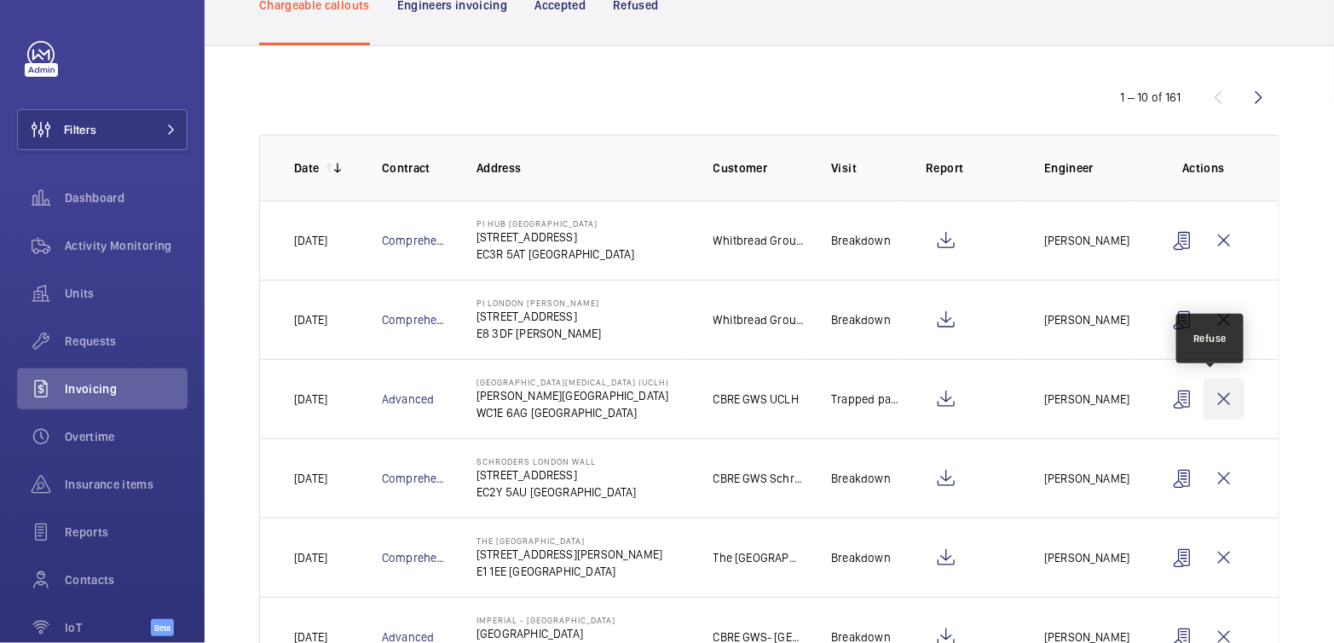
click at [1203, 395] on wm-front-icon-button at bounding box center [1223, 398] width 41 height 41
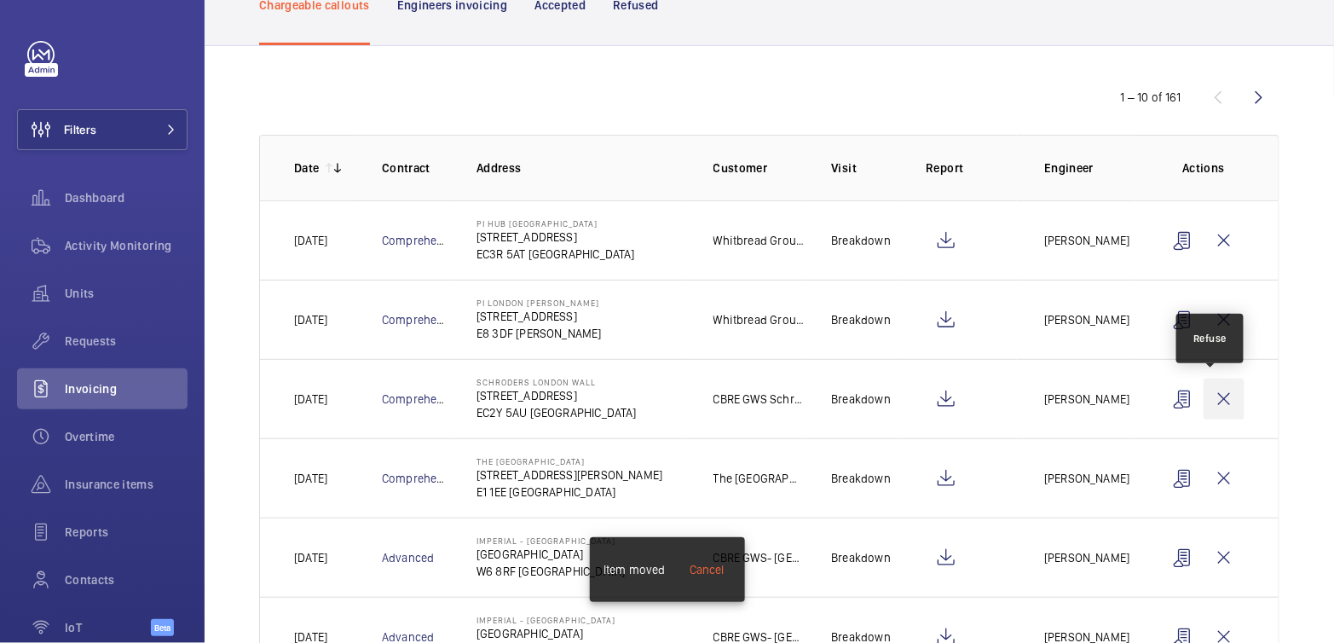
click at [1204, 406] on wm-front-icon-button at bounding box center [1223, 398] width 41 height 41
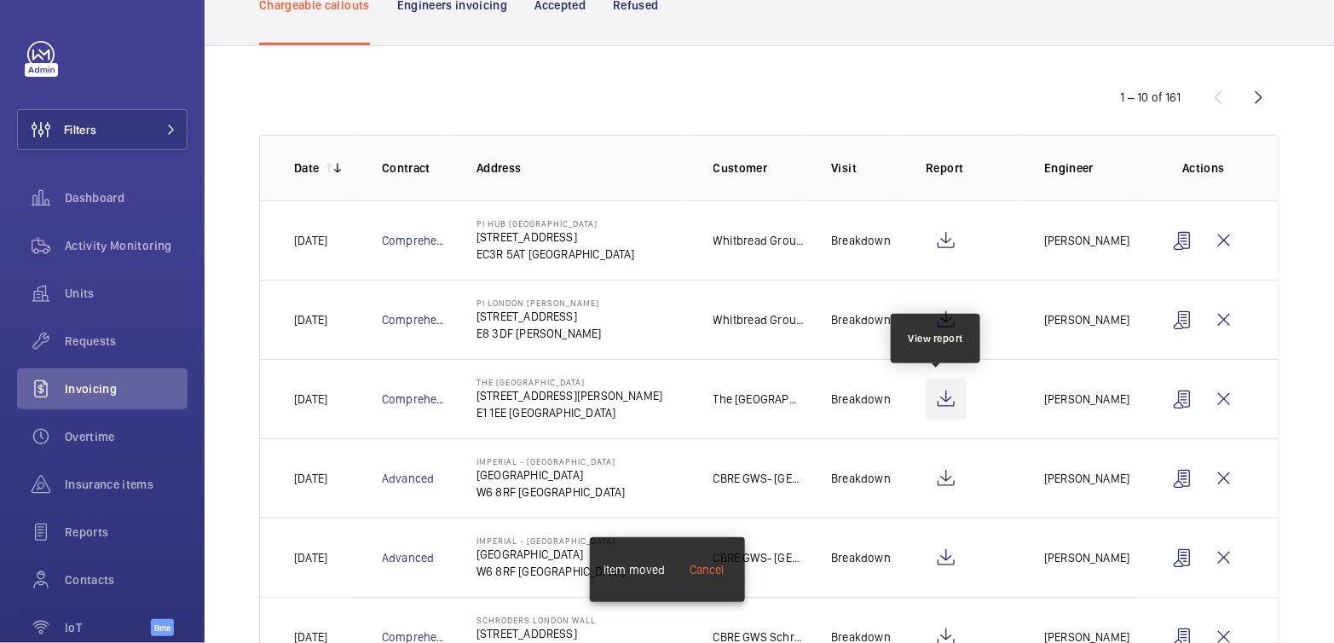
click at [932, 395] on wm-front-icon-button at bounding box center [945, 398] width 41 height 41
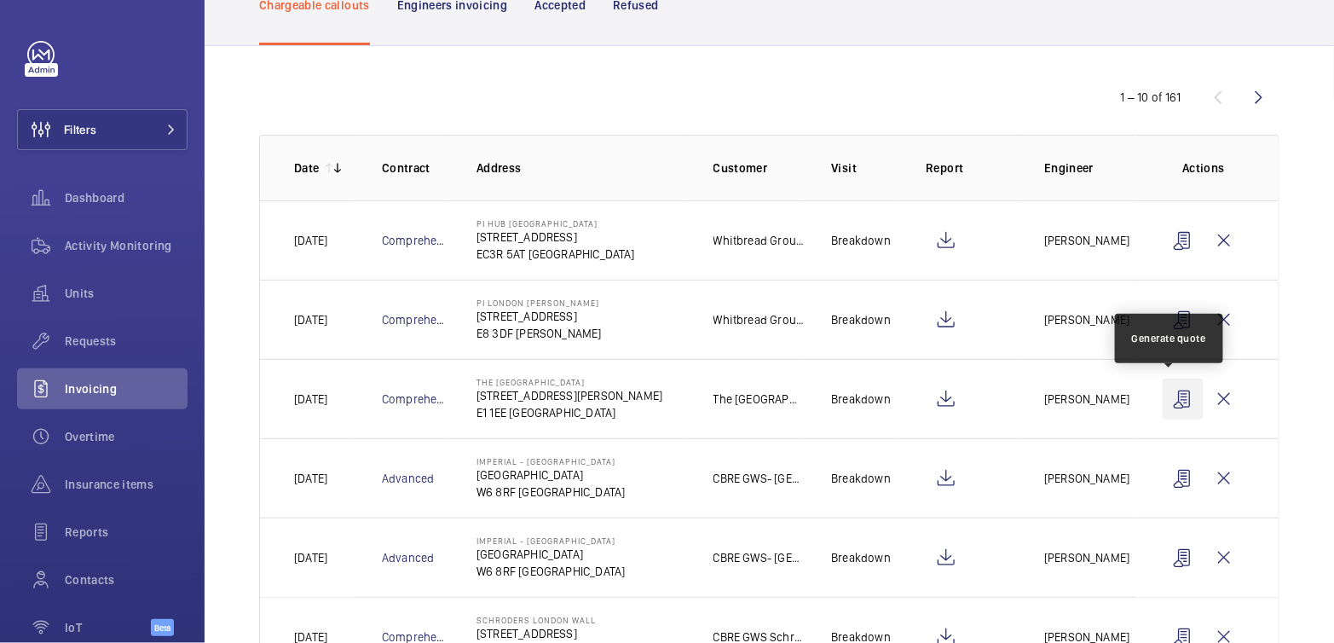
click at [1170, 399] on wm-front-icon-button at bounding box center [1182, 398] width 41 height 41
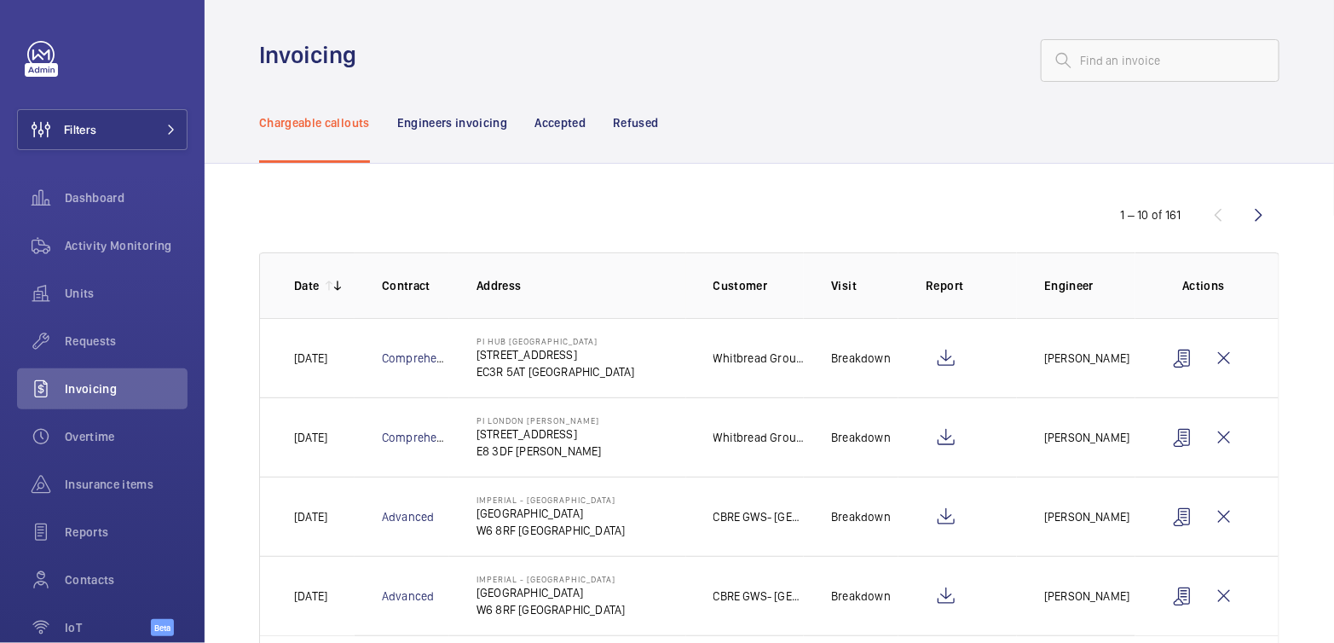
scroll to position [0, 0]
click at [643, 126] on p "Refused" at bounding box center [635, 124] width 45 height 17
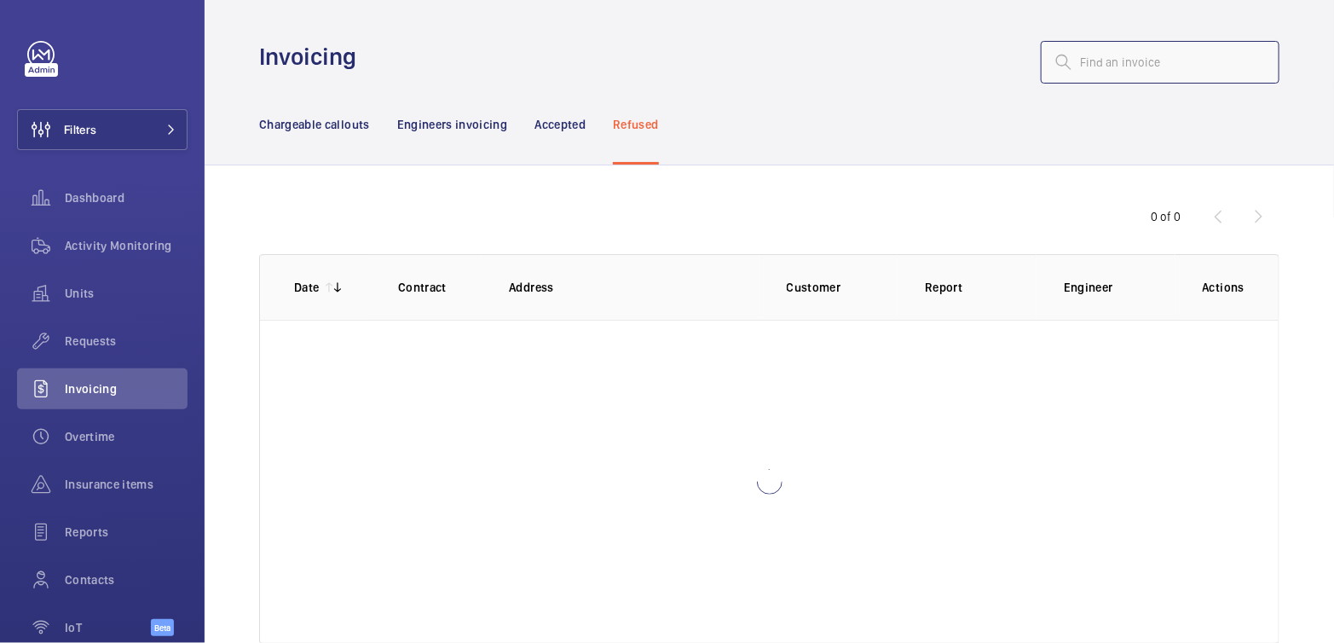
click at [1115, 72] on input "text" at bounding box center [1160, 62] width 239 height 43
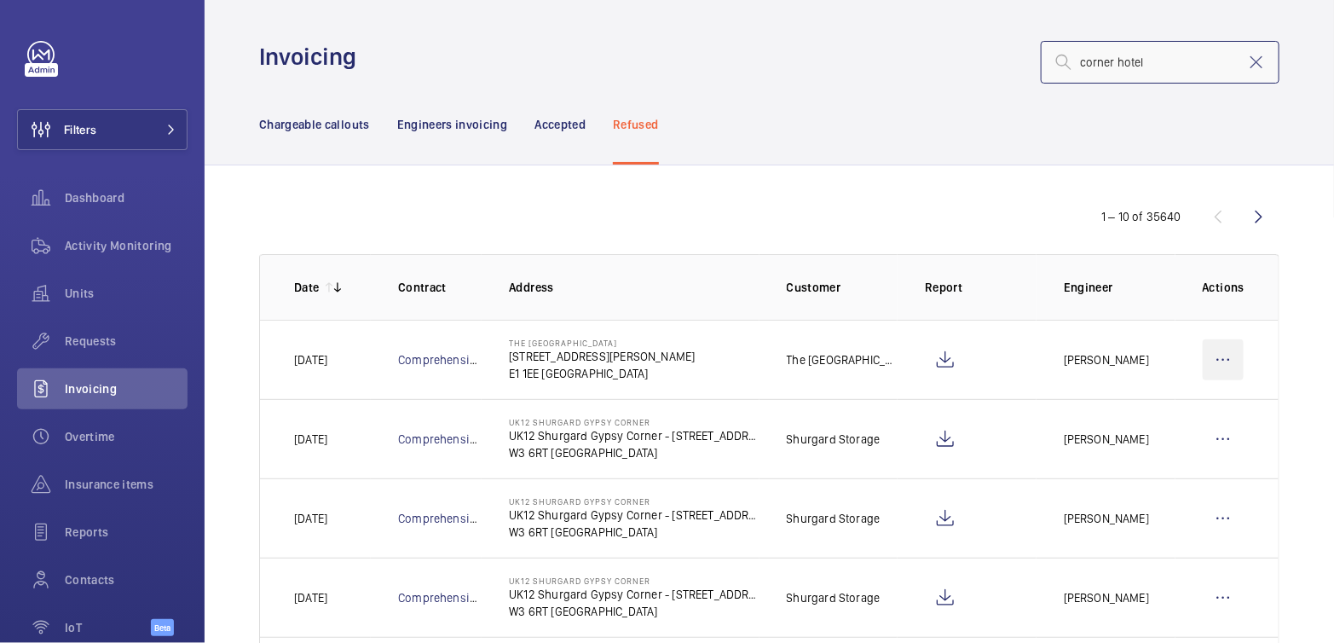
type input "corner hotel"
click at [1216, 351] on wm-front-icon-button at bounding box center [1222, 359] width 41 height 41
click at [1186, 397] on div "Move to Engineers invoicing" at bounding box center [1150, 411] width 186 height 31
click at [1158, 413] on p "Move to Engineers invoicing" at bounding box center [1150, 411] width 152 height 17
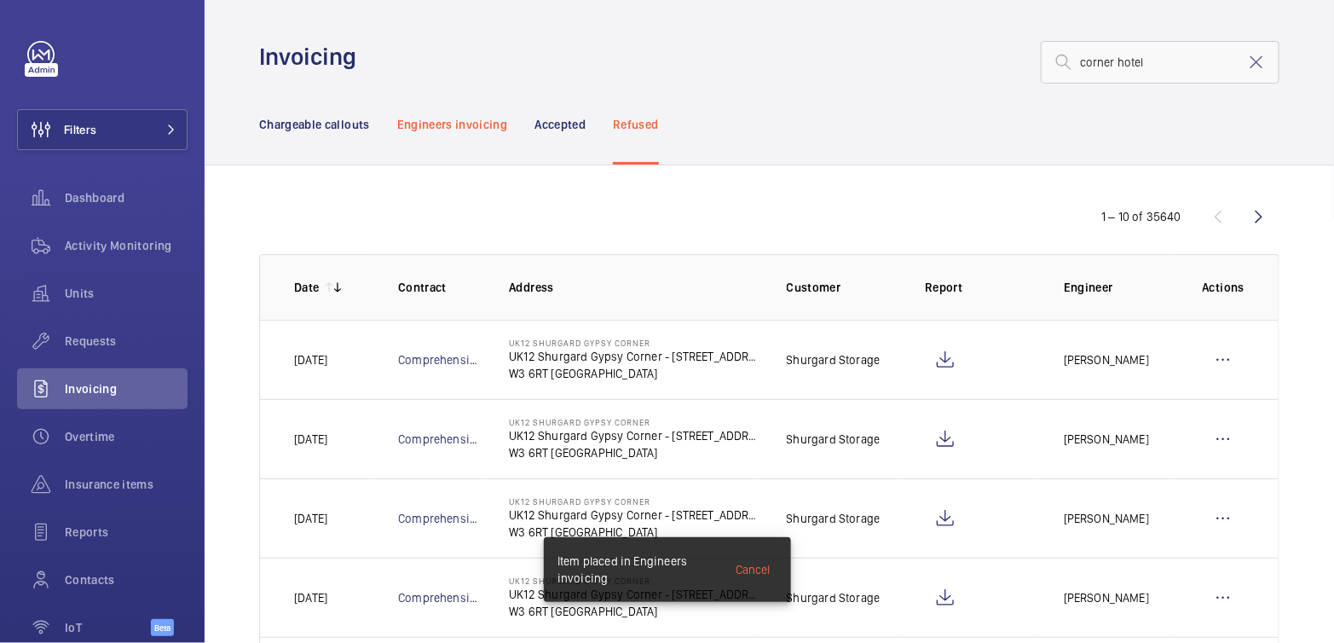
click at [466, 127] on p "Engineers invoicing" at bounding box center [452, 124] width 111 height 17
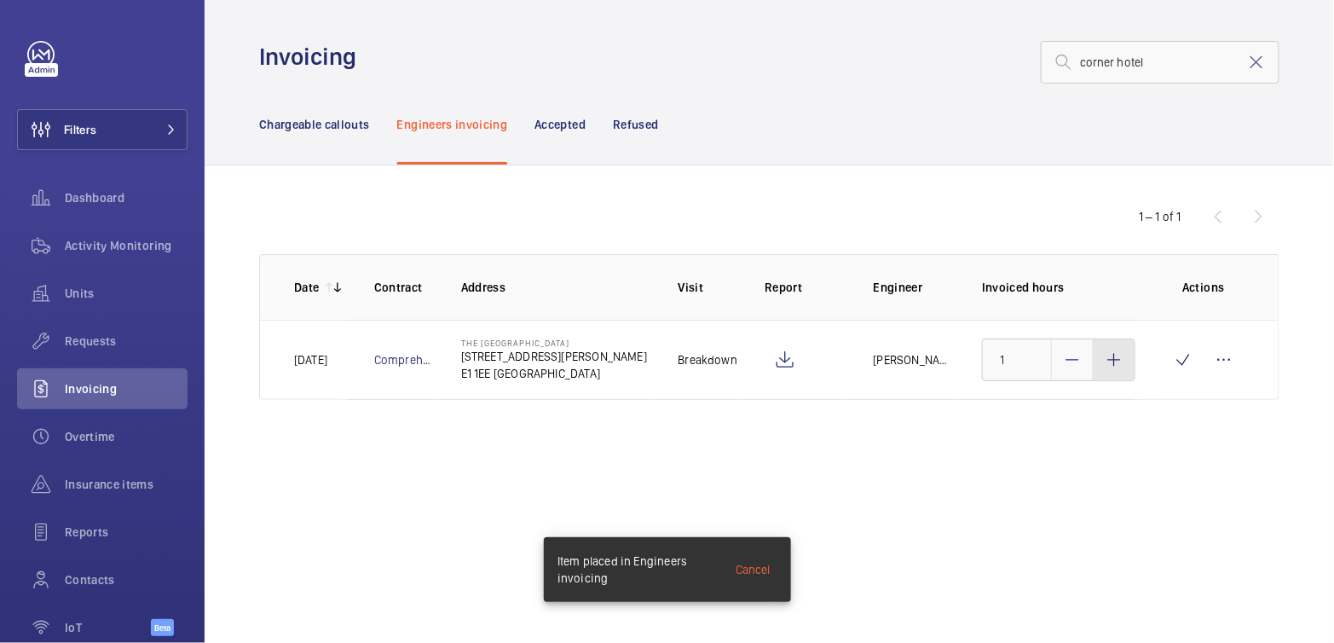
click at [1126, 364] on div at bounding box center [1113, 359] width 41 height 41
click at [1125, 365] on div at bounding box center [1113, 359] width 41 height 41
type input "3"
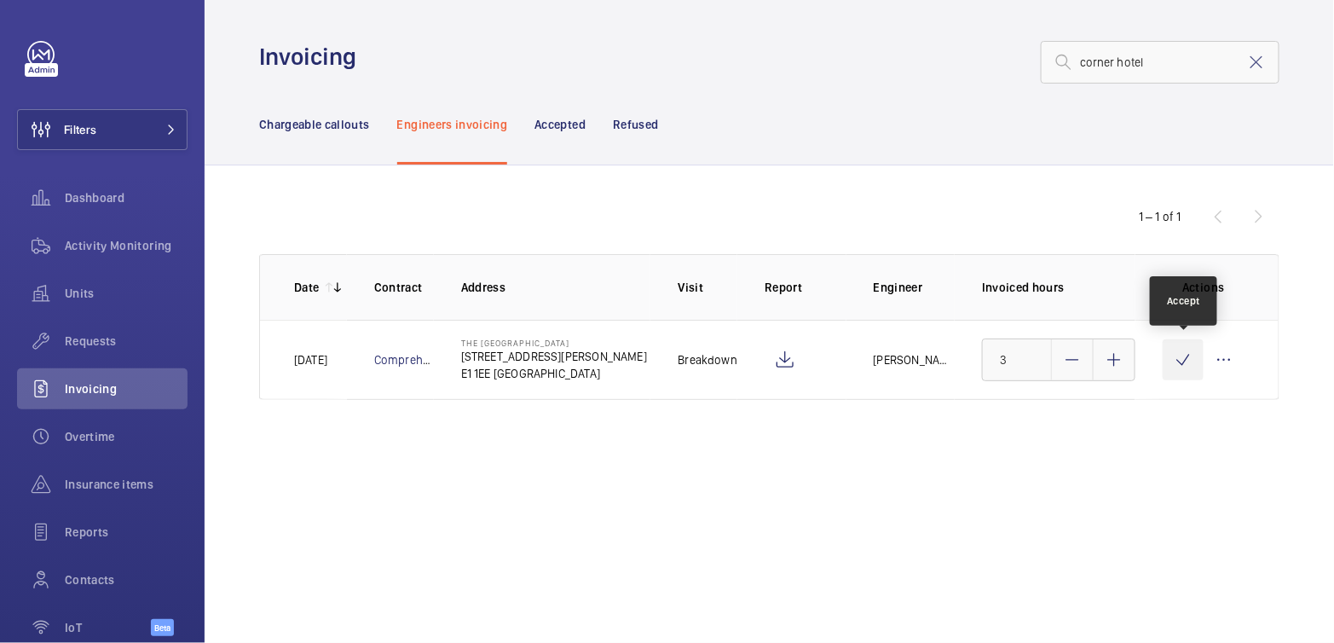
click at [1171, 362] on wm-front-icon-button at bounding box center [1182, 359] width 41 height 41
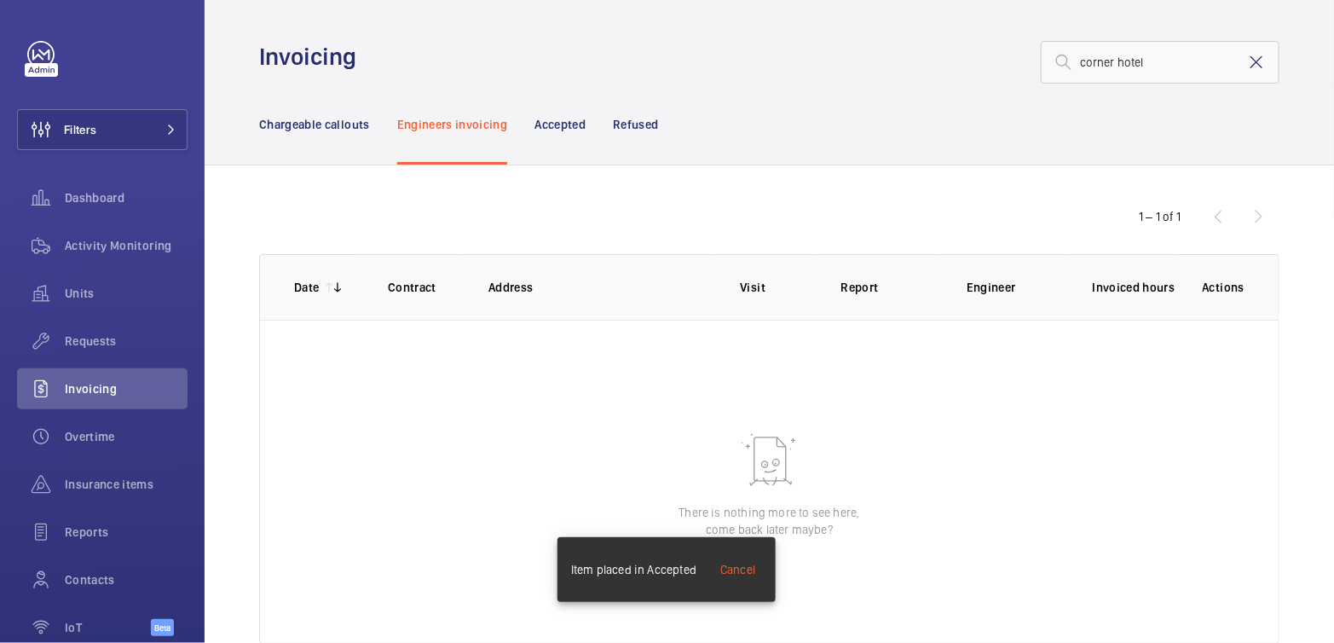
click at [1246, 61] on mat-icon at bounding box center [1256, 62] width 20 height 20
click at [293, 127] on p "Chargeable callouts" at bounding box center [314, 124] width 111 height 17
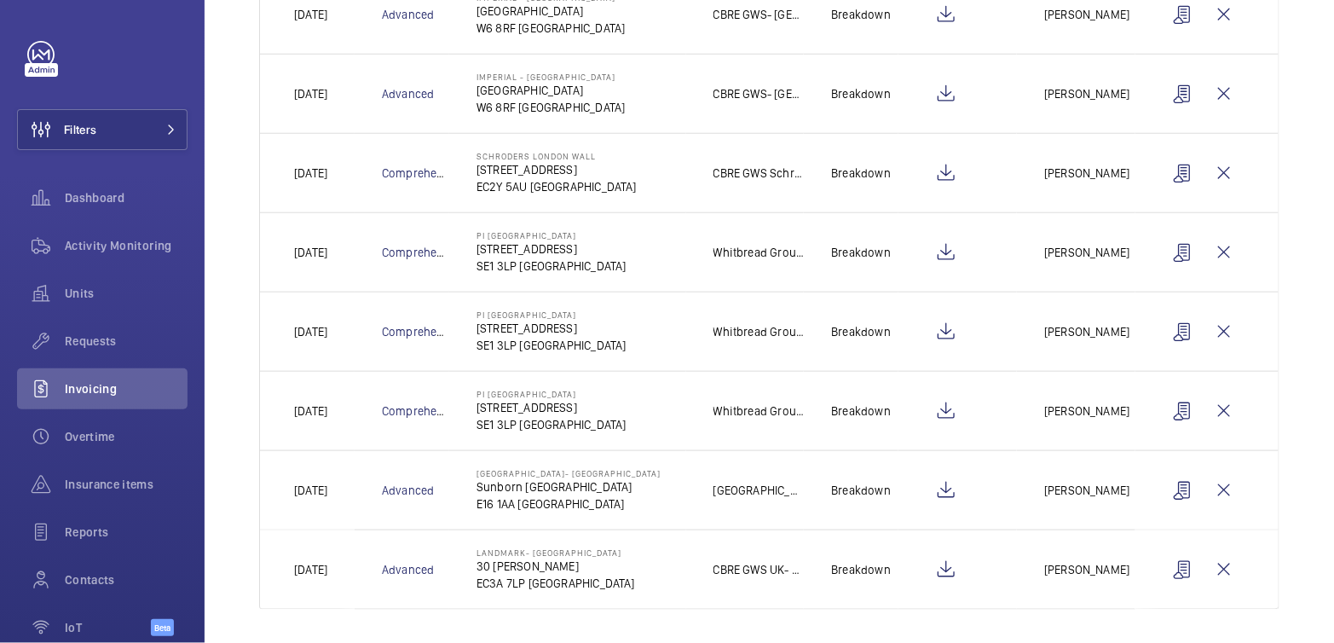
scroll to position [124, 0]
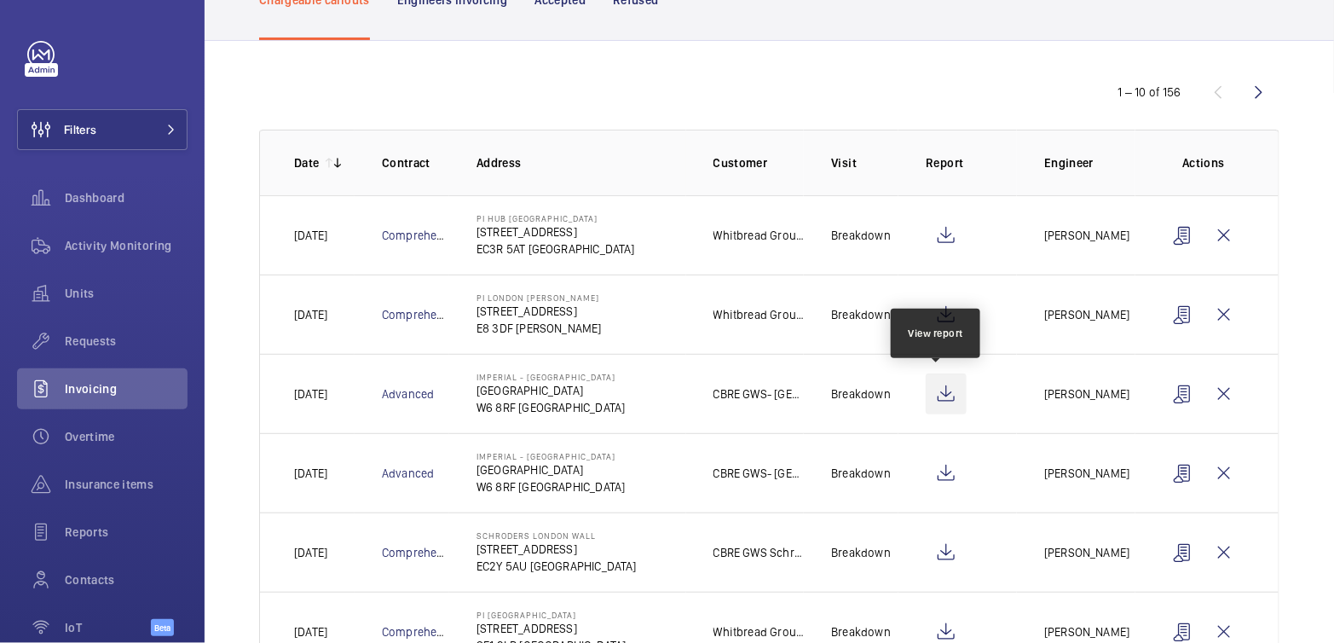
click at [942, 394] on wm-front-icon-button at bounding box center [945, 393] width 41 height 41
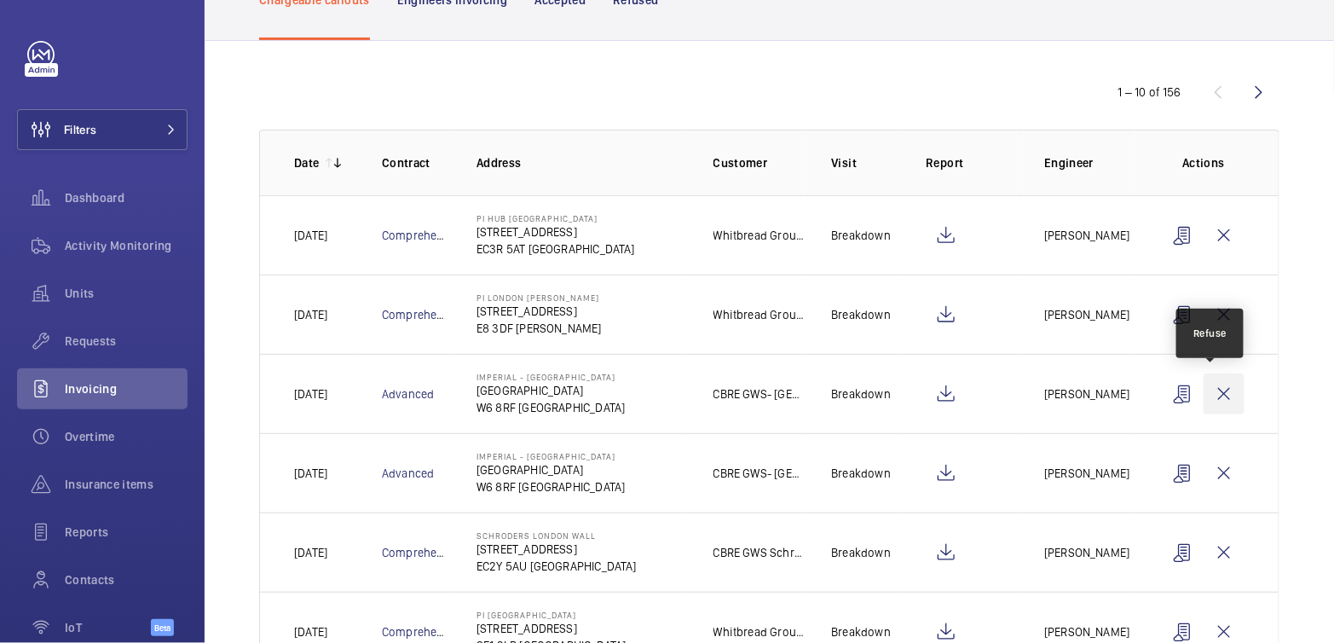
click at [1206, 394] on wm-front-icon-button at bounding box center [1223, 393] width 41 height 41
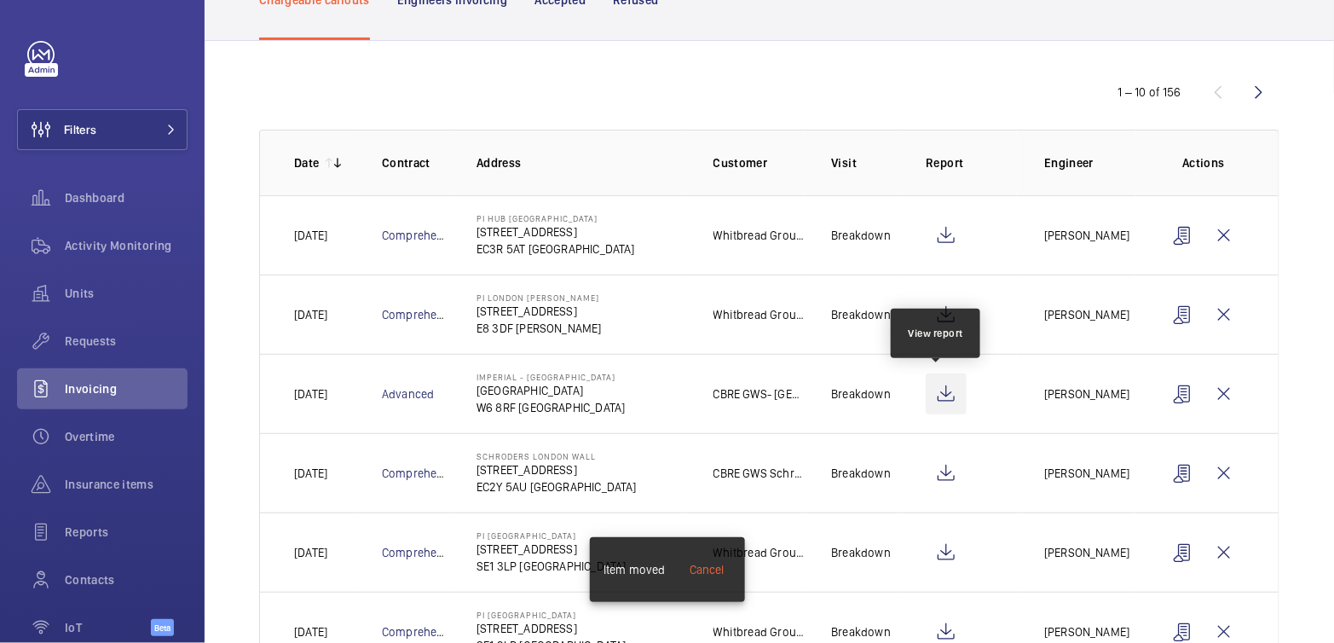
click at [943, 401] on wm-front-icon-button at bounding box center [945, 393] width 41 height 41
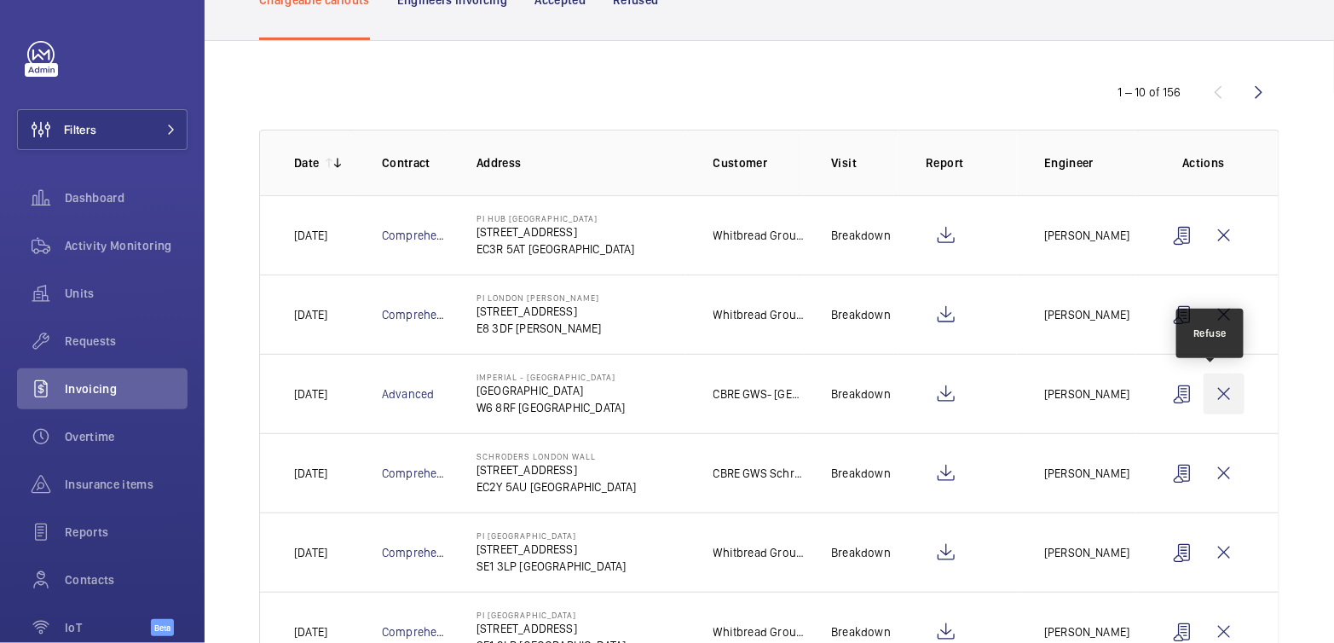
click at [1221, 394] on wm-front-icon-button at bounding box center [1223, 393] width 41 height 41
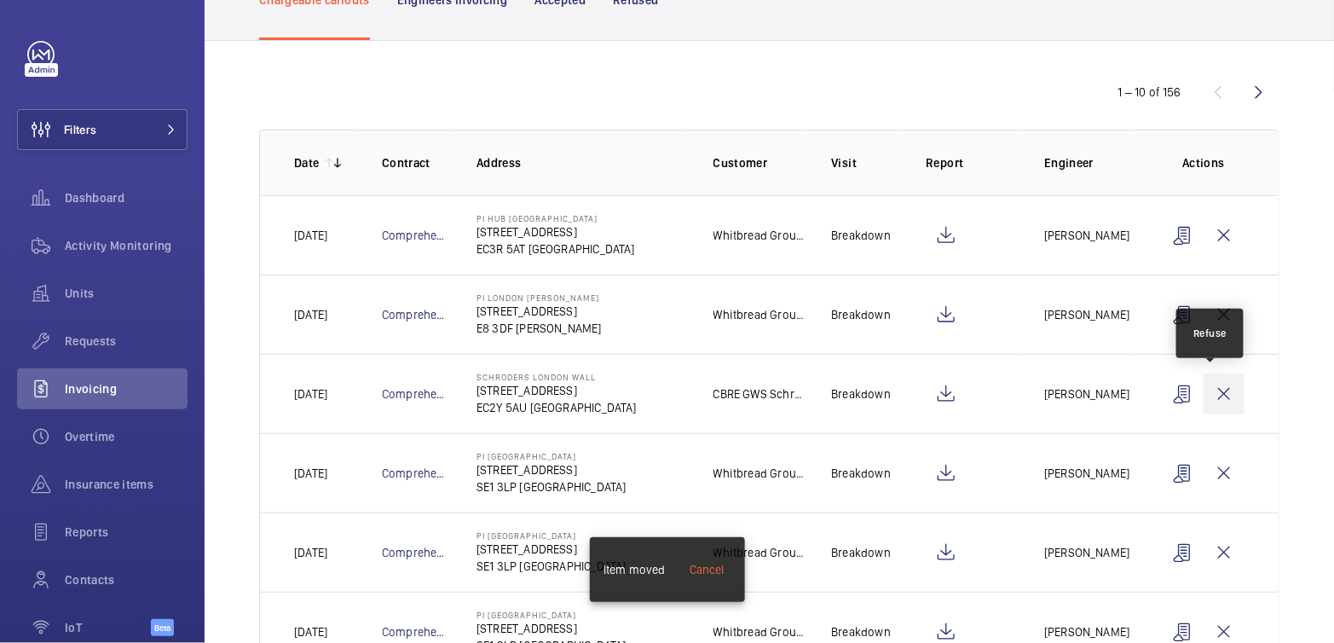
click at [1217, 395] on wm-front-icon-button at bounding box center [1223, 393] width 41 height 41
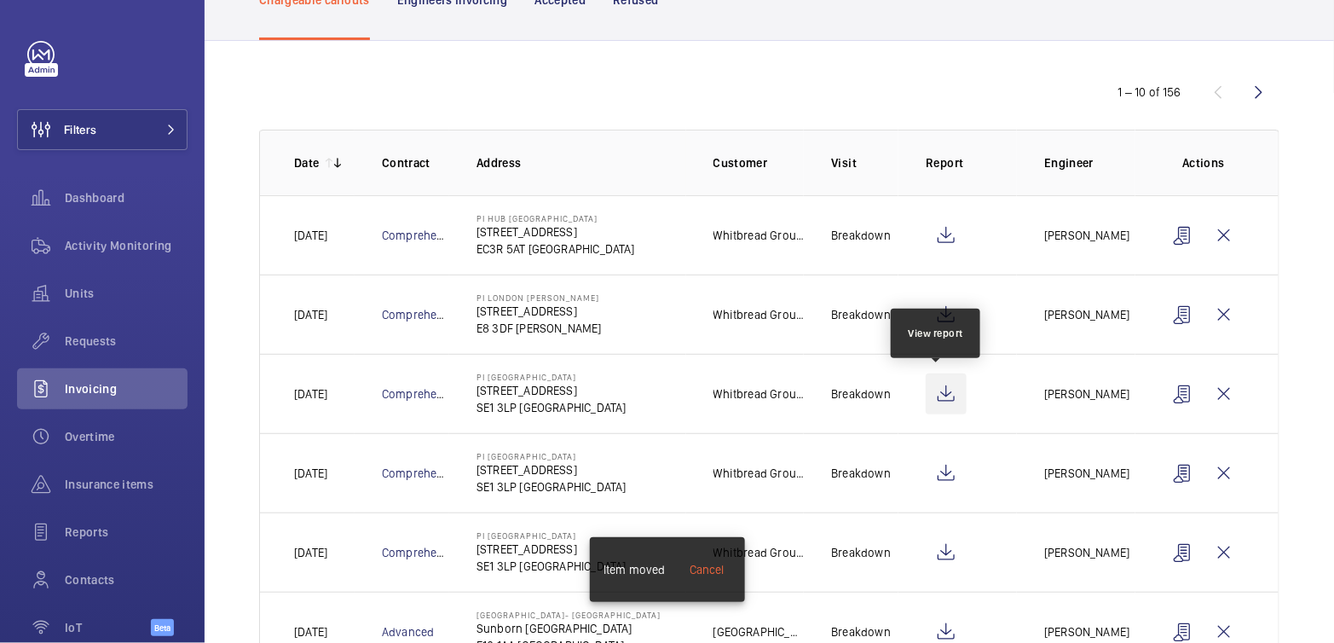
click at [943, 390] on wm-front-icon-button at bounding box center [945, 393] width 41 height 41
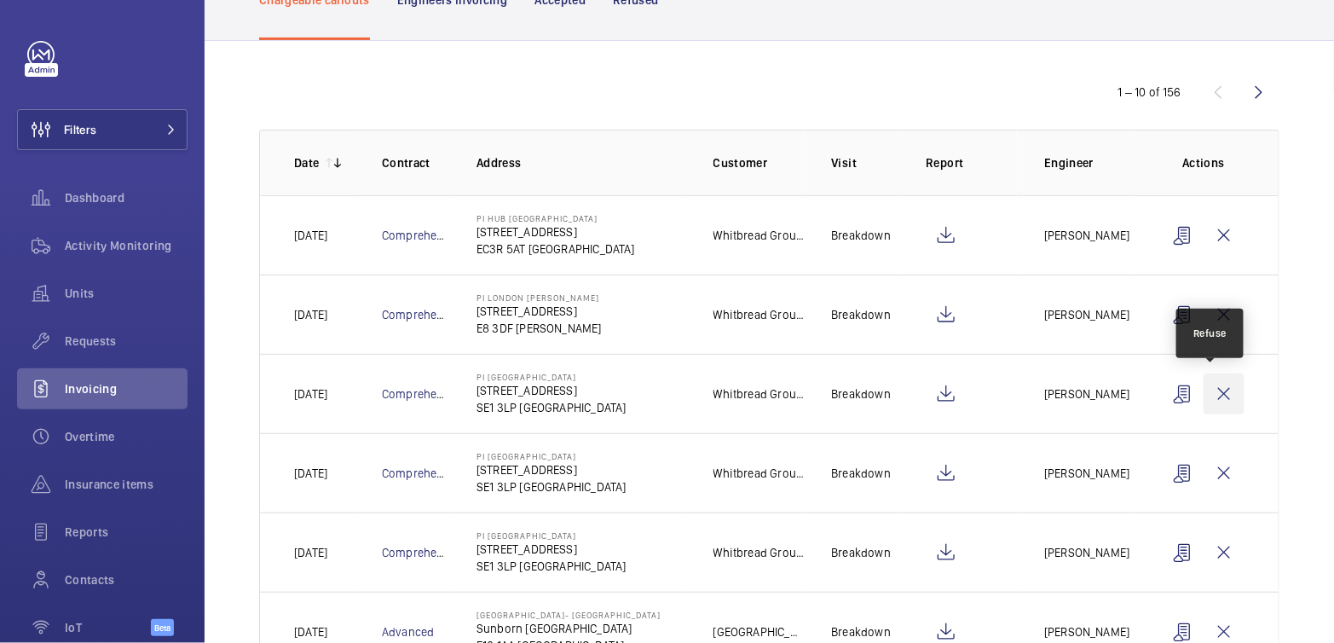
click at [1214, 402] on wm-front-icon-button at bounding box center [1223, 393] width 41 height 41
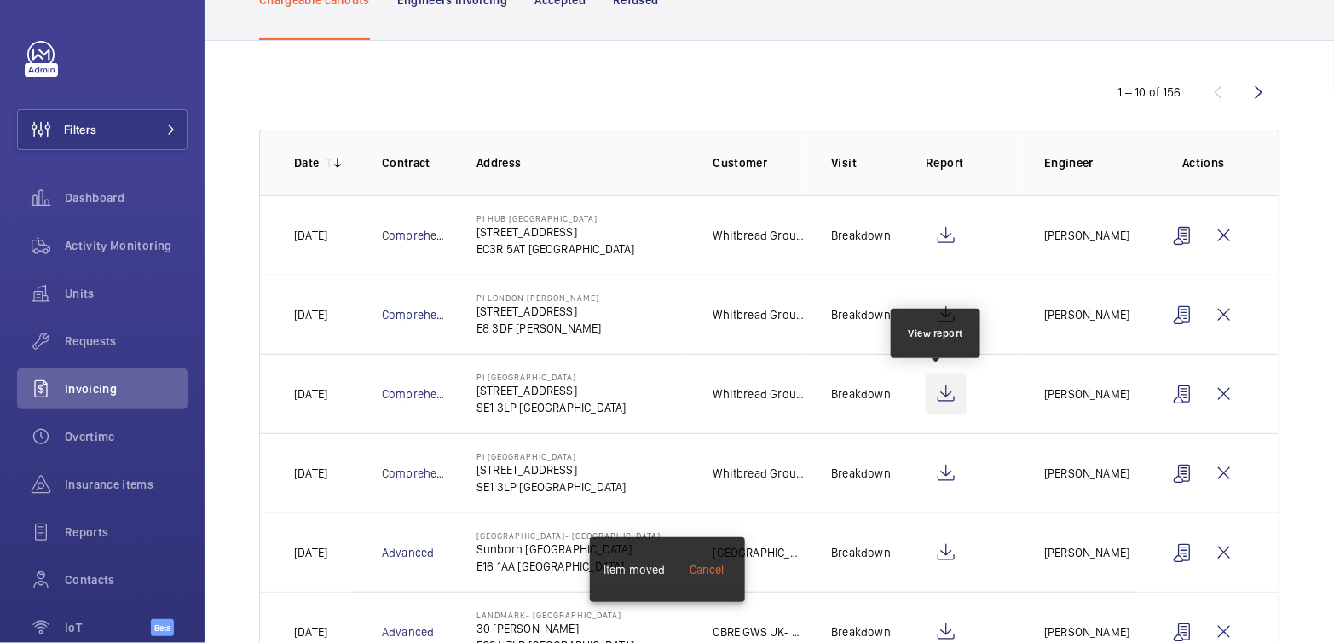
click at [947, 389] on wm-front-icon-button at bounding box center [945, 393] width 41 height 41
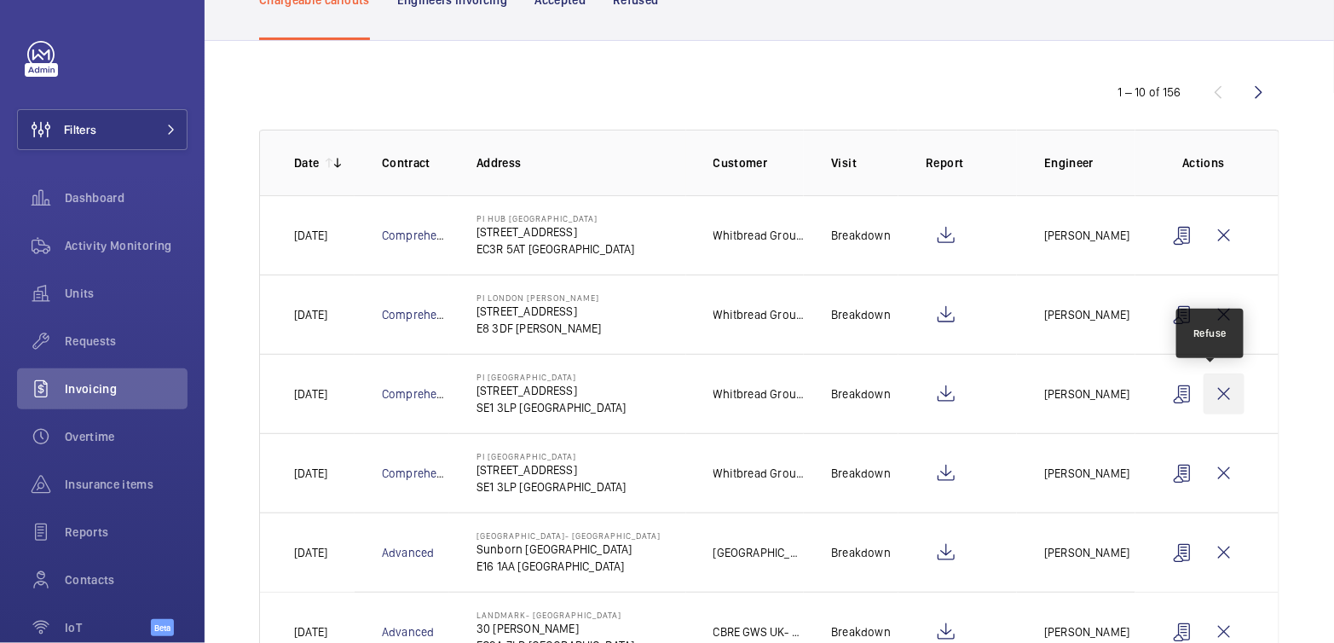
click at [1217, 400] on wm-front-icon-button at bounding box center [1223, 393] width 41 height 41
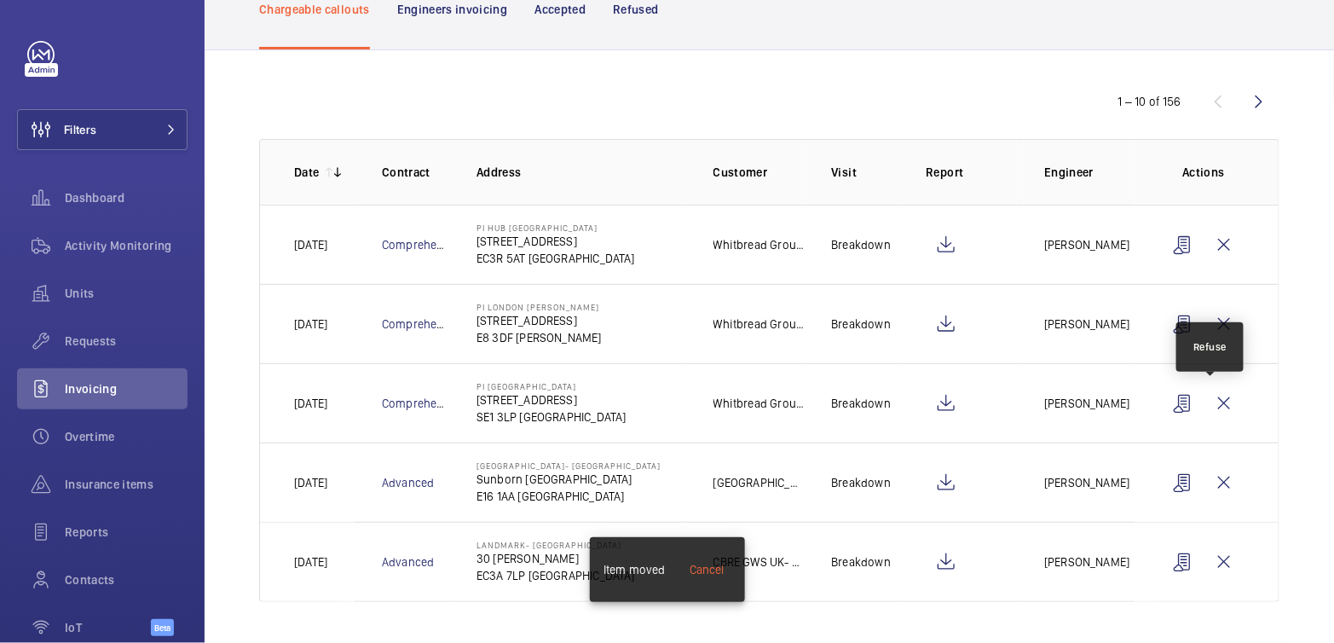
scroll to position [111, 0]
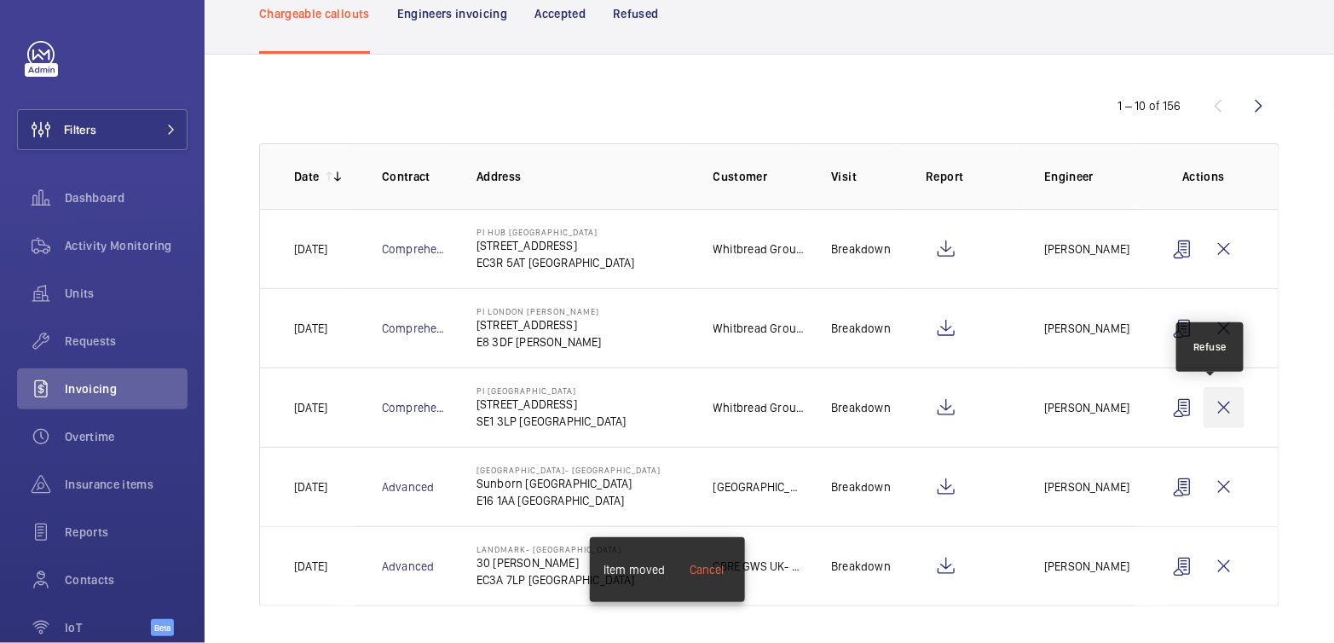
click at [1219, 400] on wm-front-icon-button at bounding box center [1223, 407] width 41 height 41
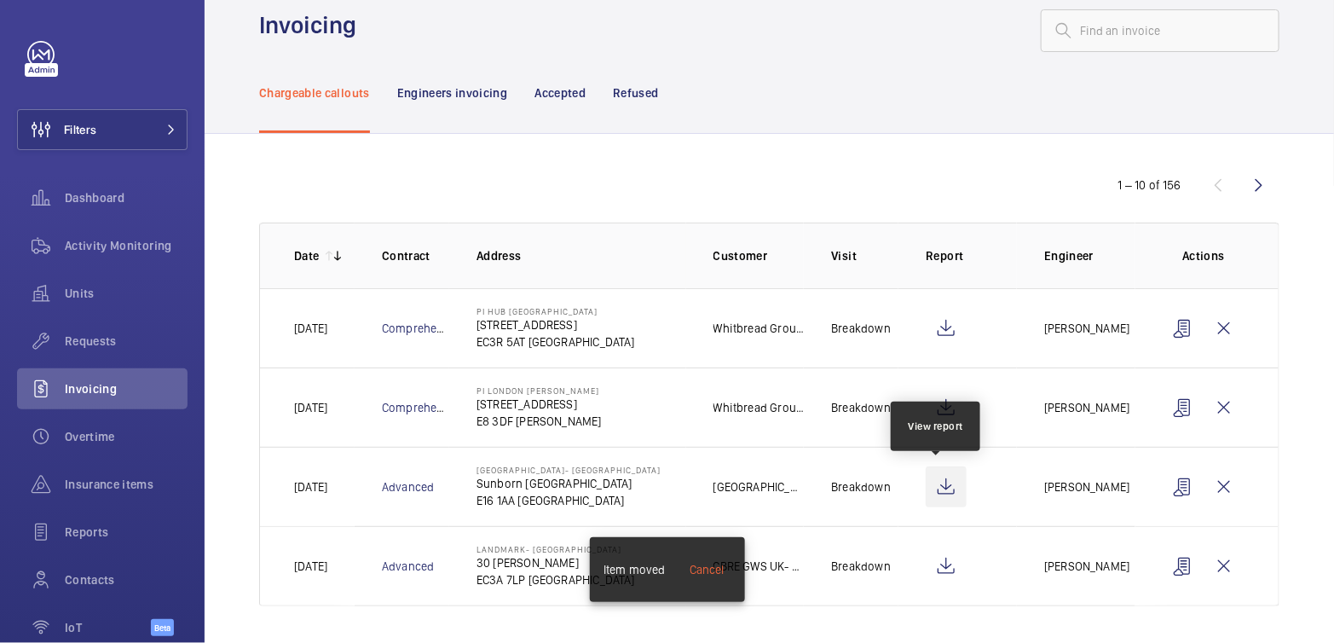
click at [939, 484] on wm-front-icon-button at bounding box center [945, 486] width 41 height 41
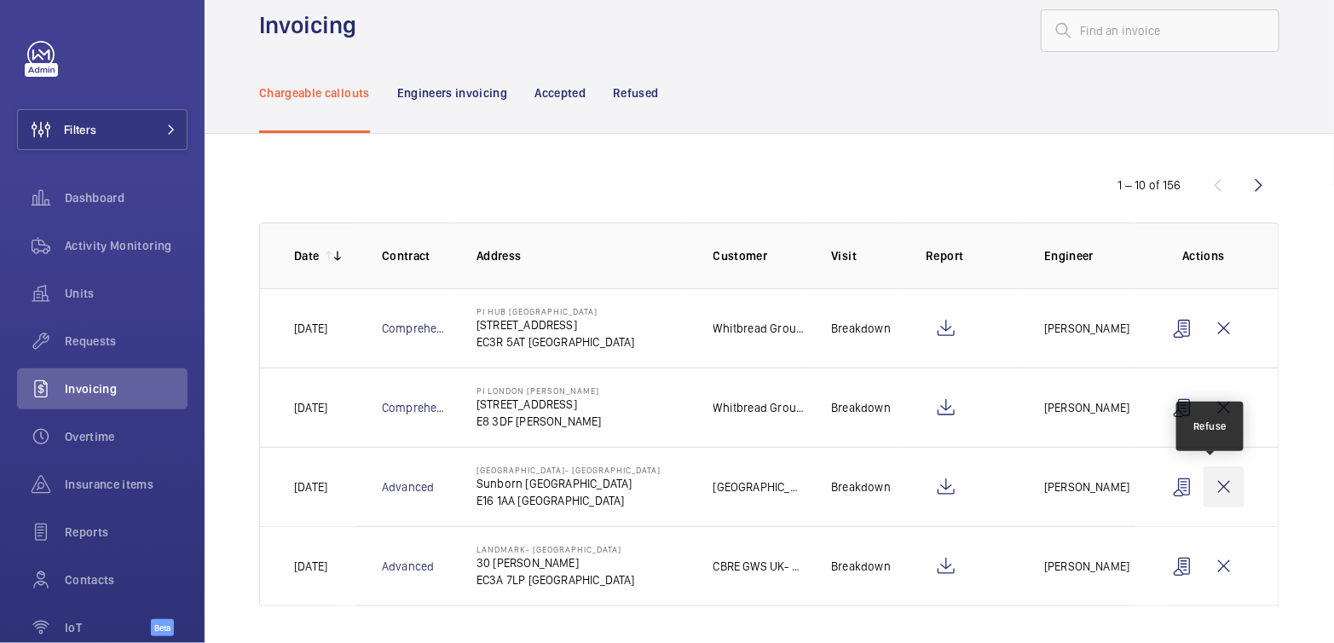
click at [1214, 494] on wm-front-icon-button at bounding box center [1223, 486] width 41 height 41
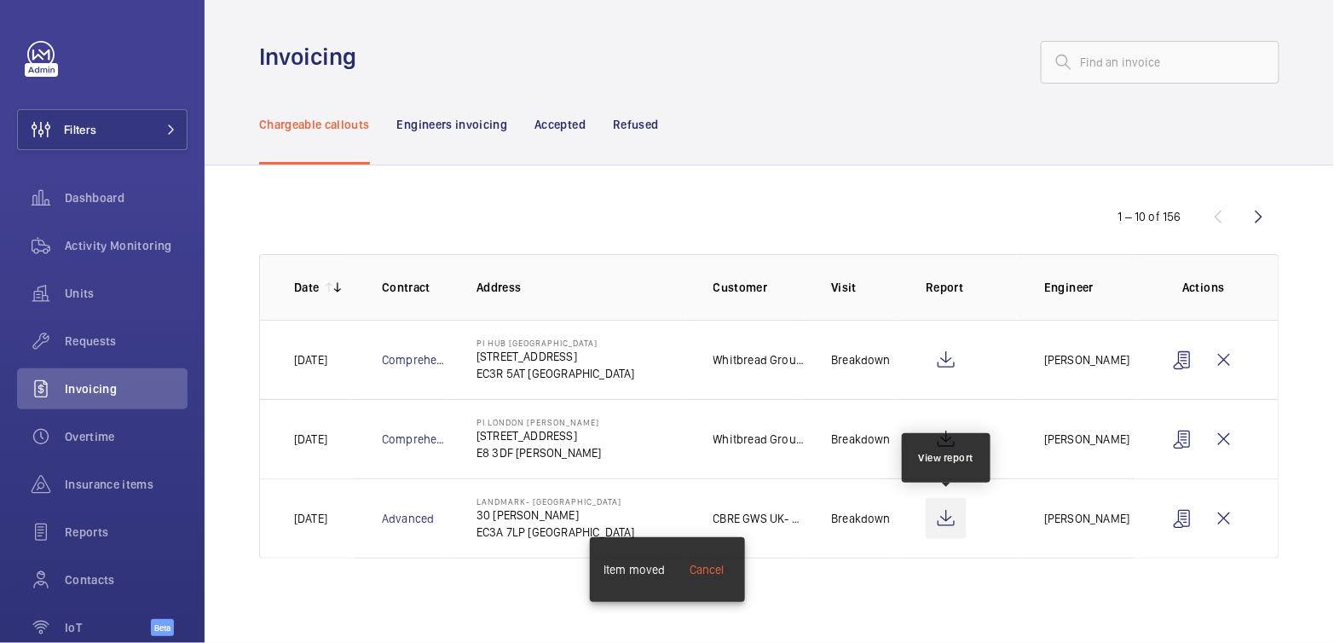
click at [949, 512] on wm-front-icon-button at bounding box center [945, 518] width 41 height 41
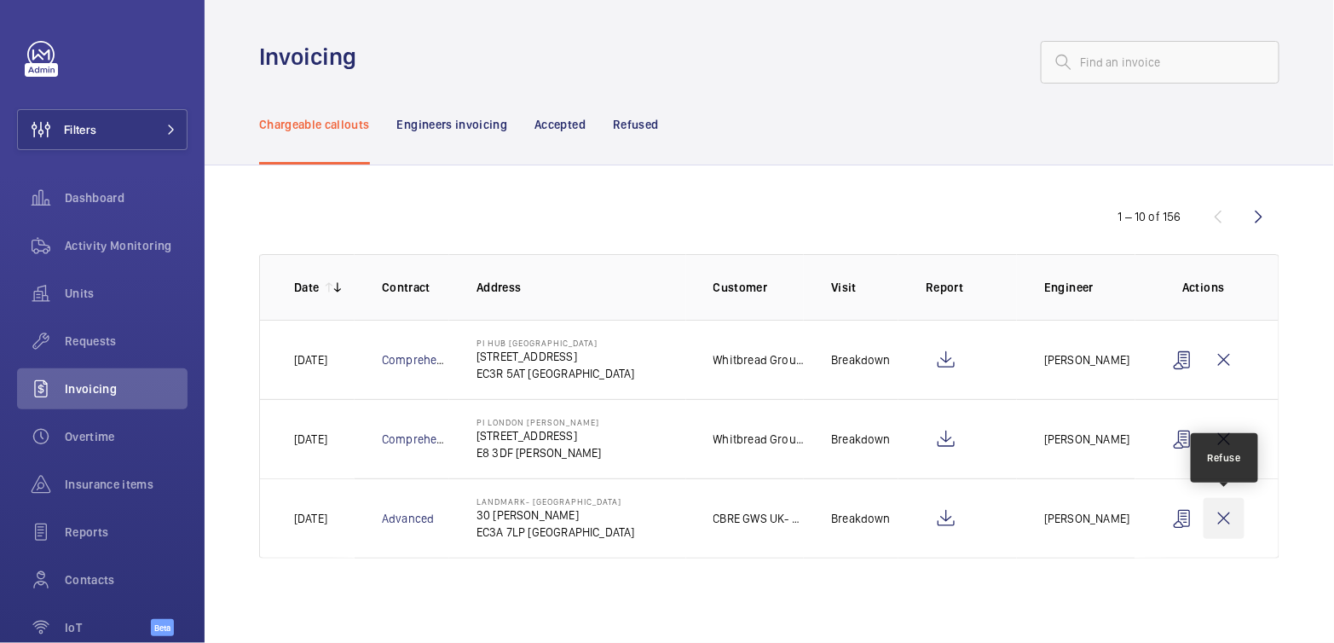
click at [1218, 515] on wm-front-icon-button at bounding box center [1223, 518] width 41 height 41
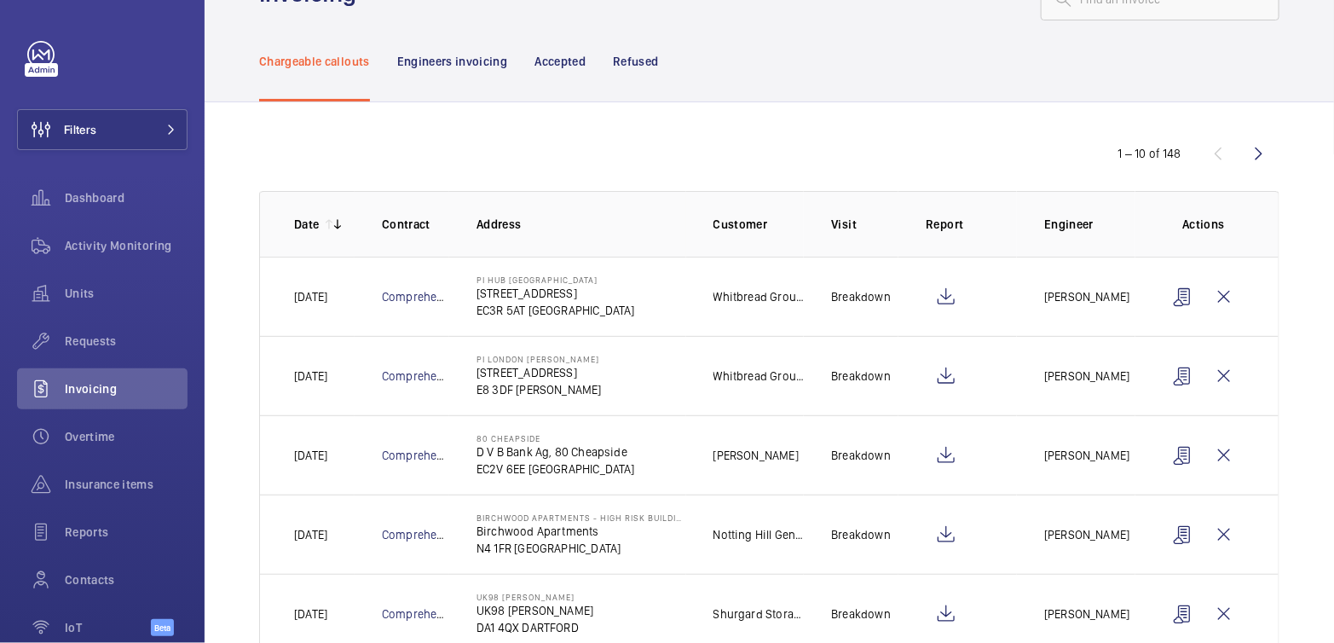
scroll to position [101, 0]
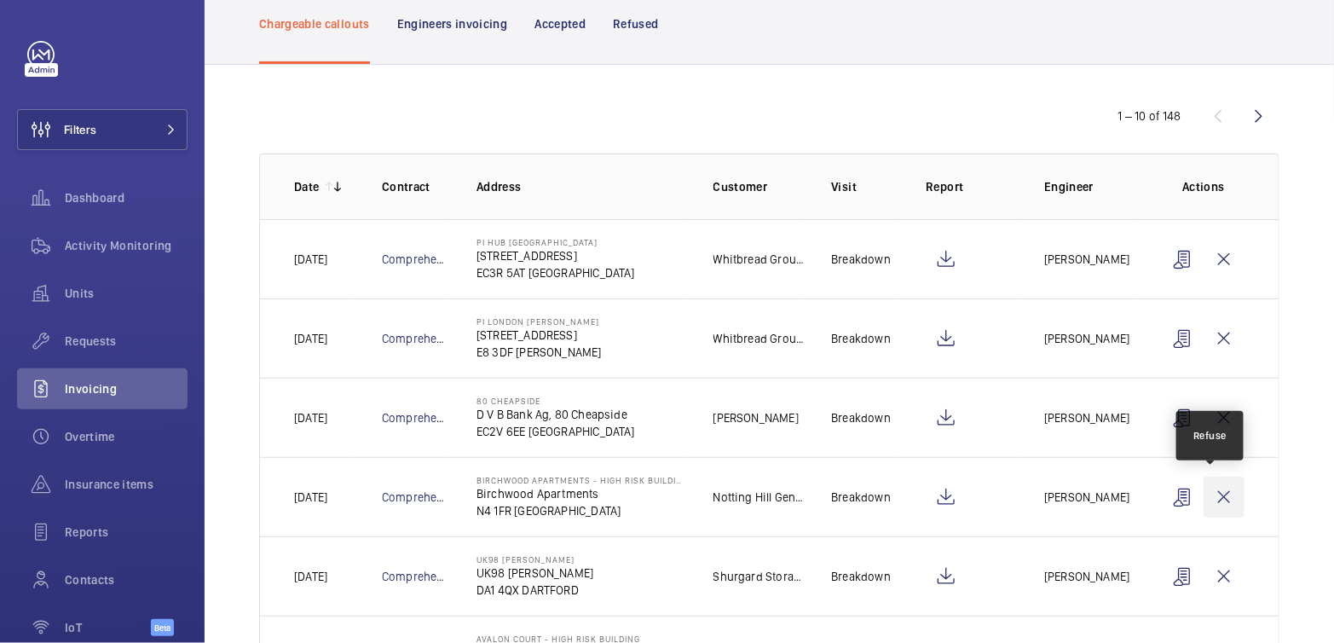
click at [1209, 493] on wm-front-icon-button at bounding box center [1223, 496] width 41 height 41
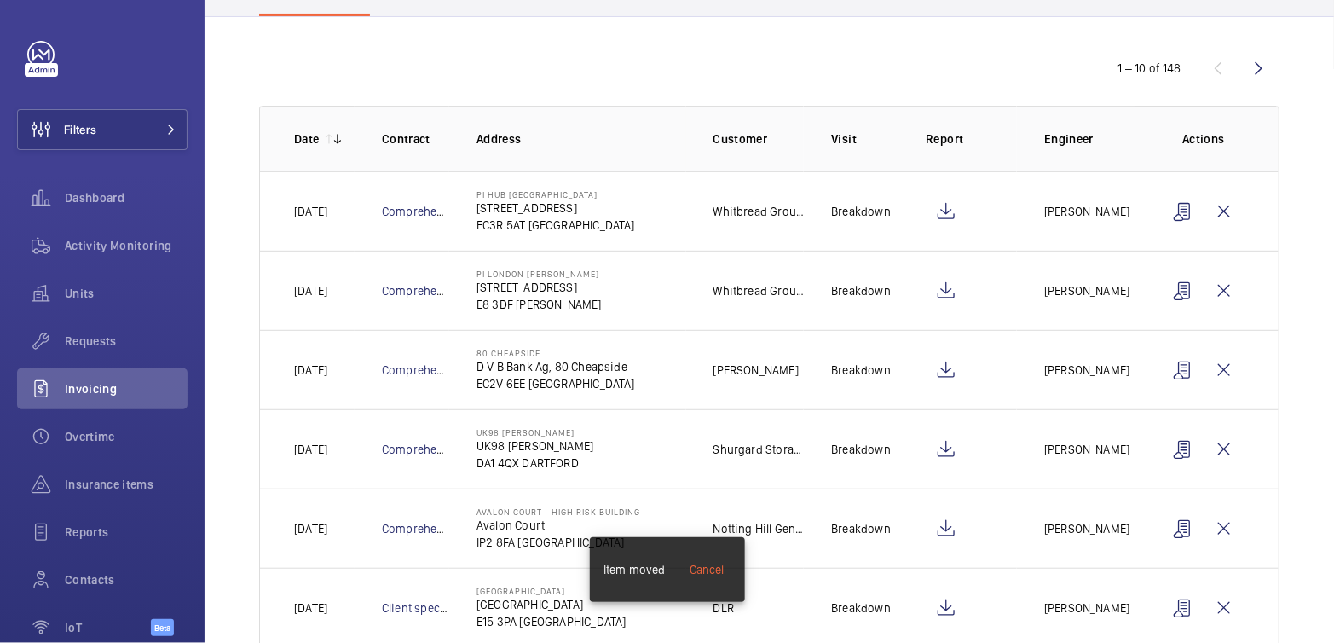
scroll to position [393, 0]
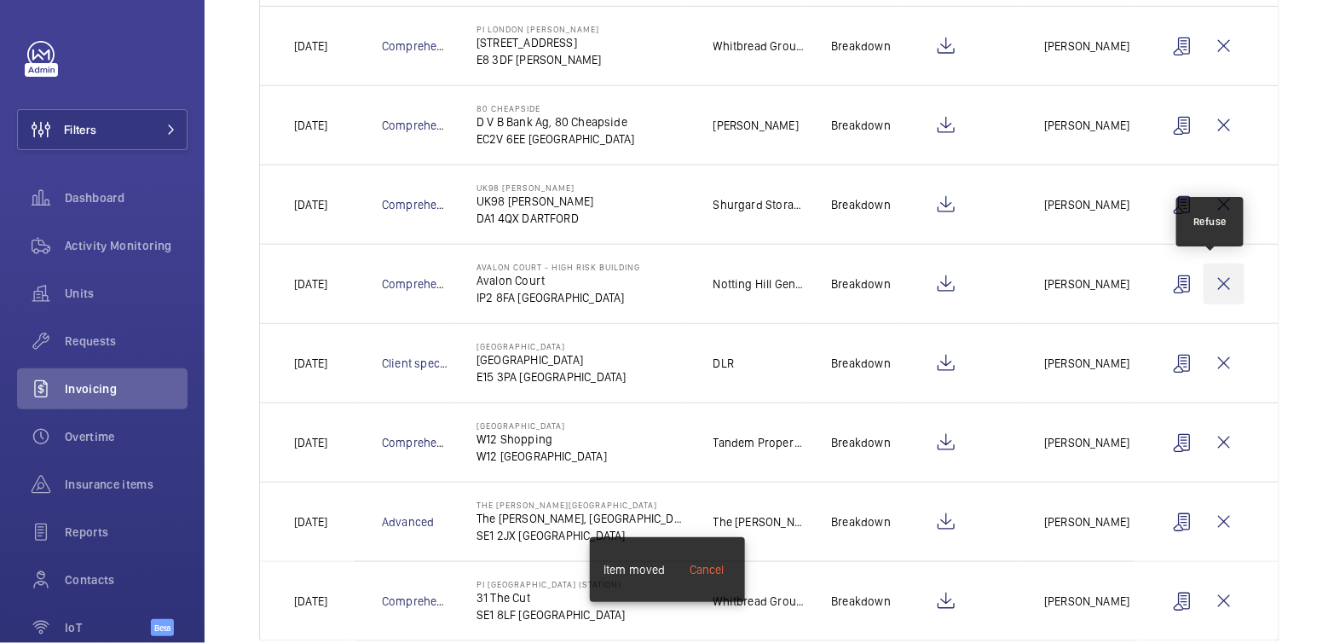
click at [1212, 290] on wm-front-icon-button at bounding box center [1223, 283] width 41 height 41
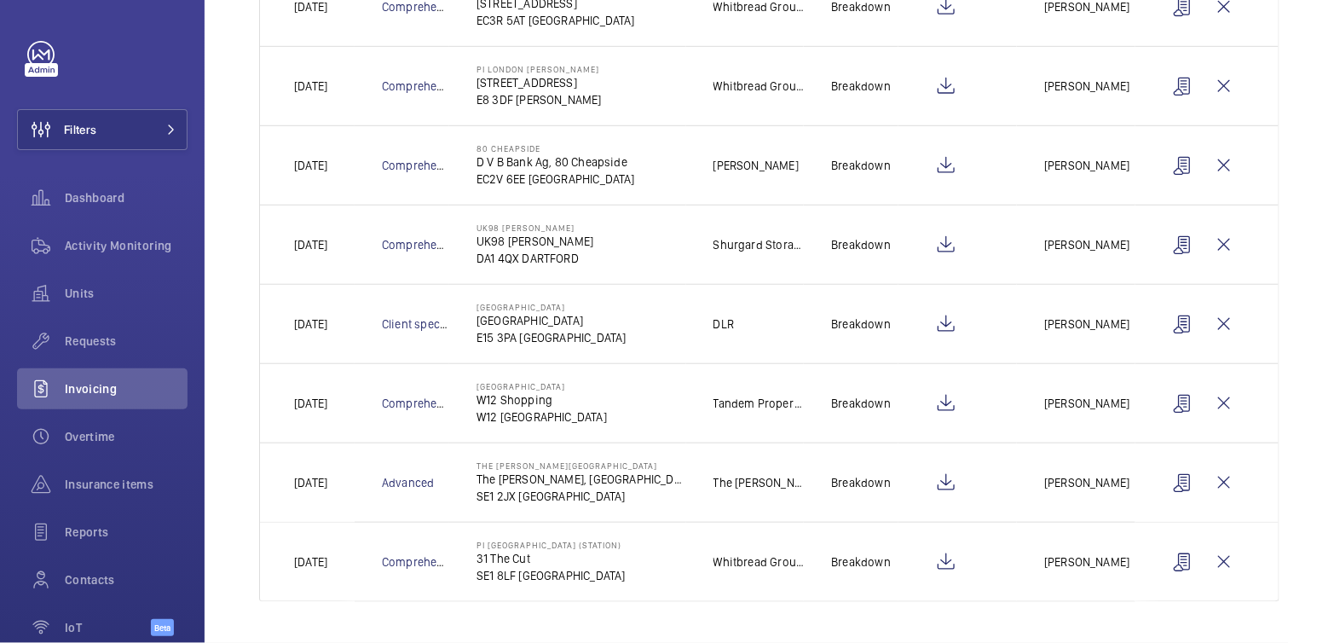
scroll to position [346, 0]
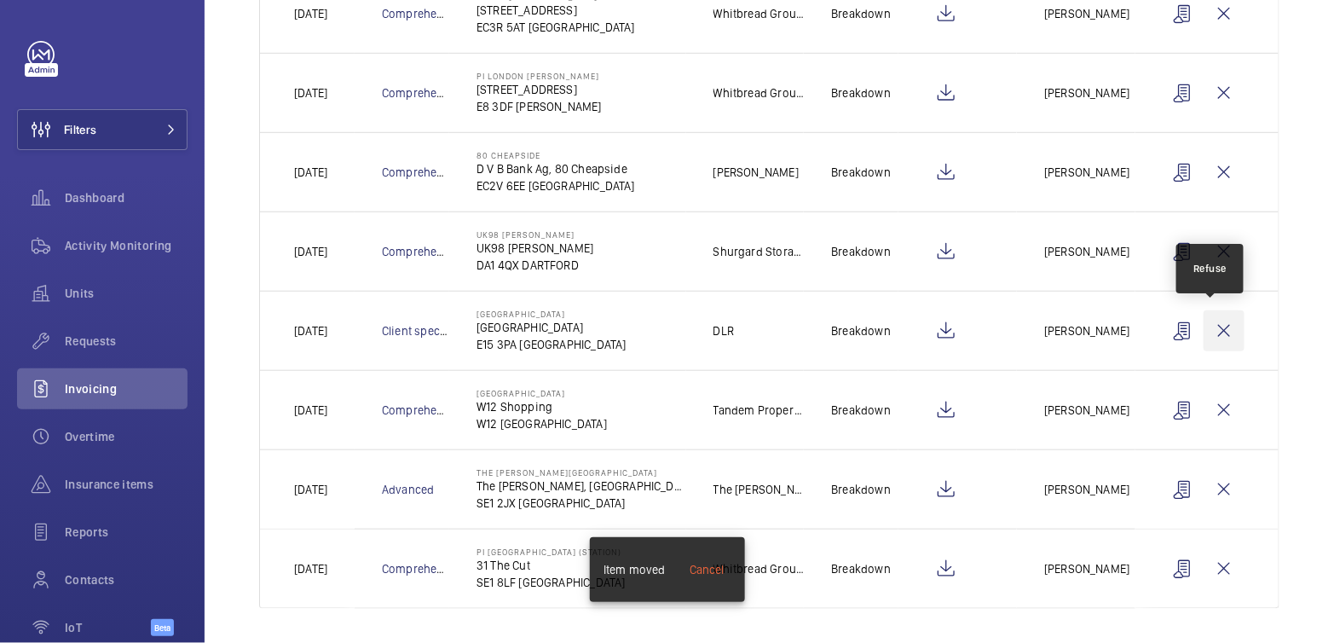
click at [1215, 324] on wm-front-icon-button at bounding box center [1223, 330] width 41 height 41
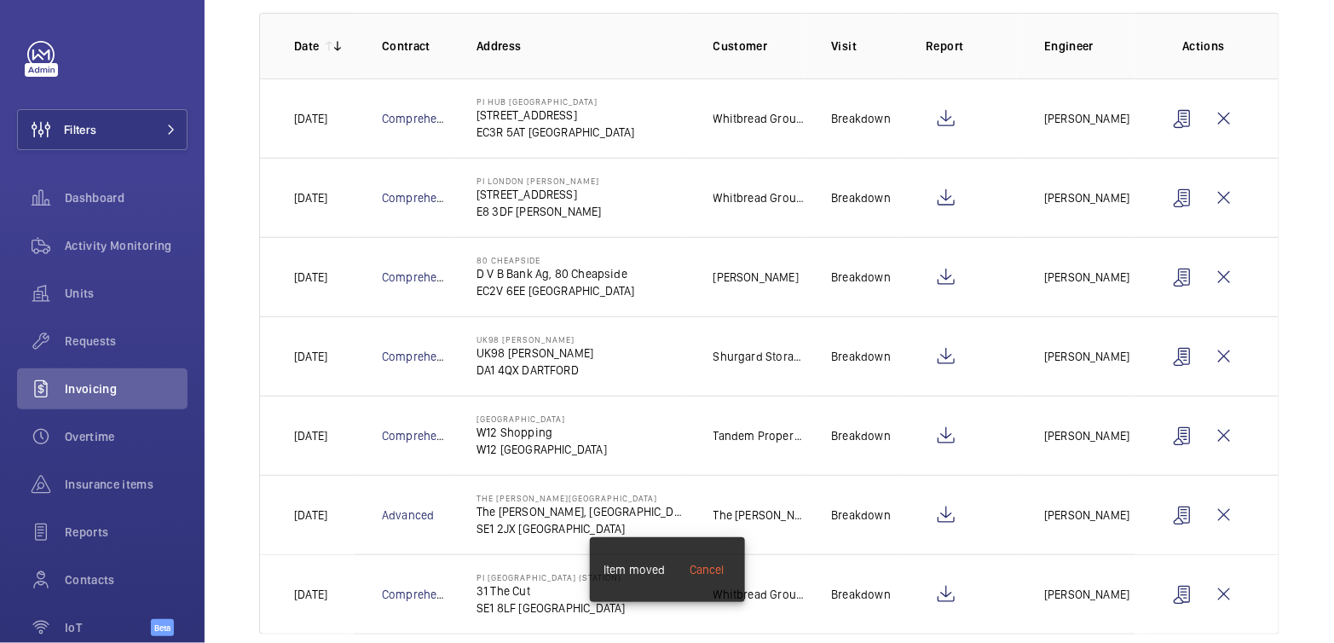
scroll to position [240, 0]
click at [943, 283] on wm-front-icon-button at bounding box center [945, 277] width 41 height 41
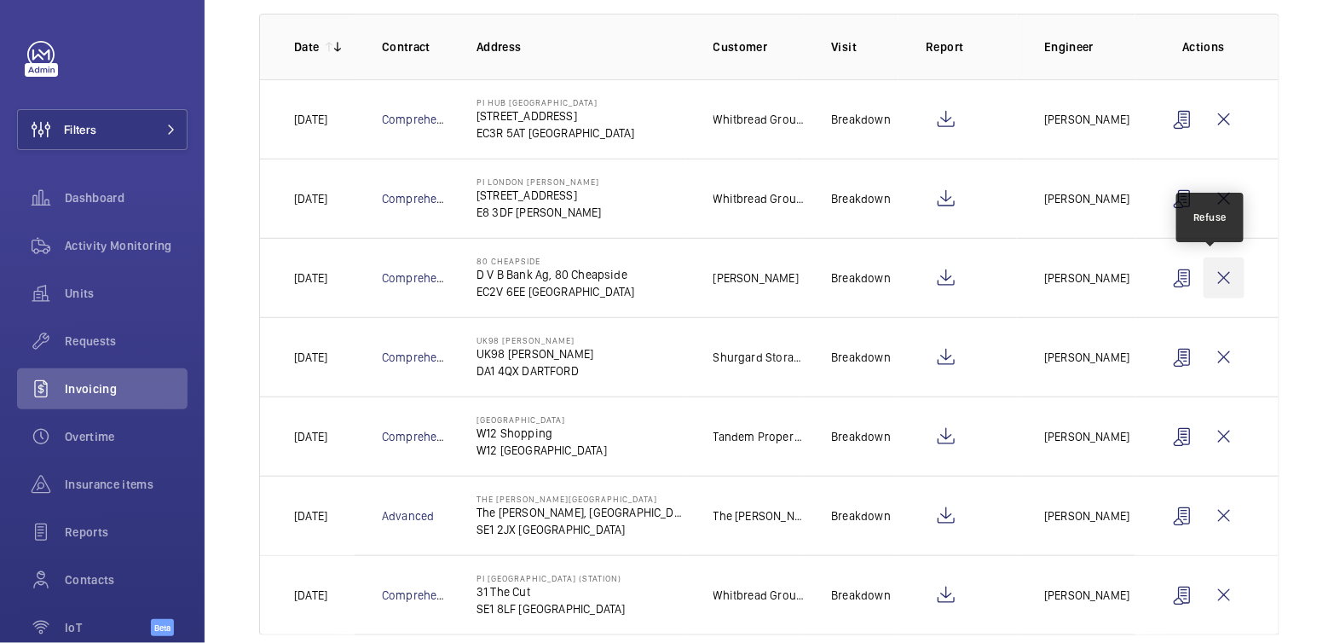
click at [1219, 276] on wm-front-icon-button at bounding box center [1223, 277] width 41 height 41
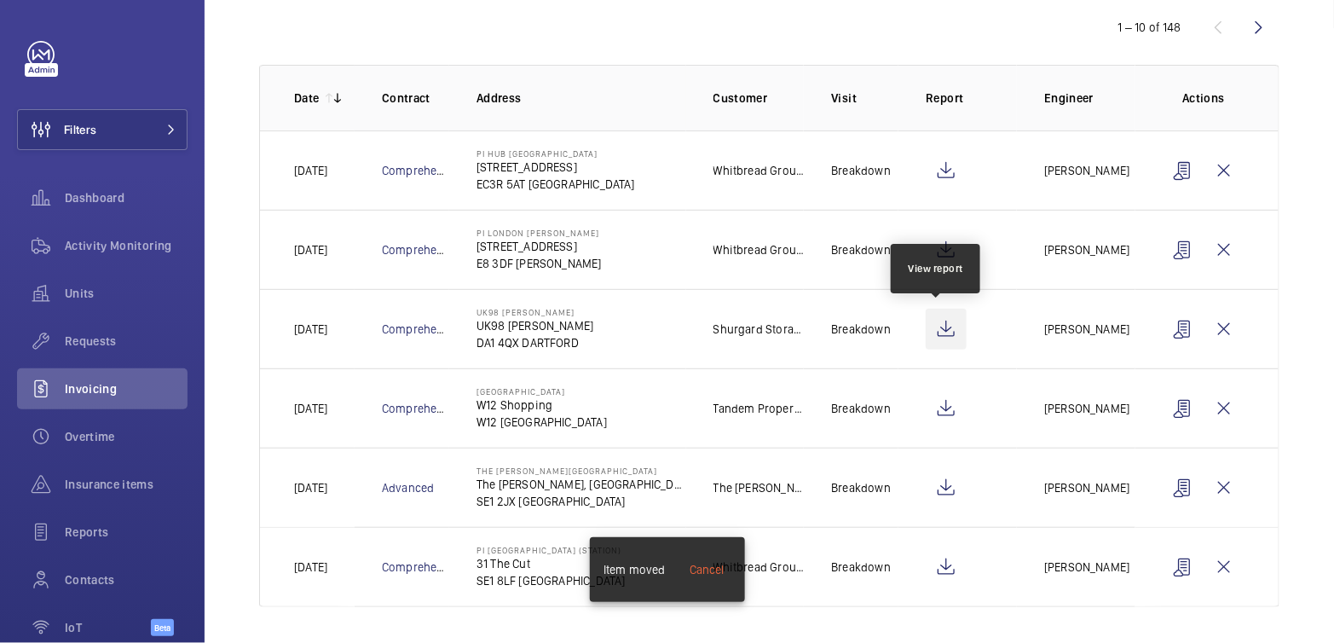
click at [938, 336] on wm-front-icon-button at bounding box center [945, 328] width 41 height 41
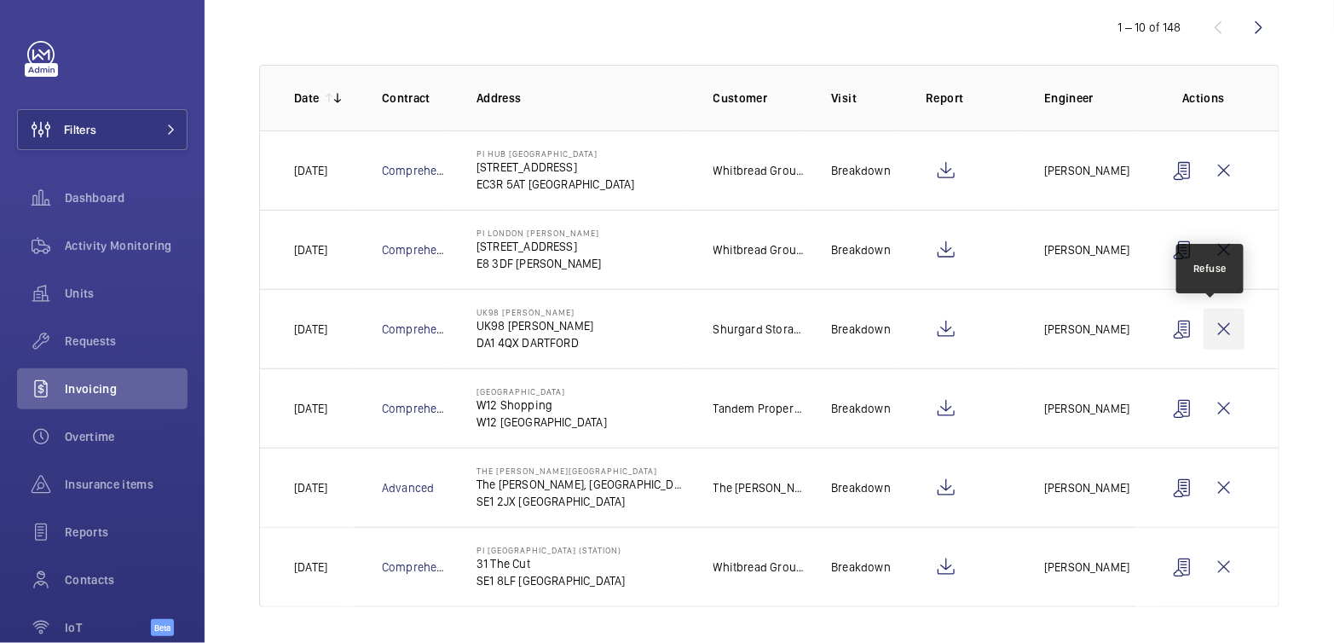
click at [1213, 326] on wm-front-icon-button at bounding box center [1223, 328] width 41 height 41
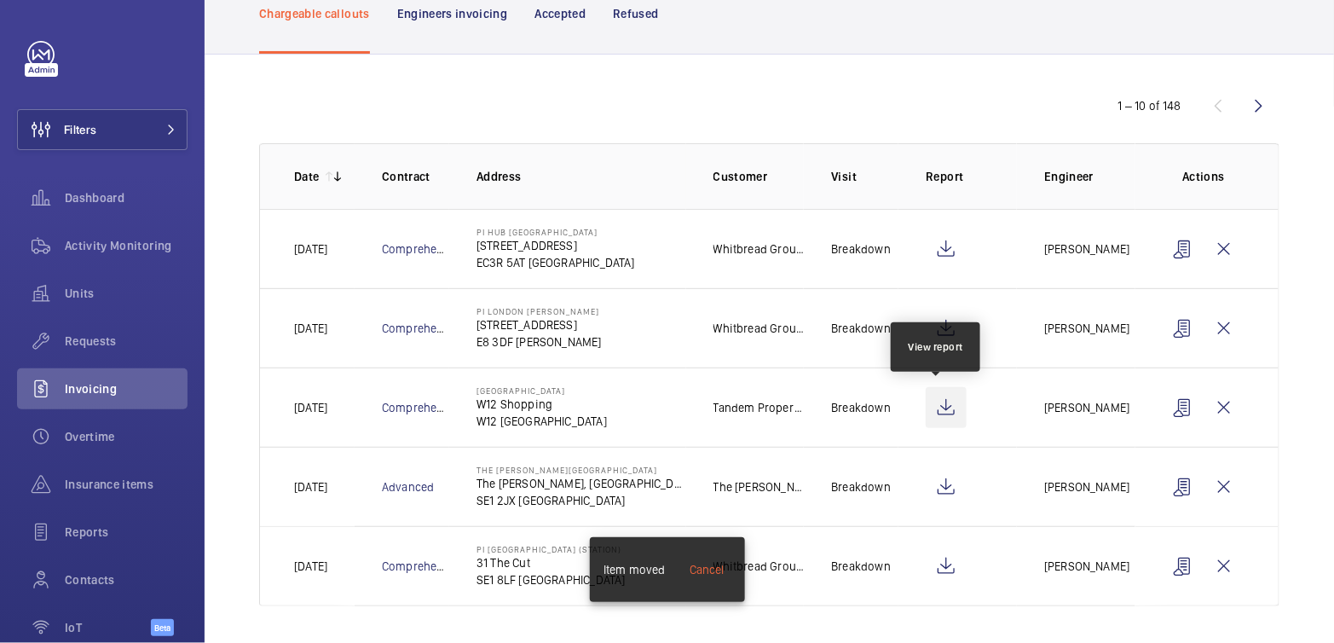
click at [931, 406] on wm-front-icon-button at bounding box center [945, 407] width 41 height 41
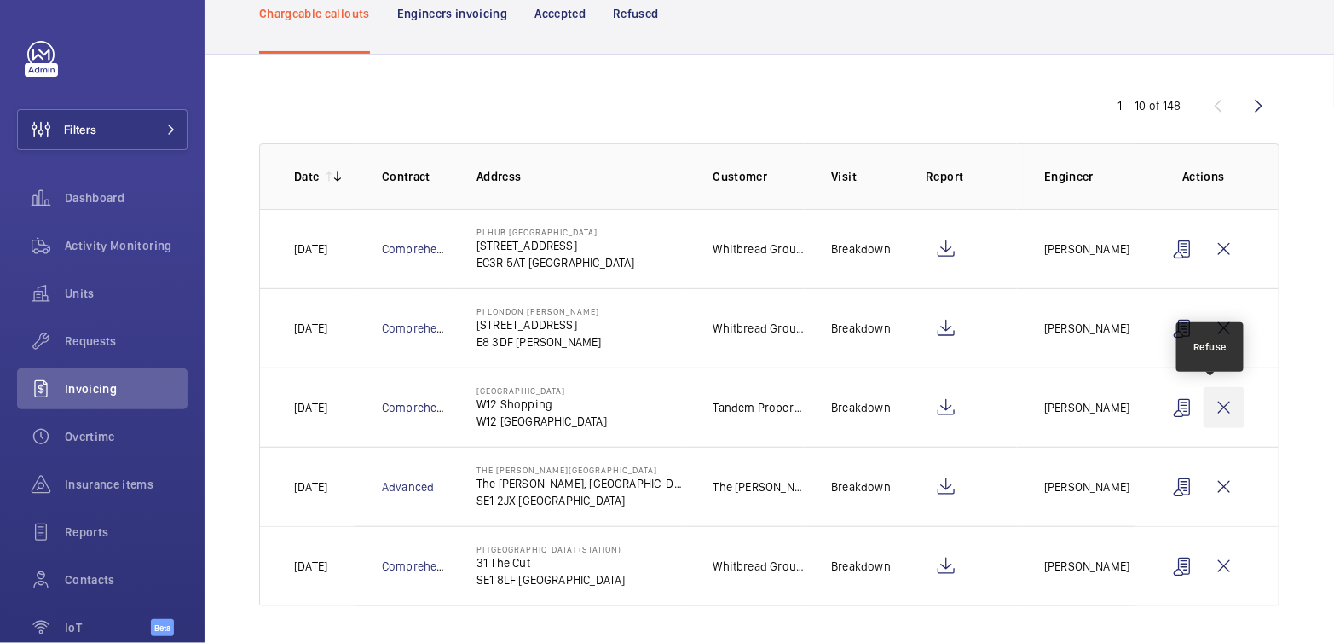
click at [1203, 410] on wm-front-icon-button at bounding box center [1223, 407] width 41 height 41
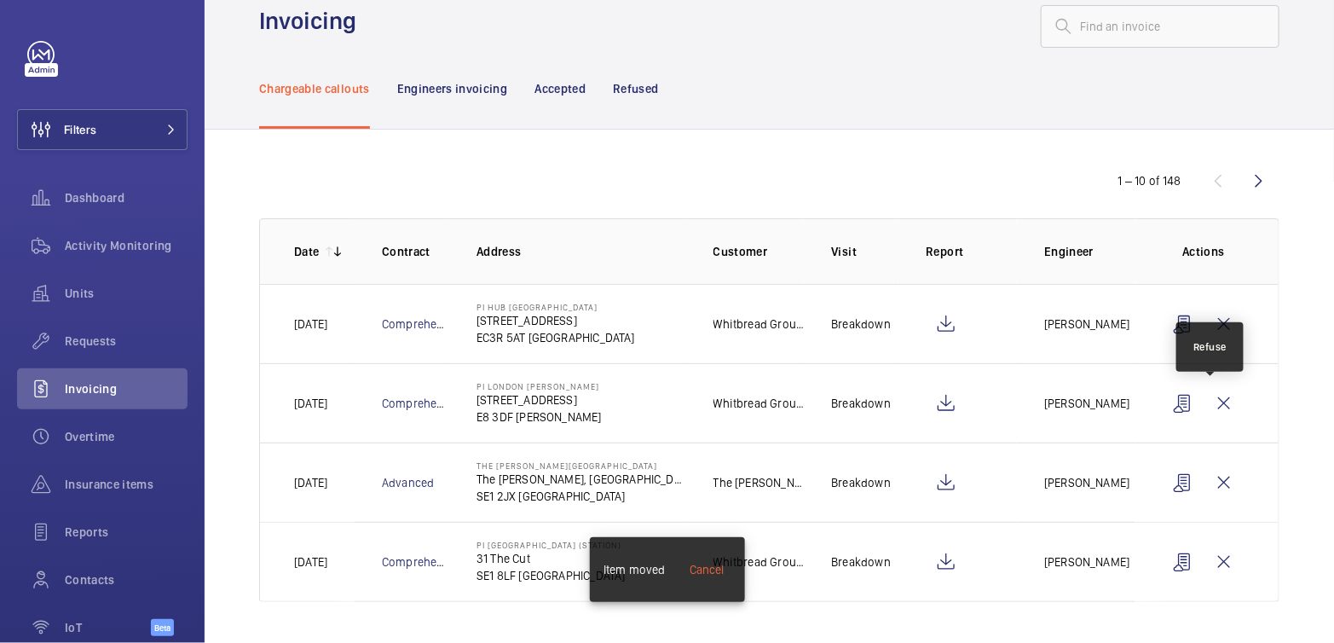
scroll to position [32, 0]
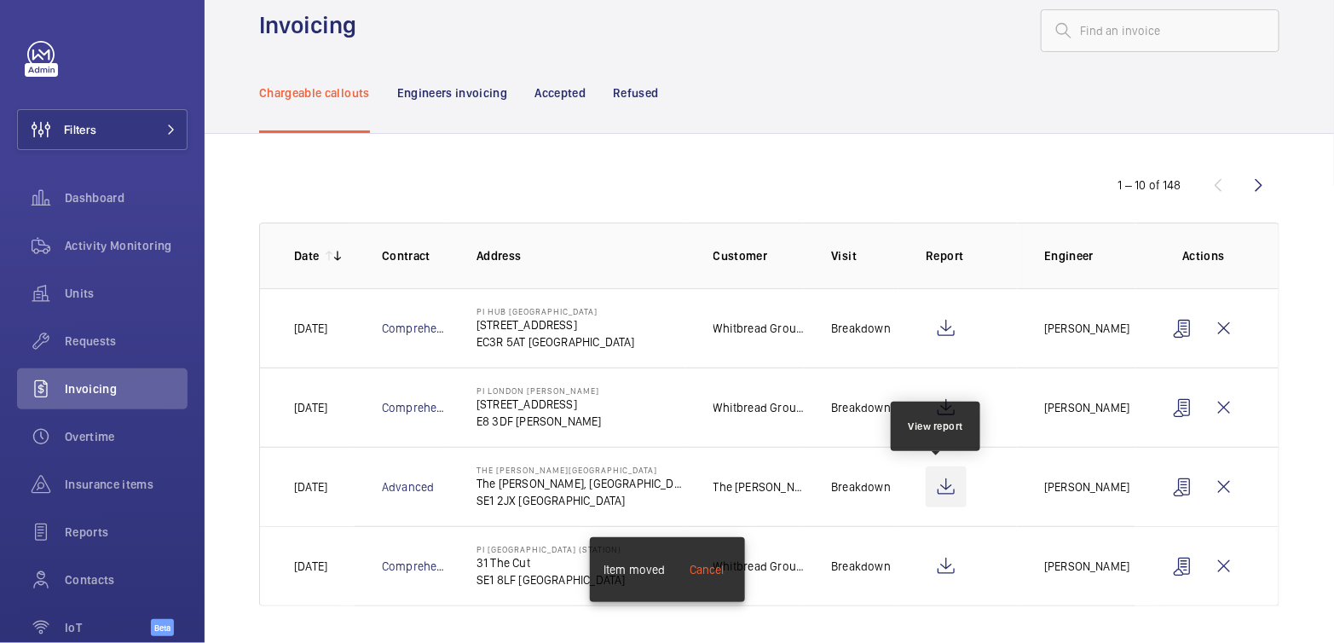
click at [940, 486] on wm-front-icon-button at bounding box center [945, 486] width 41 height 41
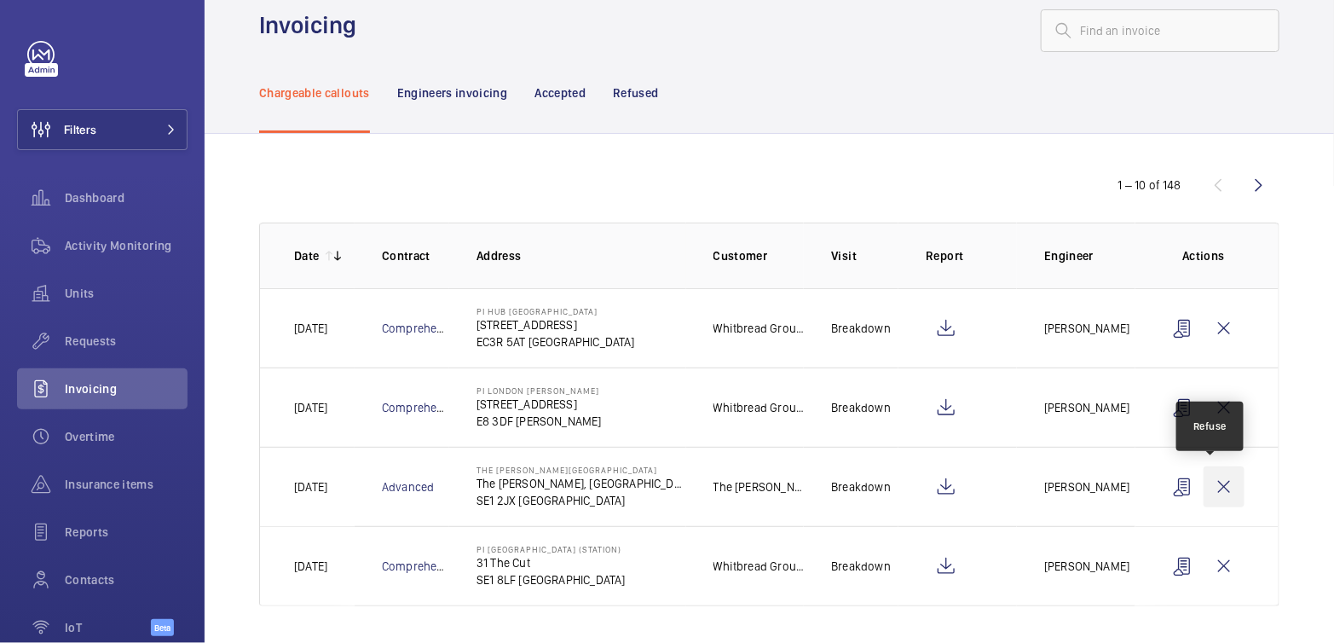
drag, startPoint x: 1206, startPoint y: 488, endPoint x: 1190, endPoint y: 489, distance: 16.2
click at [1206, 488] on wm-front-icon-button at bounding box center [1223, 486] width 41 height 41
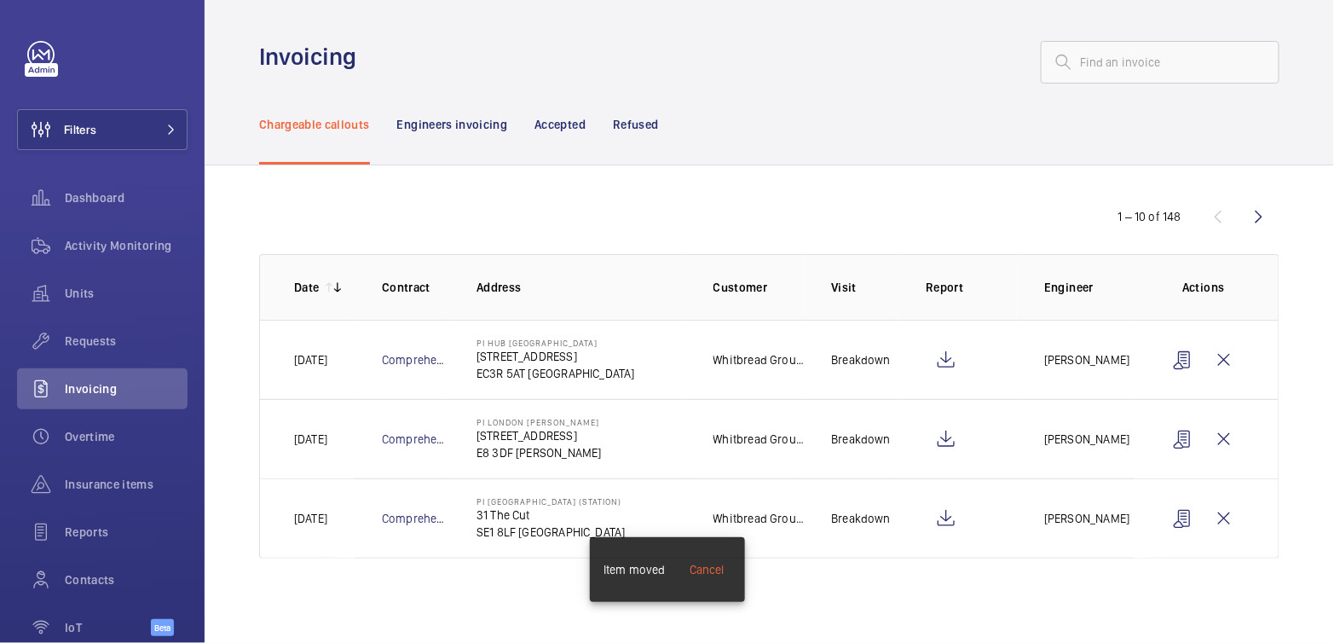
scroll to position [0, 0]
click at [942, 527] on wm-front-icon-button at bounding box center [945, 518] width 41 height 41
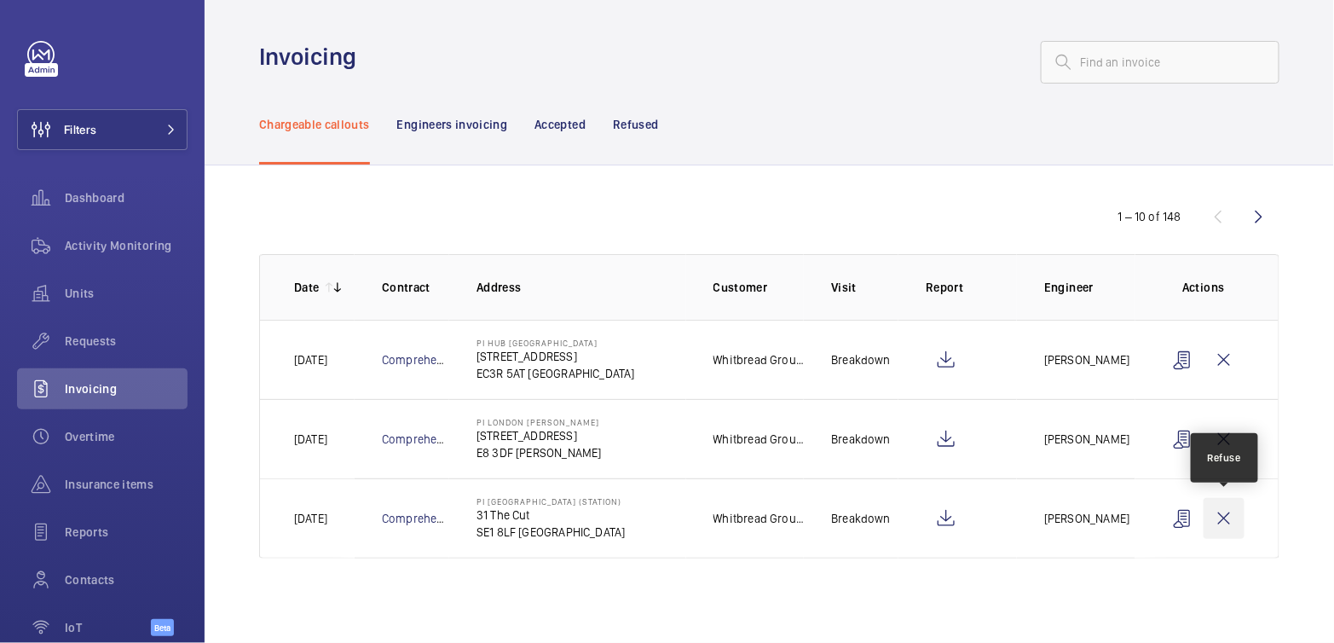
click at [1232, 517] on wm-front-icon-button at bounding box center [1223, 518] width 41 height 41
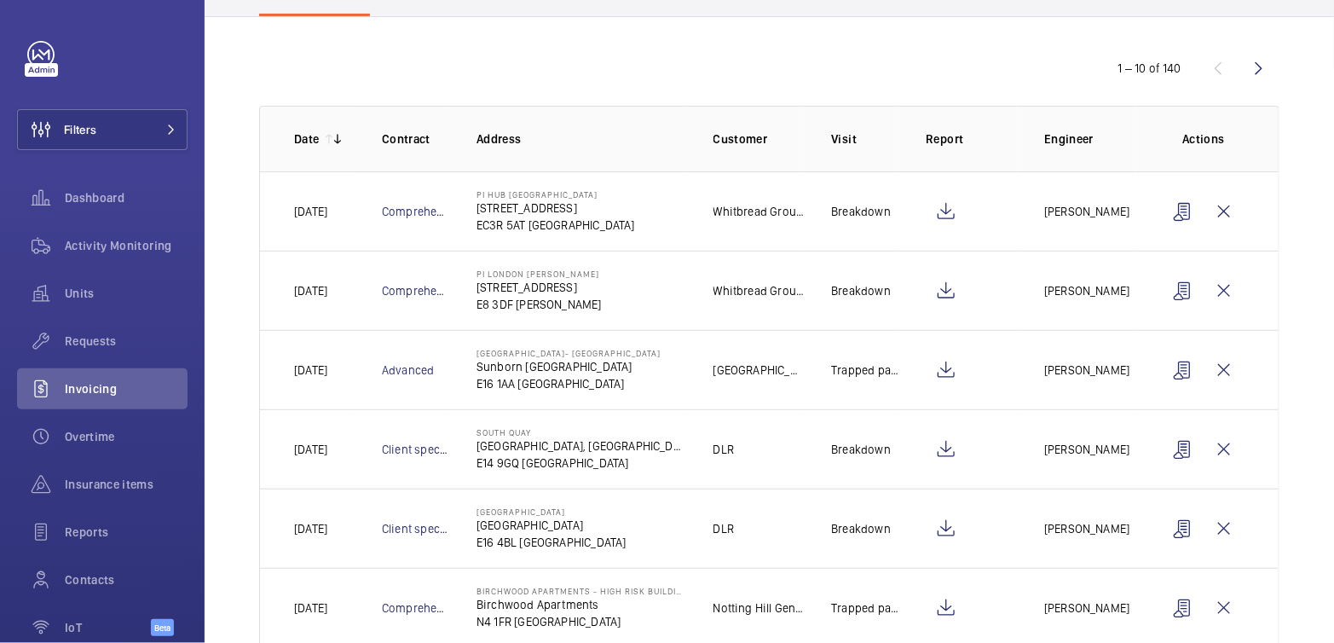
scroll to position [160, 0]
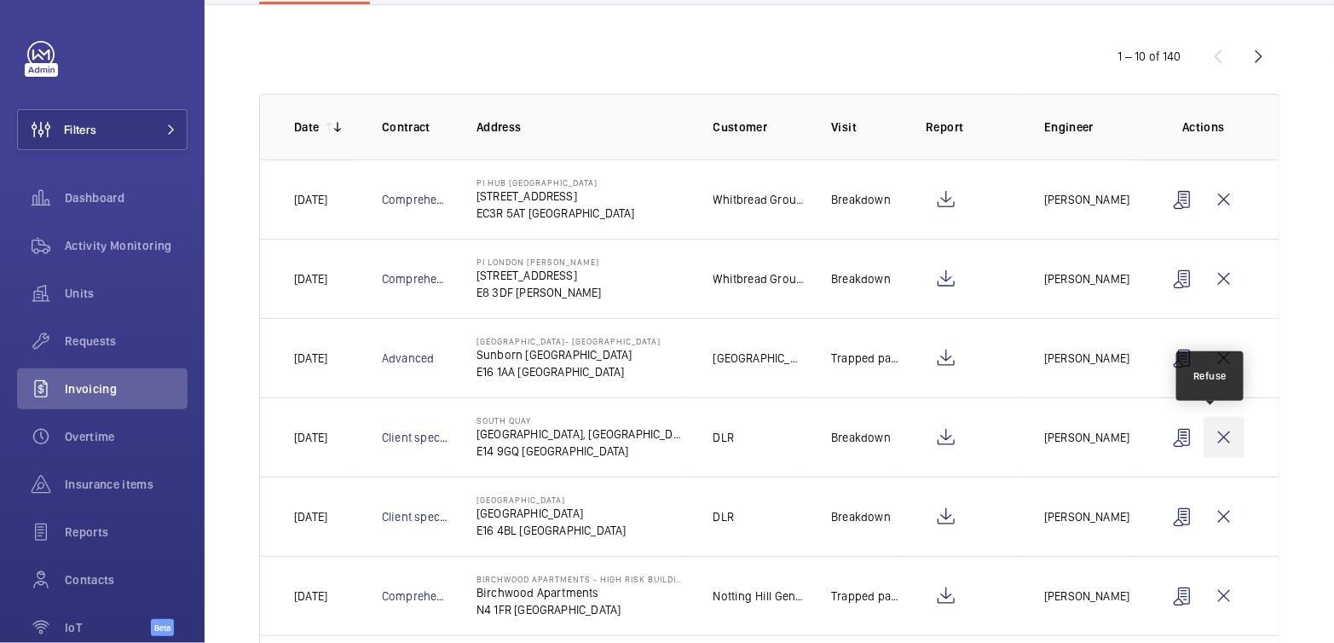
click at [1215, 434] on wm-front-icon-button at bounding box center [1223, 437] width 41 height 41
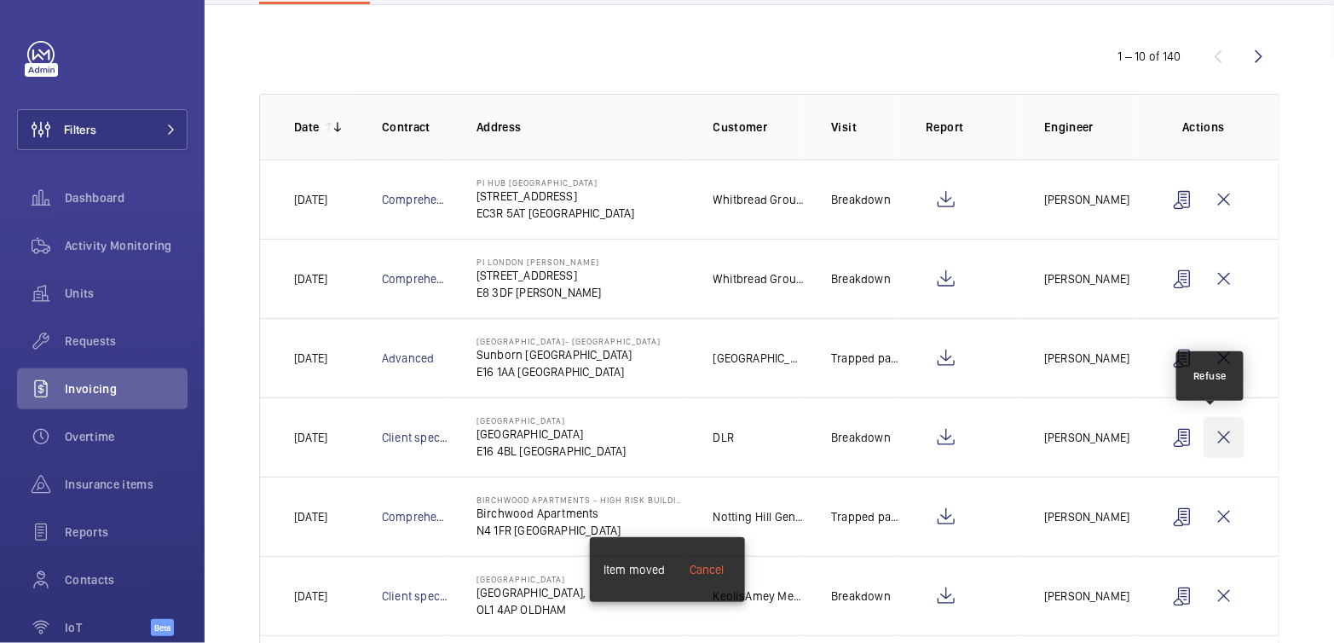
click at [1216, 436] on wm-front-icon-button at bounding box center [1223, 437] width 41 height 41
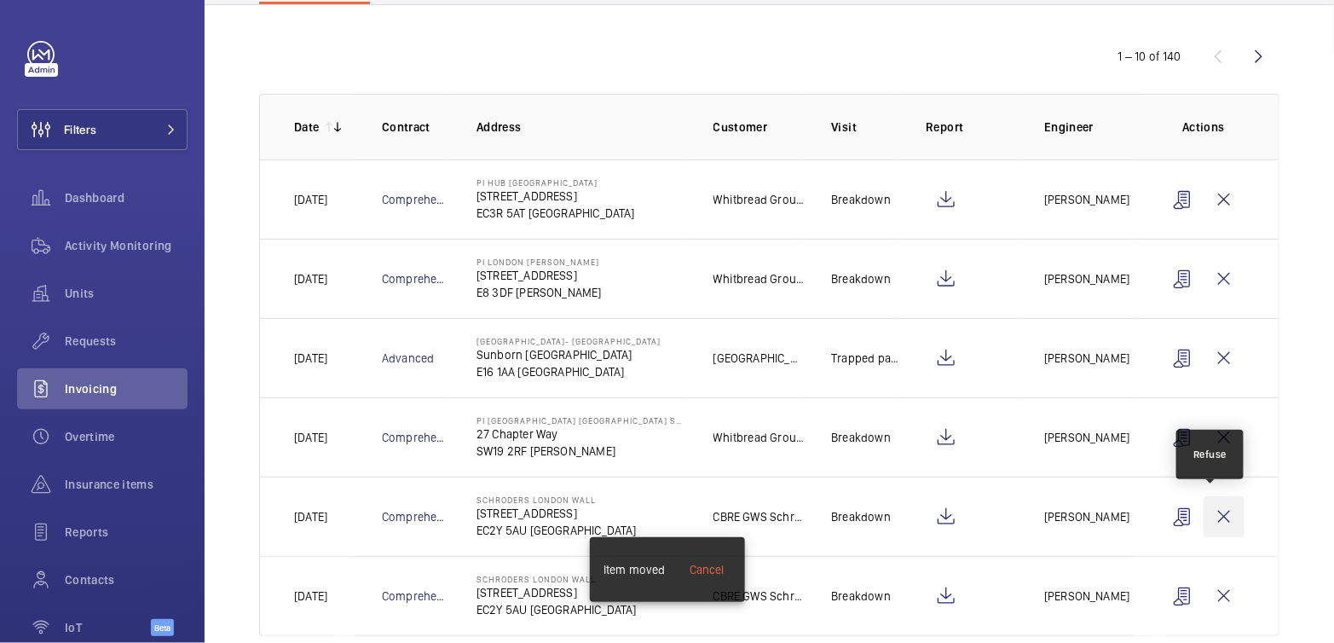
scroll to position [189, 0]
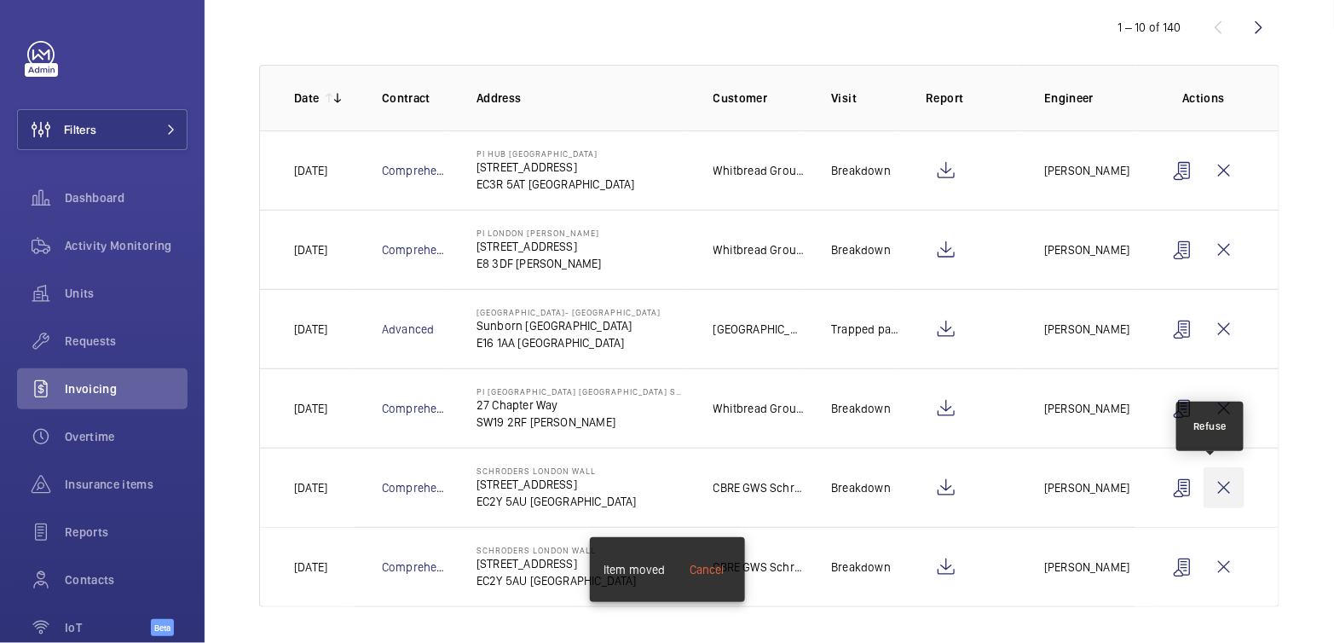
click at [1209, 492] on wm-front-icon-button at bounding box center [1223, 487] width 41 height 41
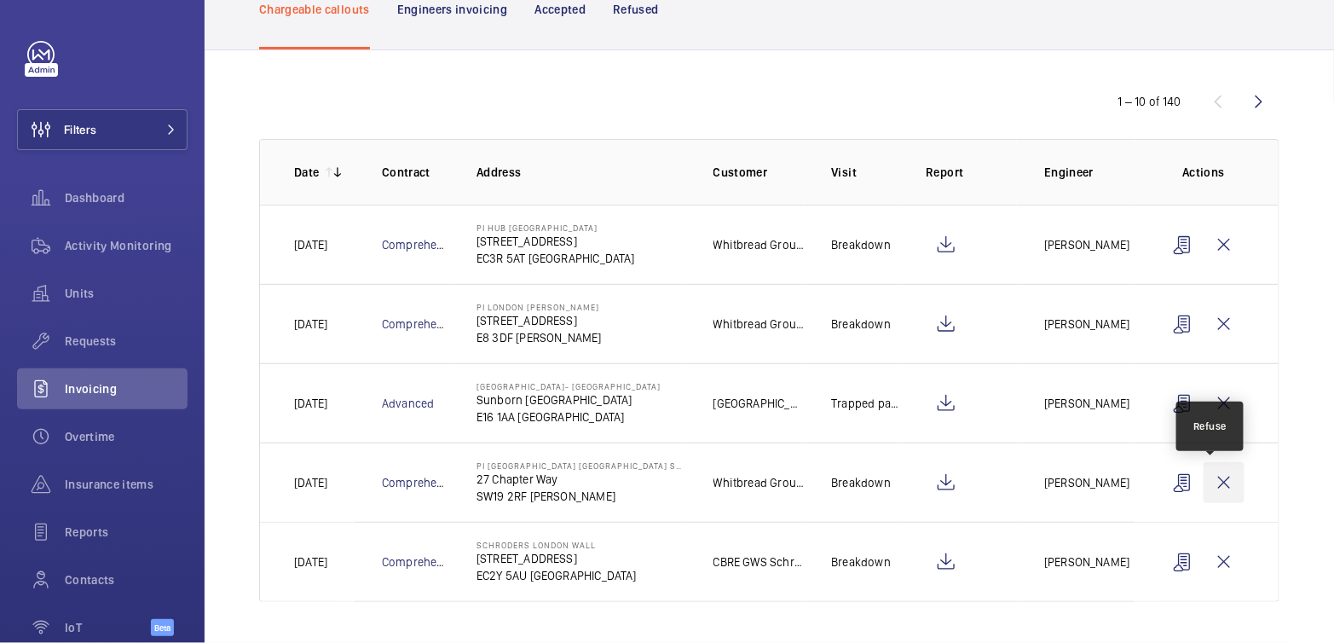
scroll to position [111, 0]
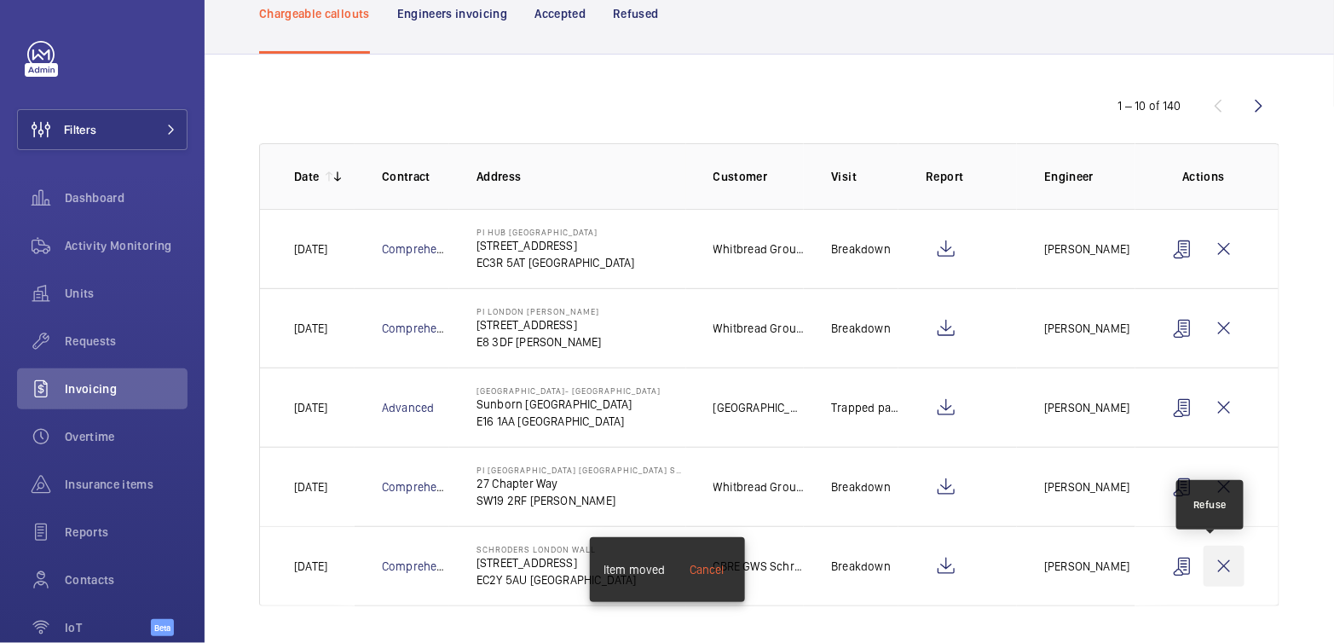
click at [1218, 572] on wm-front-icon-button at bounding box center [1223, 565] width 41 height 41
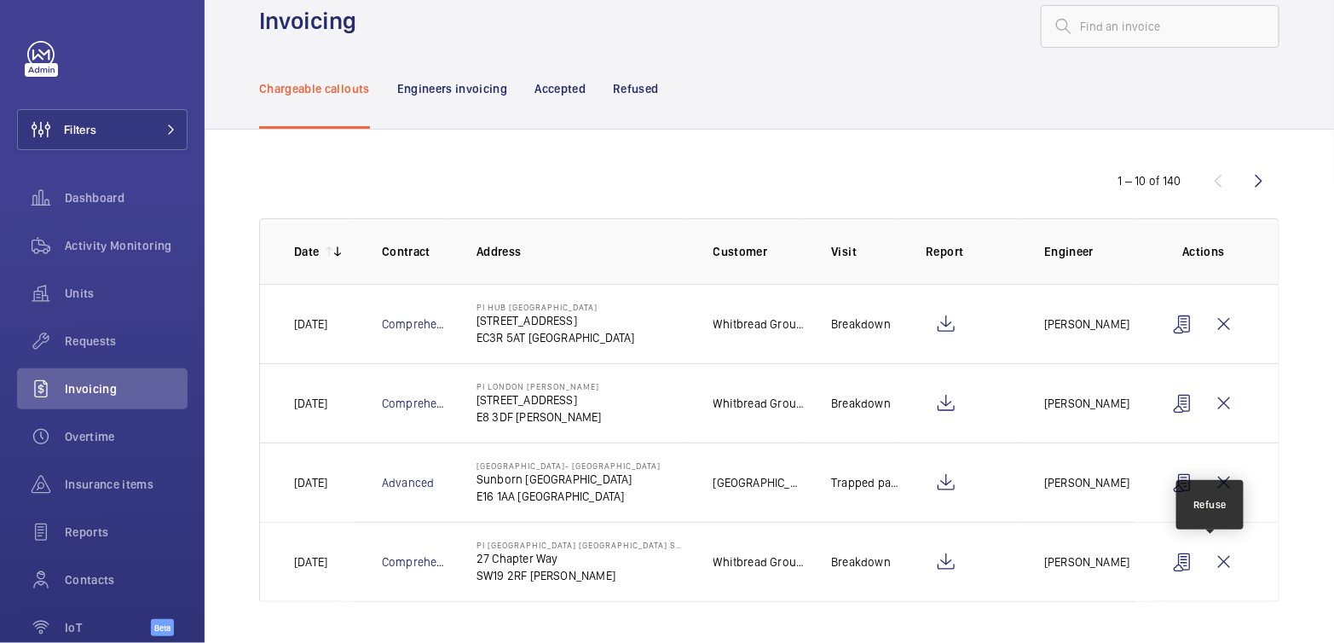
scroll to position [32, 0]
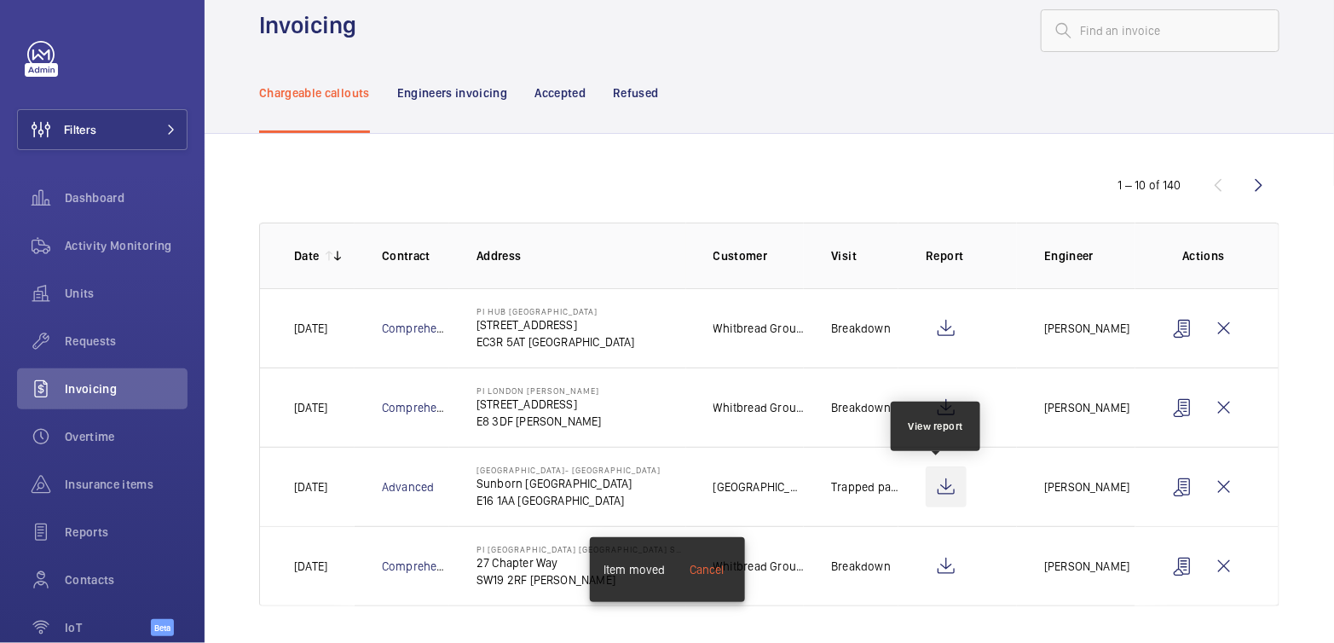
click at [938, 480] on wm-front-icon-button at bounding box center [945, 486] width 41 height 41
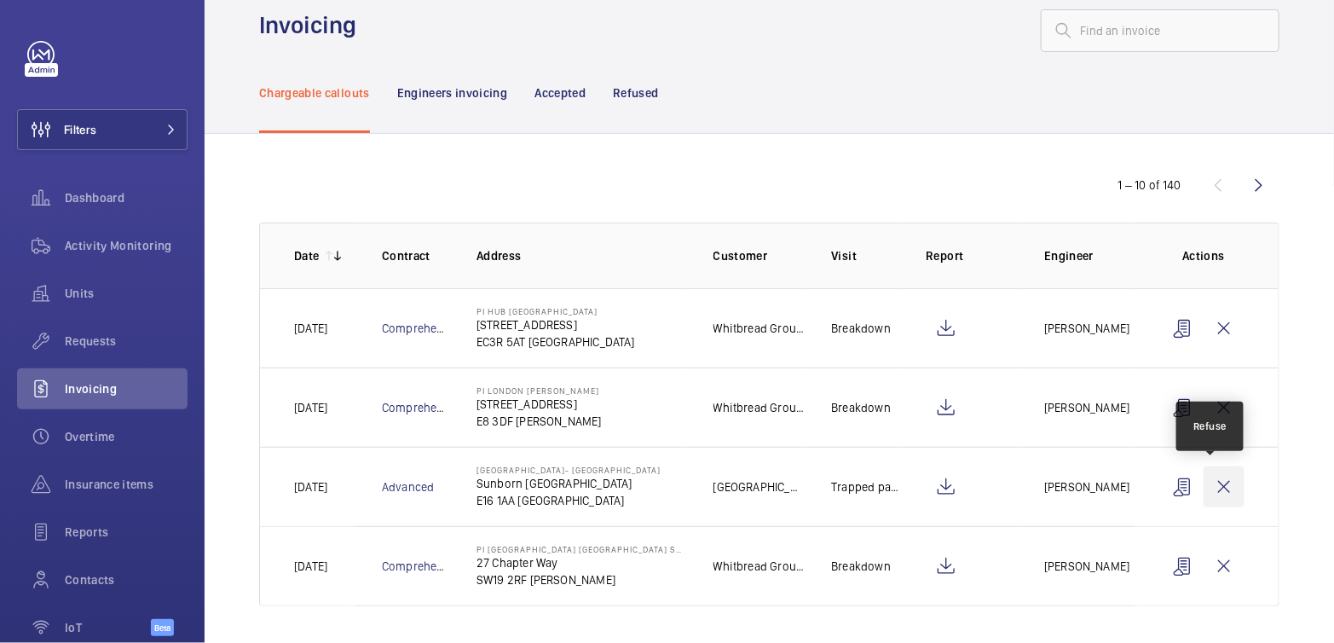
click at [1204, 490] on wm-front-icon-button at bounding box center [1223, 486] width 41 height 41
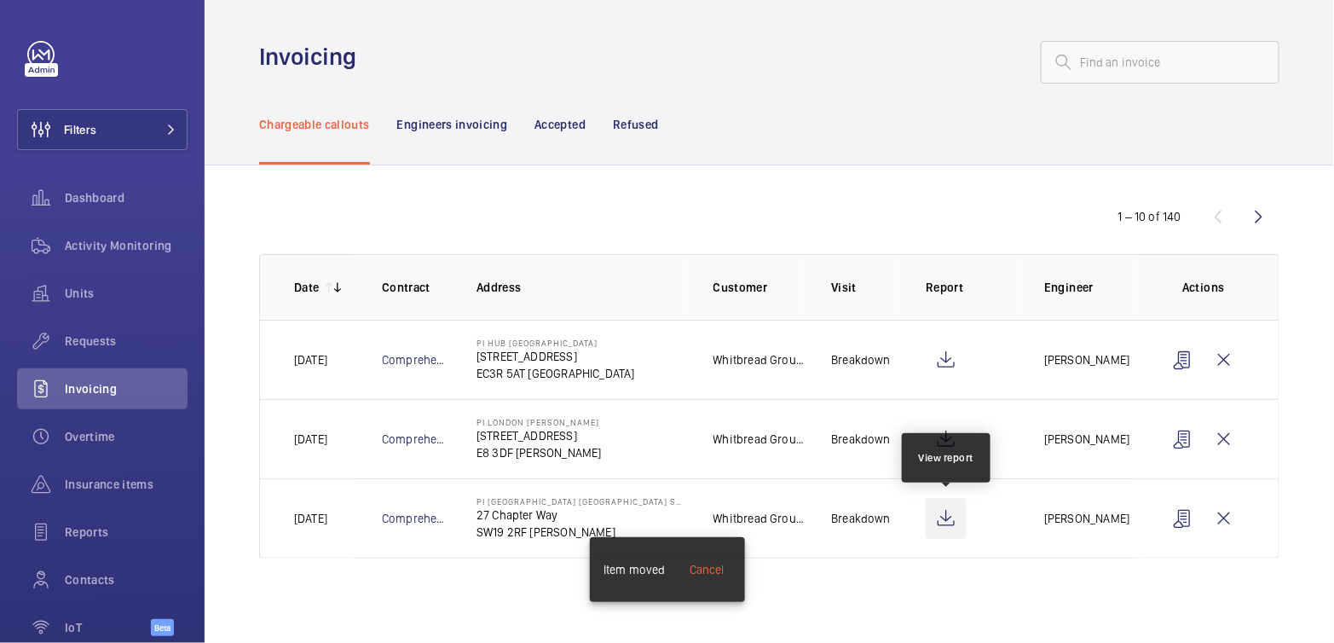
click at [950, 522] on wm-front-icon-button at bounding box center [945, 518] width 41 height 41
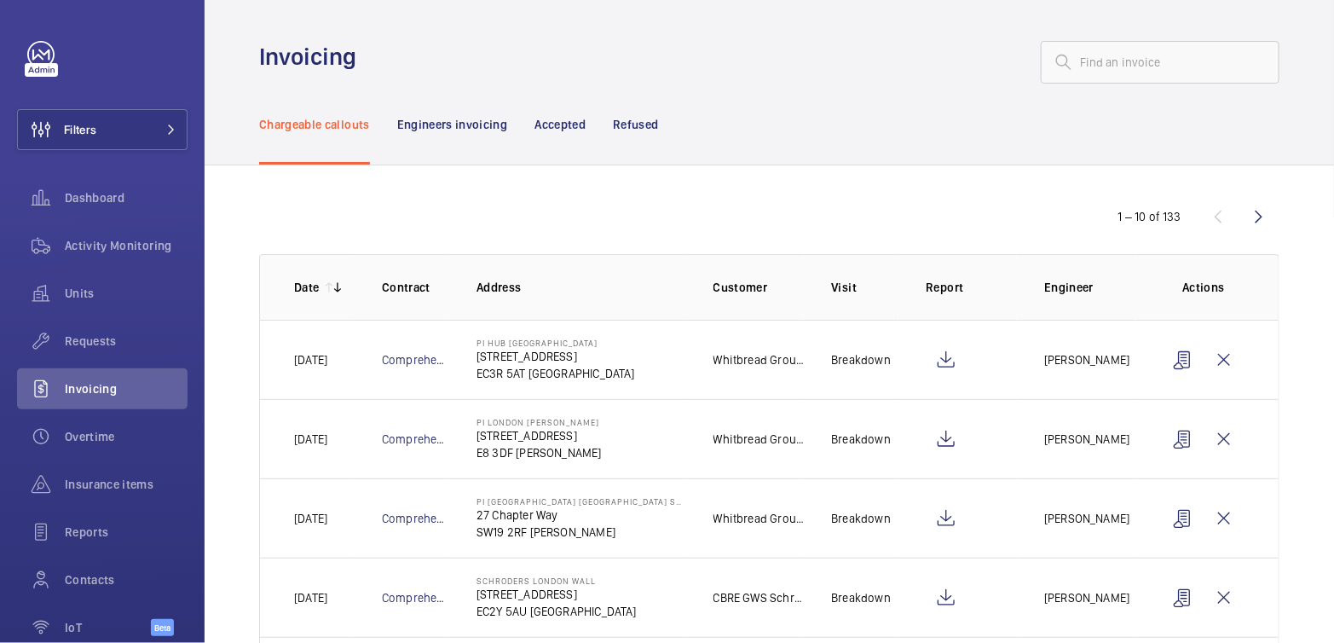
scroll to position [141, 0]
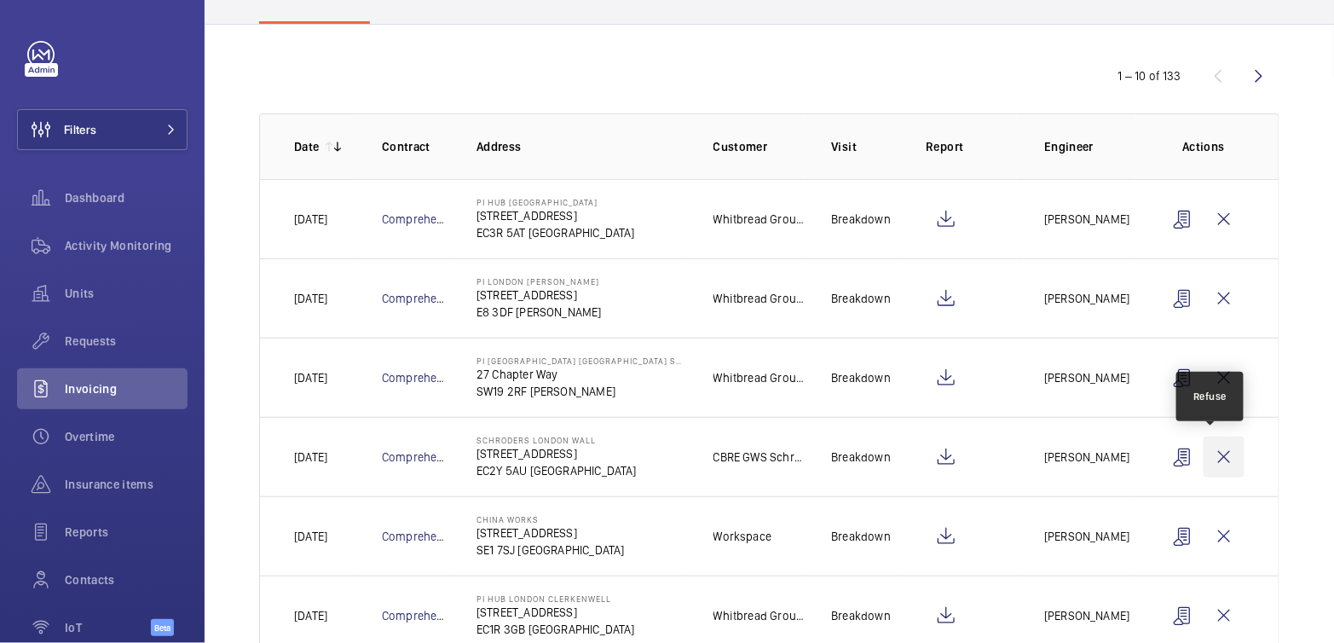
click at [1212, 462] on wm-front-icon-button at bounding box center [1223, 456] width 41 height 41
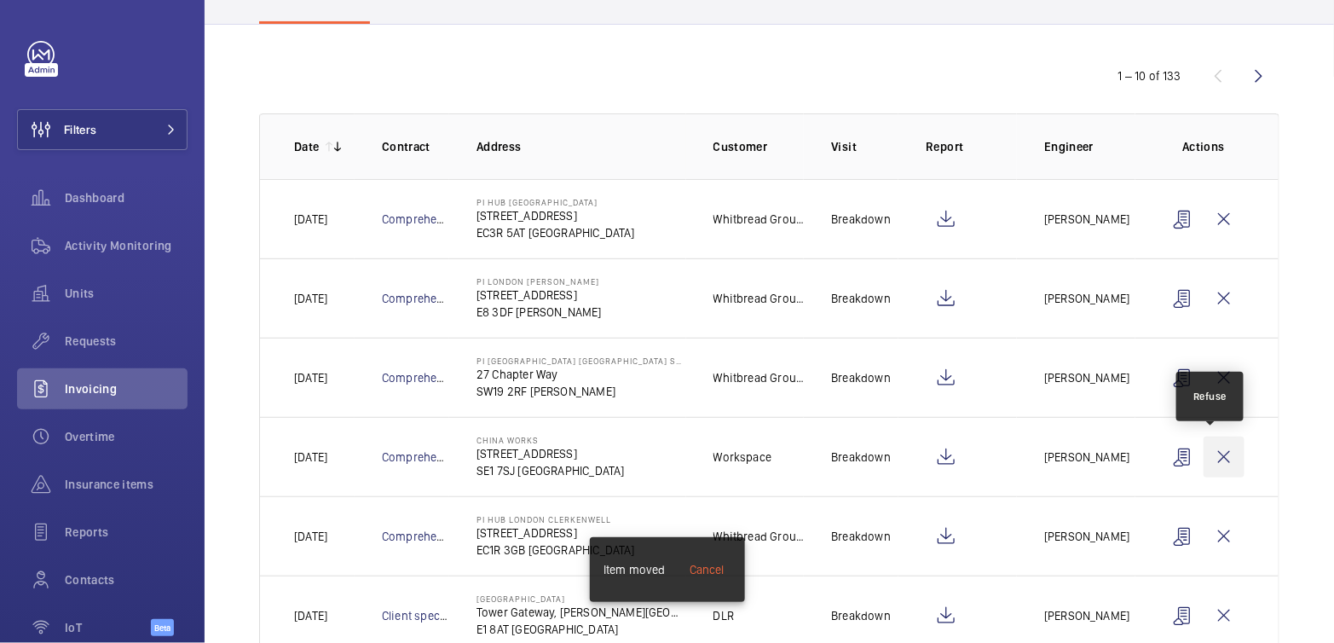
click at [1213, 459] on wm-front-icon-button at bounding box center [1223, 456] width 41 height 41
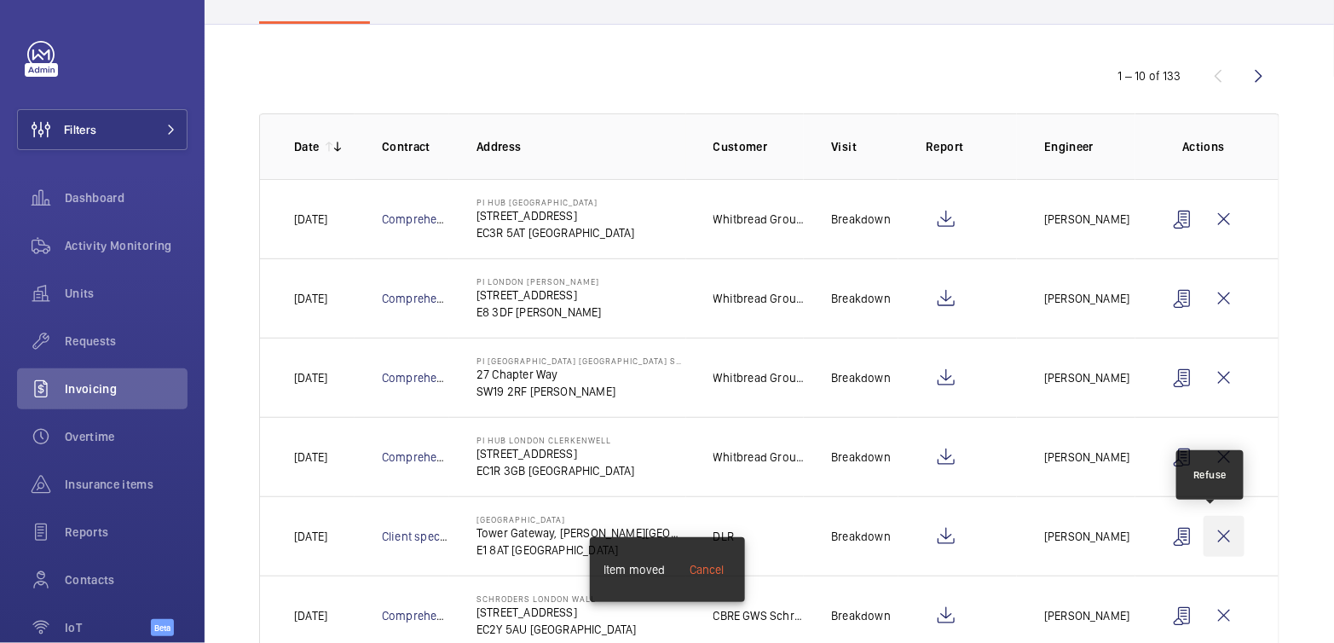
click at [1213, 540] on wm-front-icon-button at bounding box center [1223, 536] width 41 height 41
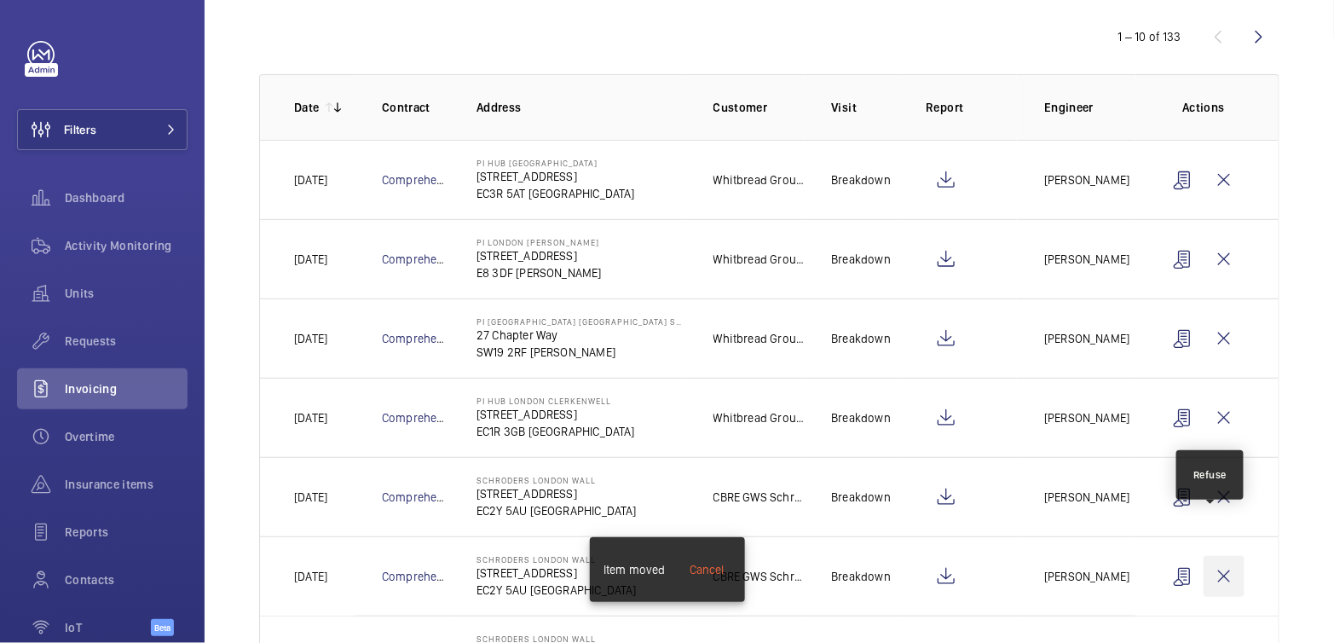
scroll to position [220, 0]
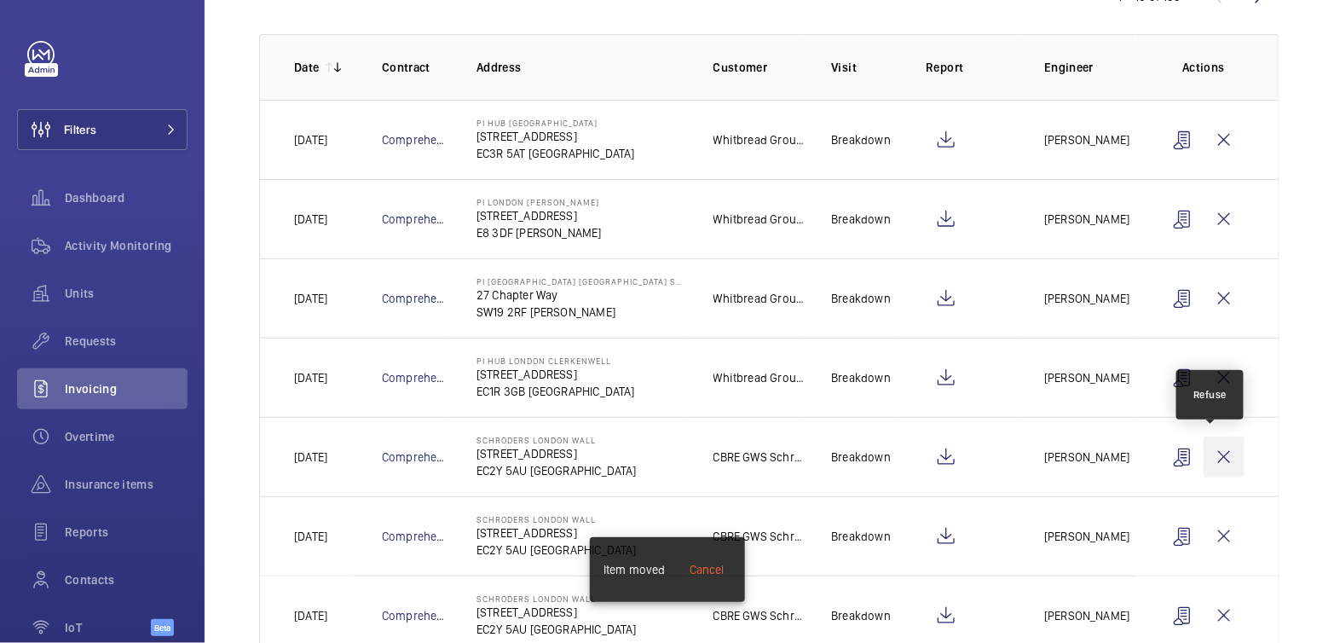
click at [1216, 458] on wm-front-icon-button at bounding box center [1223, 456] width 41 height 41
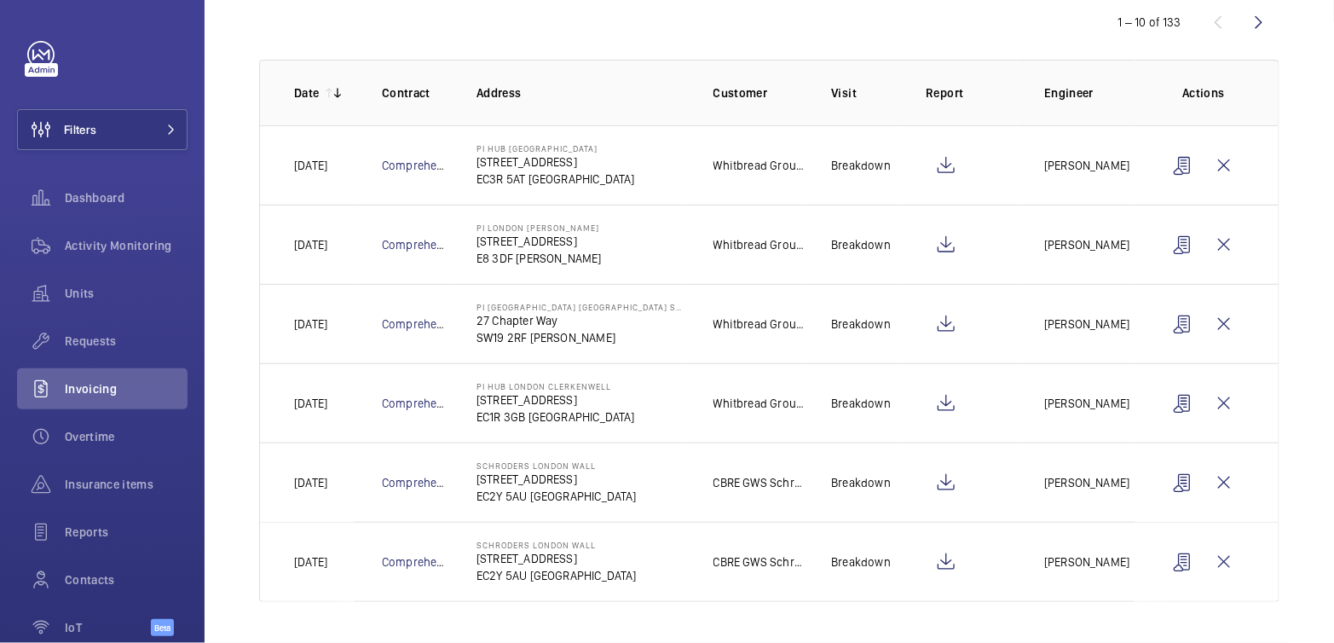
scroll to position [189, 0]
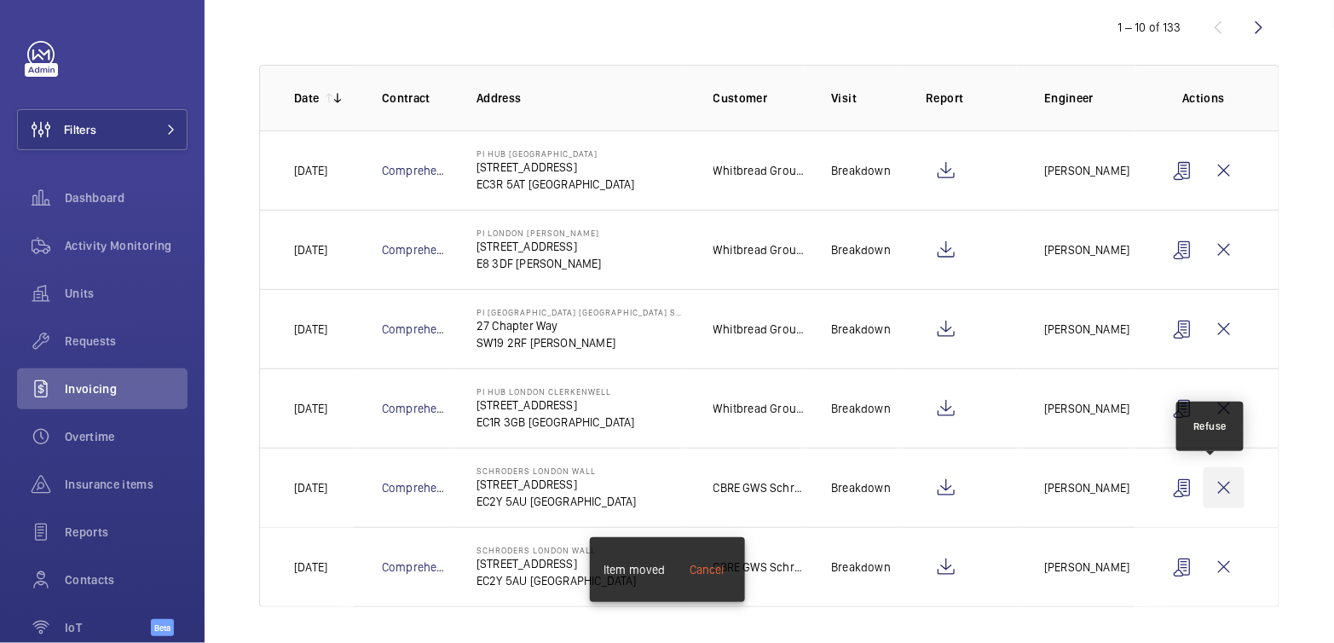
click at [1213, 472] on wm-front-icon-button at bounding box center [1223, 487] width 41 height 41
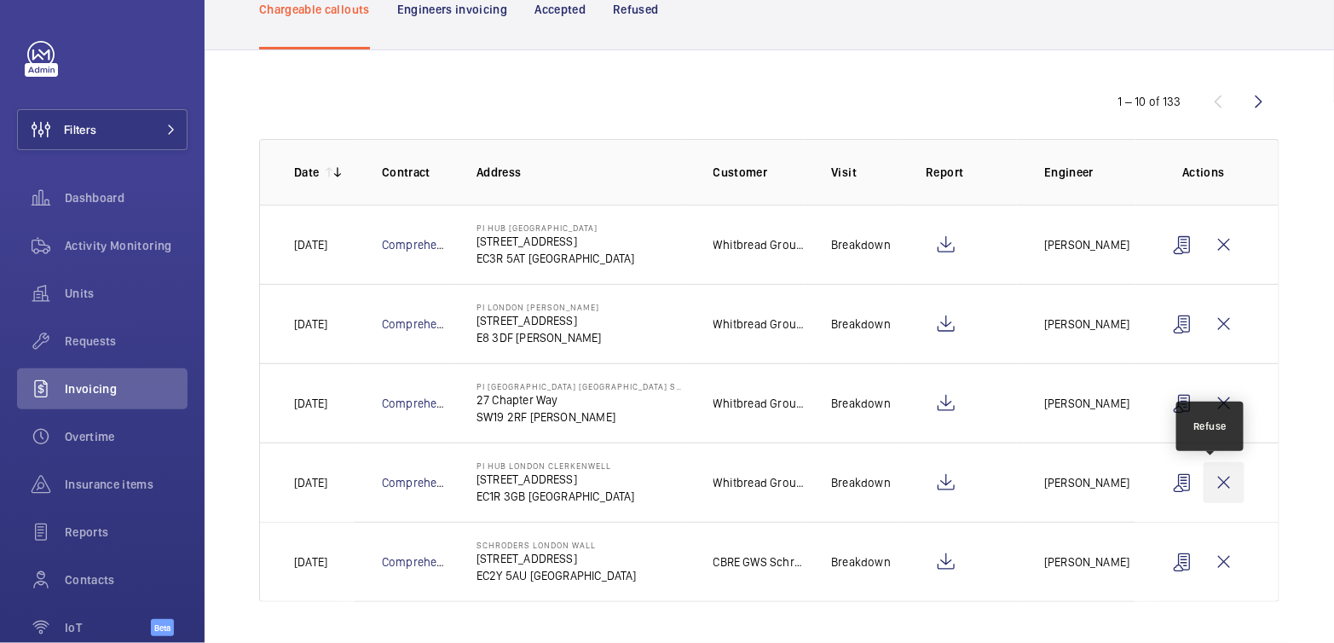
scroll to position [111, 0]
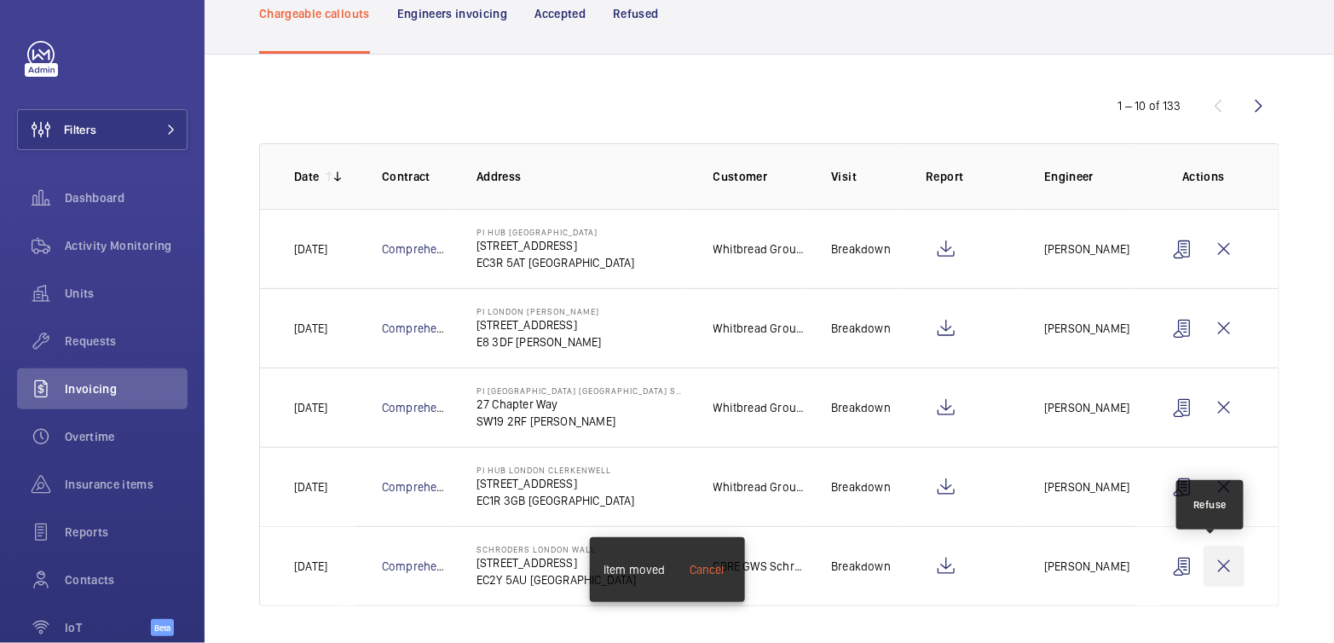
click at [1206, 559] on wm-front-icon-button at bounding box center [1223, 565] width 41 height 41
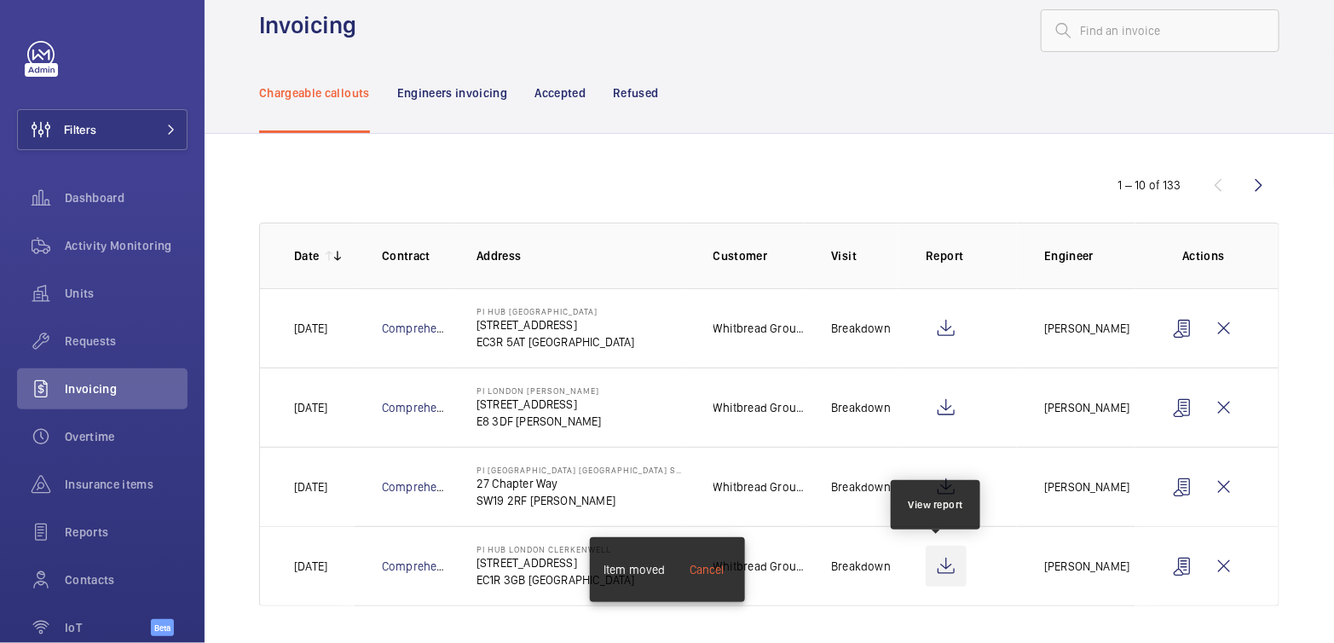
click at [926, 569] on wm-front-icon-button at bounding box center [945, 565] width 41 height 41
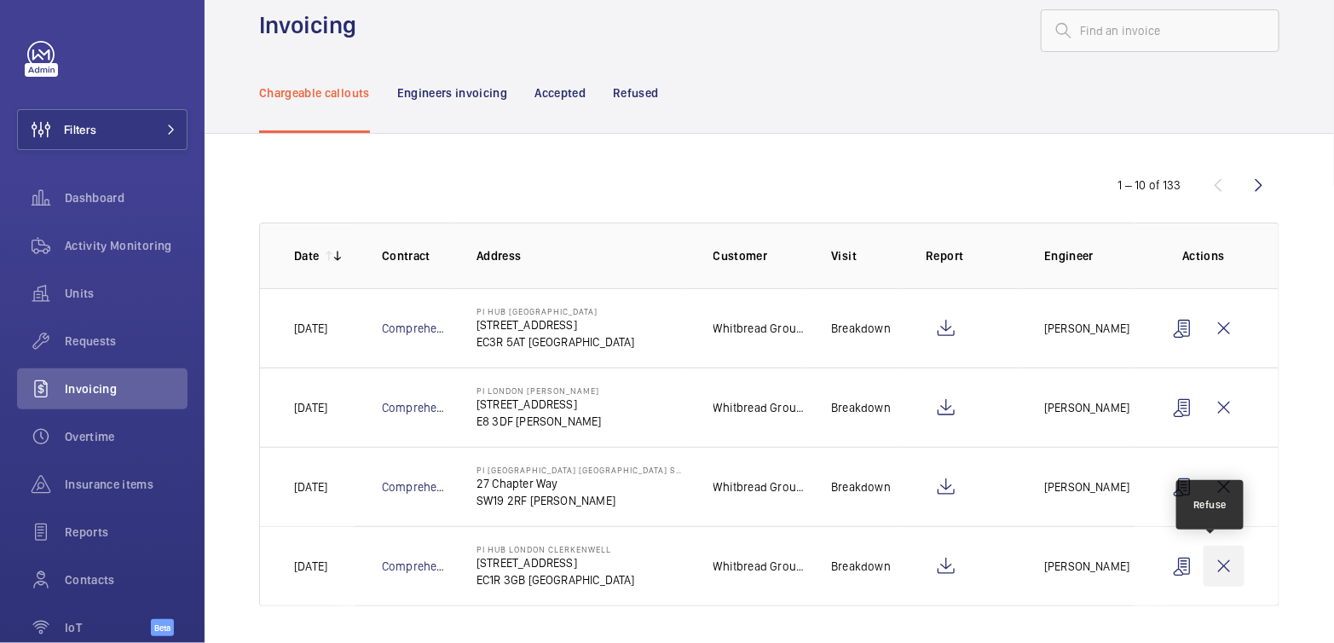
click at [1210, 565] on wm-front-icon-button at bounding box center [1223, 565] width 41 height 41
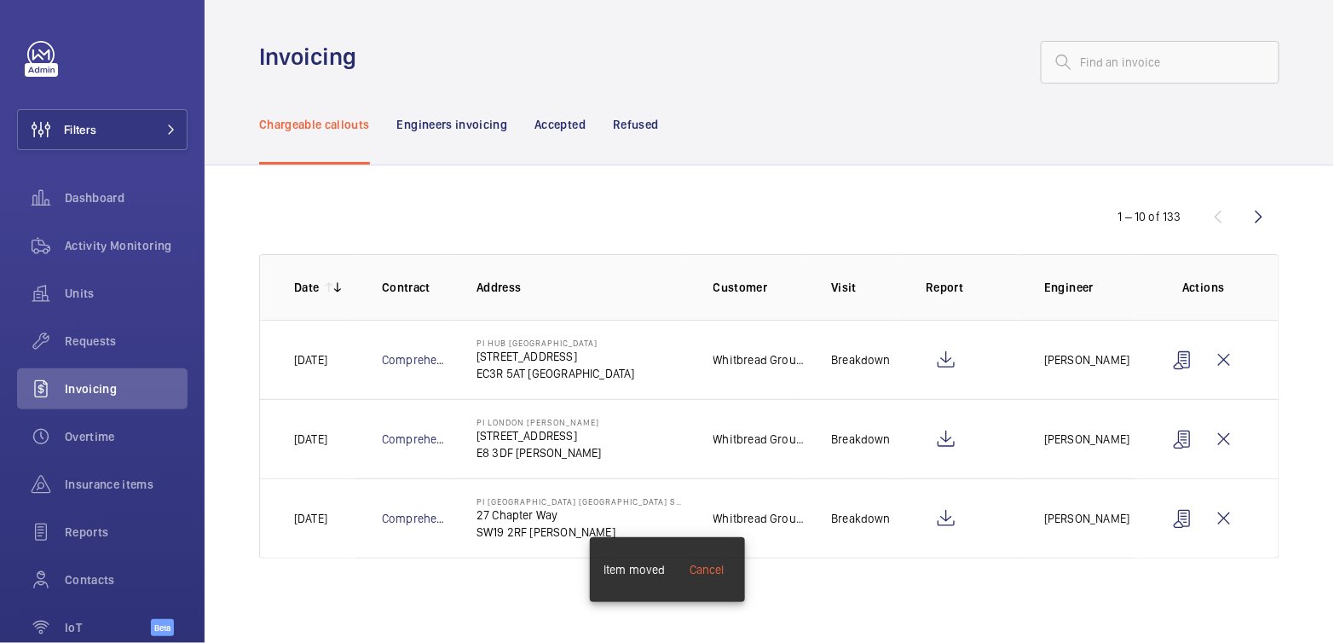
scroll to position [0, 0]
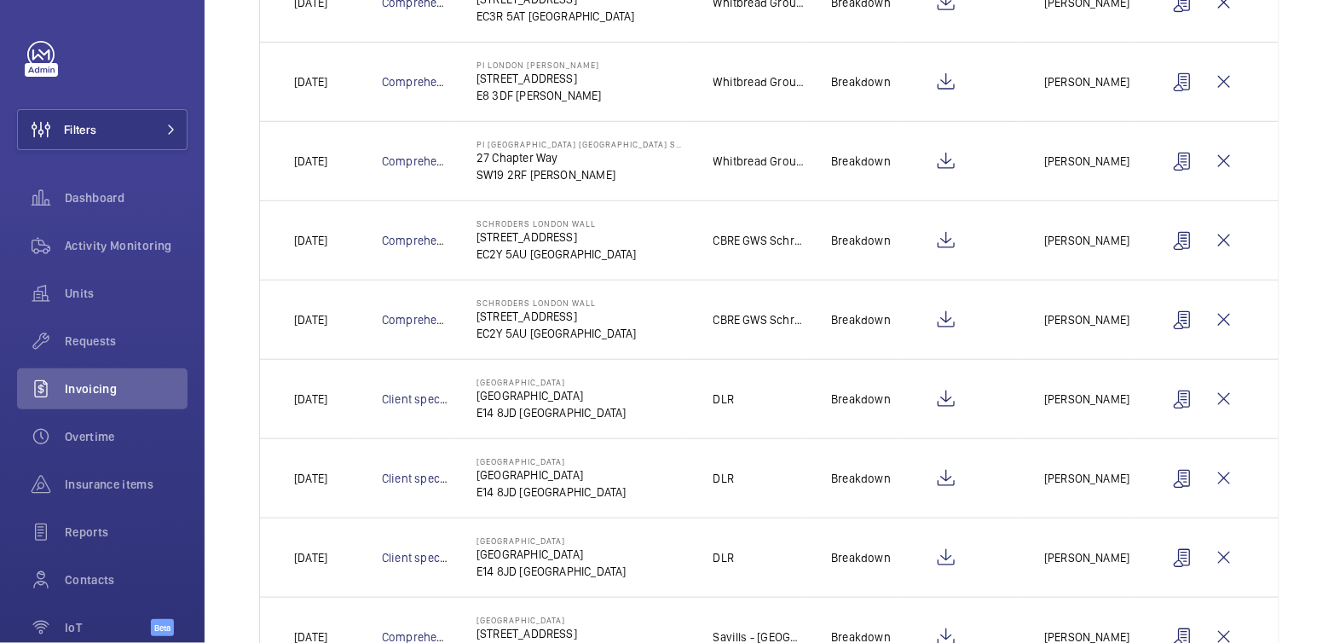
scroll to position [363, 0]
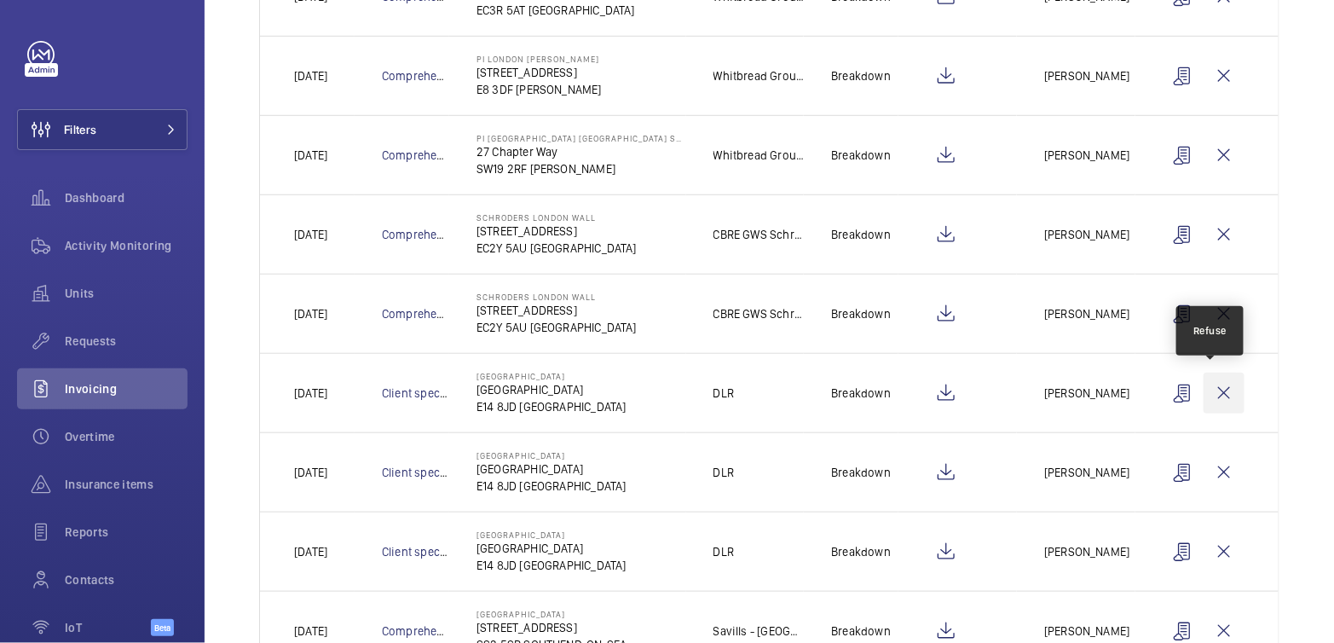
click at [1216, 388] on wm-front-icon-button at bounding box center [1223, 392] width 41 height 41
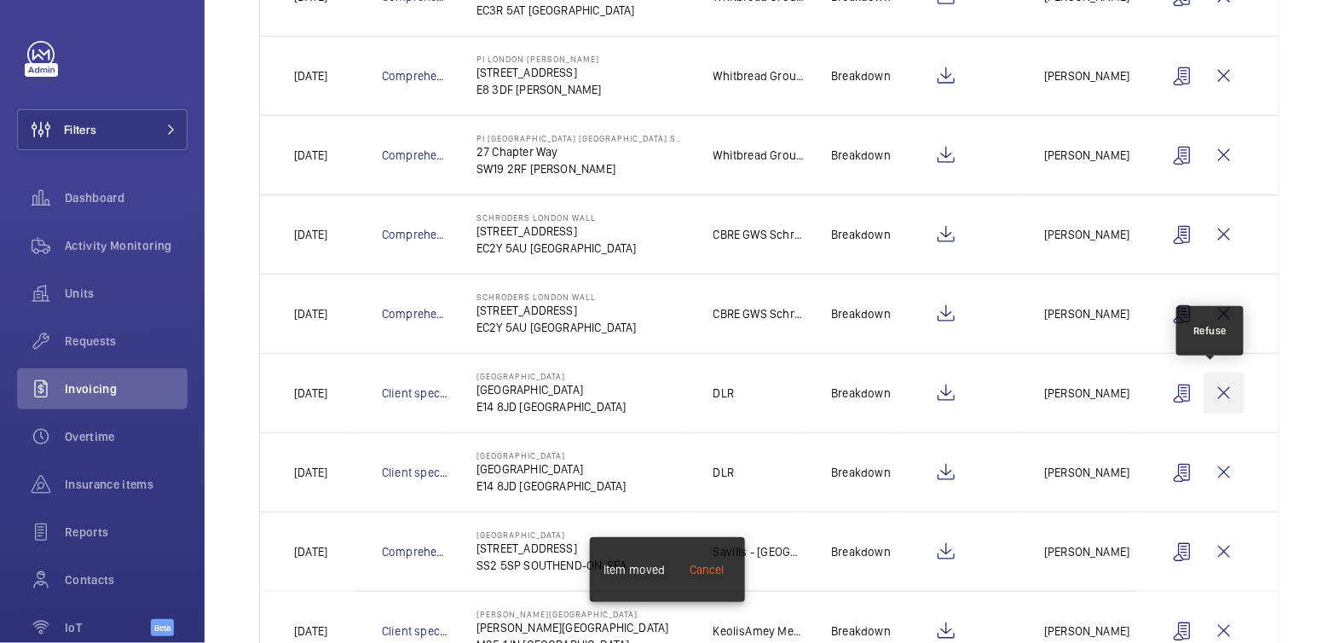
click at [1218, 398] on wm-front-icon-button at bounding box center [1223, 392] width 41 height 41
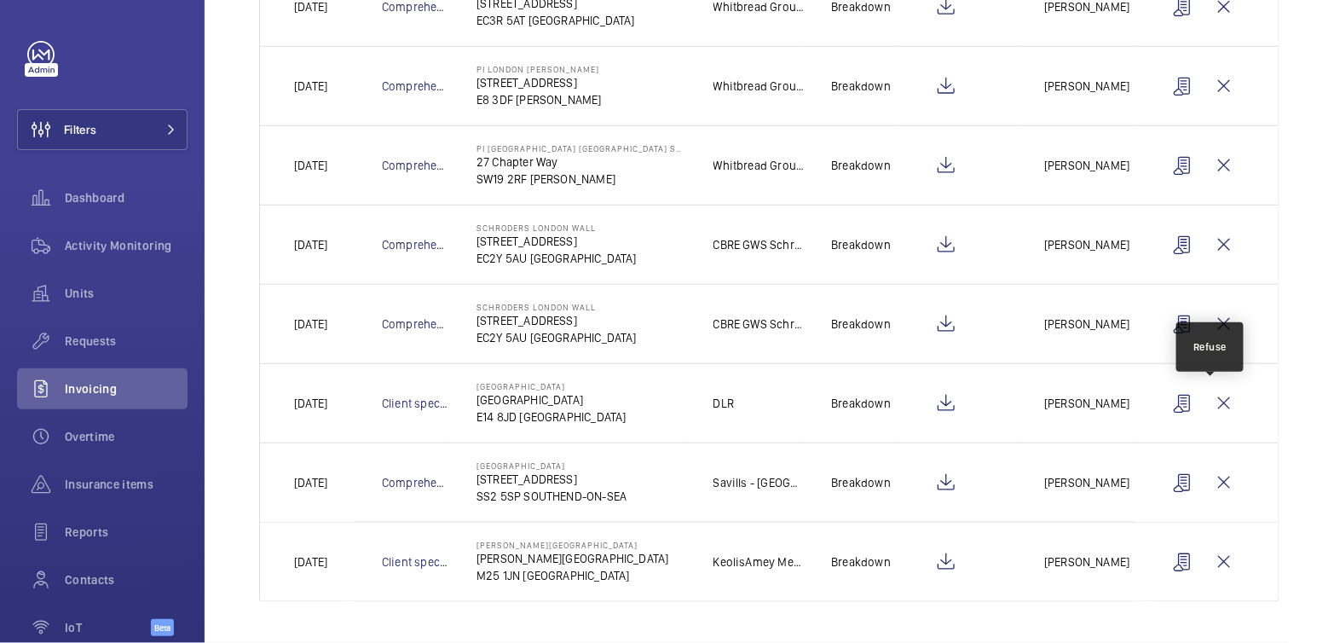
scroll to position [346, 0]
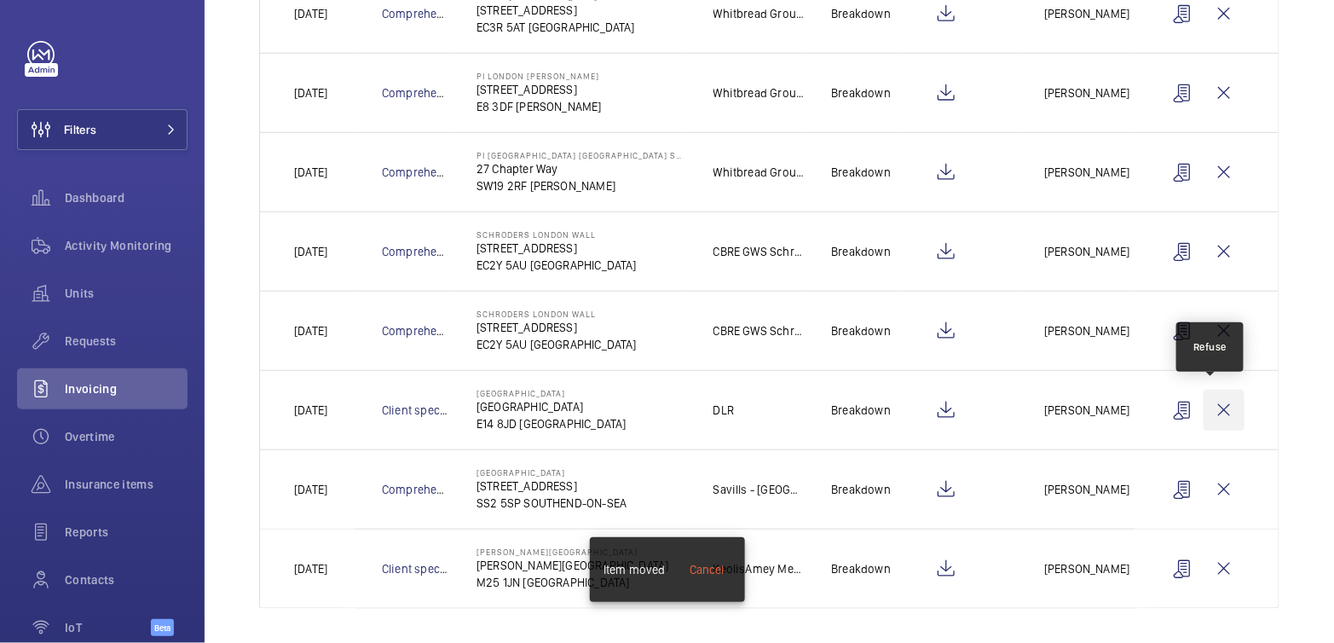
click at [1220, 406] on wm-front-icon-button at bounding box center [1223, 409] width 41 height 41
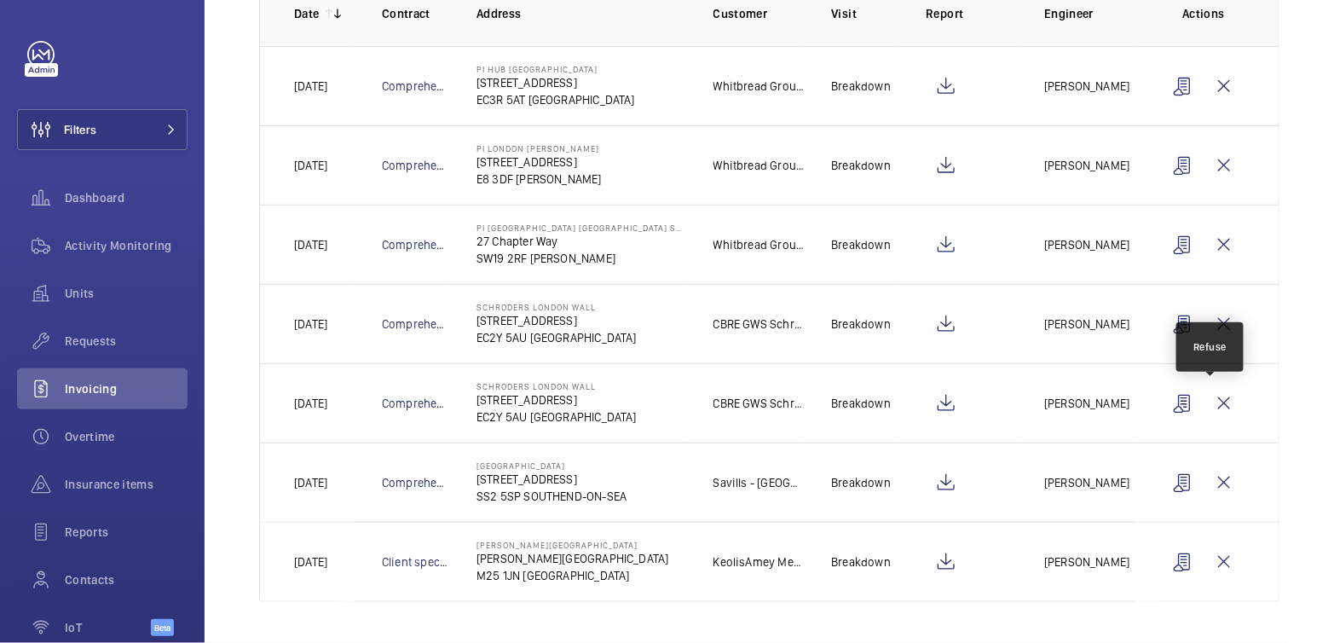
scroll to position [268, 0]
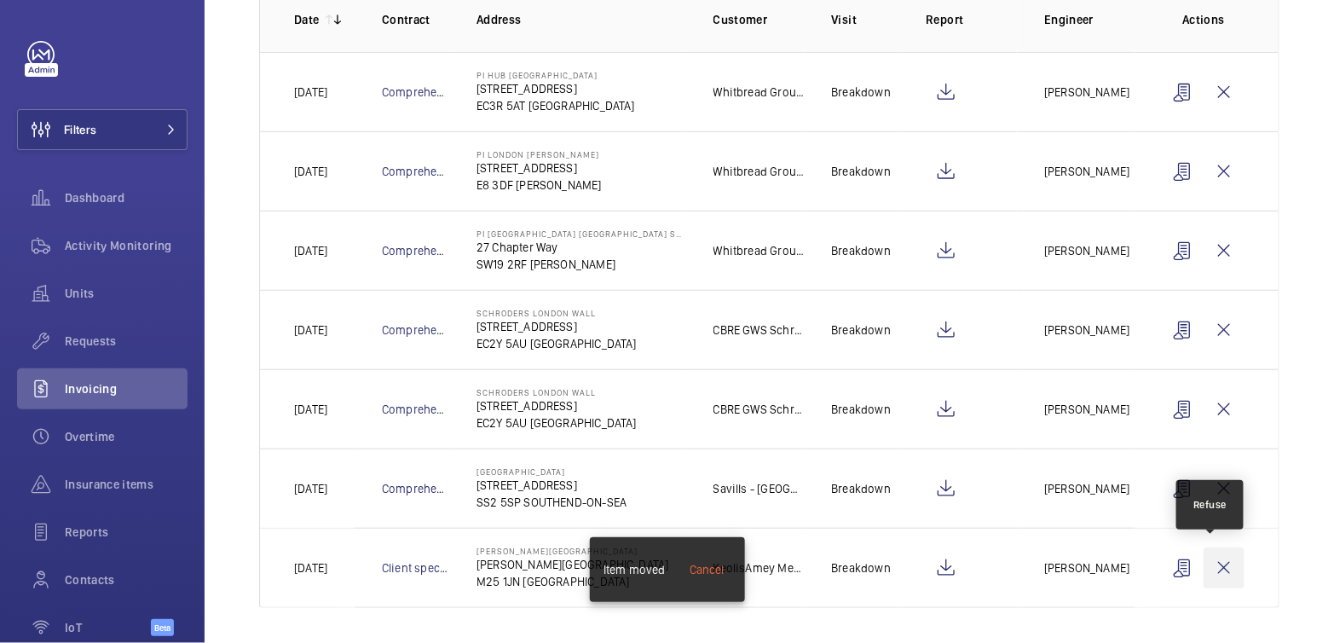
click at [1203, 565] on wm-front-icon-button at bounding box center [1223, 567] width 41 height 41
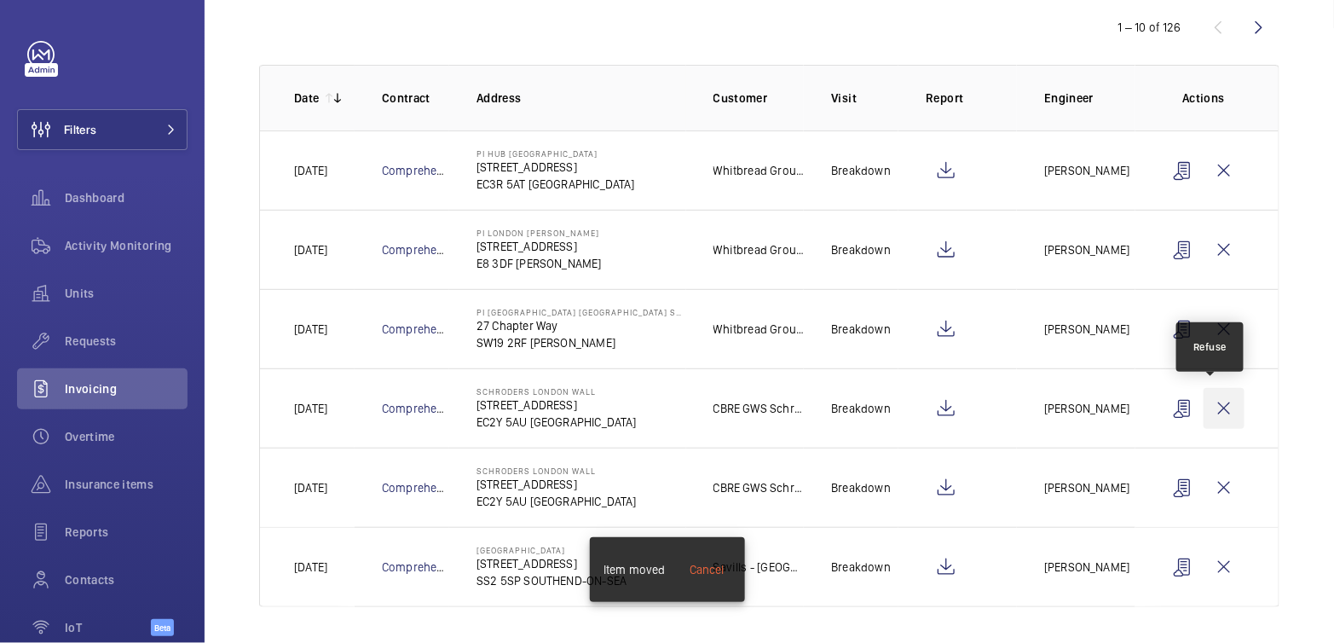
click at [1214, 406] on wm-front-icon-button at bounding box center [1223, 408] width 41 height 41
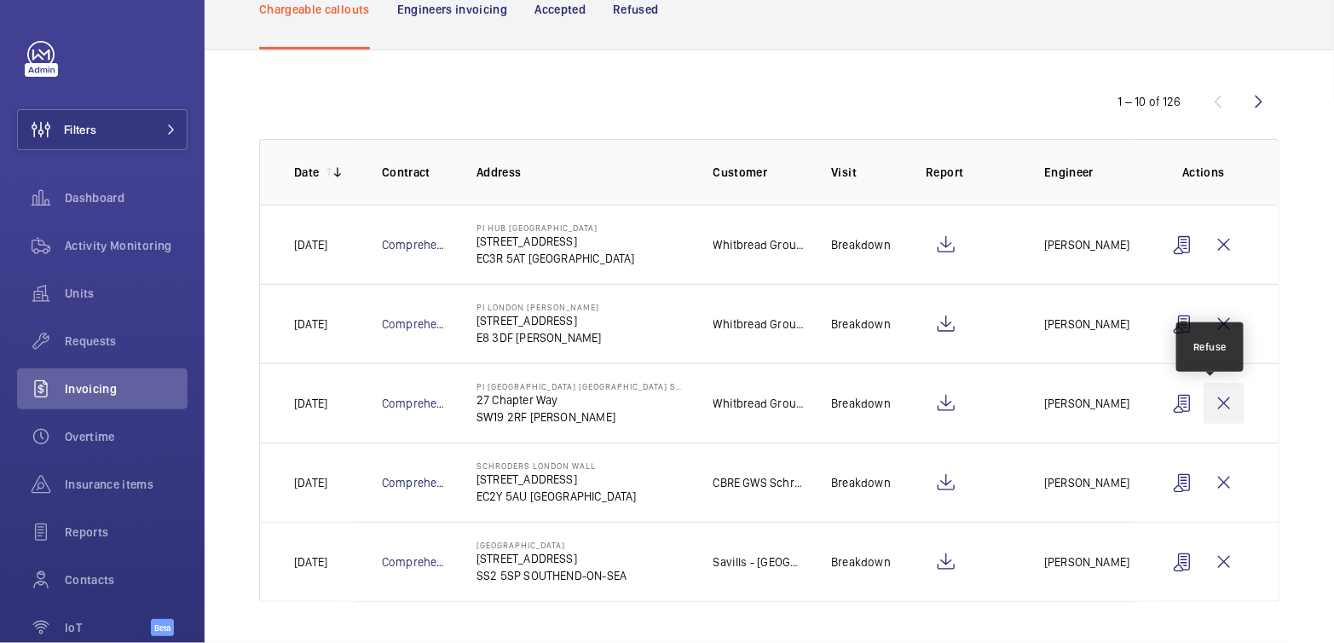
scroll to position [111, 0]
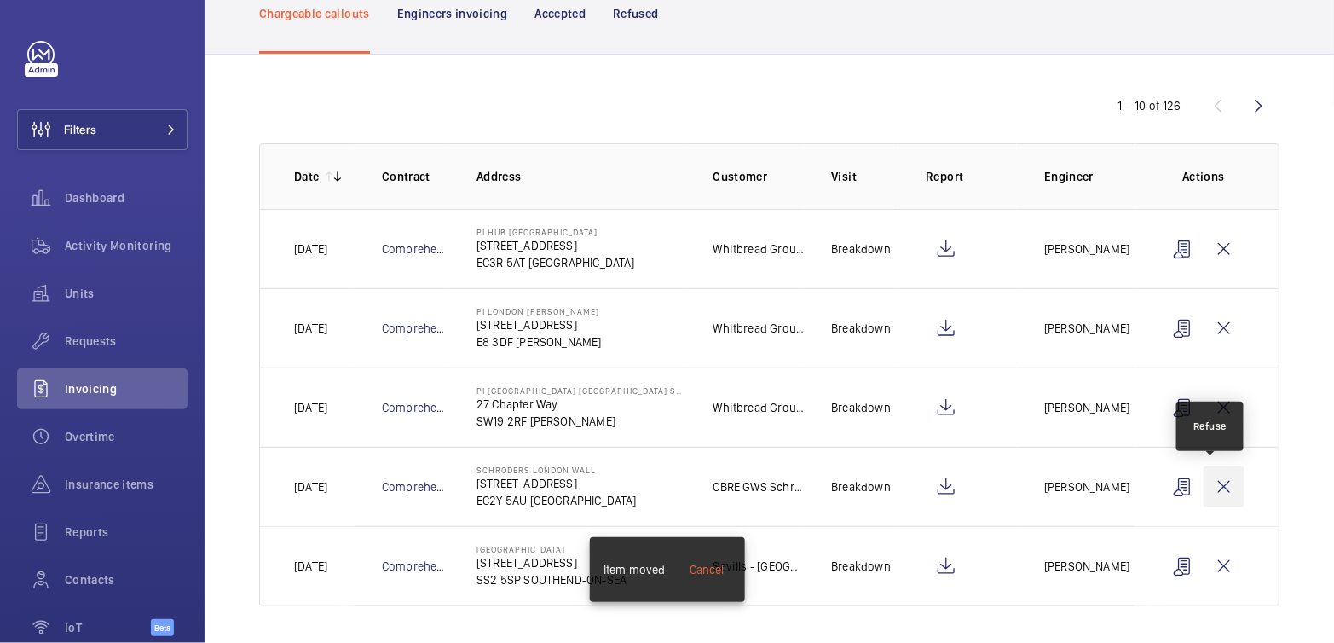
click at [1220, 481] on wm-front-icon-button at bounding box center [1223, 486] width 41 height 41
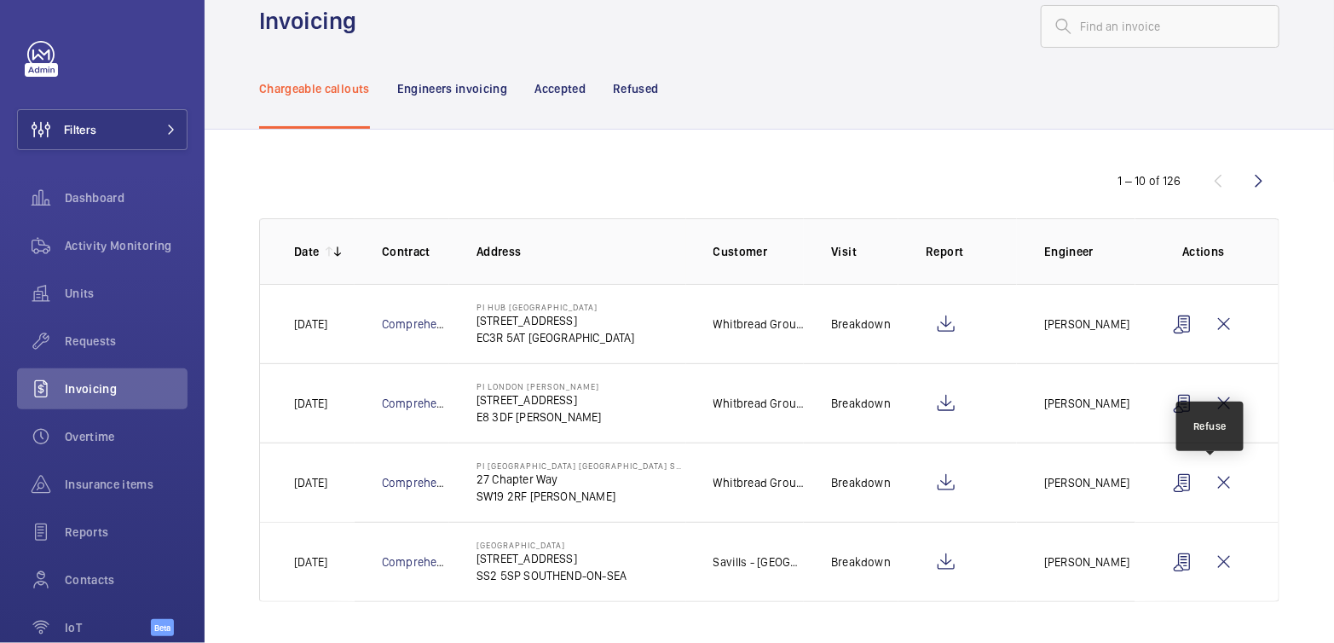
scroll to position [32, 0]
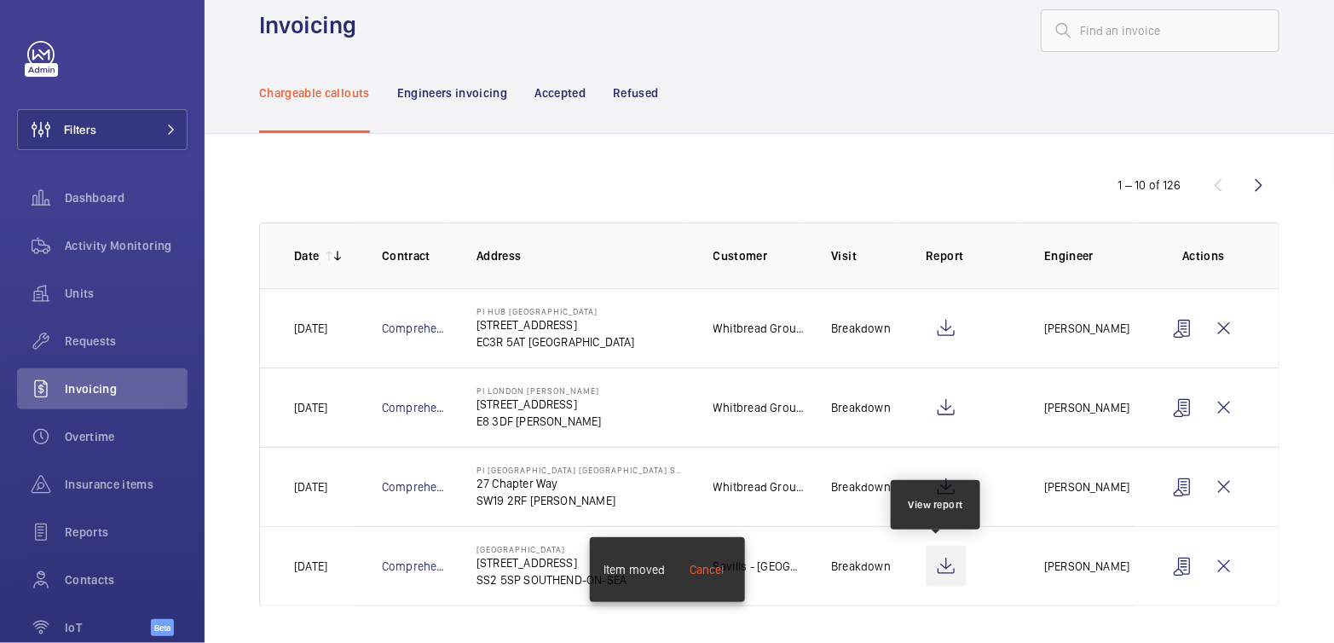
click at [947, 569] on wm-front-icon-button at bounding box center [945, 565] width 41 height 41
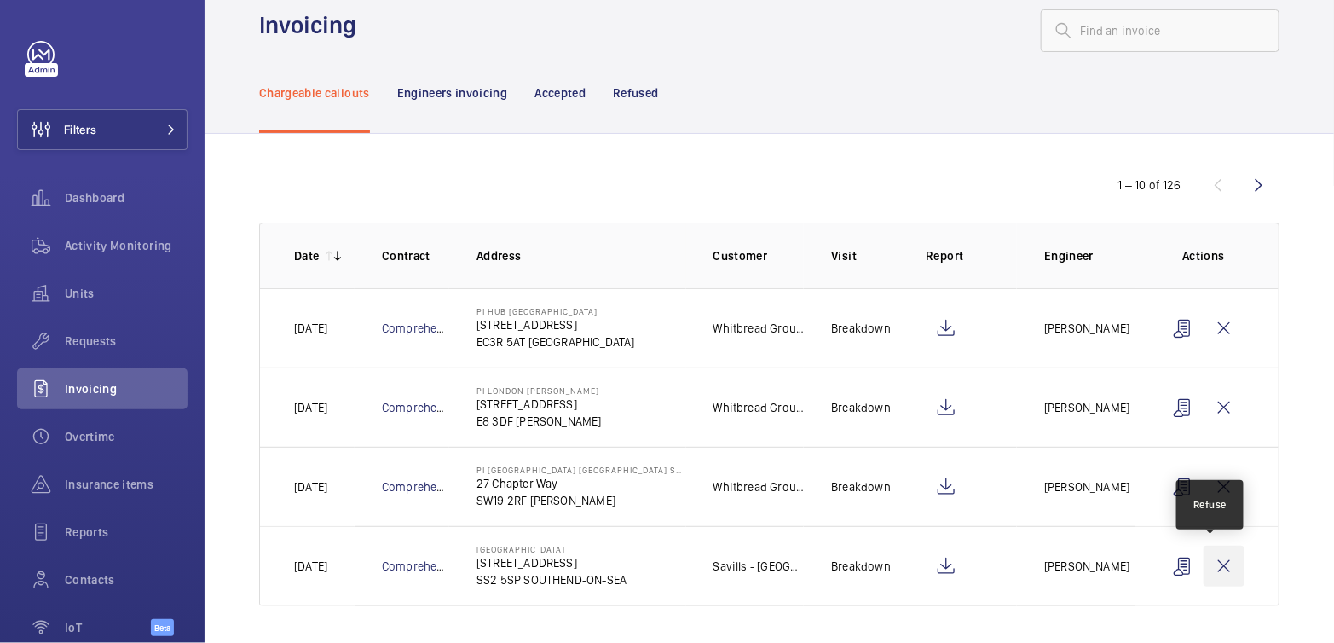
click at [1215, 568] on wm-front-icon-button at bounding box center [1223, 565] width 41 height 41
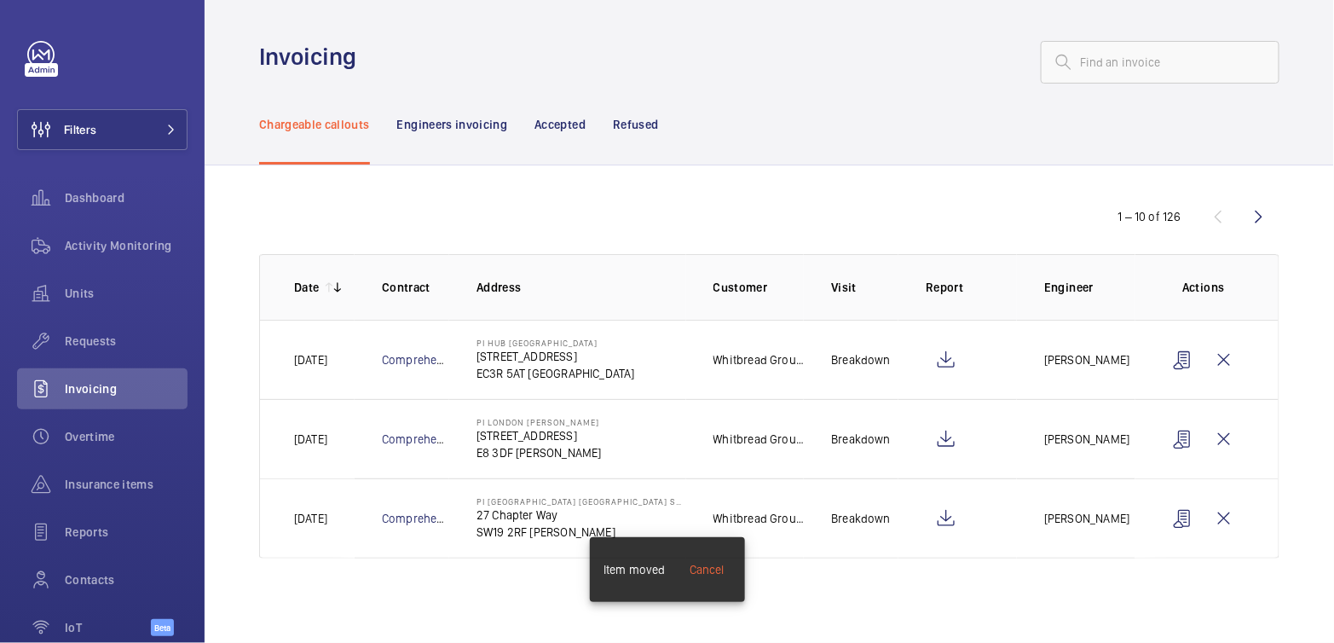
scroll to position [0, 0]
click at [130, 242] on span "Activity Monitoring" at bounding box center [126, 245] width 123 height 17
